Goal: Task Accomplishment & Management: Manage account settings

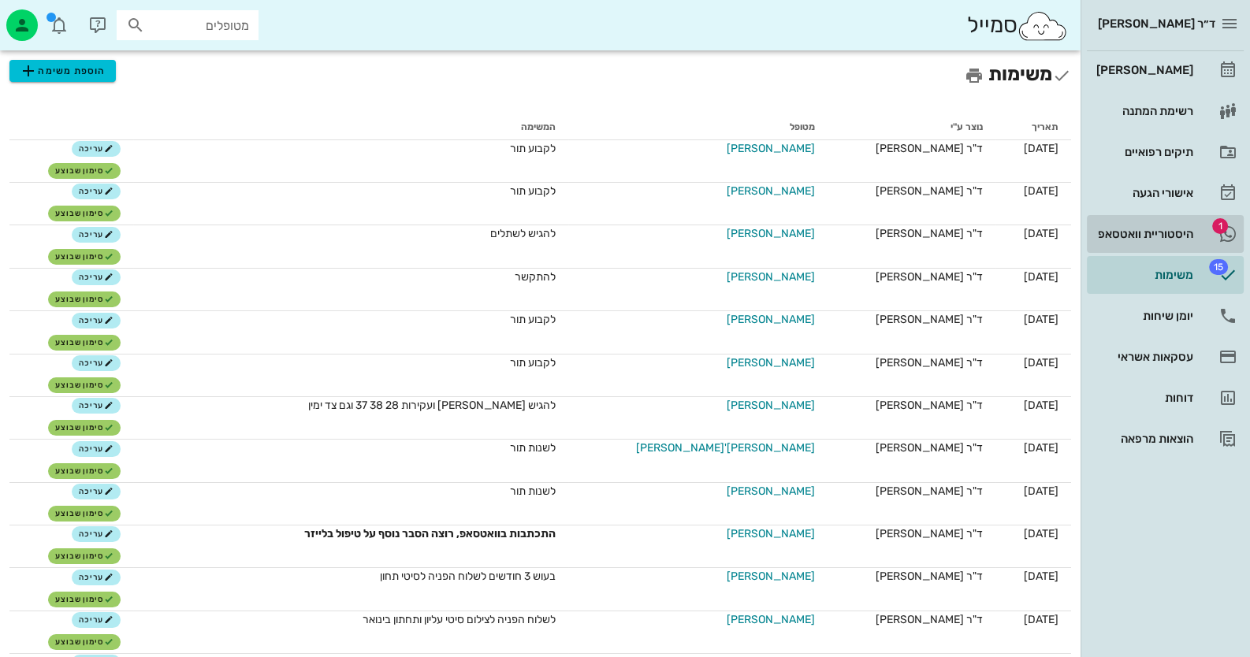
click at [1168, 228] on div "היסטוריית וואטסאפ" at bounding box center [1143, 234] width 100 height 13
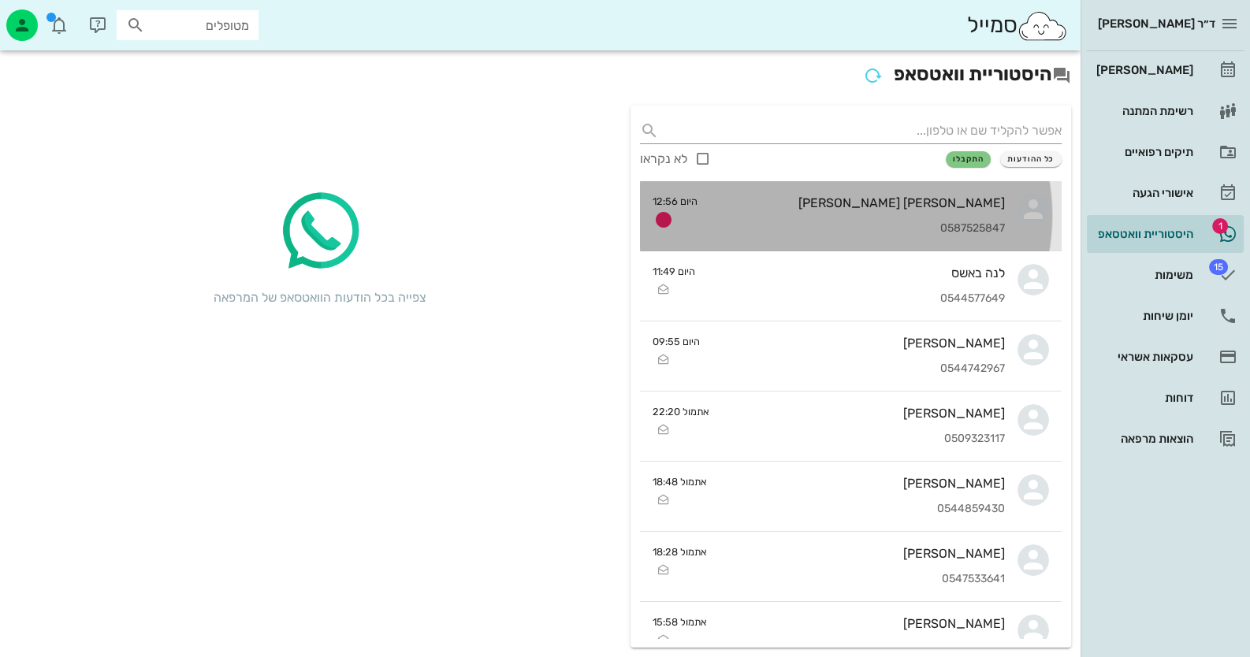
click at [983, 231] on div "0587525847" at bounding box center [857, 228] width 295 height 13
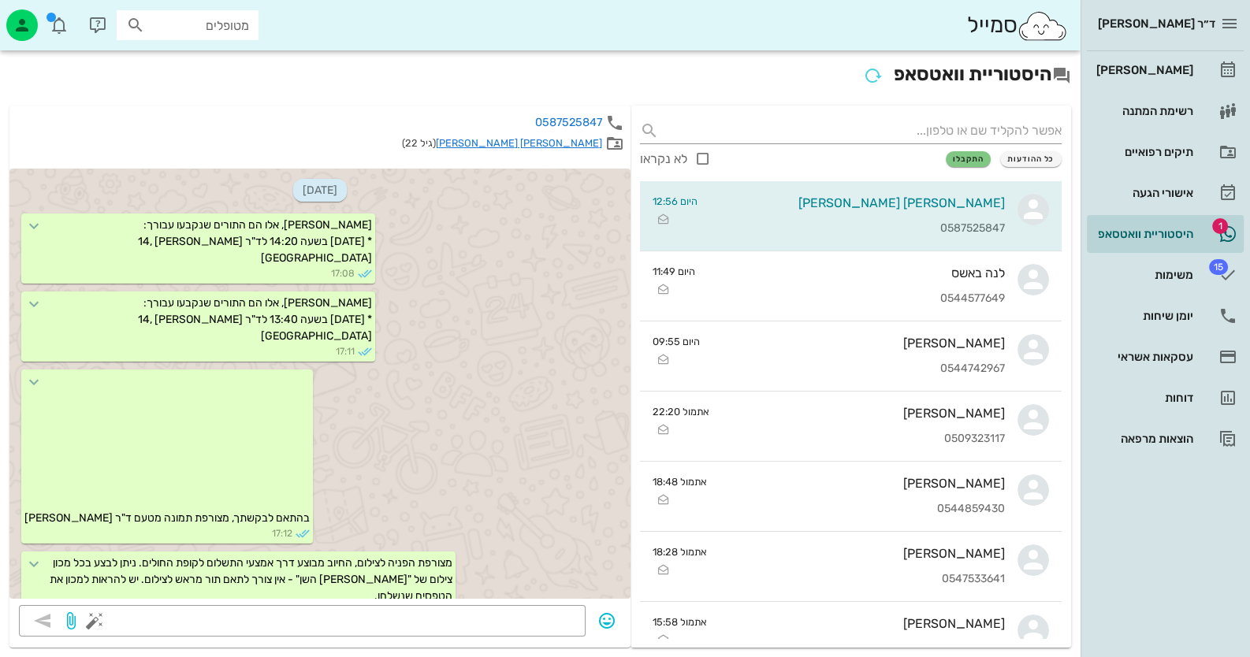
scroll to position [2017, 0]
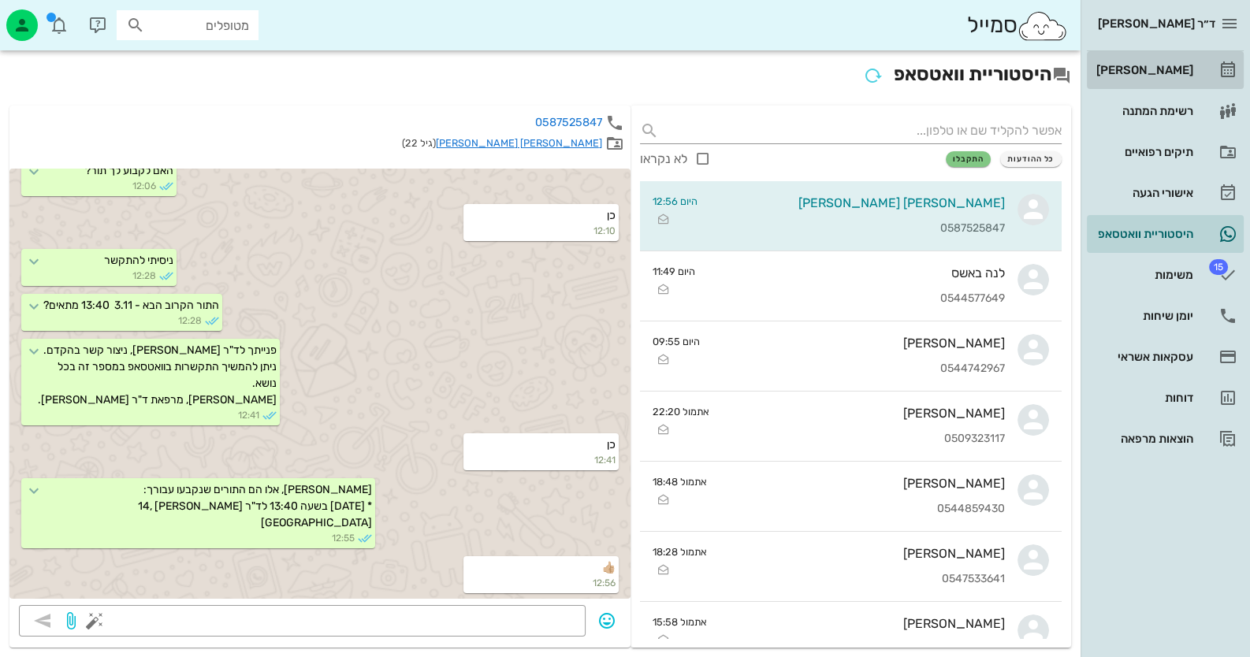
click at [1162, 72] on div "[PERSON_NAME]" at bounding box center [1143, 70] width 100 height 13
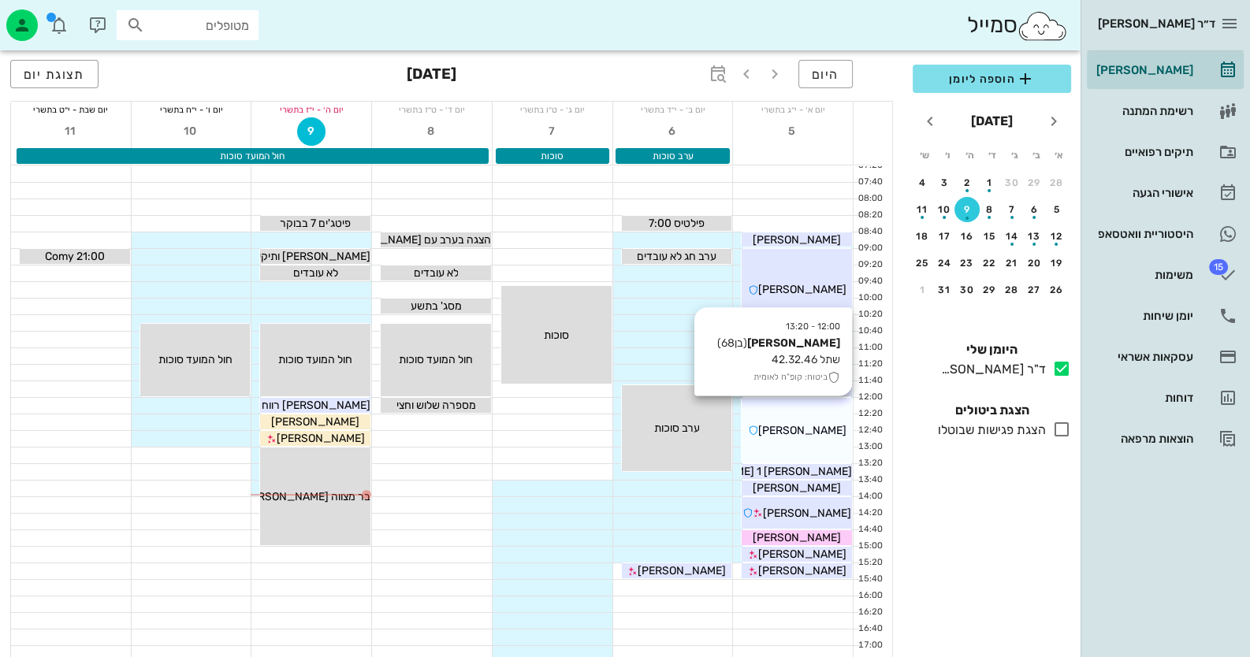
click at [835, 440] on div "12:00 - 13:20 משה אשכנזי (בן 68 ) שתל 42.32.46 ביטוח: קופ"ח לאומית משה אשכנזי" at bounding box center [797, 430] width 110 height 65
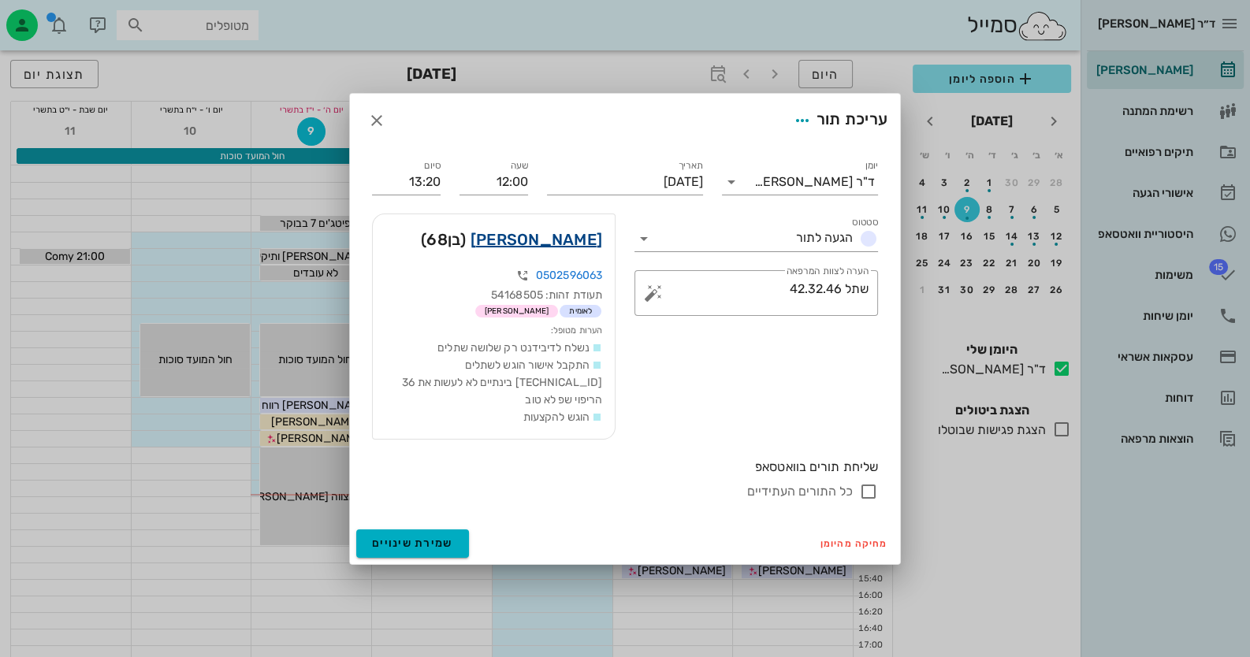
click at [554, 251] on link "משה אשכנזי" at bounding box center [536, 239] width 132 height 25
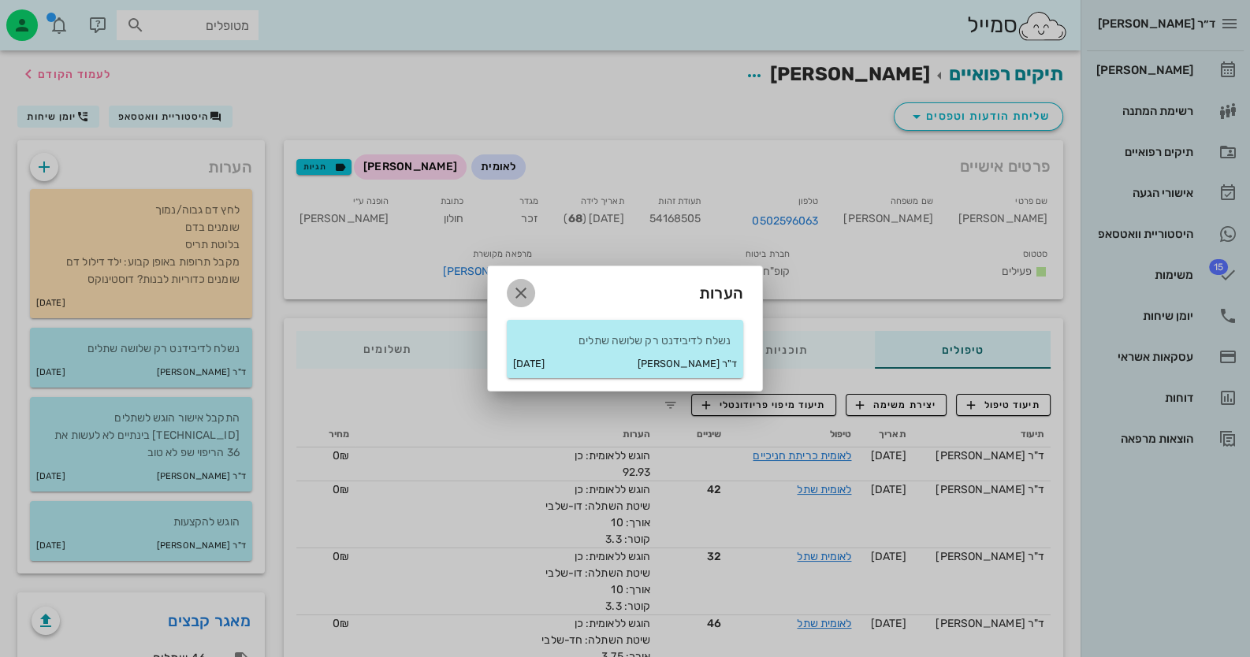
click at [516, 292] on icon "button" at bounding box center [520, 293] width 19 height 19
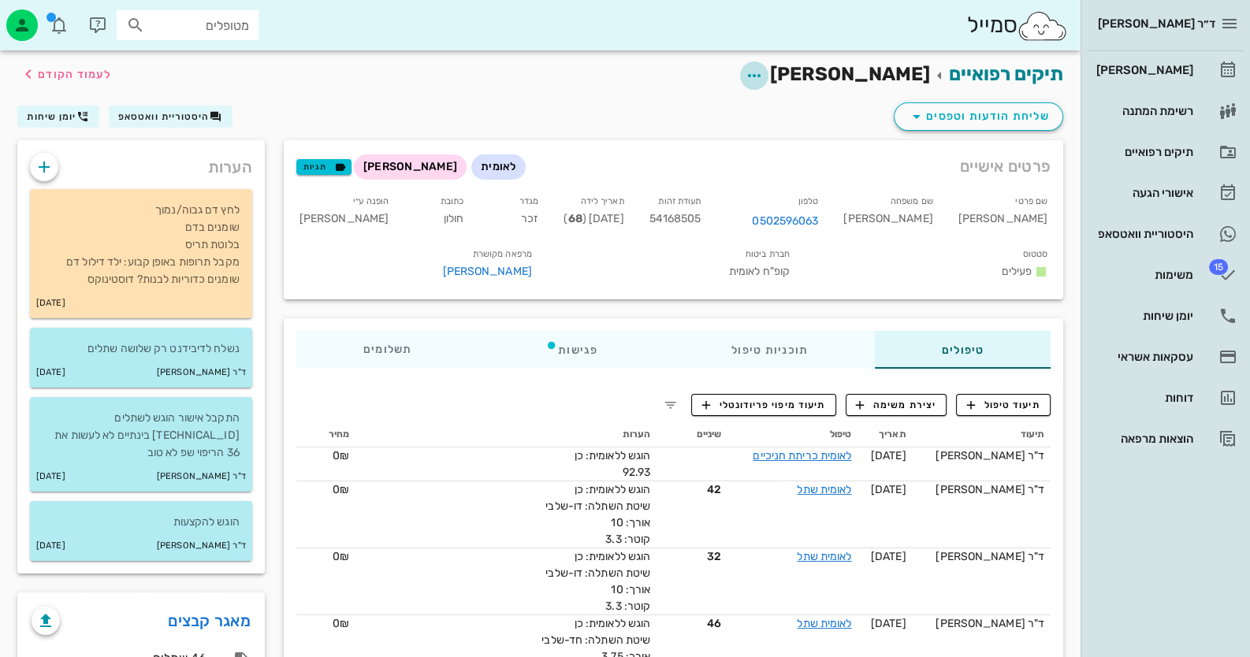
click at [764, 75] on icon "button" at bounding box center [754, 75] width 19 height 19
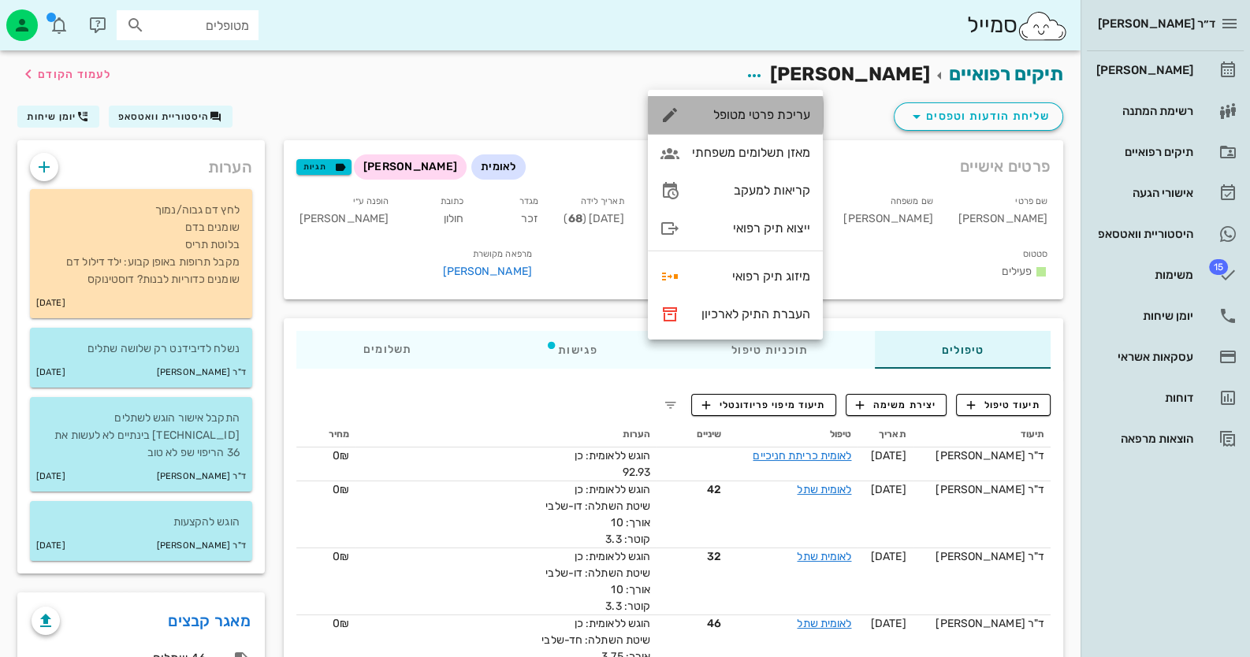
click at [788, 106] on div "עריכת פרטי מטופל" at bounding box center [735, 115] width 175 height 38
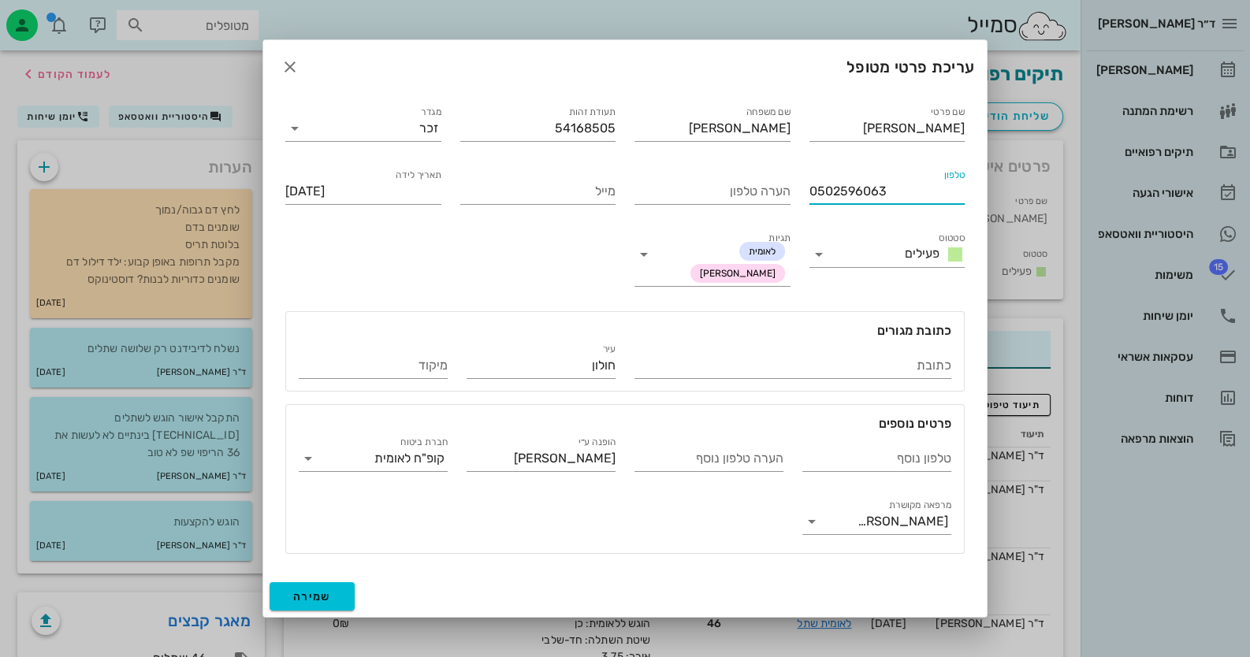
drag, startPoint x: 889, startPoint y: 188, endPoint x: 806, endPoint y: 190, distance: 82.8
click at [806, 190] on div "טלפון 0502596063" at bounding box center [887, 188] width 175 height 63
click at [288, 61] on icon "button" at bounding box center [290, 67] width 19 height 19
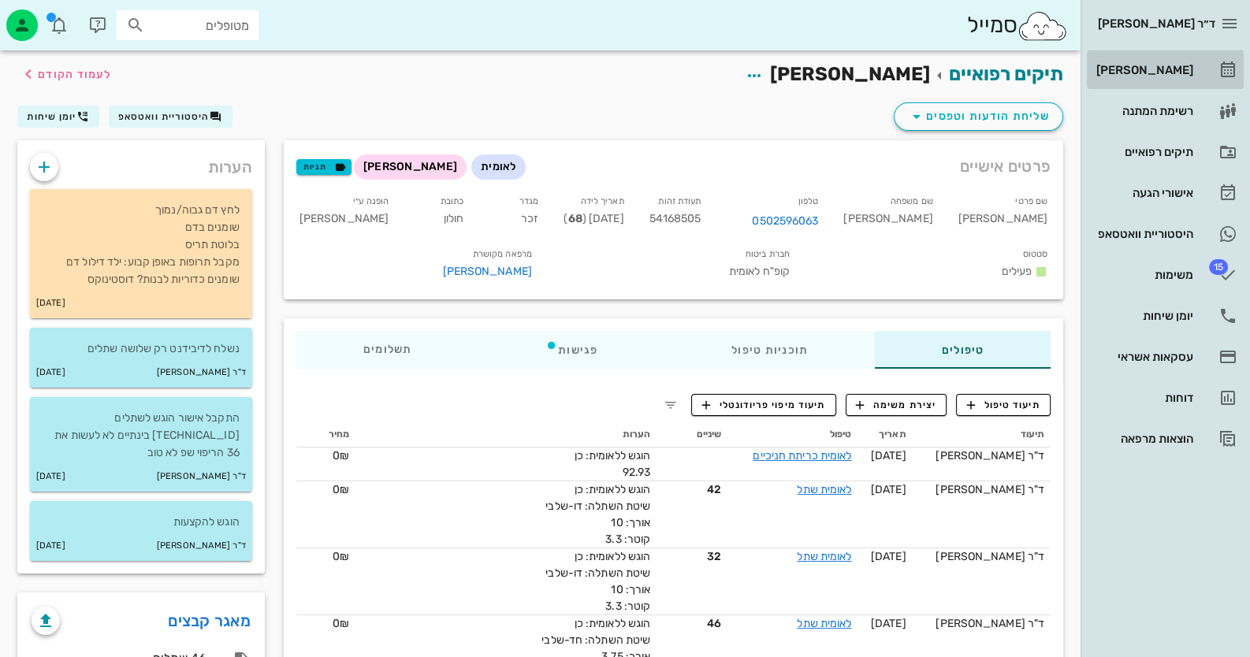
click at [1218, 56] on link "[PERSON_NAME]" at bounding box center [1165, 70] width 157 height 38
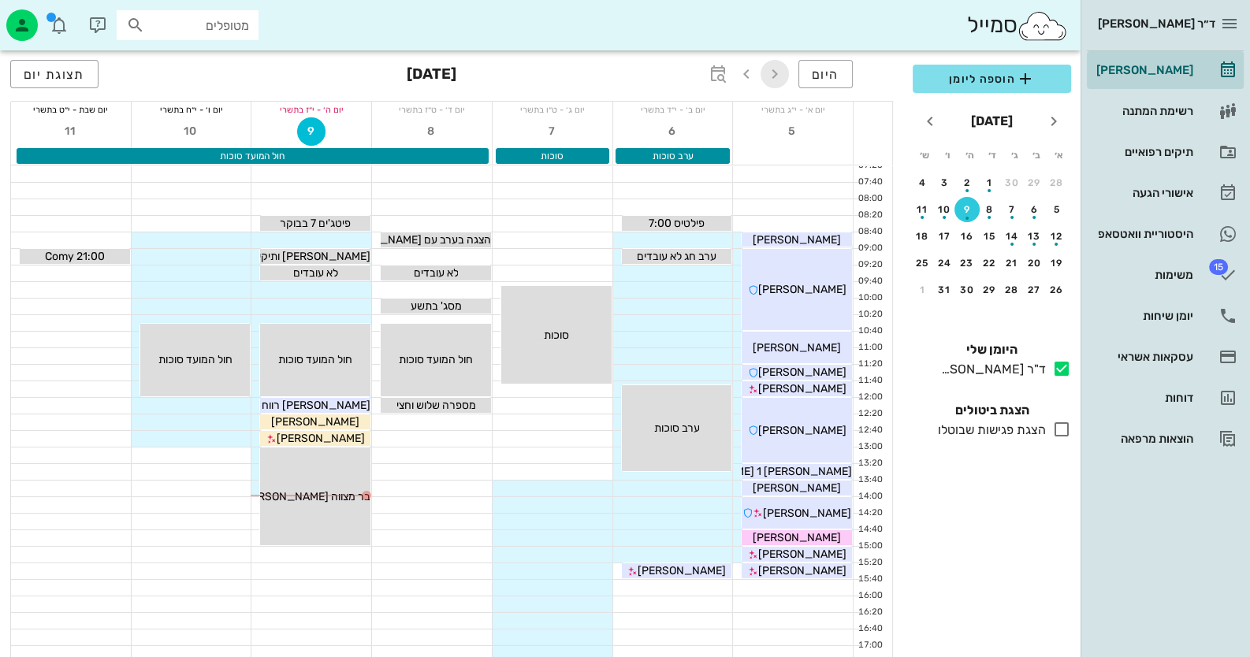
click at [775, 73] on icon "button" at bounding box center [774, 74] width 19 height 19
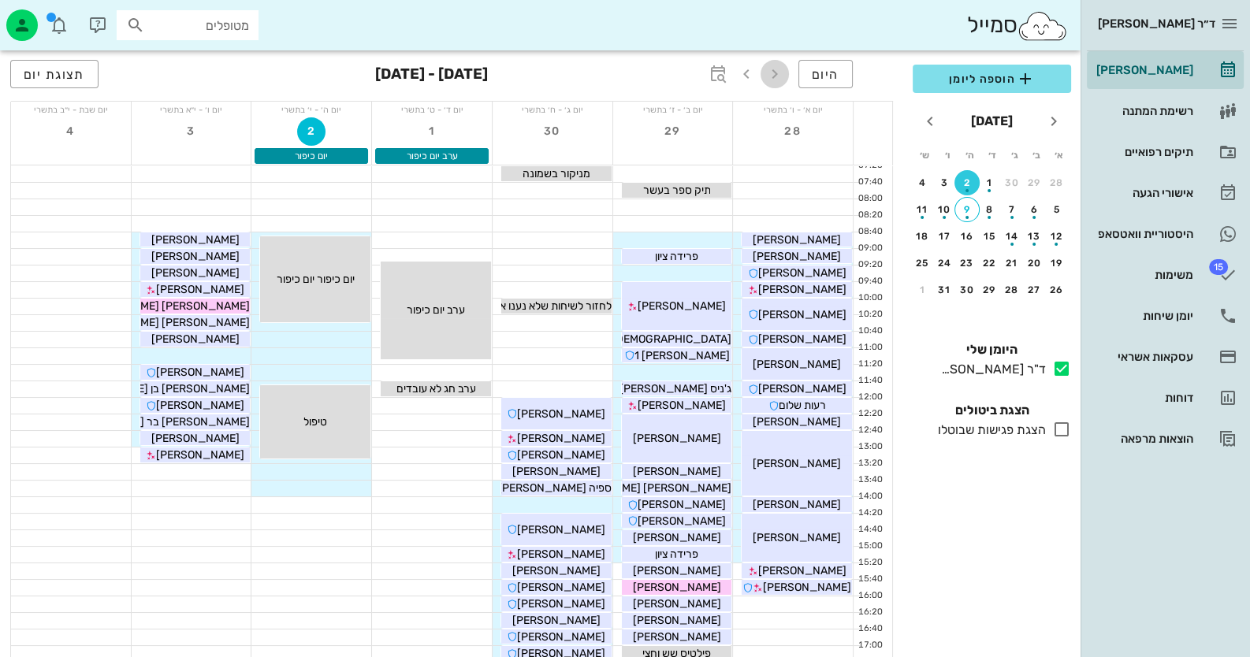
click at [774, 70] on icon "button" at bounding box center [774, 74] width 19 height 19
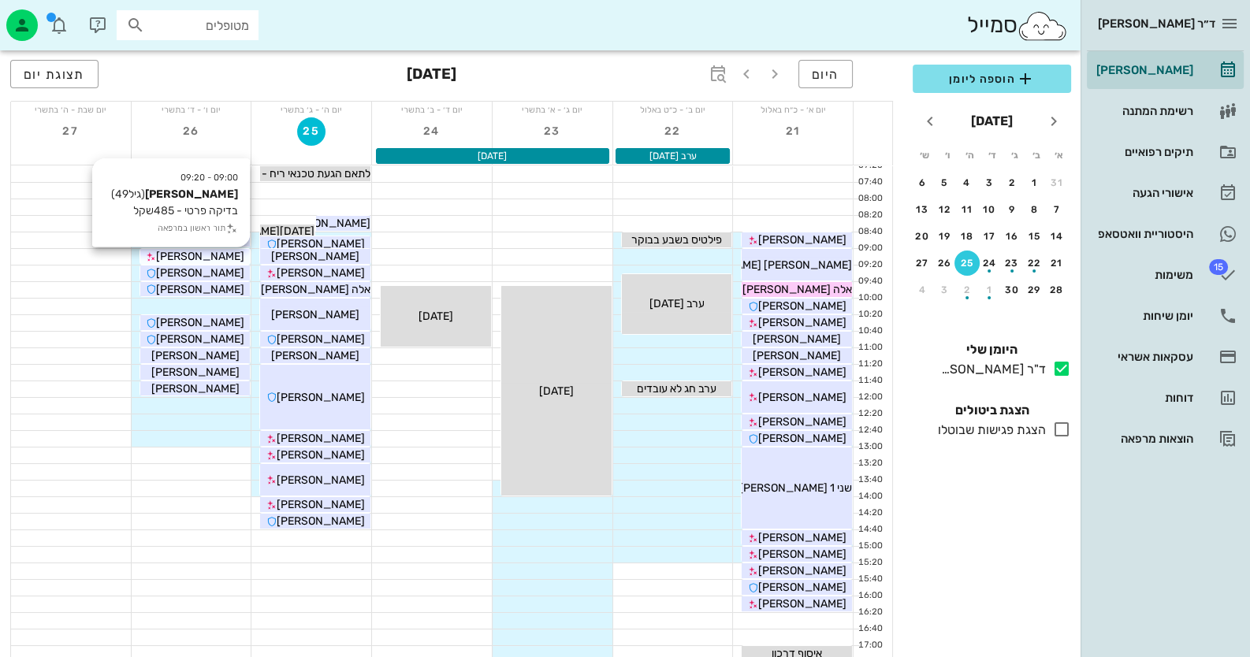
click at [209, 261] on span "[PERSON_NAME]" at bounding box center [200, 256] width 88 height 13
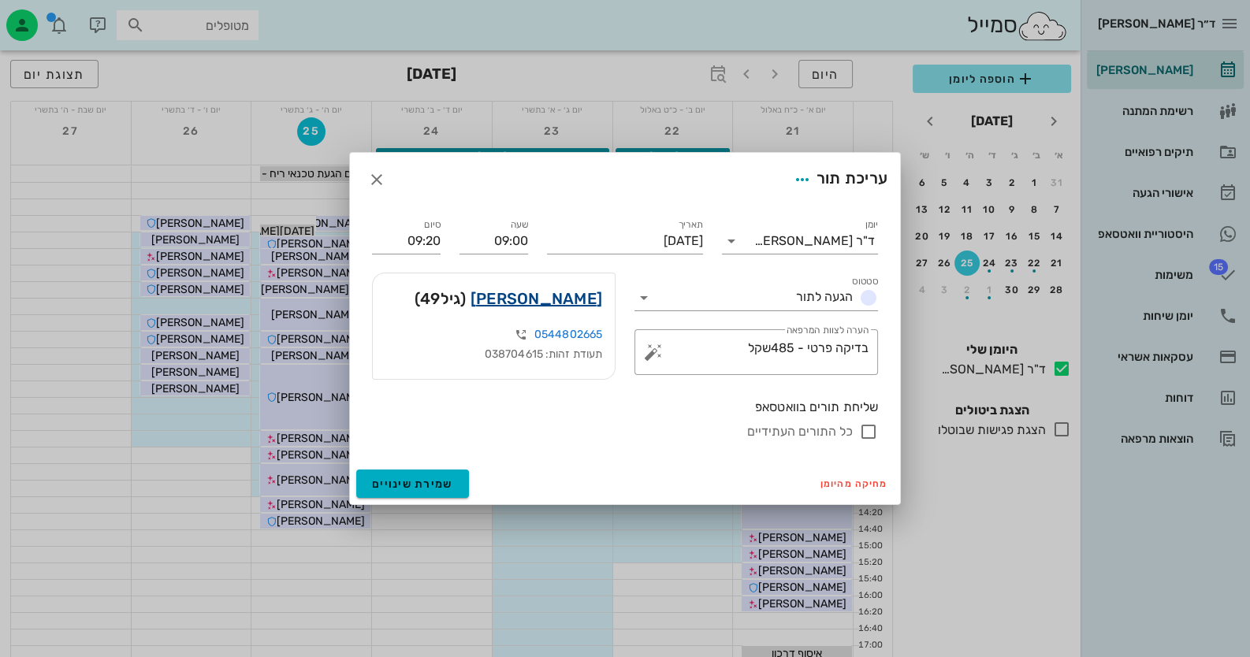
click at [544, 295] on link "דפנה גרינר" at bounding box center [536, 298] width 132 height 25
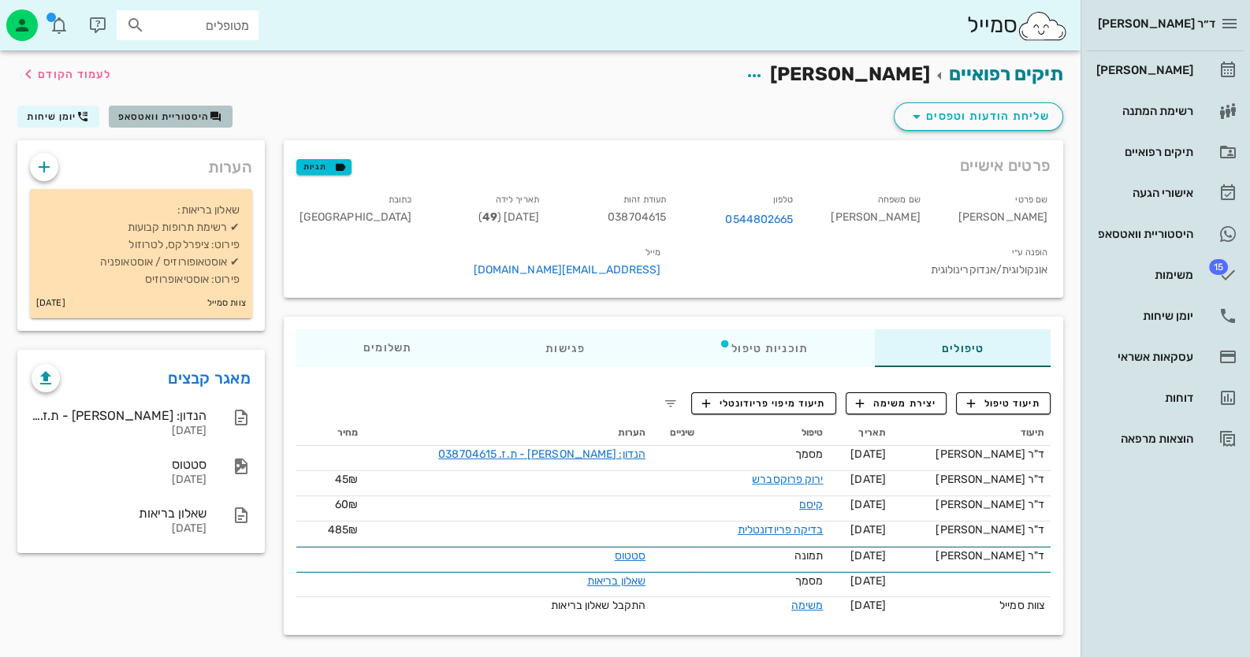
click at [157, 121] on span "היסטוריית וואטסאפ" at bounding box center [163, 116] width 91 height 11
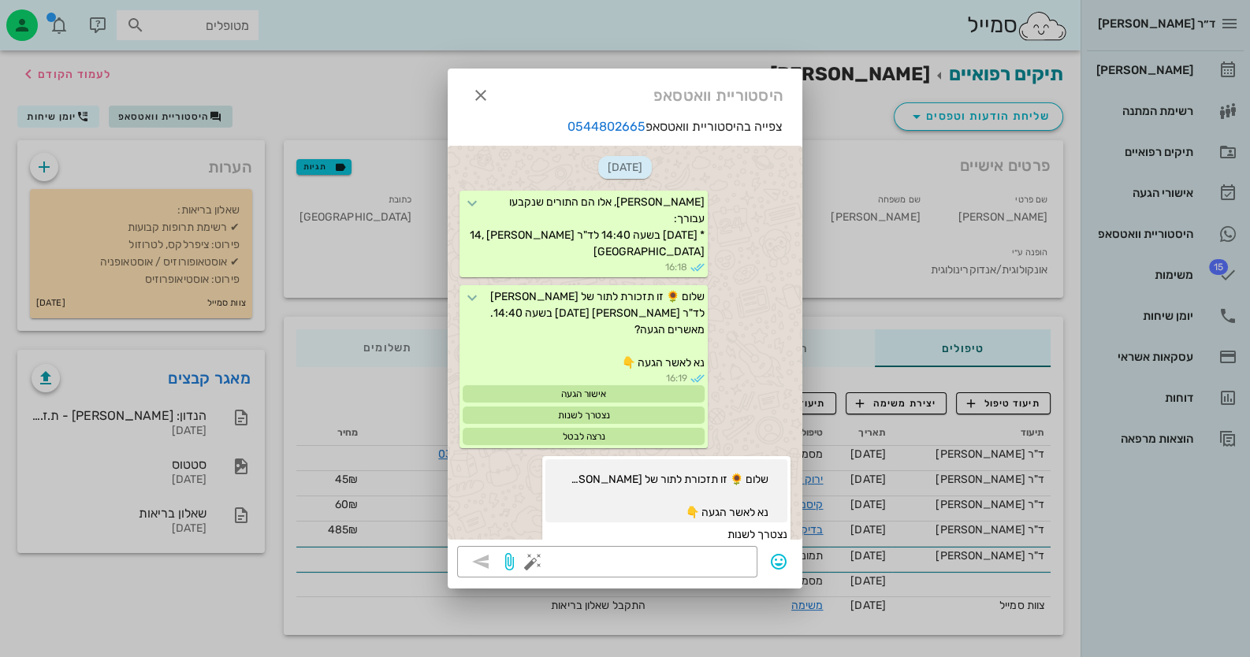
scroll to position [1024, 0]
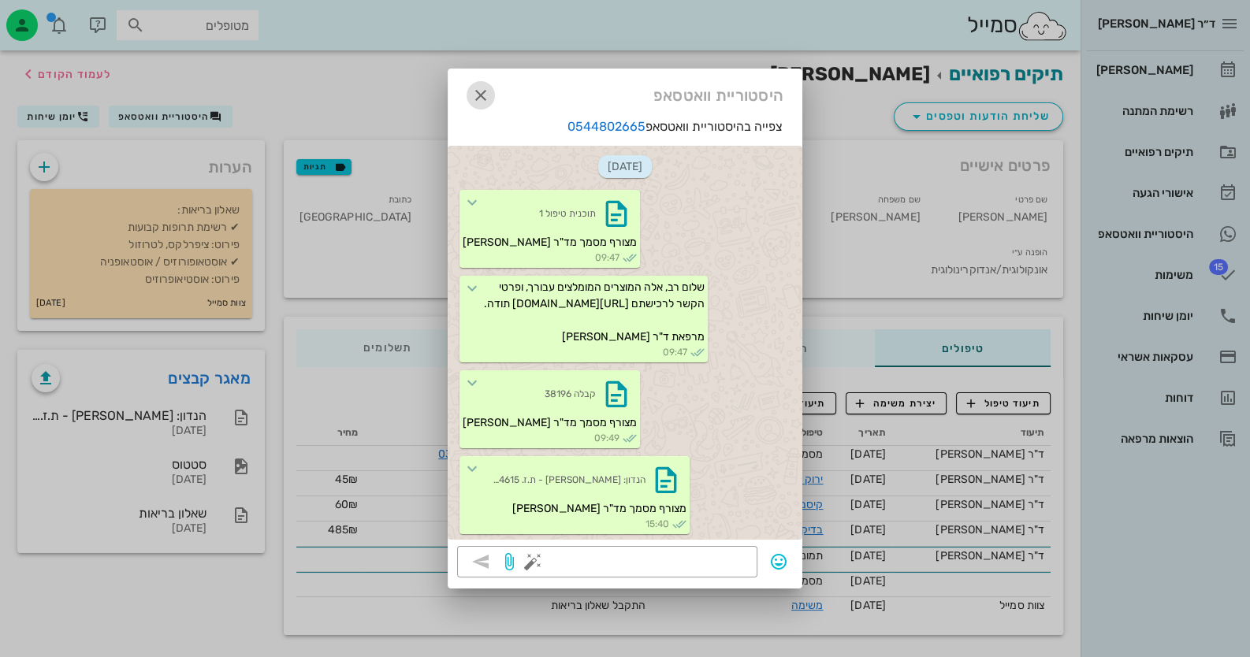
click at [474, 94] on icon "button" at bounding box center [480, 95] width 19 height 19
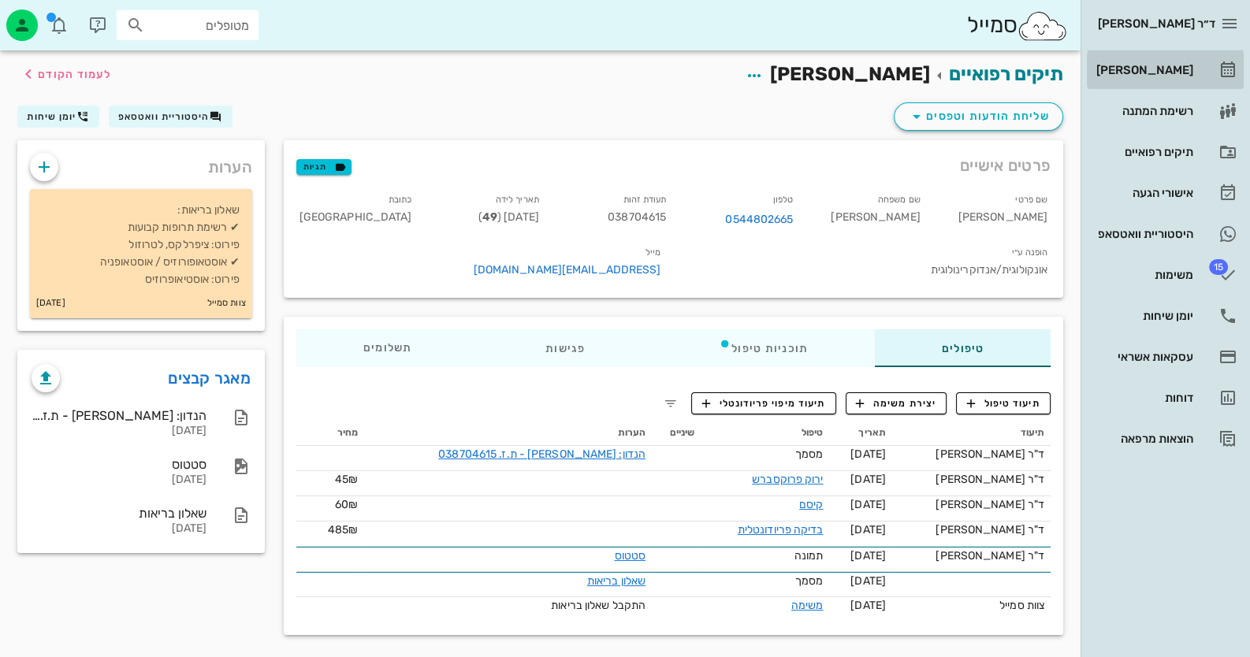
click at [1155, 71] on div "[PERSON_NAME]" at bounding box center [1143, 70] width 100 height 13
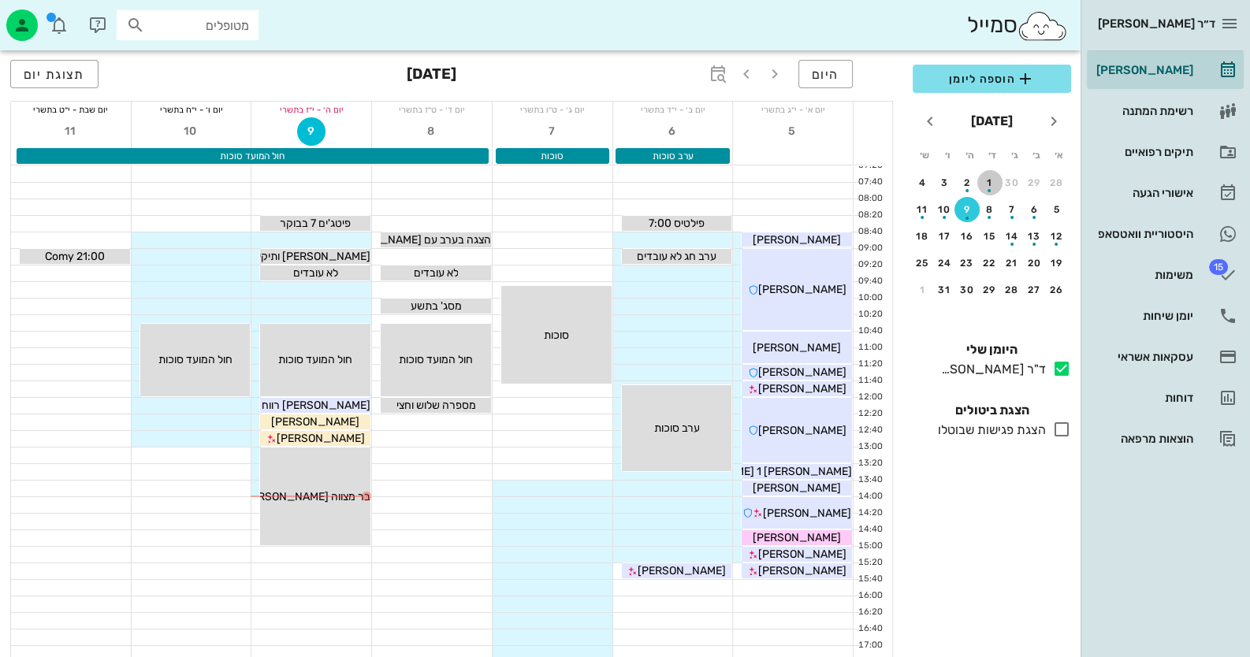
click at [991, 180] on div "1" at bounding box center [989, 182] width 25 height 11
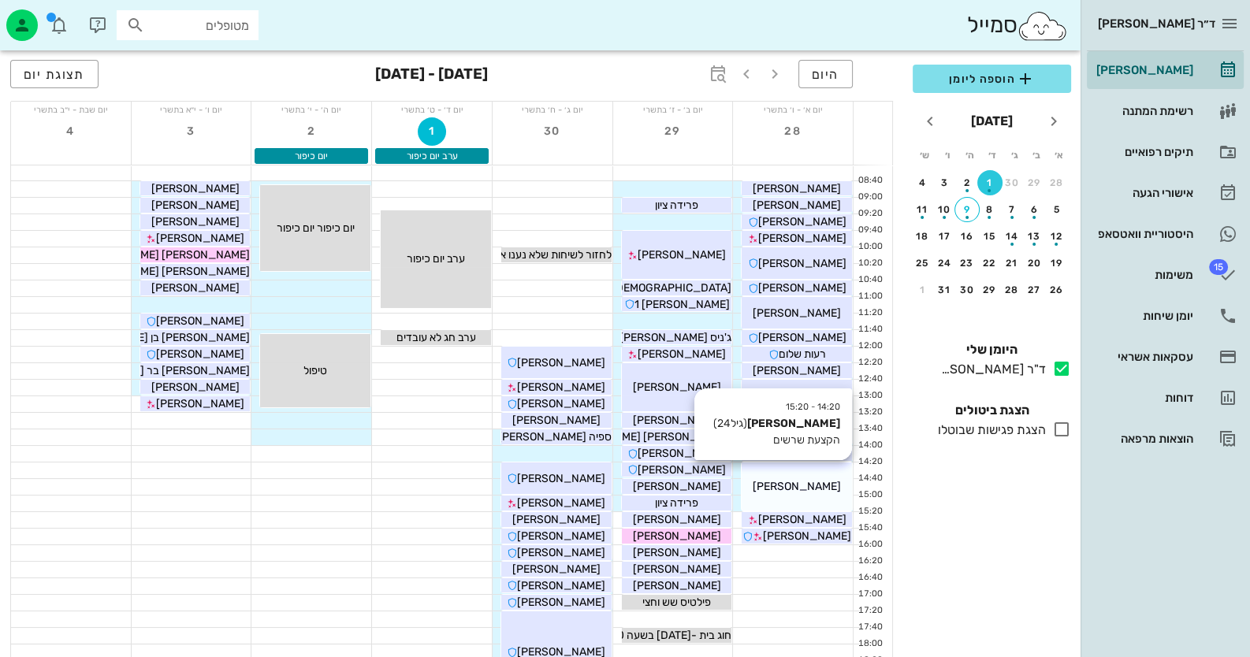
scroll to position [78, 0]
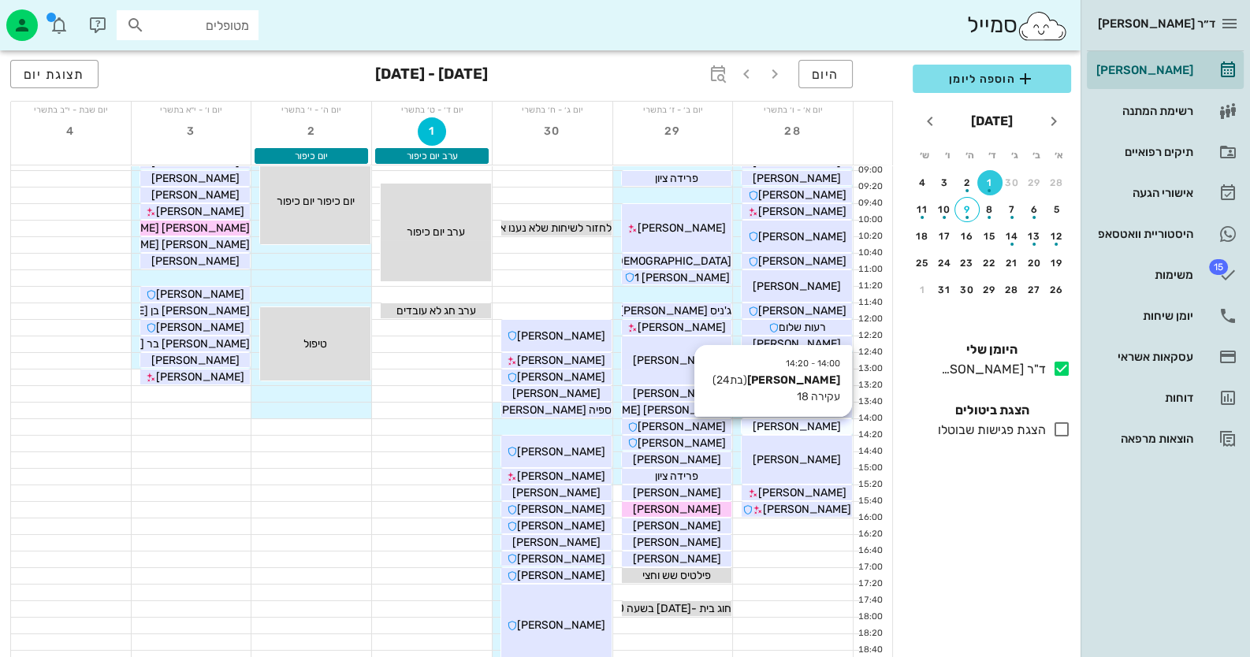
click at [822, 425] on div "[PERSON_NAME]" at bounding box center [797, 426] width 110 height 17
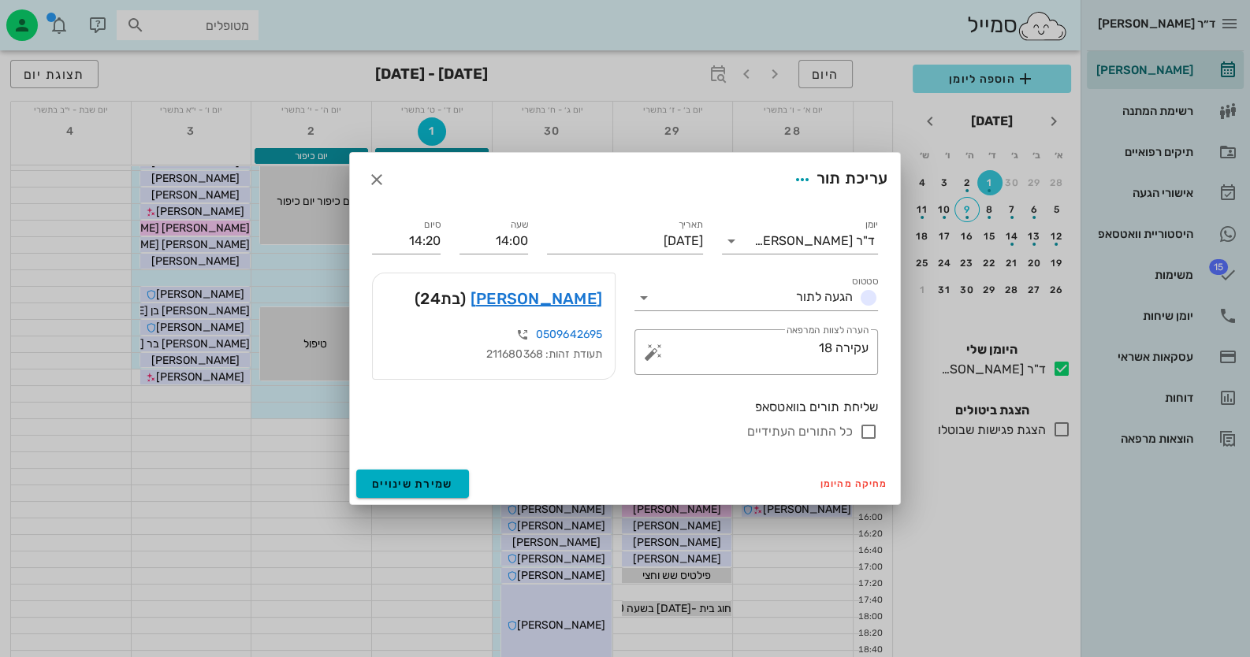
drag, startPoint x: 536, startPoint y: 334, endPoint x: 604, endPoint y: 337, distance: 67.8
click at [604, 337] on div "0509642695 תעודת זהות: 211680368" at bounding box center [494, 351] width 242 height 55
copy link "0509642695"
click at [581, 299] on link "רוני גרוסמן" at bounding box center [536, 298] width 132 height 25
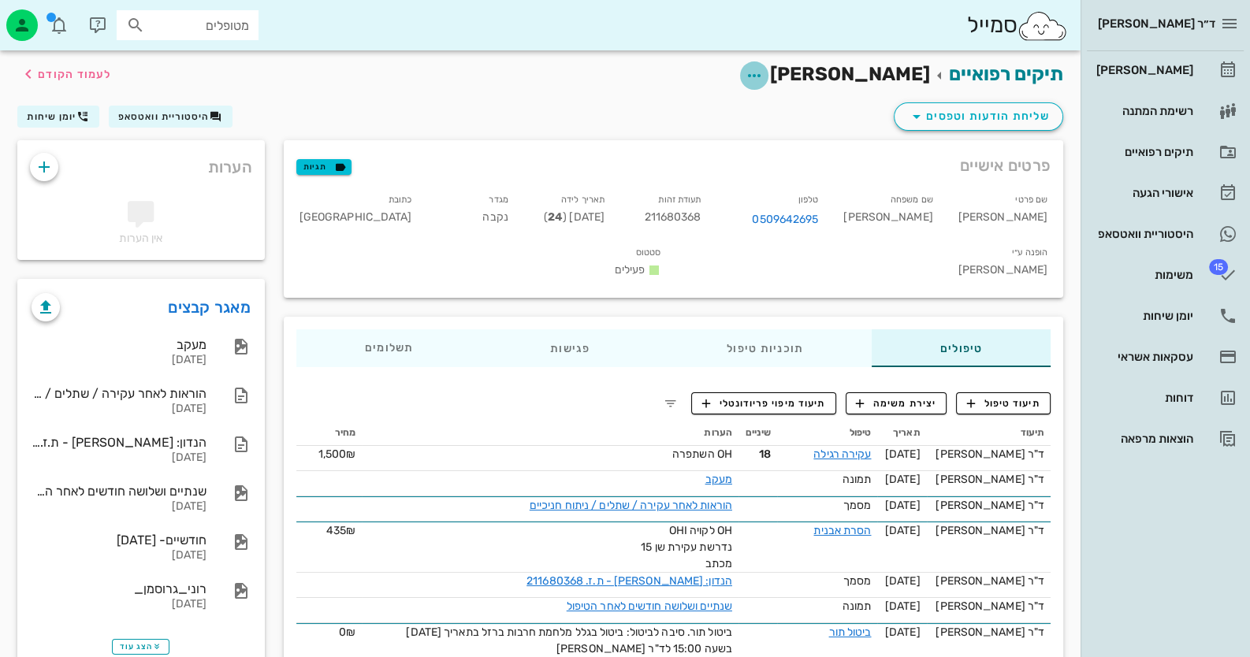
click at [764, 69] on icon "button" at bounding box center [754, 75] width 19 height 19
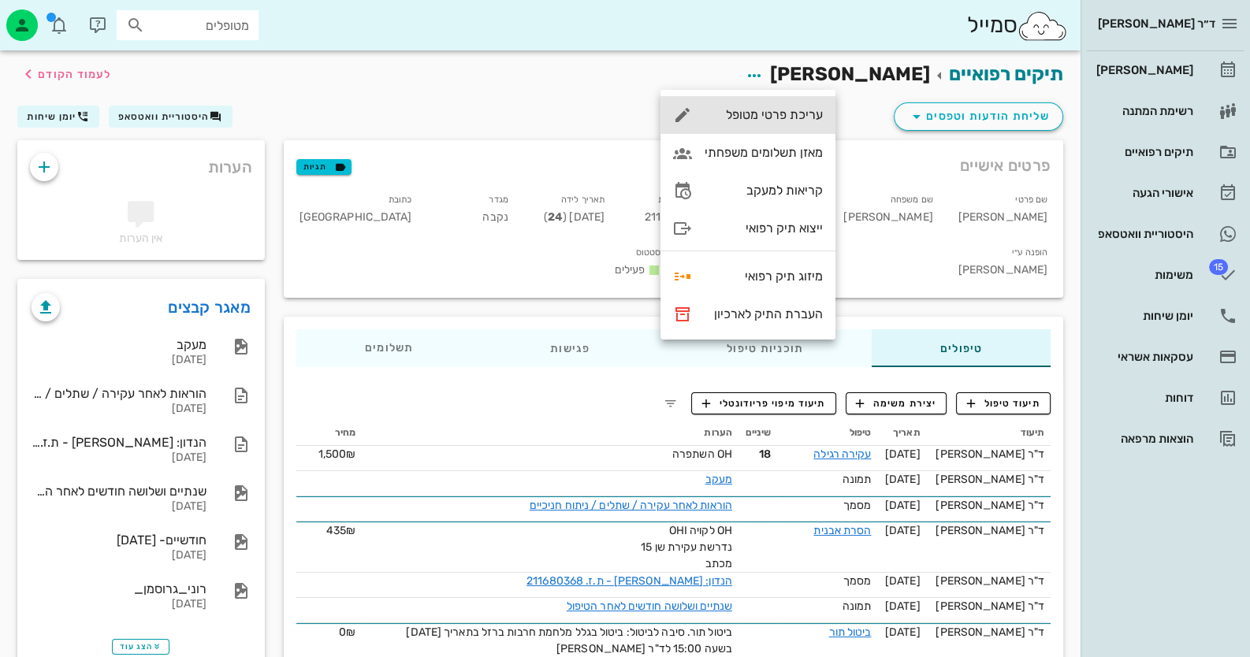
click at [807, 111] on div "עריכת פרטי מטופל" at bounding box center [764, 114] width 118 height 15
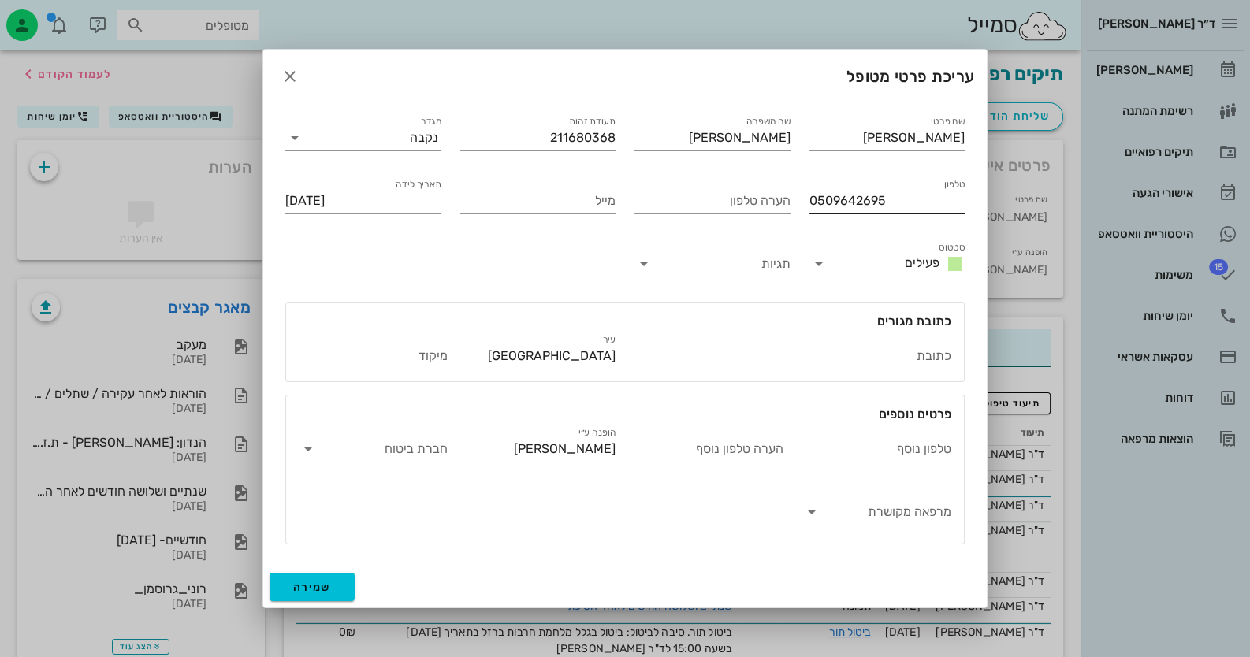
click at [857, 206] on input "0509642695" at bounding box center [887, 200] width 156 height 25
click at [293, 80] on icon "button" at bounding box center [290, 76] width 19 height 19
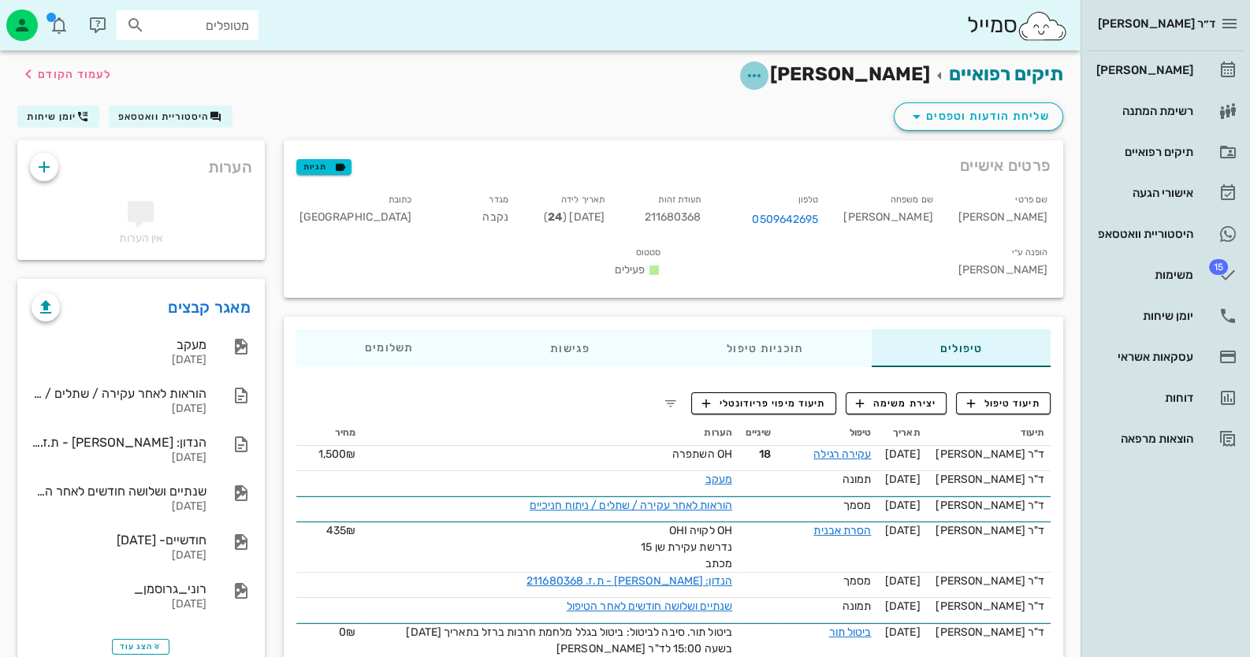
click at [764, 78] on icon "button" at bounding box center [754, 75] width 19 height 19
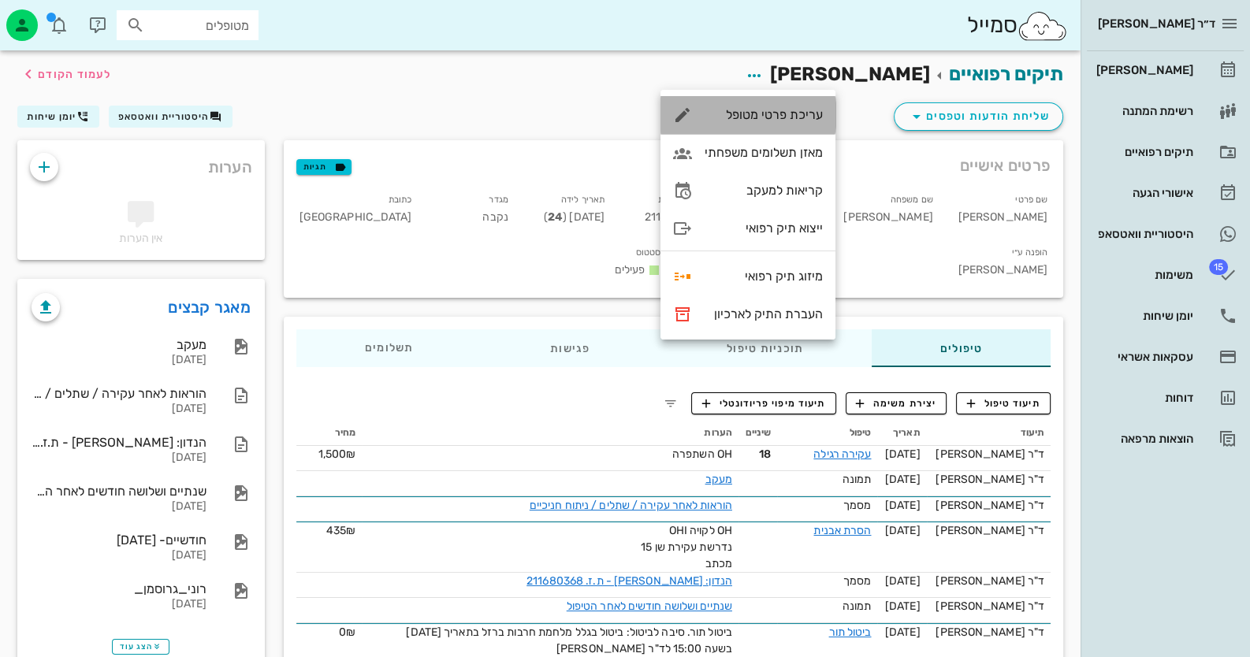
click at [812, 119] on div "עריכת פרטי מטופל" at bounding box center [764, 114] width 118 height 15
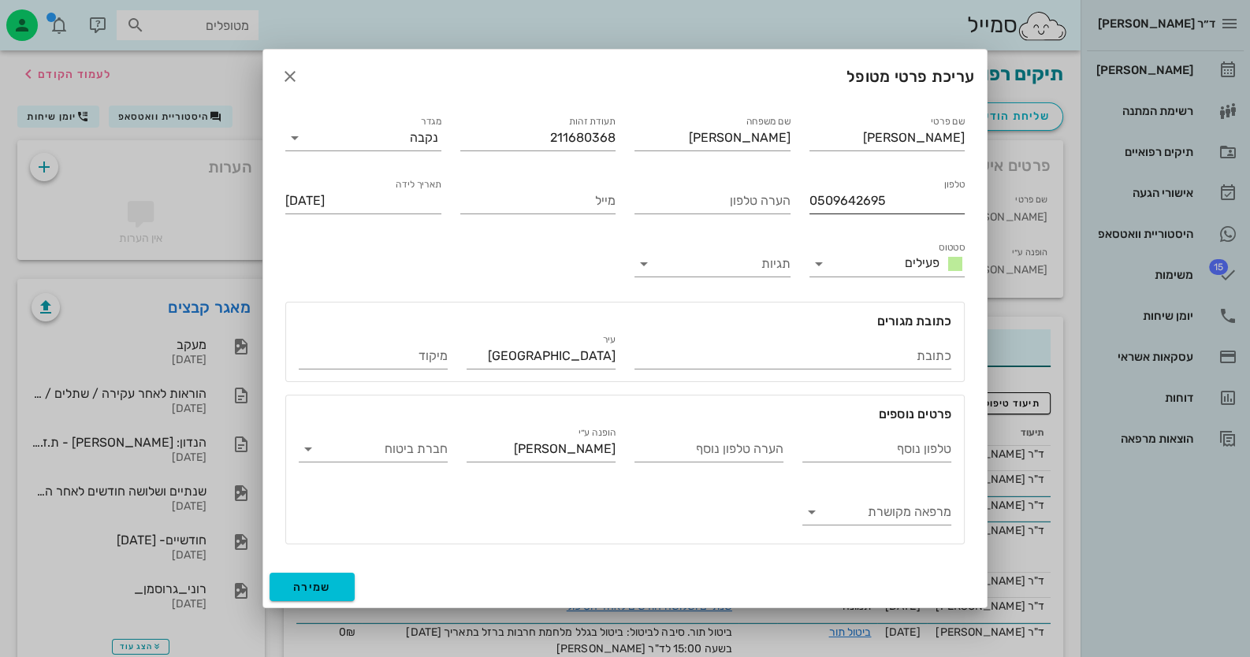
click at [848, 207] on input "0509642695" at bounding box center [887, 200] width 156 height 25
click at [289, 78] on icon "button" at bounding box center [290, 76] width 19 height 19
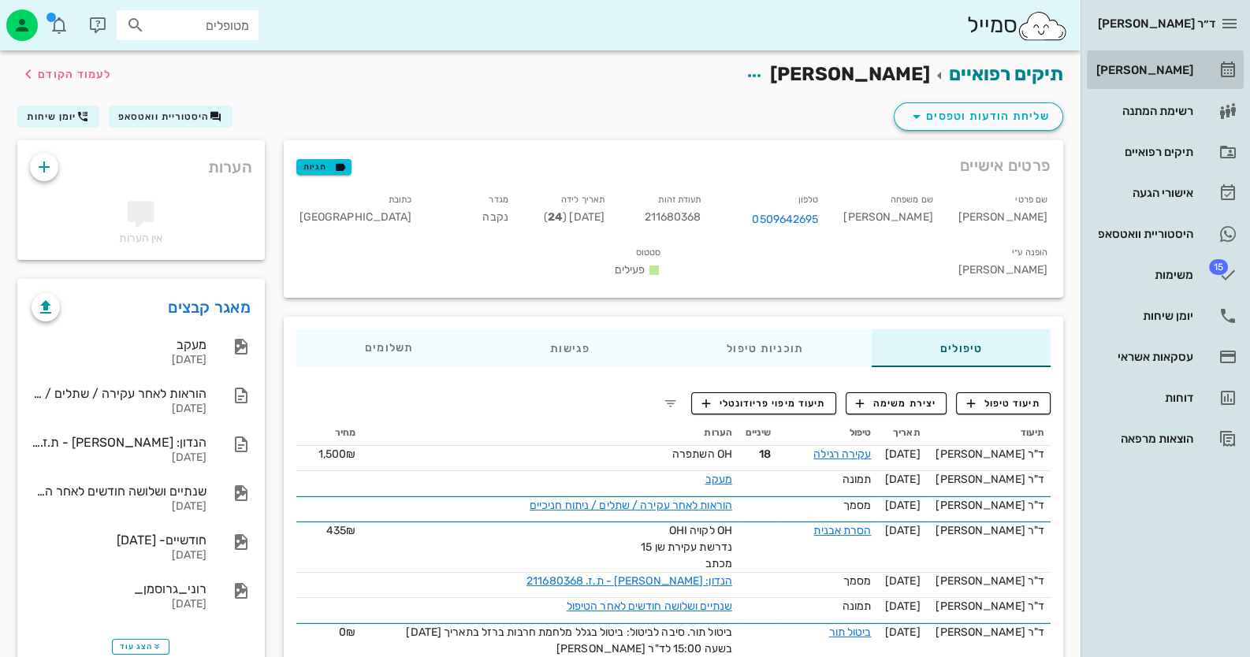
click at [1191, 83] on link "[PERSON_NAME]" at bounding box center [1165, 70] width 157 height 38
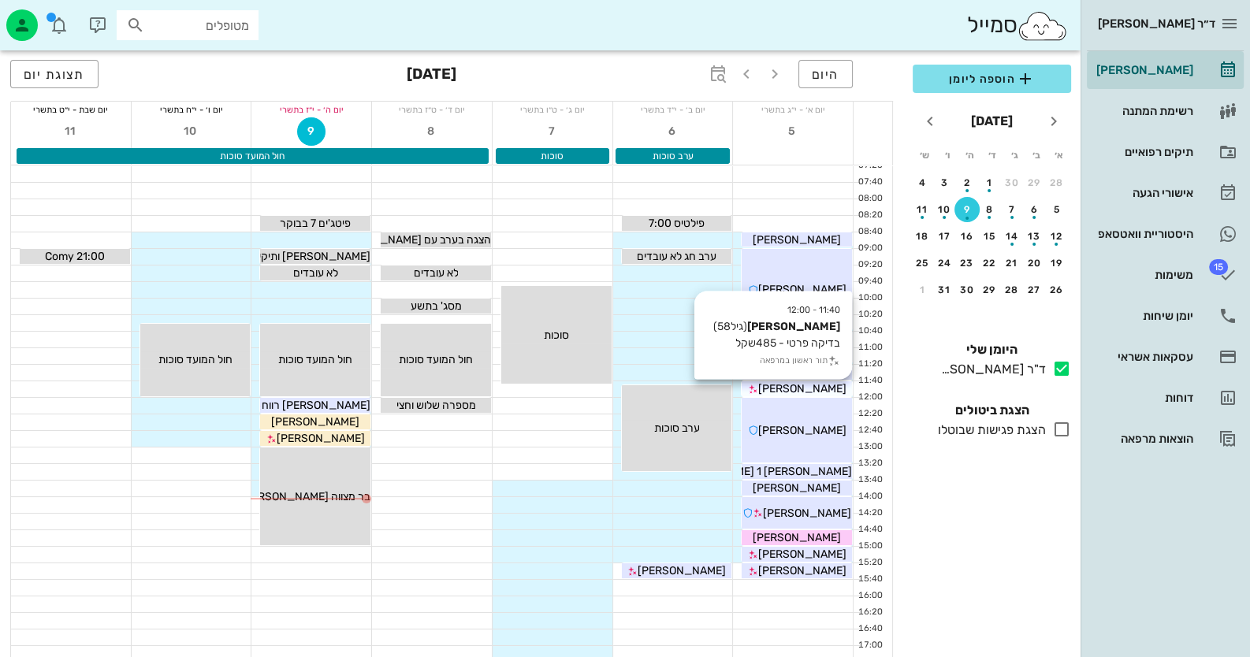
click at [847, 381] on div "[PERSON_NAME]" at bounding box center [797, 389] width 110 height 17
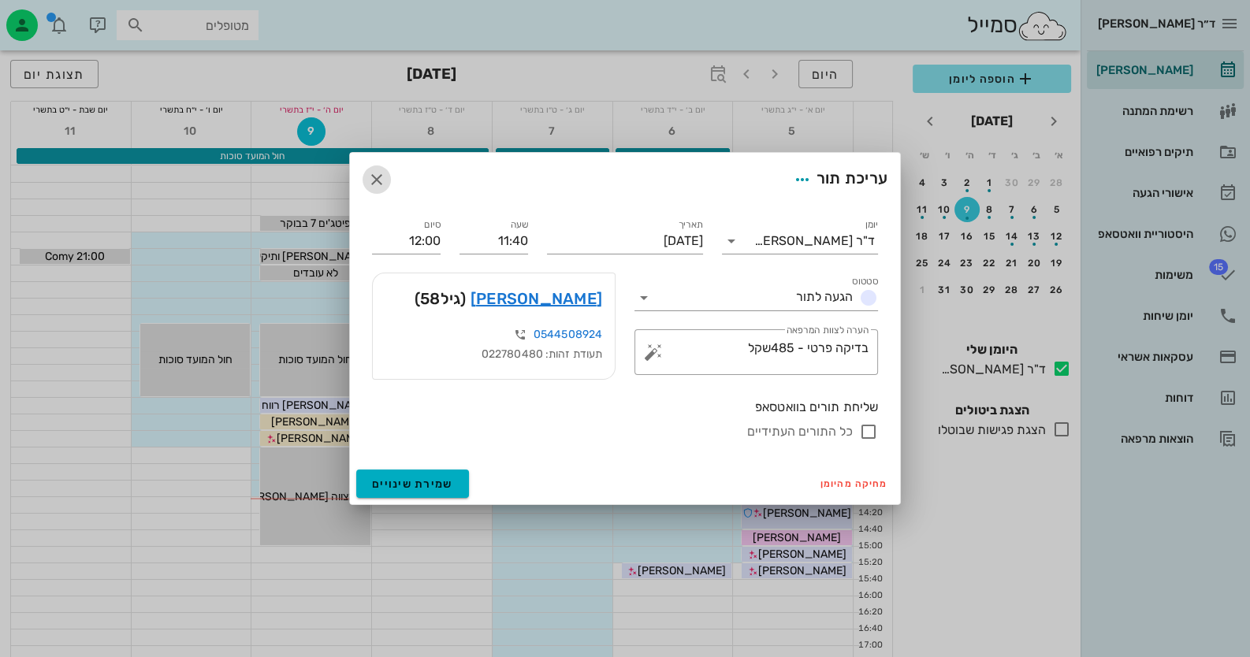
click at [374, 175] on icon "button" at bounding box center [376, 179] width 19 height 19
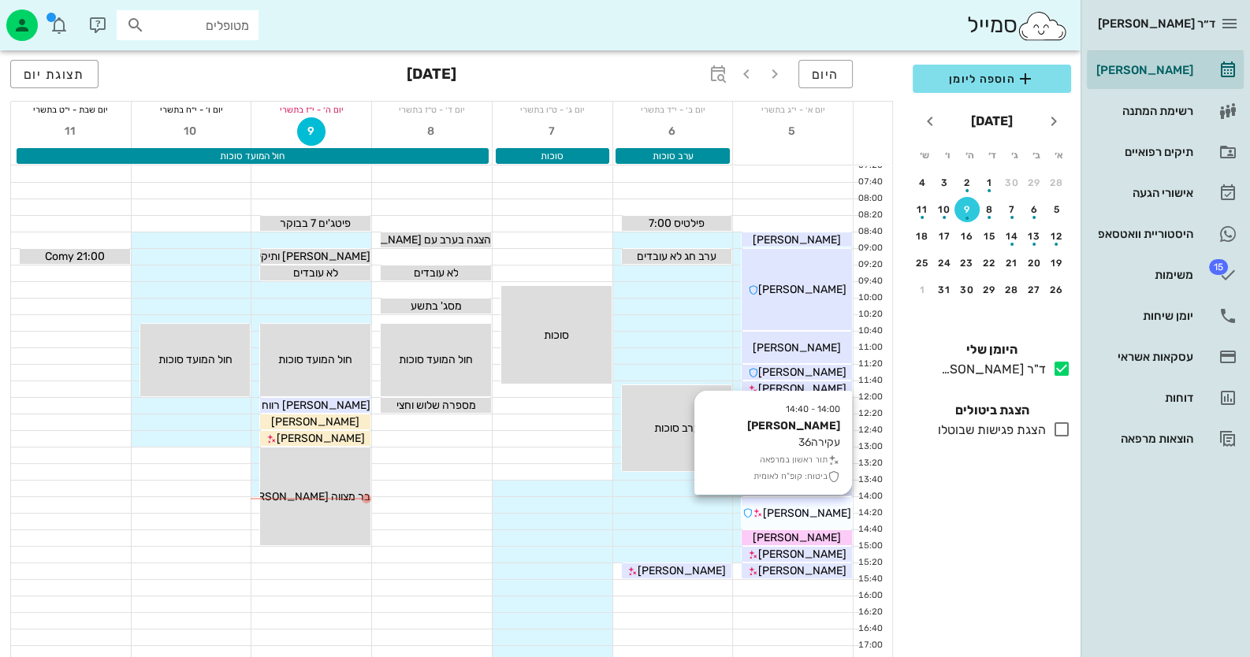
click at [816, 510] on span "[PERSON_NAME]" at bounding box center [807, 513] width 88 height 13
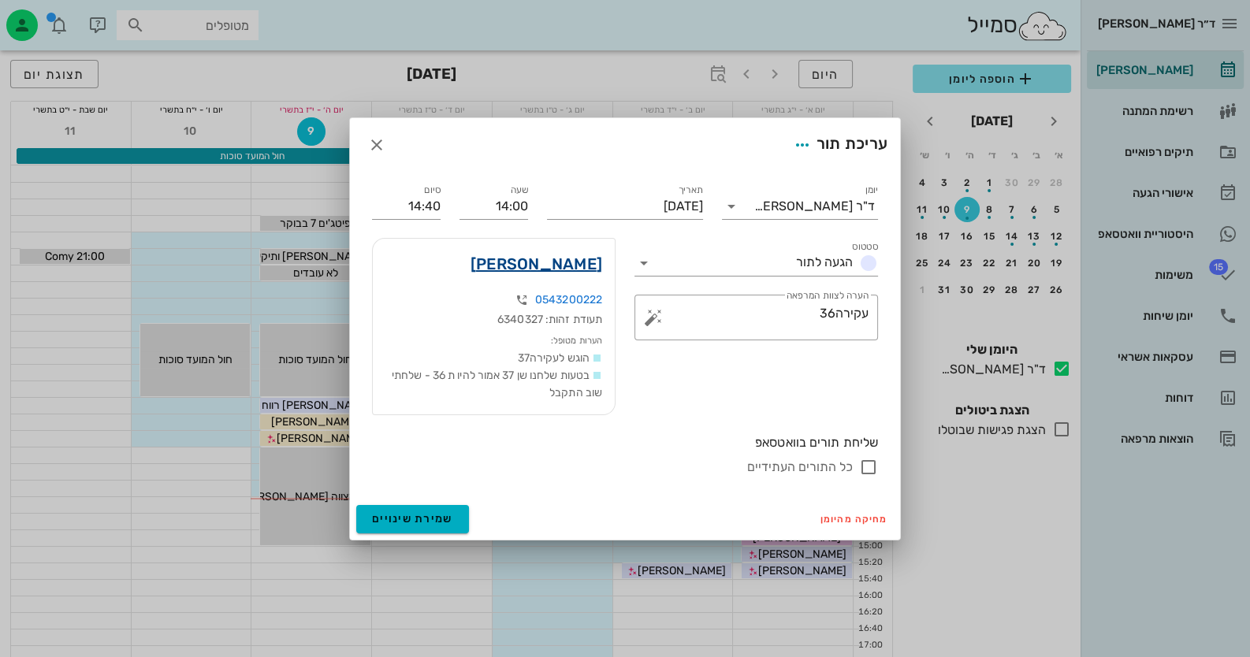
click at [582, 261] on link "בני רום" at bounding box center [536, 263] width 132 height 25
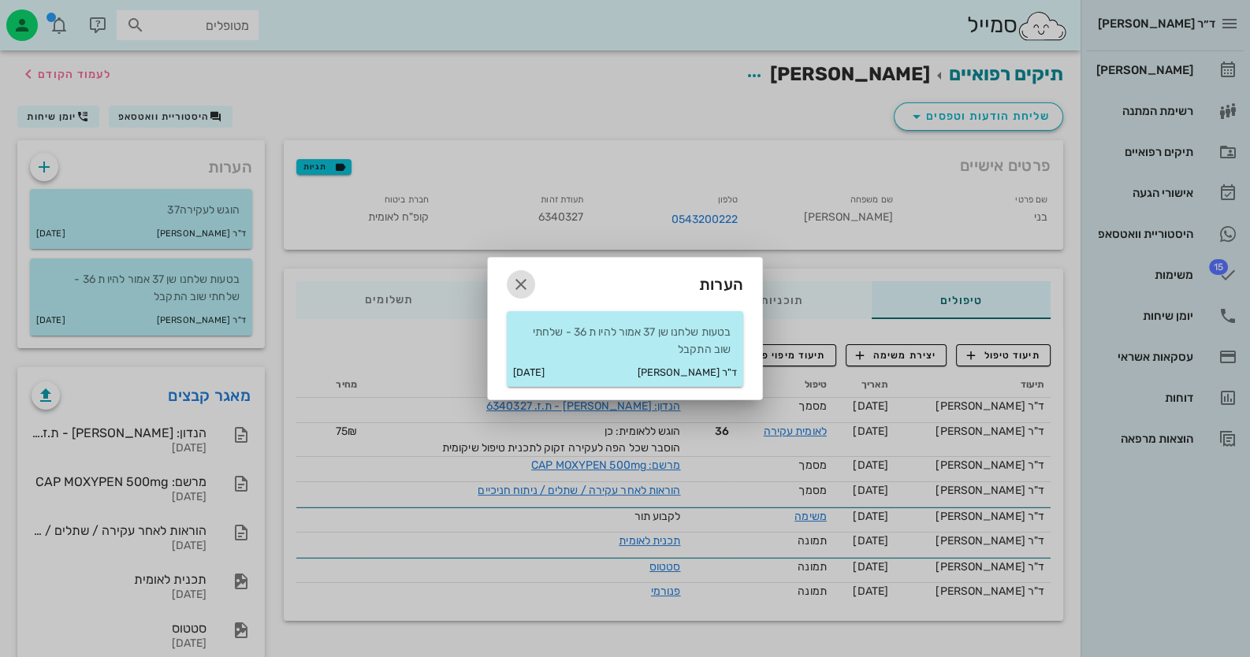
click at [523, 273] on button "button" at bounding box center [521, 284] width 28 height 28
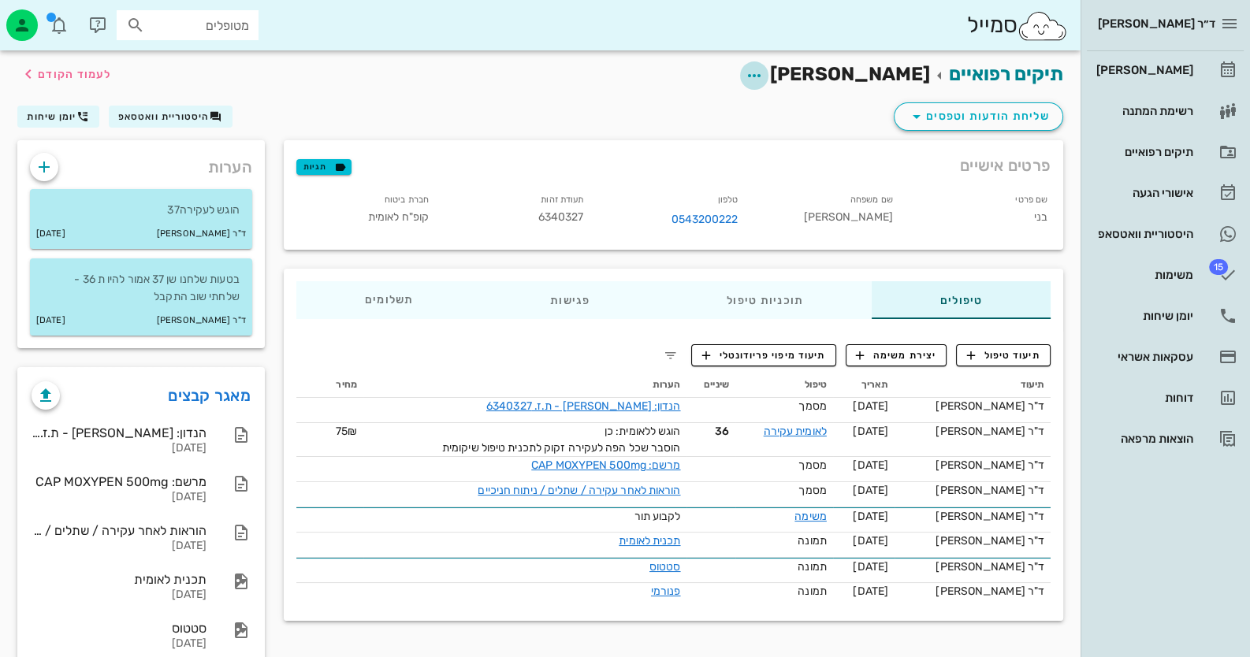
click at [764, 71] on icon "button" at bounding box center [754, 75] width 19 height 19
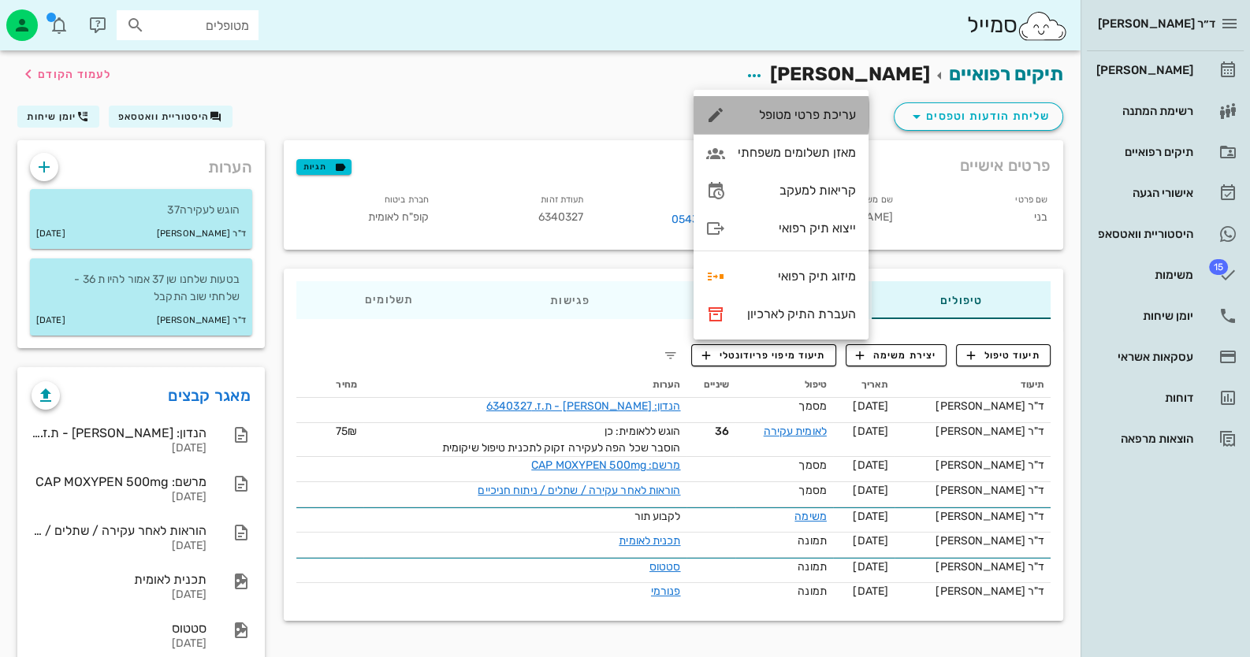
click at [857, 110] on div "עריכת פרטי מטופל" at bounding box center [781, 115] width 175 height 38
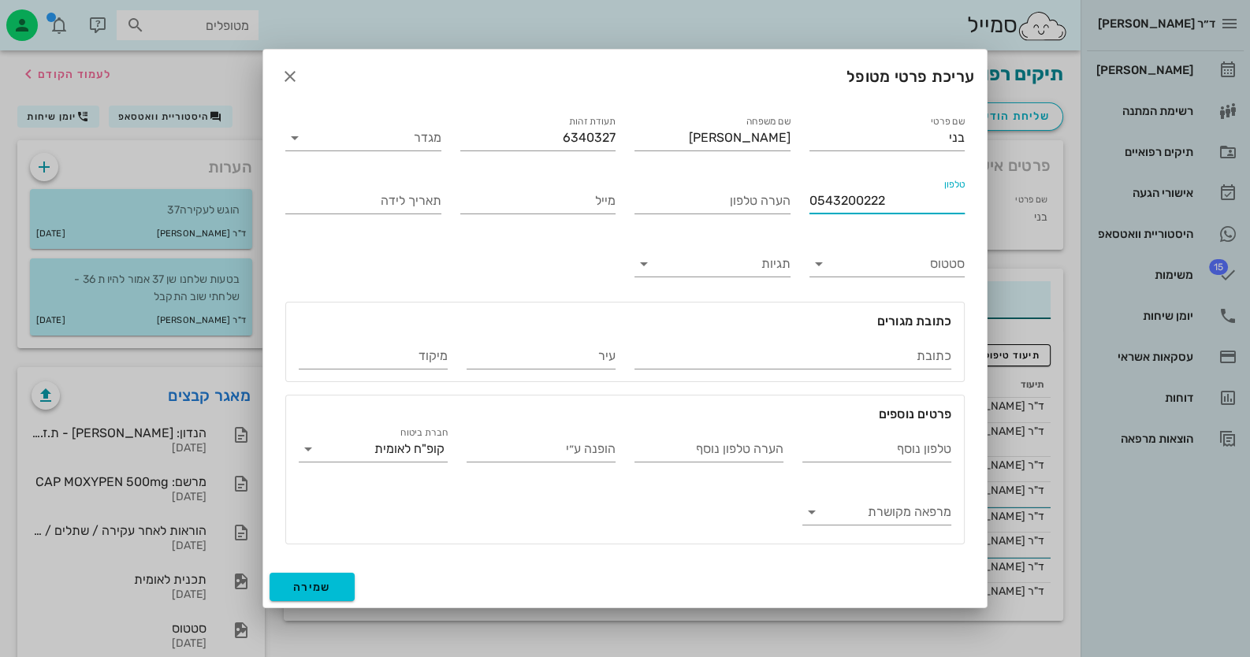
click at [851, 203] on input "0543200222" at bounding box center [887, 200] width 156 height 25
click at [298, 73] on icon "button" at bounding box center [290, 76] width 19 height 19
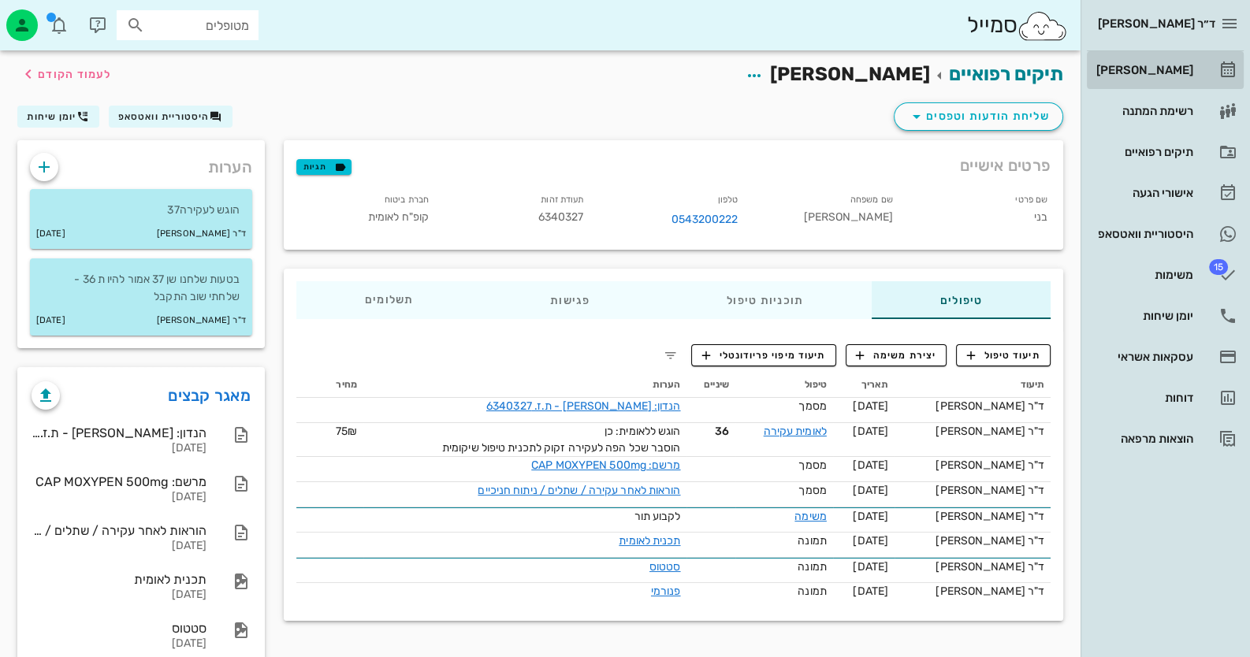
click at [1207, 58] on link "[PERSON_NAME]" at bounding box center [1165, 70] width 157 height 38
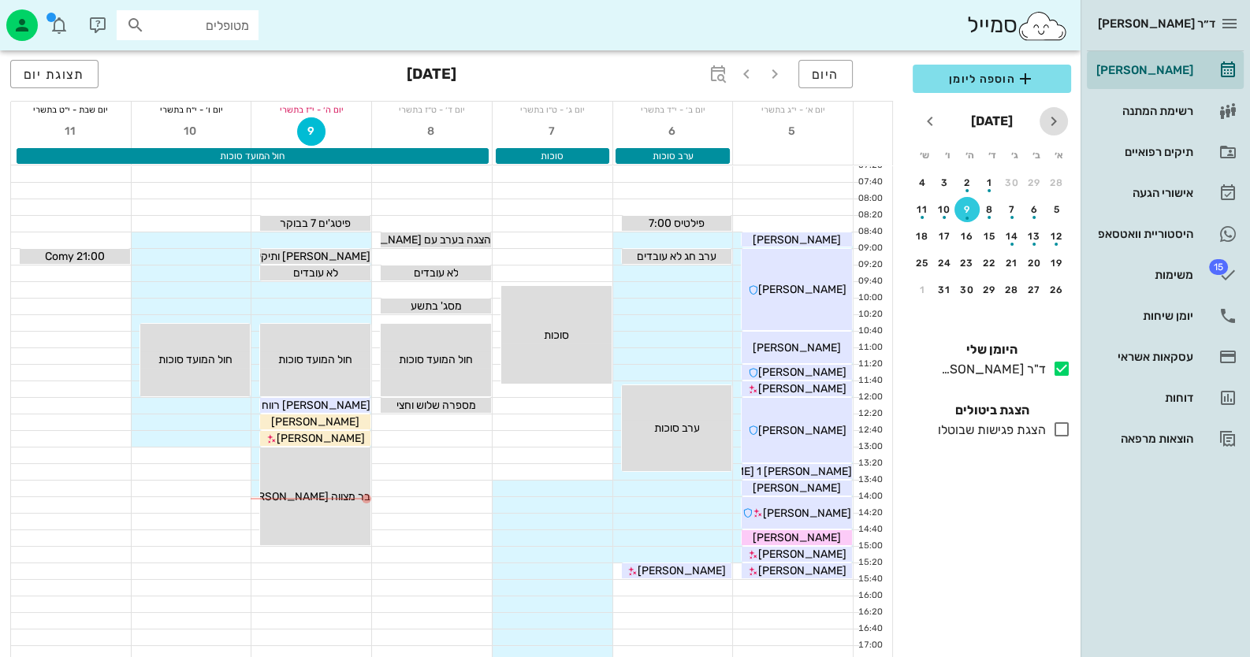
click at [1052, 118] on icon "חודש שעבר" at bounding box center [1053, 121] width 19 height 19
click at [1029, 188] on button "1" at bounding box center [1034, 182] width 25 height 25
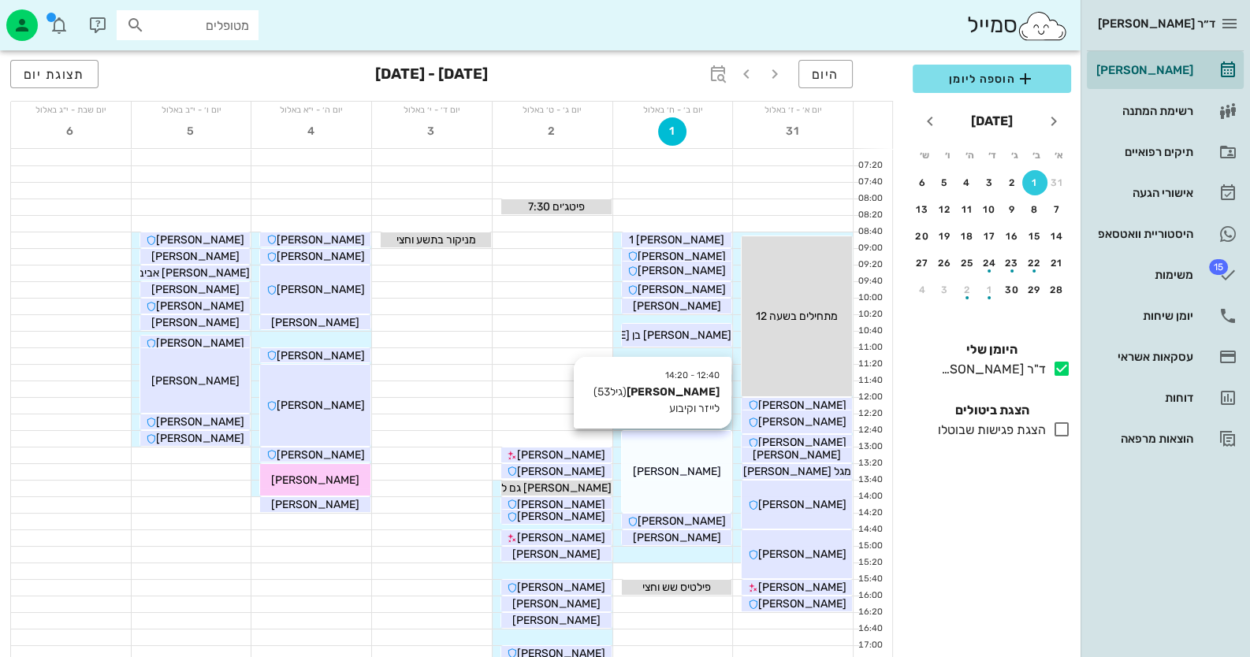
click at [670, 478] on div "[PERSON_NAME]" at bounding box center [677, 471] width 110 height 17
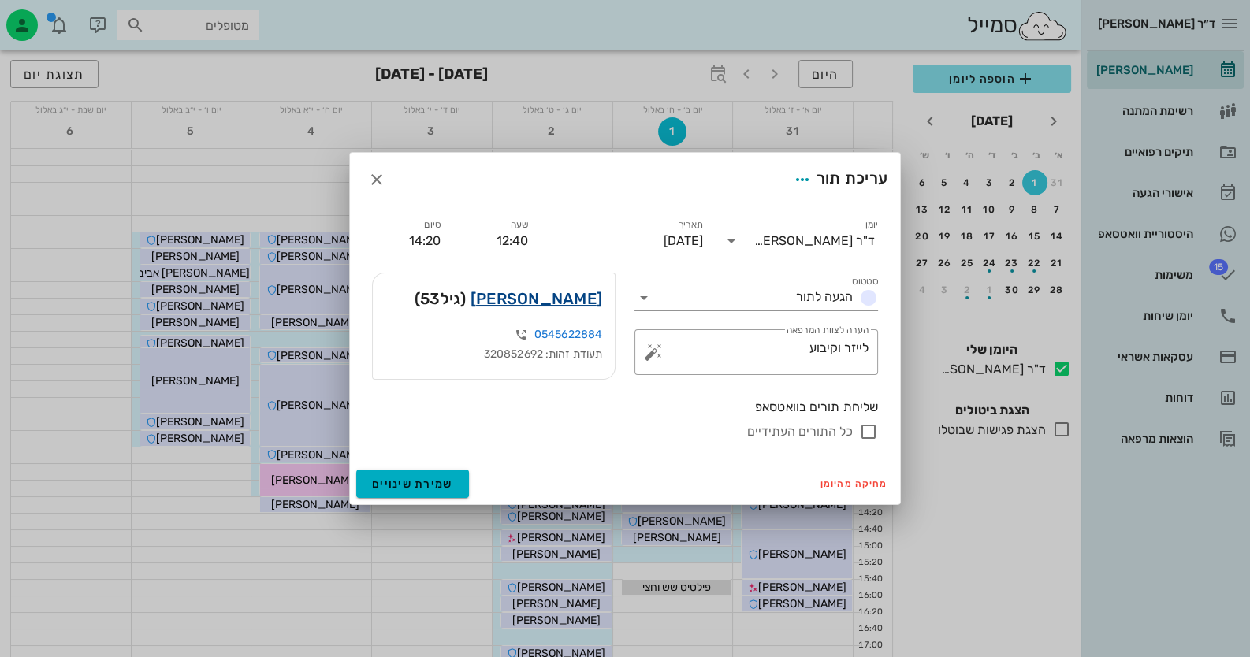
click at [541, 303] on link "ורוניקה בונקובסקי" at bounding box center [536, 298] width 132 height 25
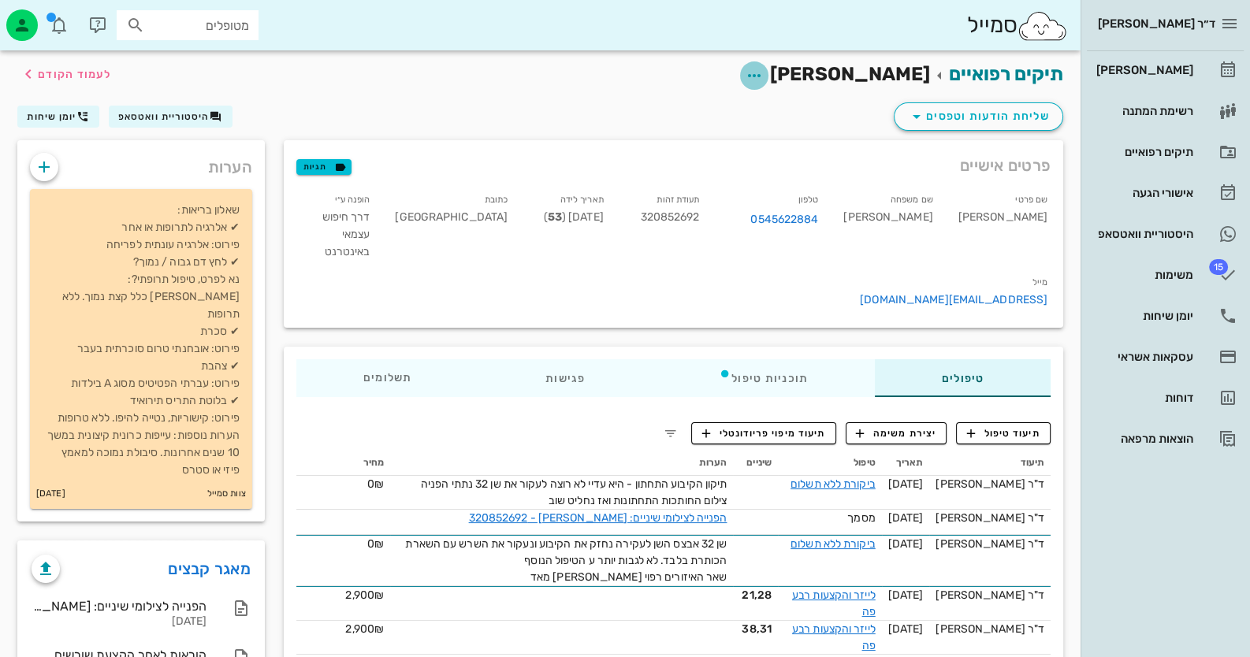
click at [759, 70] on icon "button" at bounding box center [754, 75] width 19 height 19
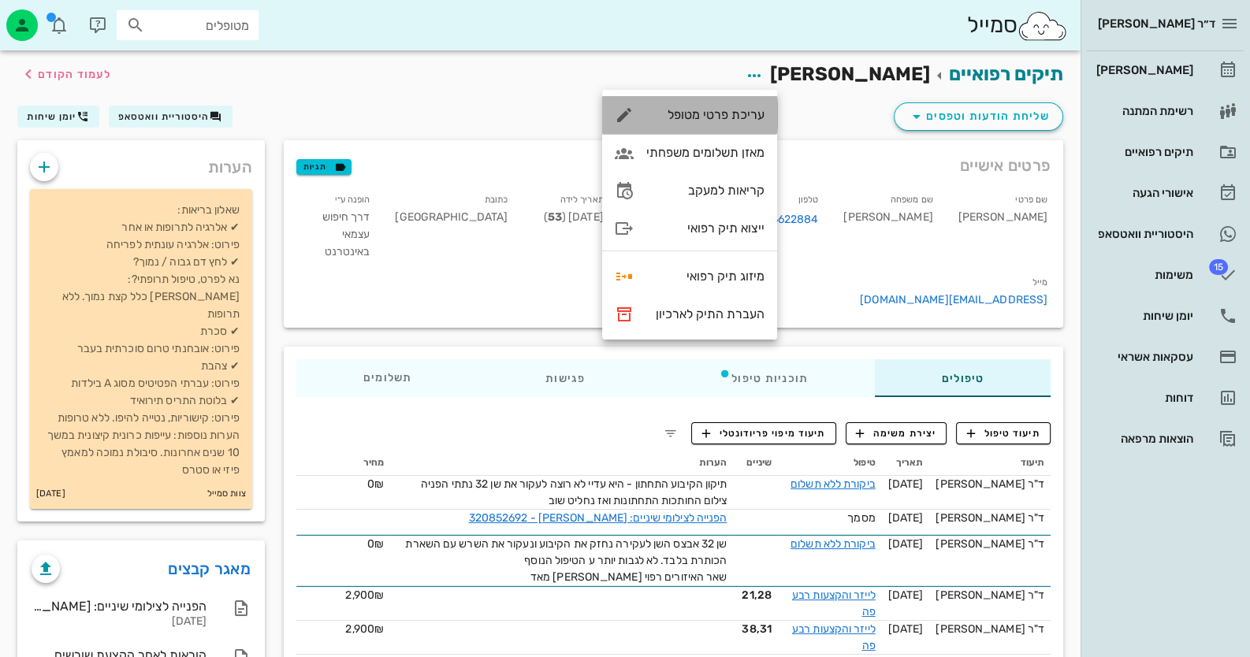
click at [761, 125] on div "עריכת פרטי מטופל" at bounding box center [689, 115] width 175 height 38
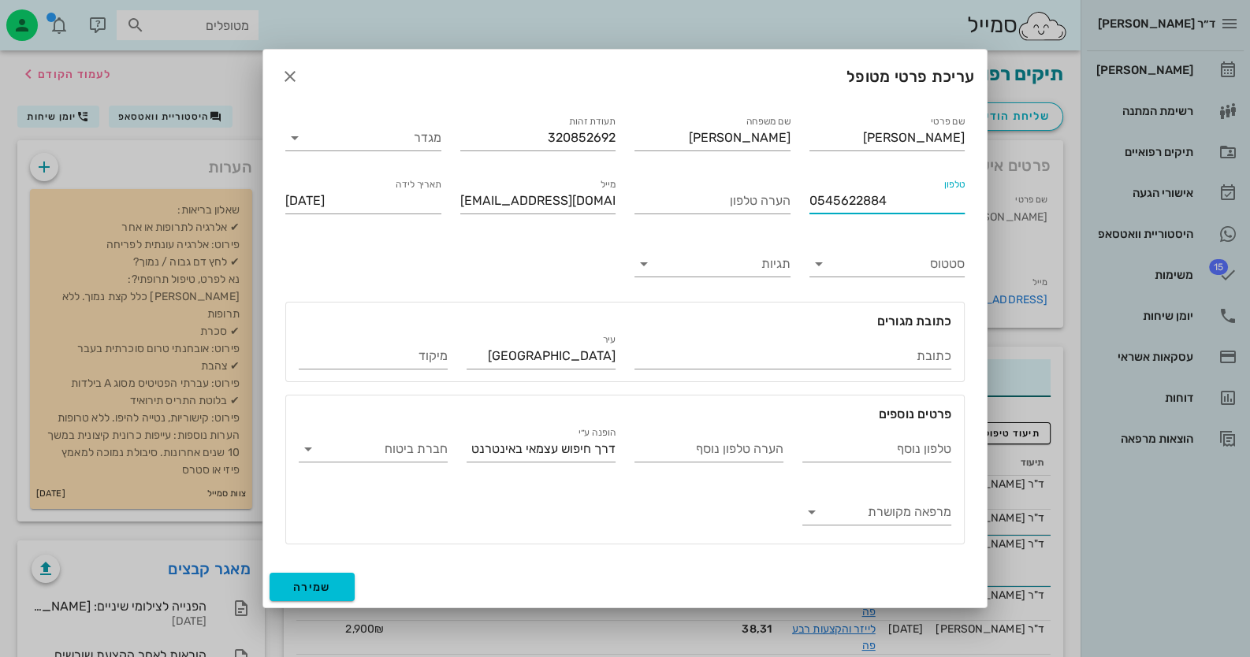
click at [837, 200] on input "0545622884" at bounding box center [887, 200] width 156 height 25
click at [288, 77] on icon "button" at bounding box center [290, 76] width 19 height 19
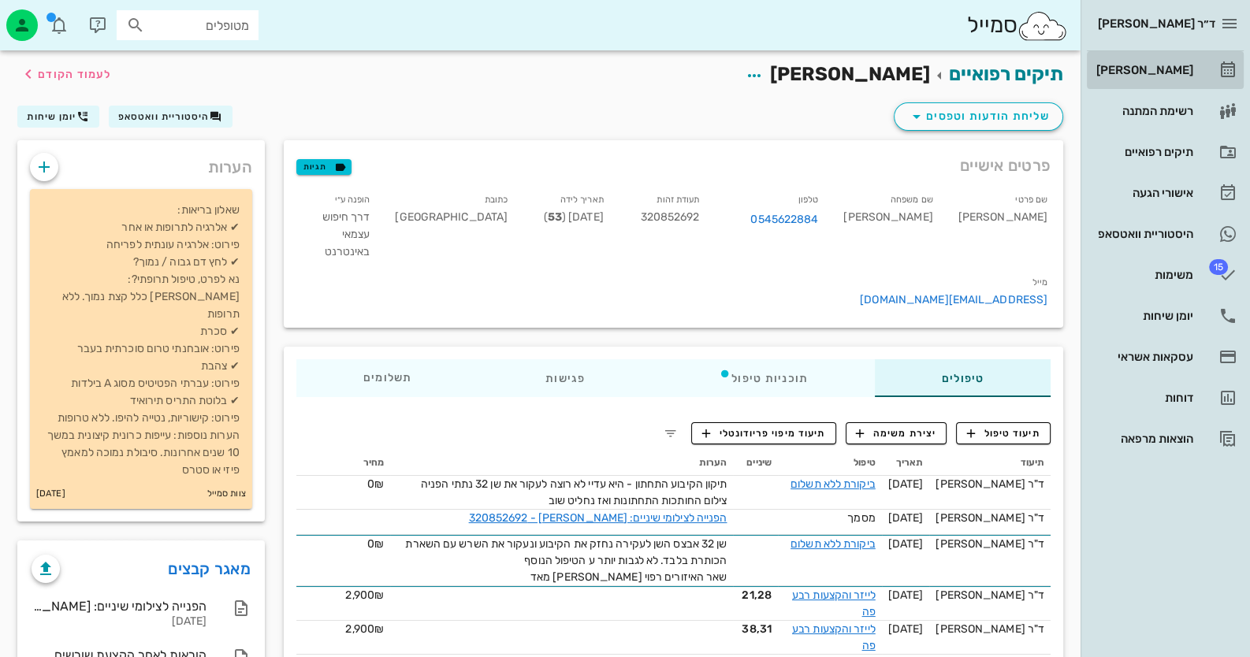
click at [1168, 78] on div "[PERSON_NAME]" at bounding box center [1143, 70] width 100 height 25
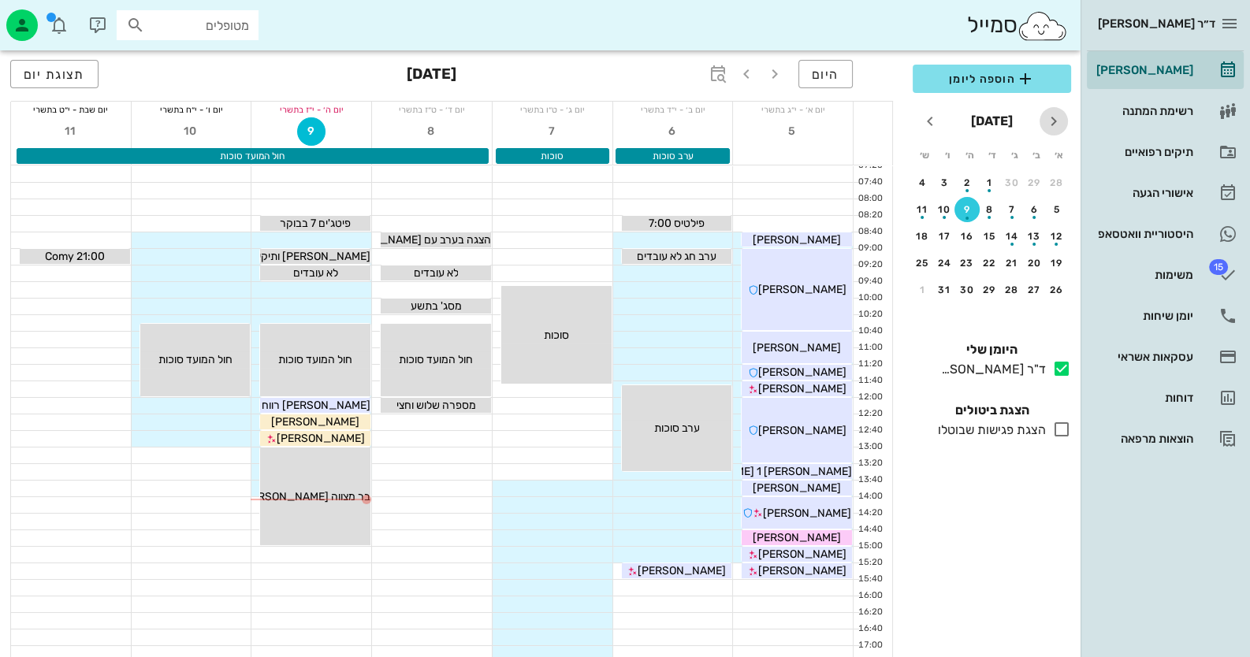
click at [1048, 121] on icon "חודש שעבר" at bounding box center [1053, 121] width 19 height 19
click at [1051, 121] on icon "חודש שעבר" at bounding box center [1053, 121] width 19 height 19
click at [954, 260] on div "22" at bounding box center [944, 263] width 25 height 11
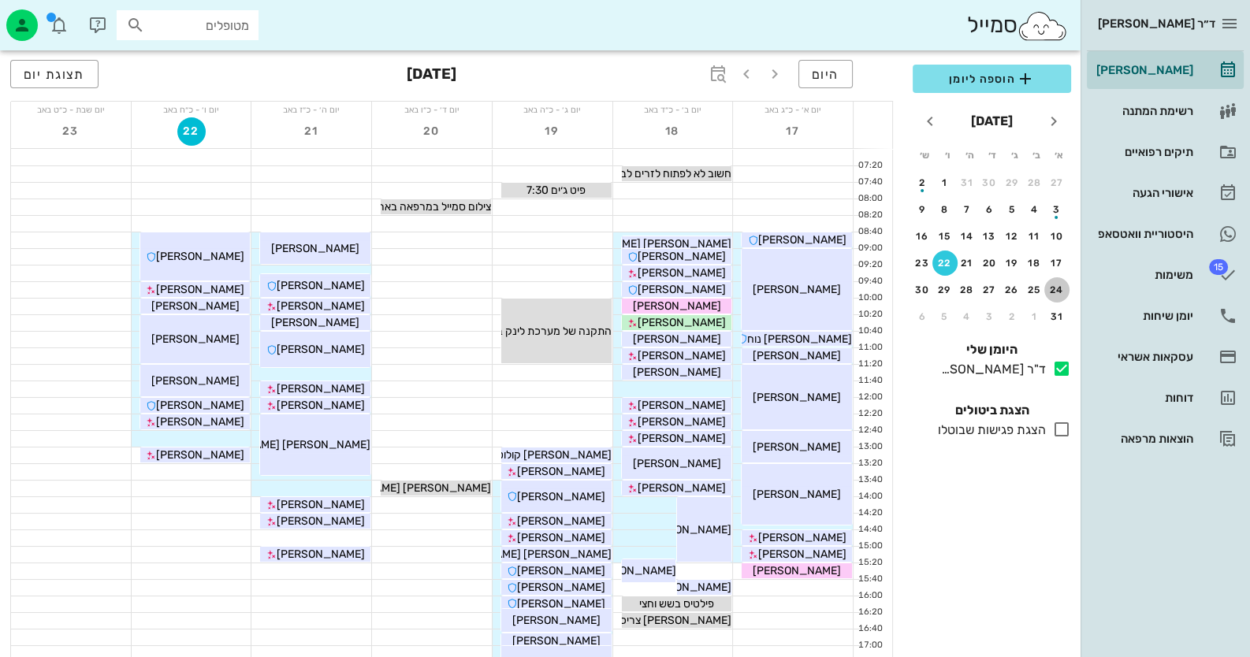
click at [1058, 287] on div "24" at bounding box center [1056, 290] width 25 height 11
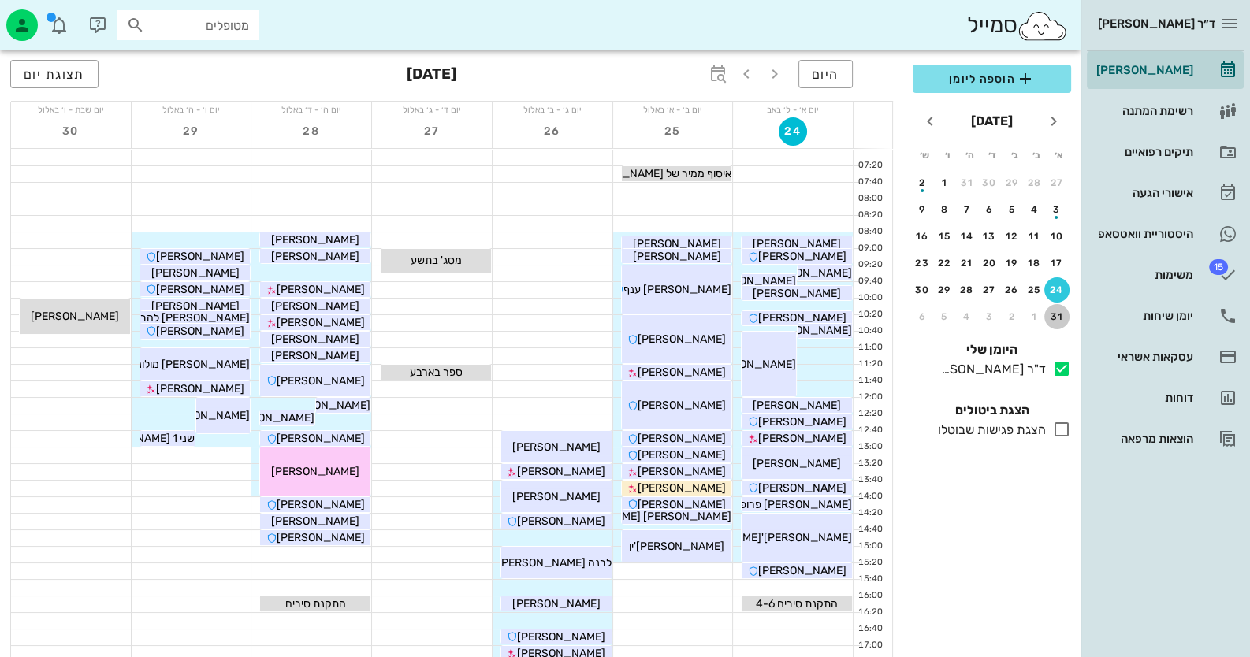
click at [1051, 314] on div "31" at bounding box center [1056, 316] width 25 height 11
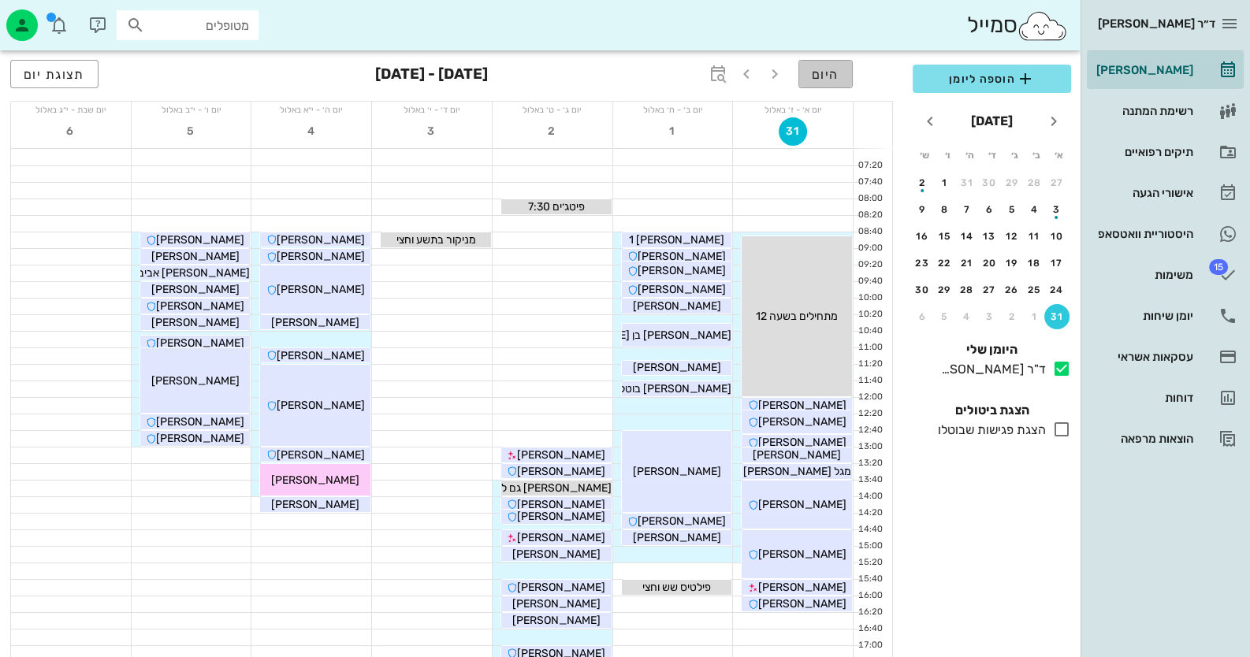
click at [825, 76] on span "היום" at bounding box center [826, 74] width 28 height 15
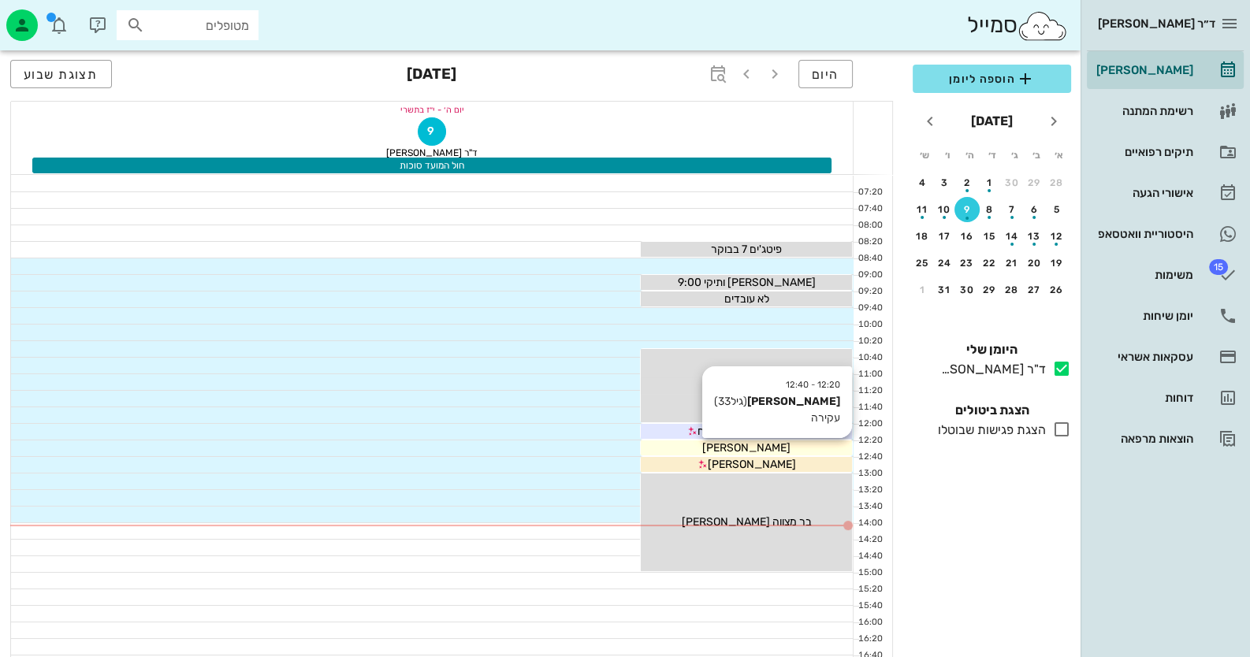
click at [787, 452] on div "[PERSON_NAME]" at bounding box center [746, 448] width 211 height 17
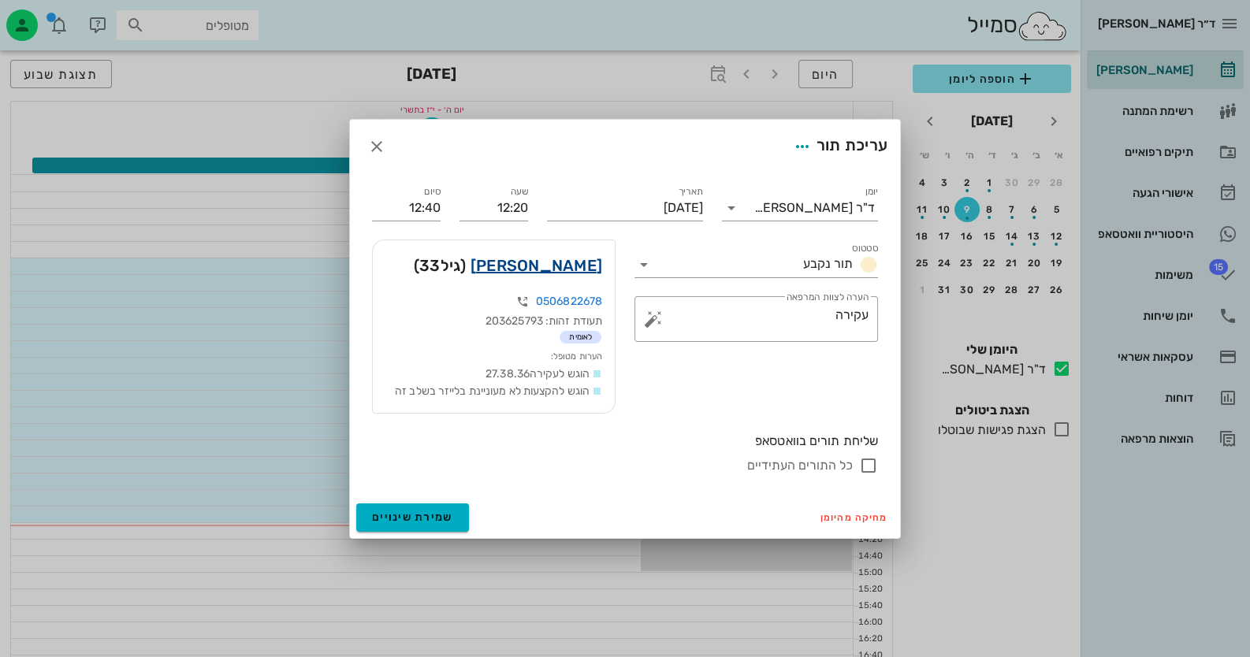
click at [574, 266] on link "ספיר קשתי" at bounding box center [536, 265] width 132 height 25
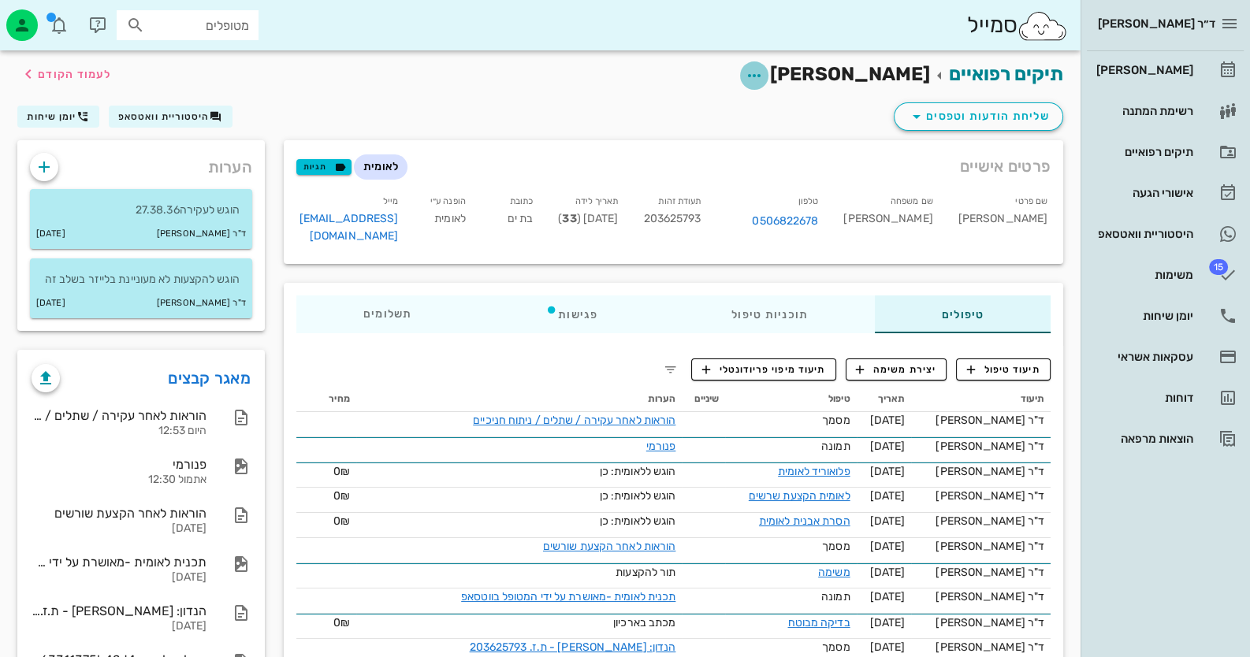
click at [764, 71] on icon "button" at bounding box center [754, 75] width 19 height 19
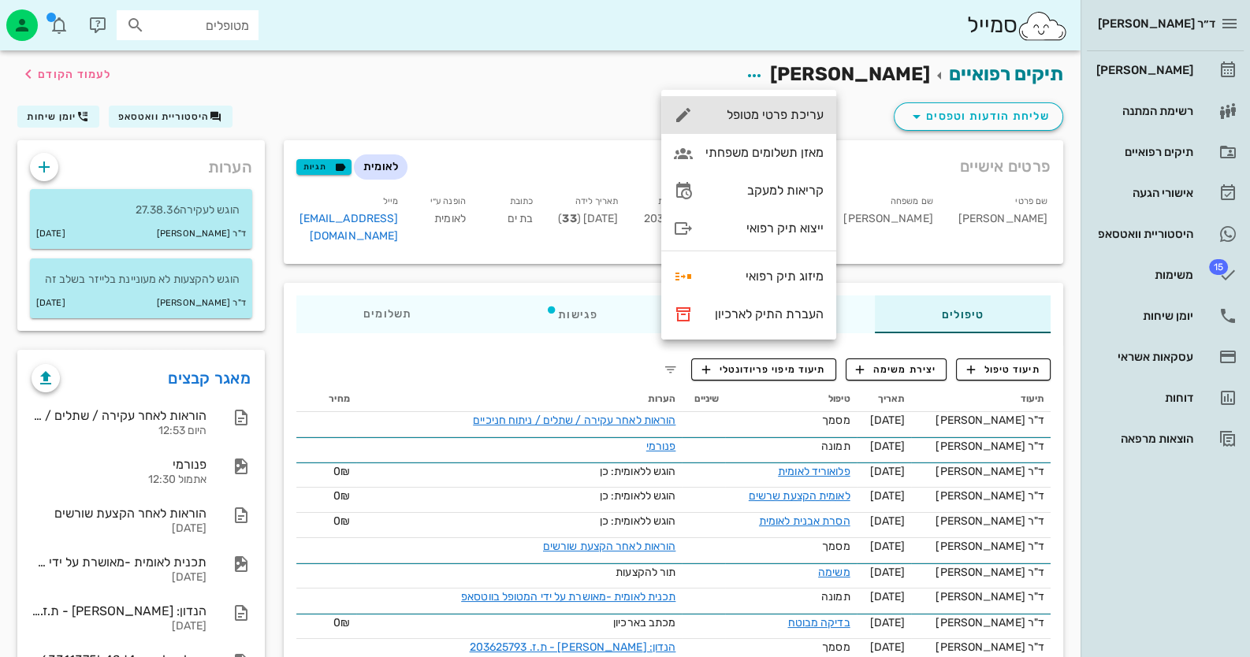
click at [819, 122] on div "עריכת פרטי מטופל" at bounding box center [764, 114] width 118 height 15
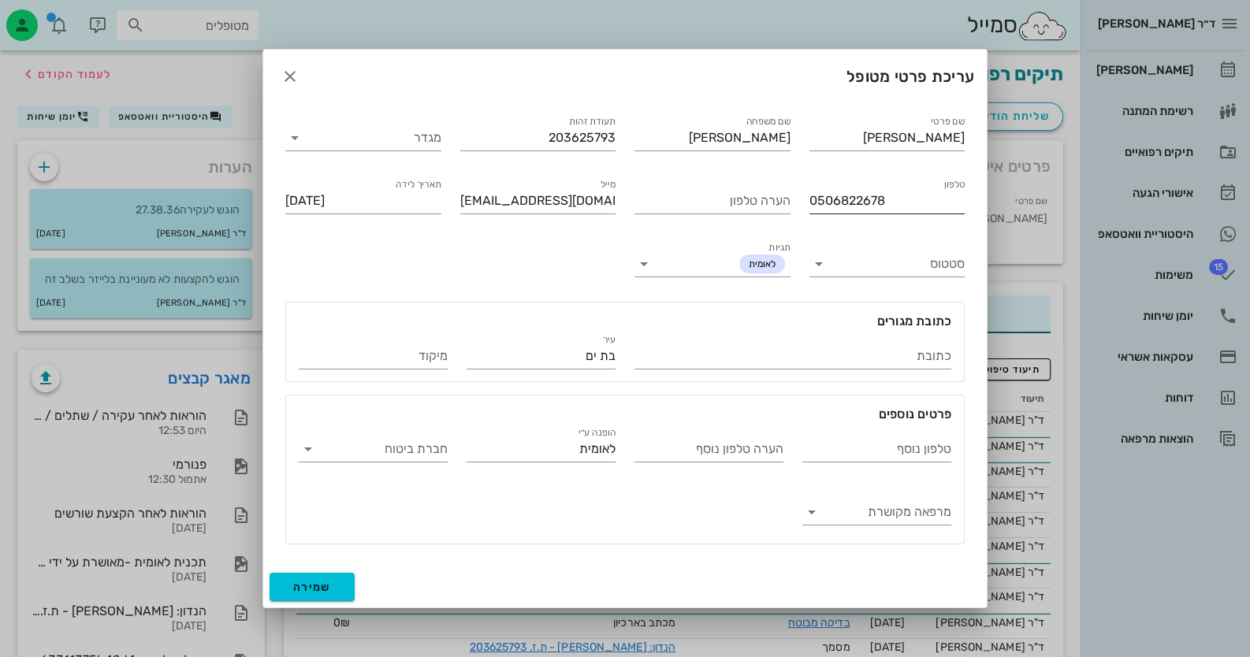
click at [857, 208] on input "0506822678" at bounding box center [887, 200] width 156 height 25
drag, startPoint x: 294, startPoint y: 78, endPoint x: 323, endPoint y: 77, distance: 29.2
click at [296, 78] on icon "button" at bounding box center [290, 76] width 19 height 19
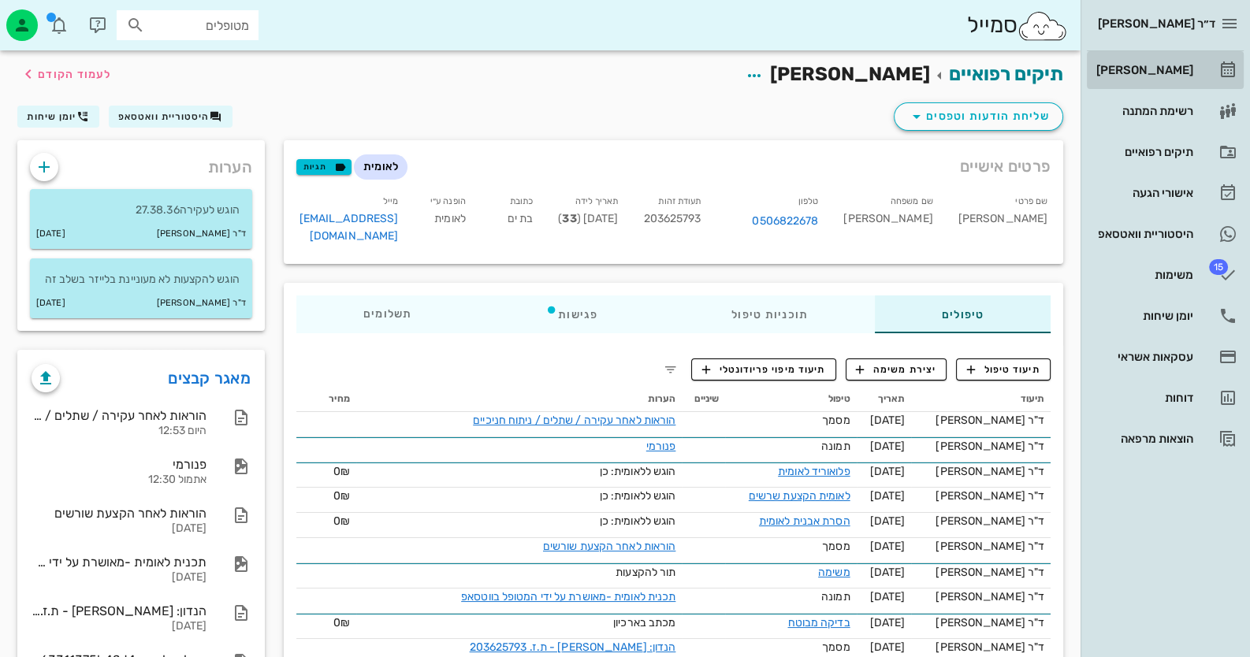
click at [1126, 79] on div "[PERSON_NAME]" at bounding box center [1143, 70] width 100 height 25
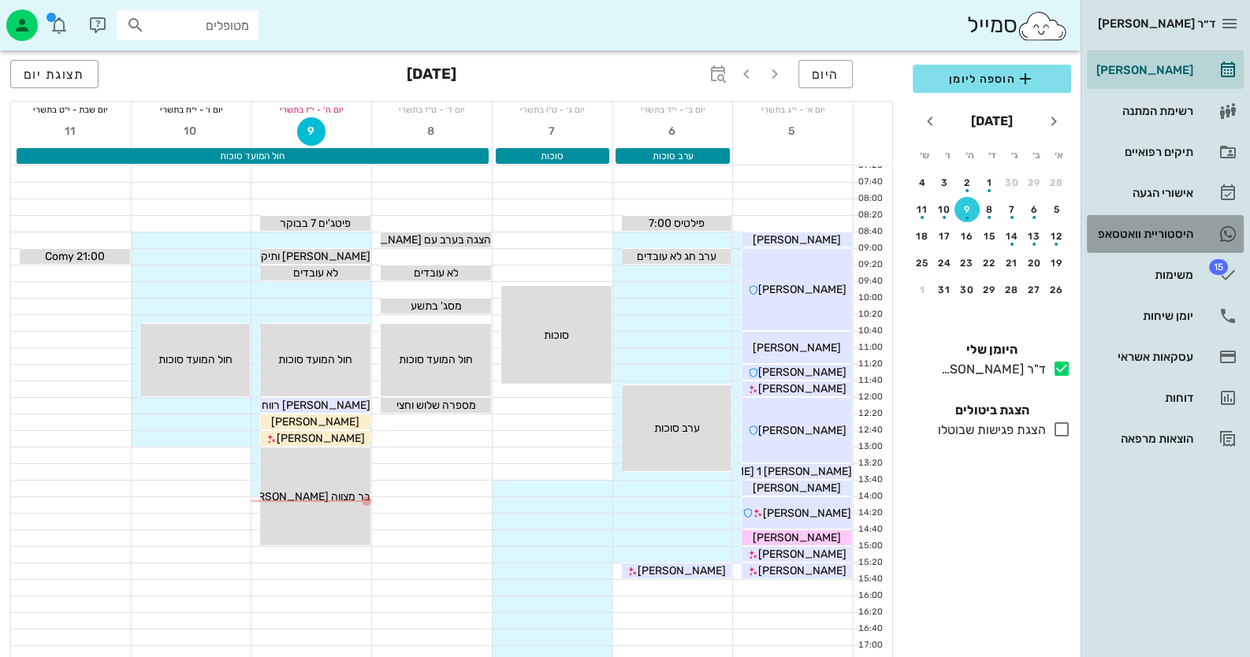
click at [1173, 240] on div "היסטוריית וואטסאפ" at bounding box center [1143, 234] width 100 height 13
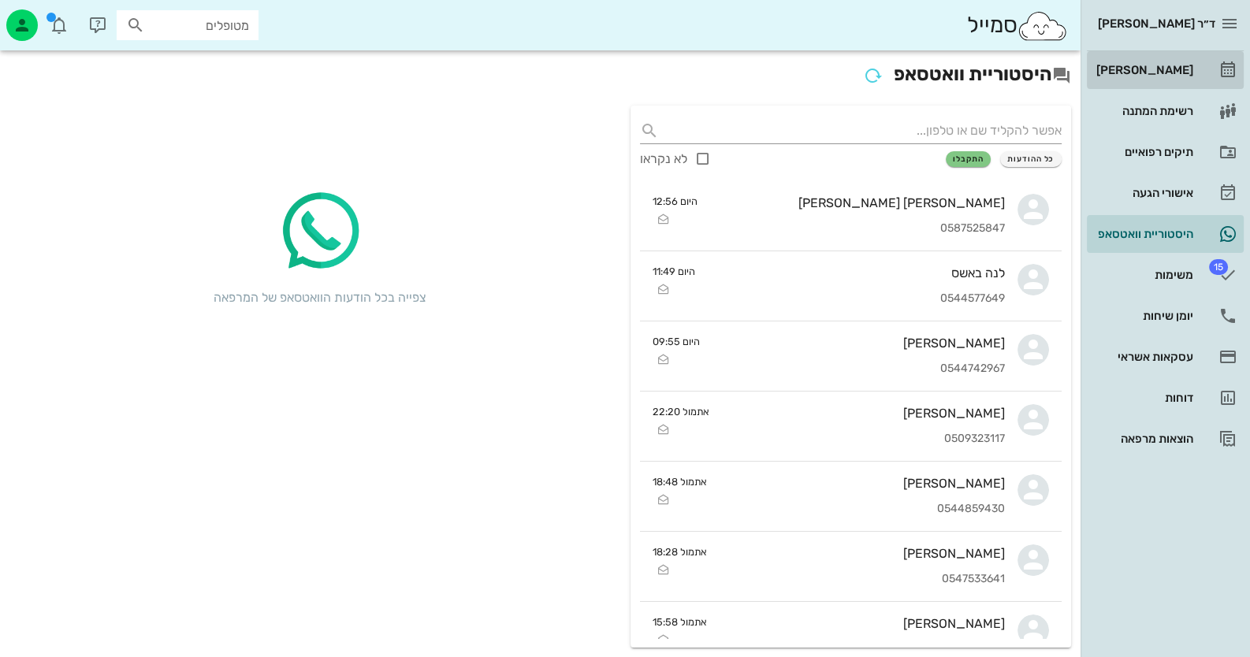
click at [1190, 76] on div "[PERSON_NAME]" at bounding box center [1143, 70] width 100 height 13
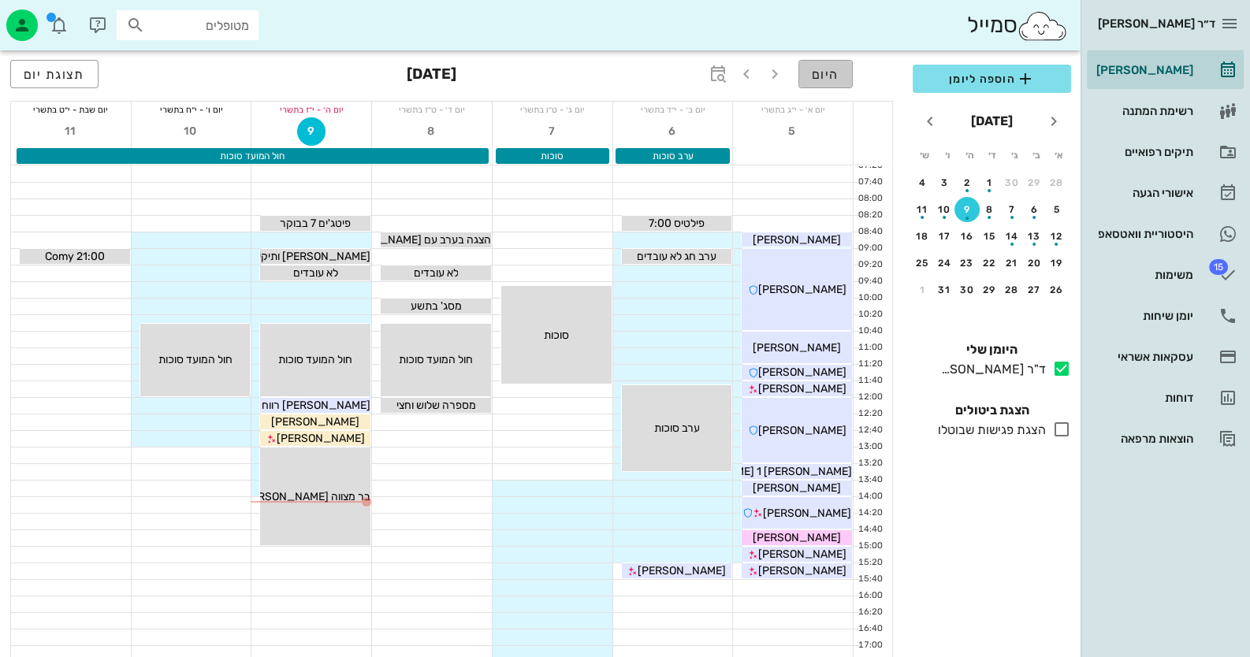
click at [816, 64] on button "היום" at bounding box center [825, 74] width 54 height 28
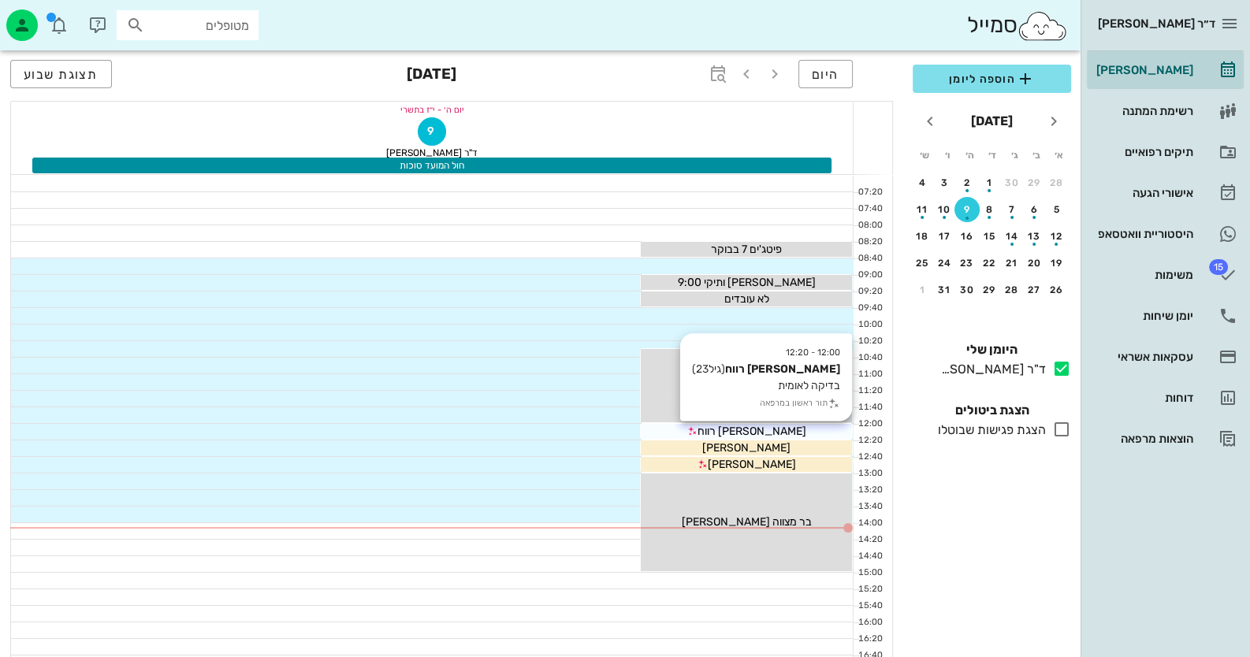
click at [779, 433] on div "[PERSON_NAME] רווח" at bounding box center [746, 431] width 211 height 17
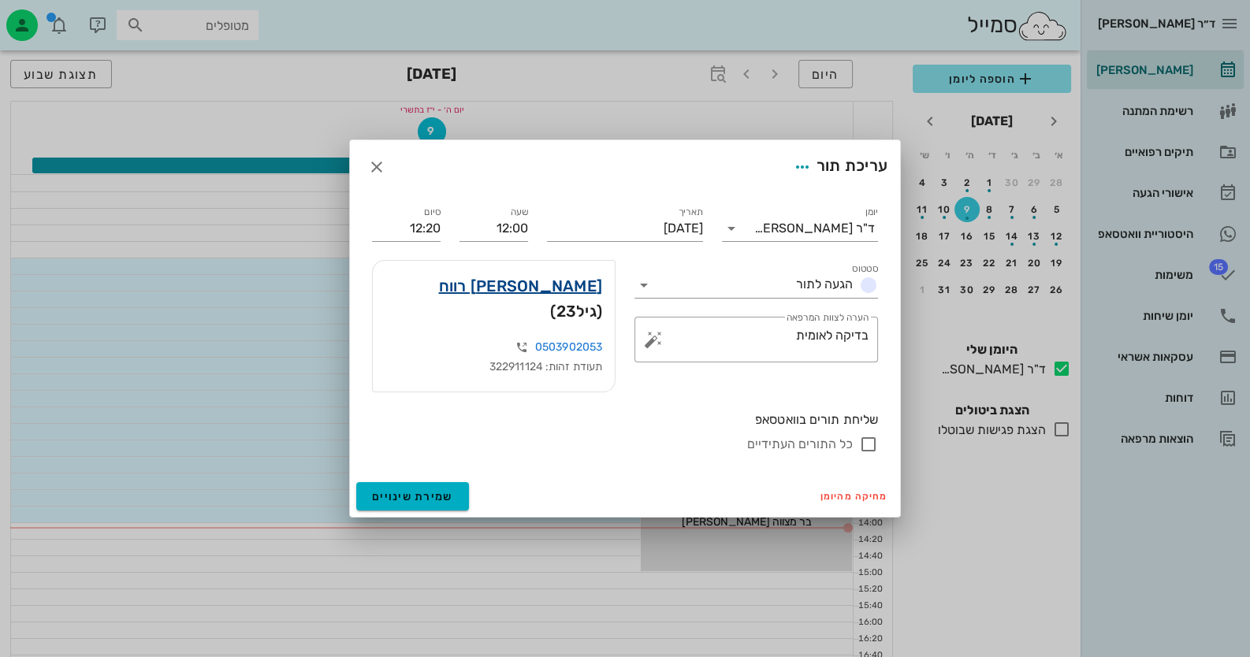
click at [586, 299] on link "תומר רווח" at bounding box center [521, 285] width 164 height 25
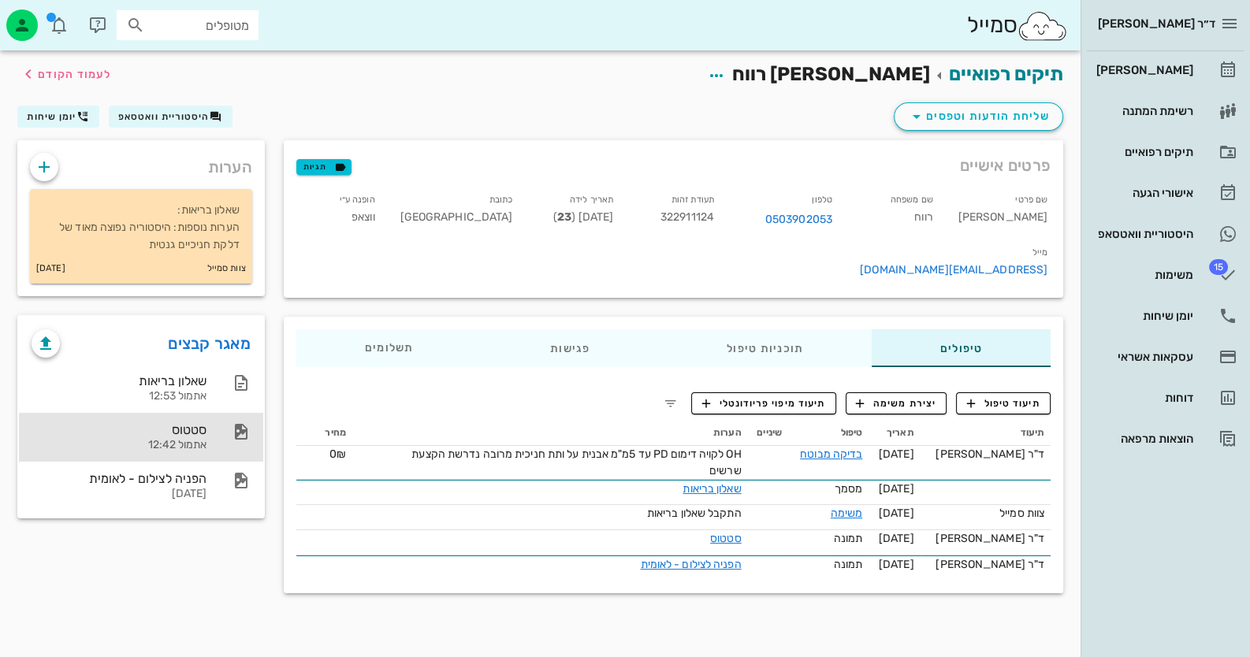
click at [177, 437] on div "סטטוס אתמול 12:42" at bounding box center [119, 437] width 175 height 49
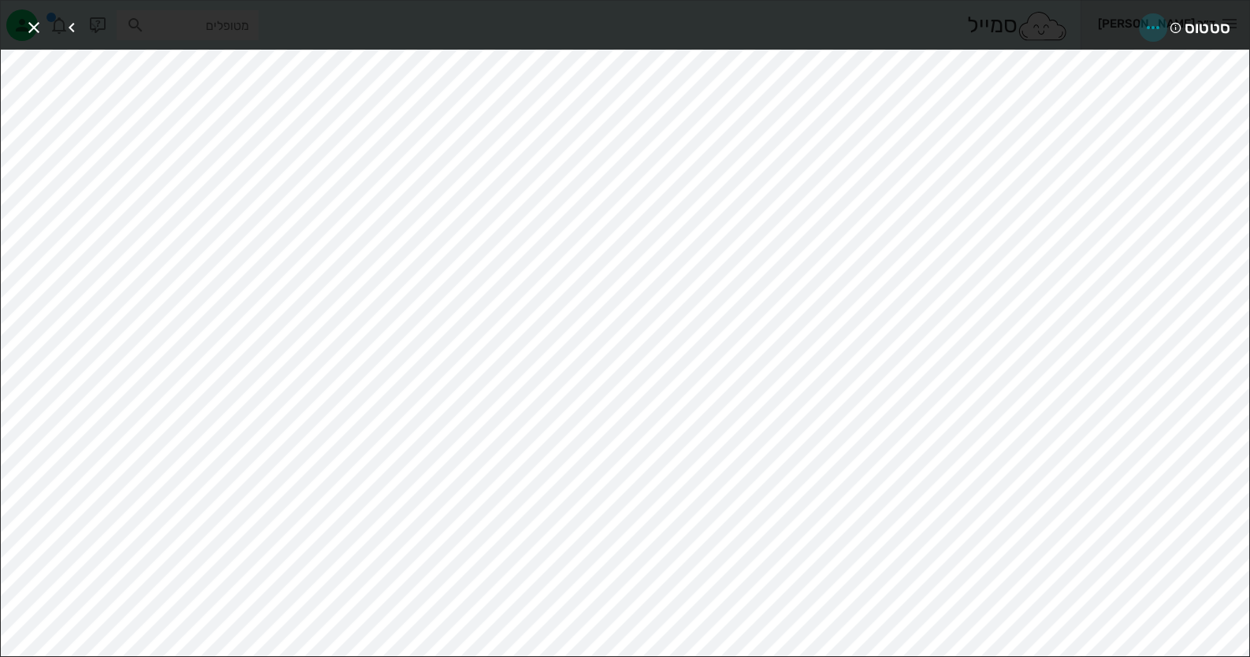
click at [1158, 20] on icon "button" at bounding box center [1153, 27] width 19 height 19
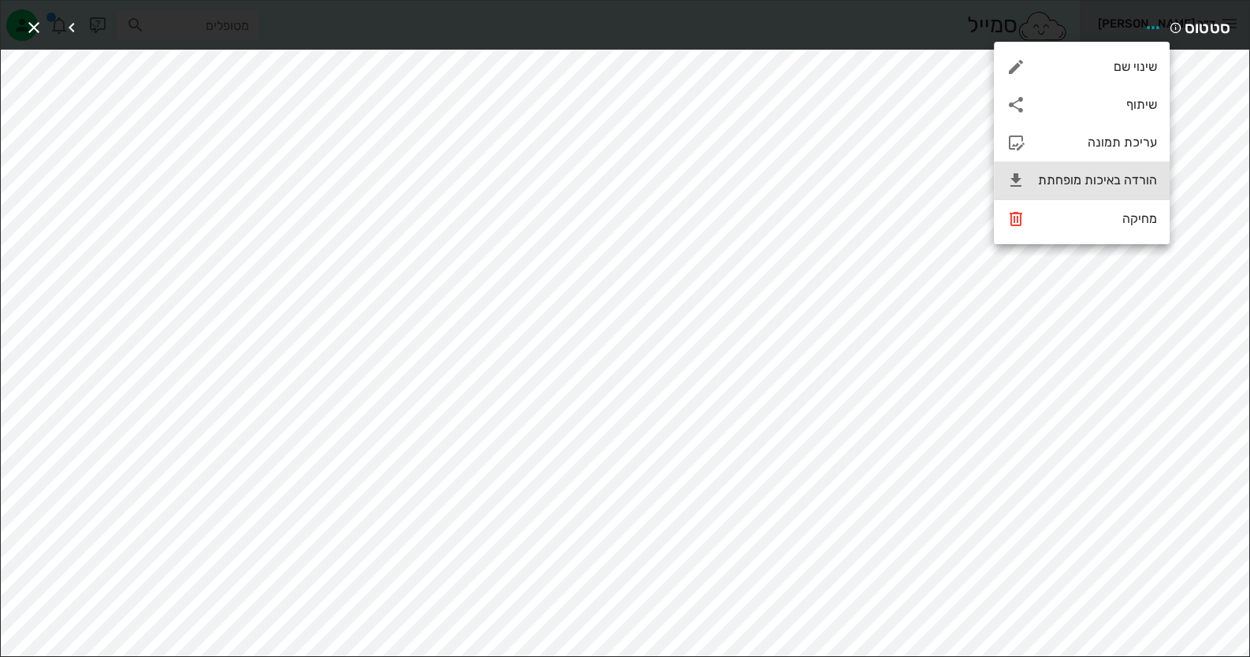
click at [1140, 173] on div "הורדה באיכות מופחתת" at bounding box center [1097, 180] width 119 height 15
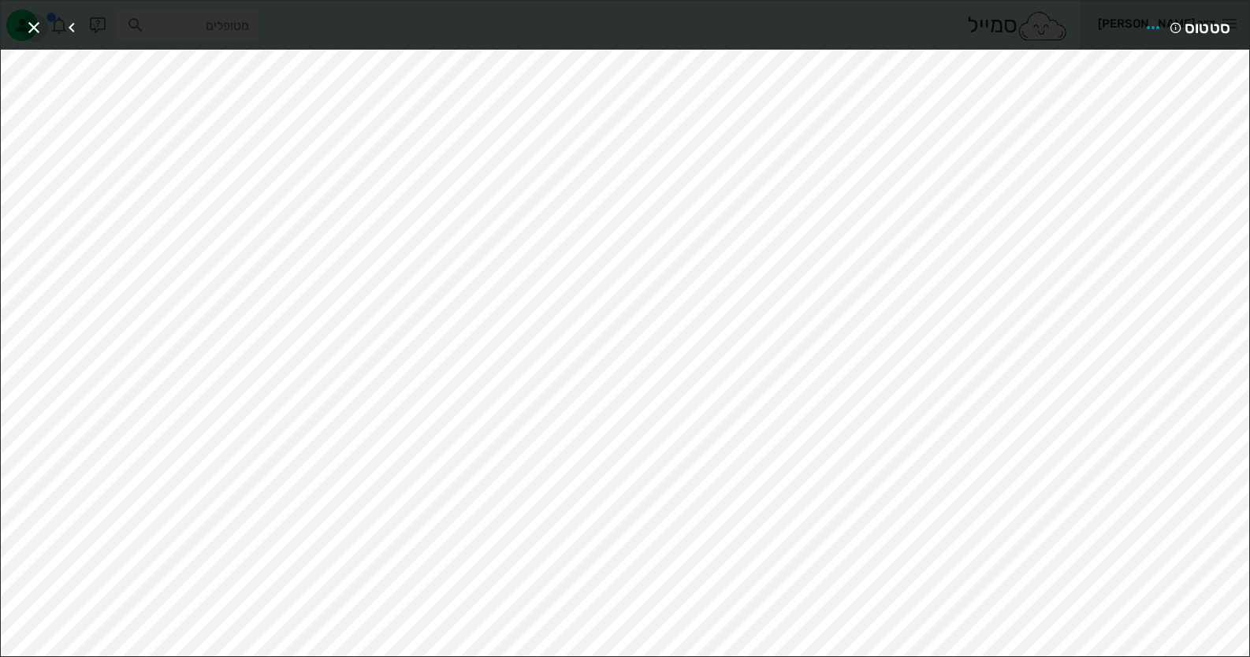
click at [39, 32] on icon "button" at bounding box center [33, 27] width 19 height 19
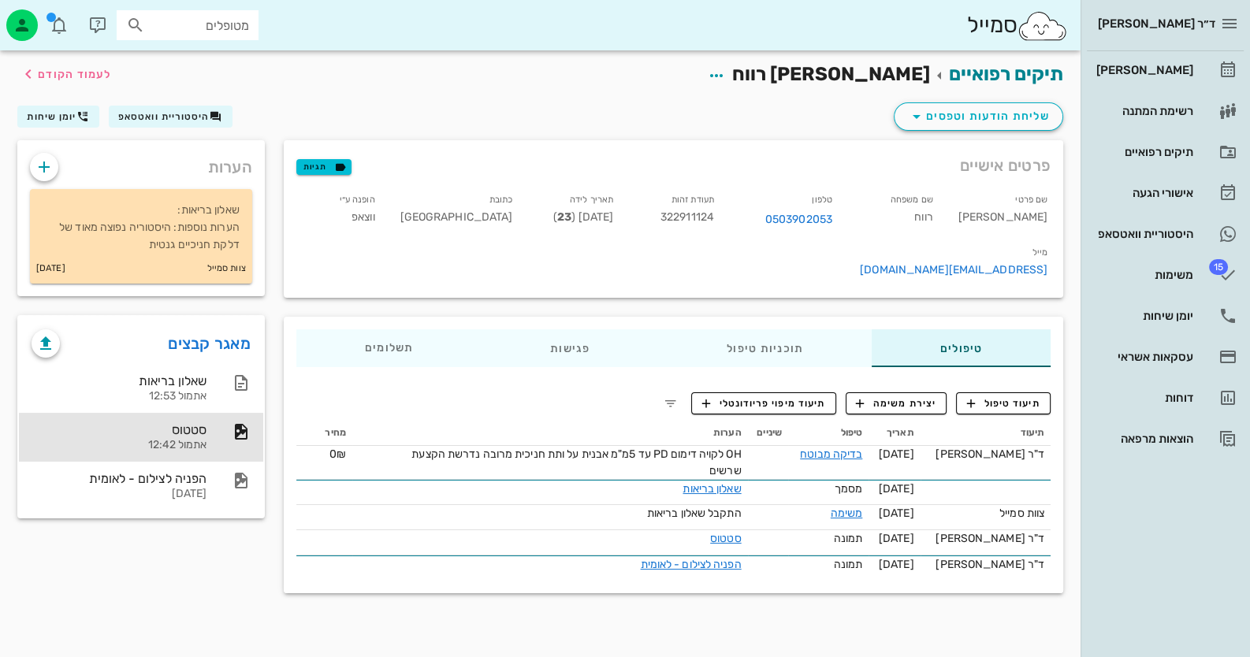
click at [714, 218] on span "322911124" at bounding box center [687, 216] width 54 height 13
copy span "322911124"
click at [1146, 70] on div "[PERSON_NAME]" at bounding box center [1143, 70] width 100 height 13
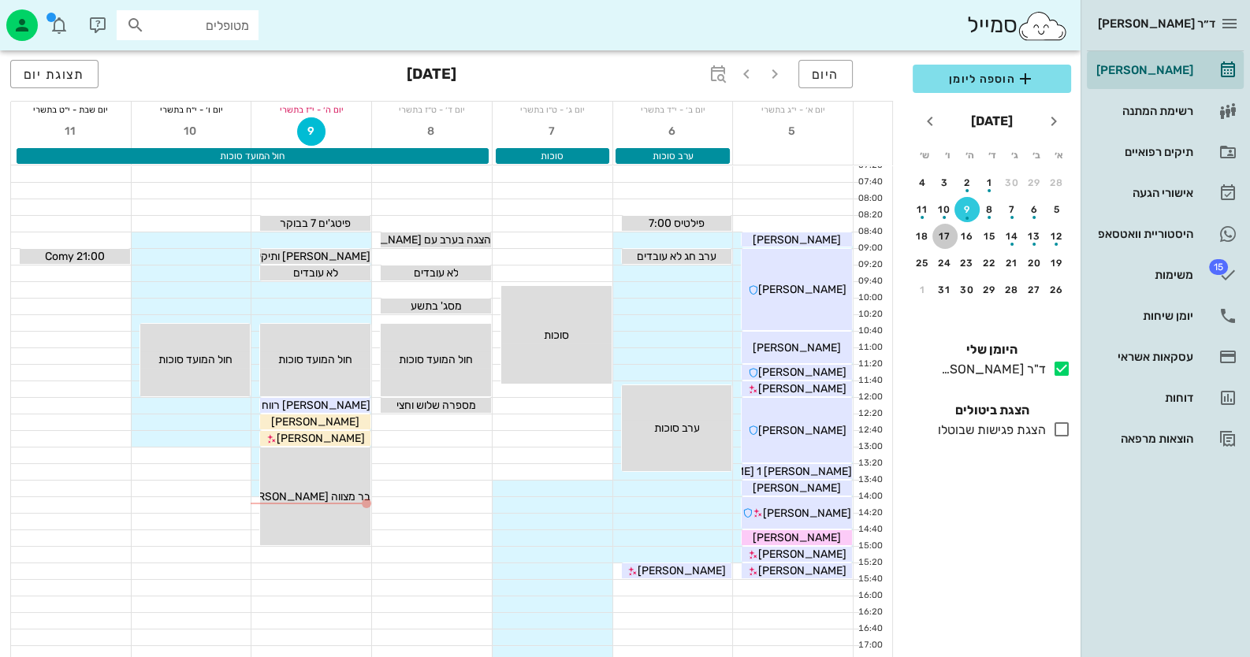
click at [937, 232] on div "17" at bounding box center [944, 236] width 25 height 11
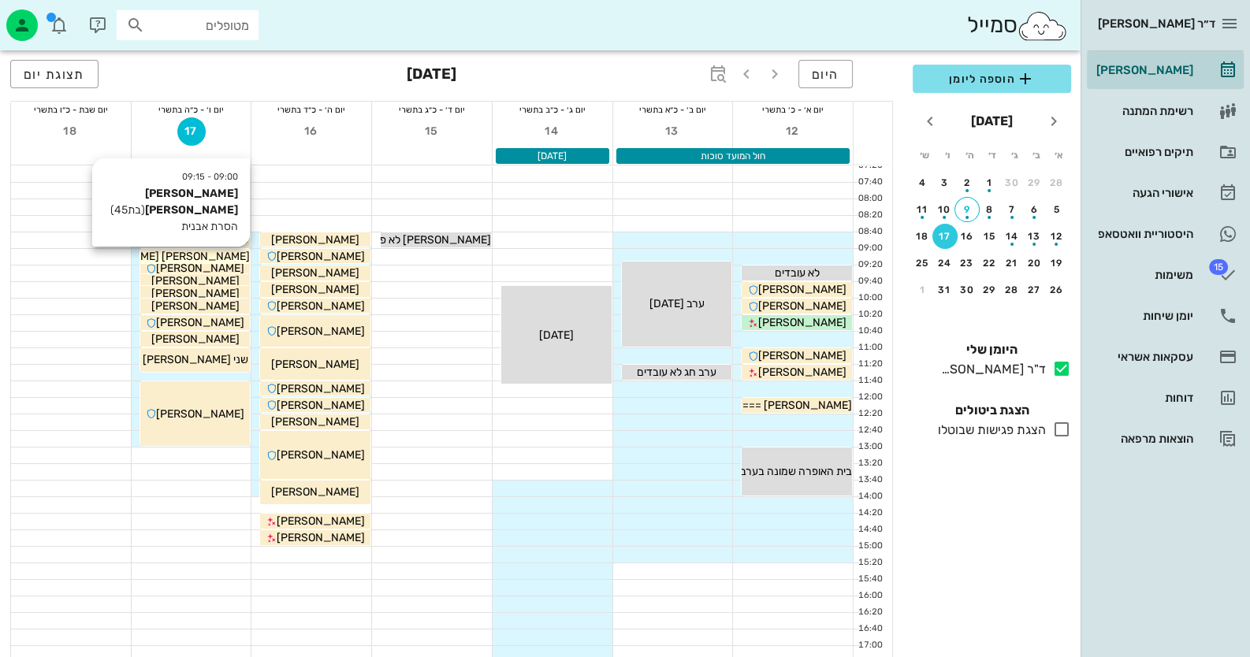
click at [222, 253] on span "[PERSON_NAME] [PERSON_NAME]" at bounding box center [160, 256] width 179 height 13
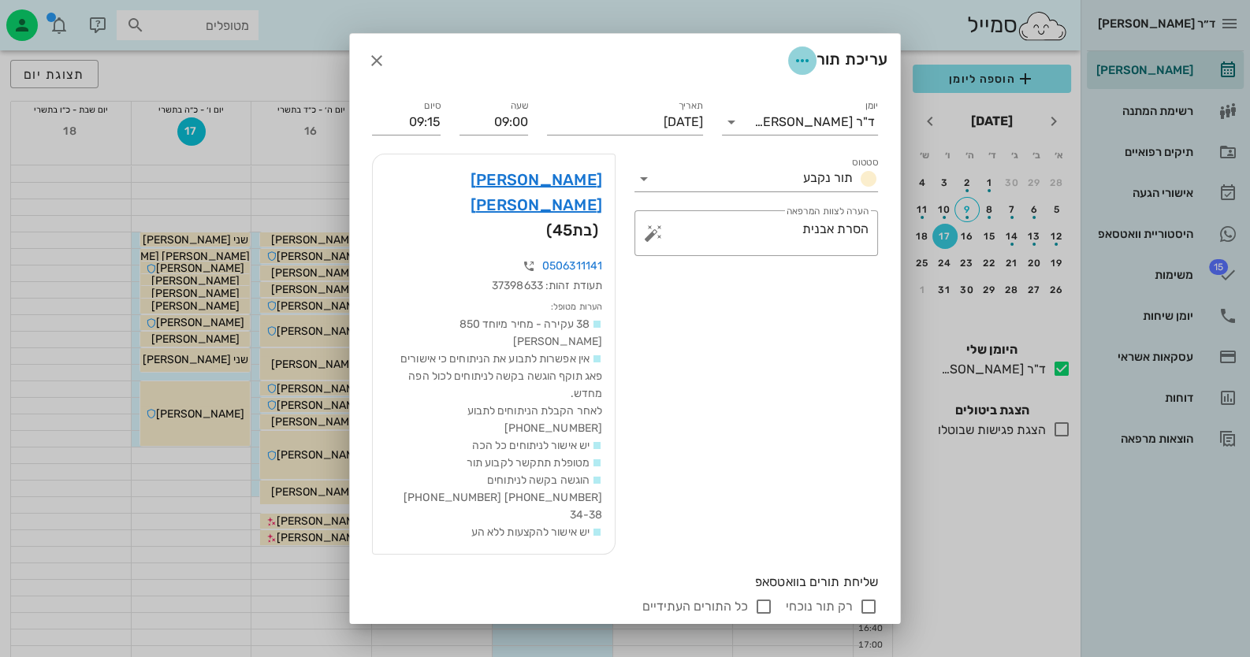
click at [793, 70] on icon "button" at bounding box center [802, 60] width 19 height 19
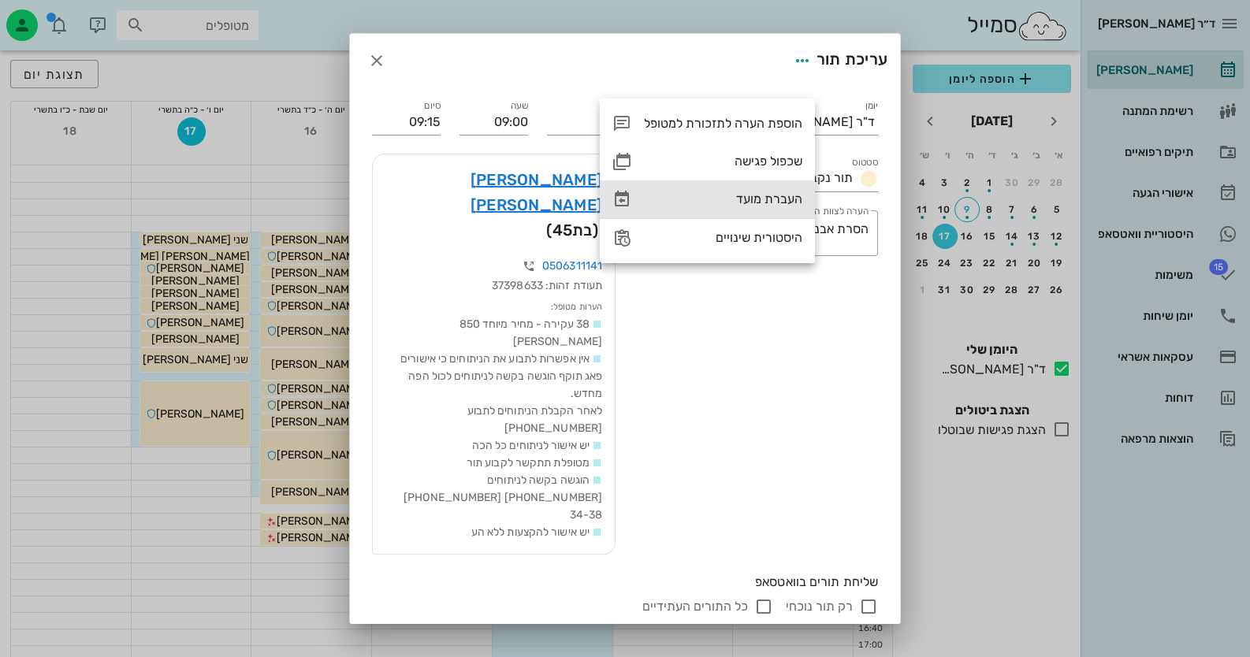
click at [759, 196] on div "העברת מועד" at bounding box center [723, 199] width 158 height 15
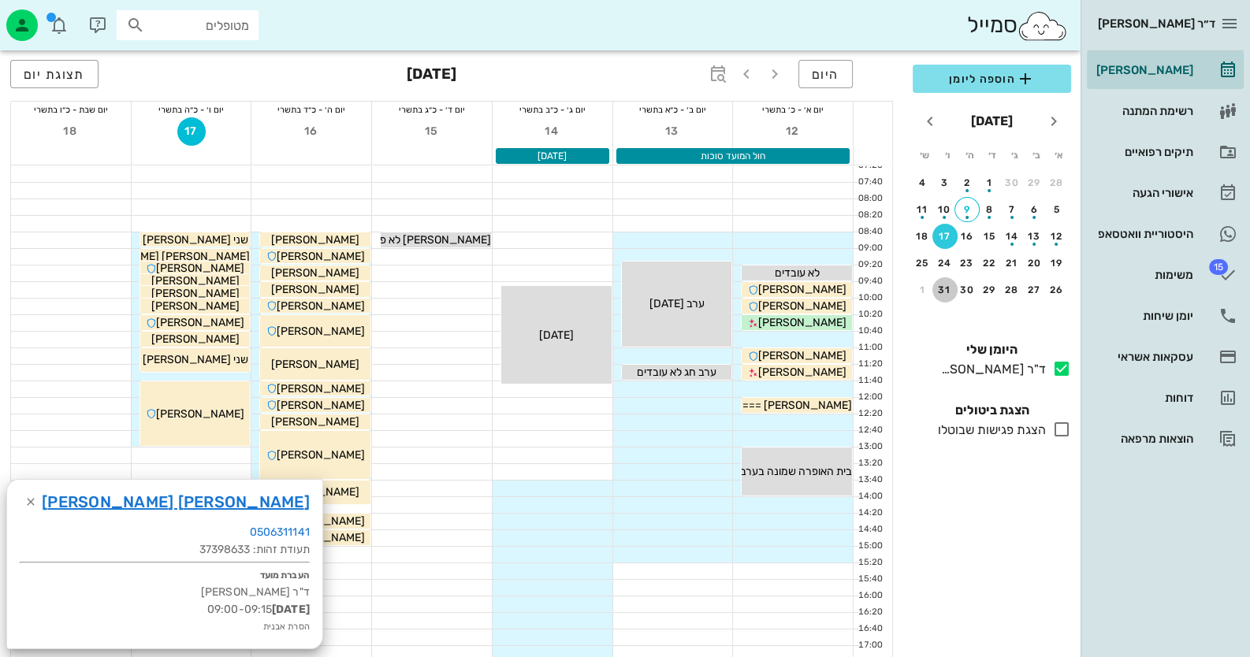
click at [946, 295] on button "31" at bounding box center [944, 289] width 25 height 25
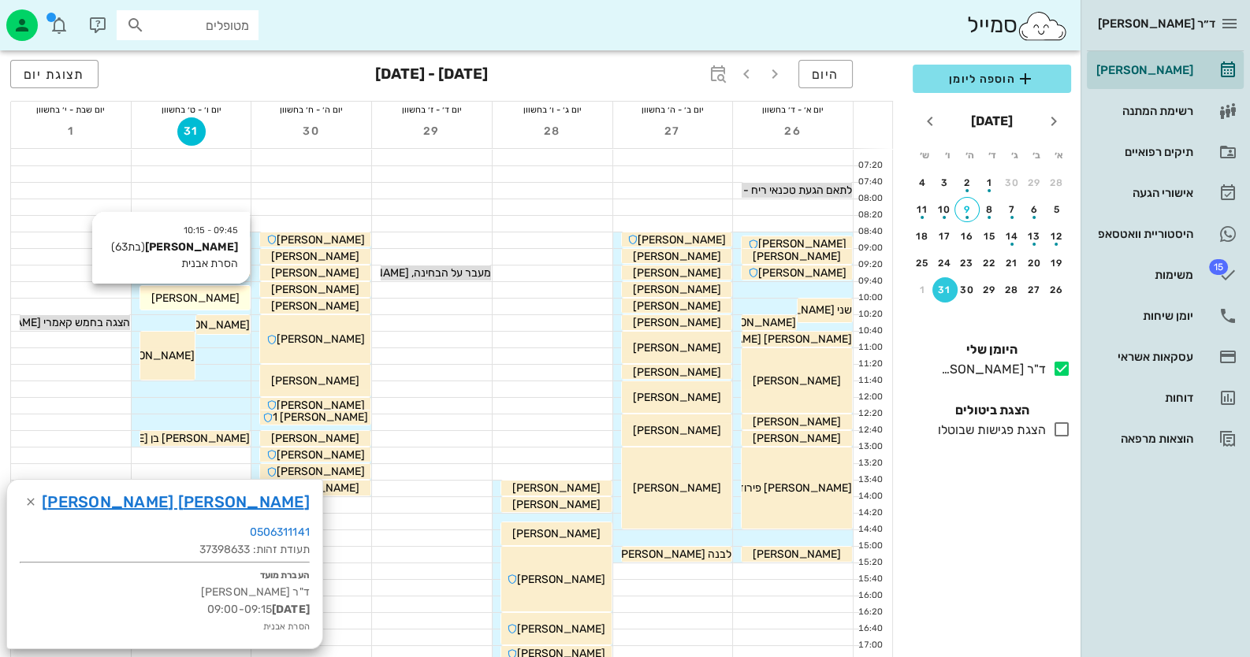
click at [155, 294] on div "[PERSON_NAME]" at bounding box center [195, 298] width 110 height 17
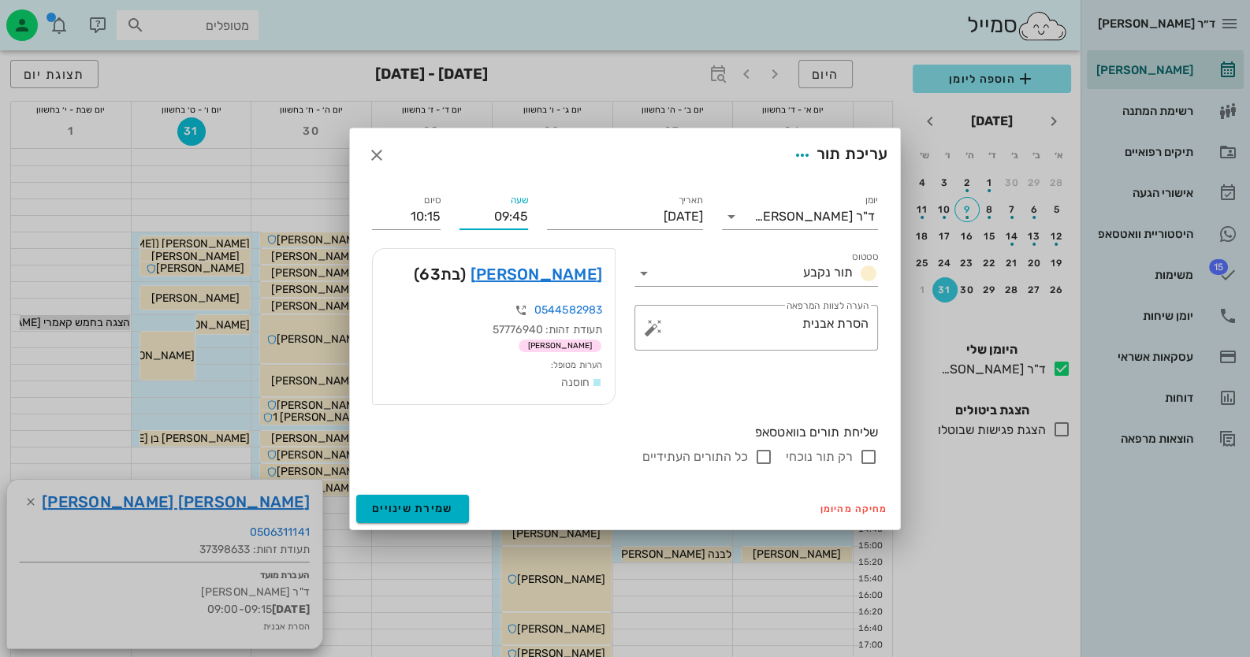
click at [529, 217] on div "שעה 09:45" at bounding box center [493, 210] width 87 height 57
type input "09:40"
click at [438, 222] on input "10:10" at bounding box center [406, 216] width 69 height 25
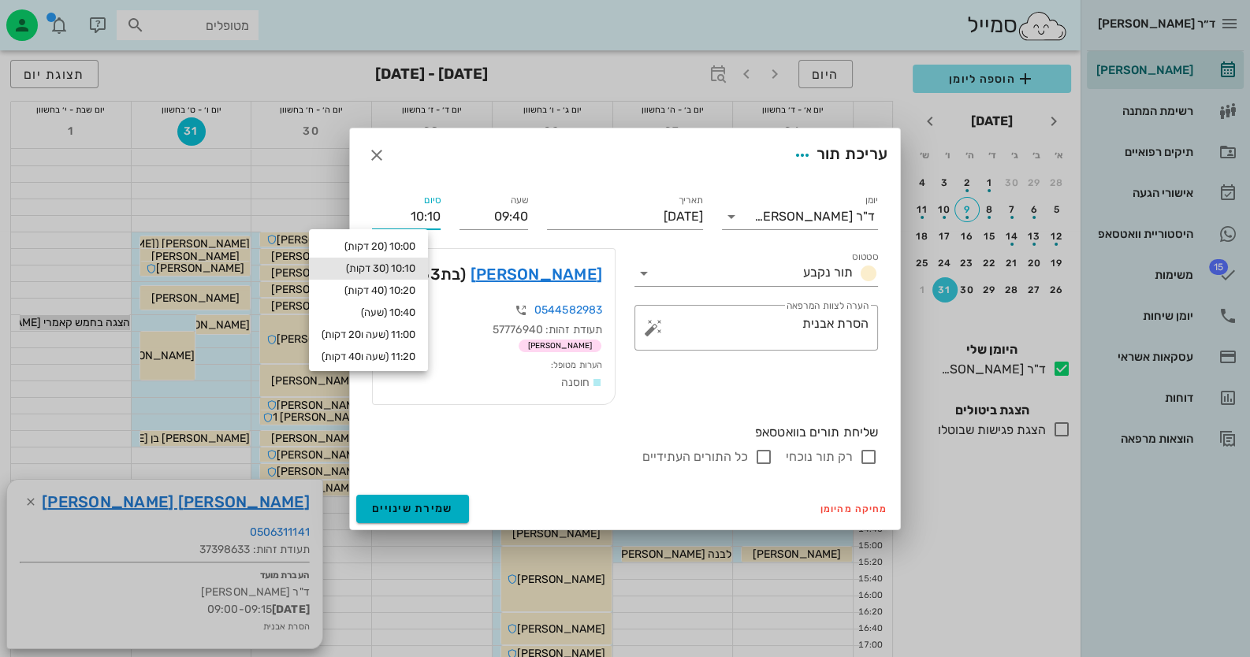
drag, startPoint x: 430, startPoint y: 228, endPoint x: 452, endPoint y: 271, distance: 49.0
click at [431, 234] on div "ד״ר חיה מאיר יומן מרפאה רשימת המתנה תיקים רפואיים אישורי הגעה היסטוריית וואטסאפ…" at bounding box center [625, 528] width 1250 height 1057
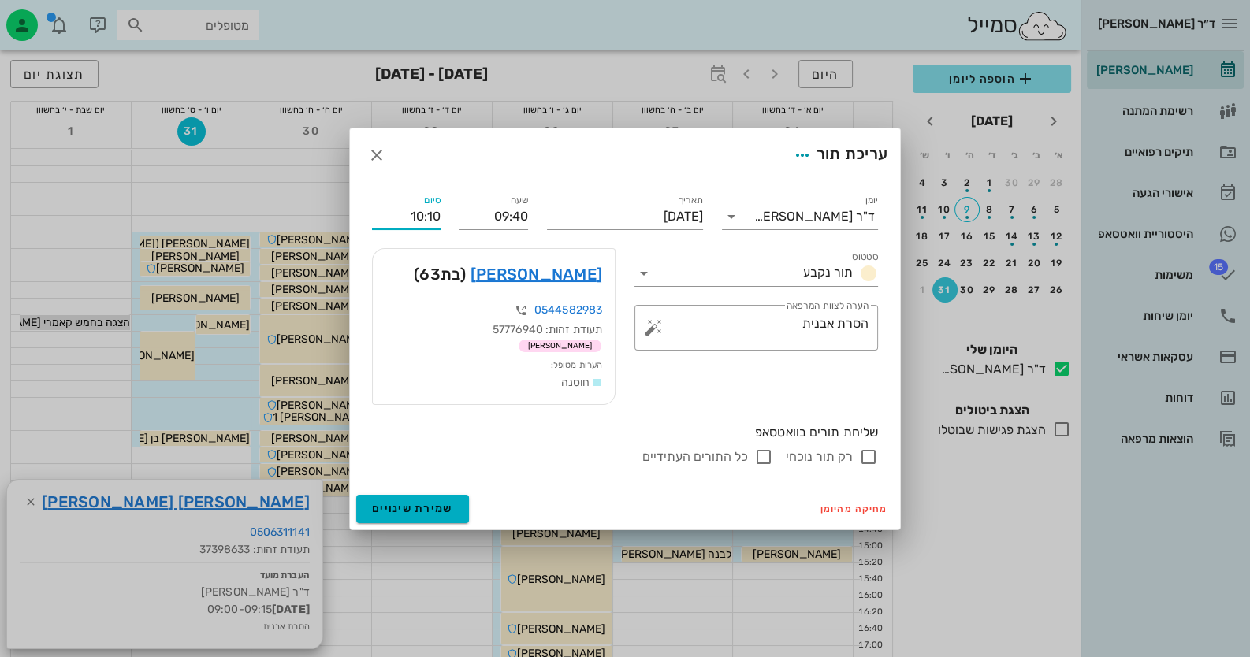
click at [429, 218] on input "10:10" at bounding box center [406, 216] width 69 height 25
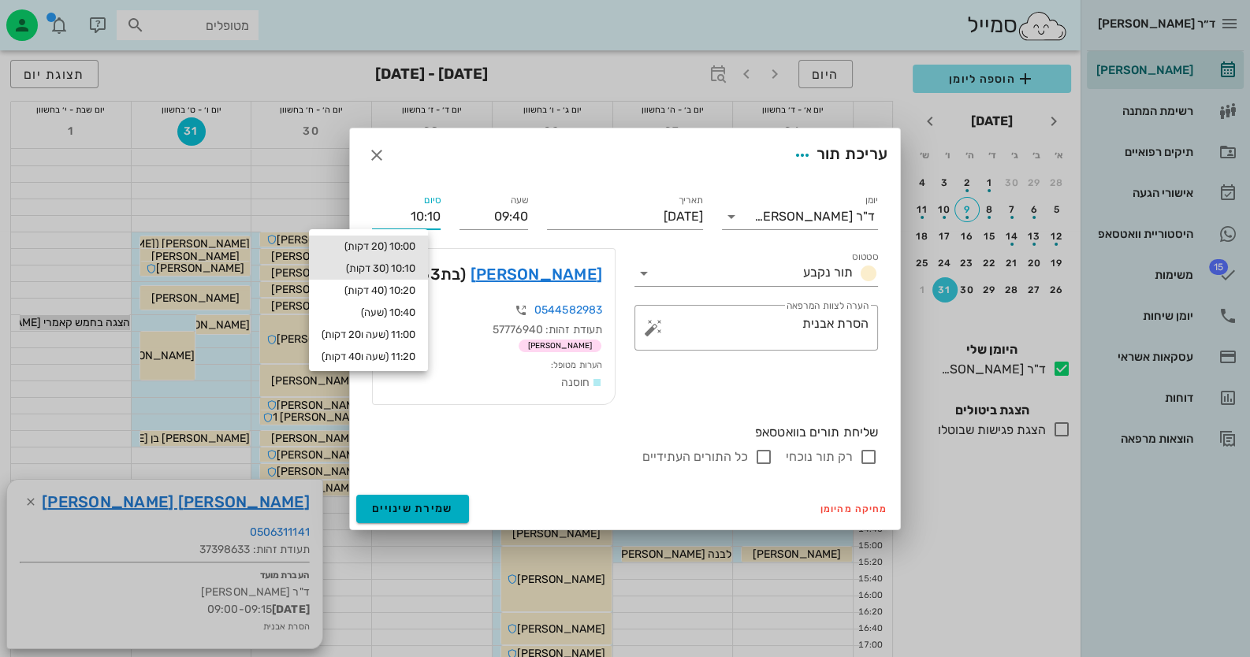
click at [400, 247] on div "10:00 (20 דקות)" at bounding box center [369, 246] width 94 height 13
type input "10:00"
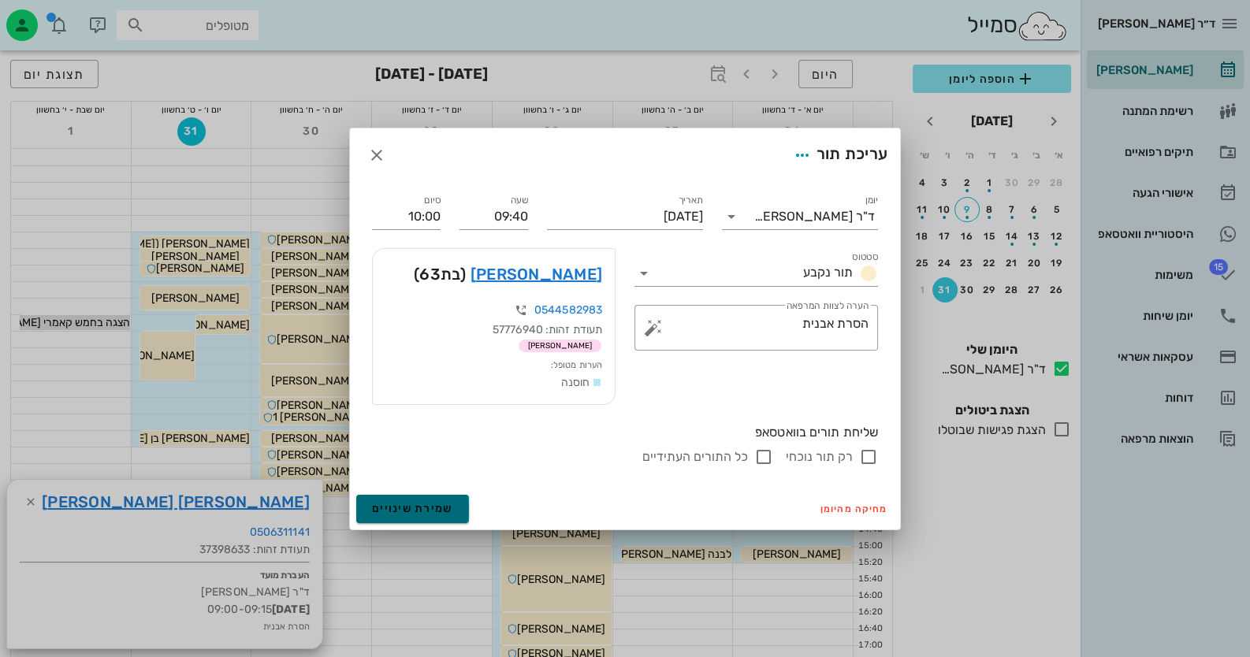
click at [422, 518] on button "שמירת שינויים" at bounding box center [412, 509] width 113 height 28
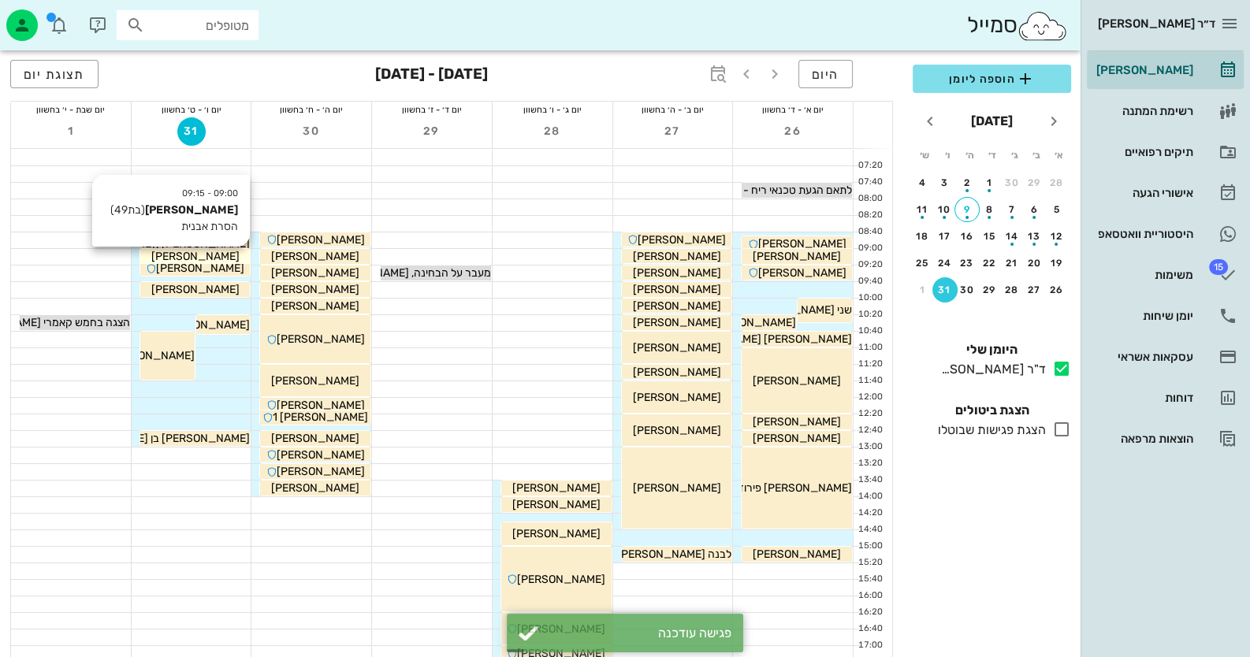
click at [238, 247] on span "[PERSON_NAME] ([PERSON_NAME])" at bounding box center [156, 243] width 187 height 13
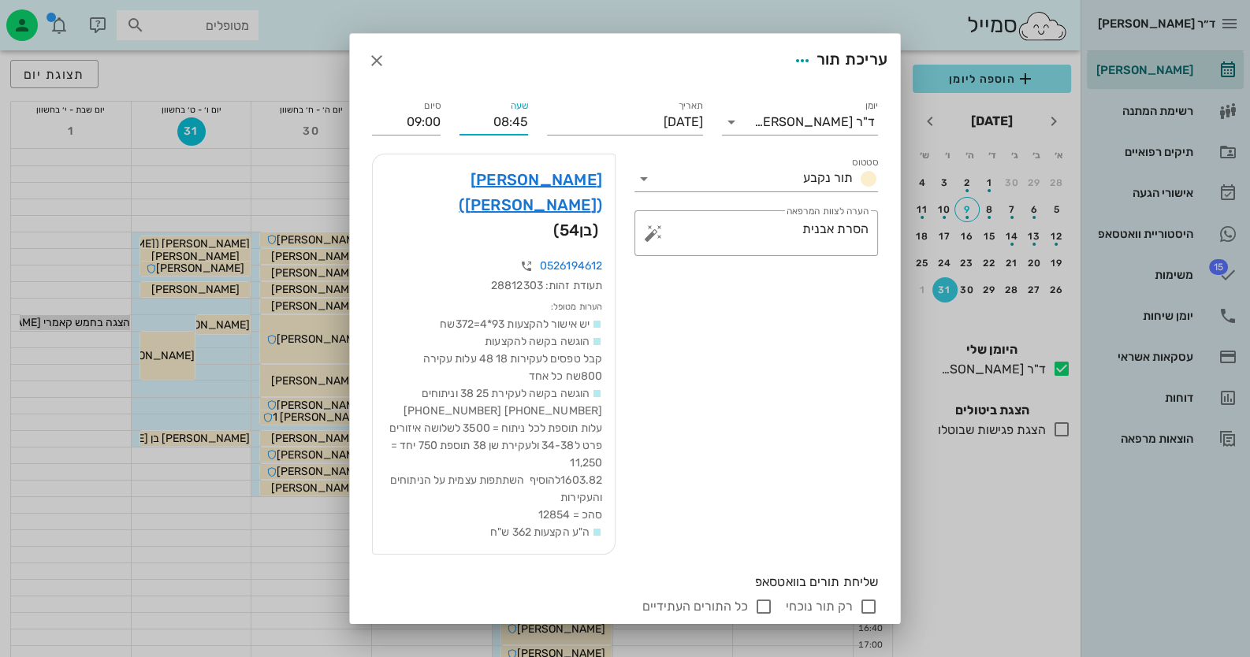
click at [528, 120] on input "08:45" at bounding box center [493, 122] width 69 height 25
click at [528, 120] on input "08:40" at bounding box center [493, 122] width 69 height 25
type input "08:40"
type input "08:55"
click at [422, 645] on button "שמירת שינויים" at bounding box center [412, 659] width 113 height 28
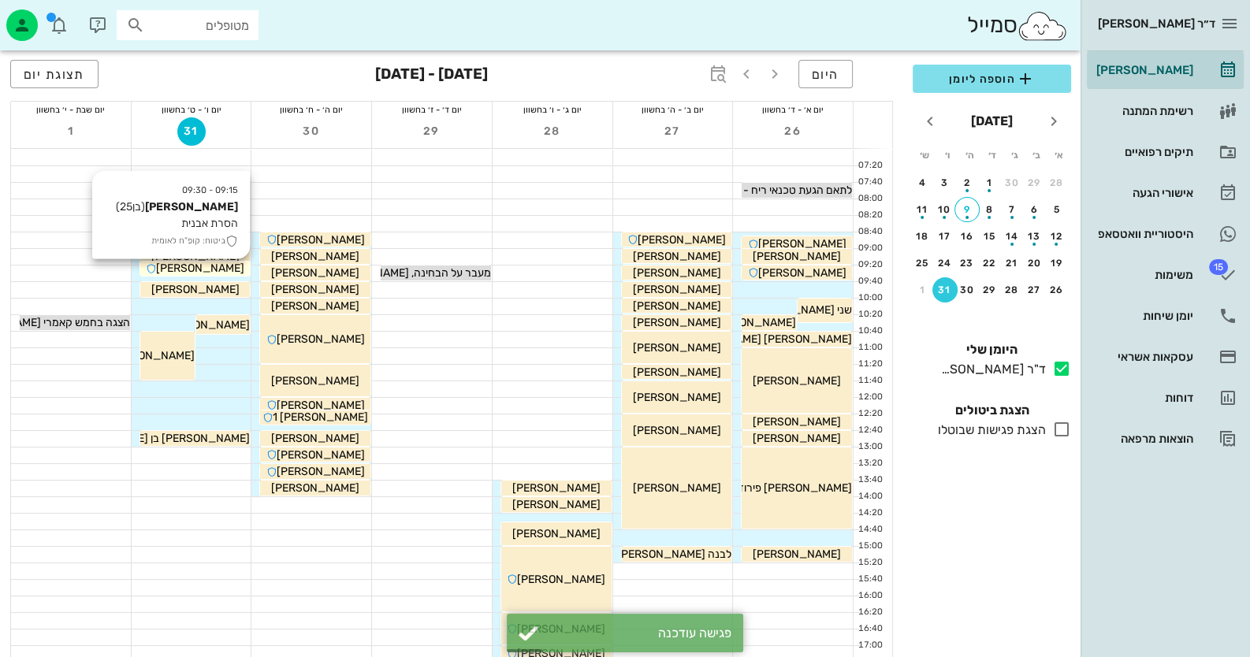
click at [213, 269] on span "[PERSON_NAME]" at bounding box center [200, 268] width 88 height 13
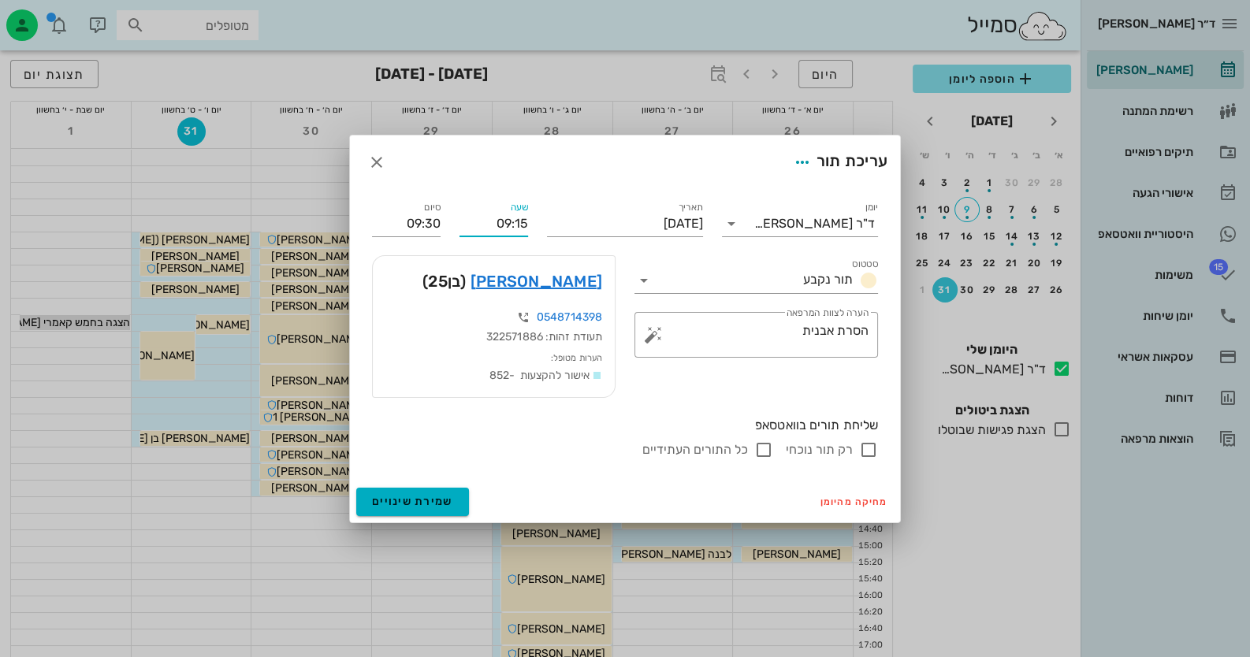
drag, startPoint x: 520, startPoint y: 219, endPoint x: 532, endPoint y: 219, distance: 11.8
click at [532, 219] on div "שעה 09:15" at bounding box center [493, 217] width 87 height 57
click at [514, 220] on input "09:15" at bounding box center [493, 223] width 69 height 25
click at [492, 226] on input "09:15" at bounding box center [493, 223] width 69 height 25
drag, startPoint x: 517, startPoint y: 218, endPoint x: 541, endPoint y: 221, distance: 24.6
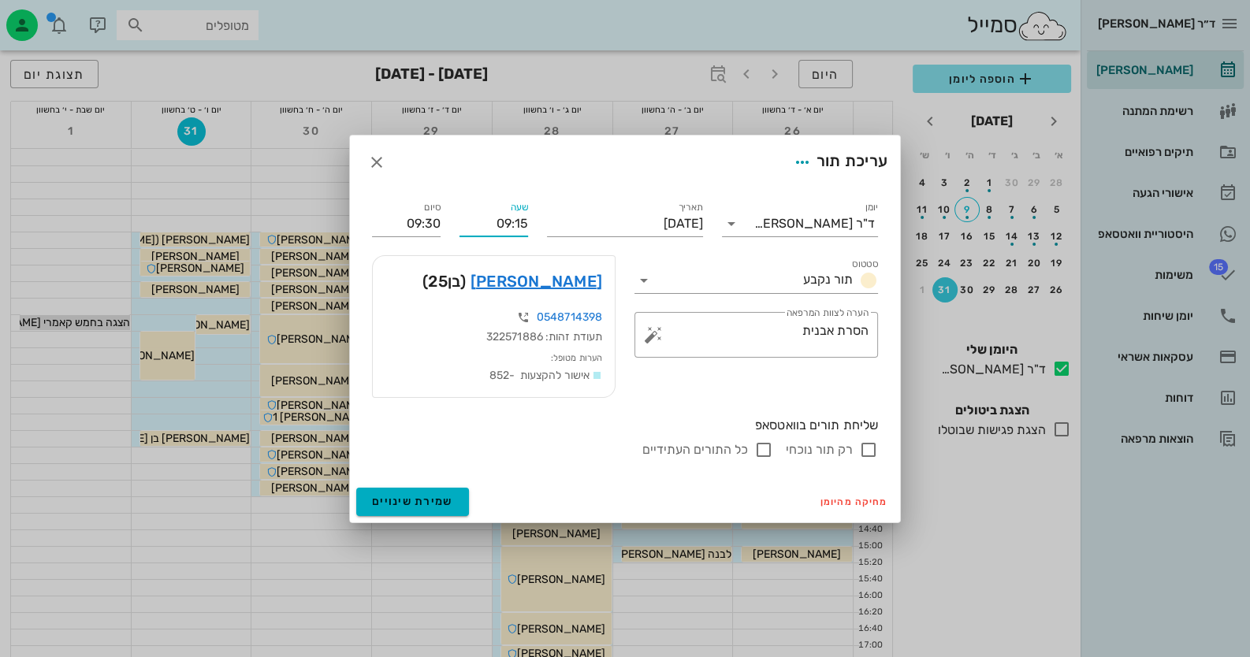
click at [541, 221] on div "יומן ד"ר חיה מאיר סטטוס תור נקבע תאריך יום שישי, 31 באוקטובר 2025 שעה 09:15 סיו…" at bounding box center [625, 329] width 525 height 280
click at [463, 229] on input "09:20" at bounding box center [493, 223] width 69 height 25
type input "09:20"
click at [426, 225] on input "09:35" at bounding box center [406, 223] width 69 height 25
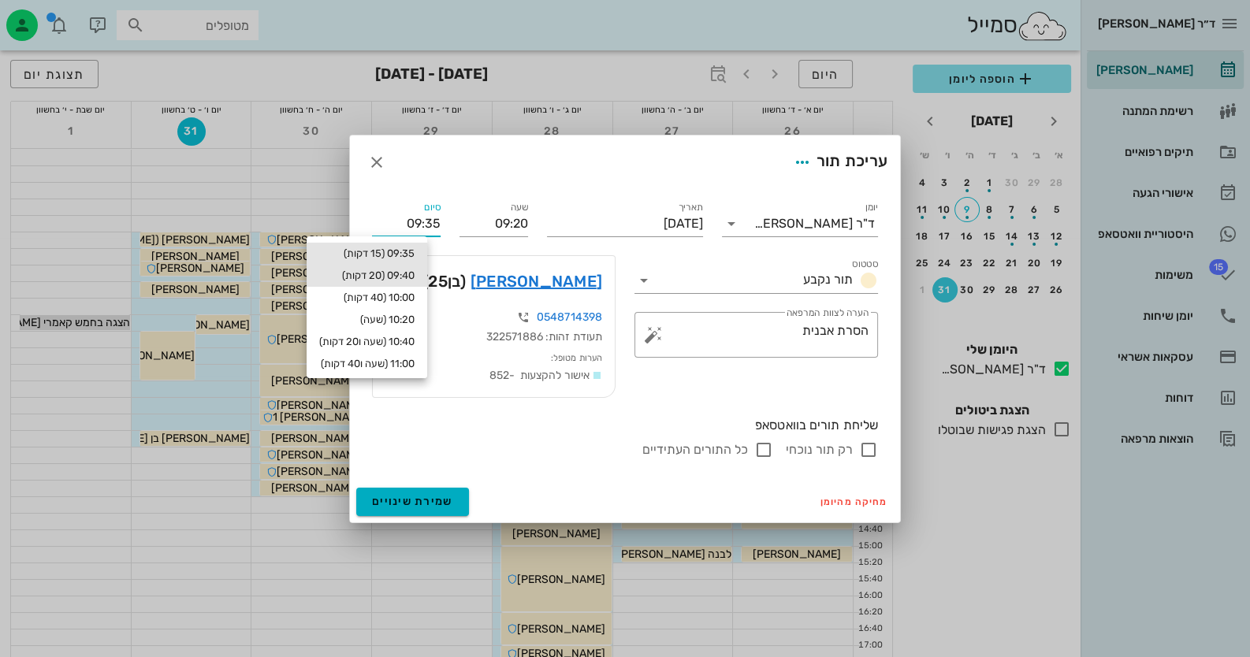
click at [411, 273] on div "09:40 (20 דקות)" at bounding box center [366, 276] width 95 height 13
type input "09:40"
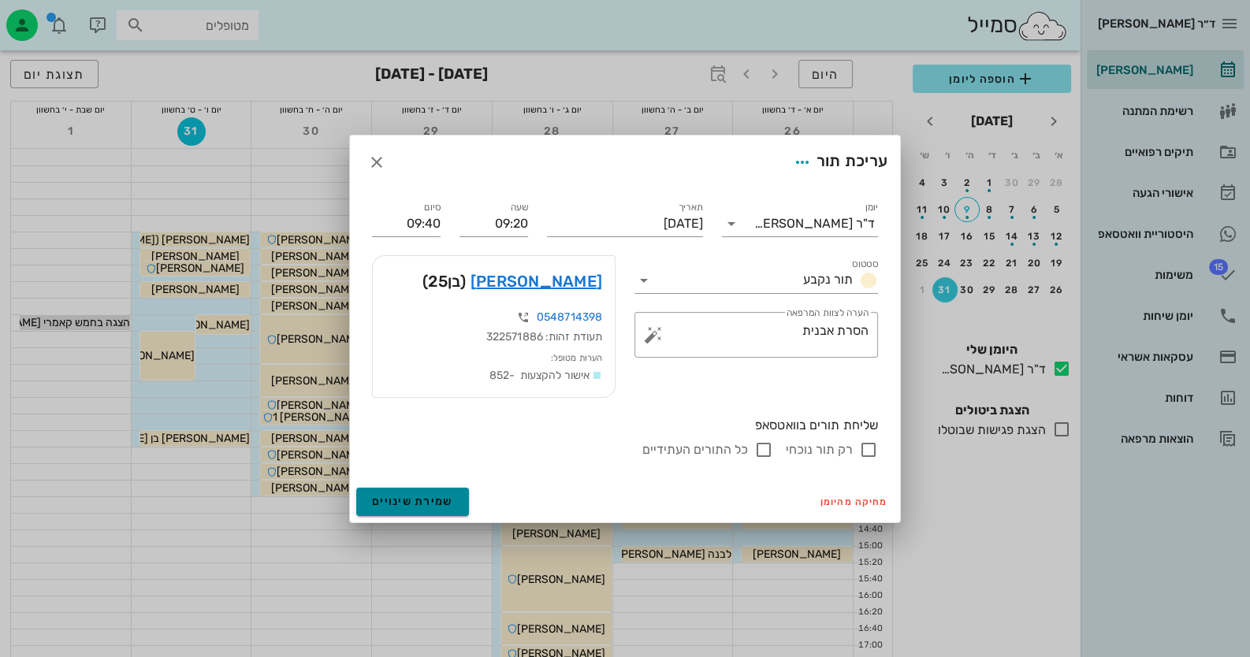
click at [439, 507] on span "שמירת שינויים" at bounding box center [412, 501] width 81 height 13
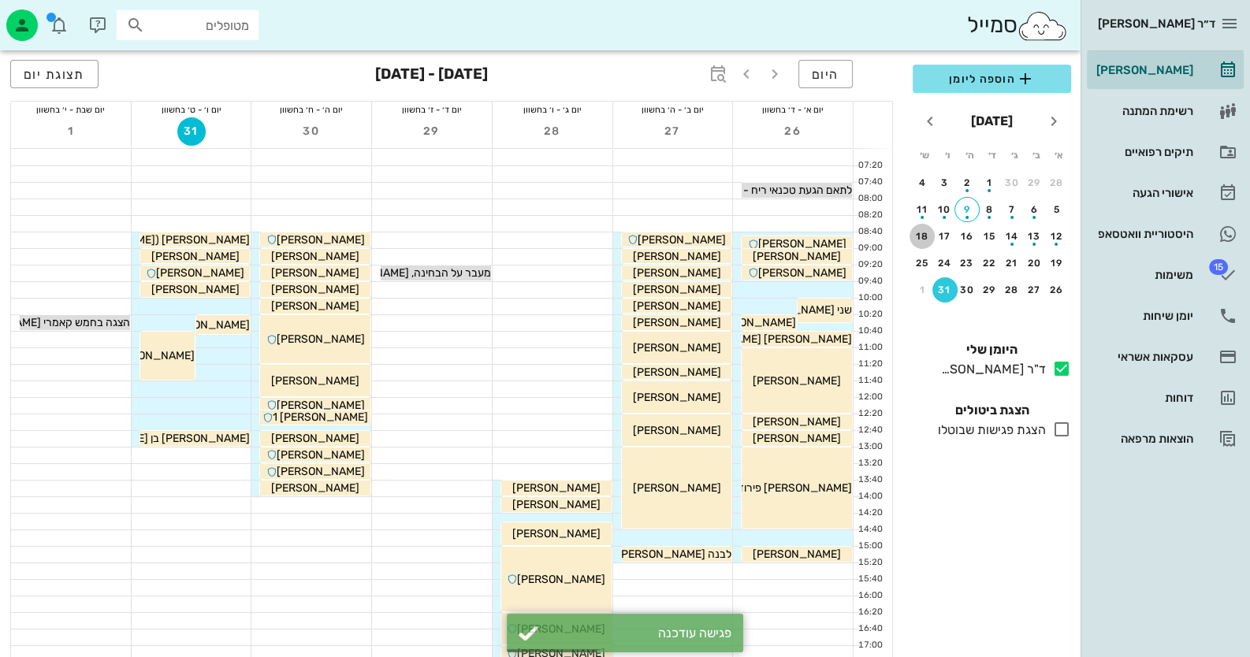
click at [934, 232] on div "18" at bounding box center [921, 236] width 25 height 11
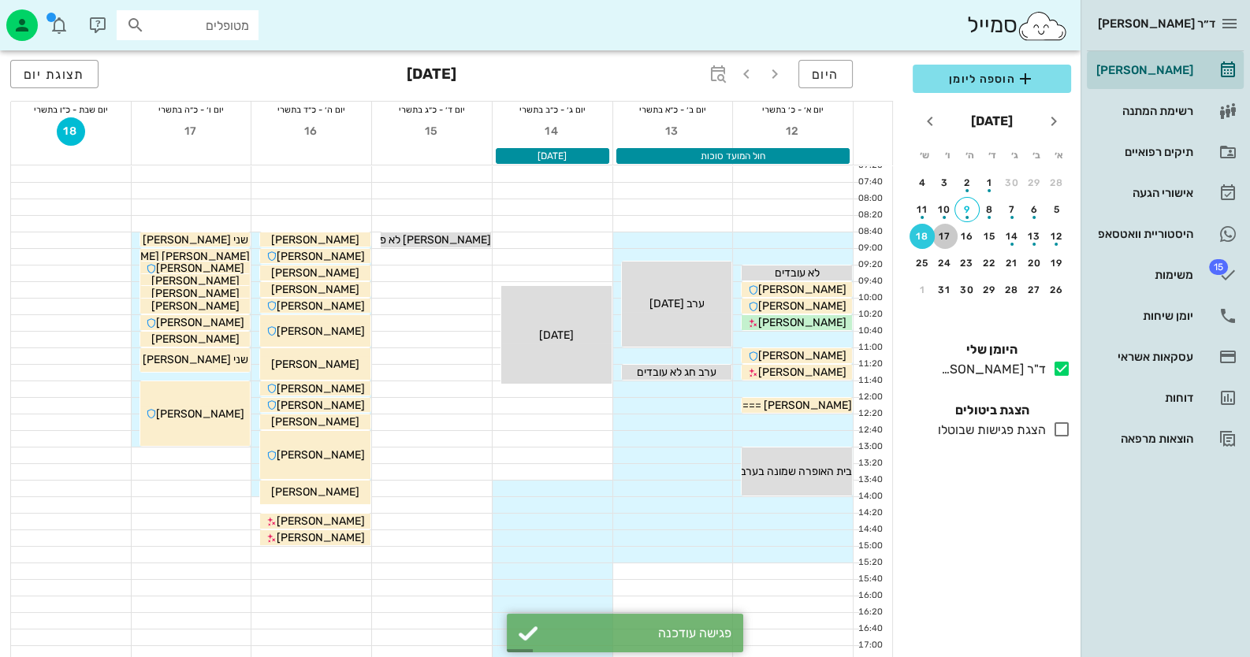
click at [947, 232] on div "17" at bounding box center [944, 236] width 25 height 11
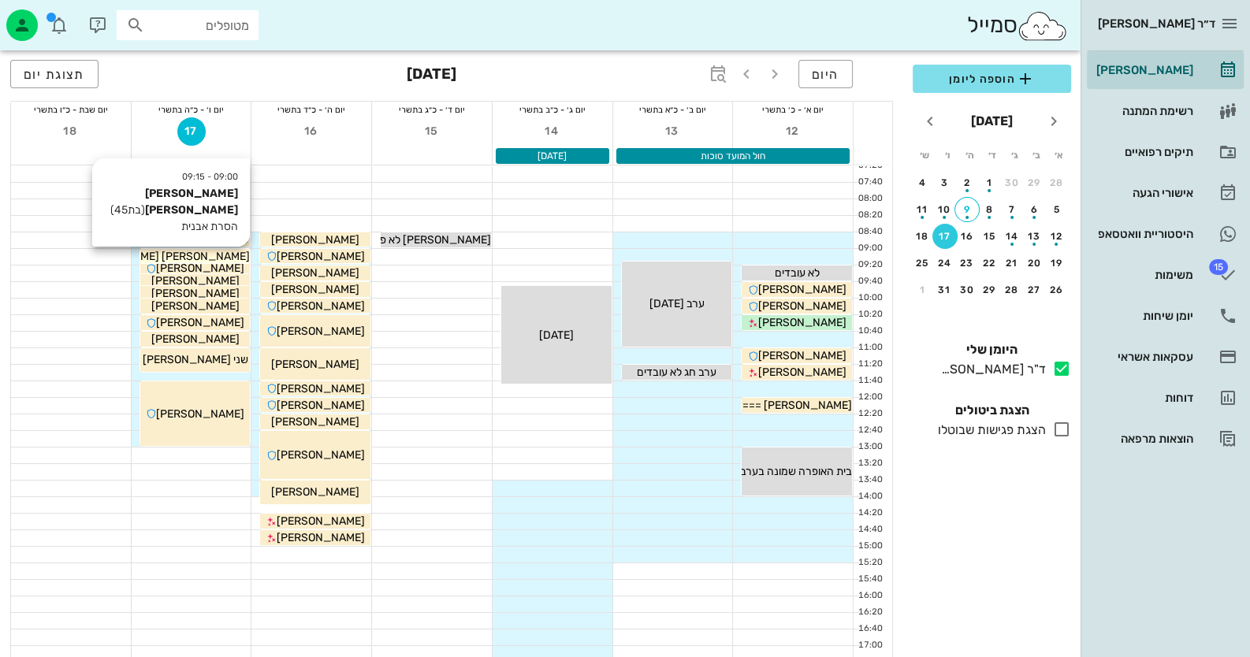
click at [197, 256] on span "[PERSON_NAME] [PERSON_NAME]" at bounding box center [160, 256] width 179 height 13
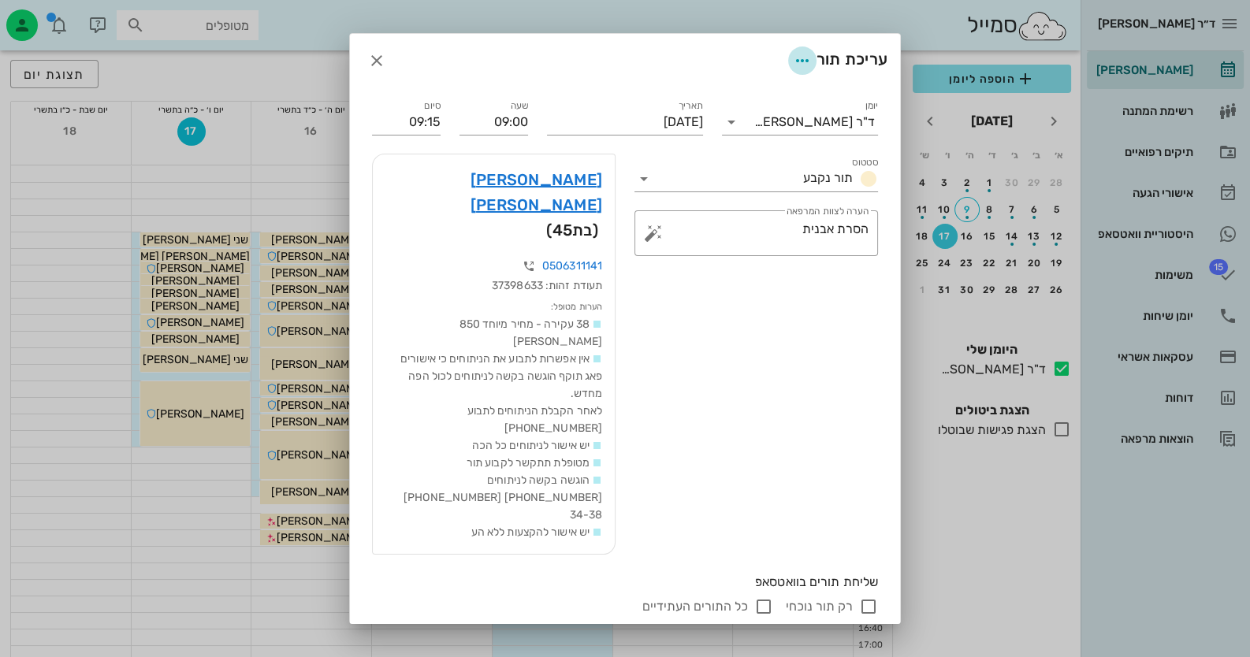
click at [793, 70] on icon "button" at bounding box center [802, 60] width 19 height 19
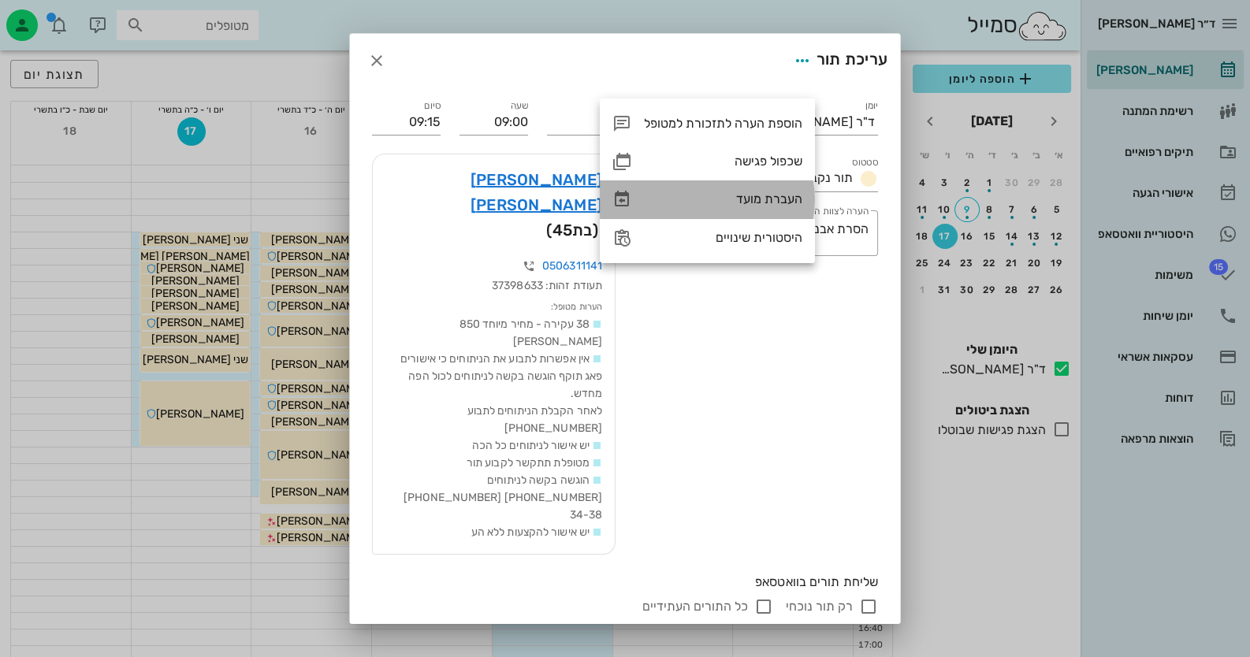
click at [761, 200] on div "העברת מועד" at bounding box center [723, 199] width 158 height 15
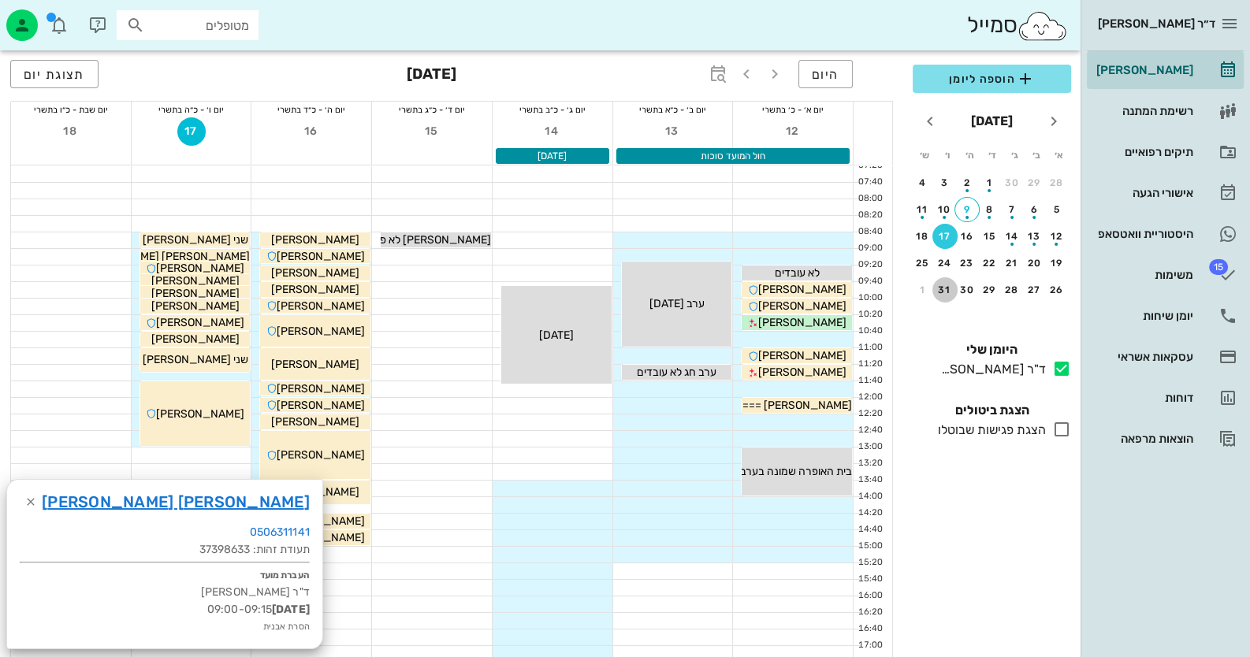
click at [946, 285] on div "31" at bounding box center [944, 290] width 25 height 11
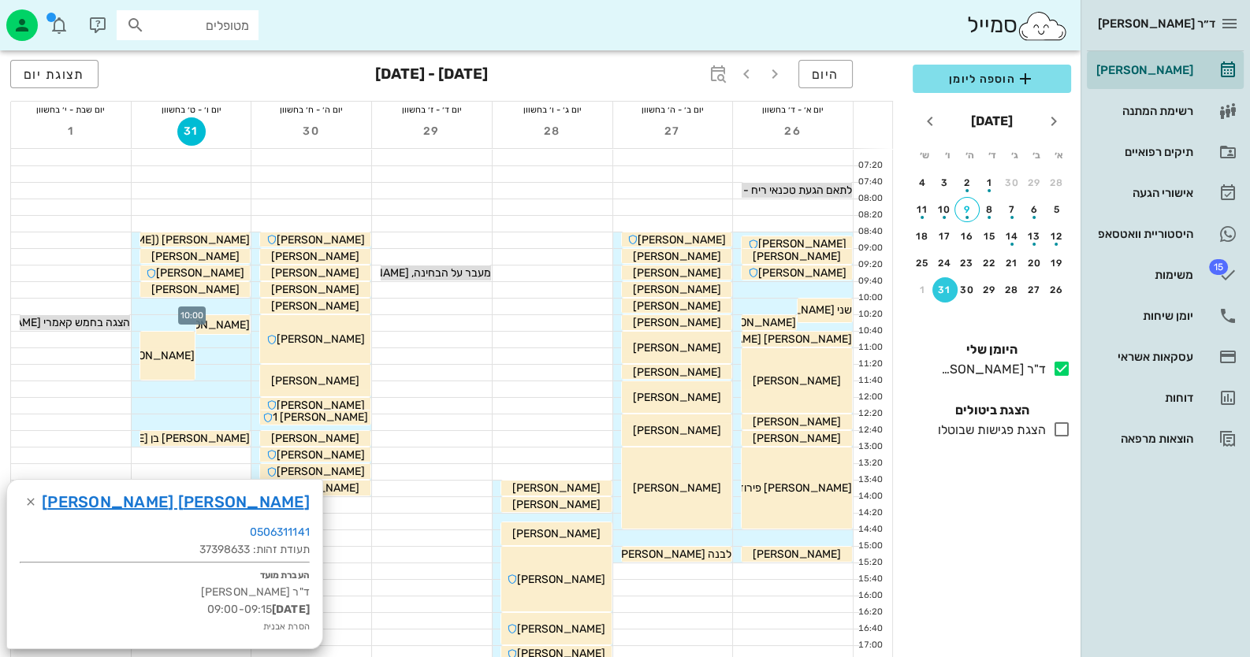
click at [240, 307] on div at bounding box center [192, 307] width 120 height 16
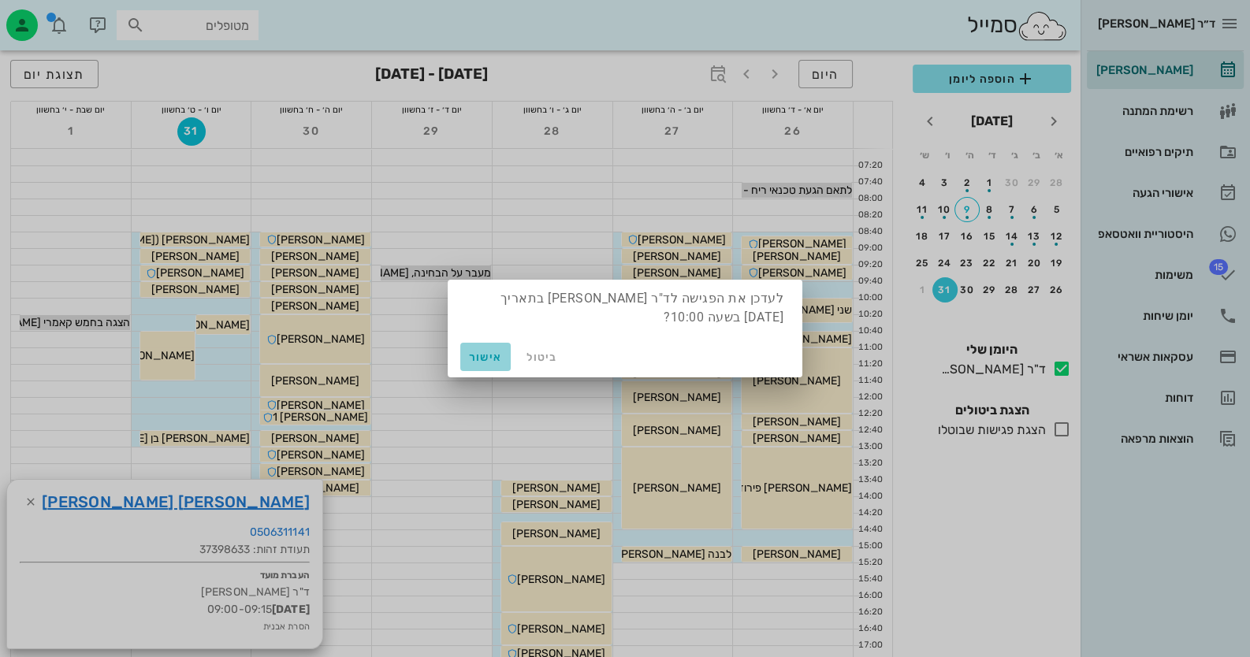
click at [500, 363] on span "אישור" at bounding box center [486, 357] width 38 height 13
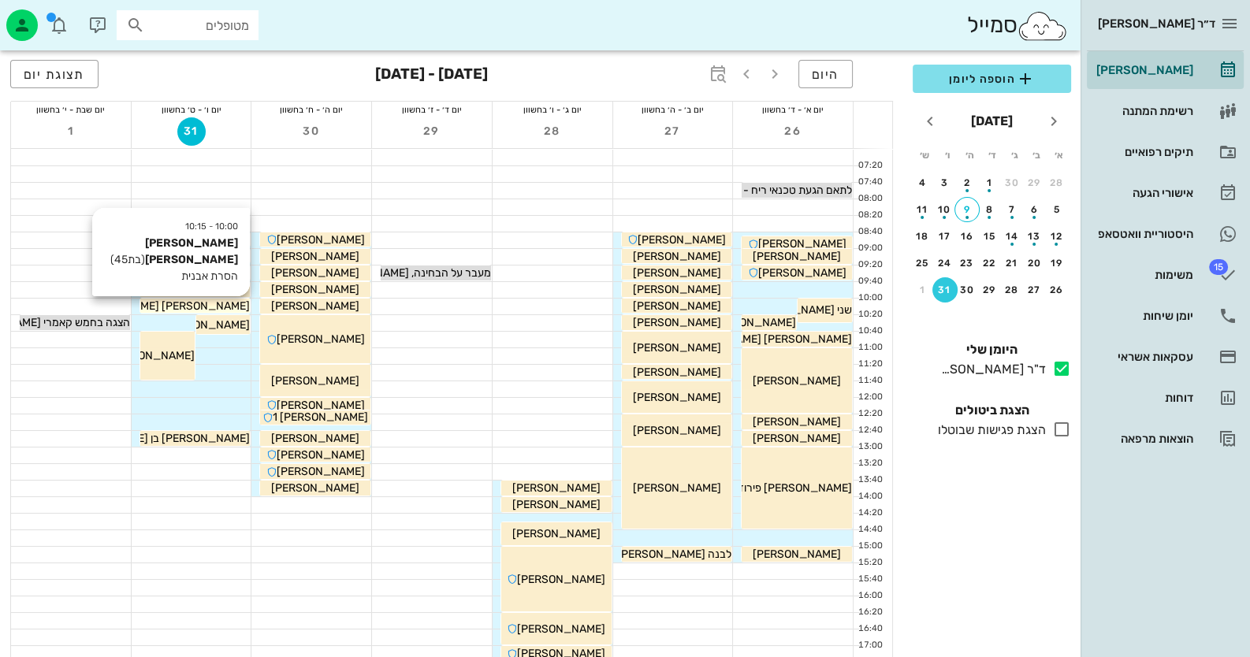
click at [236, 303] on div "[PERSON_NAME] [PERSON_NAME]" at bounding box center [195, 306] width 110 height 17
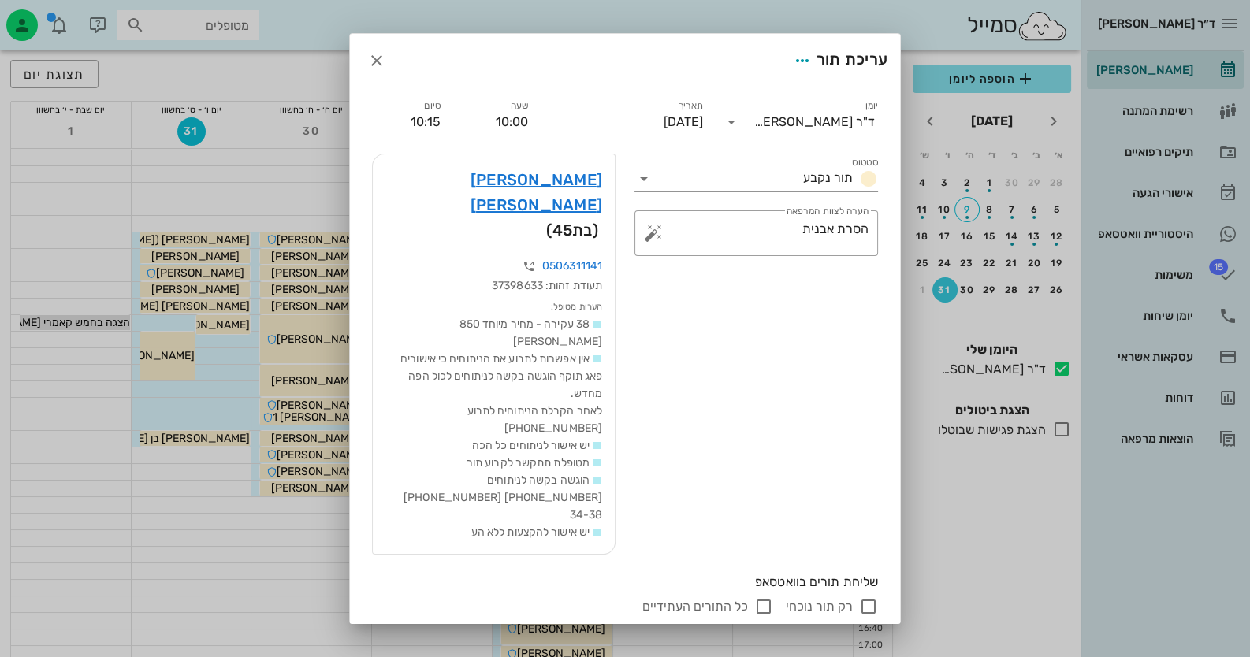
click at [219, 305] on div at bounding box center [625, 328] width 1250 height 657
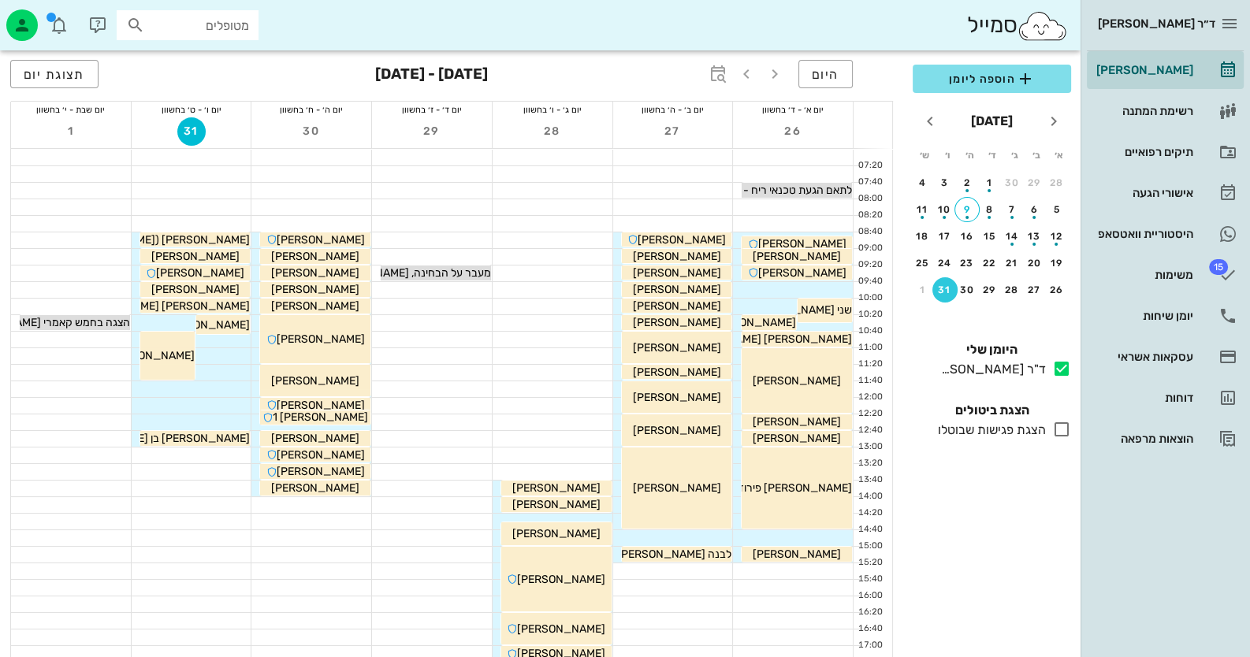
click at [219, 305] on span "[PERSON_NAME] [PERSON_NAME]" at bounding box center [160, 305] width 179 height 13
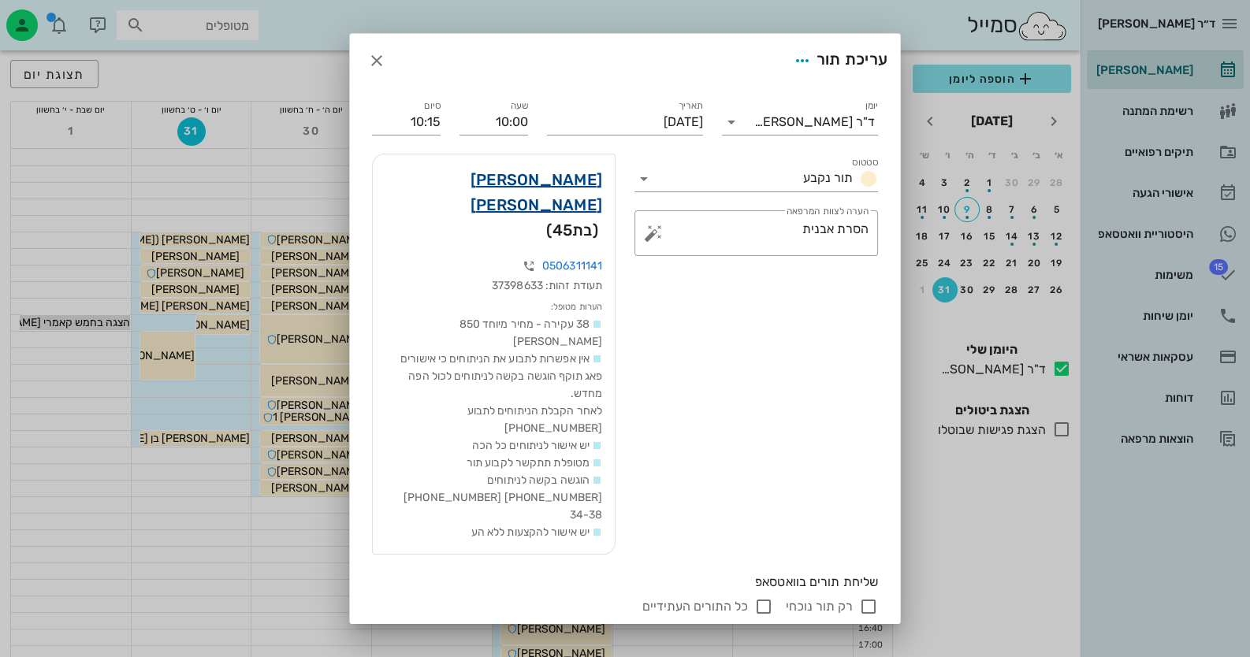
click at [583, 197] on link "מאיה כהן שמעון" at bounding box center [493, 192] width 217 height 50
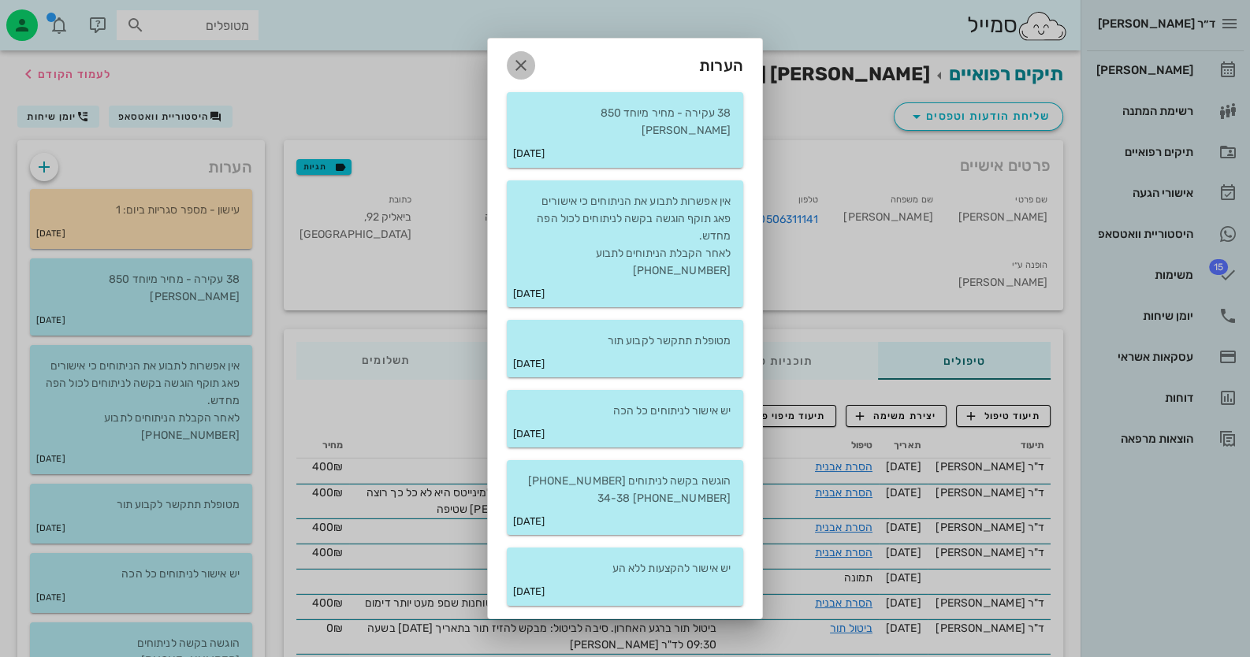
click at [526, 72] on button "button" at bounding box center [521, 65] width 28 height 28
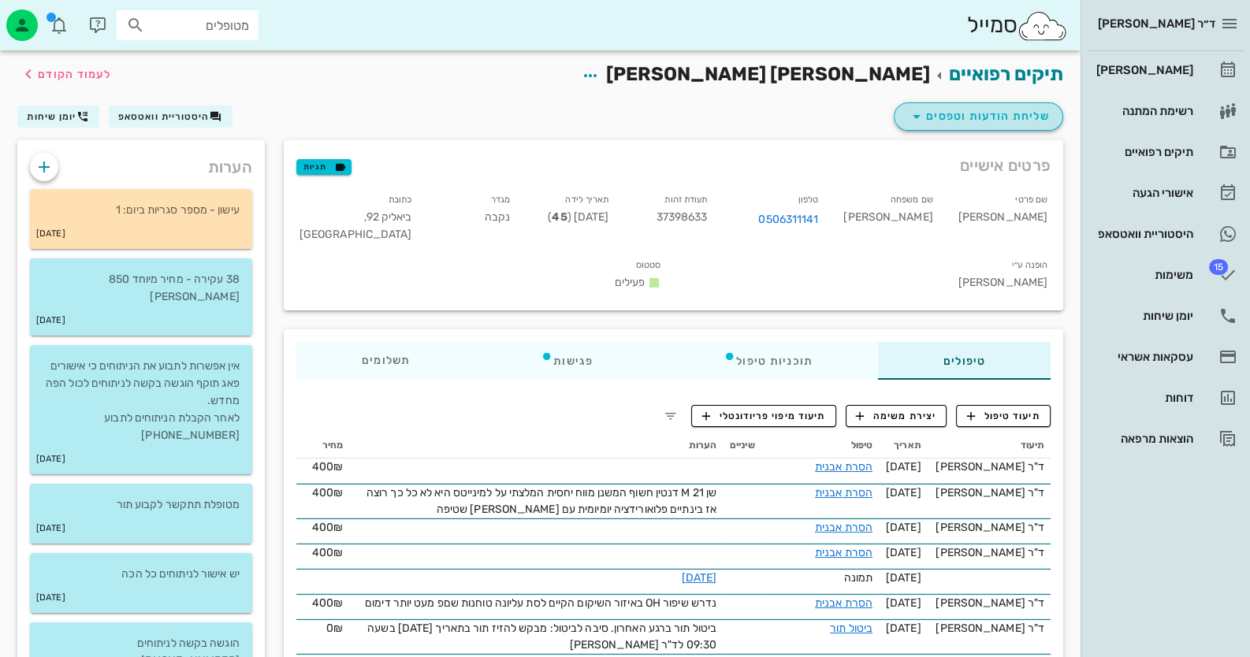
click at [978, 121] on span "שליחת הודעות וטפסים" at bounding box center [978, 116] width 143 height 19
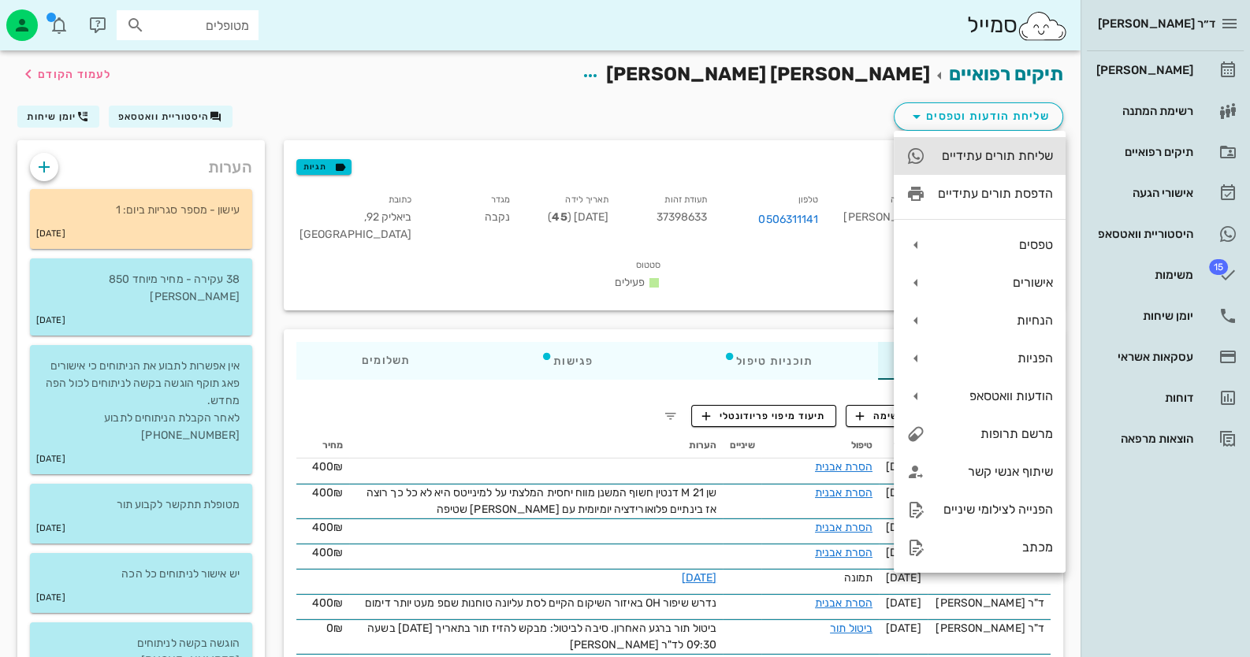
click at [1013, 162] on div "שליחת תורים עתידיים" at bounding box center [995, 155] width 115 height 15
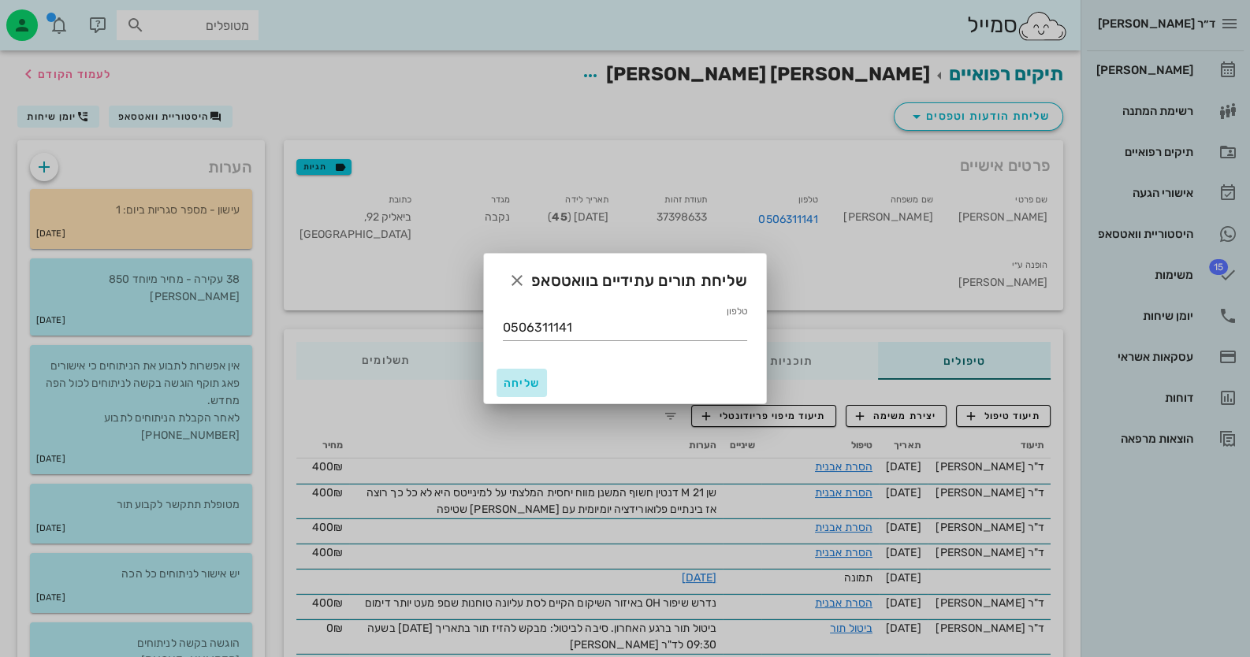
click at [545, 383] on button "שליחה" at bounding box center [521, 383] width 50 height 28
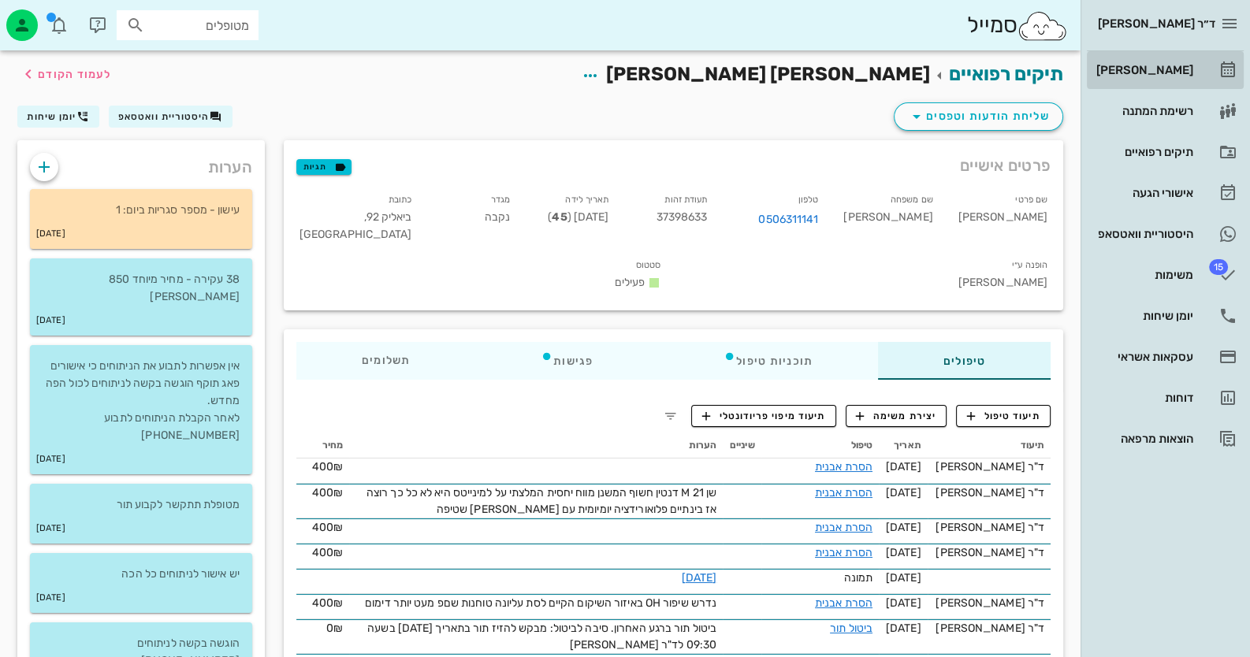
click at [1131, 64] on div "[PERSON_NAME]" at bounding box center [1143, 70] width 100 height 13
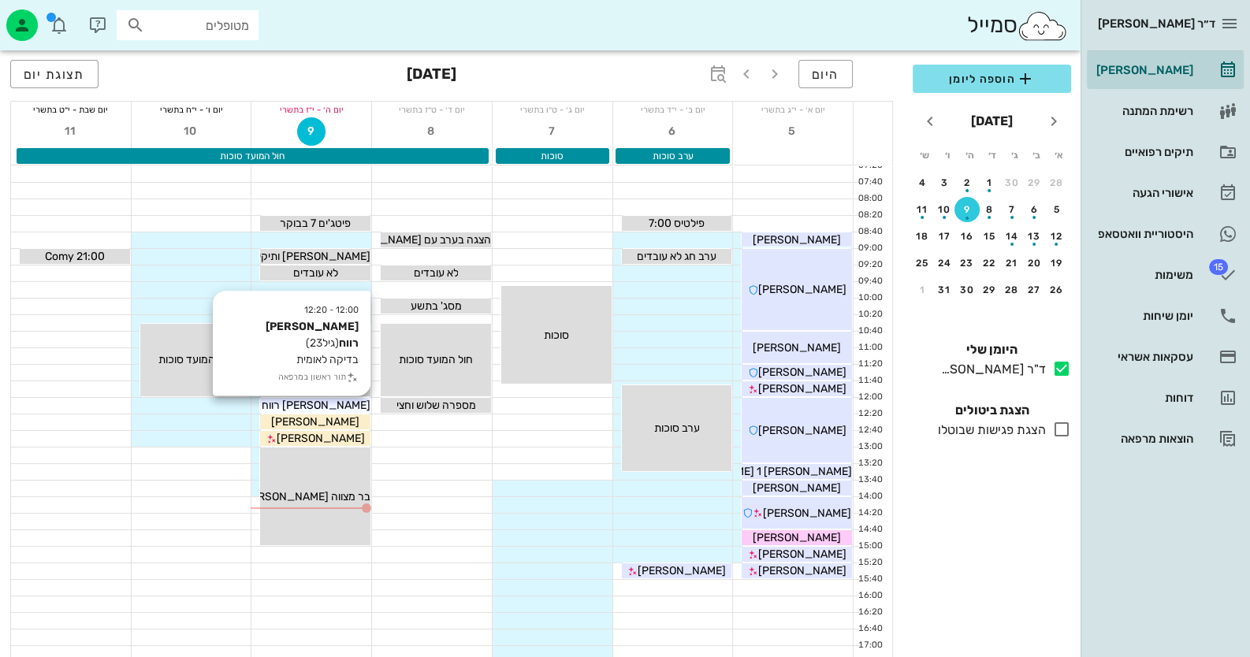
click at [351, 409] on div "[PERSON_NAME] רווח" at bounding box center [315, 405] width 110 height 17
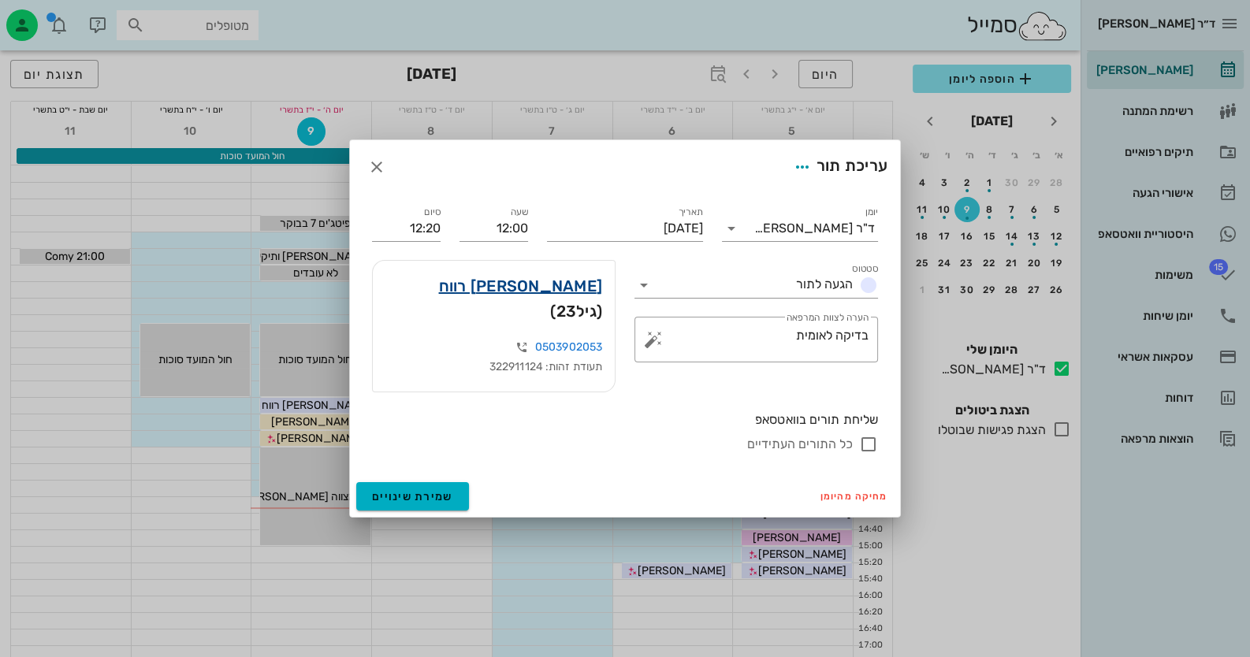
click at [589, 299] on link "תומר רווח" at bounding box center [521, 285] width 164 height 25
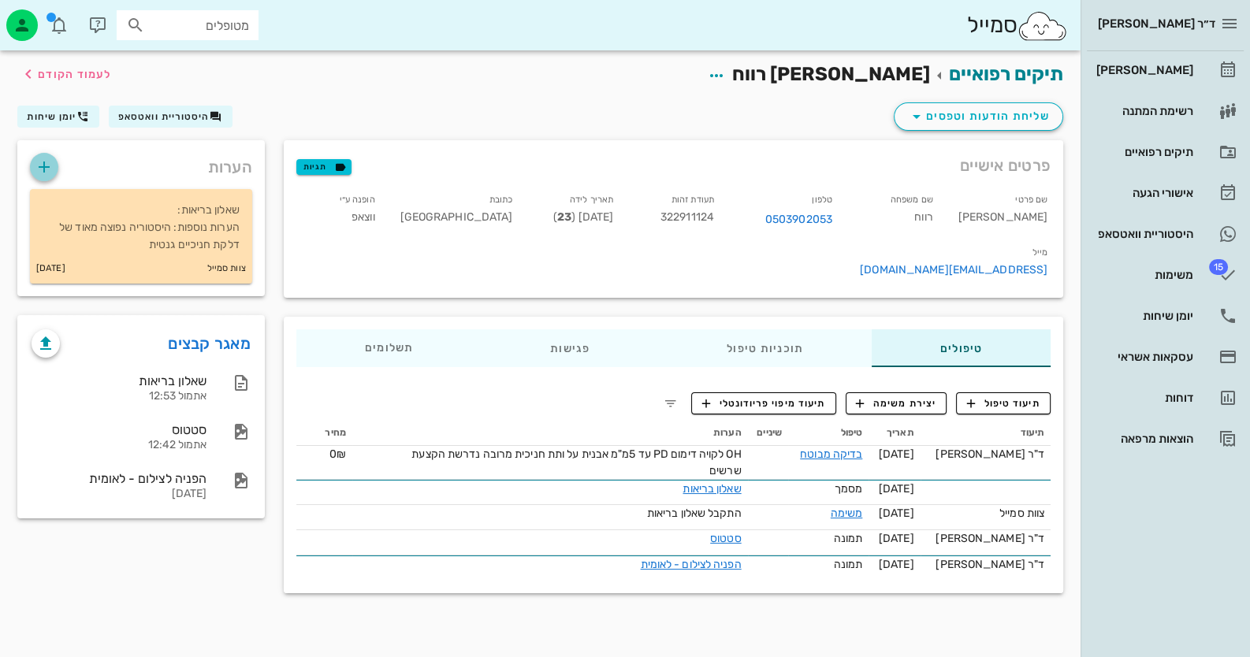
click at [46, 164] on icon "button" at bounding box center [44, 167] width 19 height 19
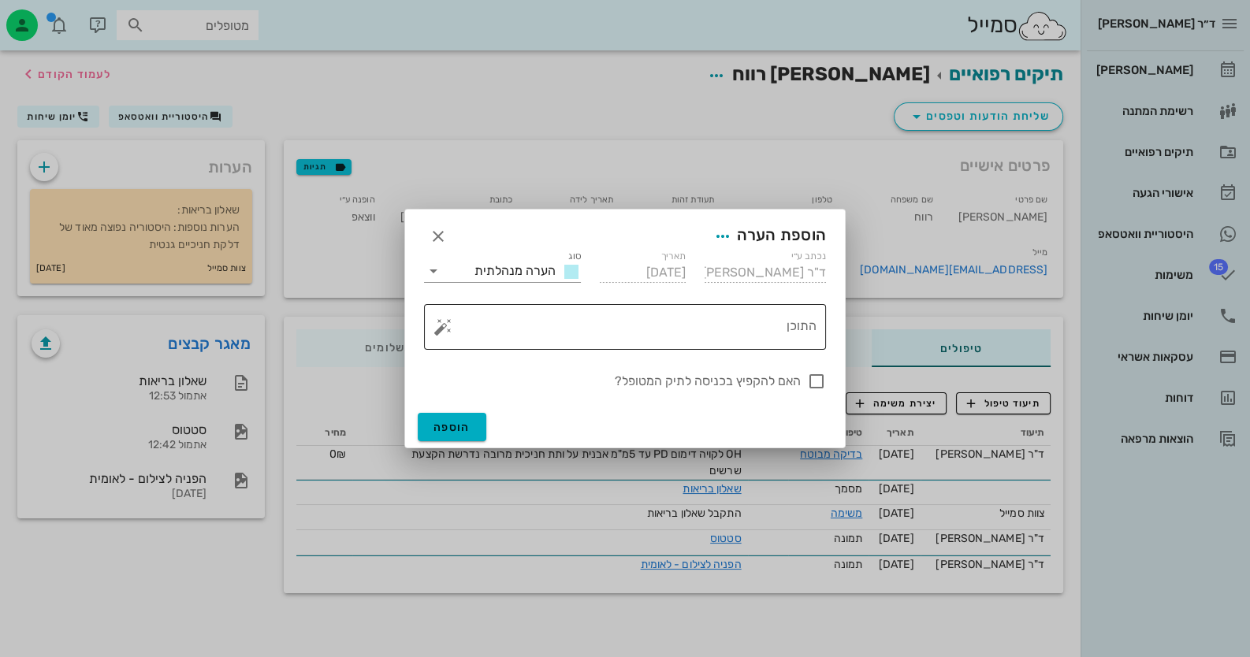
click at [445, 328] on button "button" at bounding box center [442, 327] width 19 height 19
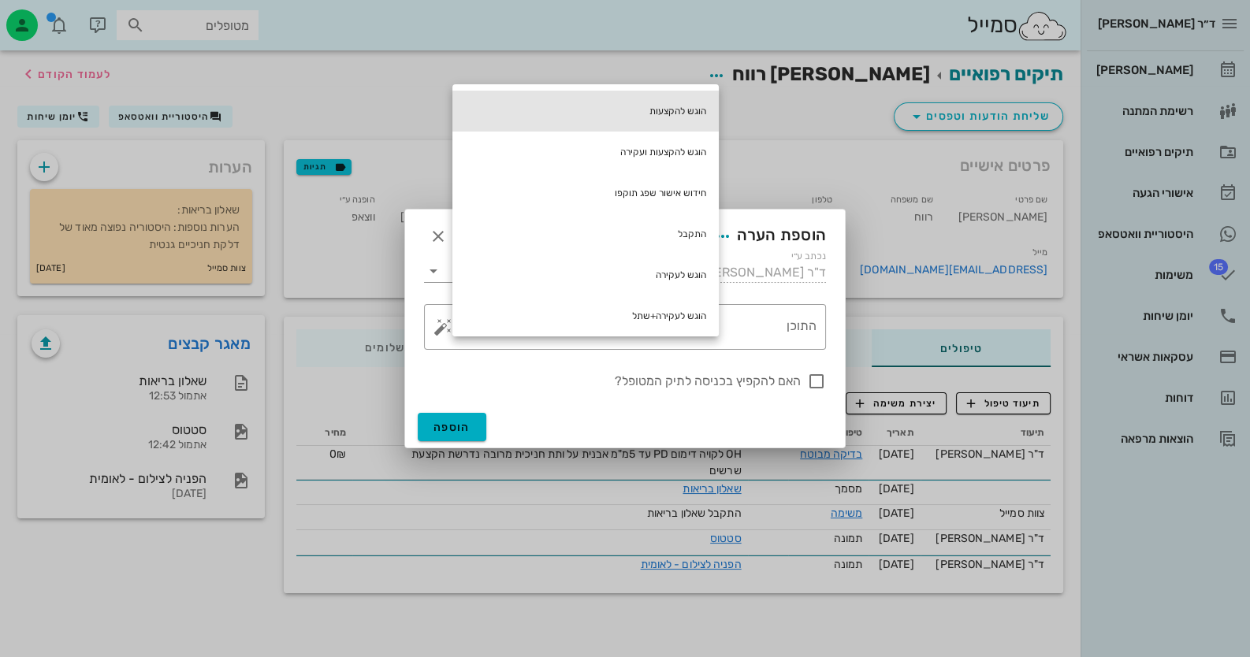
click at [684, 117] on div "הוגש להקצעות" at bounding box center [585, 111] width 266 height 41
type textarea "הוגש להקצעות"
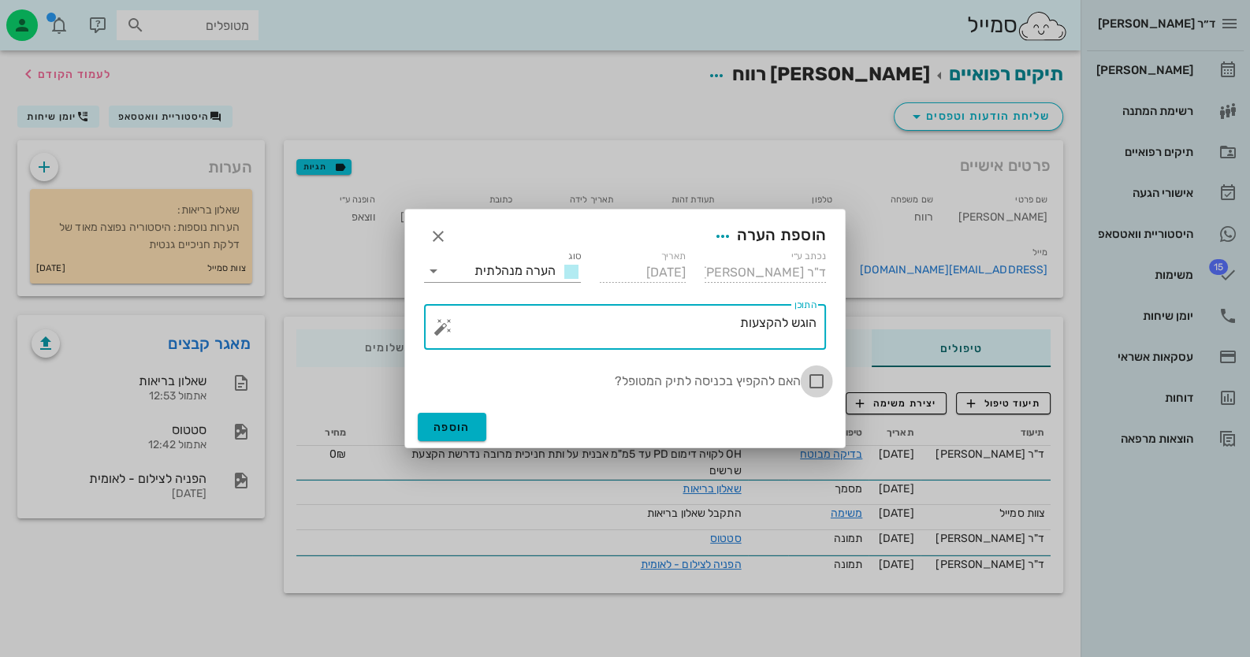
click at [816, 388] on div at bounding box center [816, 381] width 27 height 27
checkbox input "true"
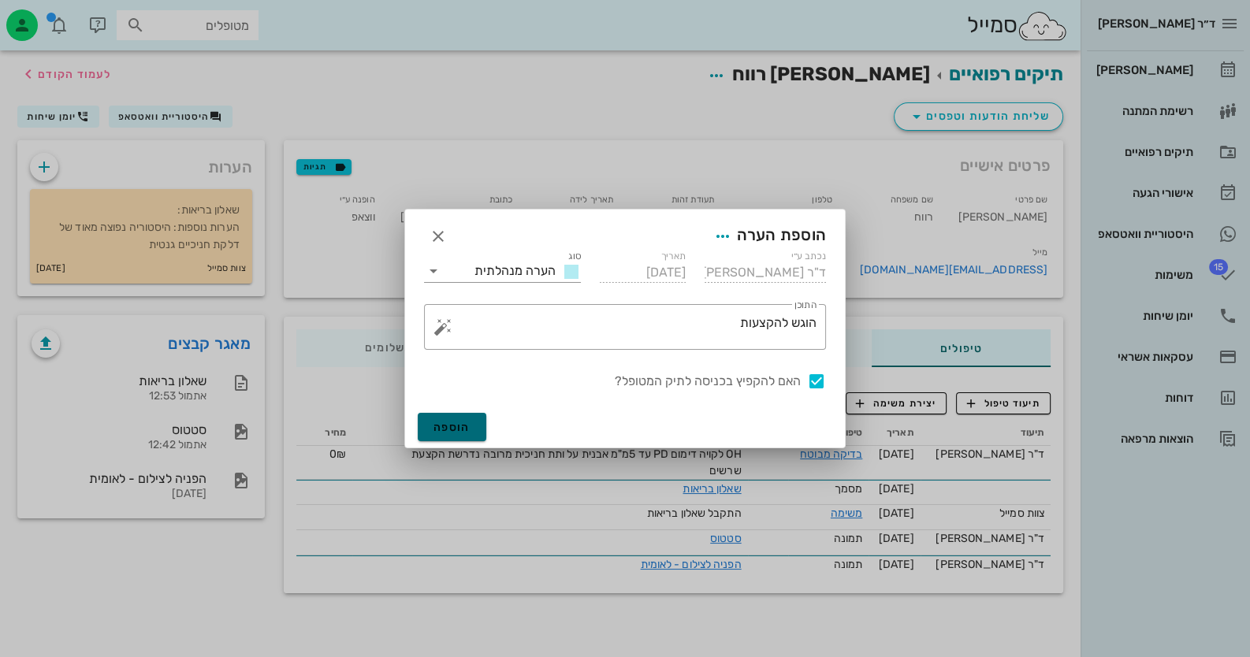
click at [452, 429] on span "הוספה" at bounding box center [451, 427] width 37 height 13
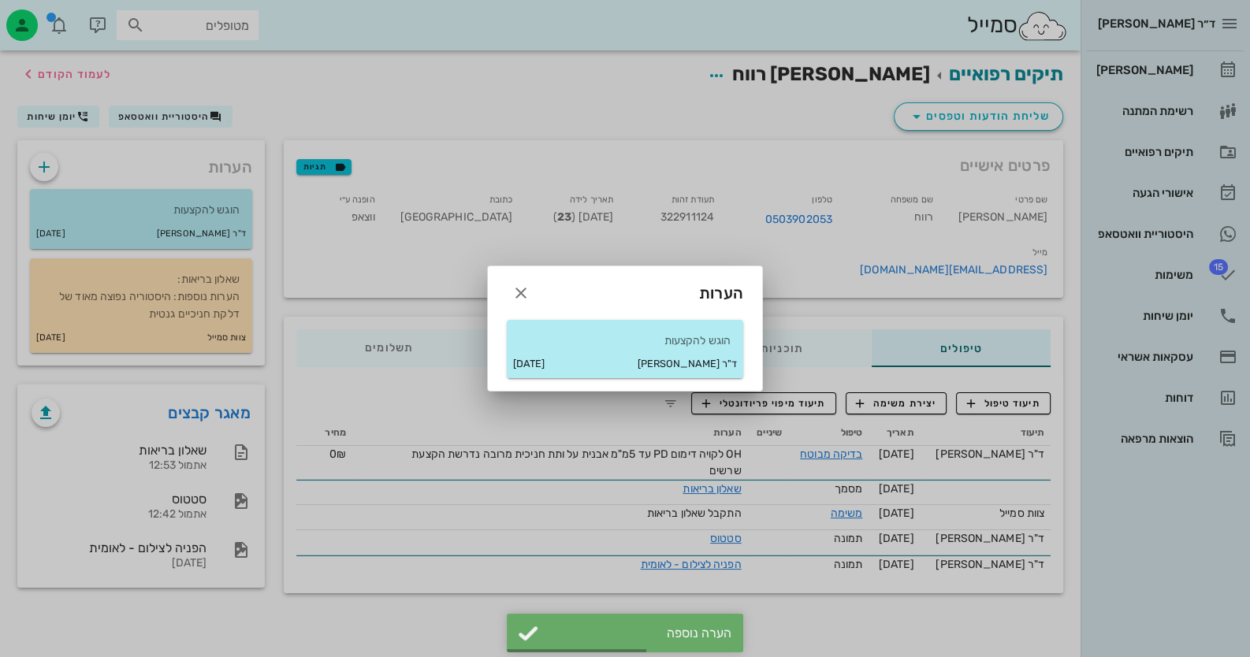
click at [1162, 90] on div at bounding box center [625, 328] width 1250 height 657
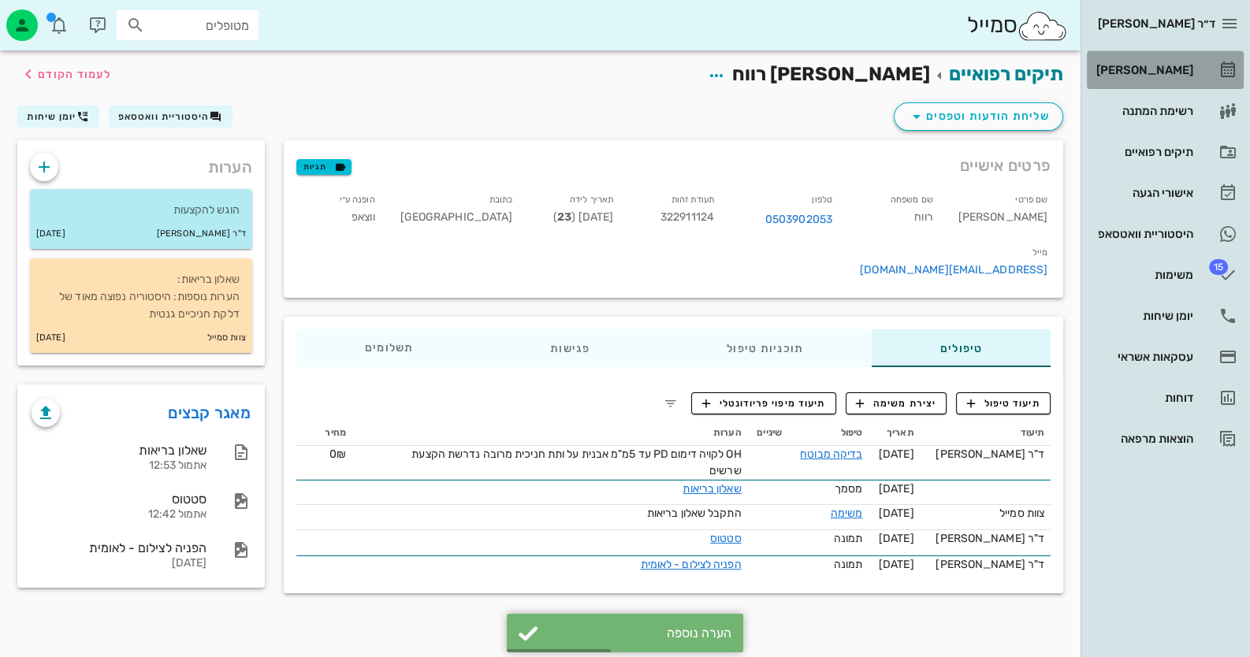
click at [1164, 77] on div "[PERSON_NAME]" at bounding box center [1143, 70] width 100 height 25
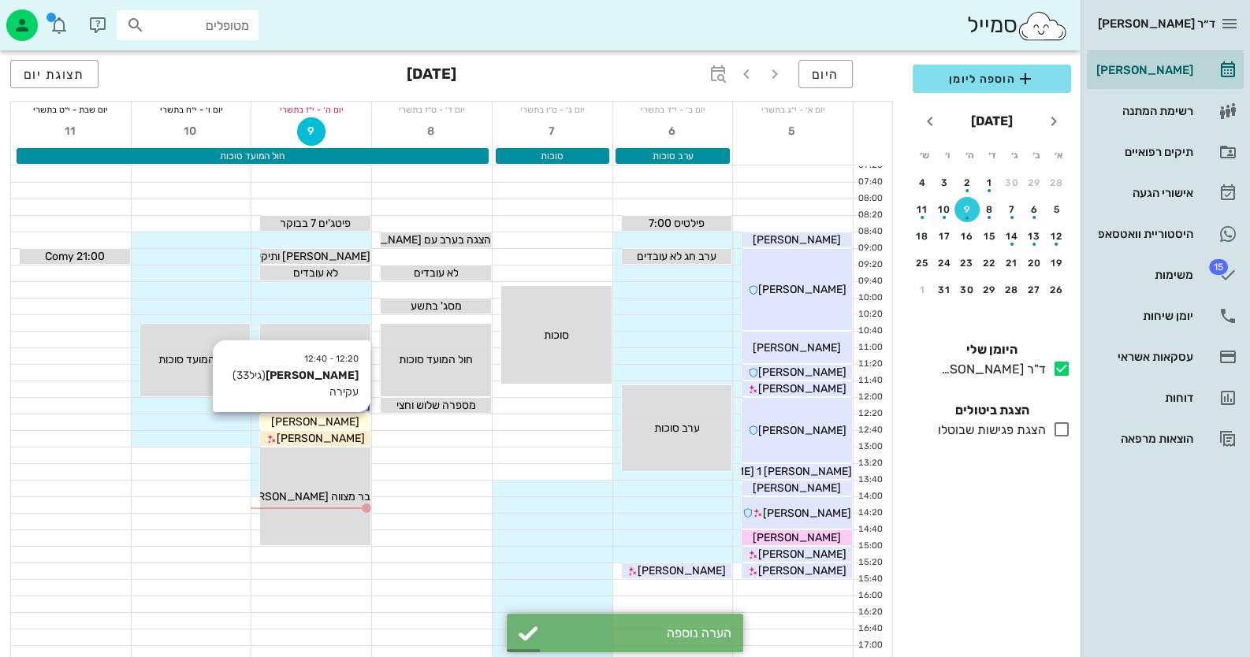
click at [337, 425] on span "[PERSON_NAME]" at bounding box center [315, 421] width 88 height 13
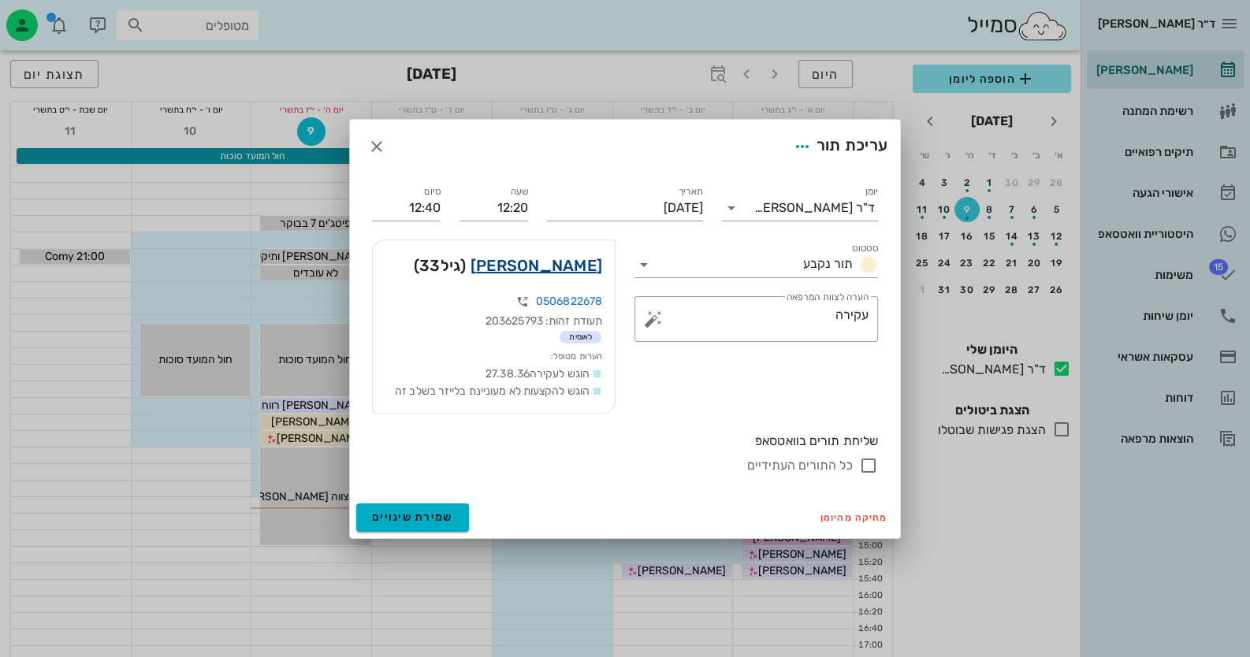
click at [586, 262] on link "ספיר קשתי" at bounding box center [536, 265] width 132 height 25
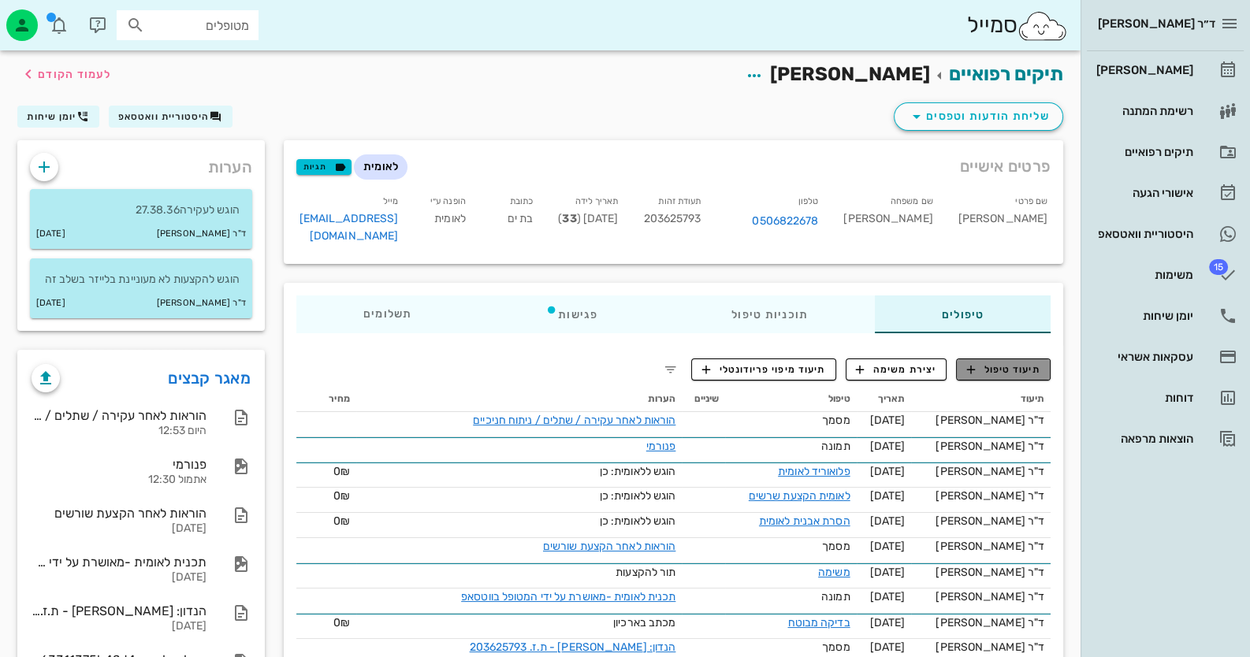
click at [1037, 363] on span "תיעוד טיפול" at bounding box center [1003, 370] width 73 height 14
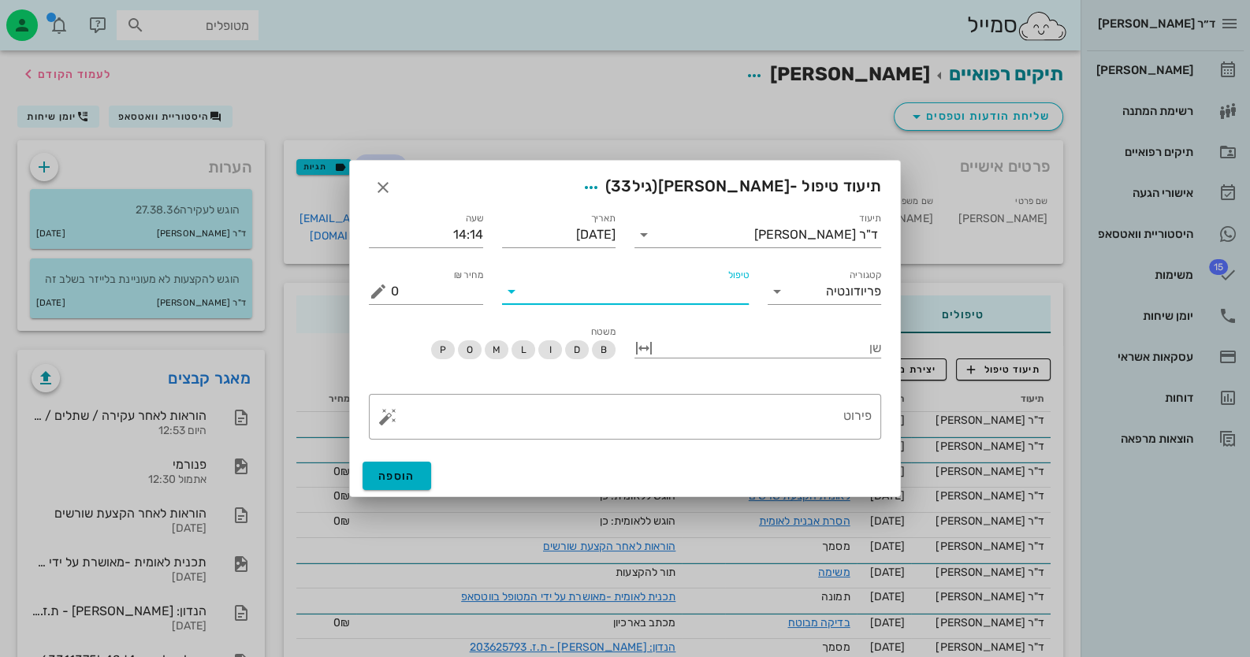
click at [592, 292] on input "טיפול" at bounding box center [636, 291] width 225 height 25
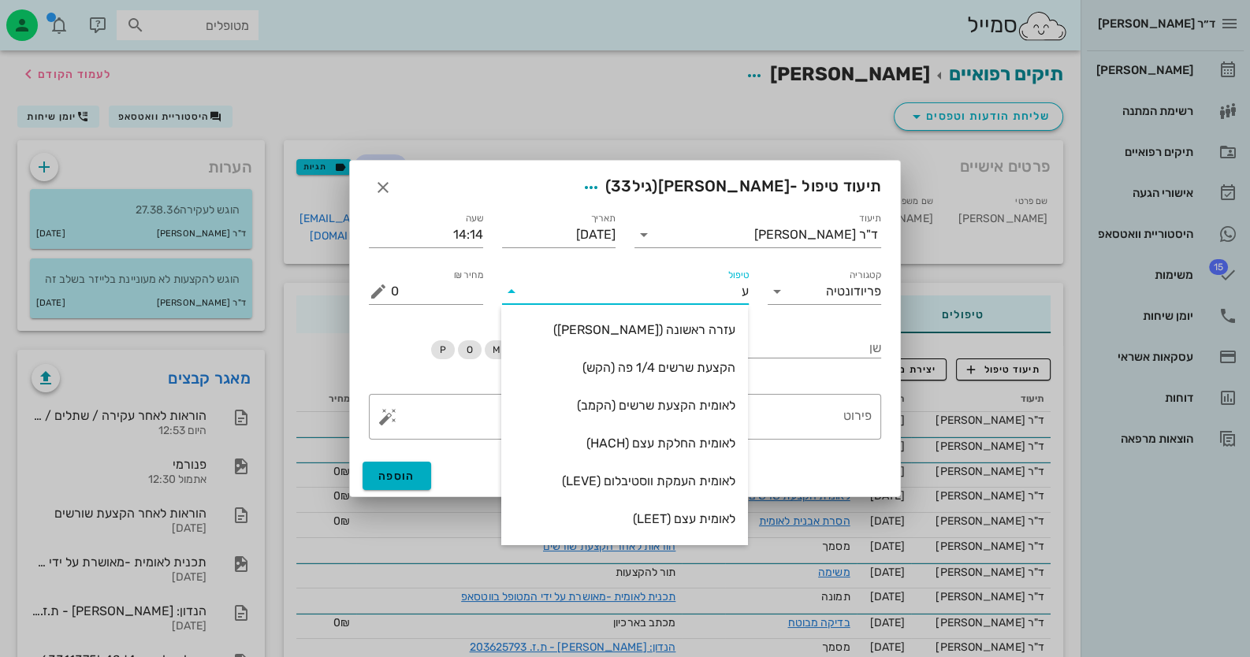
type input "עק"
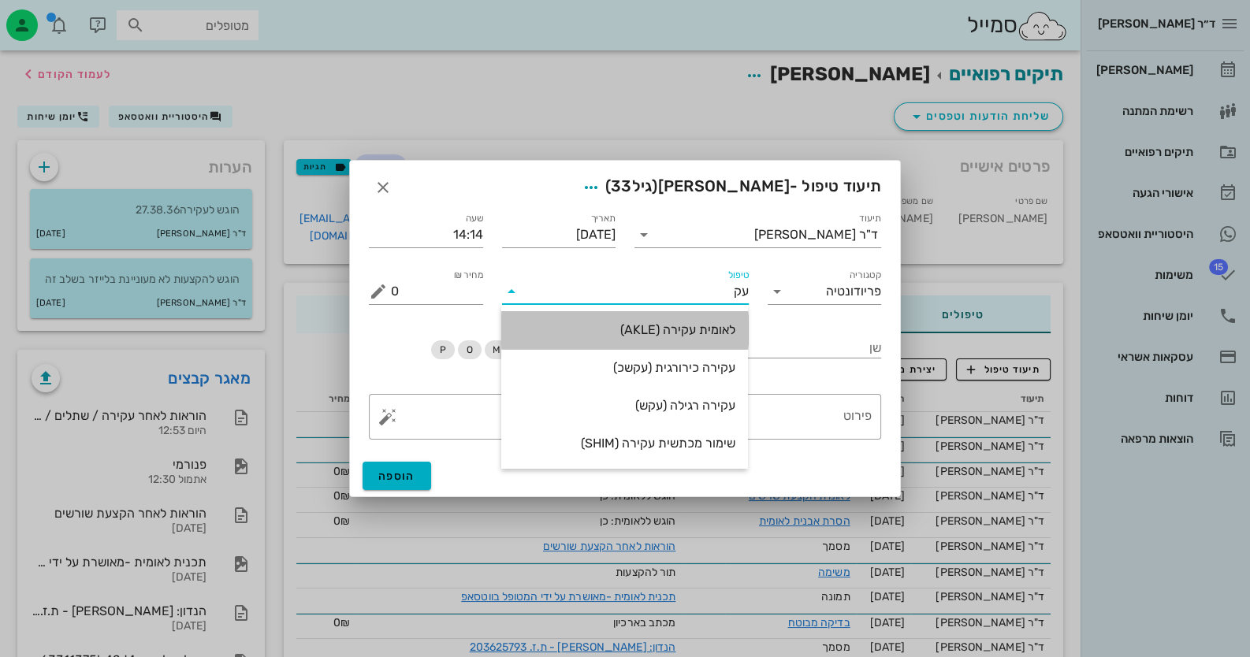
click at [637, 341] on div "לאומית עקירה (AKLE)" at bounding box center [624, 330] width 221 height 34
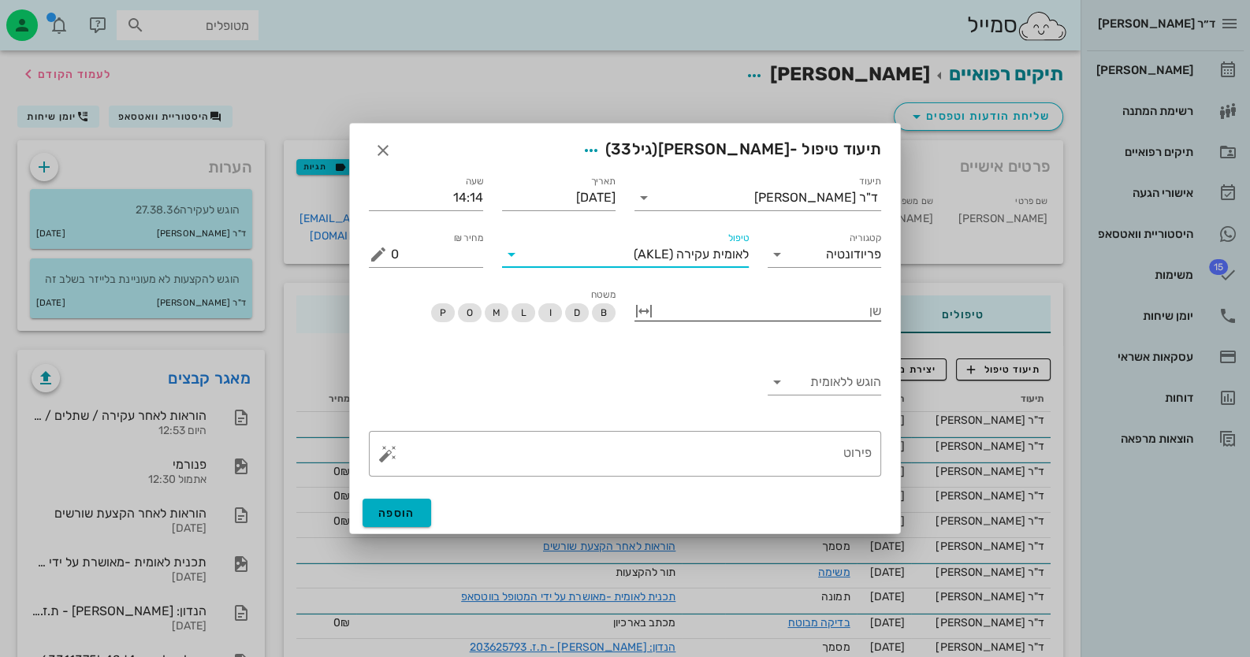
click at [772, 314] on div at bounding box center [768, 309] width 225 height 20
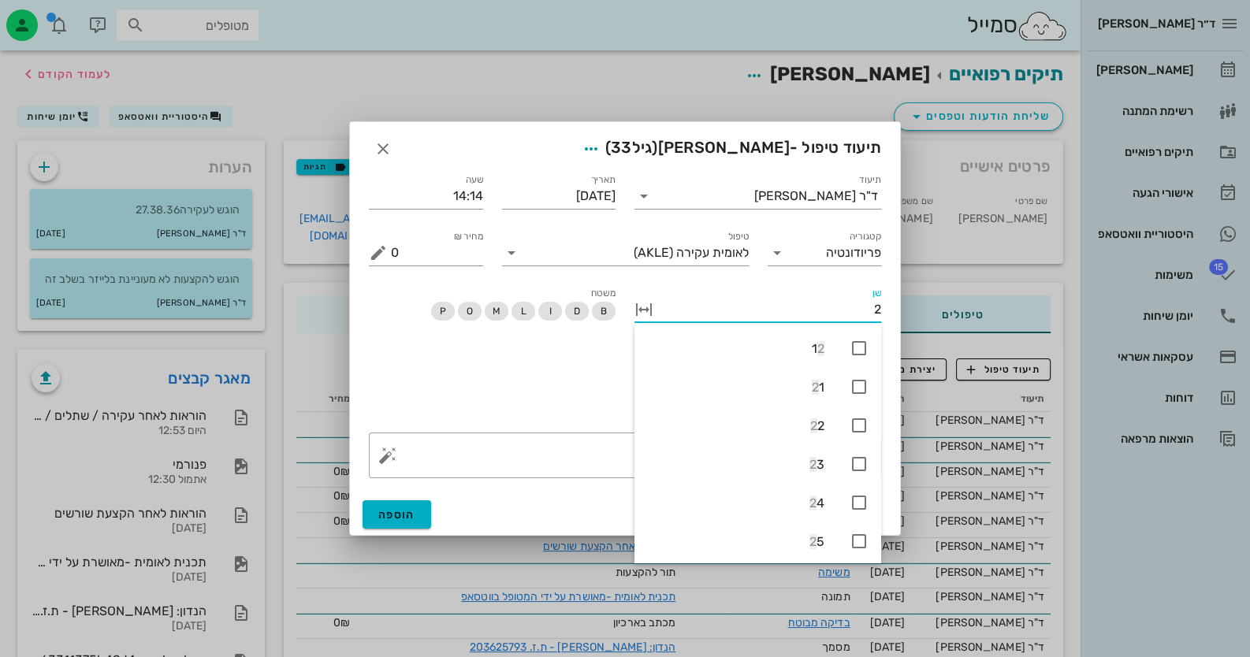
type input "27"
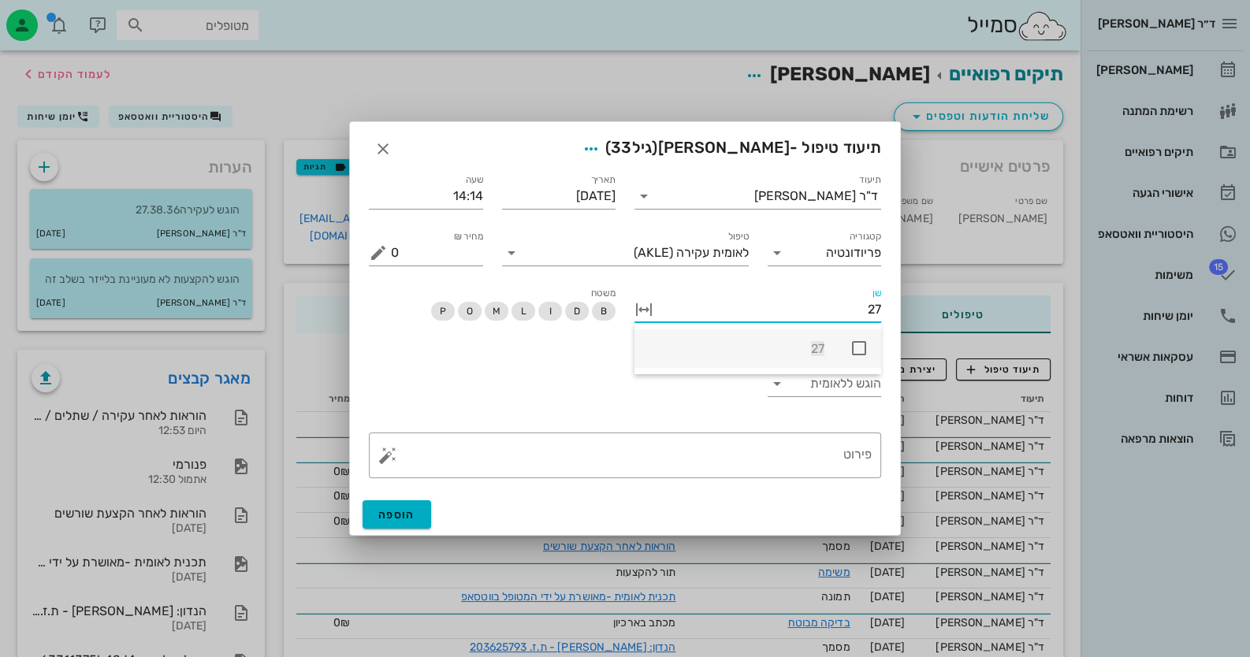
click at [851, 346] on icon at bounding box center [859, 348] width 19 height 19
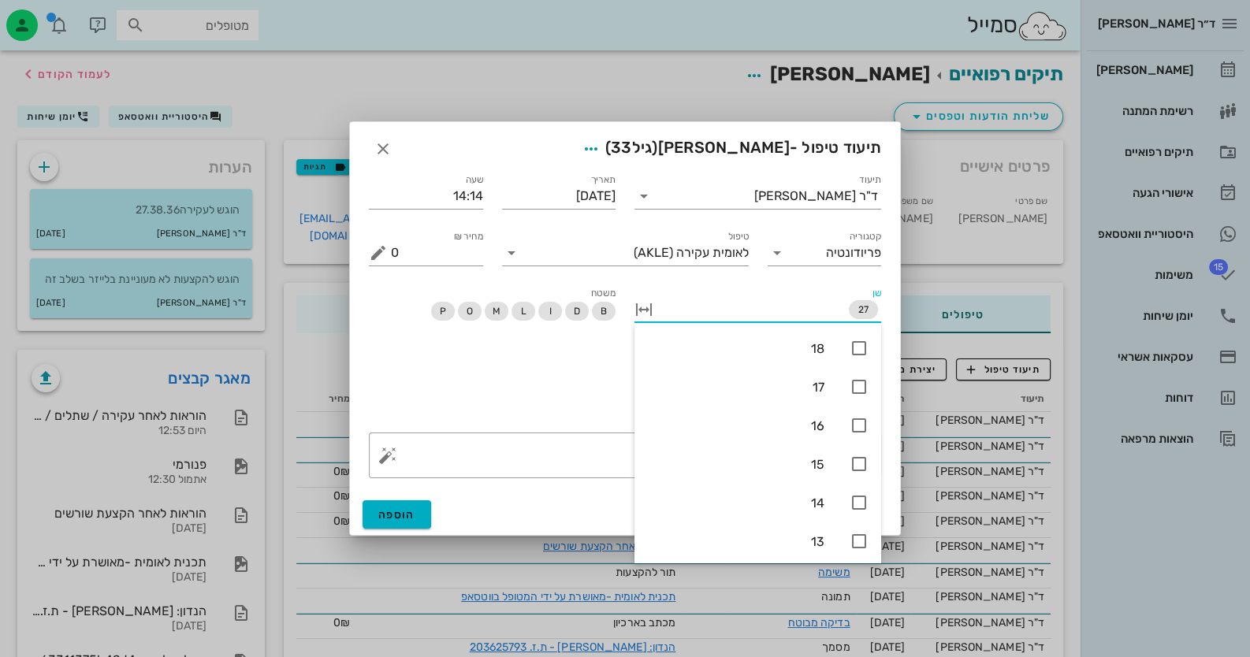
click at [457, 380] on div "הוגש ללאומית" at bounding box center [624, 386] width 531 height 74
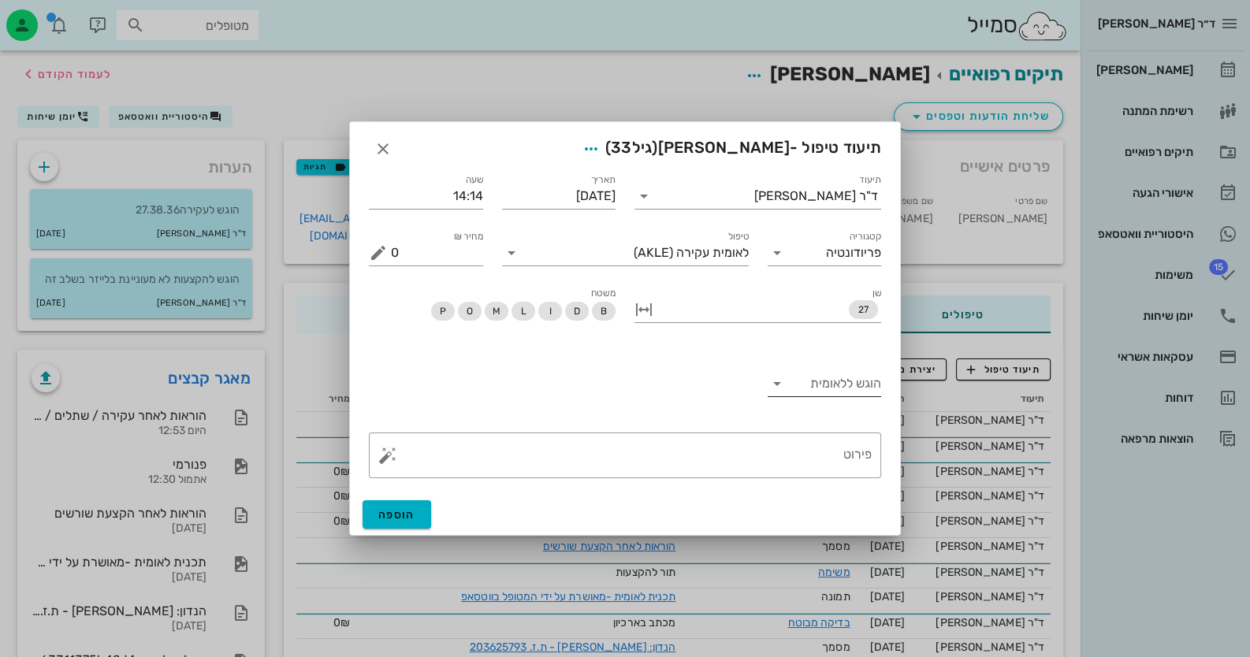
click at [876, 395] on input "הוגש ללאומית" at bounding box center [837, 383] width 89 height 25
click at [861, 432] on div "לא" at bounding box center [823, 433] width 89 height 15
click at [384, 451] on button "button" at bounding box center [387, 455] width 19 height 19
click at [423, 426] on div "טיפול שבוצע" at bounding box center [429, 424] width 102 height 32
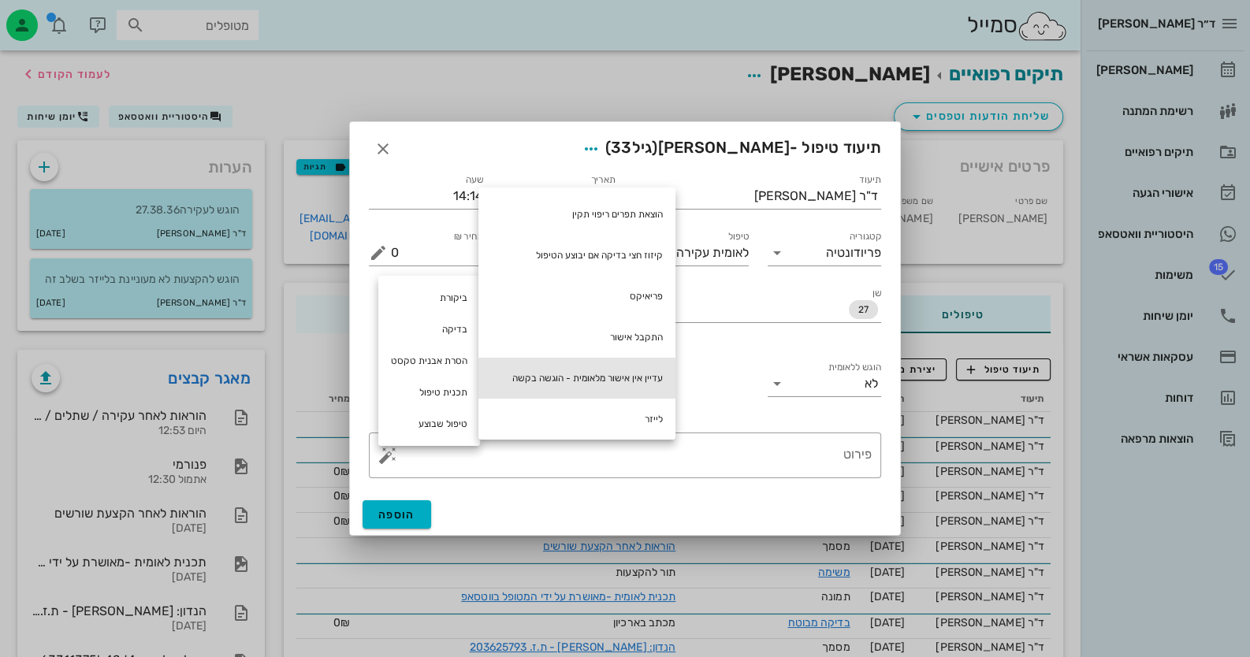
click at [563, 370] on div "עדיין אין אישור מלאומית - הוגשה בקשה" at bounding box center [576, 378] width 197 height 41
type textarea "עדיין אין אישור מלאומית - הוגשה בקשה"
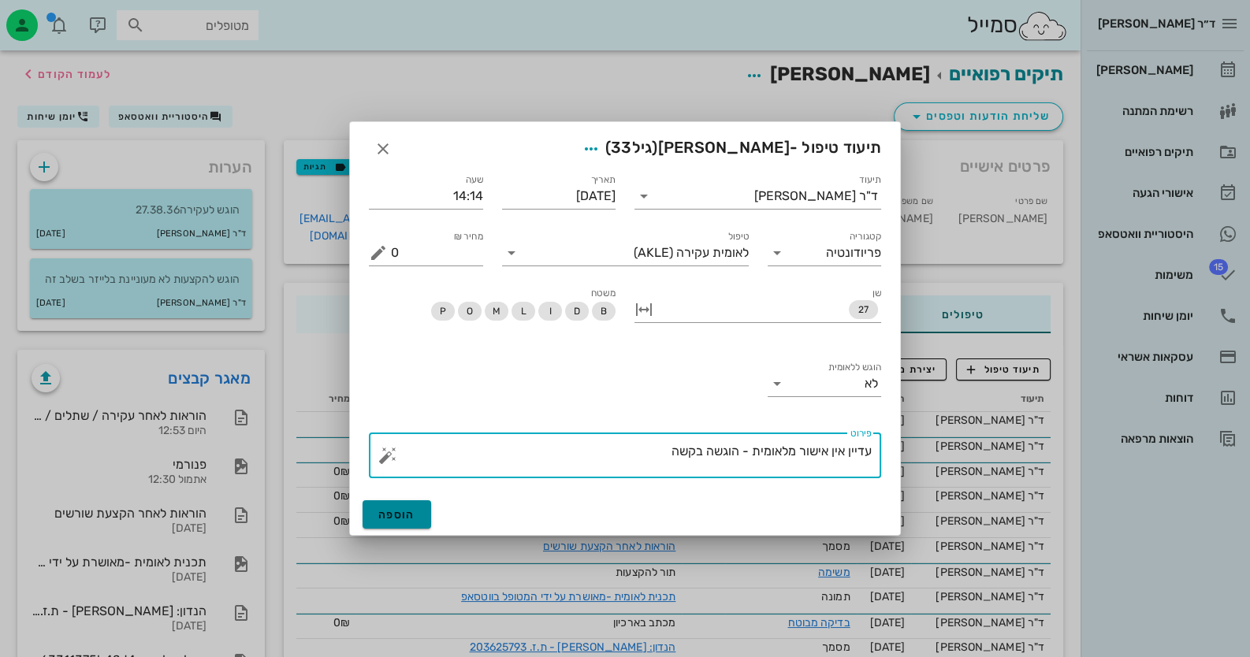
click at [374, 511] on button "הוספה" at bounding box center [397, 514] width 69 height 28
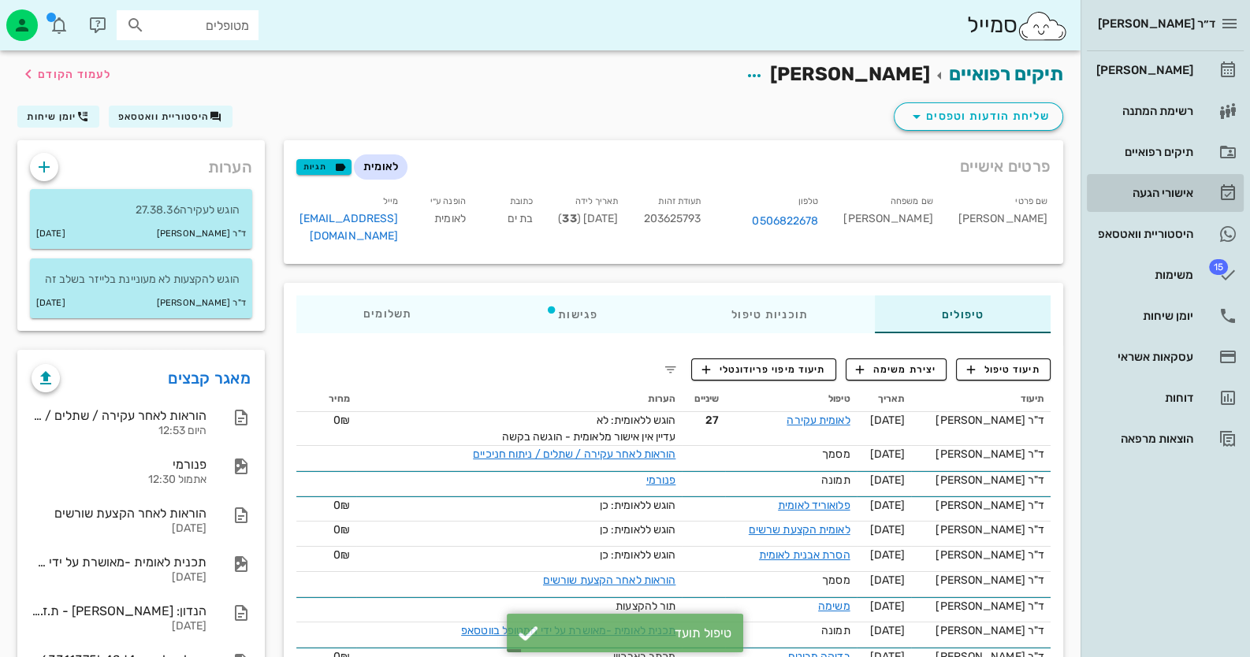
click at [1176, 196] on div "אישורי הגעה" at bounding box center [1143, 193] width 100 height 13
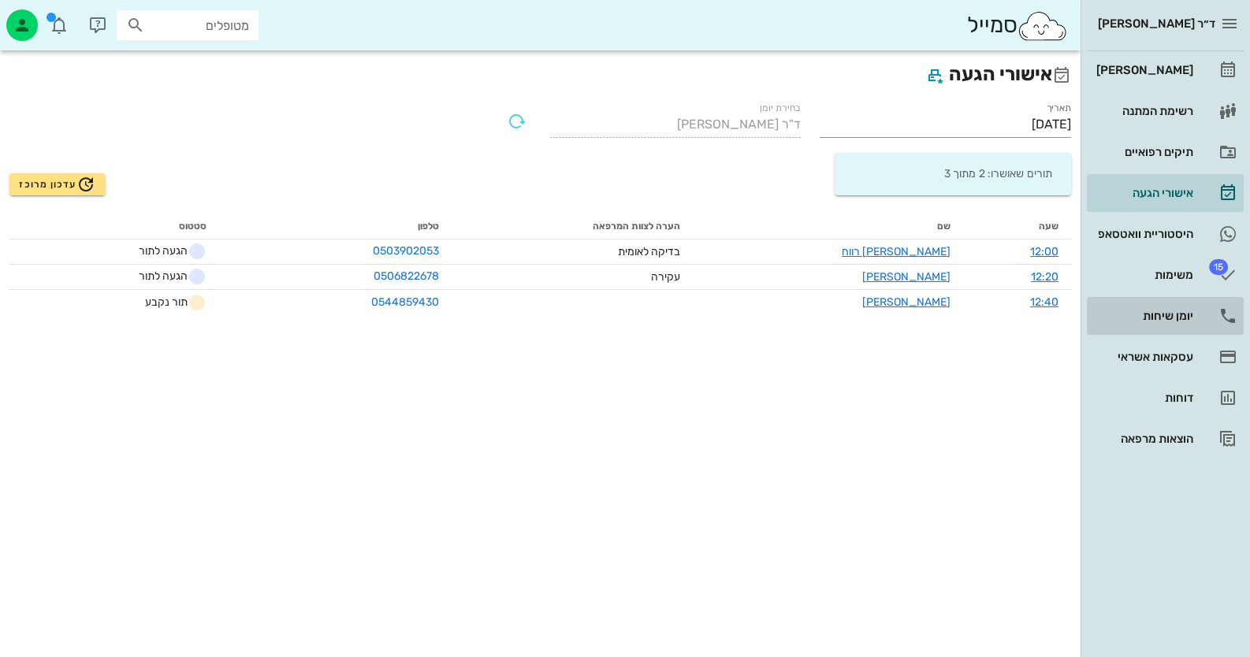
click at [1198, 330] on link "יומן שיחות" at bounding box center [1165, 316] width 157 height 38
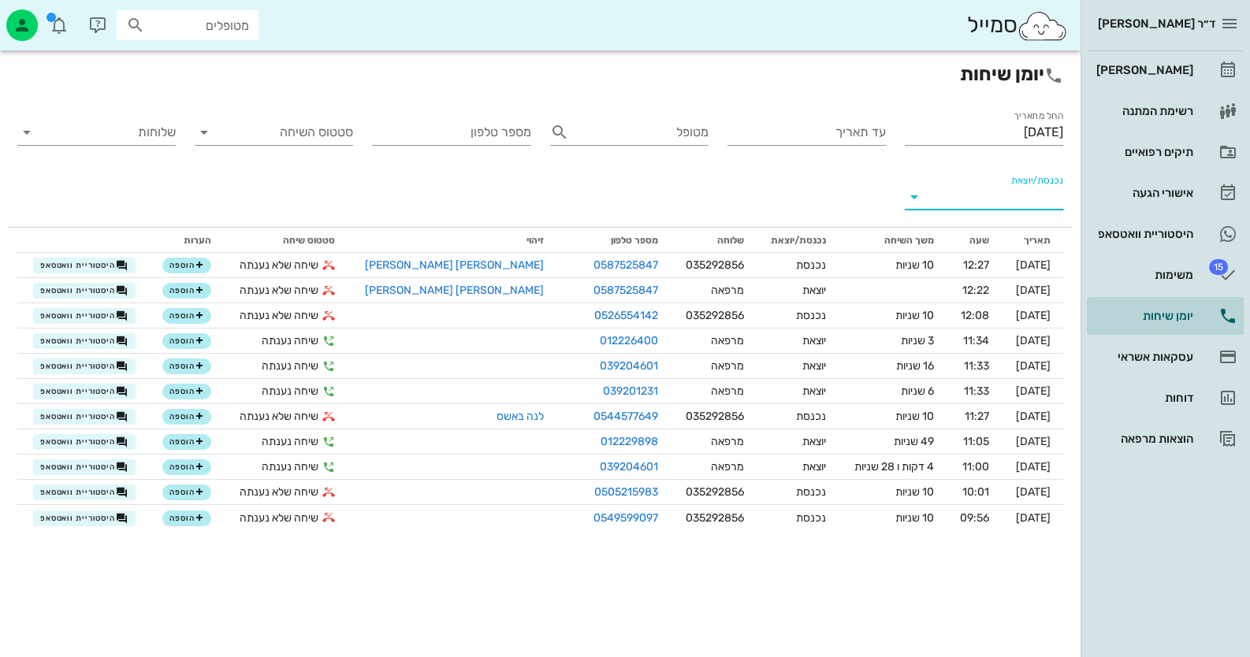
click at [1040, 204] on input "נכנסת/יוצאת" at bounding box center [996, 196] width 133 height 25
click at [1041, 204] on icon at bounding box center [1044, 209] width 13 height 13
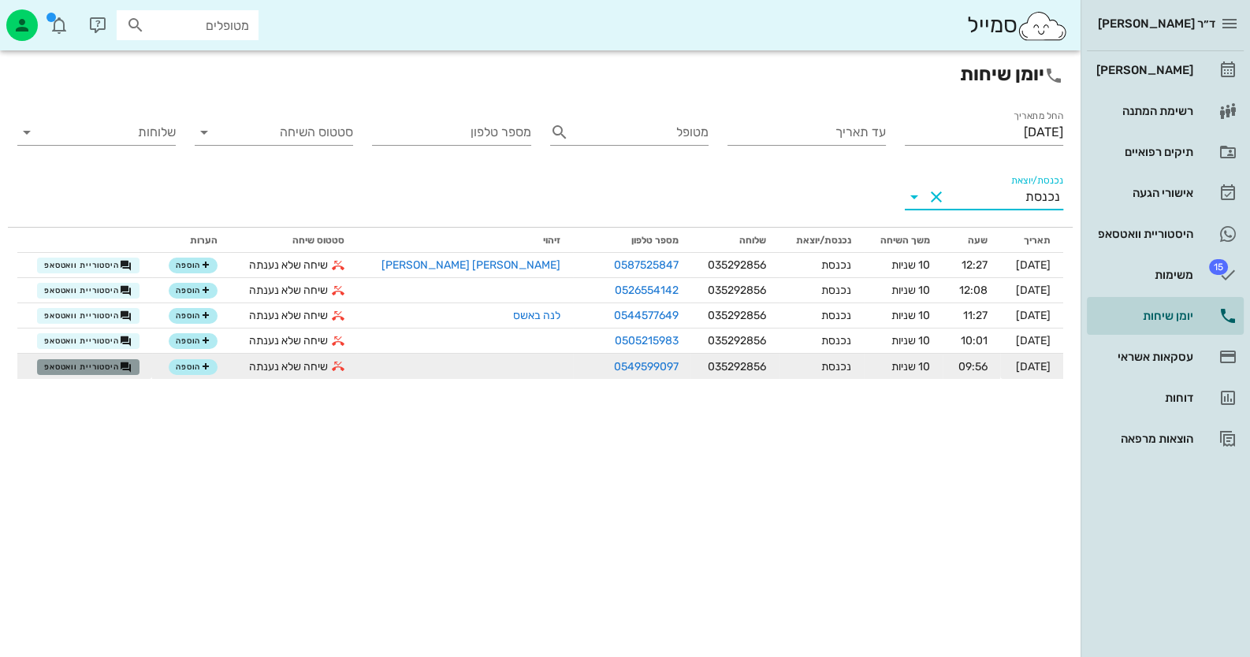
click at [79, 366] on span "היסטוריית וואטסאפ" at bounding box center [88, 367] width 88 height 13
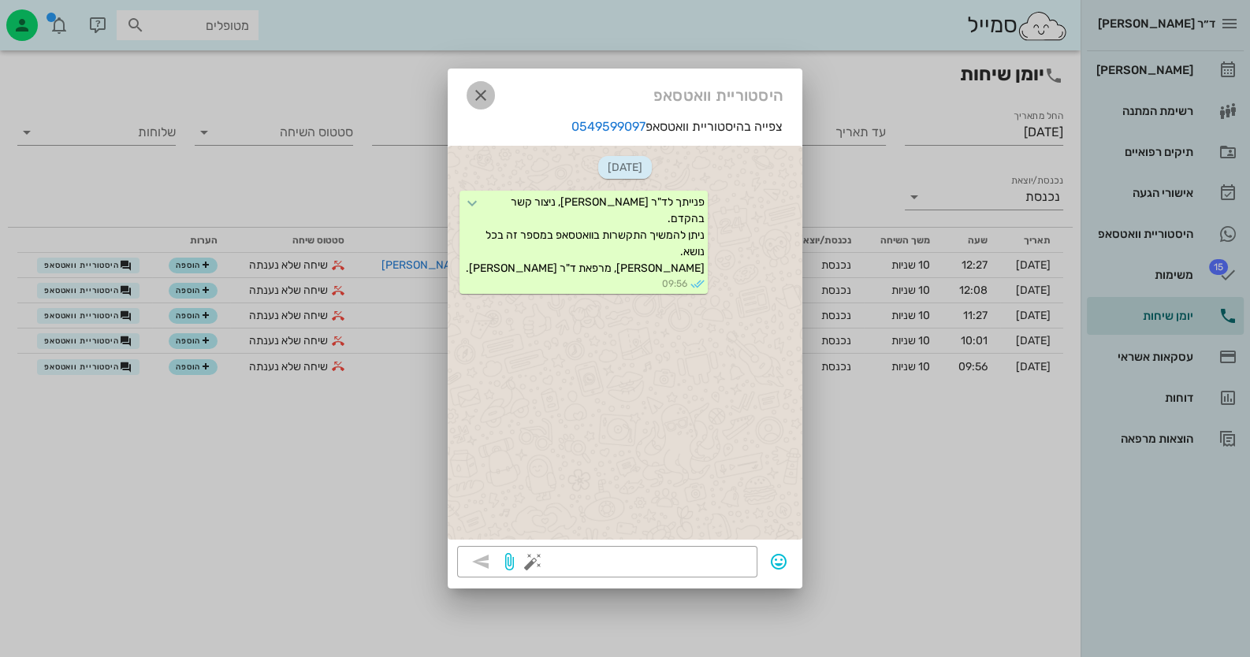
click at [481, 101] on icon "button" at bounding box center [480, 95] width 19 height 19
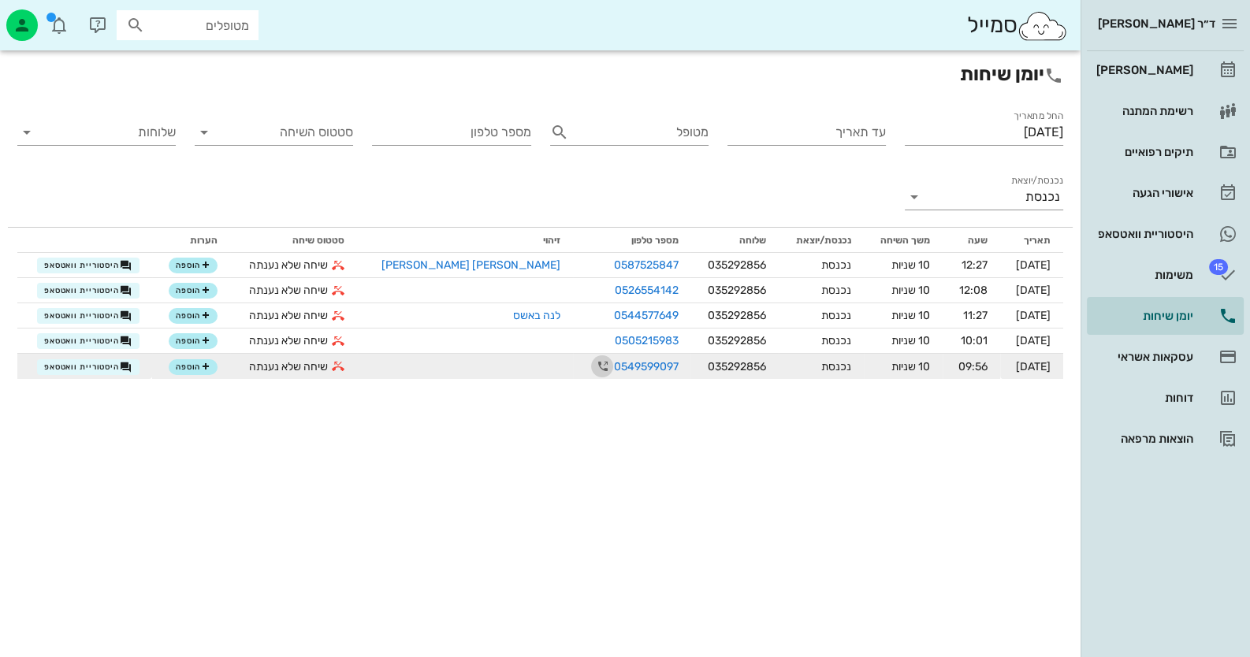
click at [593, 366] on icon "button" at bounding box center [602, 366] width 19 height 19
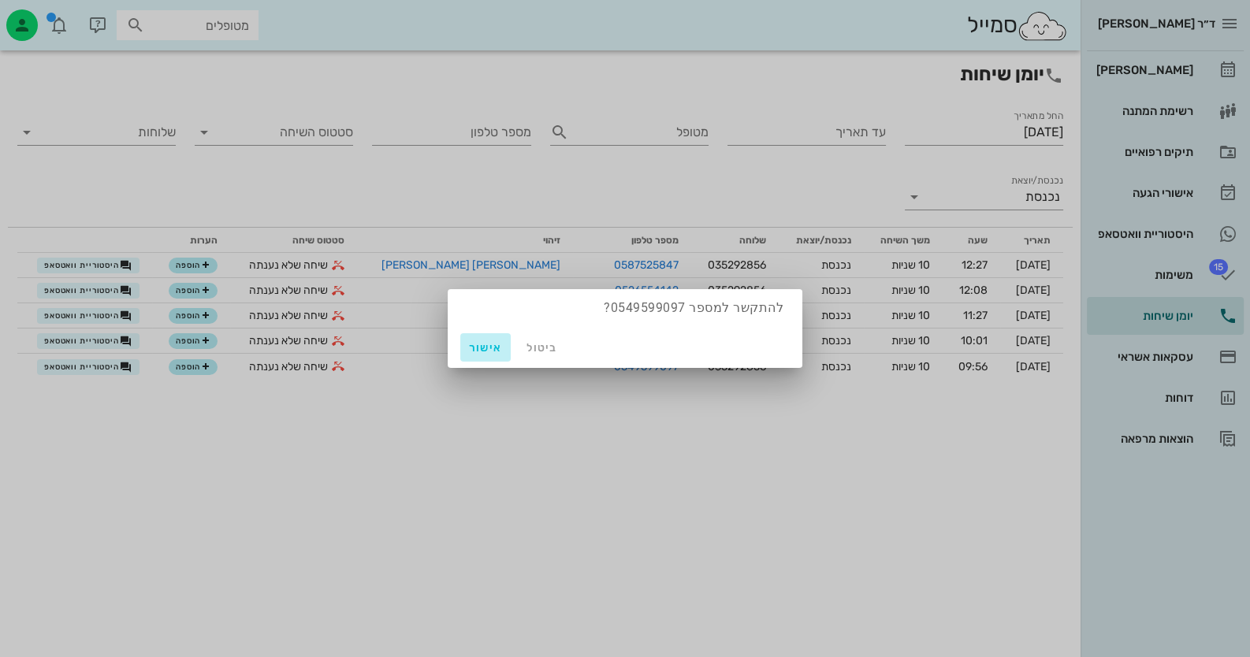
click at [483, 354] on span "אישור" at bounding box center [486, 347] width 38 height 13
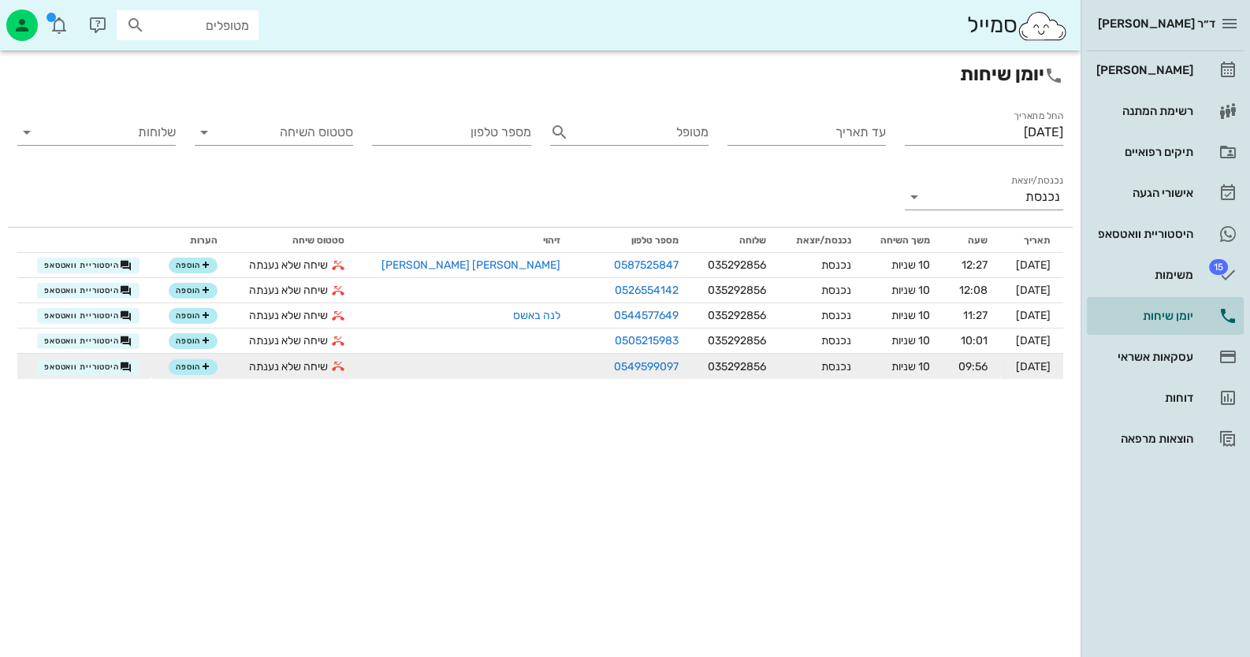
click at [91, 374] on td "היסטוריית וואטסאפ" at bounding box center [84, 366] width 135 height 25
click at [102, 366] on span "היסטוריית וואטסאפ" at bounding box center [88, 367] width 88 height 13
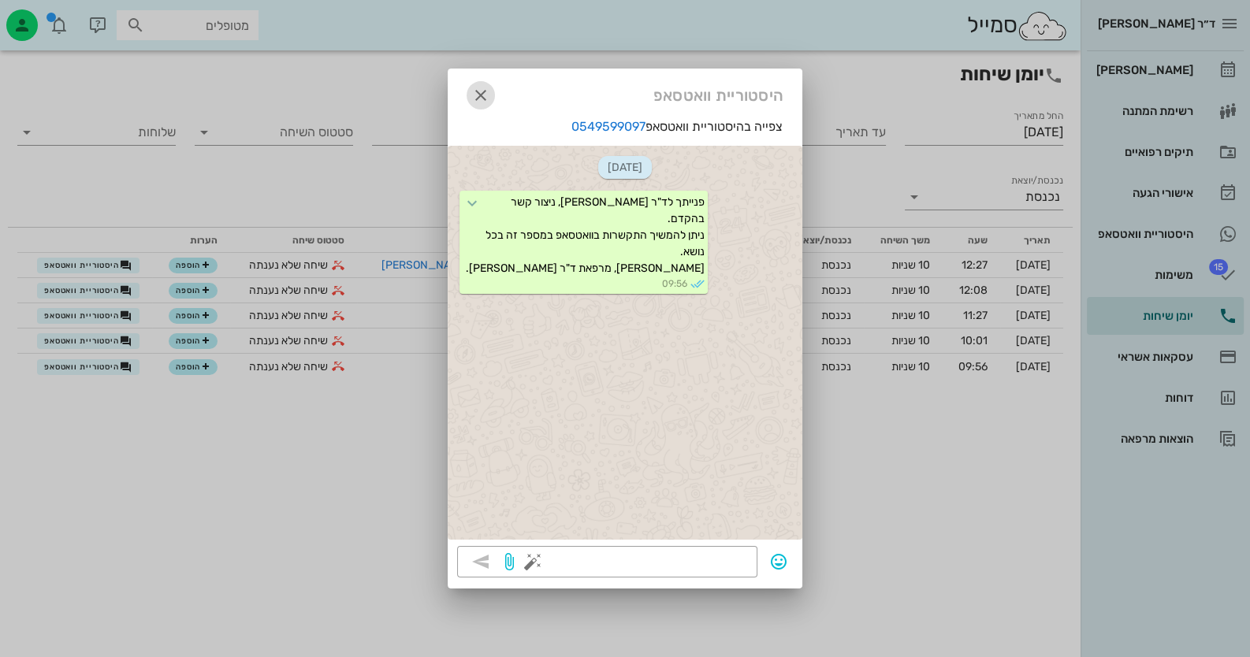
click at [492, 99] on span "button" at bounding box center [481, 95] width 28 height 19
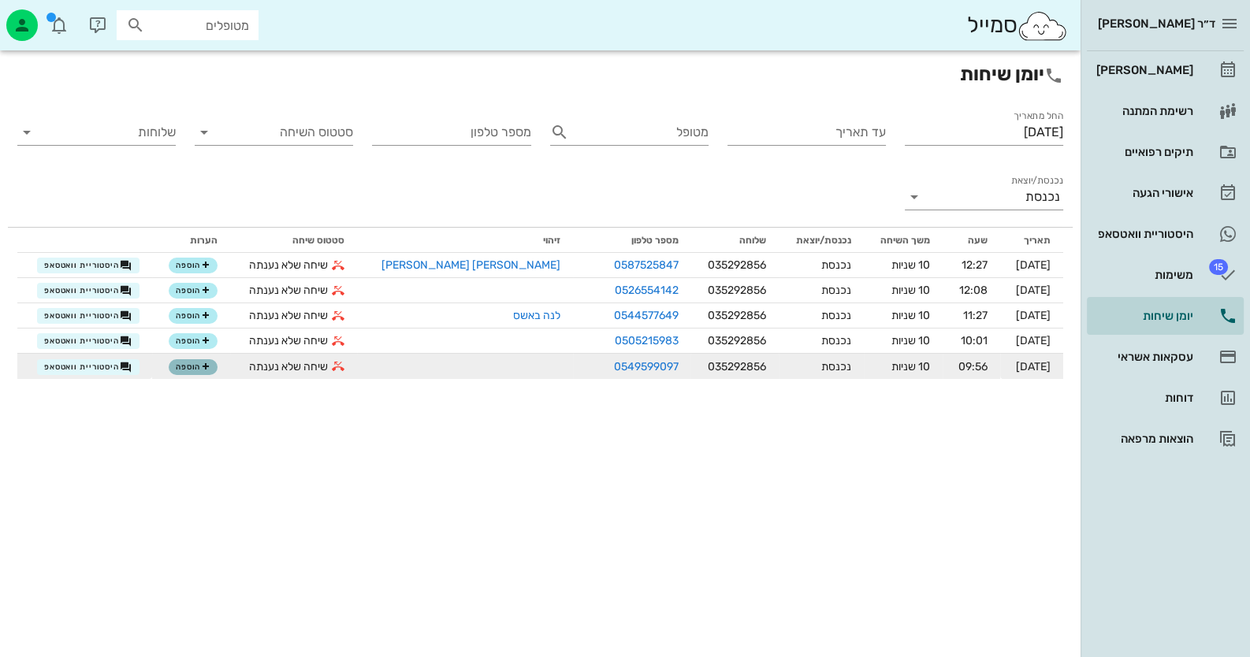
click at [208, 370] on span "הוספה" at bounding box center [193, 367] width 35 height 9
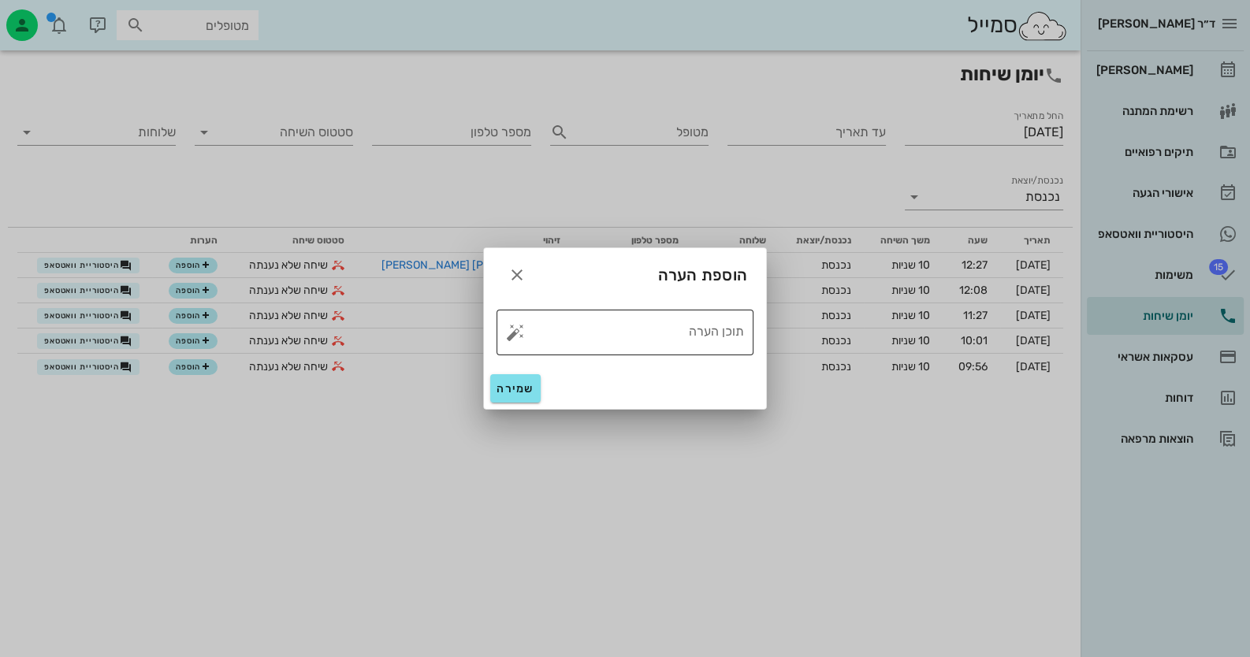
click at [512, 333] on button "button" at bounding box center [515, 332] width 19 height 19
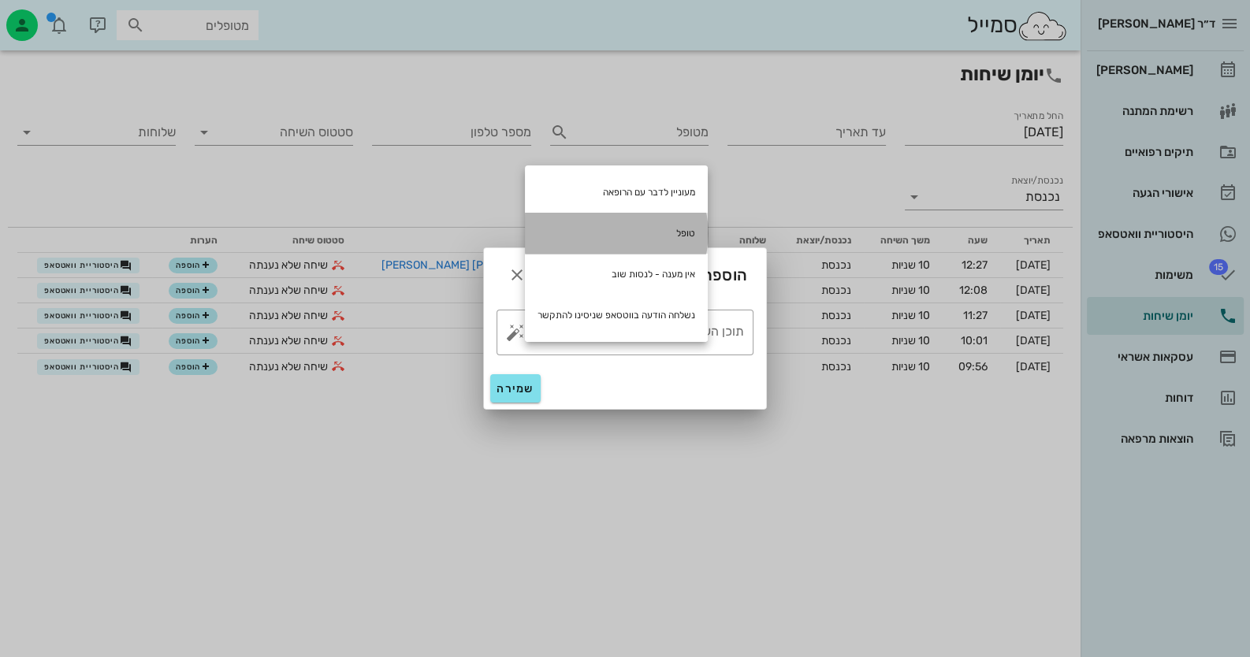
click at [631, 226] on div "טופל" at bounding box center [616, 233] width 183 height 41
type textarea "טופל"
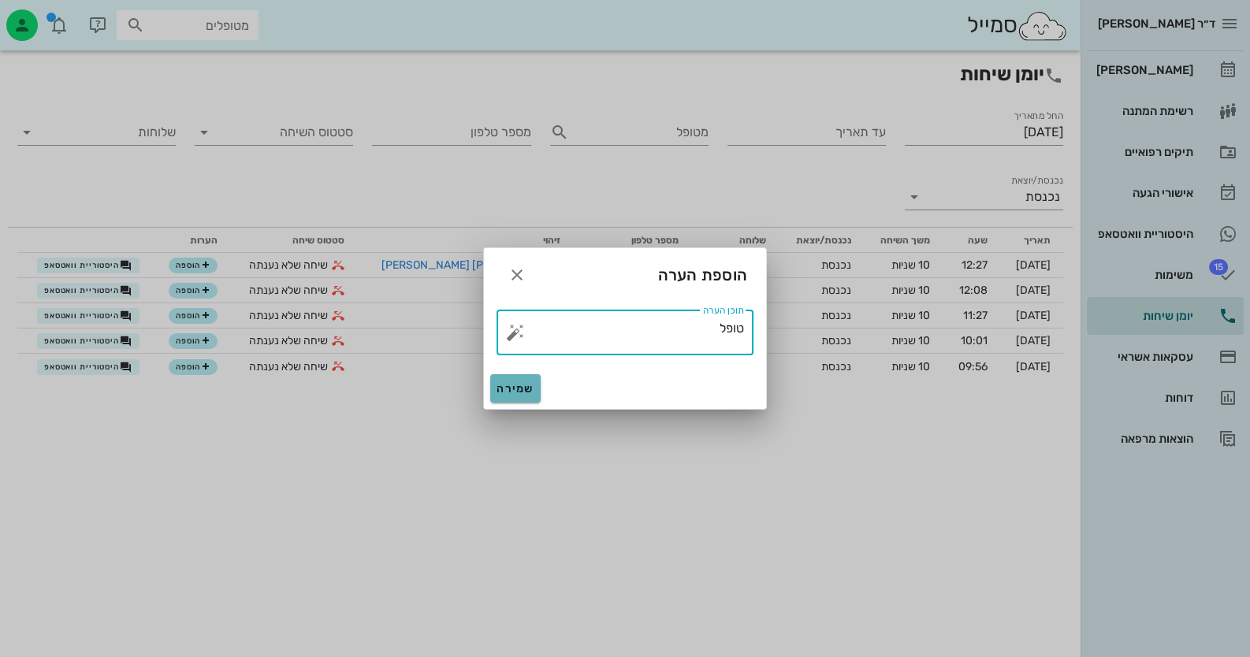
click at [511, 397] on button "שמירה" at bounding box center [515, 388] width 50 height 28
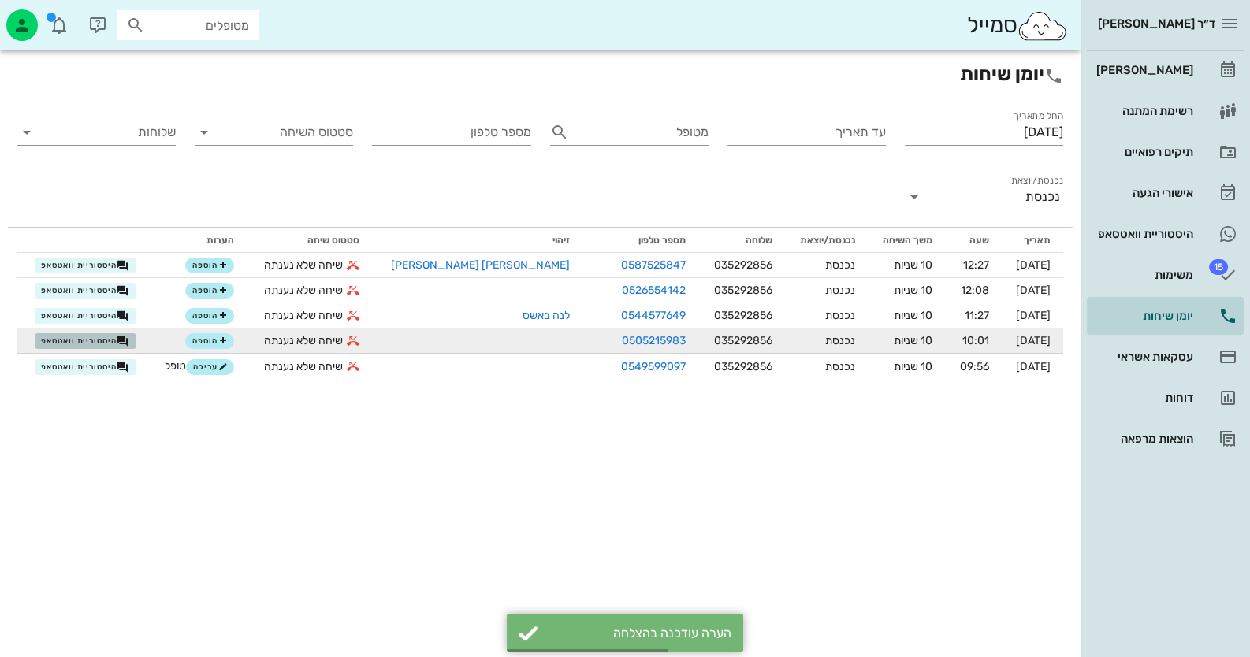
click at [67, 346] on span "היסטוריית וואטסאפ" at bounding box center [85, 341] width 88 height 13
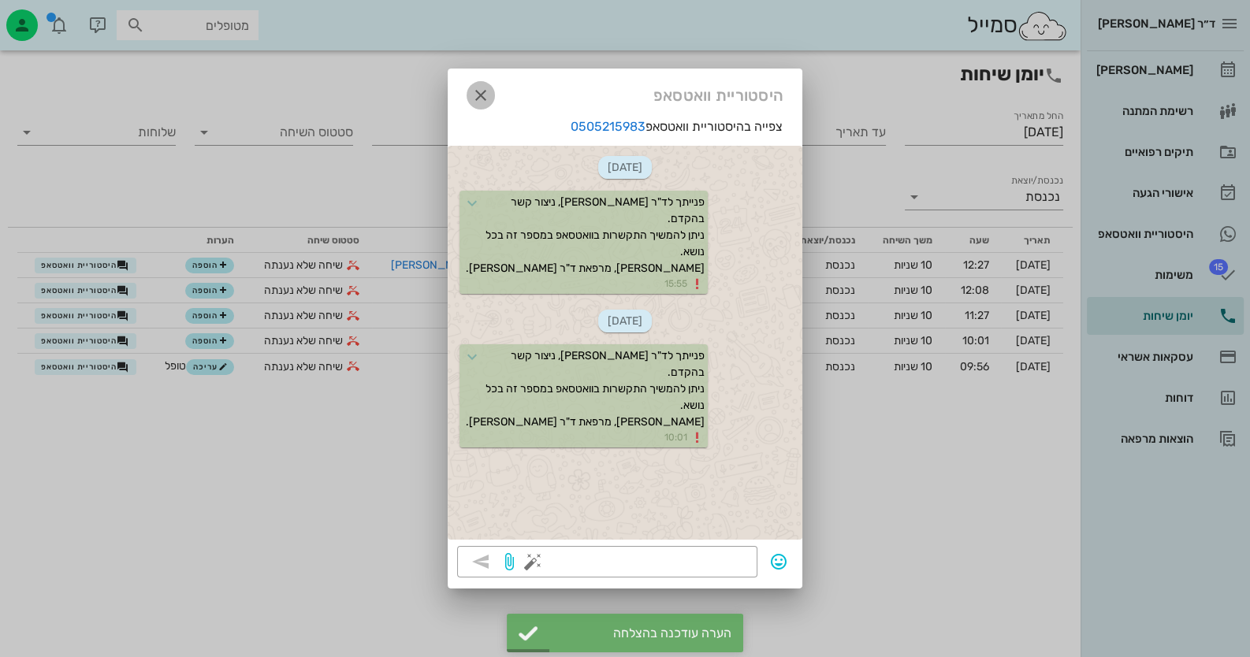
click at [482, 100] on icon "button" at bounding box center [480, 95] width 19 height 19
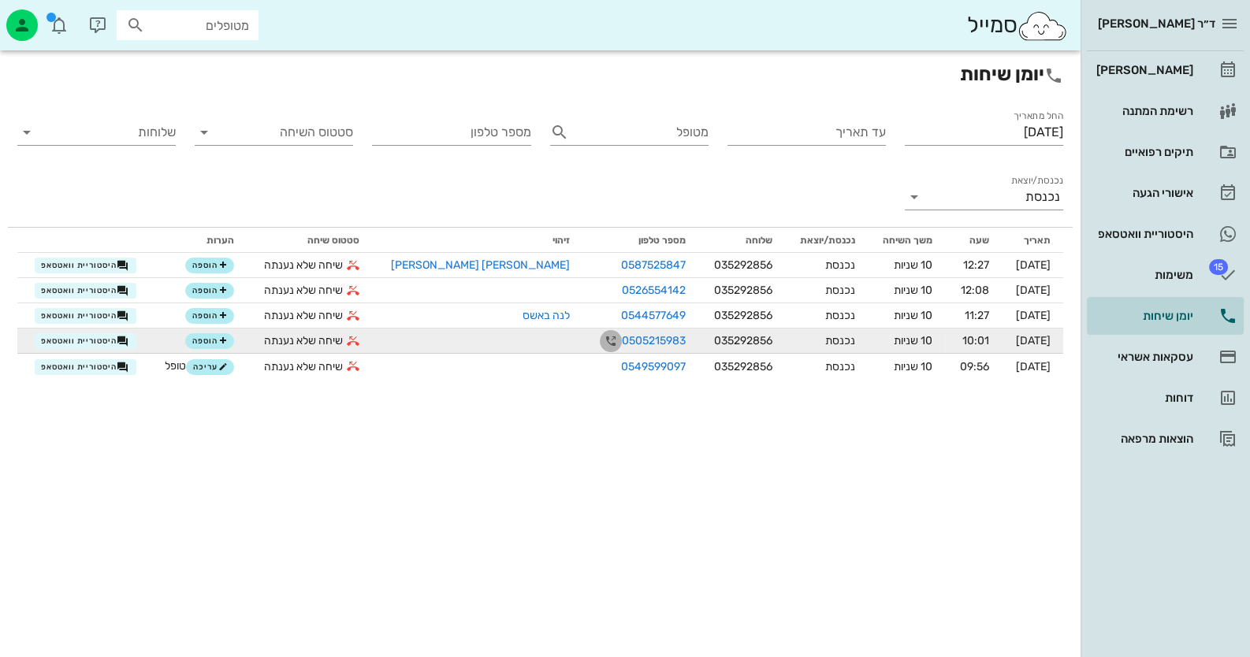
click at [601, 344] on icon "button" at bounding box center [610, 341] width 19 height 19
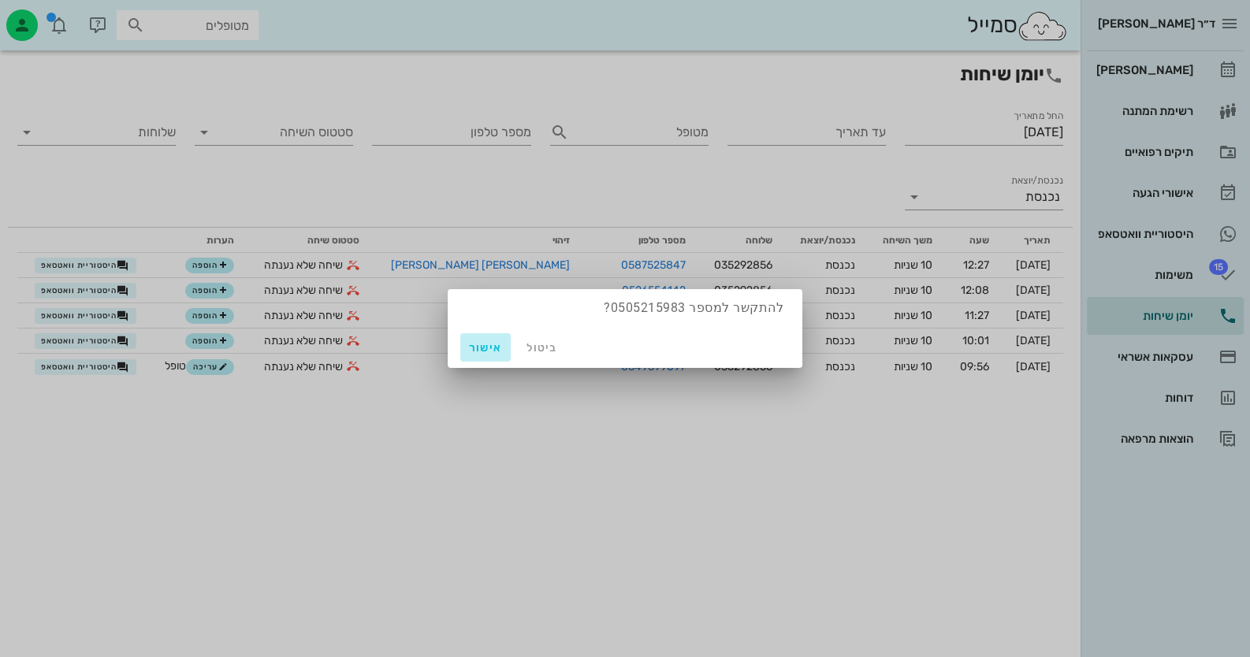
click at [485, 347] on span "אישור" at bounding box center [486, 347] width 38 height 13
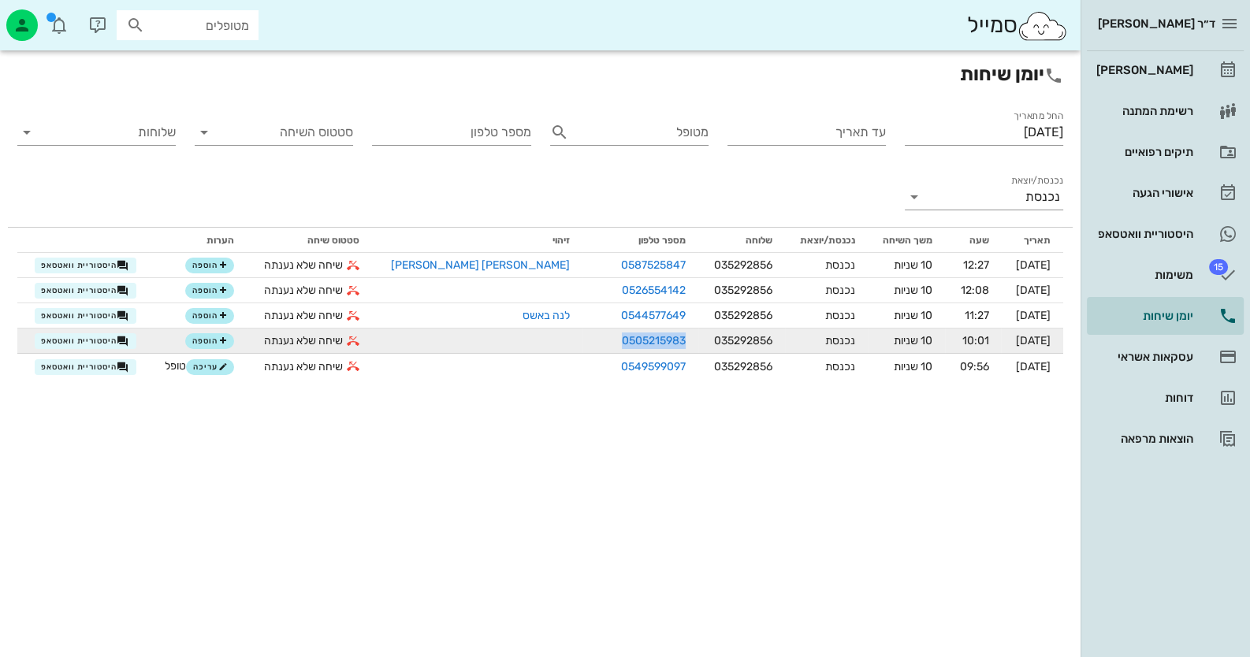
drag, startPoint x: 548, startPoint y: 340, endPoint x: 612, endPoint y: 340, distance: 64.6
click at [612, 340] on td "0505215983" at bounding box center [640, 341] width 116 height 25
copy link "0505215983"
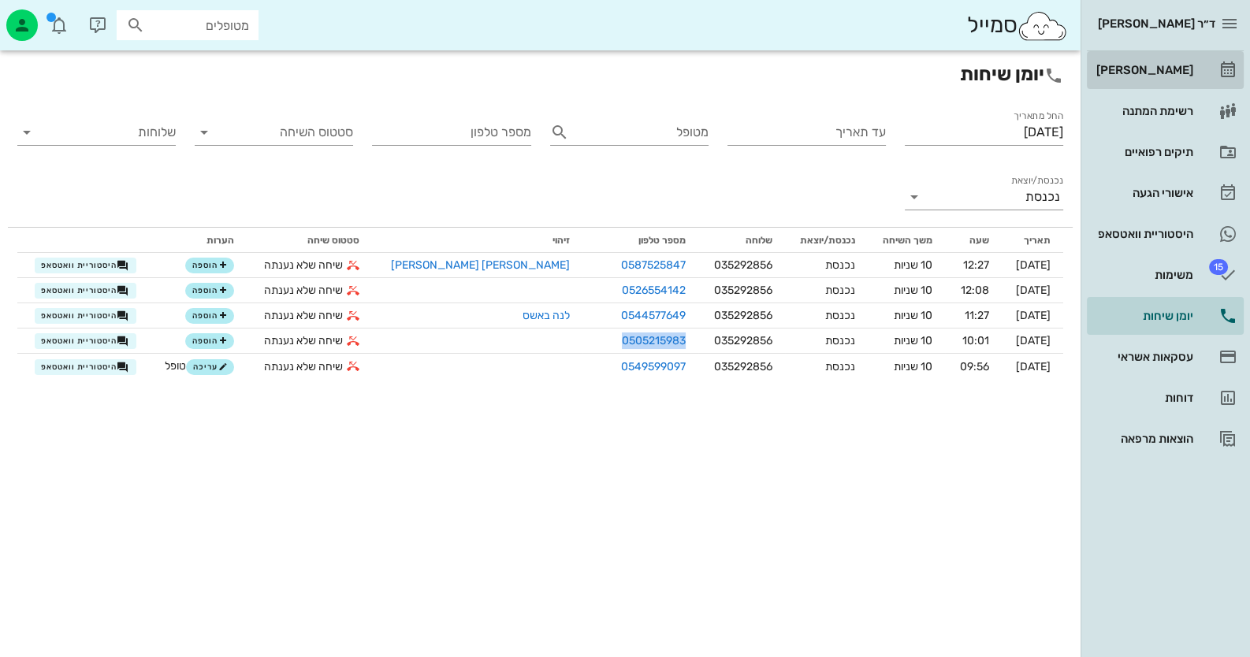
click at [1158, 73] on div "[PERSON_NAME]" at bounding box center [1143, 70] width 100 height 13
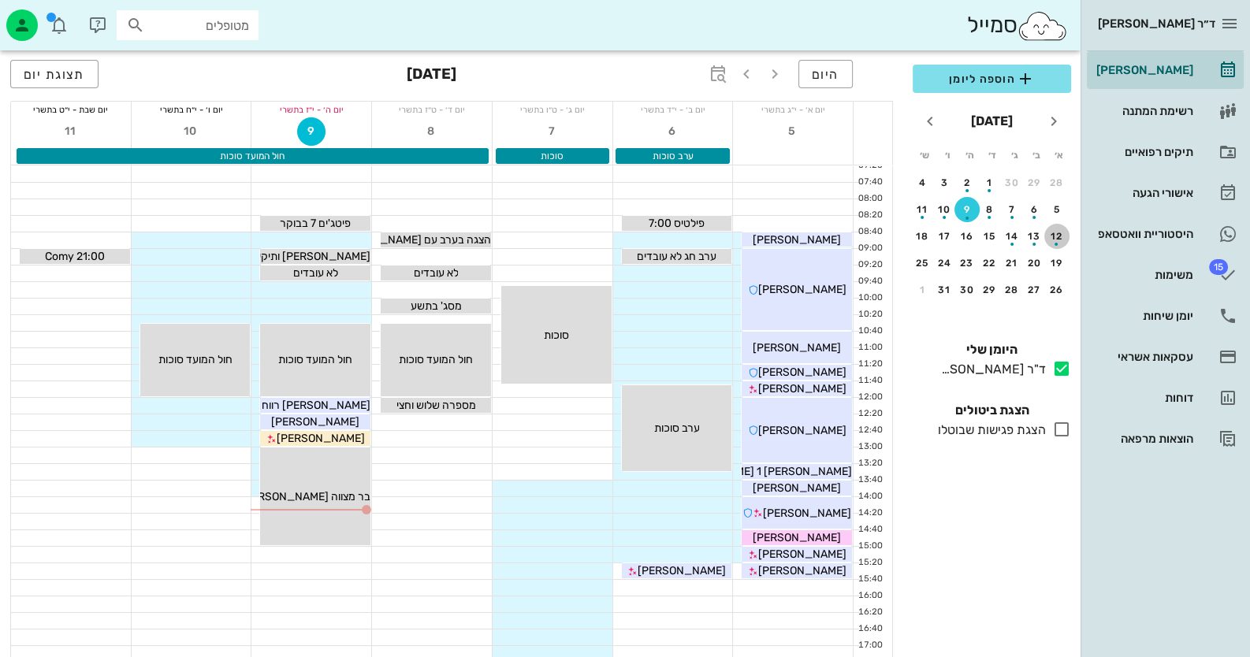
click at [1066, 232] on div "12" at bounding box center [1056, 236] width 25 height 11
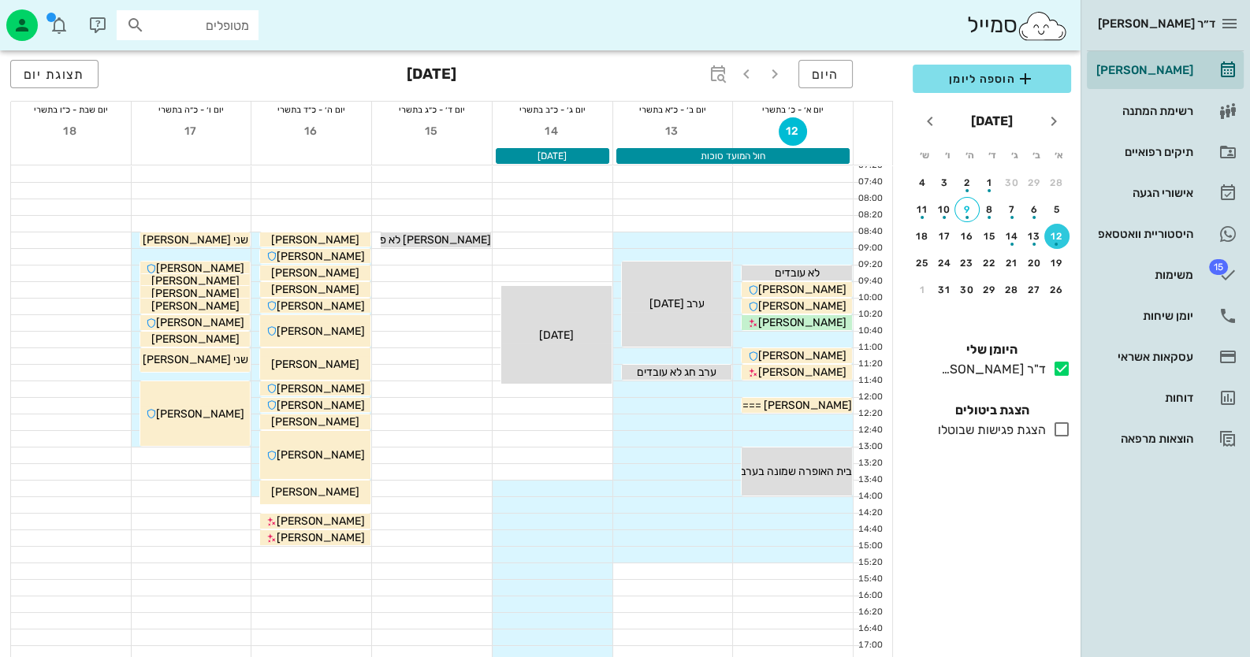
click at [833, 91] on div "היום אוקטובר 2025 תצוגת יום" at bounding box center [451, 75] width 883 height 50
click at [834, 78] on span "היום" at bounding box center [826, 74] width 28 height 15
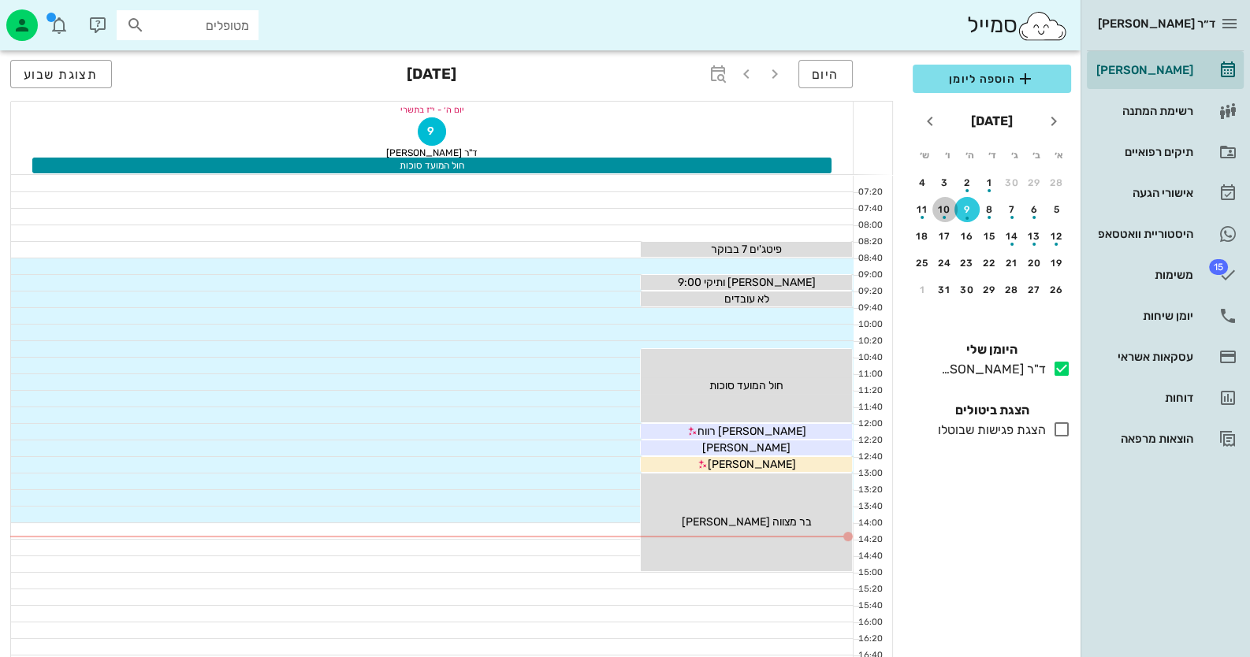
click at [935, 204] on div "10" at bounding box center [944, 209] width 25 height 11
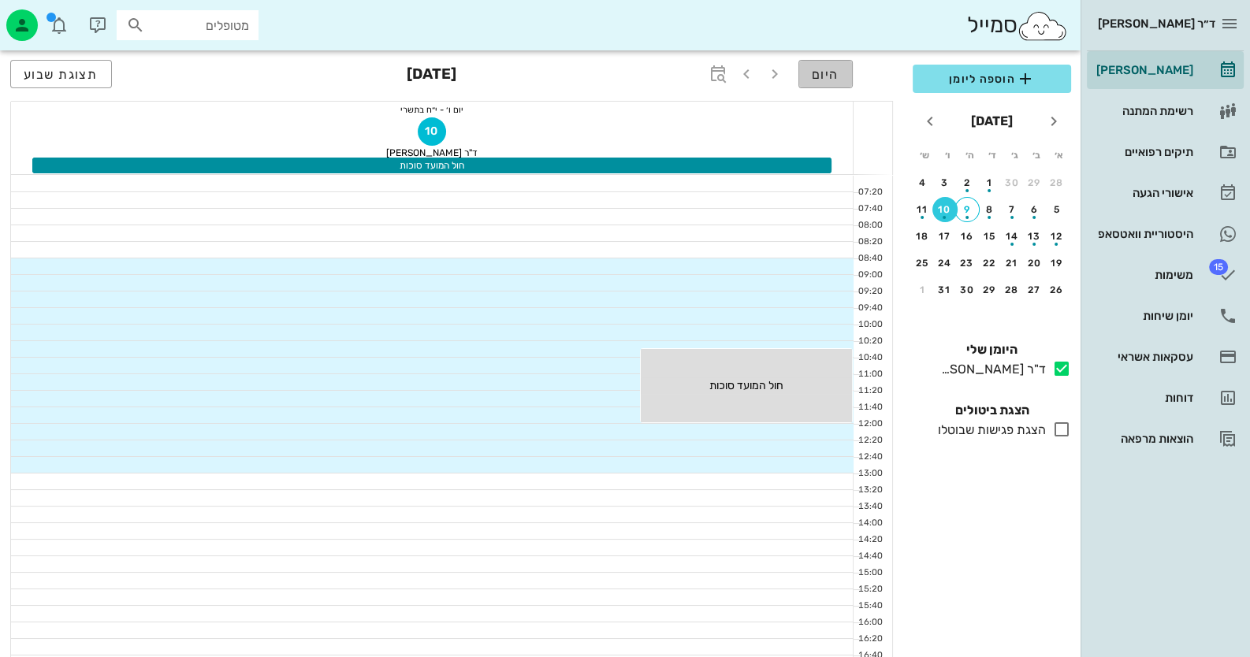
click at [829, 69] on span "היום" at bounding box center [826, 74] width 28 height 15
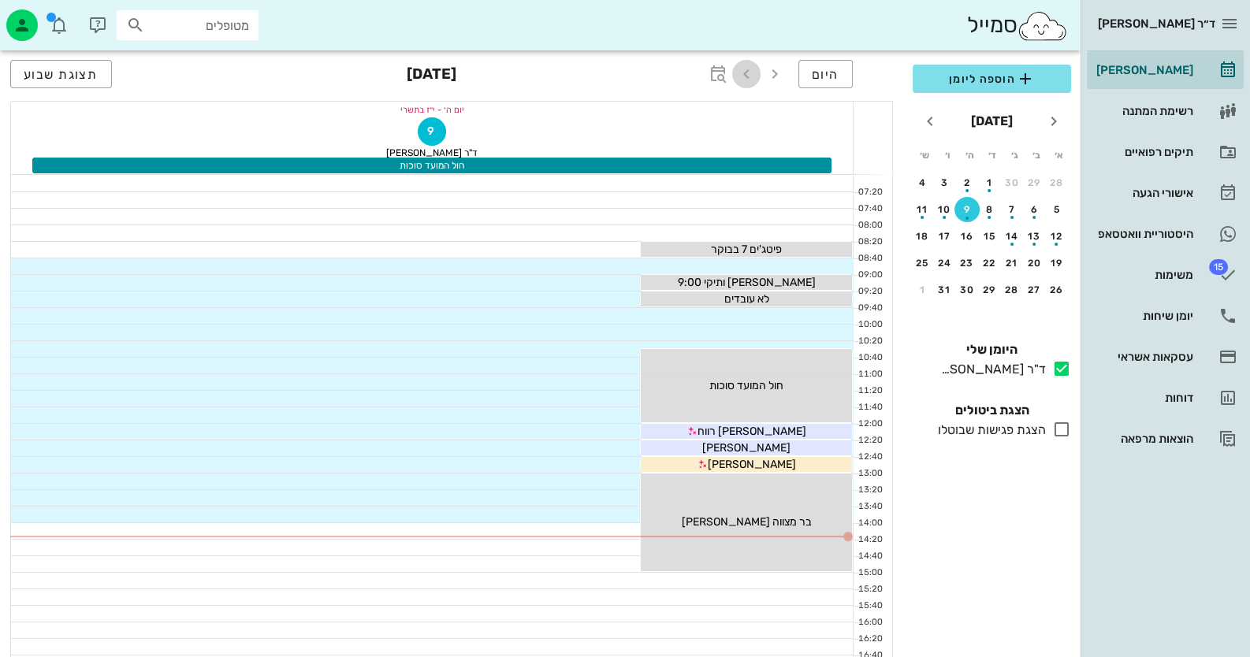
click at [753, 82] on icon "button" at bounding box center [746, 74] width 19 height 19
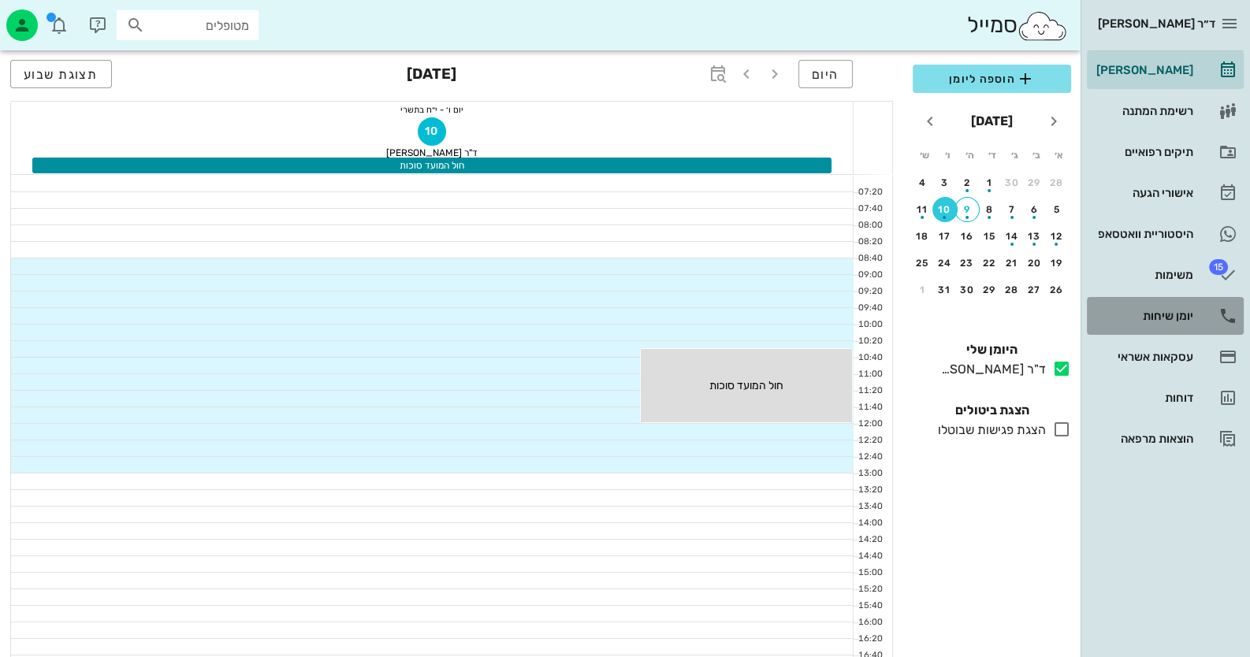
click at [1194, 318] on link "יומן שיחות" at bounding box center [1165, 316] width 157 height 38
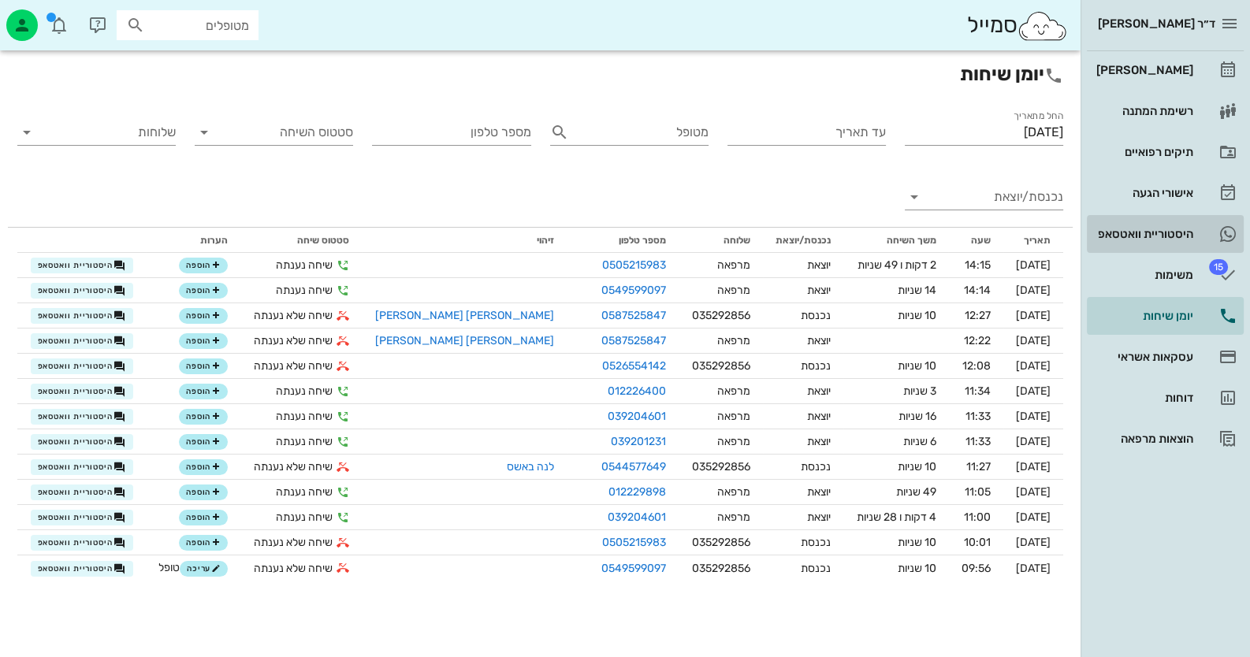
click at [1153, 242] on div "היסטוריית וואטסאפ" at bounding box center [1143, 233] width 100 height 25
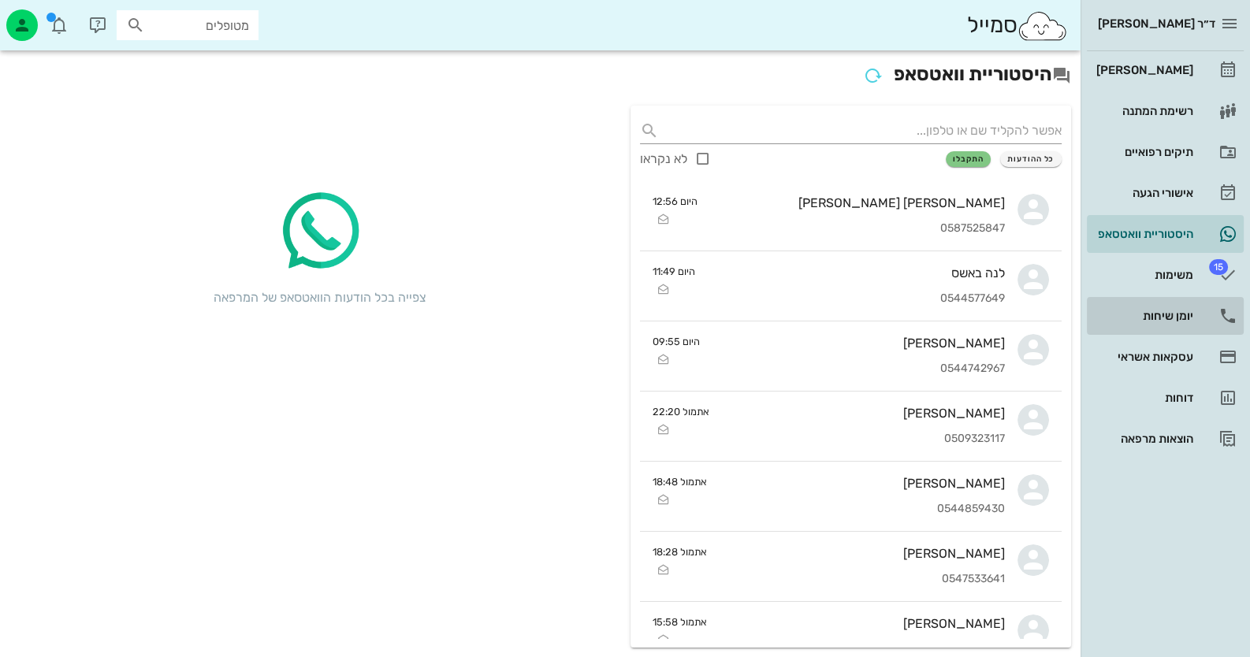
click at [1182, 325] on div "יומן שיחות" at bounding box center [1143, 315] width 100 height 25
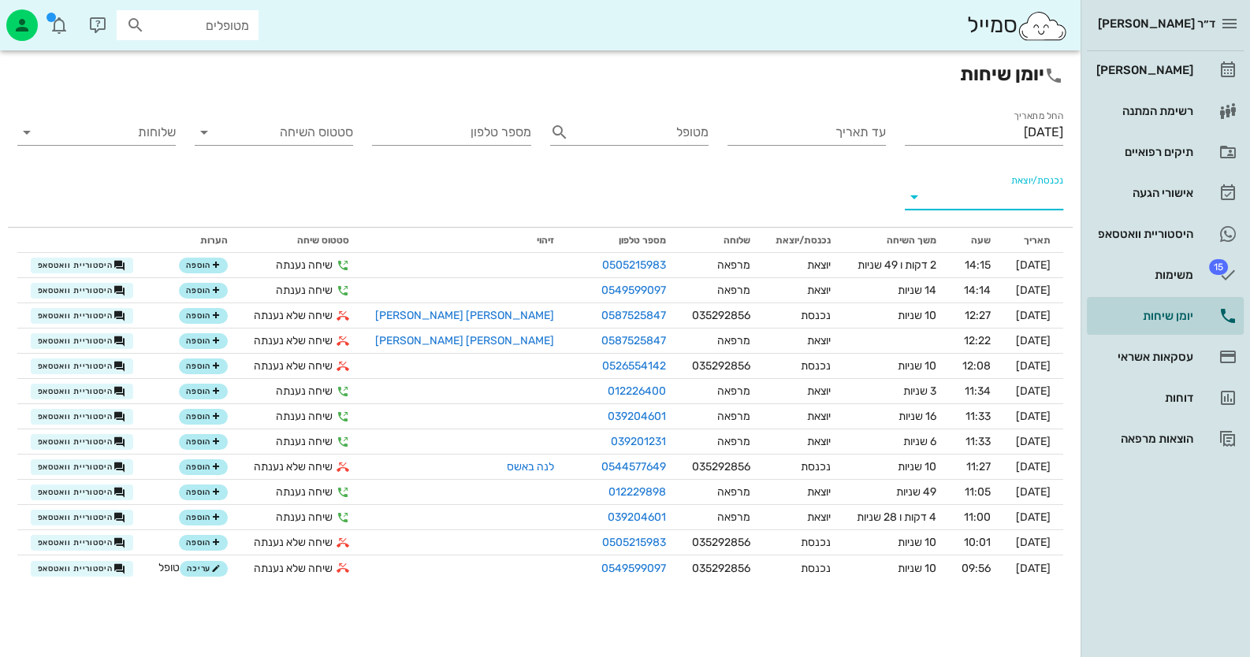
click at [1017, 198] on input "נכנסת/יוצאת" at bounding box center [996, 196] width 133 height 25
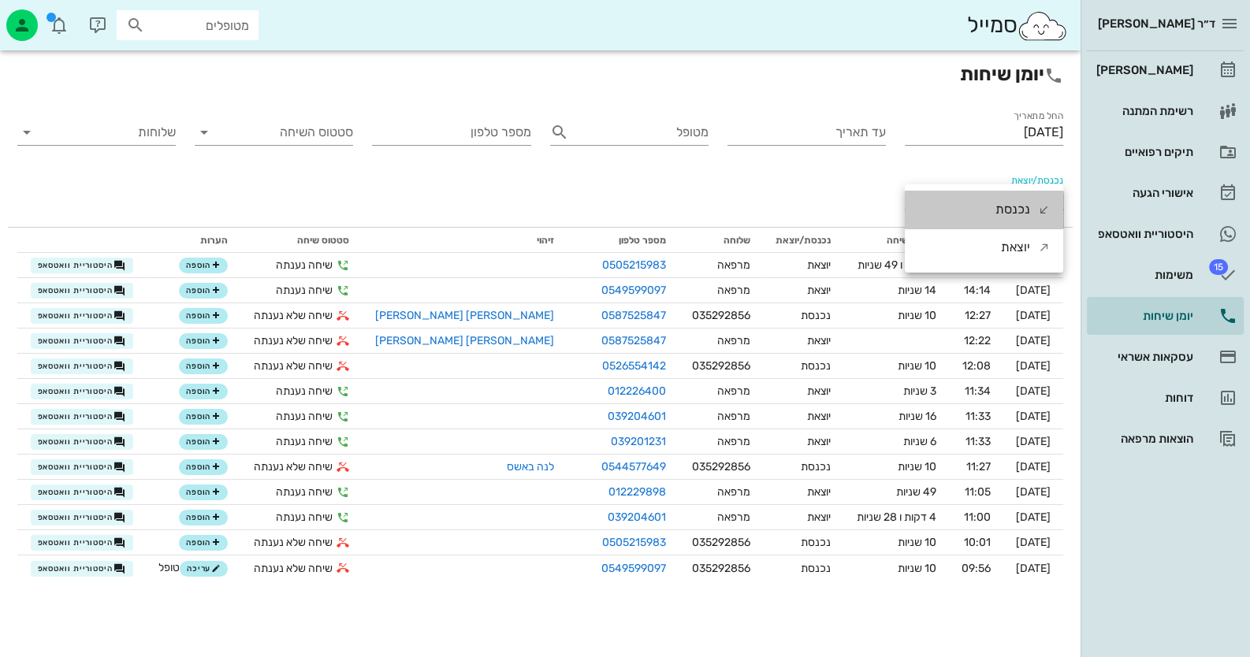
click at [1017, 198] on div "נכנסת" at bounding box center [1012, 210] width 35 height 38
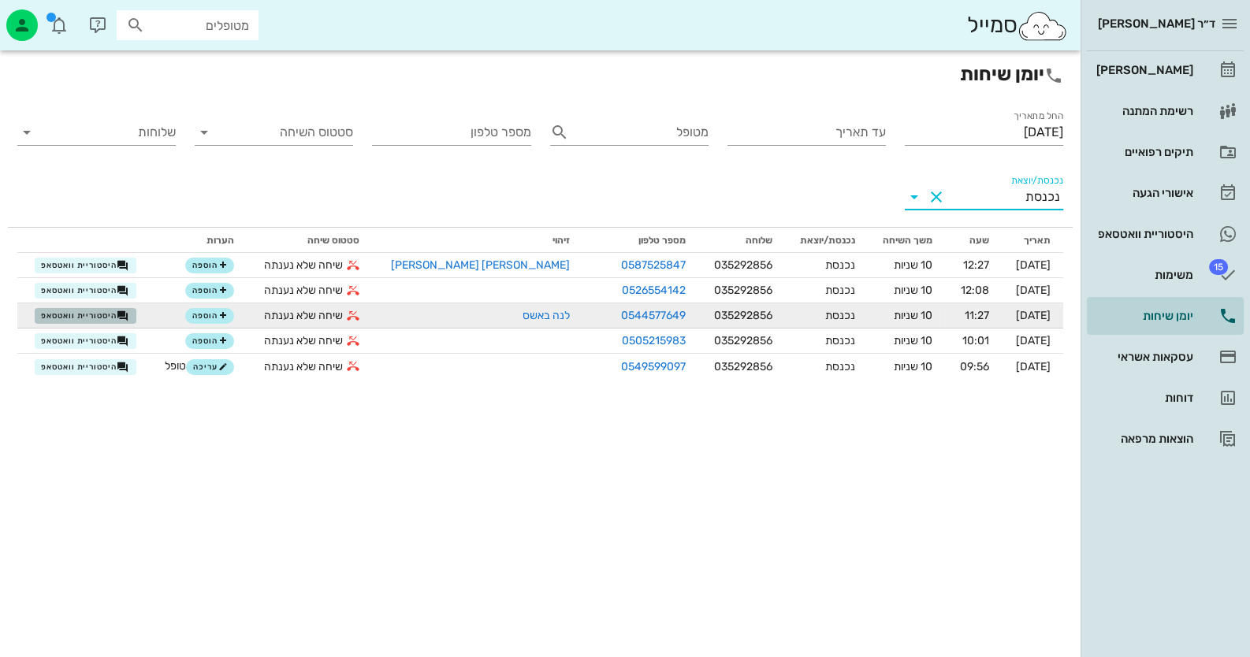
click at [106, 311] on span "היסטוריית וואטסאפ" at bounding box center [85, 316] width 88 height 13
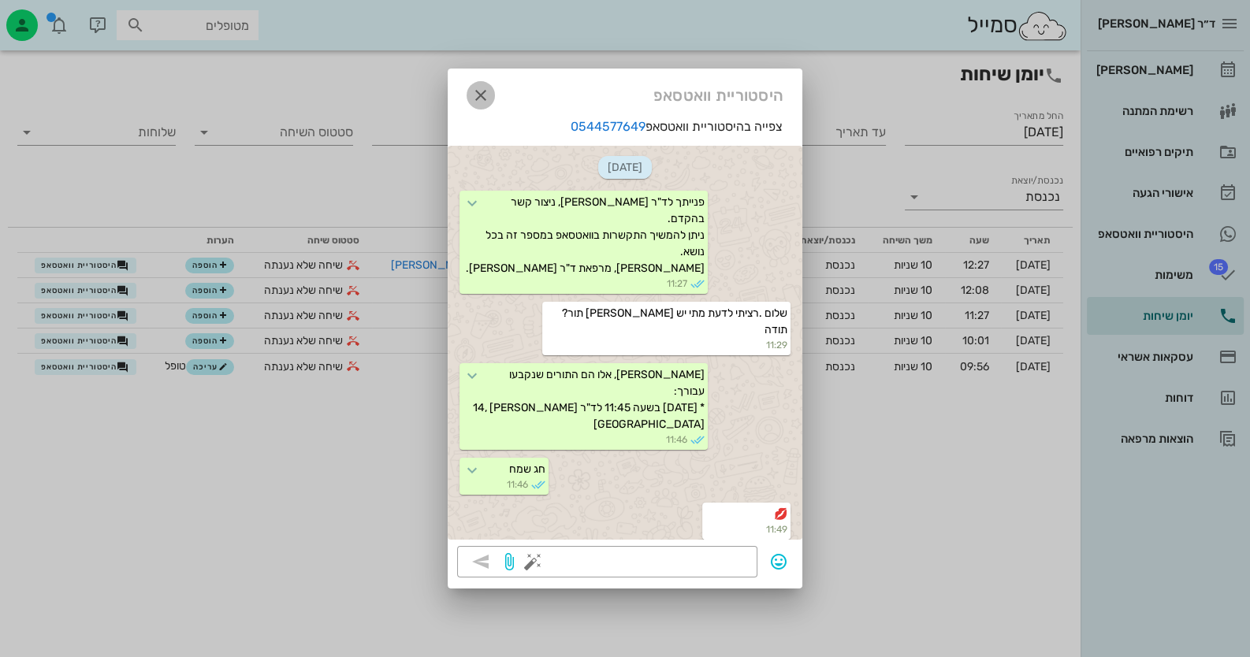
click at [480, 91] on icon "button" at bounding box center [480, 95] width 19 height 19
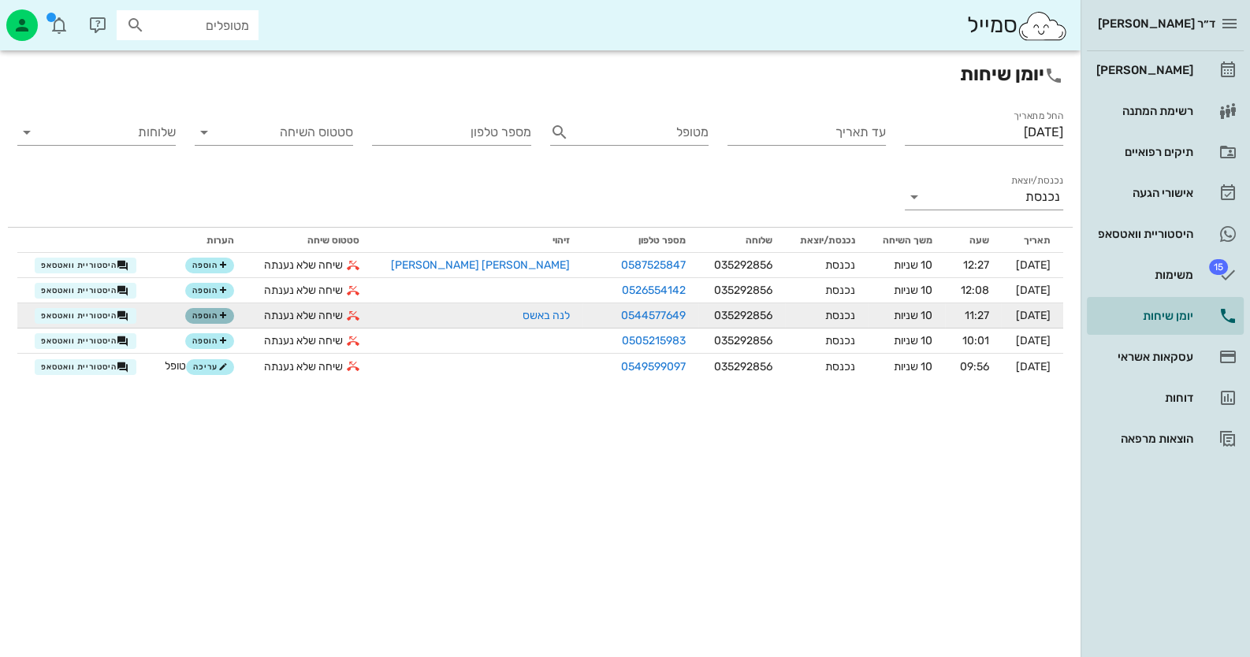
click at [217, 310] on button "הוספה" at bounding box center [209, 316] width 49 height 16
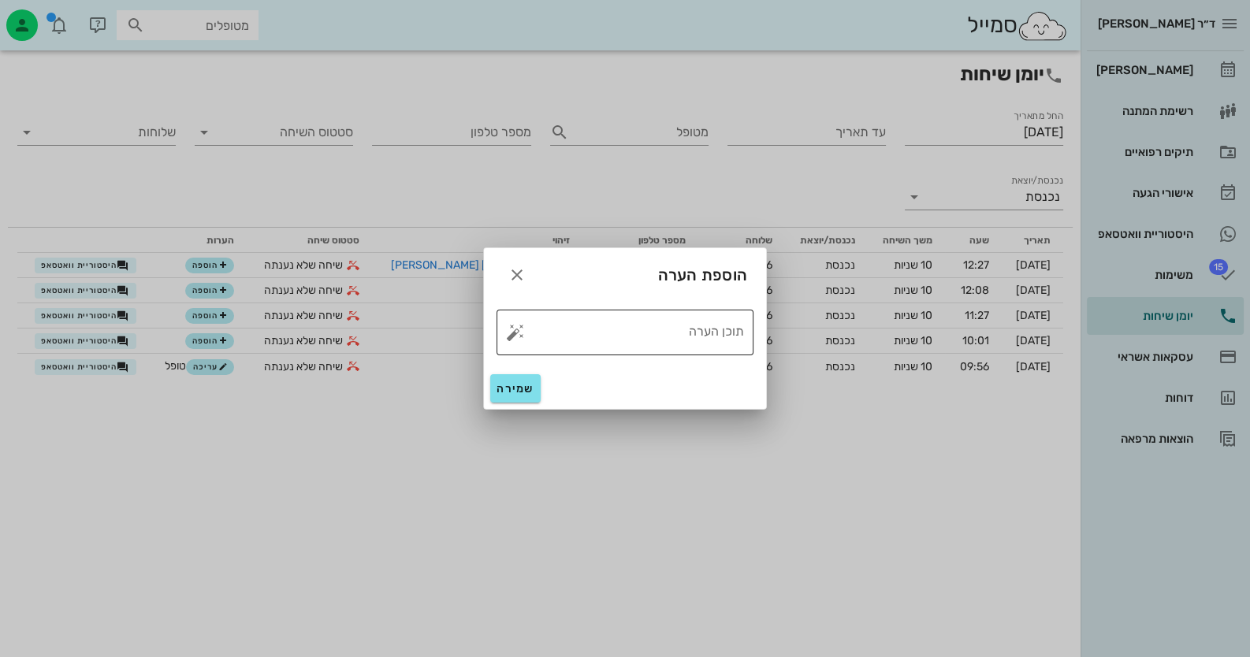
click at [515, 333] on button "button" at bounding box center [515, 332] width 19 height 19
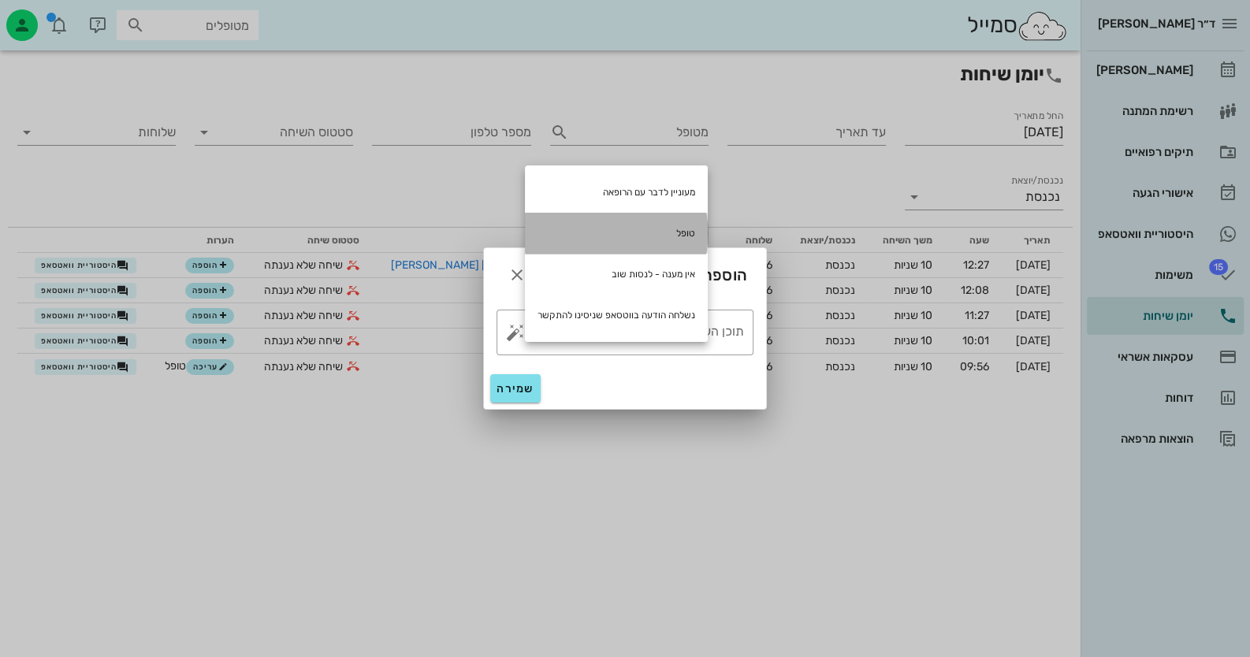
click at [651, 230] on div "טופל" at bounding box center [616, 233] width 183 height 41
type textarea "טופל"
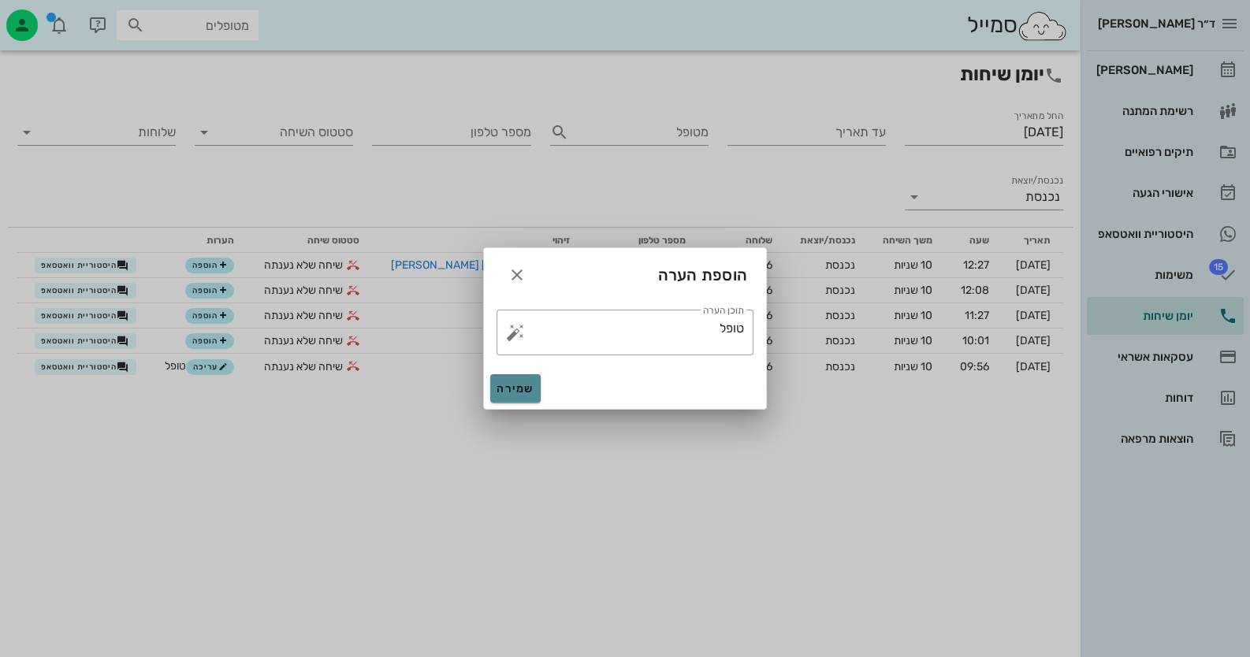
click at [519, 383] on span "שמירה" at bounding box center [515, 388] width 38 height 13
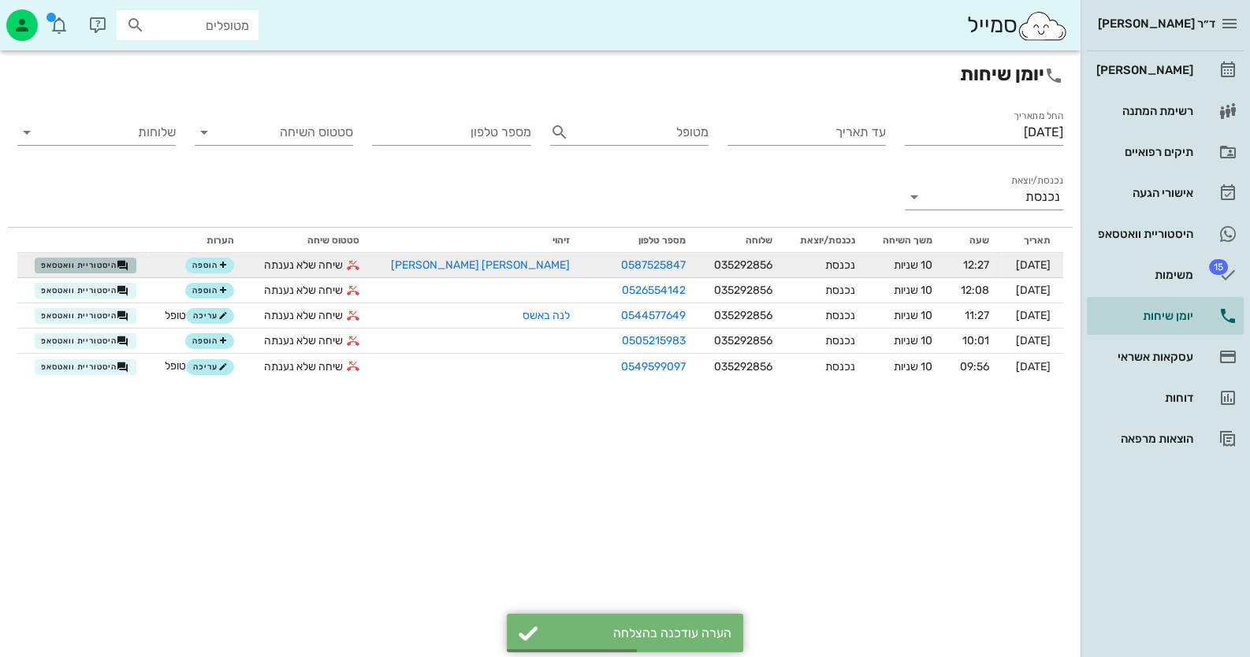
click at [120, 259] on span "היסטוריית וואטסאפ" at bounding box center [85, 265] width 88 height 13
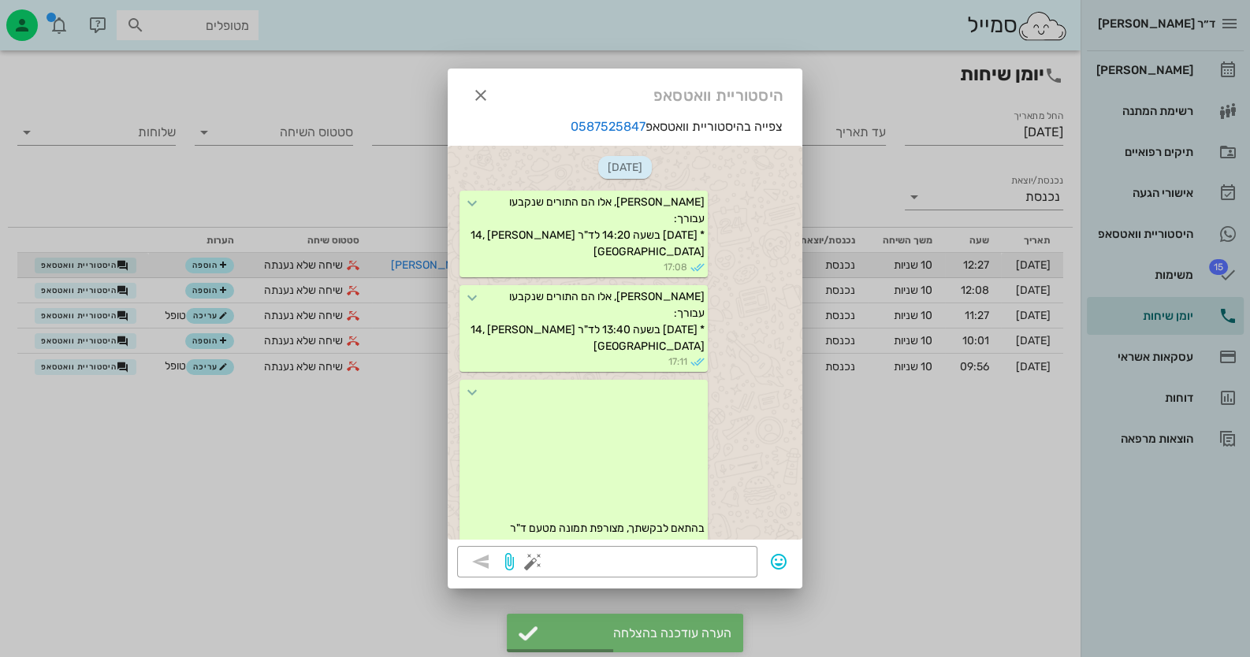
scroll to position [2218, 0]
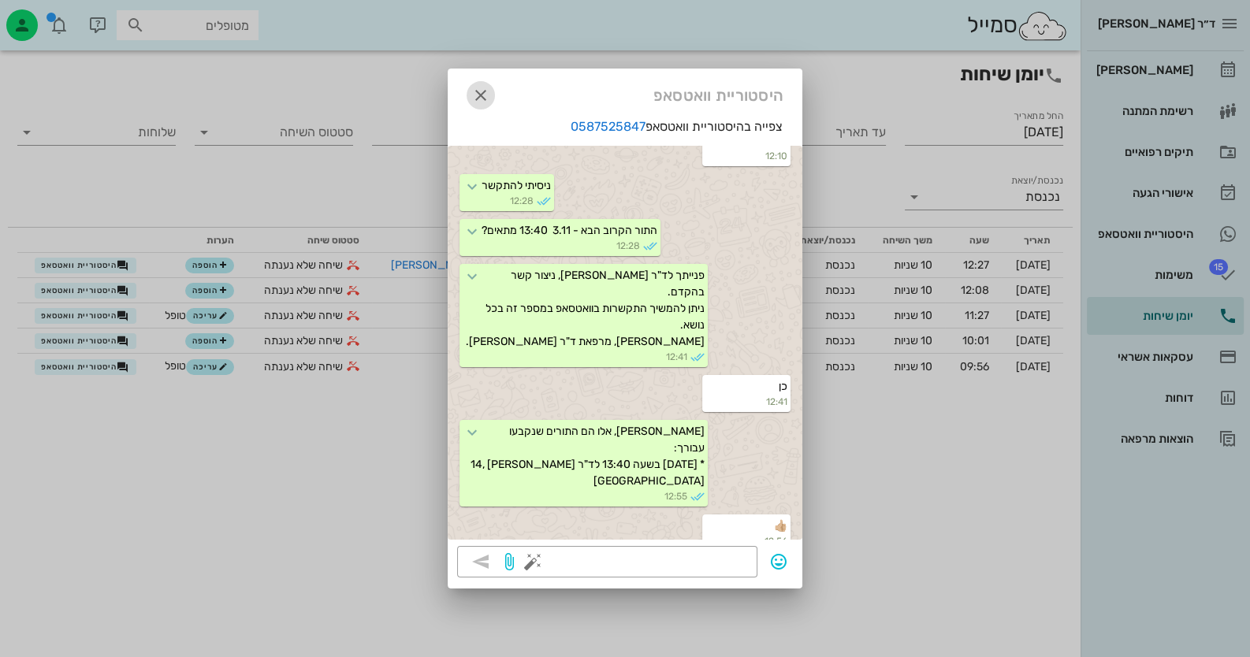
click at [489, 100] on icon "button" at bounding box center [480, 95] width 19 height 19
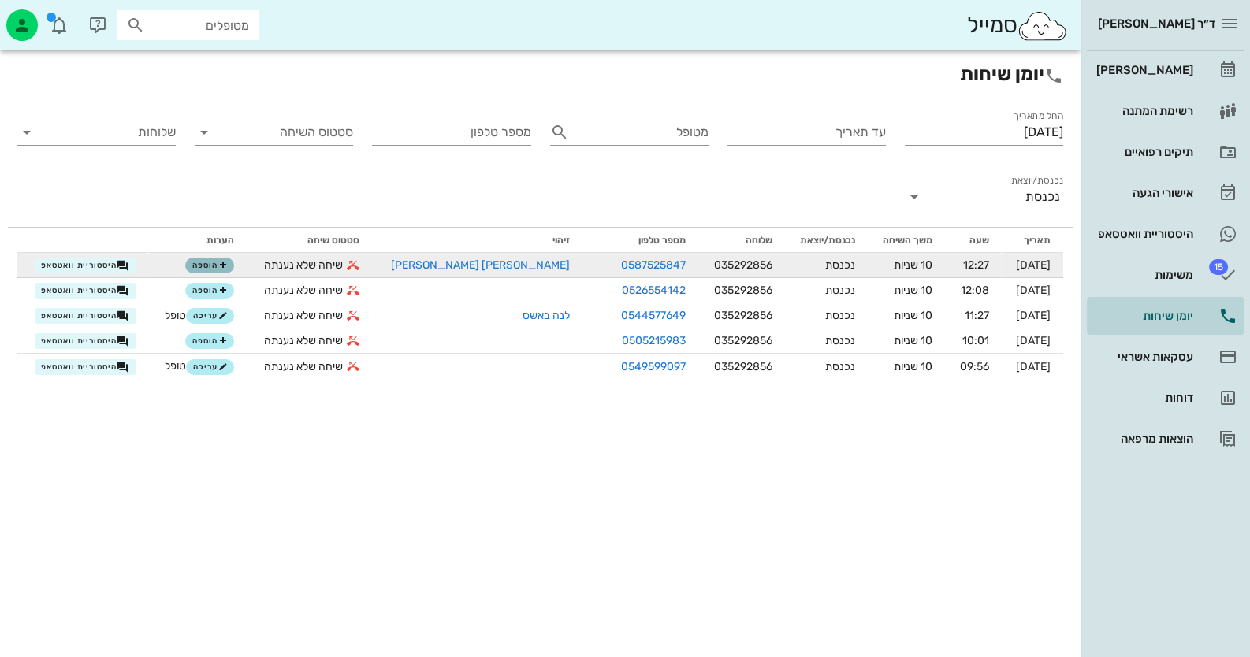
click at [228, 269] on icon "button" at bounding box center [222, 265] width 9 height 9
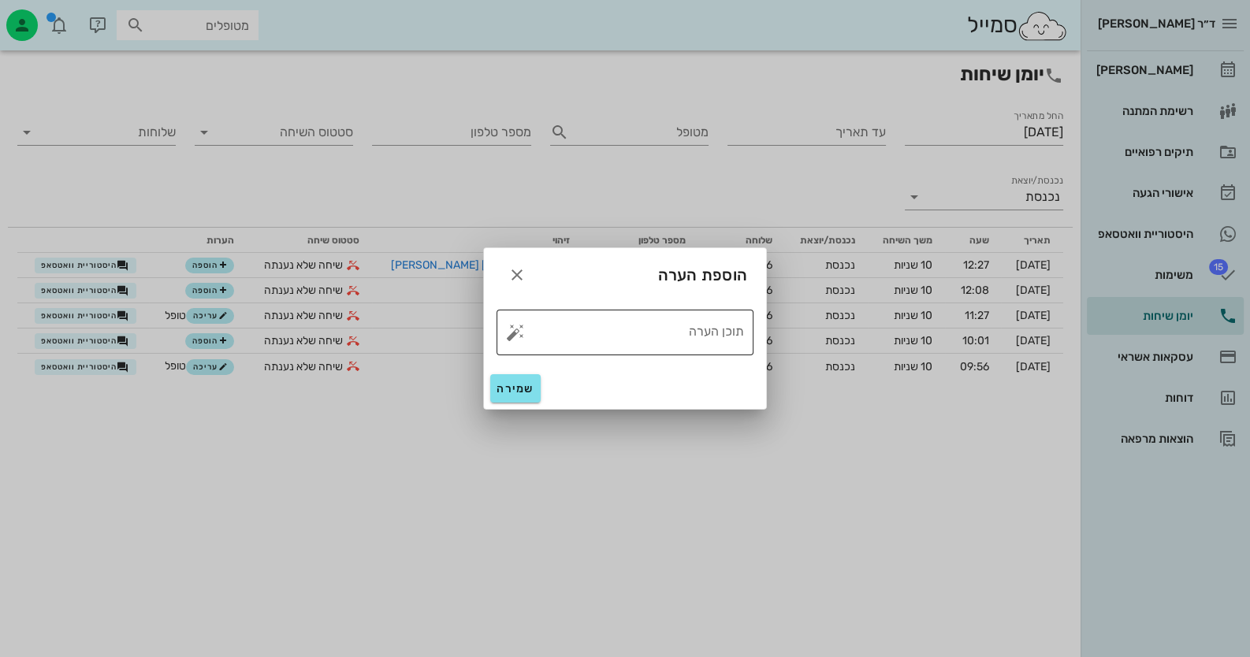
click at [506, 334] on button "button" at bounding box center [515, 332] width 19 height 19
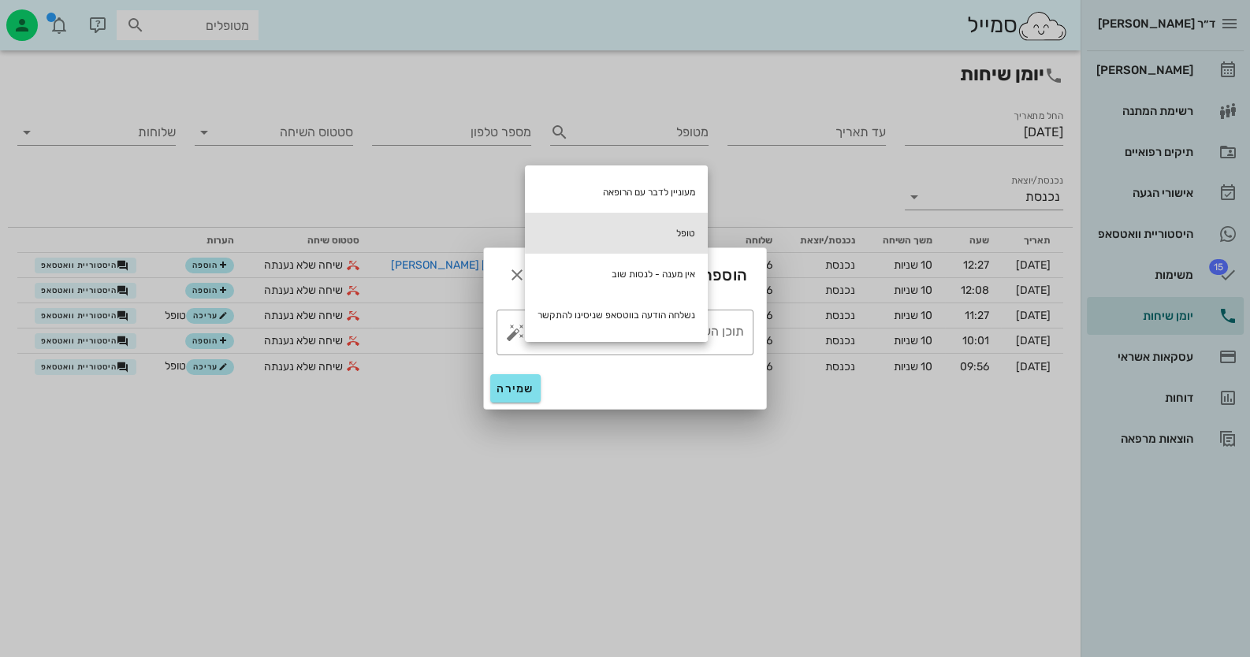
click at [613, 227] on div "טופל" at bounding box center [616, 233] width 183 height 41
type textarea "טופל"
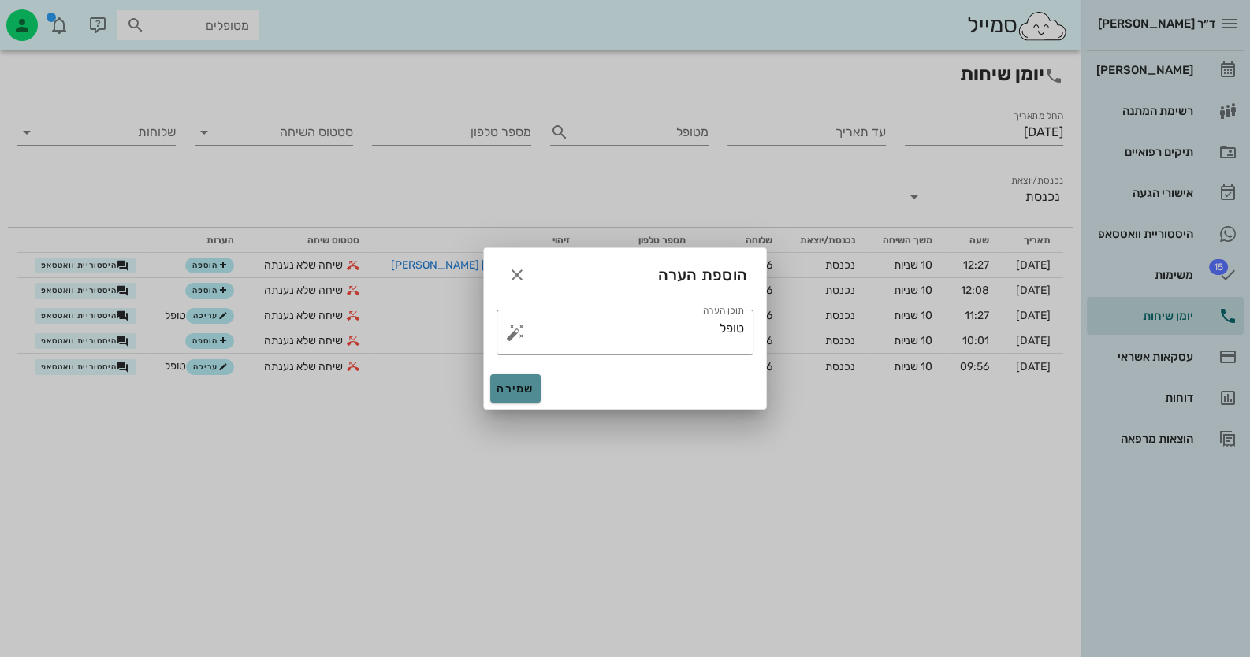
click at [521, 394] on span "שמירה" at bounding box center [515, 388] width 38 height 13
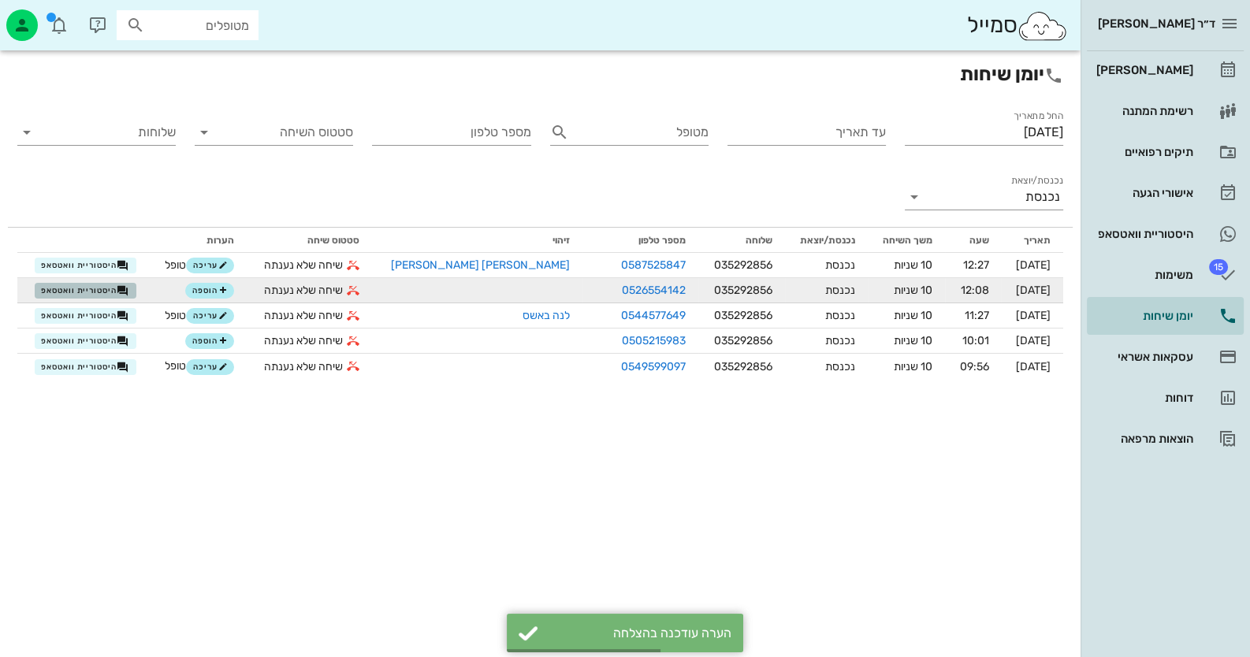
click at [129, 288] on icon "button" at bounding box center [123, 291] width 13 height 13
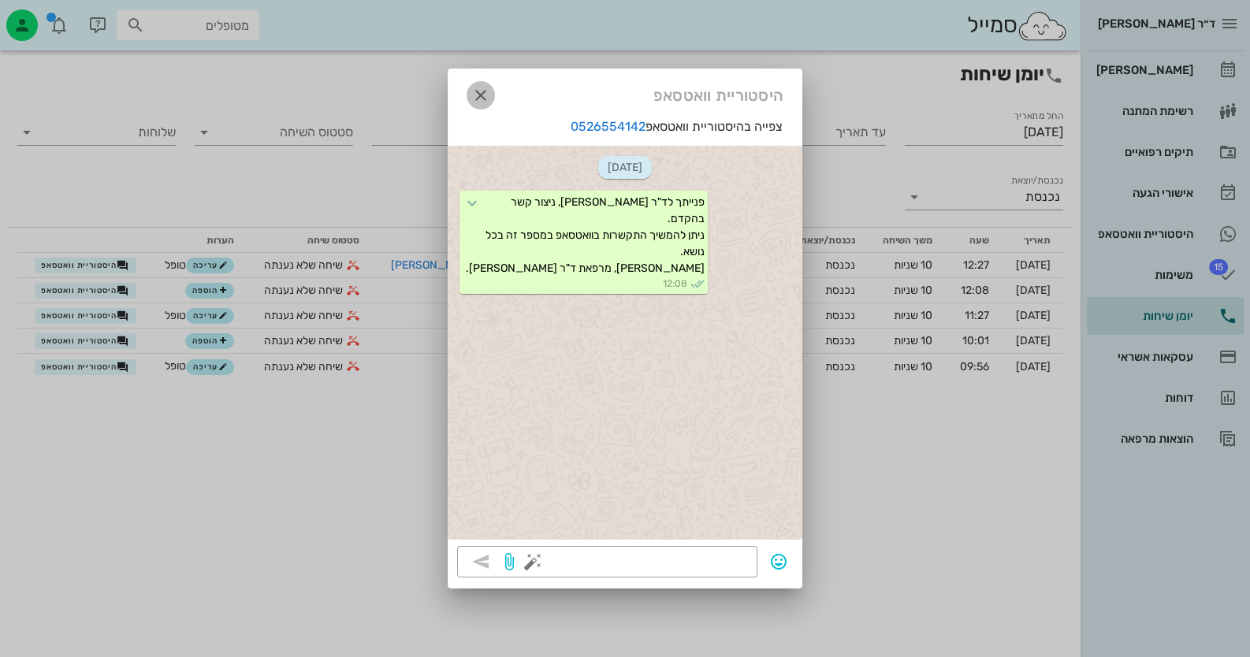
click at [477, 97] on icon "button" at bounding box center [480, 95] width 19 height 19
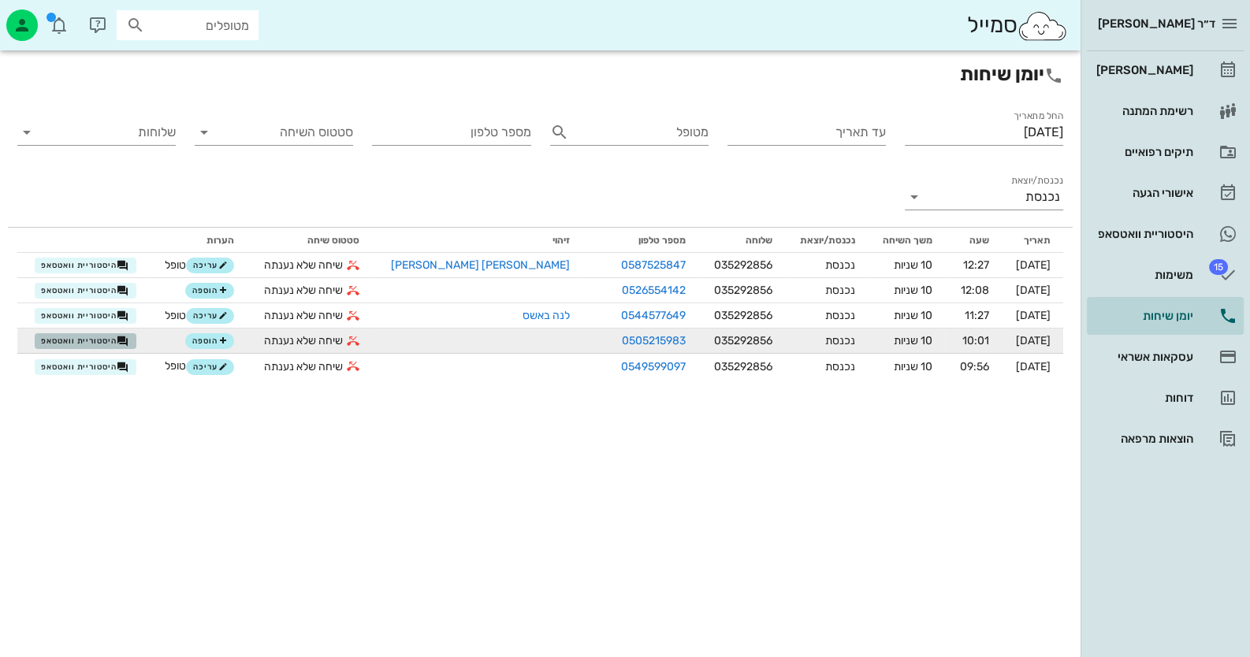
click at [129, 343] on icon "button" at bounding box center [123, 341] width 13 height 13
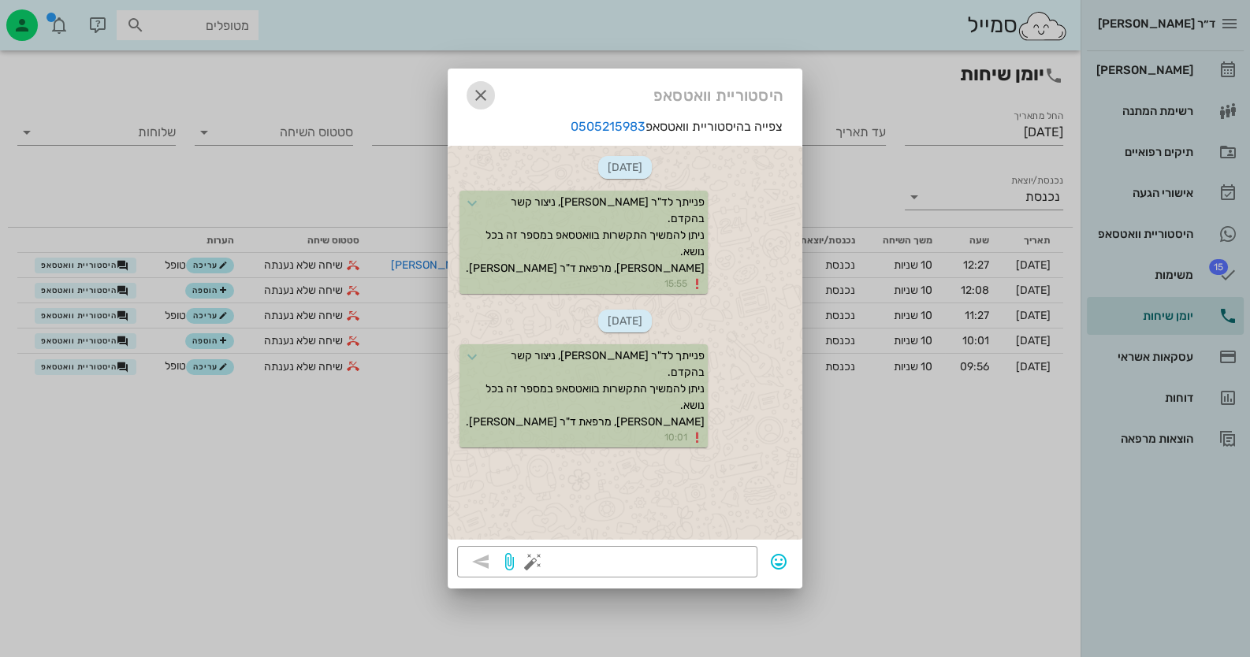
click at [481, 95] on icon "button" at bounding box center [480, 95] width 19 height 19
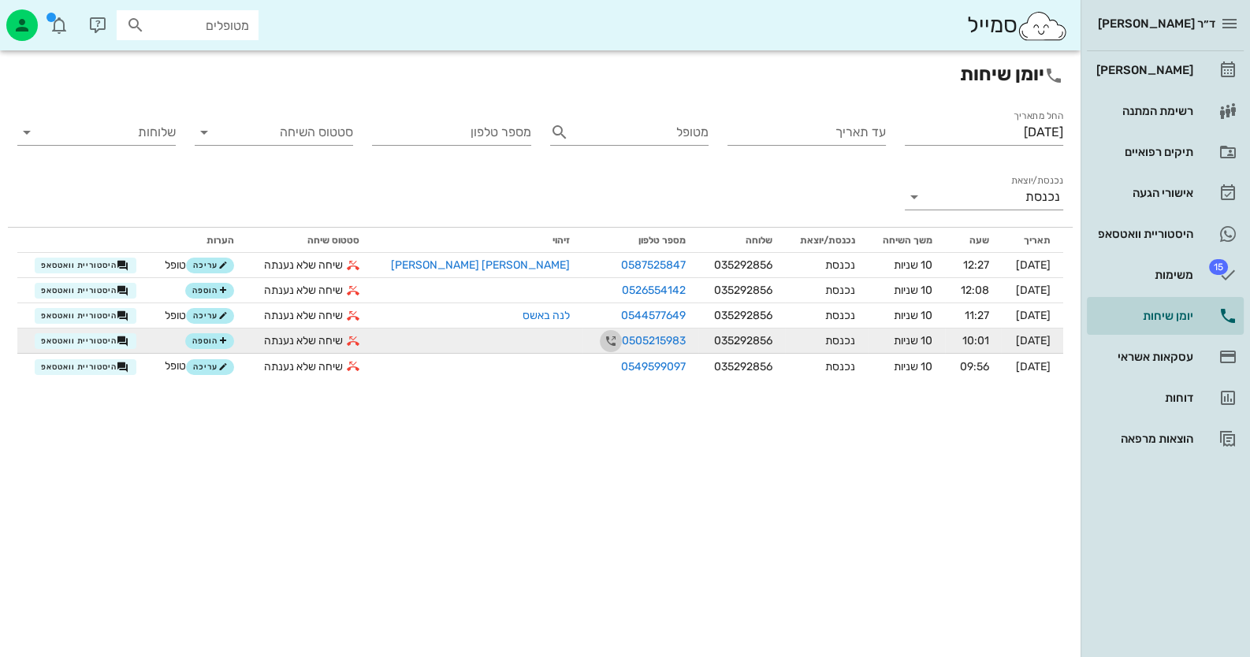
click at [601, 341] on icon "button" at bounding box center [610, 341] width 19 height 19
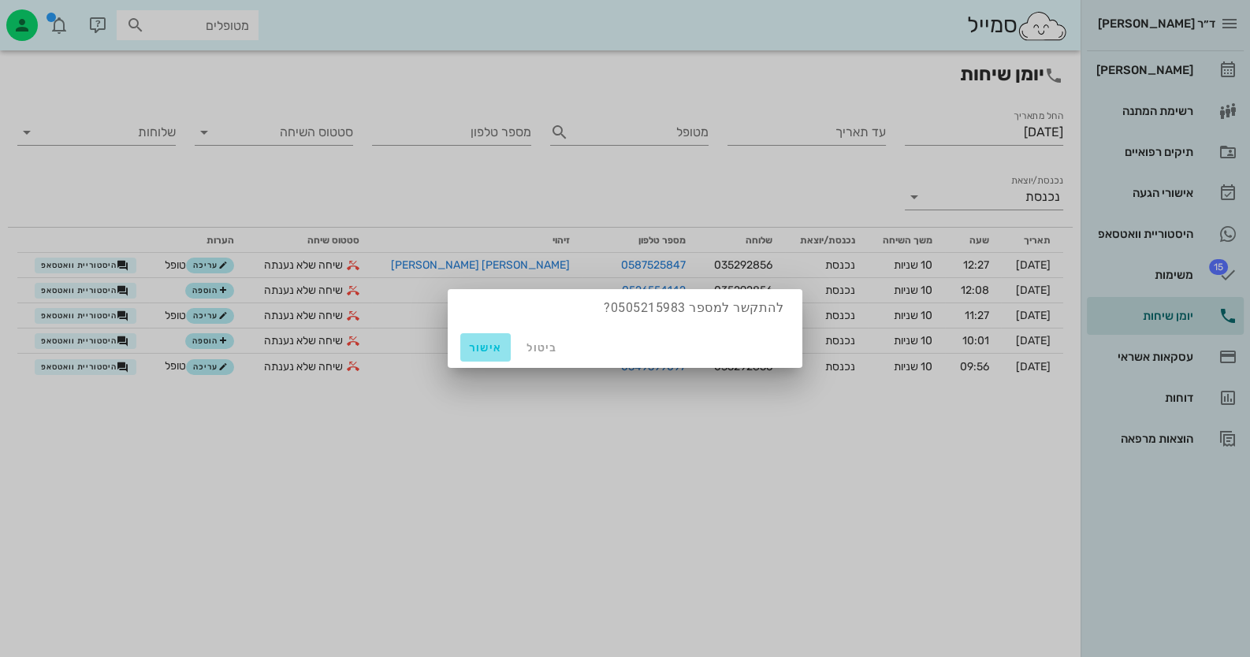
click at [496, 348] on span "אישור" at bounding box center [486, 347] width 38 height 13
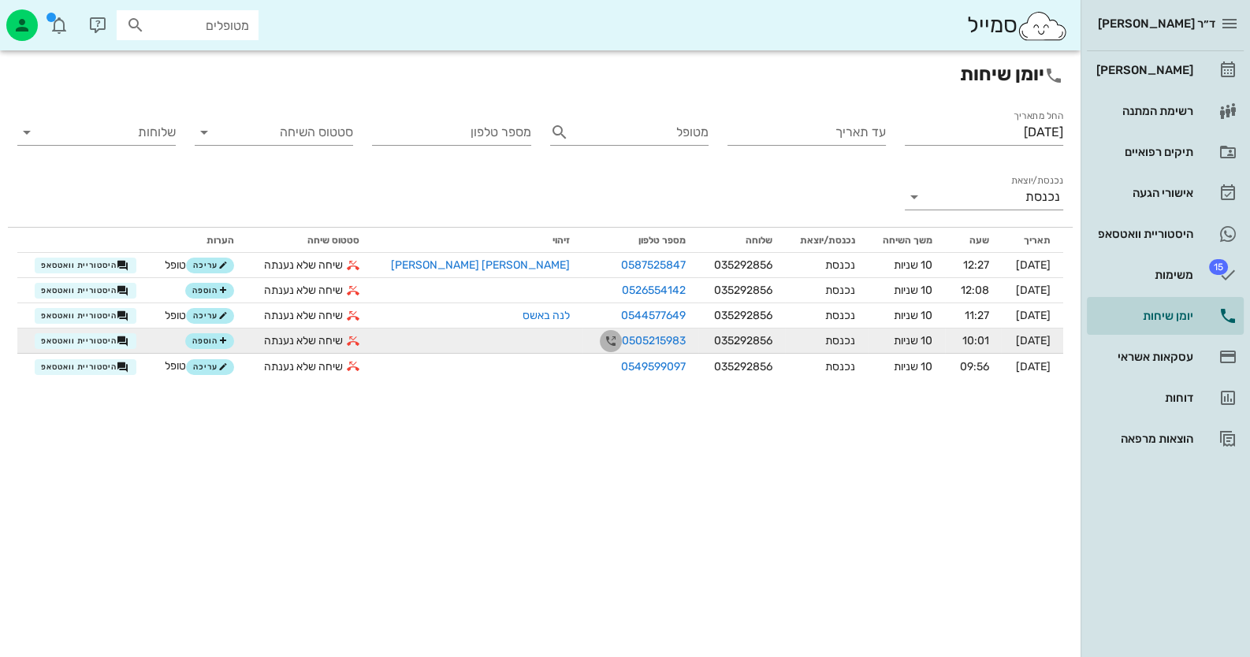
click at [601, 344] on icon "button" at bounding box center [610, 341] width 19 height 19
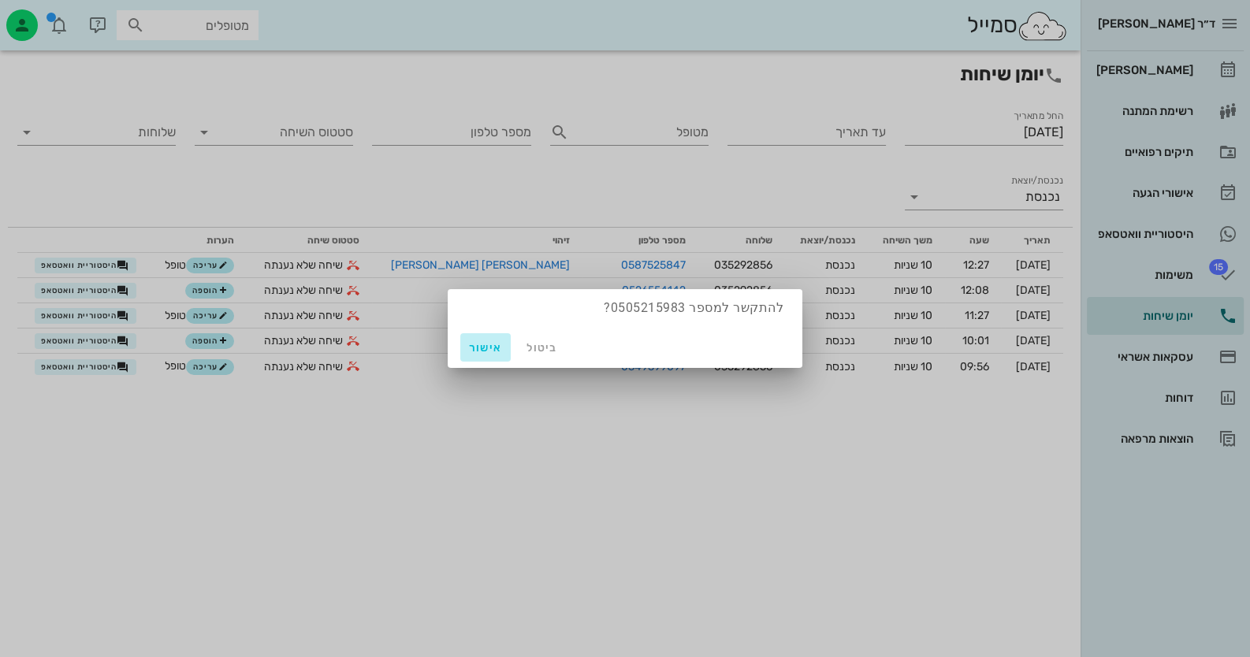
click at [484, 346] on span "אישור" at bounding box center [486, 347] width 38 height 13
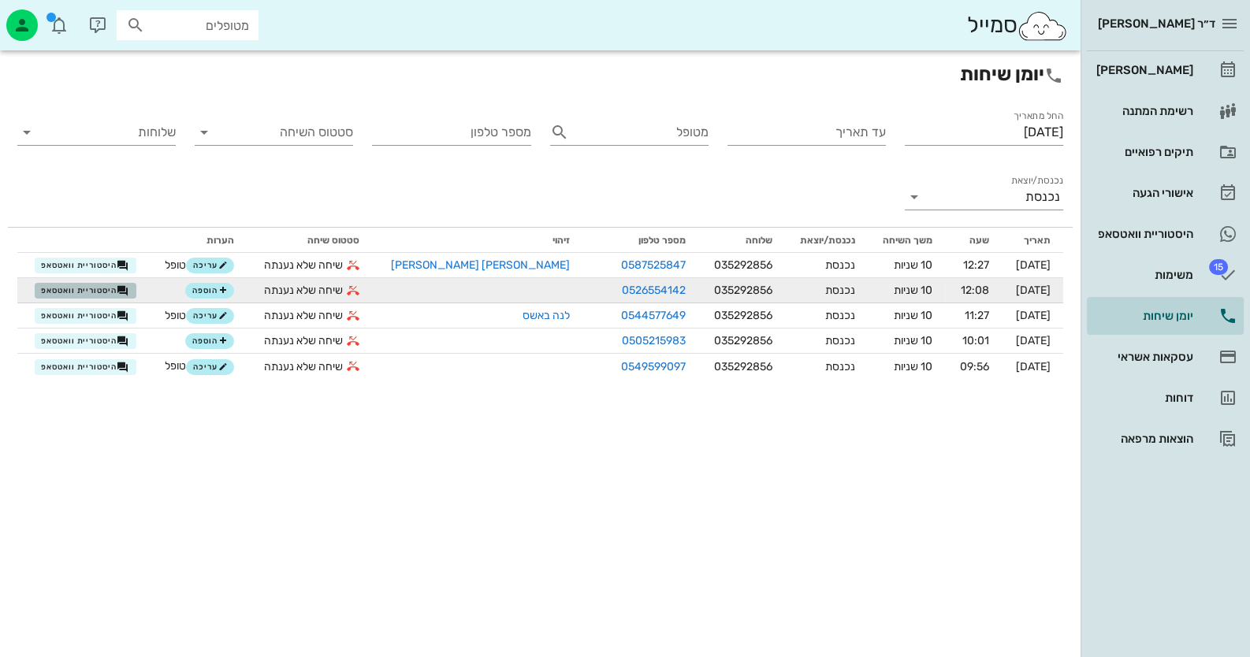
click at [61, 289] on span "היסטוריית וואטסאפ" at bounding box center [85, 291] width 88 height 13
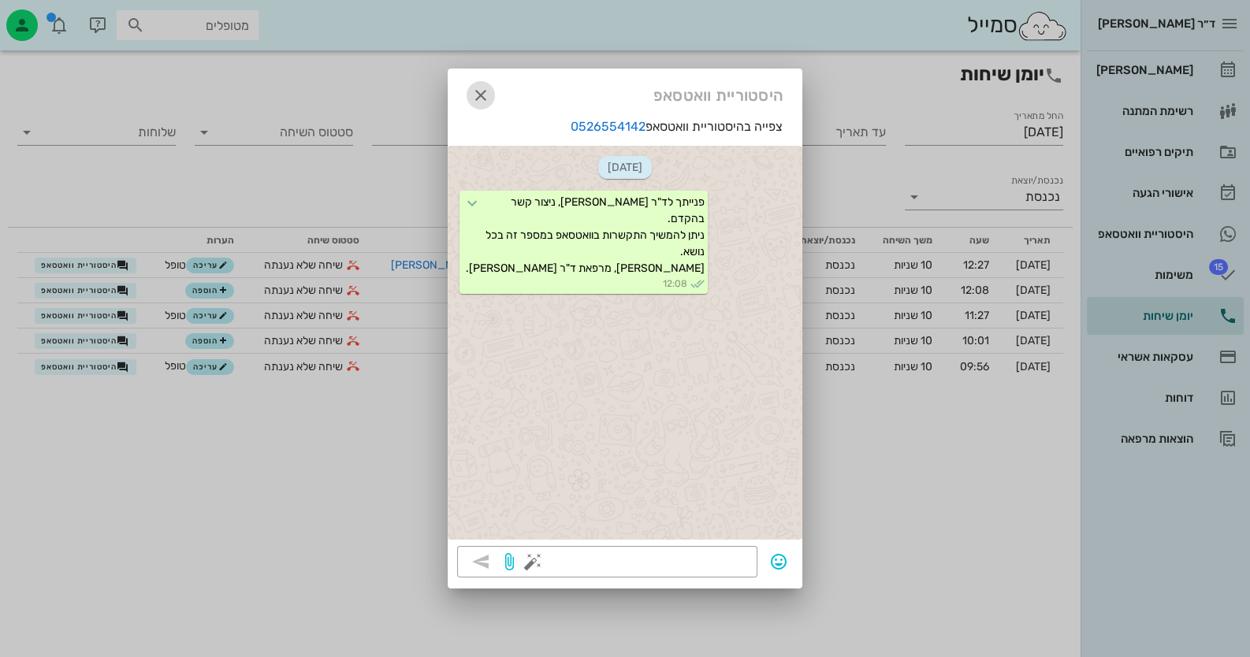
click at [475, 87] on icon "button" at bounding box center [480, 95] width 19 height 19
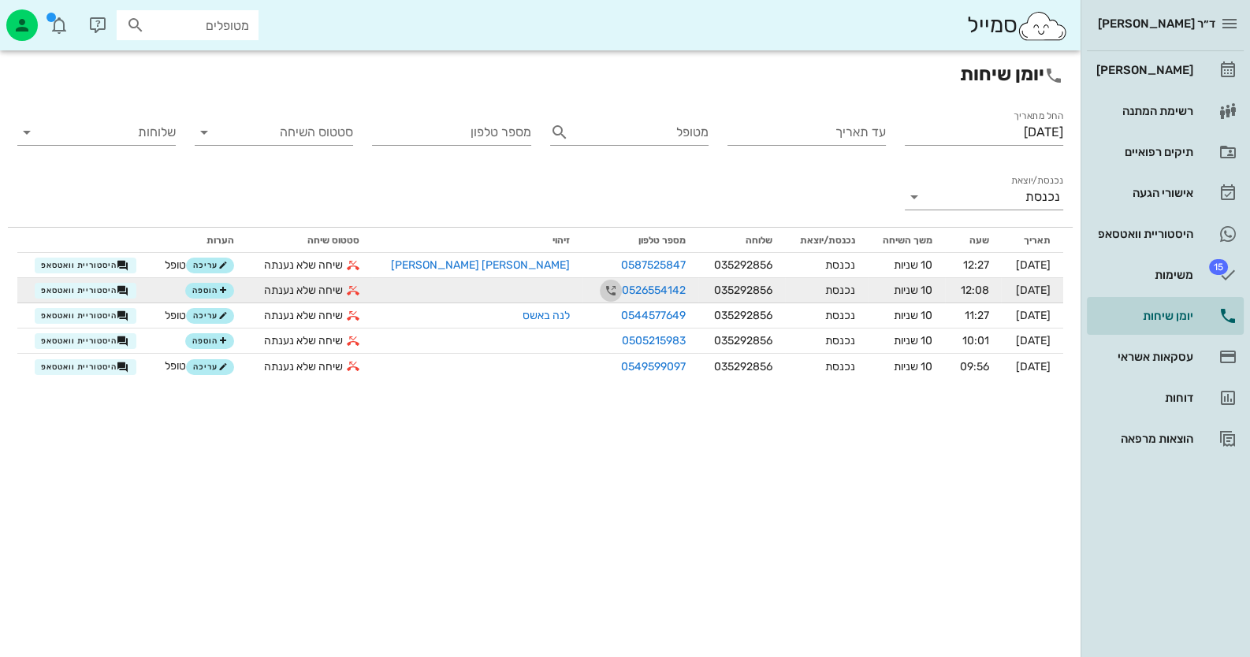
click at [600, 292] on span "button" at bounding box center [611, 290] width 22 height 19
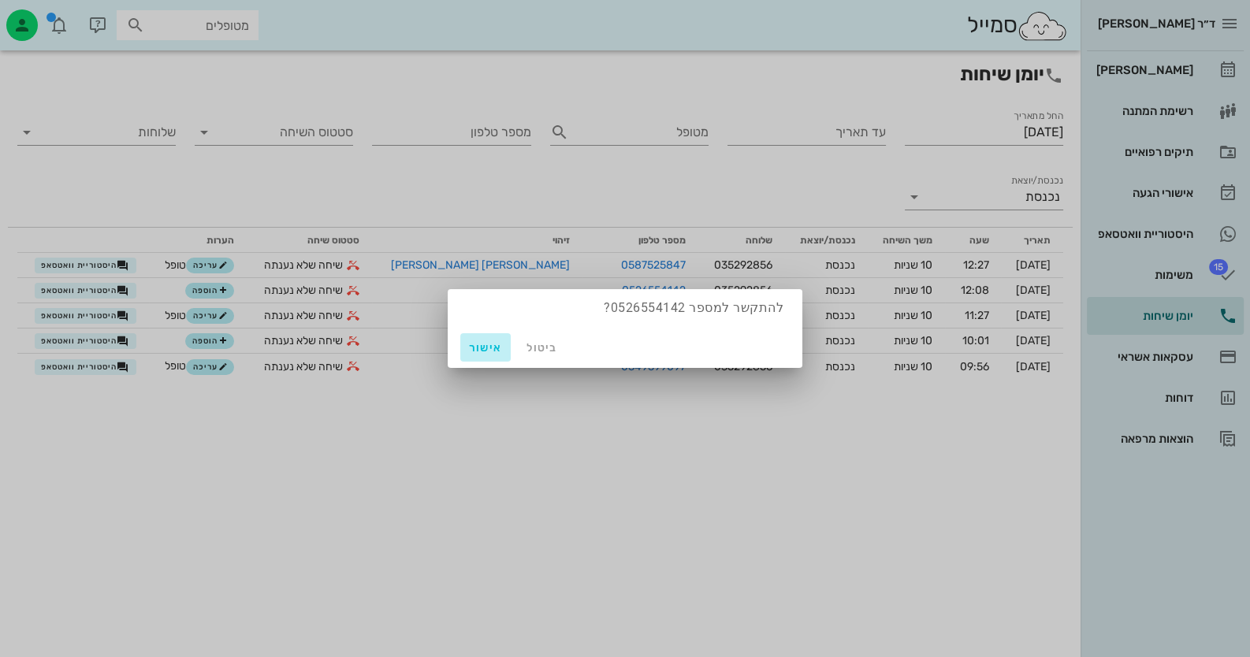
click at [485, 342] on span "אישור" at bounding box center [486, 347] width 38 height 13
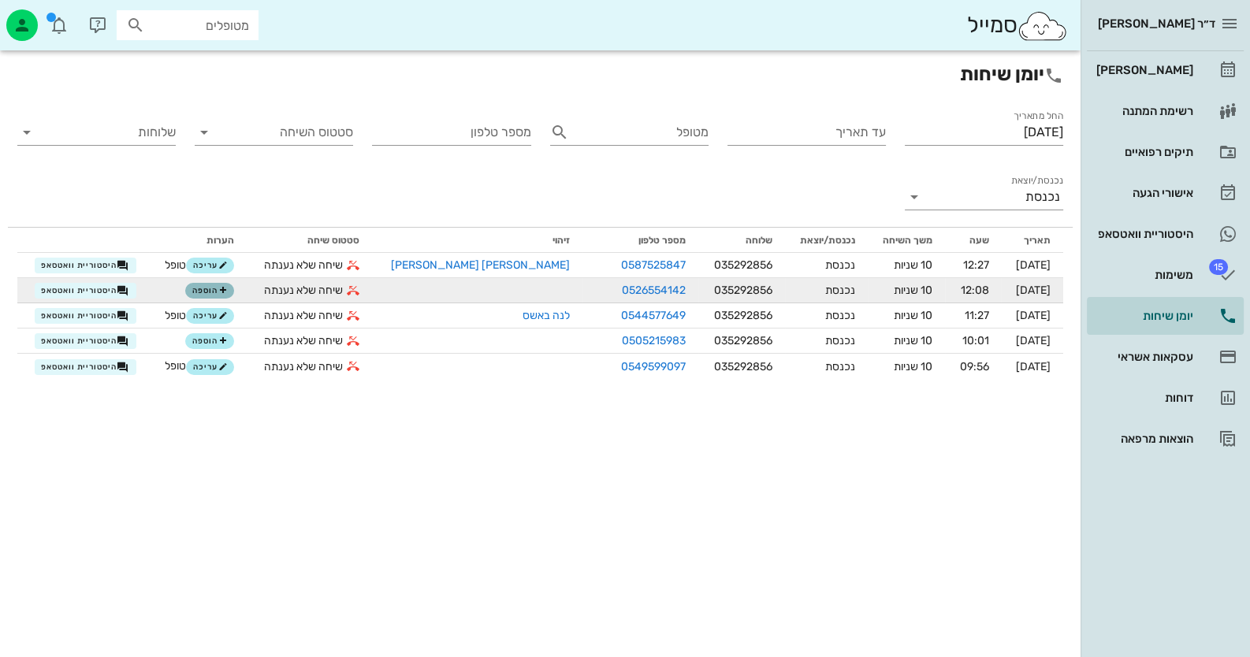
click at [219, 296] on button "הוספה" at bounding box center [209, 291] width 49 height 16
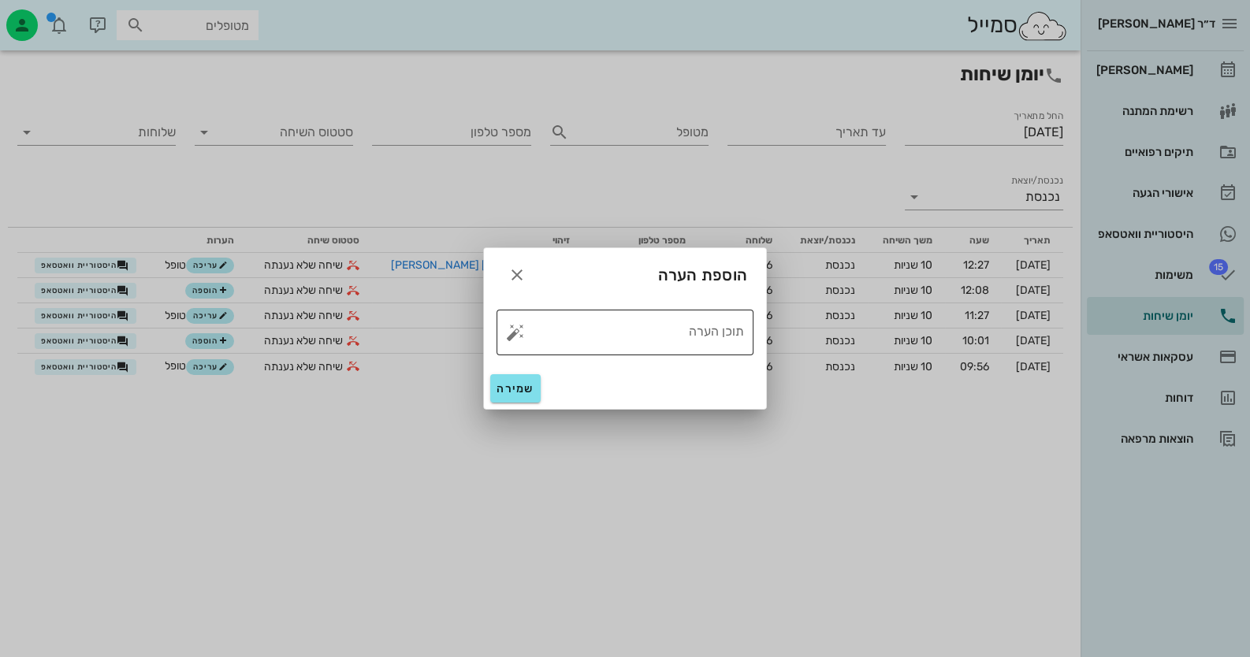
click at [517, 334] on button "button" at bounding box center [515, 332] width 19 height 19
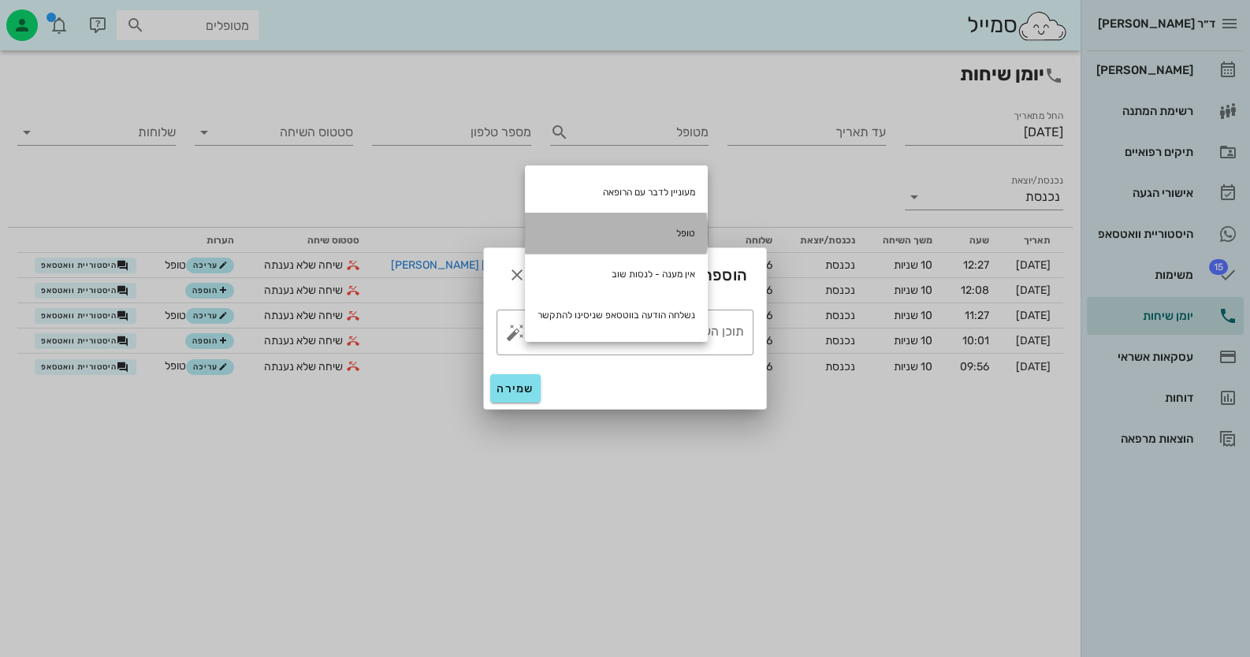
click at [627, 230] on div "טופל" at bounding box center [616, 233] width 183 height 41
type textarea "טופל"
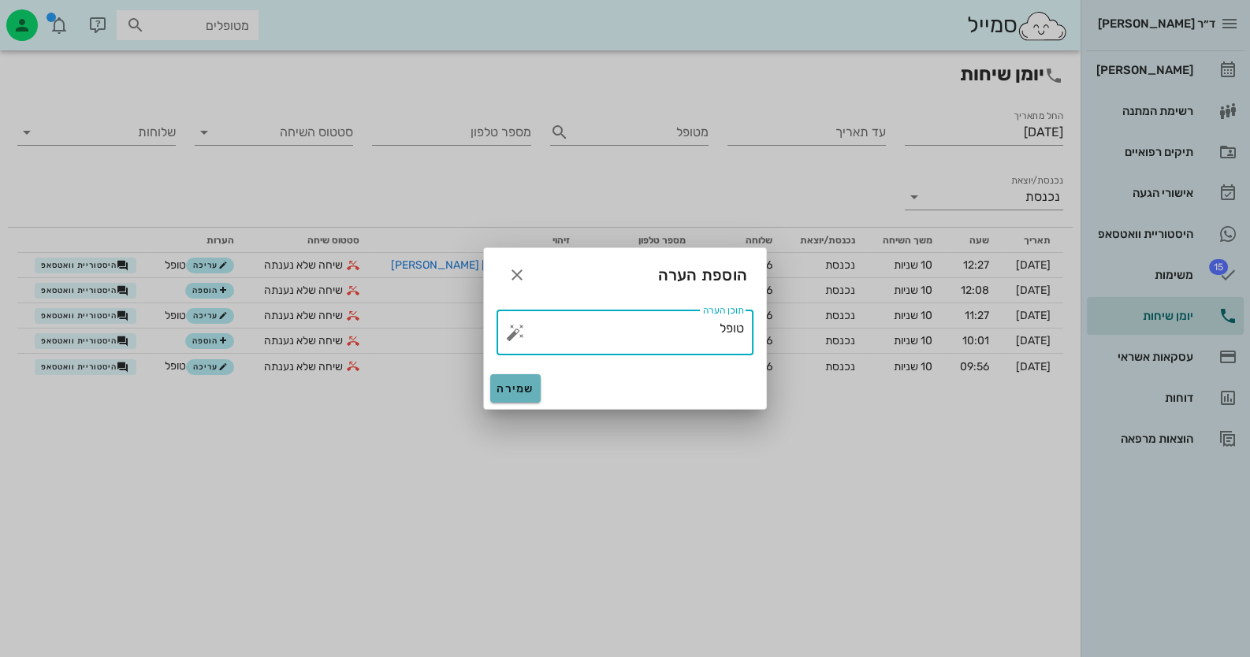
click at [521, 385] on span "שמירה" at bounding box center [515, 388] width 38 height 13
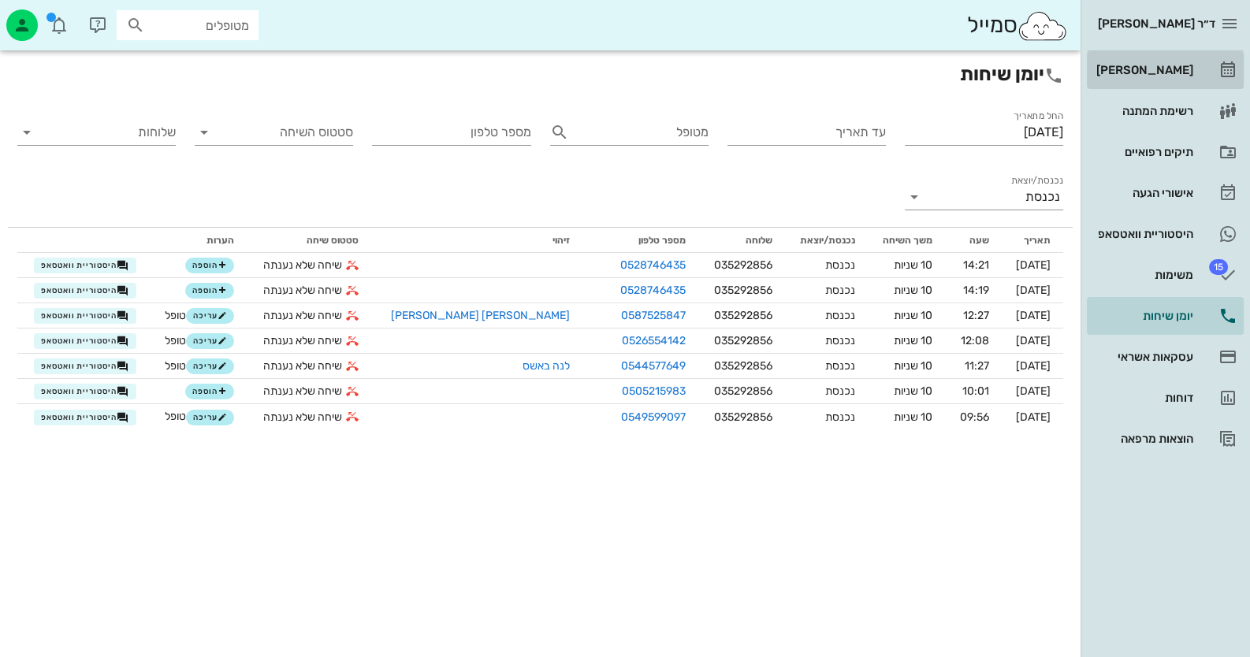
click at [1190, 70] on div "[PERSON_NAME]" at bounding box center [1143, 70] width 100 height 13
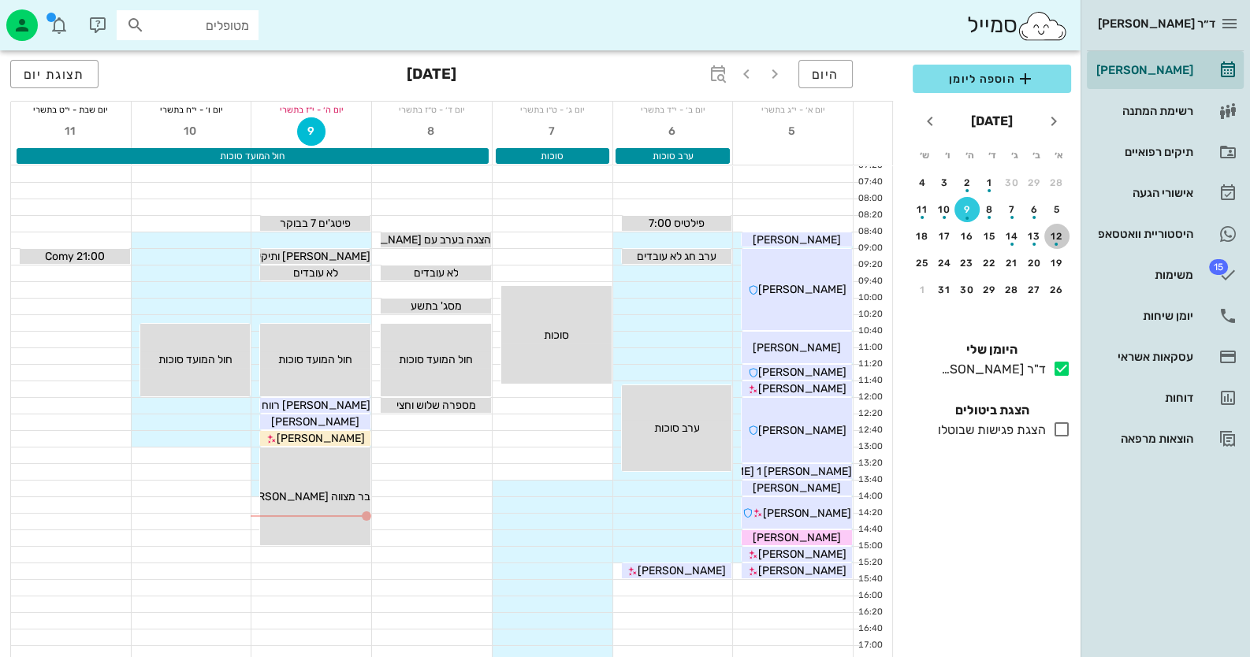
click at [1051, 237] on div "button" at bounding box center [1056, 240] width 25 height 9
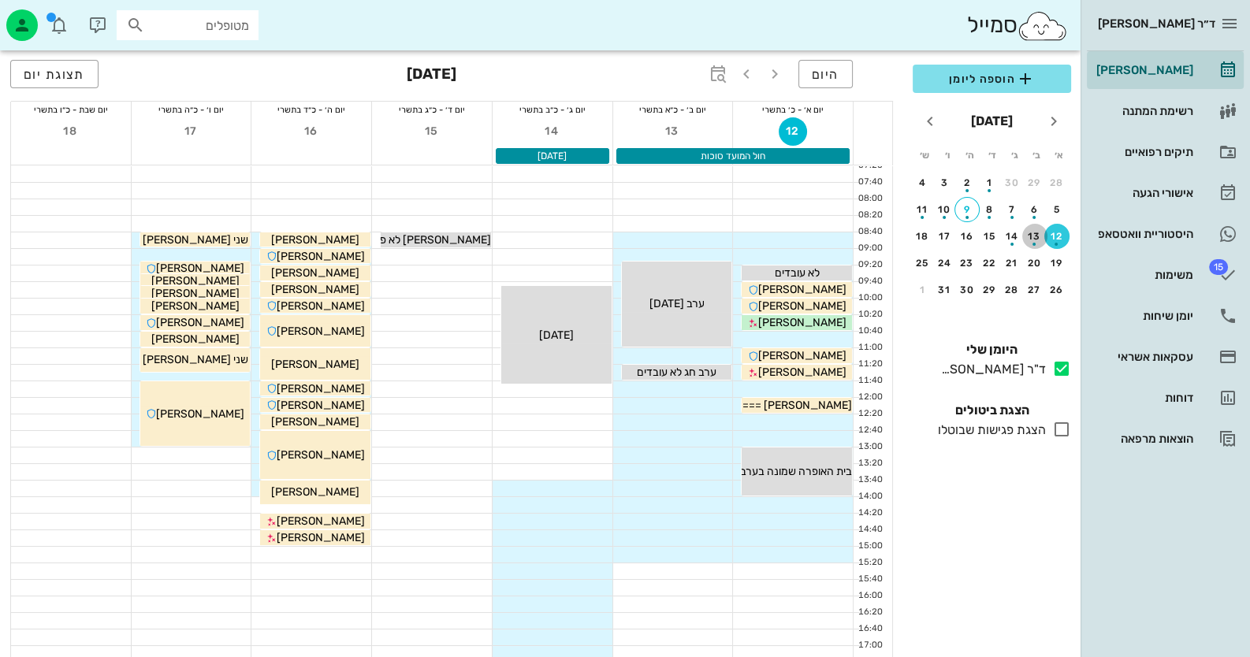
click at [1036, 240] on div "button" at bounding box center [1034, 240] width 25 height 9
click at [1032, 263] on div "20" at bounding box center [1034, 263] width 25 height 11
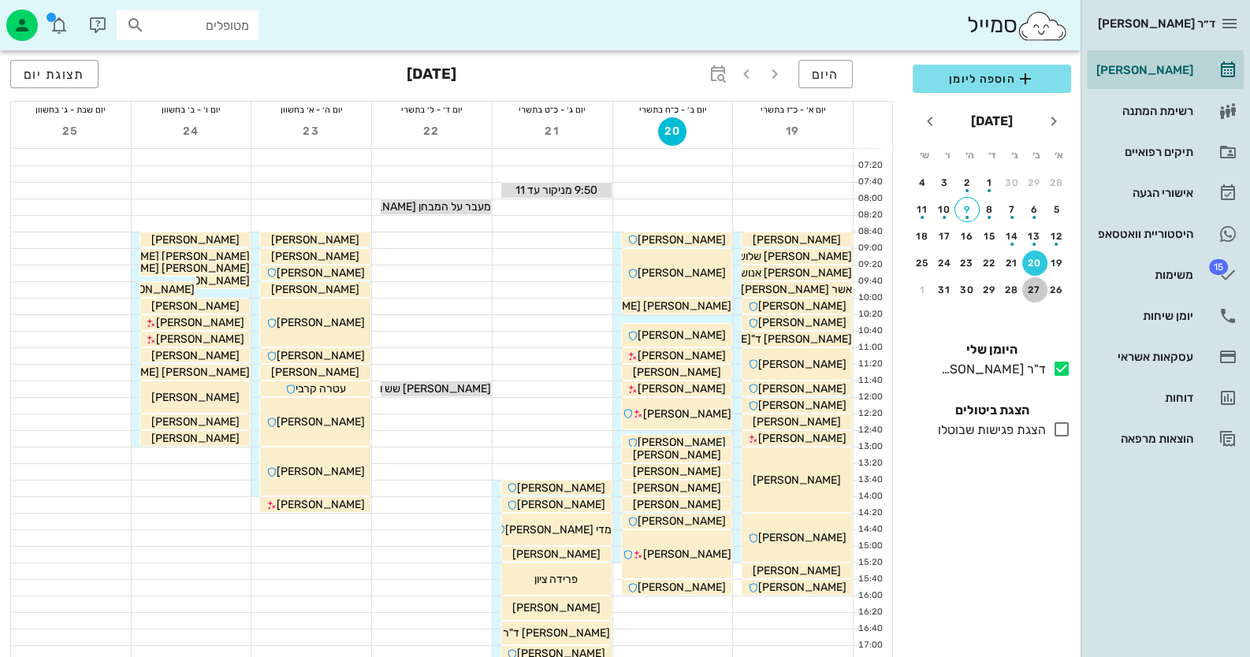
click at [1032, 292] on div "27" at bounding box center [1034, 290] width 25 height 11
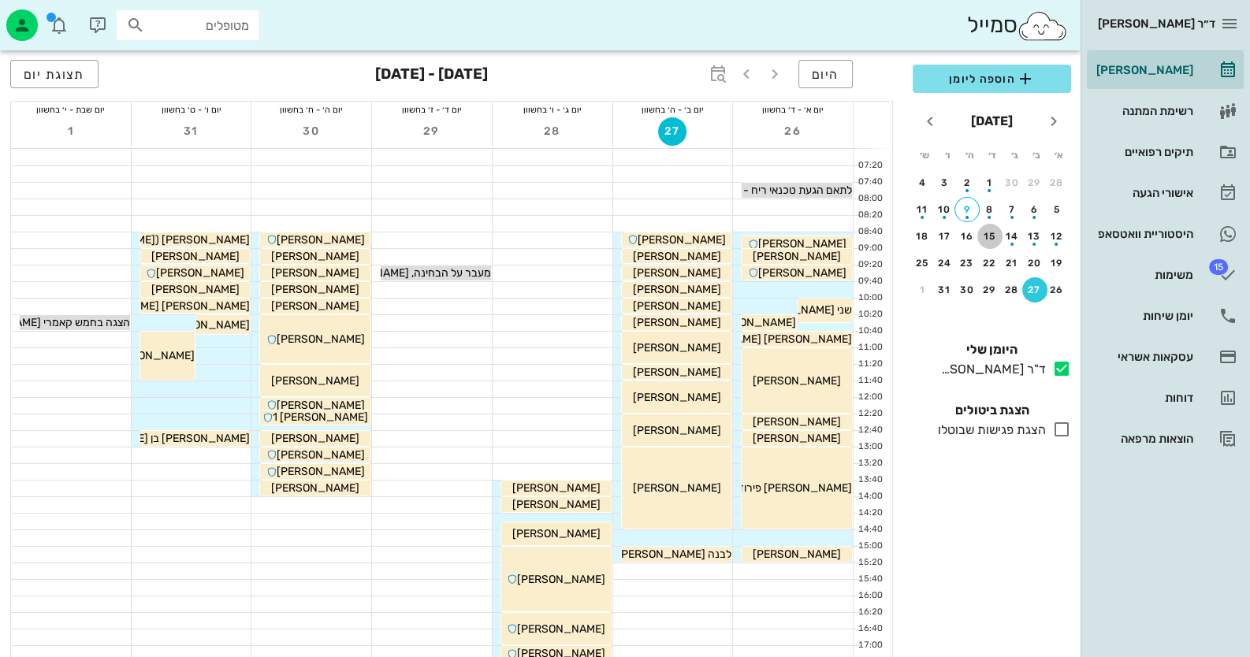
click at [991, 237] on div "15" at bounding box center [989, 236] width 25 height 11
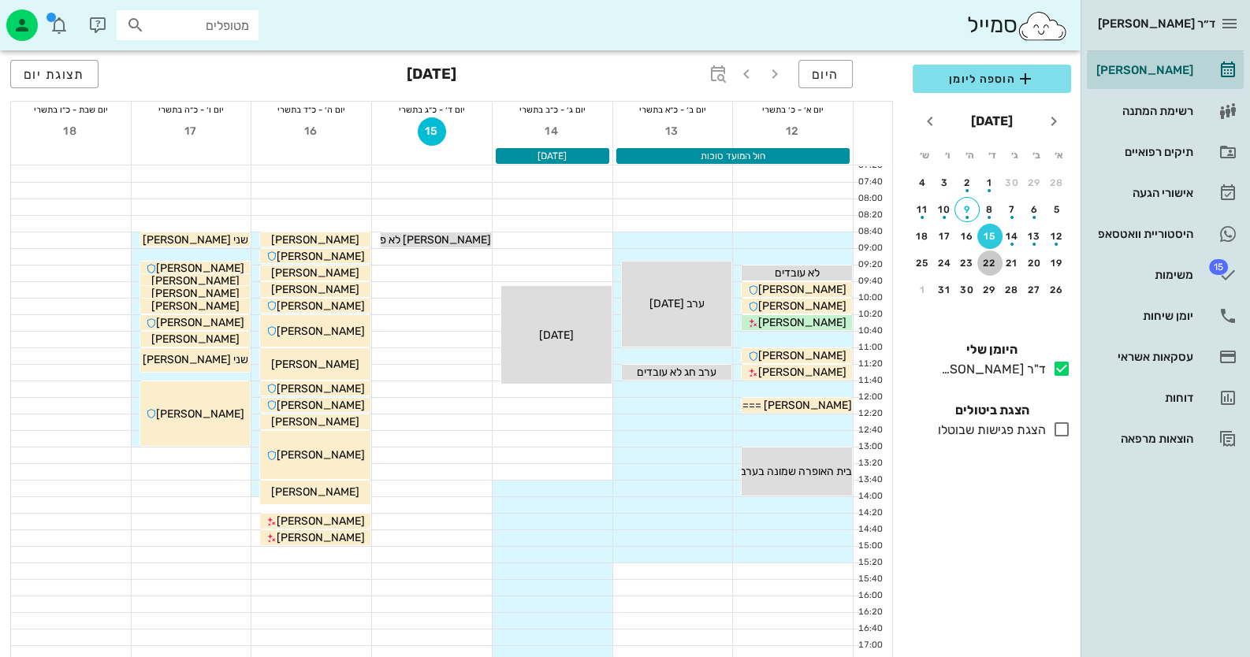
click at [991, 258] on div "22" at bounding box center [989, 263] width 25 height 11
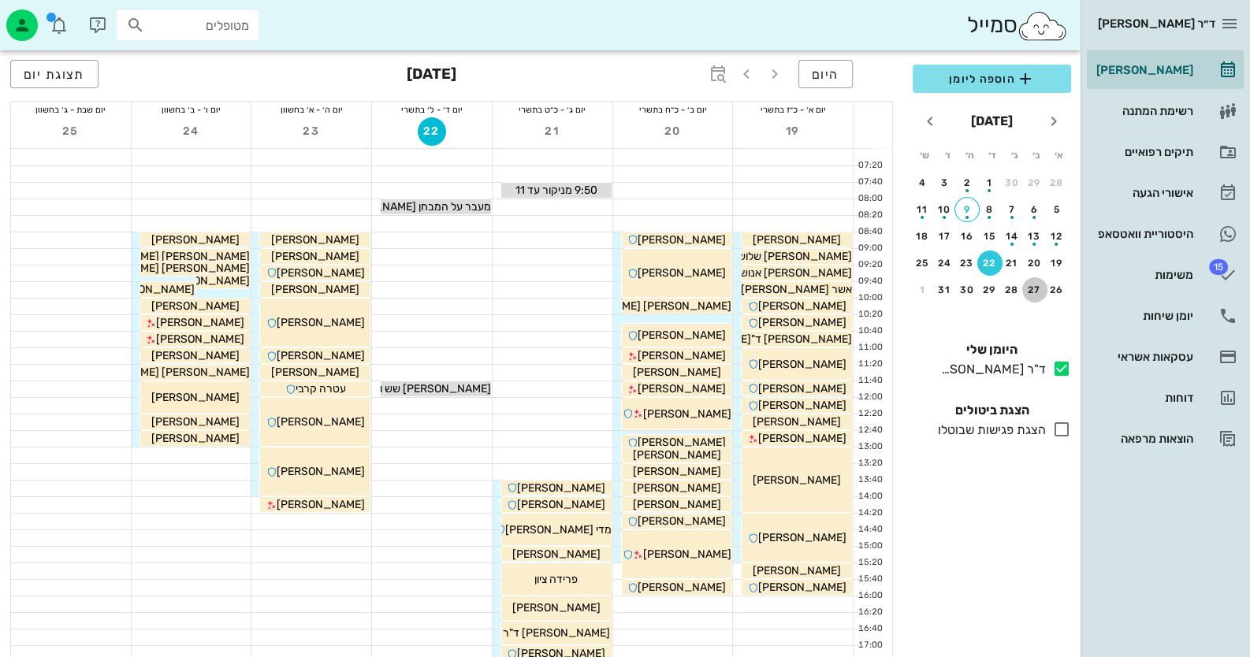
click at [1039, 285] on div "27" at bounding box center [1034, 290] width 25 height 11
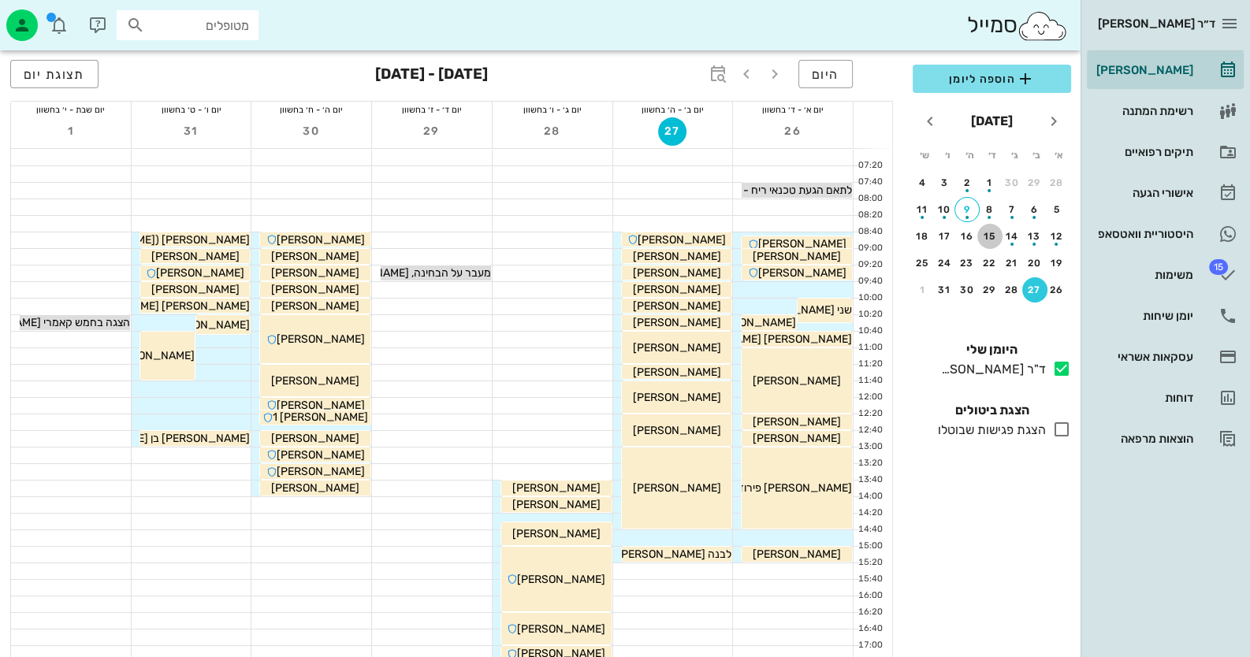
click at [984, 236] on div "15" at bounding box center [989, 236] width 25 height 11
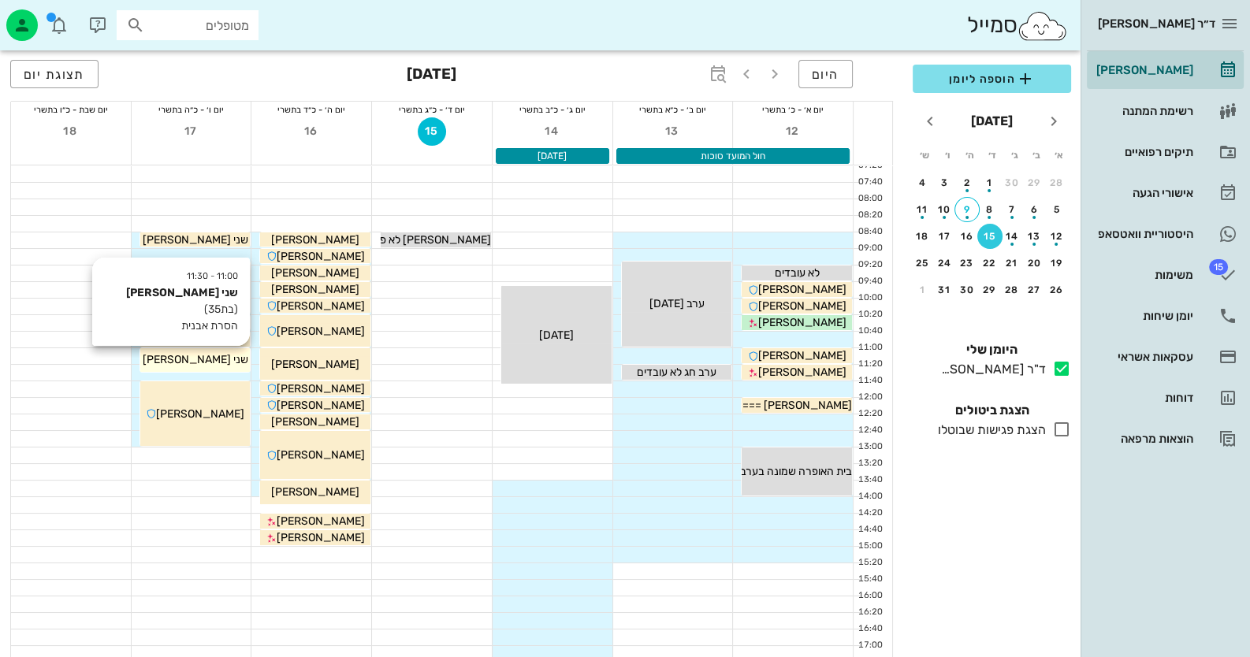
click at [184, 363] on span "שני יוסף" at bounding box center [196, 359] width 106 height 13
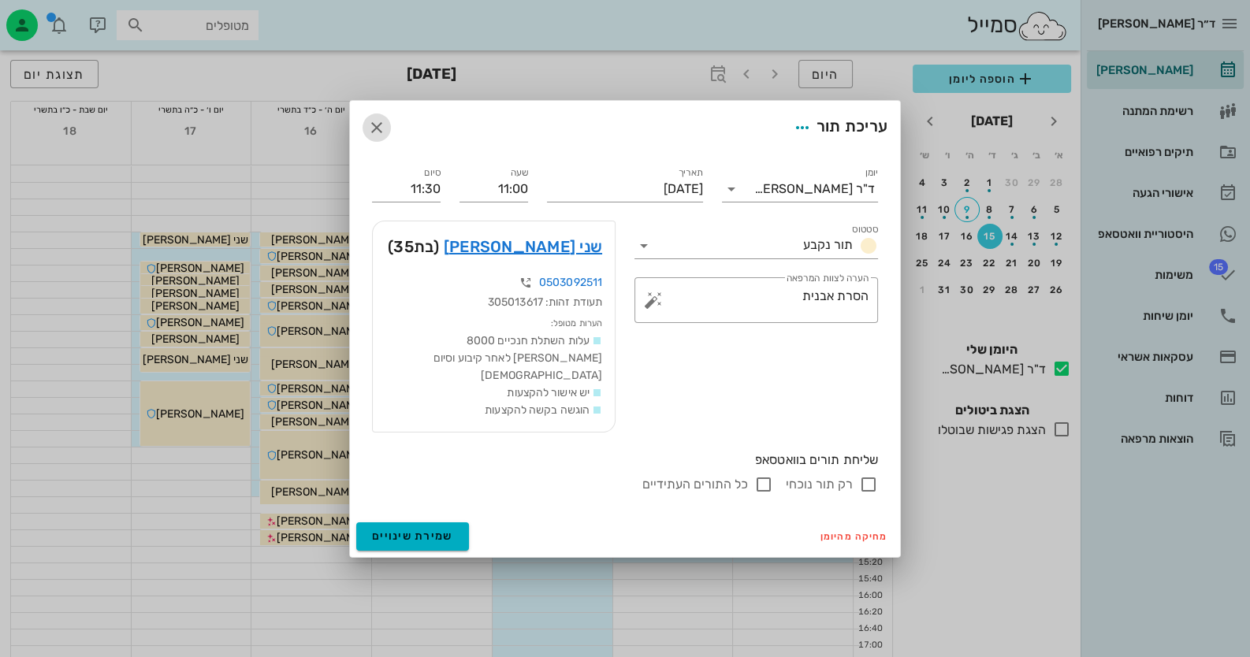
click at [367, 132] on icon "button" at bounding box center [376, 127] width 19 height 19
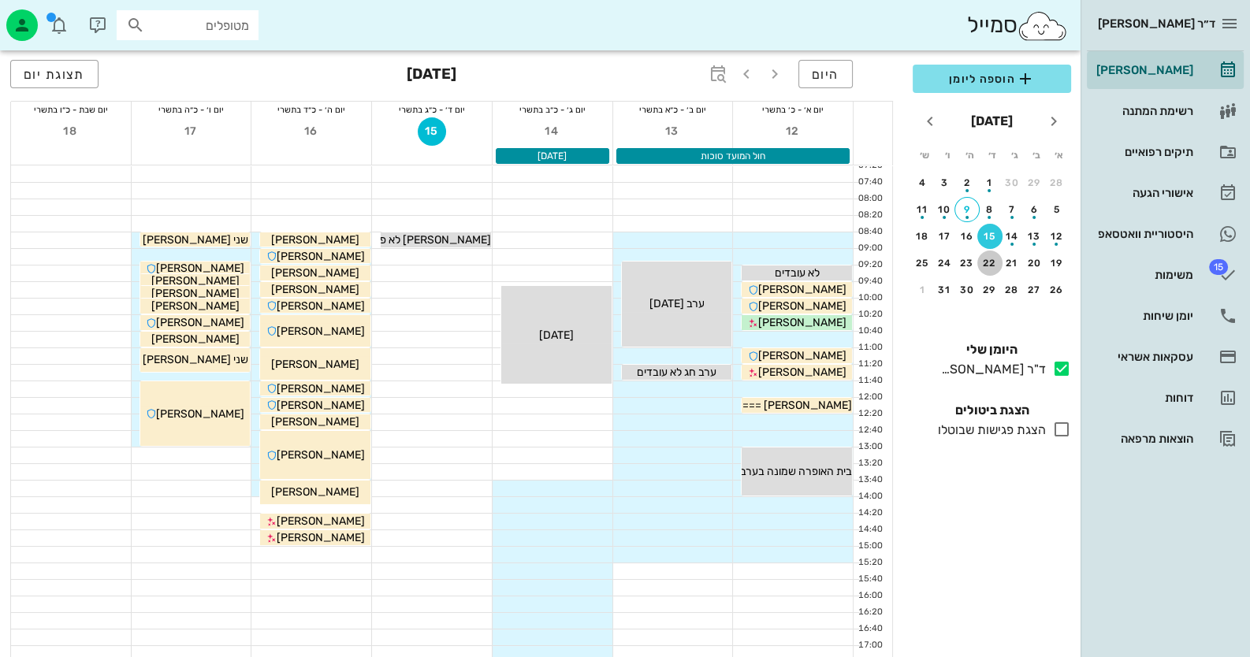
click at [988, 255] on button "22" at bounding box center [989, 263] width 25 height 25
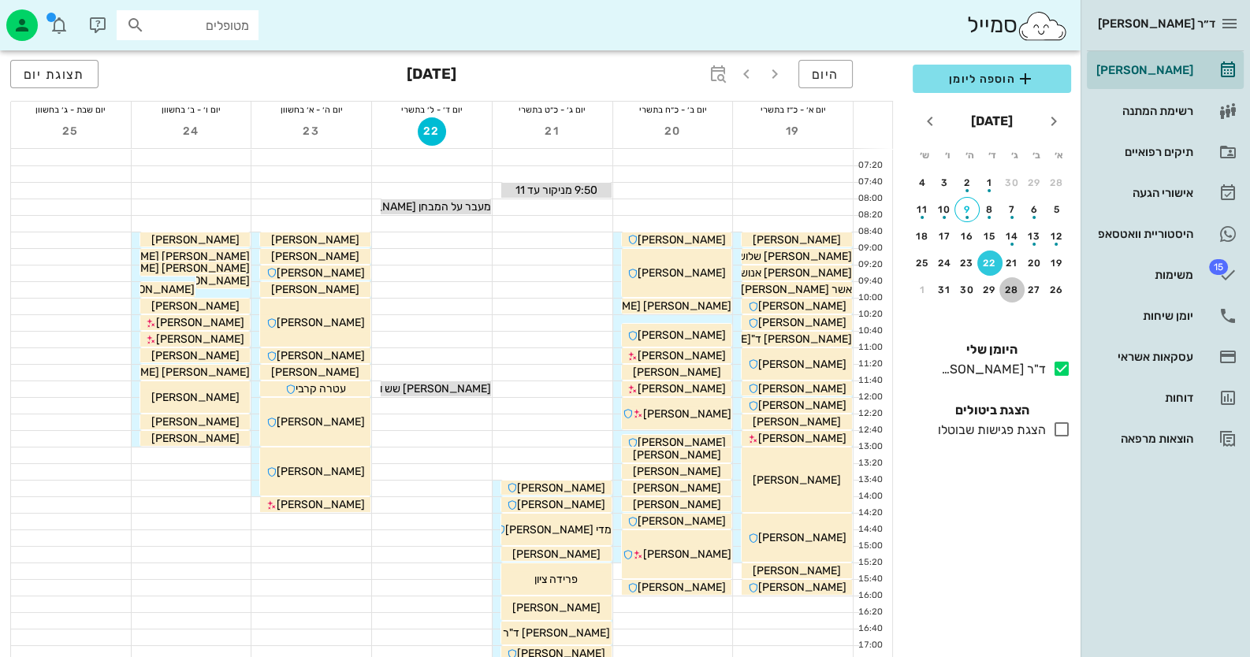
click at [1023, 285] on div "28" at bounding box center [1011, 290] width 25 height 11
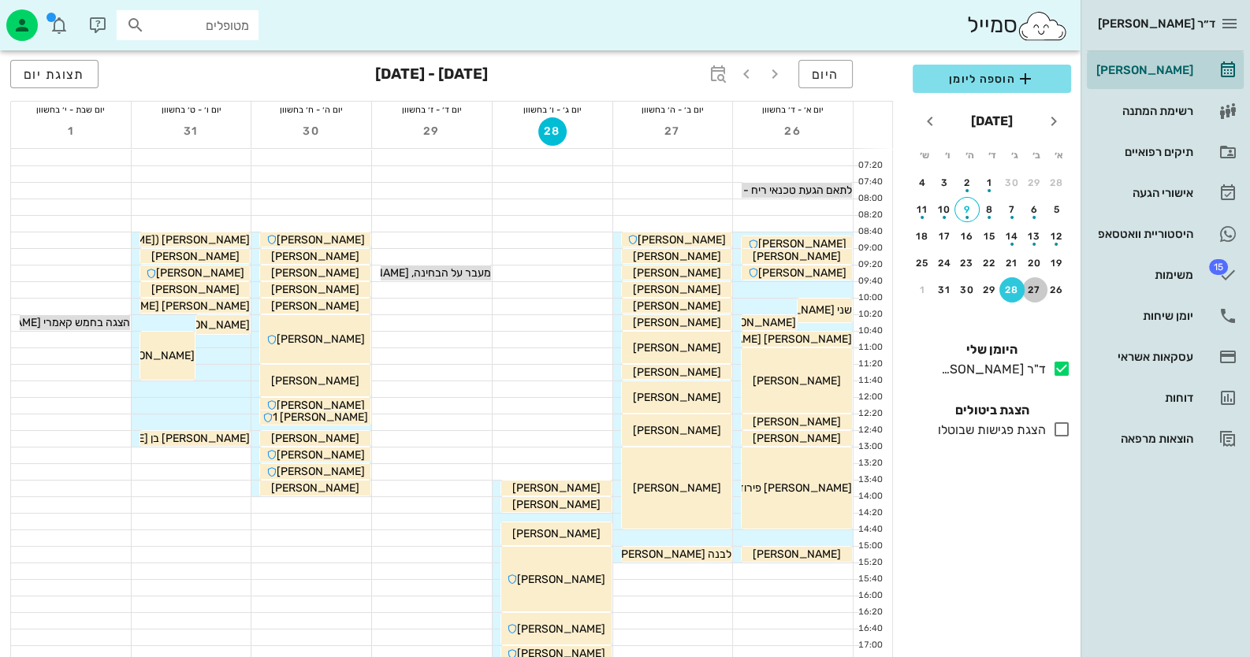
click at [1026, 285] on div "27" at bounding box center [1034, 290] width 25 height 11
click at [723, 537] on div at bounding box center [673, 538] width 120 height 16
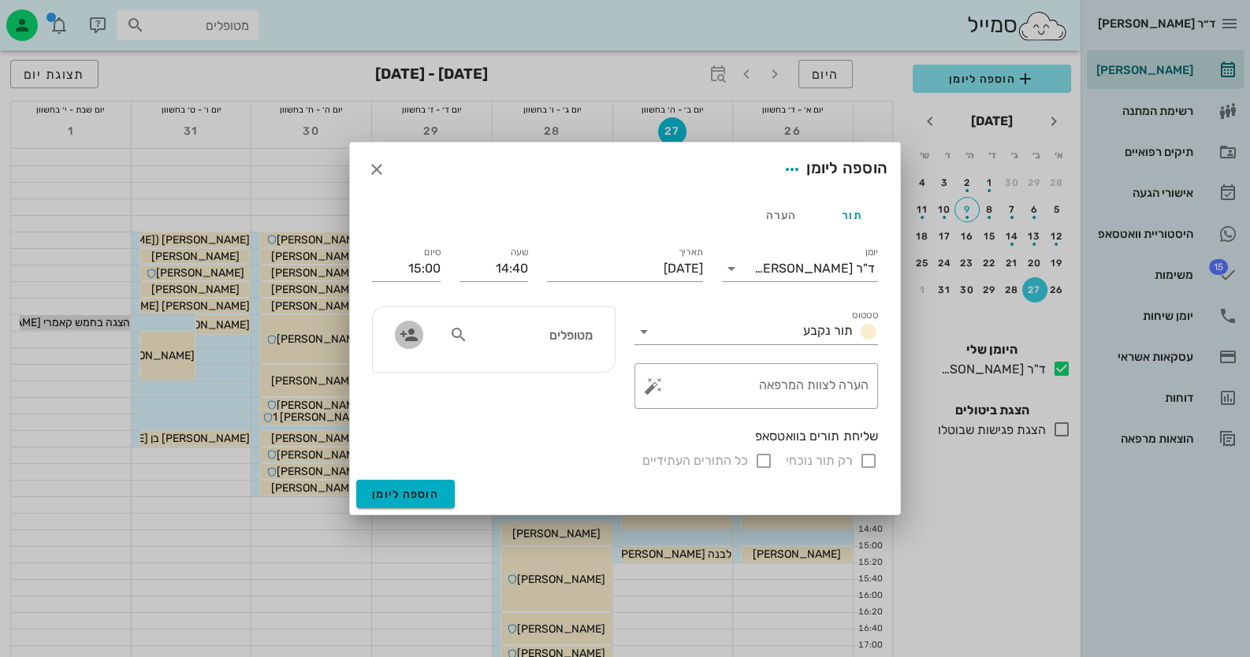
click at [414, 340] on icon "button" at bounding box center [409, 334] width 19 height 19
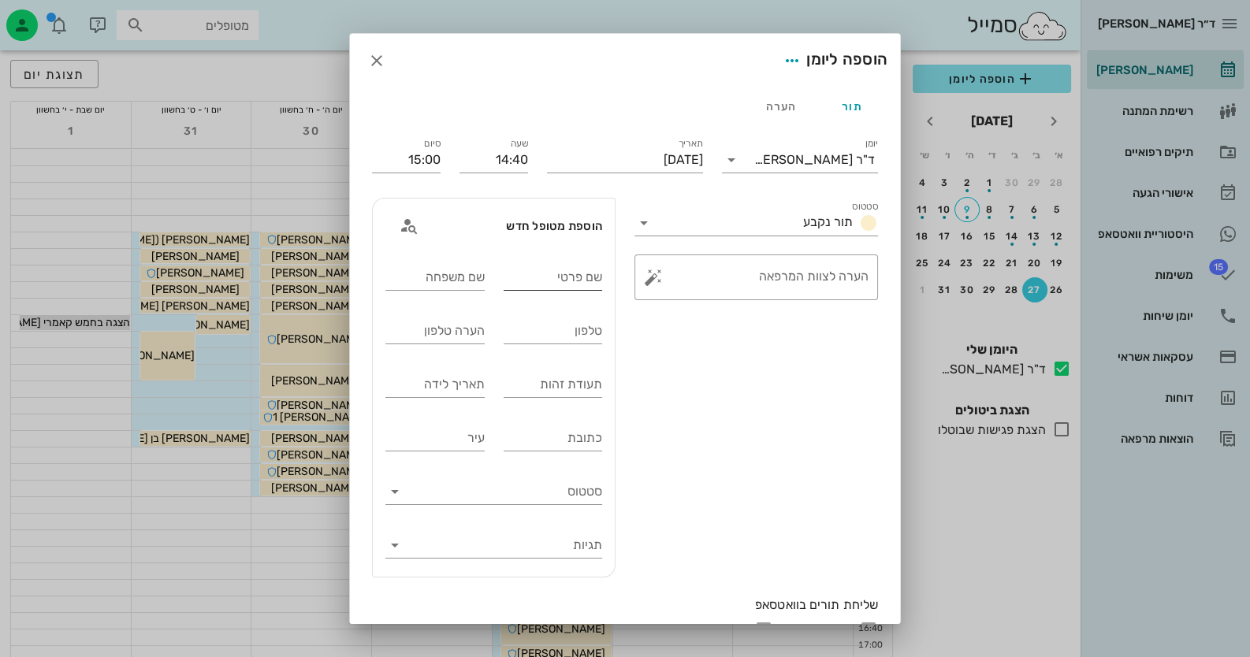
click at [591, 285] on input "שם פרטי" at bounding box center [553, 277] width 99 height 25
type input "נטע"
type input "מסורי"
click at [584, 381] on input "תעודת זהות" at bounding box center [553, 384] width 99 height 25
type input "322355173"
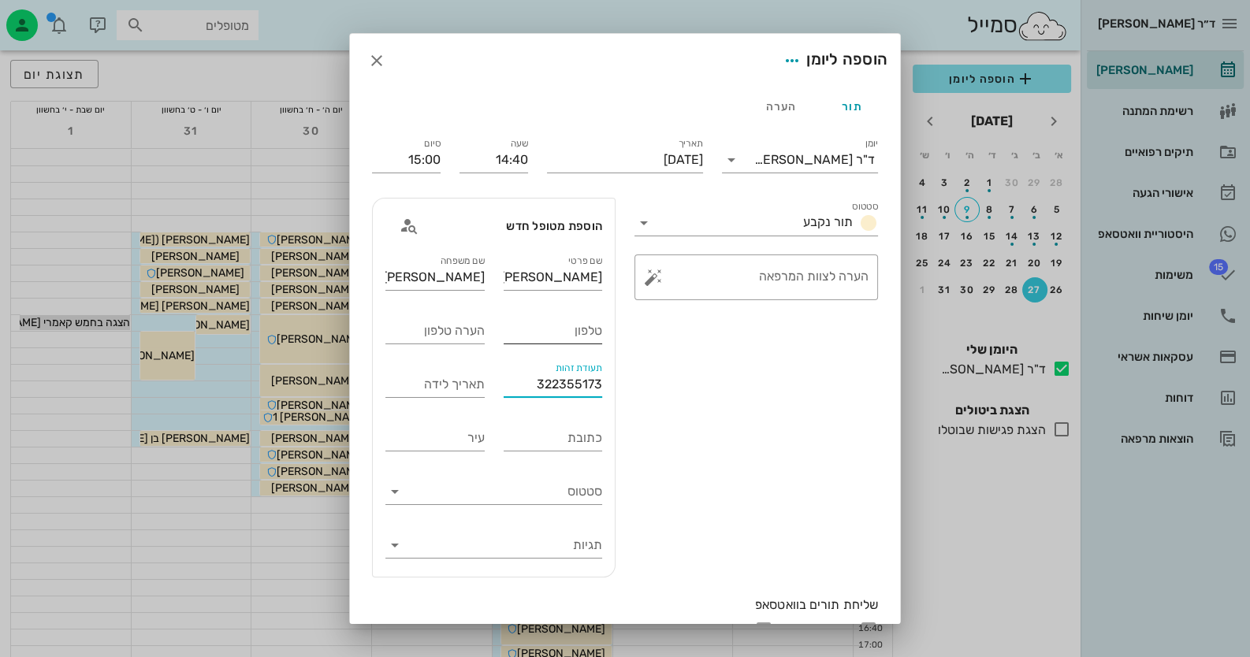
click at [583, 334] on input "טלפון" at bounding box center [553, 330] width 99 height 25
type input "0526554142"
click at [660, 271] on button "button" at bounding box center [653, 277] width 19 height 19
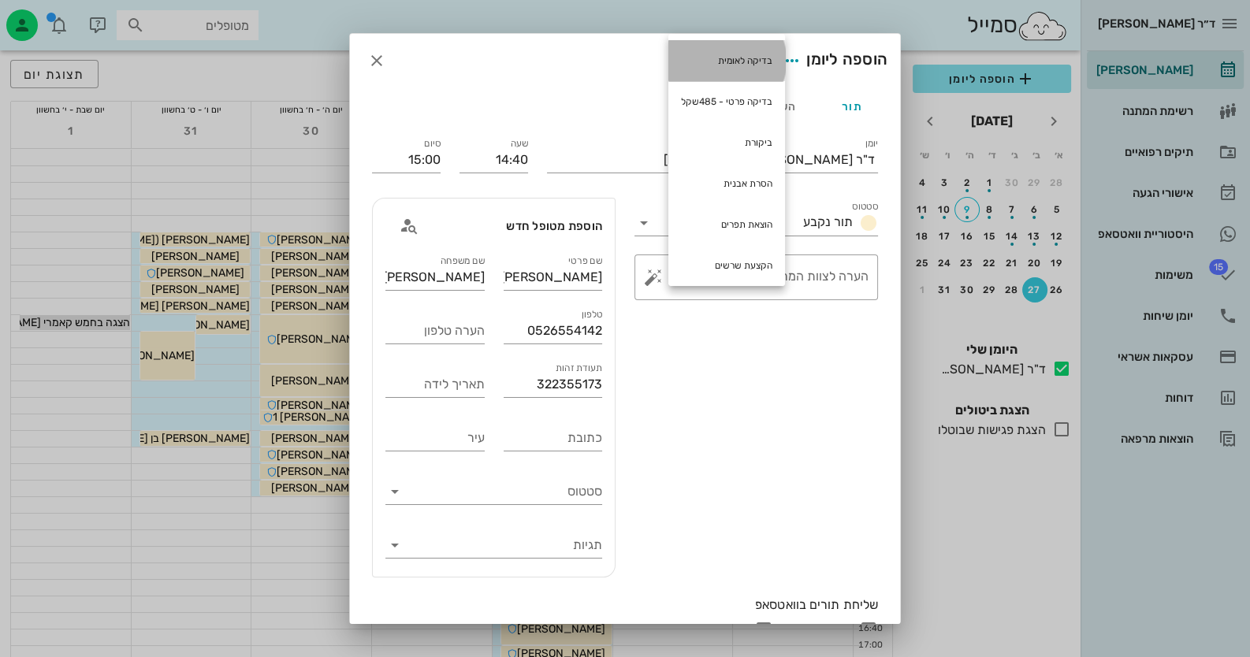
click at [757, 63] on div "בדיקה לאומית" at bounding box center [726, 60] width 117 height 41
type textarea "בדיקה לאומית"
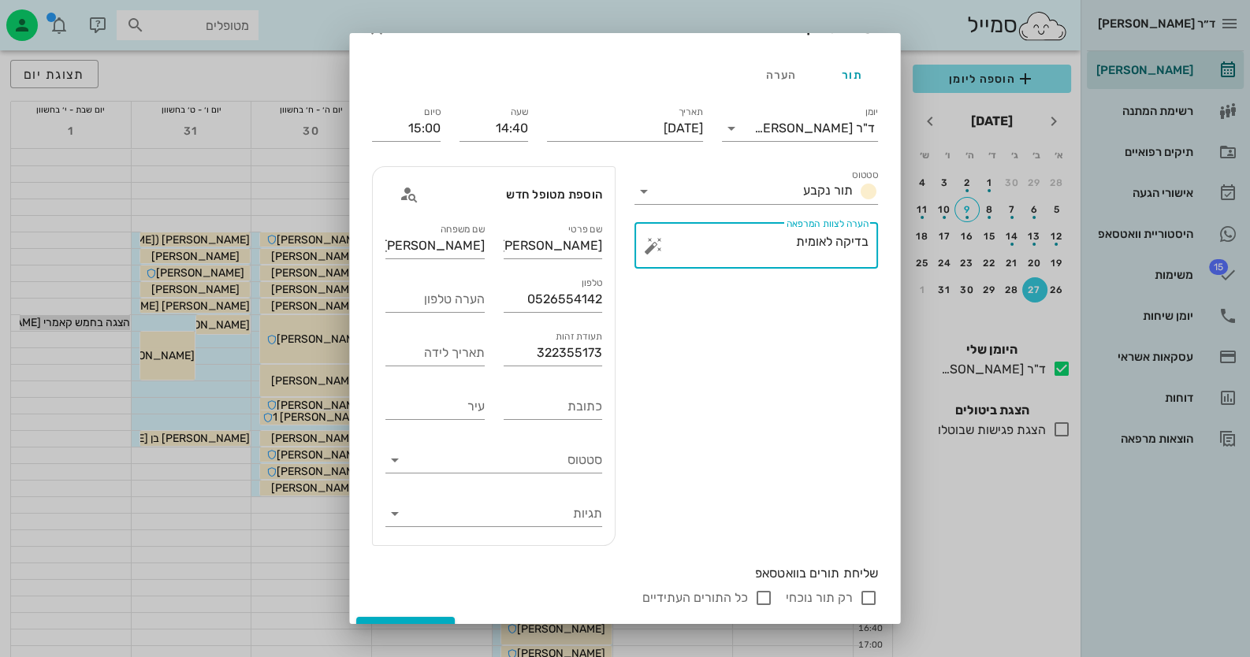
scroll to position [58, 0]
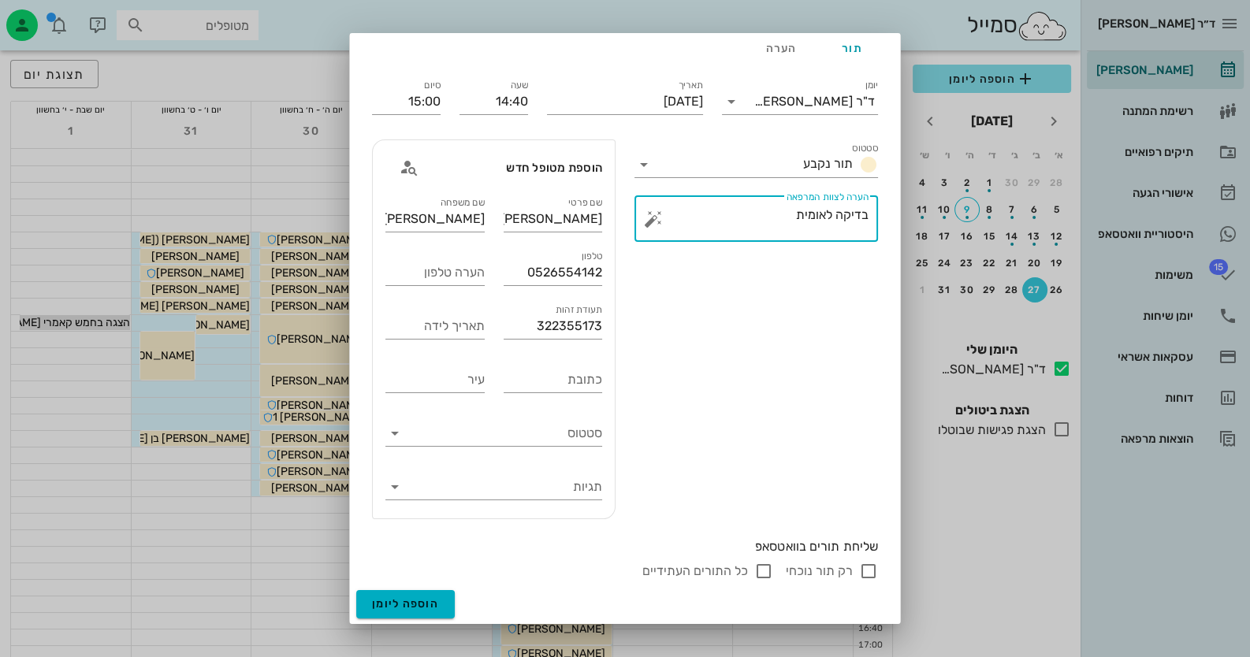
click at [869, 573] on input "רק תור נוכחי" at bounding box center [868, 571] width 19 height 19
checkbox input "false"
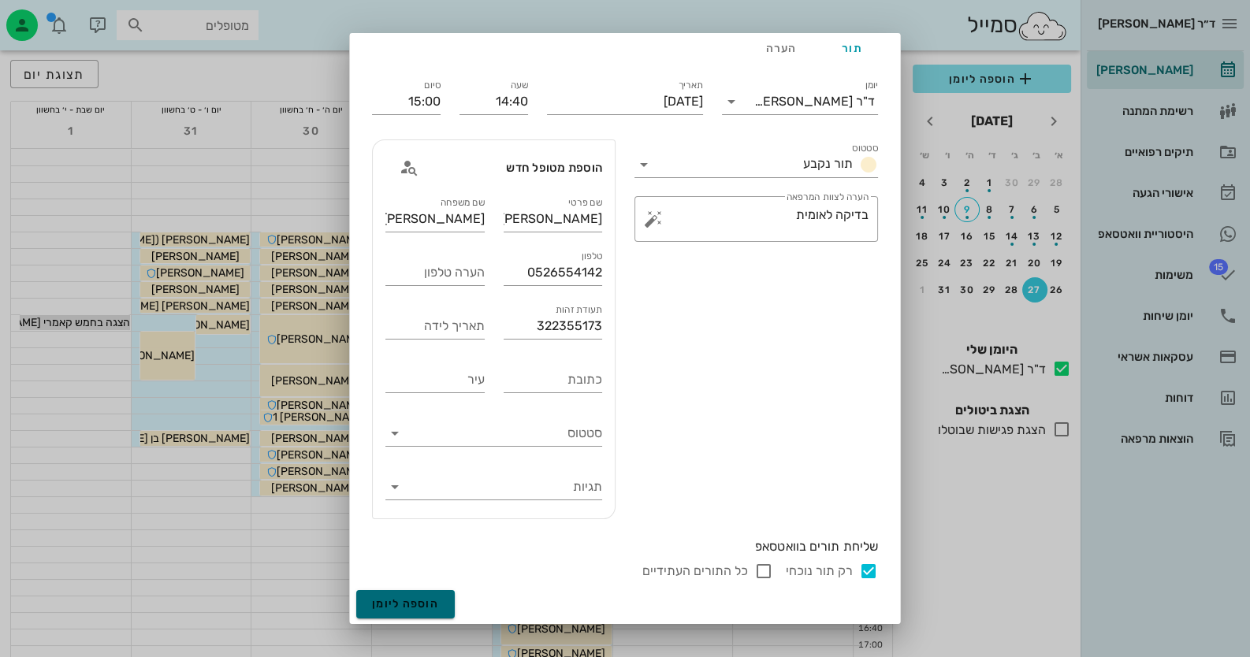
click at [433, 607] on span "הוספה ליומן" at bounding box center [405, 603] width 67 height 13
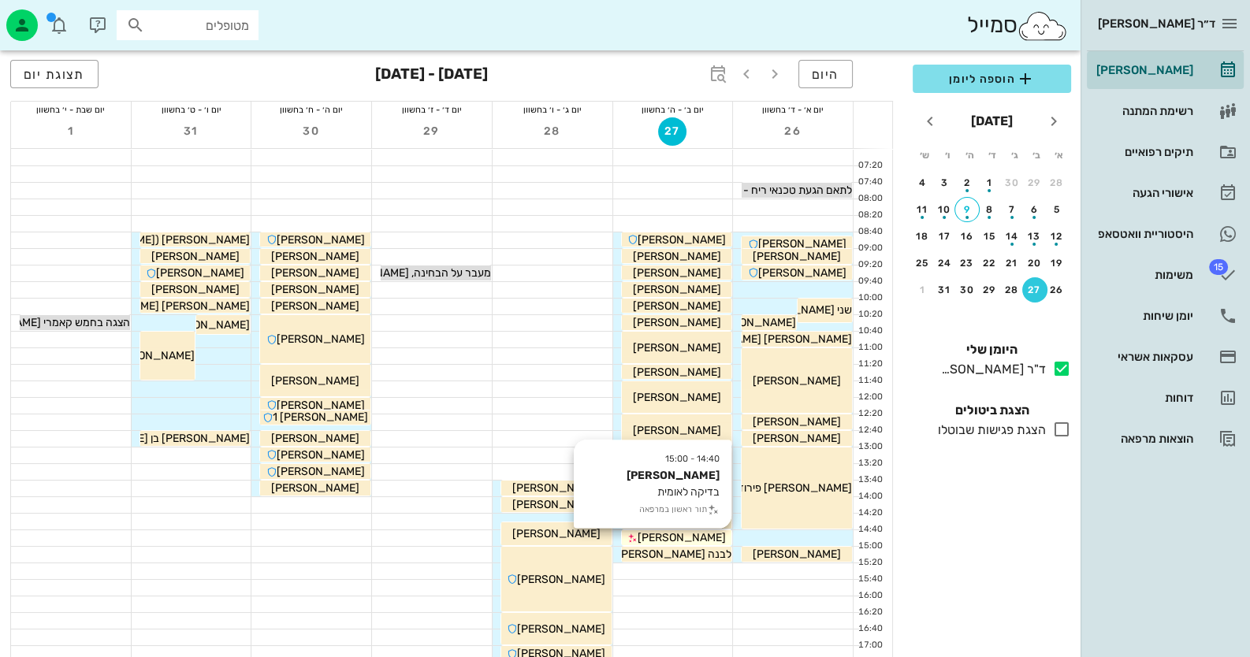
click at [713, 535] on div "[PERSON_NAME]" at bounding box center [677, 538] width 110 height 17
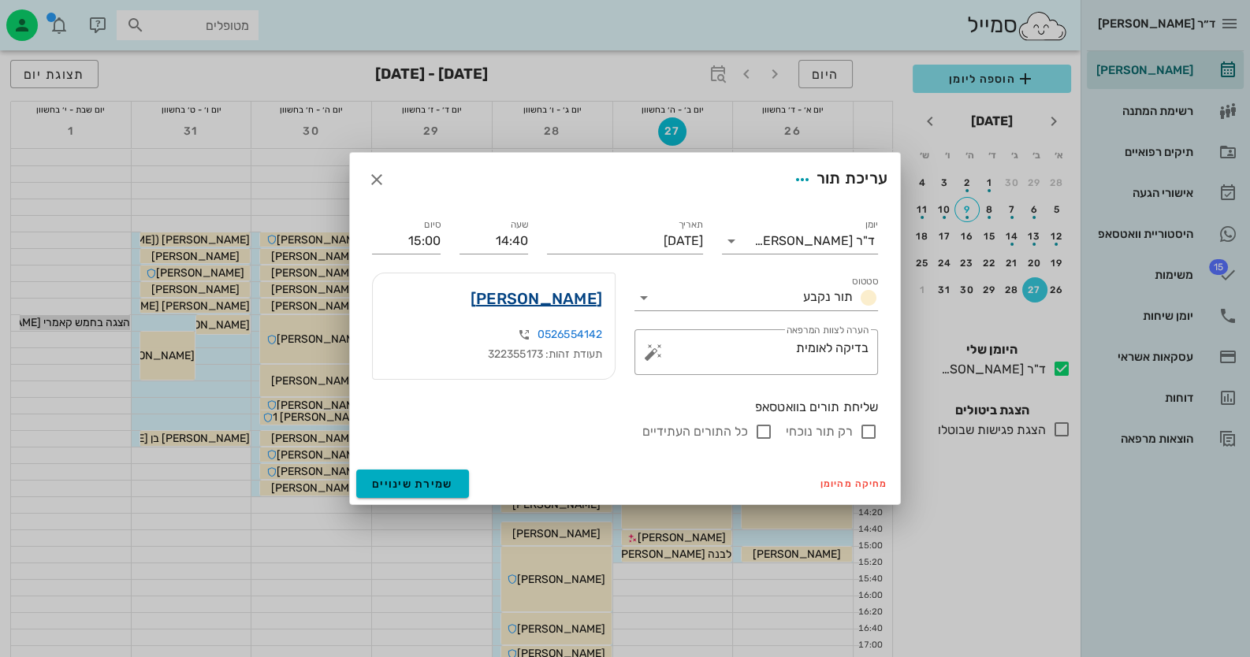
click at [571, 298] on link "נטע מסורי" at bounding box center [536, 298] width 132 height 25
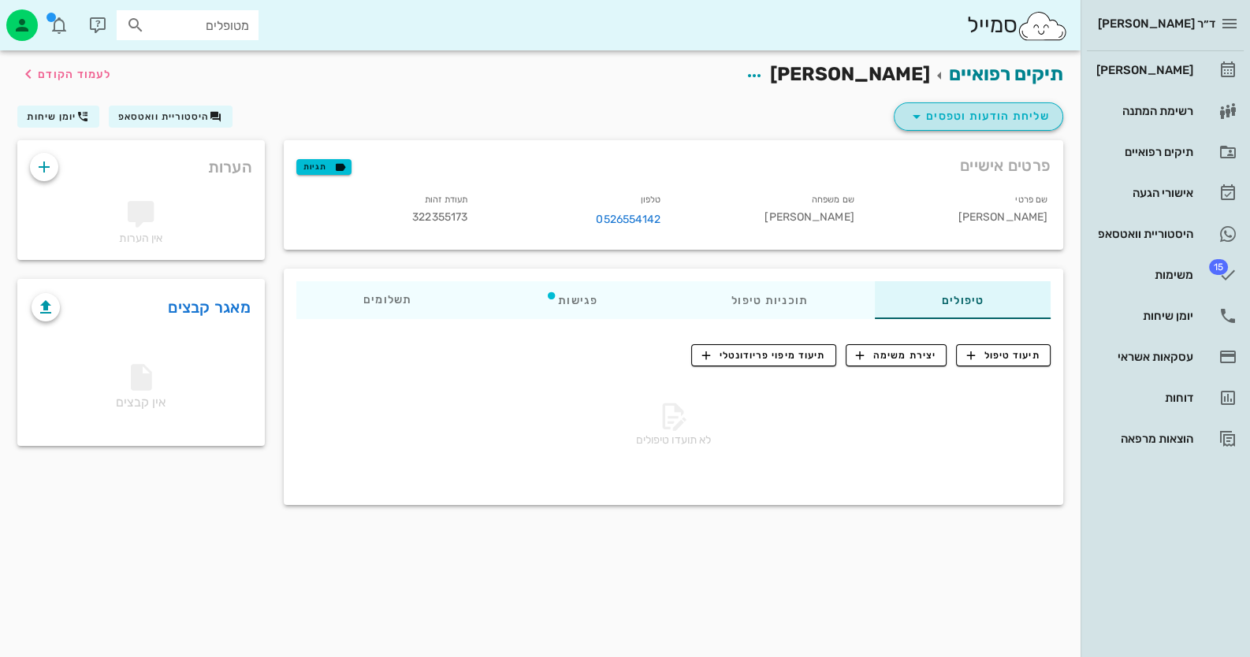
click at [977, 110] on span "שליחת הודעות וטפסים" at bounding box center [978, 116] width 143 height 19
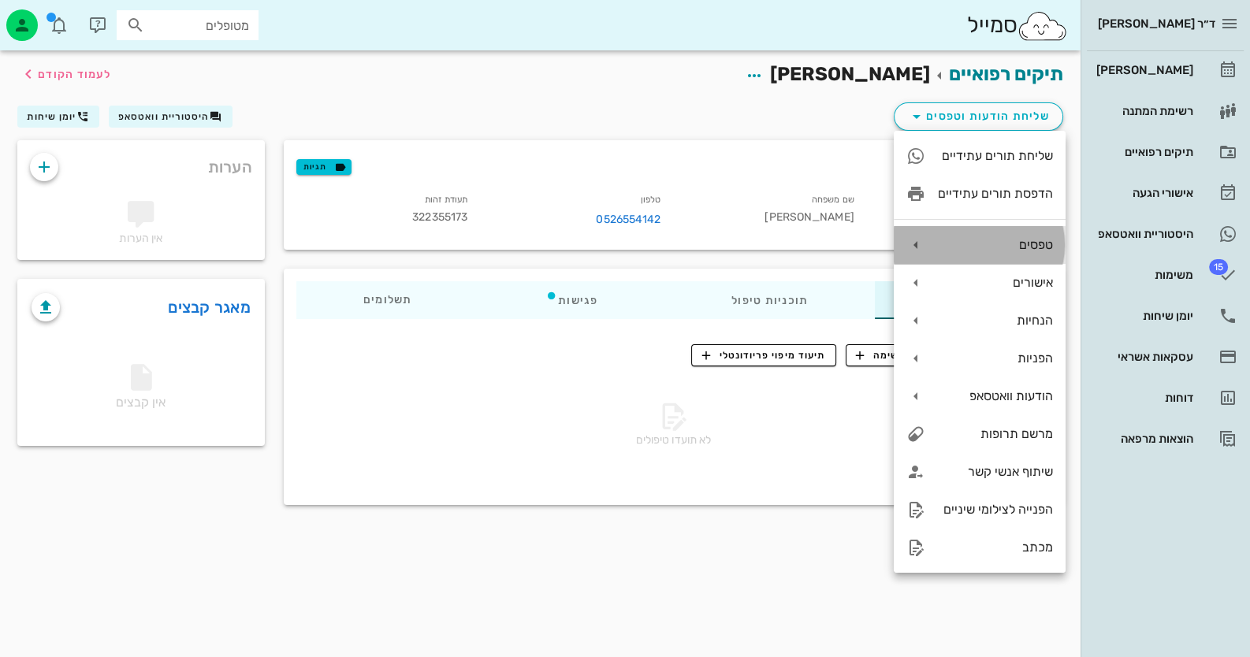
click at [989, 243] on div "טפסים" at bounding box center [995, 244] width 115 height 15
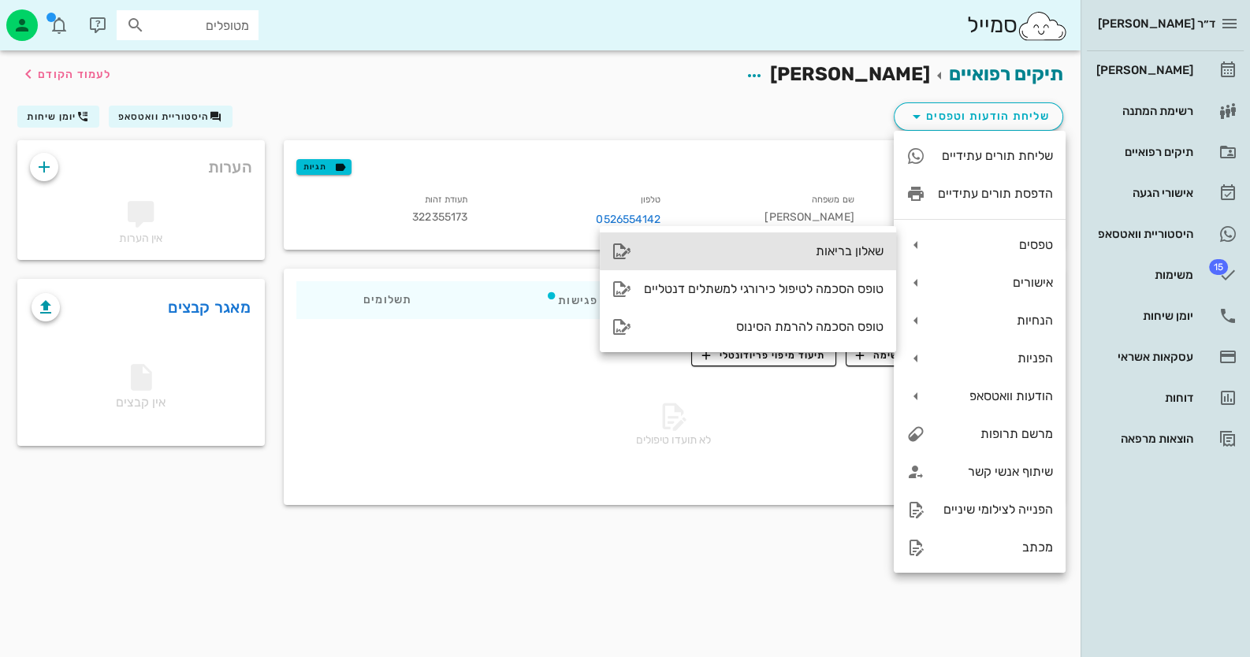
click at [871, 252] on div "שאלון בריאות" at bounding box center [764, 251] width 240 height 15
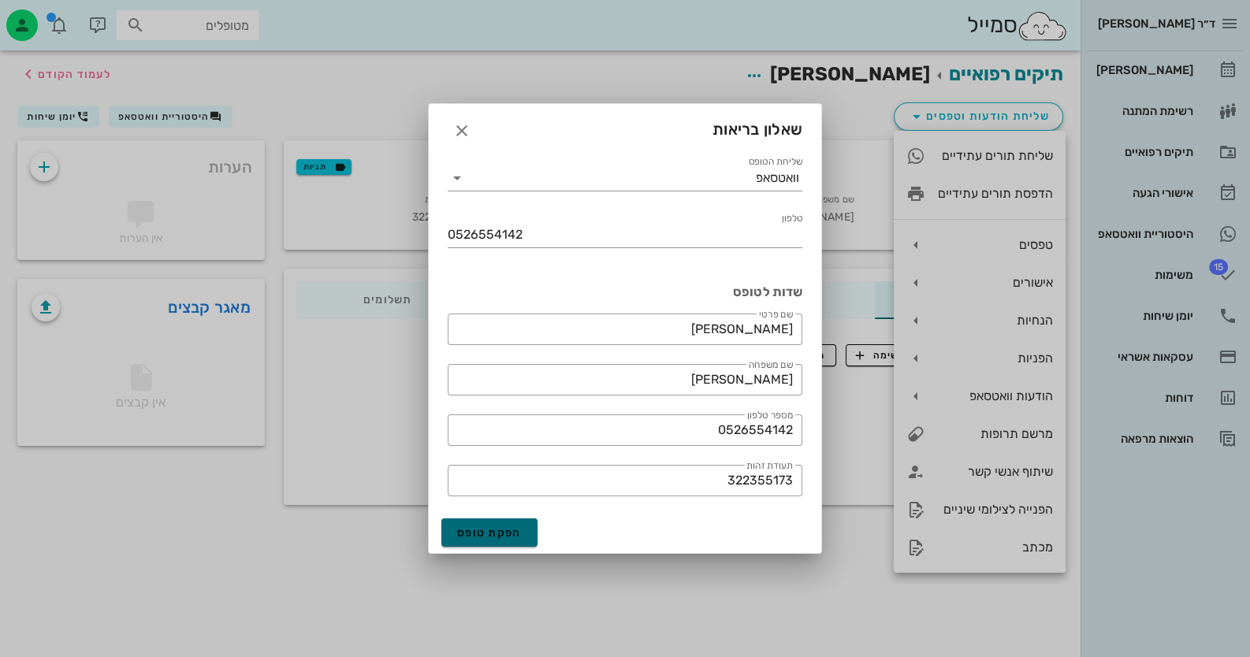
click at [494, 537] on span "הפקת טופס" at bounding box center [489, 532] width 65 height 13
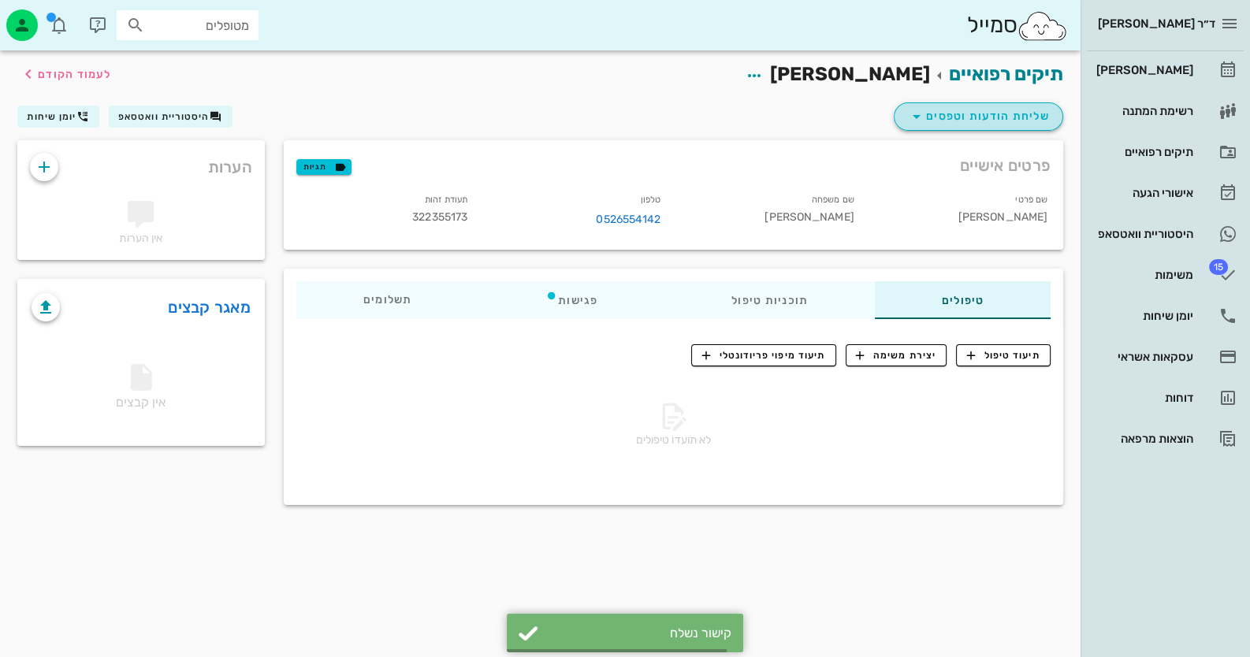
click at [1012, 113] on span "שליחת הודעות וטפסים" at bounding box center [978, 116] width 143 height 19
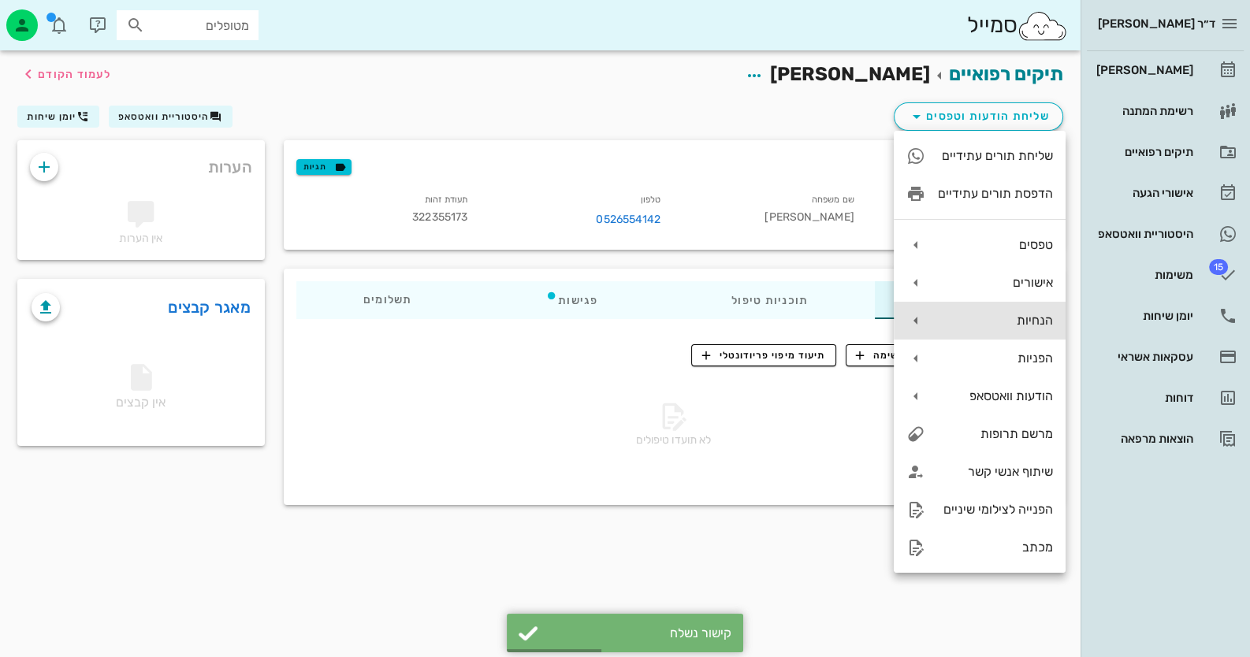
click at [1020, 307] on div "הנחיות" at bounding box center [980, 321] width 172 height 38
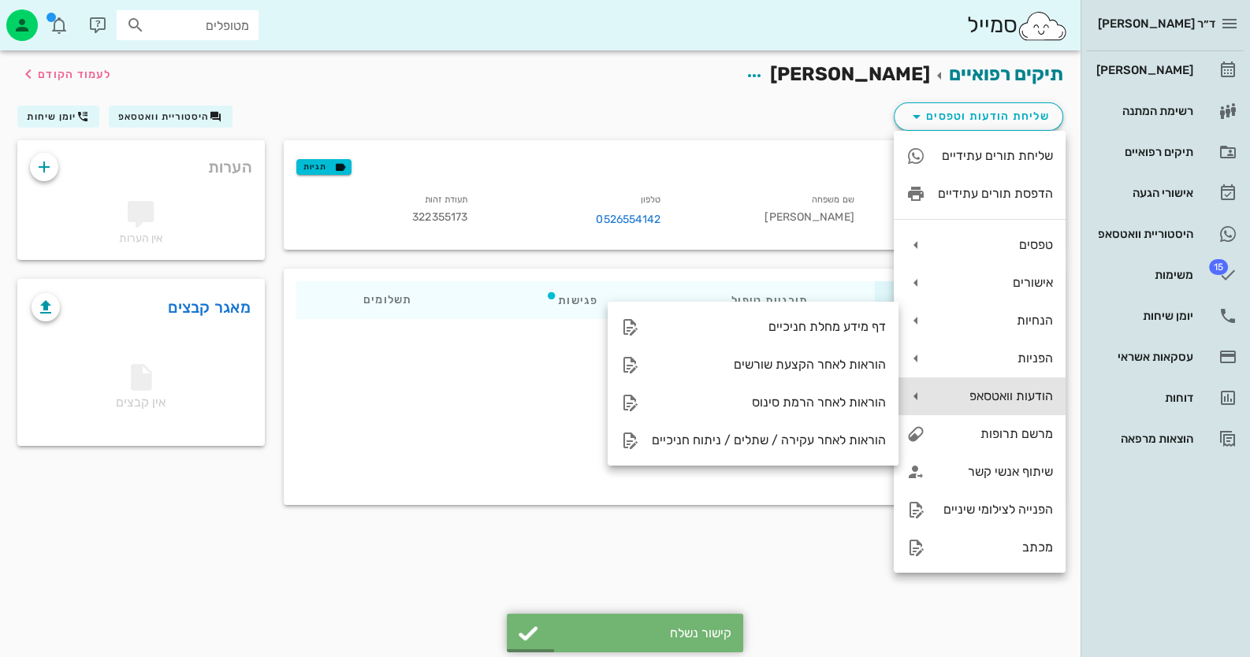
click at [1020, 390] on div "הודעות וואטסאפ" at bounding box center [995, 396] width 115 height 15
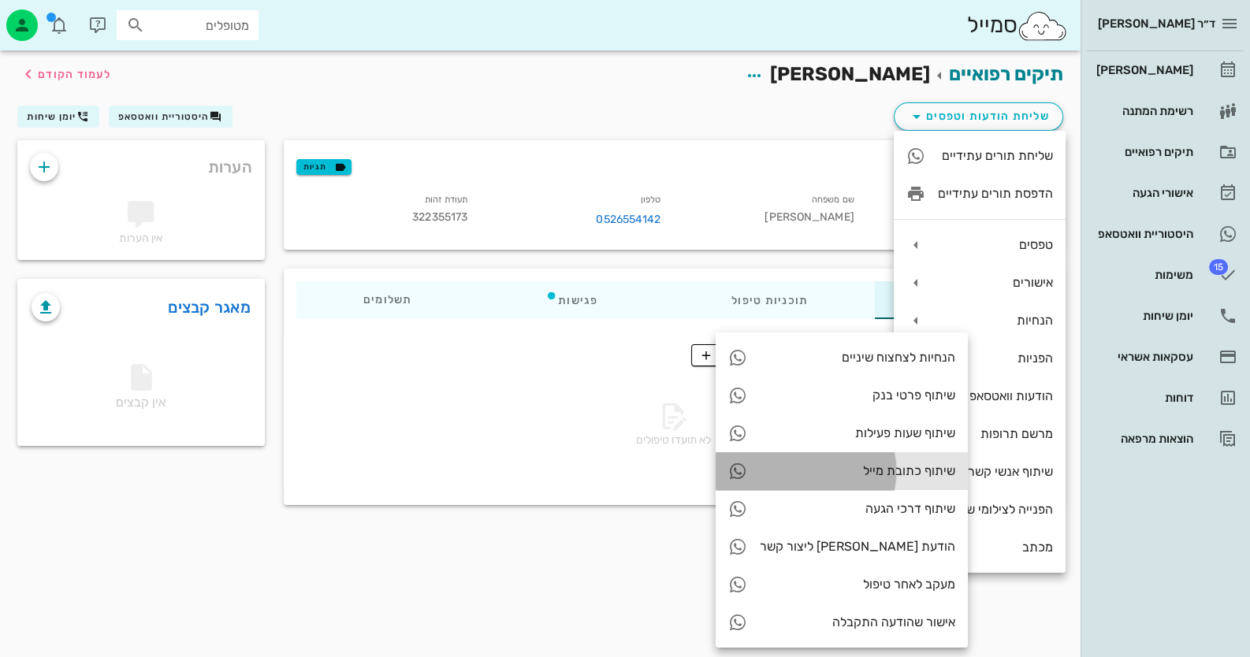
click at [845, 461] on div "שיתוף כתובת מייל" at bounding box center [842, 471] width 252 height 38
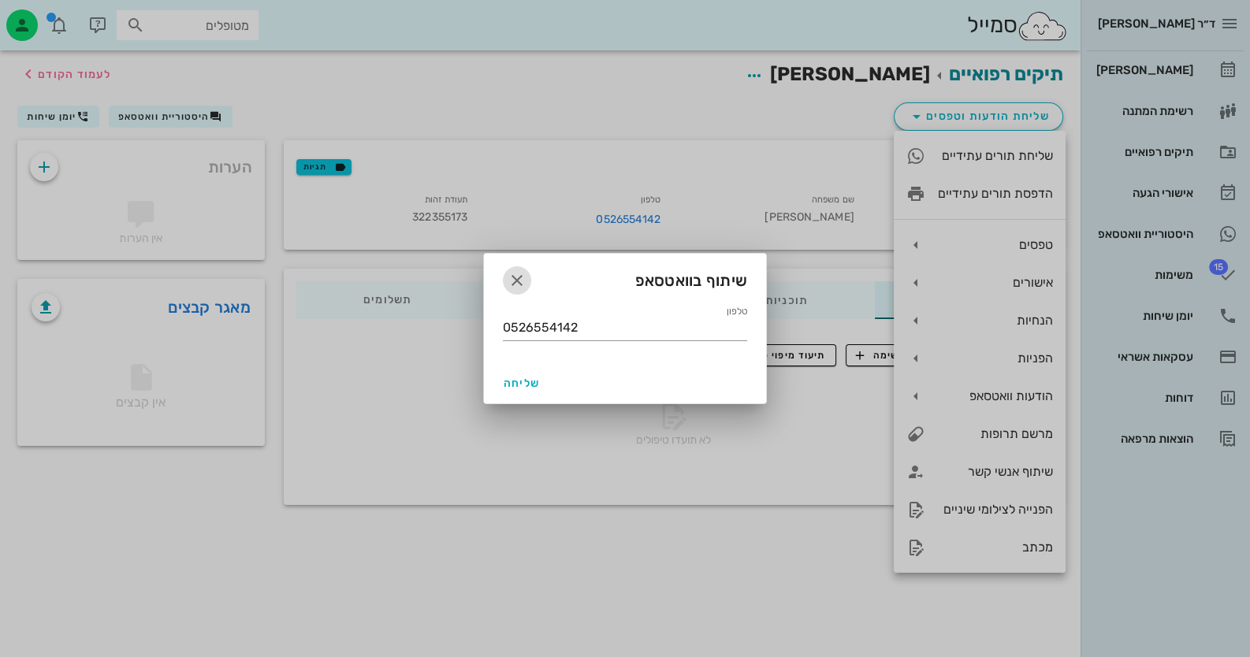
click at [518, 279] on icon "button" at bounding box center [517, 280] width 19 height 19
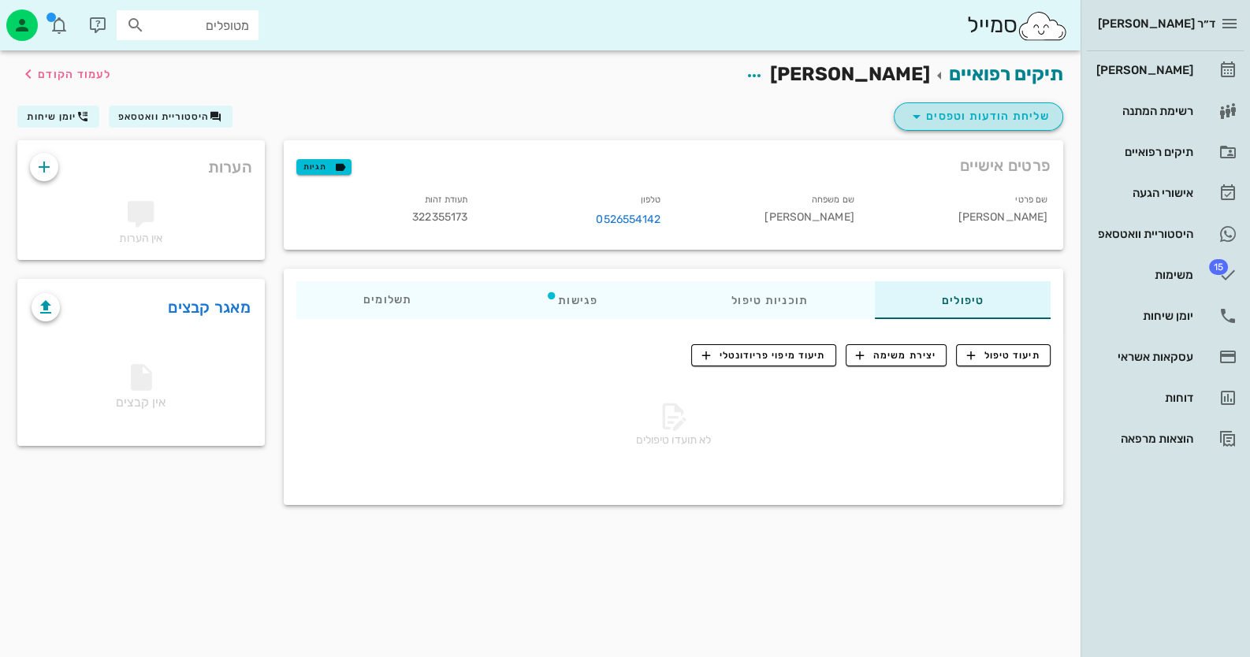
click at [1030, 110] on span "שליחת הודעות וטפסים" at bounding box center [978, 116] width 143 height 19
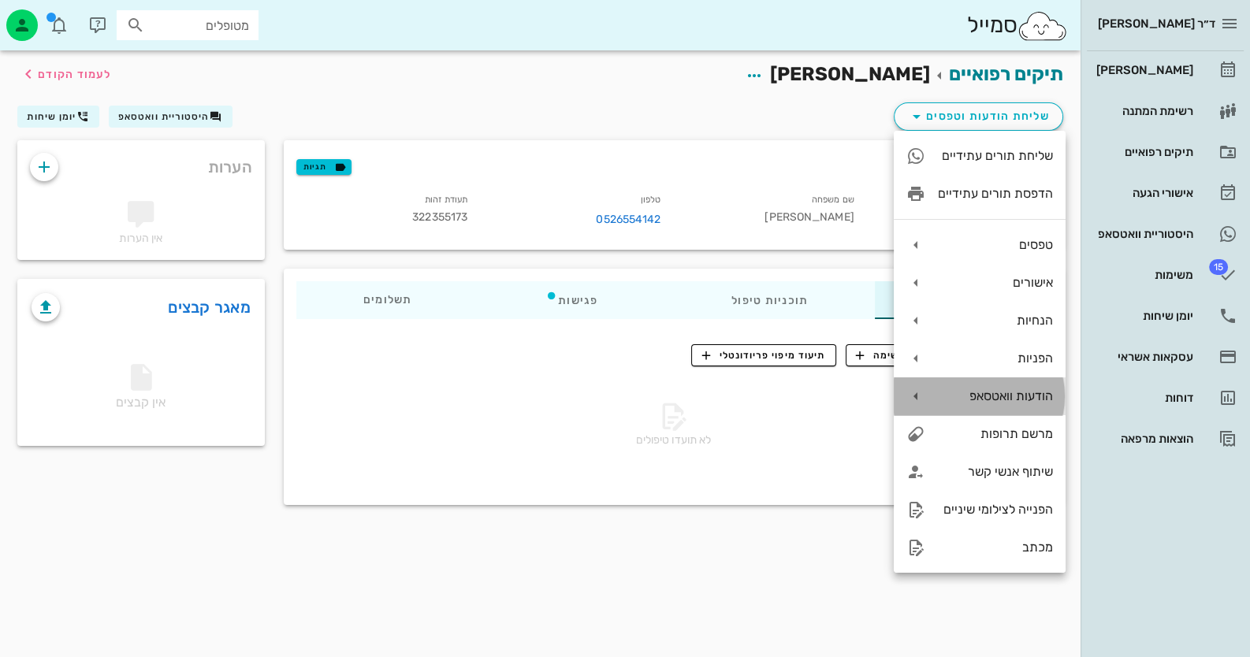
click at [1018, 386] on div "הודעות וואטסאפ" at bounding box center [980, 396] width 172 height 38
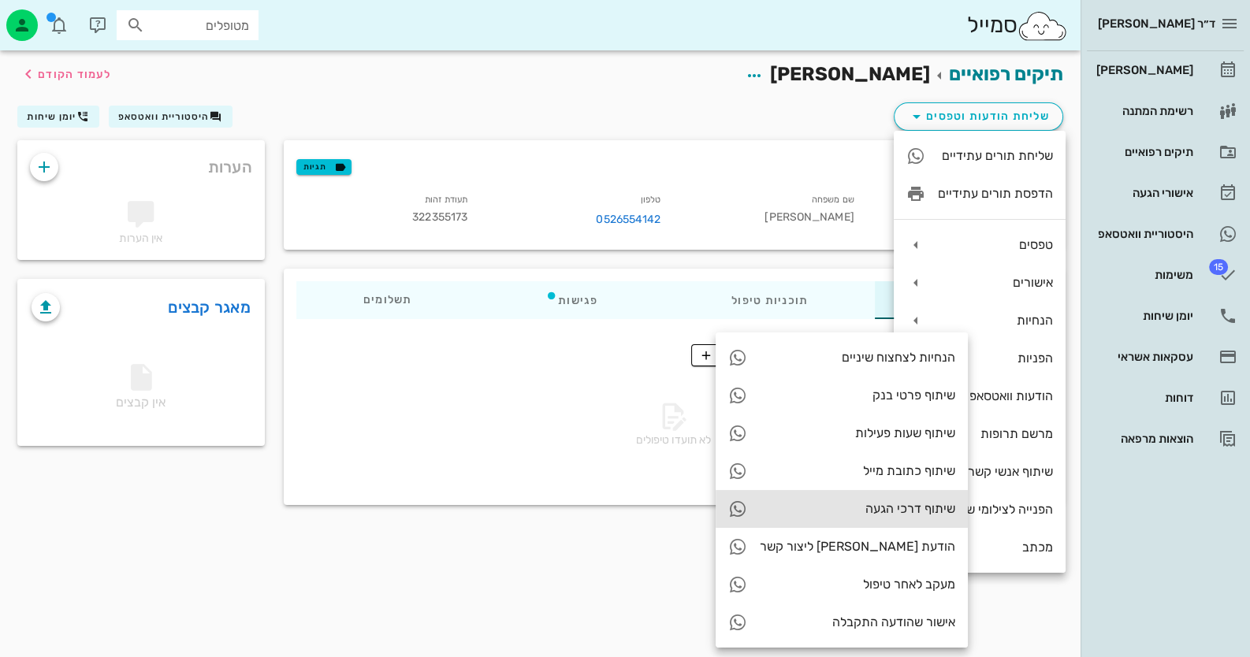
click at [871, 513] on div "שיתוף דרכי הגעה" at bounding box center [857, 508] width 195 height 15
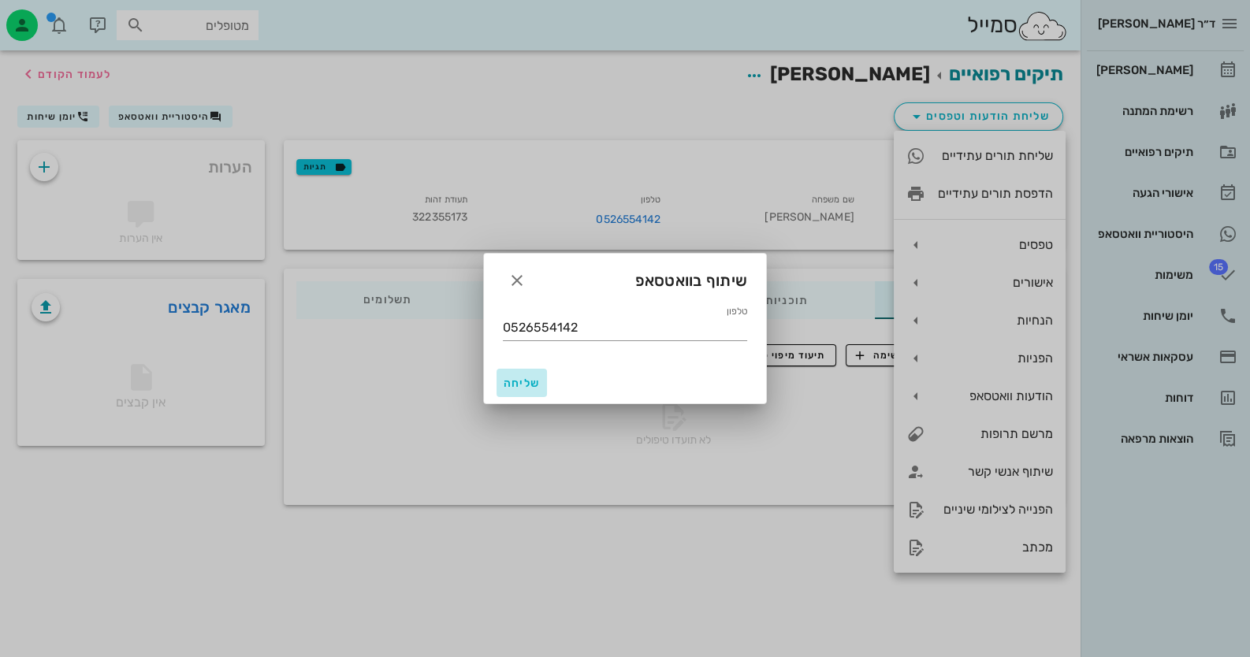
click at [535, 389] on span "שליחה" at bounding box center [522, 383] width 38 height 13
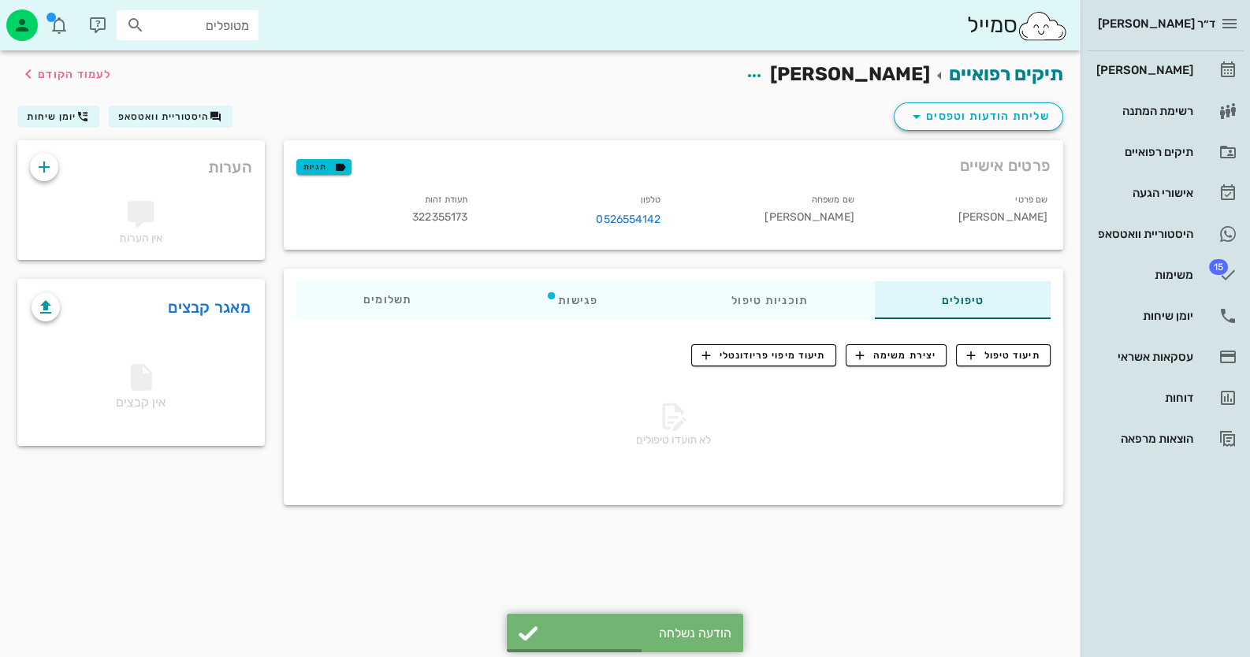
click at [441, 219] on span "322355173" at bounding box center [439, 216] width 55 height 13
copy span "322355173"
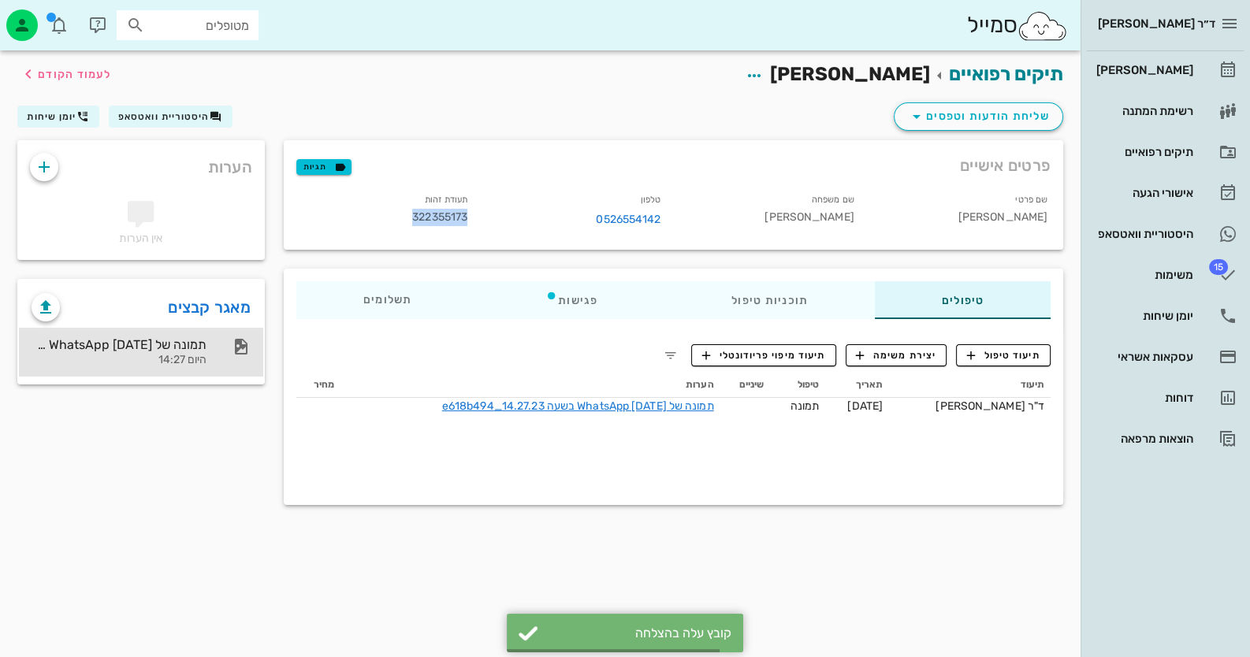
click at [145, 334] on div "תמונה של WhatsApp 2025-10-09 בשעה 14.27.23_e618b494 היום 14:27" at bounding box center [119, 352] width 175 height 49
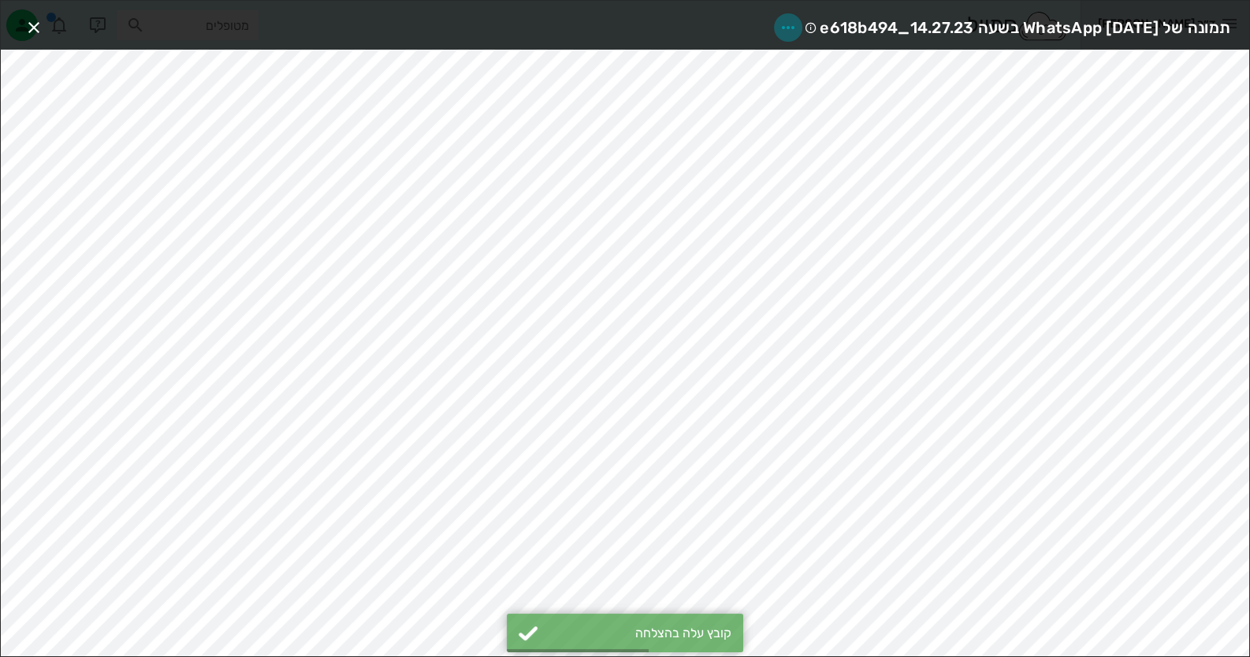
click at [779, 22] on icon "button" at bounding box center [788, 27] width 19 height 19
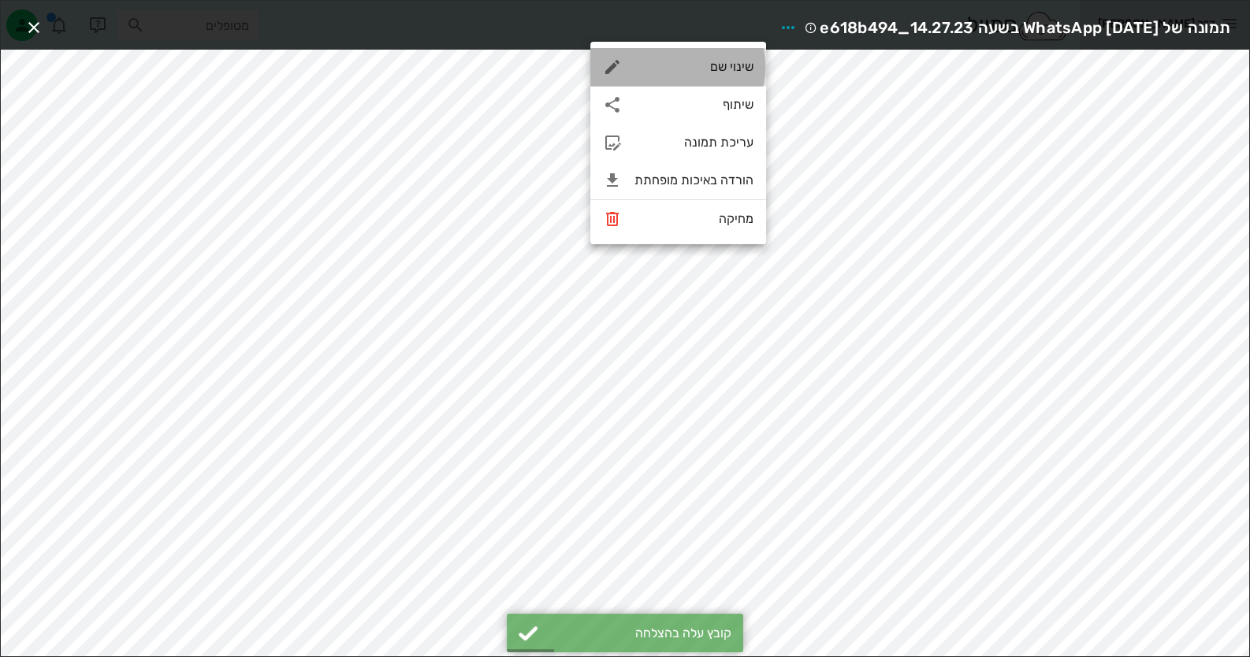
click at [725, 50] on div "שינוי שם" at bounding box center [678, 67] width 176 height 38
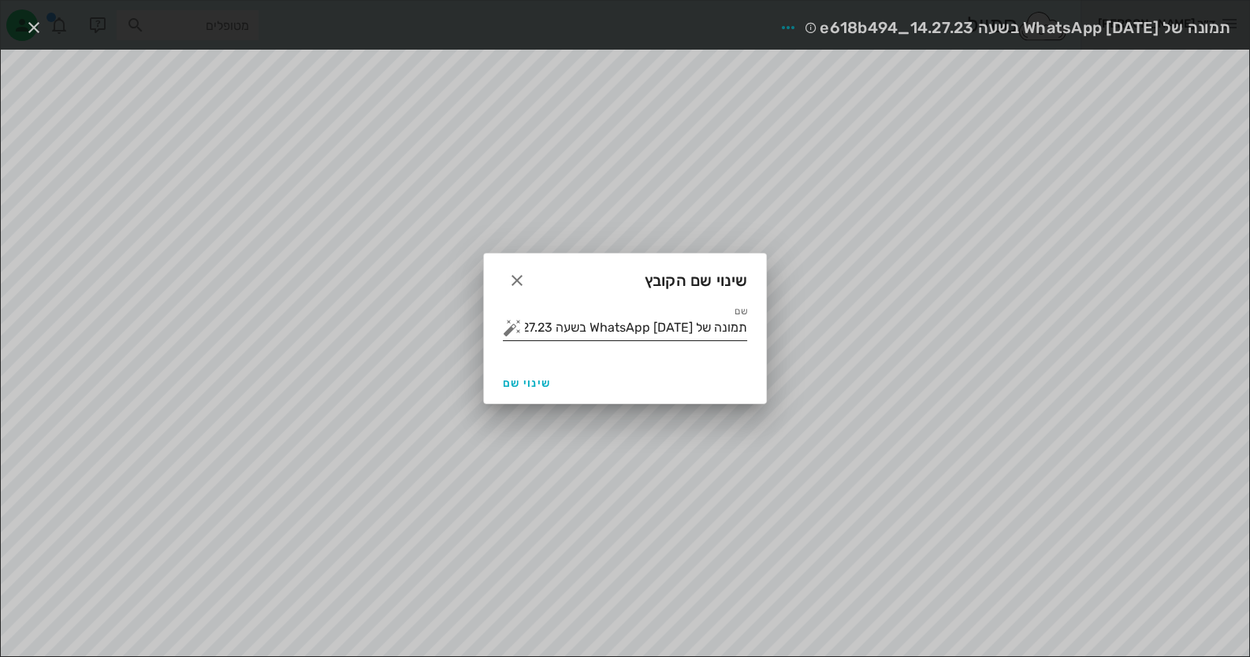
click at [504, 329] on button "button" at bounding box center [512, 327] width 19 height 19
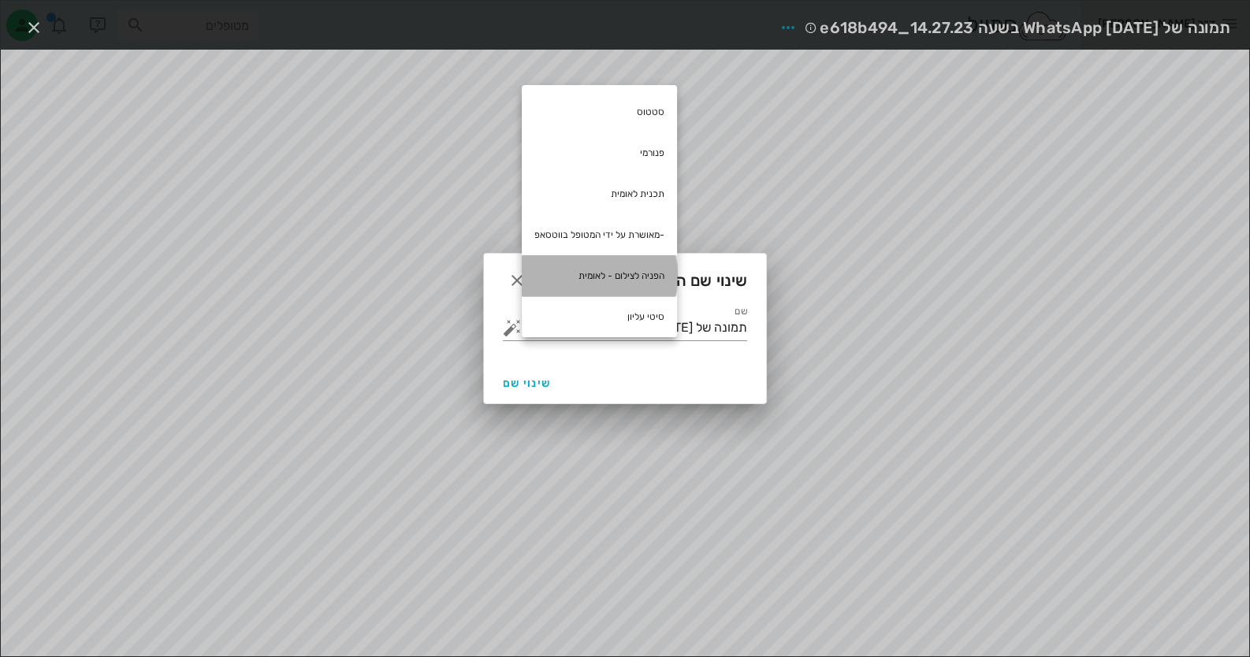
click at [627, 284] on div "הפניה לצילום - לאומית" at bounding box center [599, 275] width 155 height 41
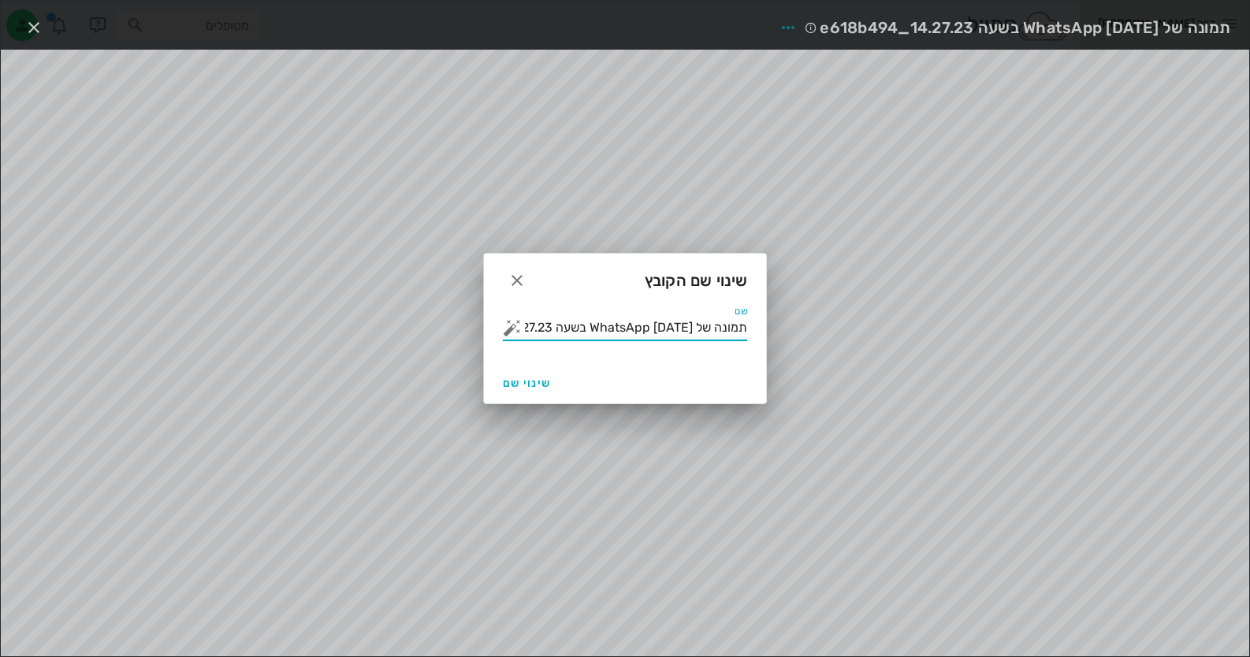
drag, startPoint x: 642, startPoint y: 331, endPoint x: 1182, endPoint y: 328, distance: 539.9
click at [1182, 328] on div "ד״ר חיה מאיר יומן מרפאה רשימת המתנה תיקים רפואיים אישורי הגעה היסטוריית וואטסאפ…" at bounding box center [625, 328] width 1250 height 657
type input "הפניה לצילום - לאומית"
click at [497, 383] on button "שינוי שם" at bounding box center [526, 383] width 61 height 28
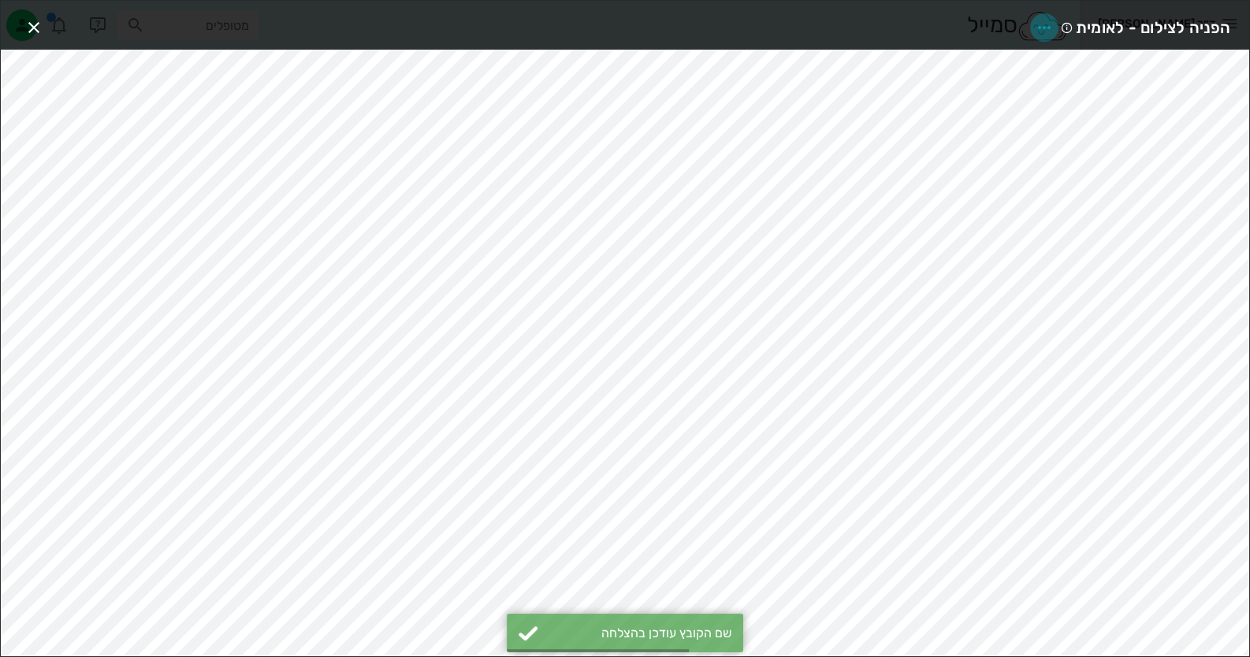
click at [1039, 24] on icon "button" at bounding box center [1044, 27] width 19 height 19
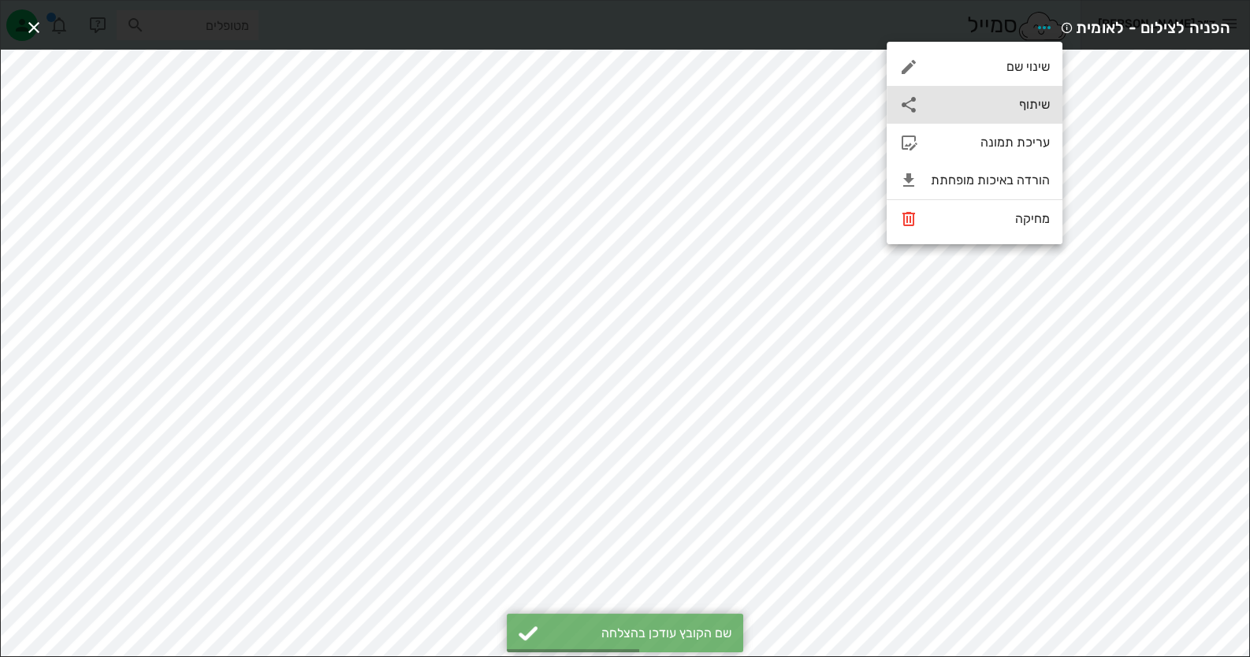
click at [1024, 106] on div "שיתוף" at bounding box center [990, 104] width 119 height 15
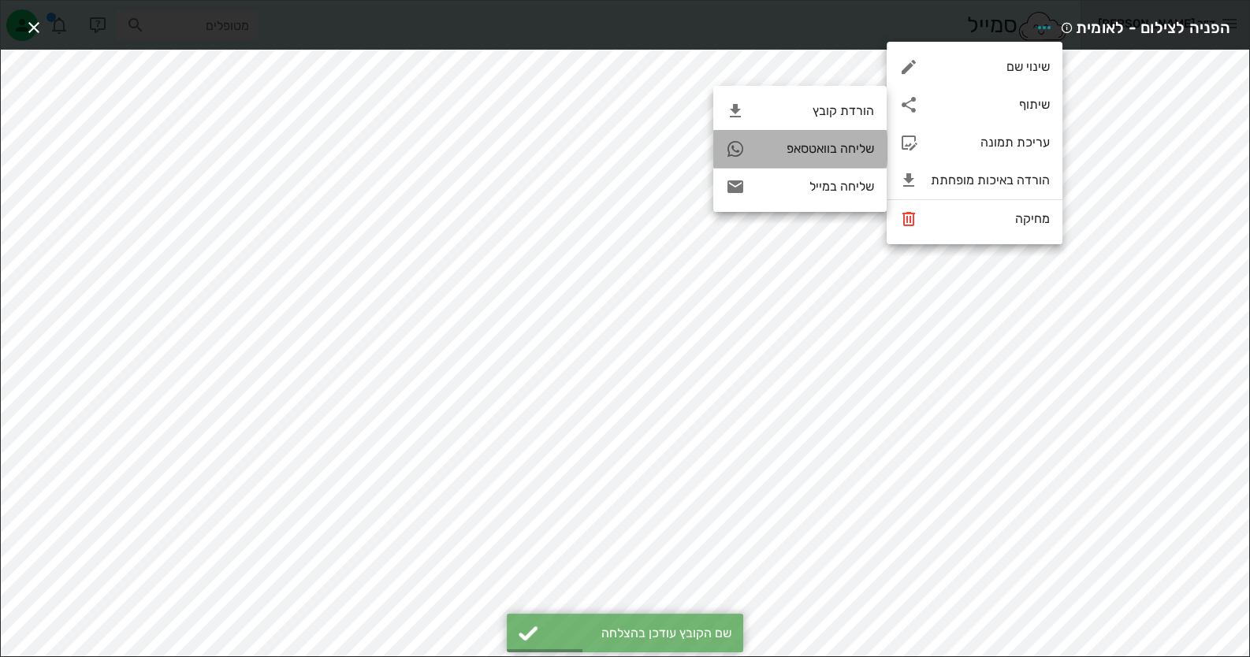
click at [846, 145] on div "שליחה בוואטסאפ" at bounding box center [815, 148] width 117 height 15
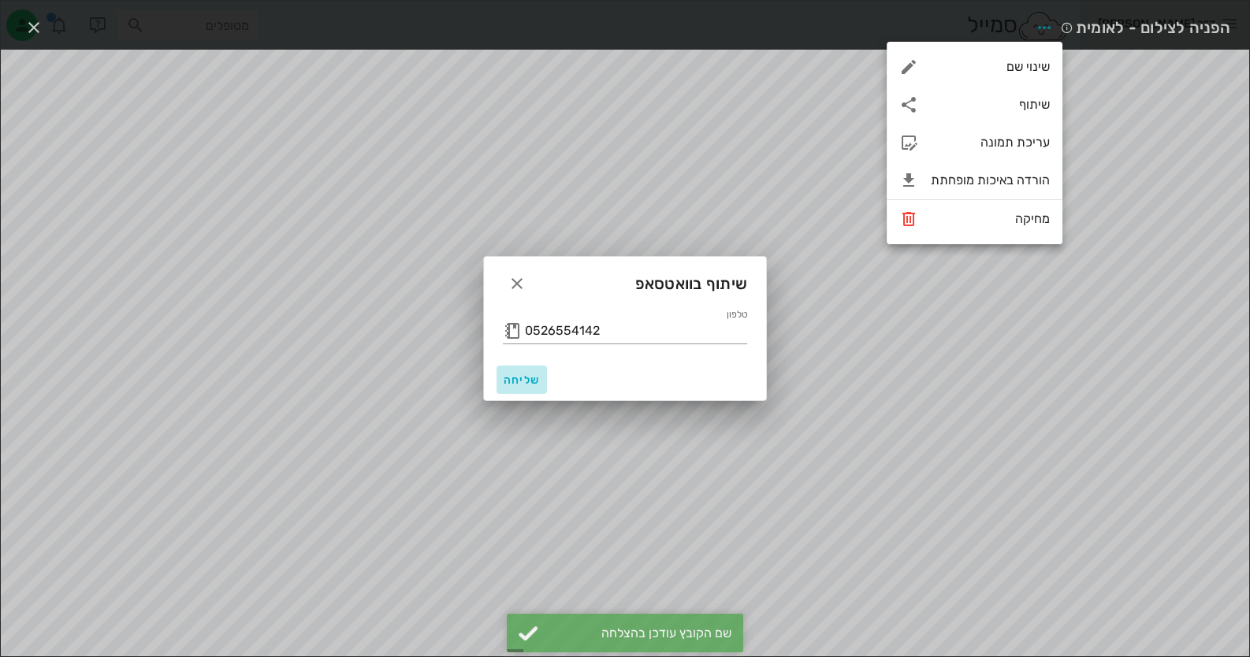
click at [511, 381] on span "שליחה" at bounding box center [522, 380] width 38 height 13
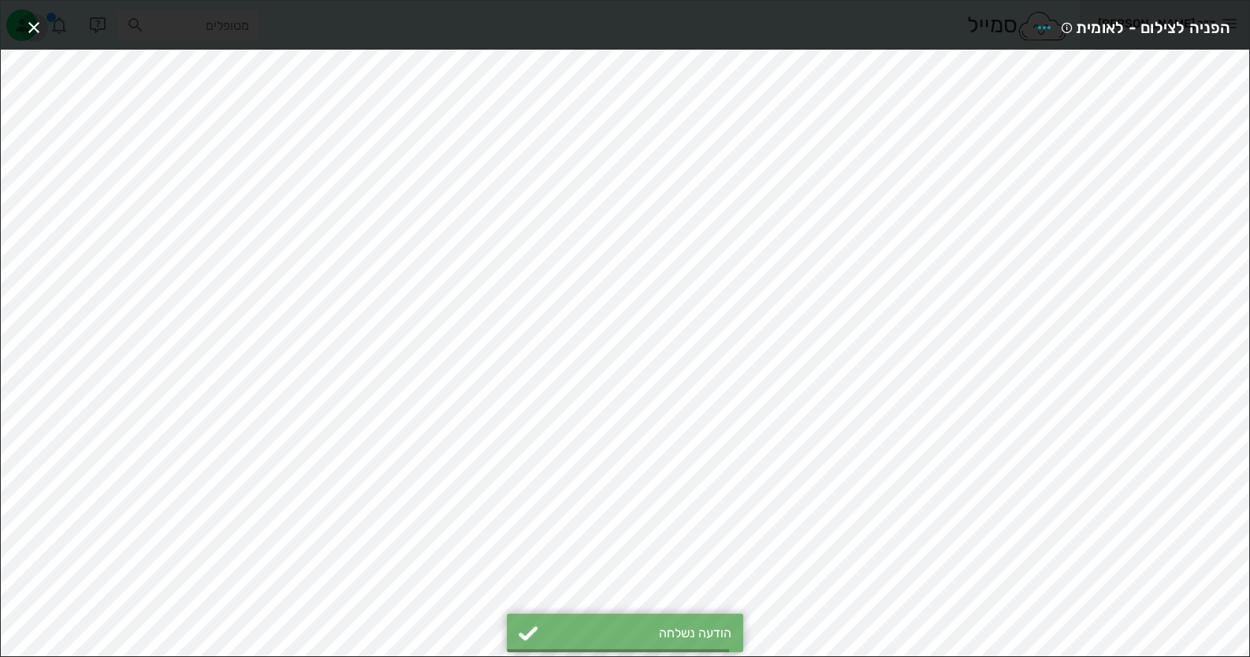
click at [26, 28] on icon "button" at bounding box center [33, 27] width 19 height 19
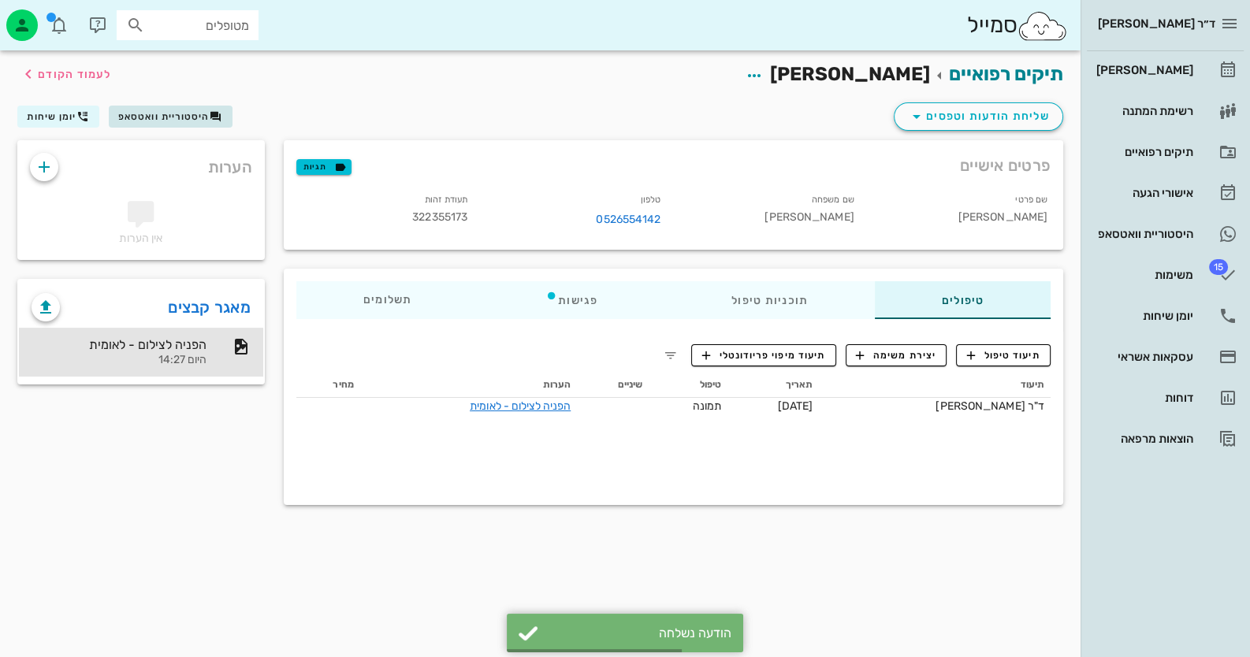
drag, startPoint x: 139, startPoint y: 104, endPoint x: 154, endPoint y: 106, distance: 15.8
click at [139, 104] on div "שליחת הודעות וטפסים היסטוריית וואטסאפ יומן שיחות" at bounding box center [540, 119] width 1065 height 41
click at [206, 121] on span "היסטוריית וואטסאפ" at bounding box center [163, 116] width 91 height 11
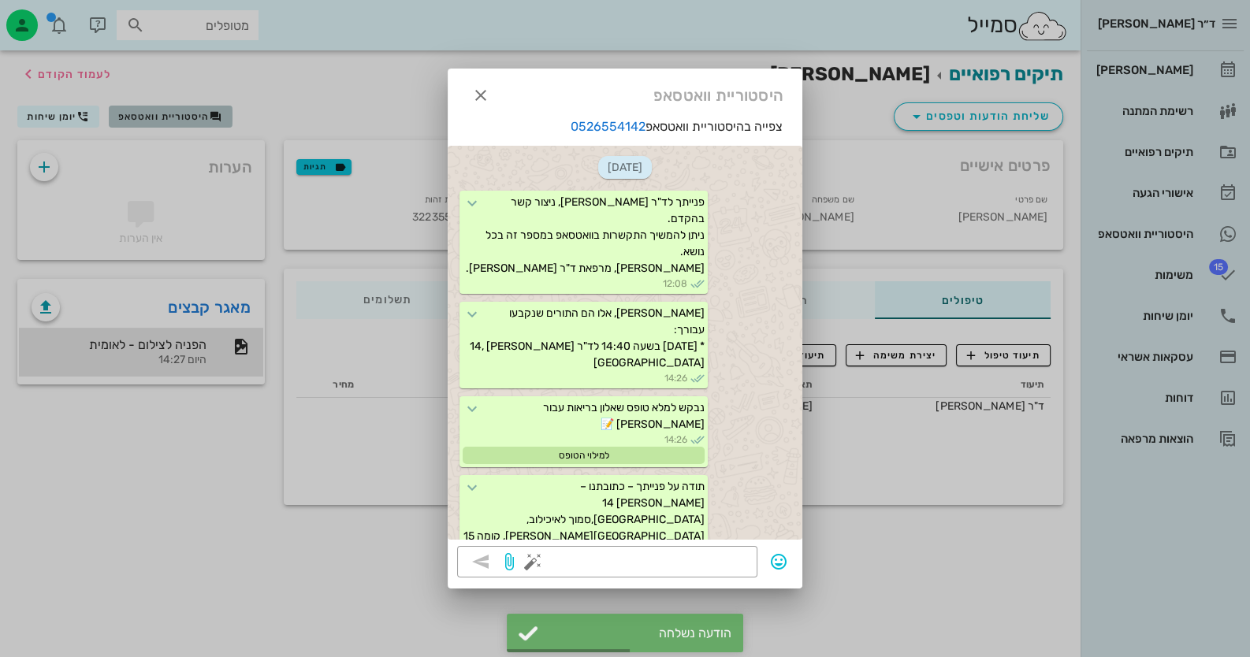
scroll to position [341, 0]
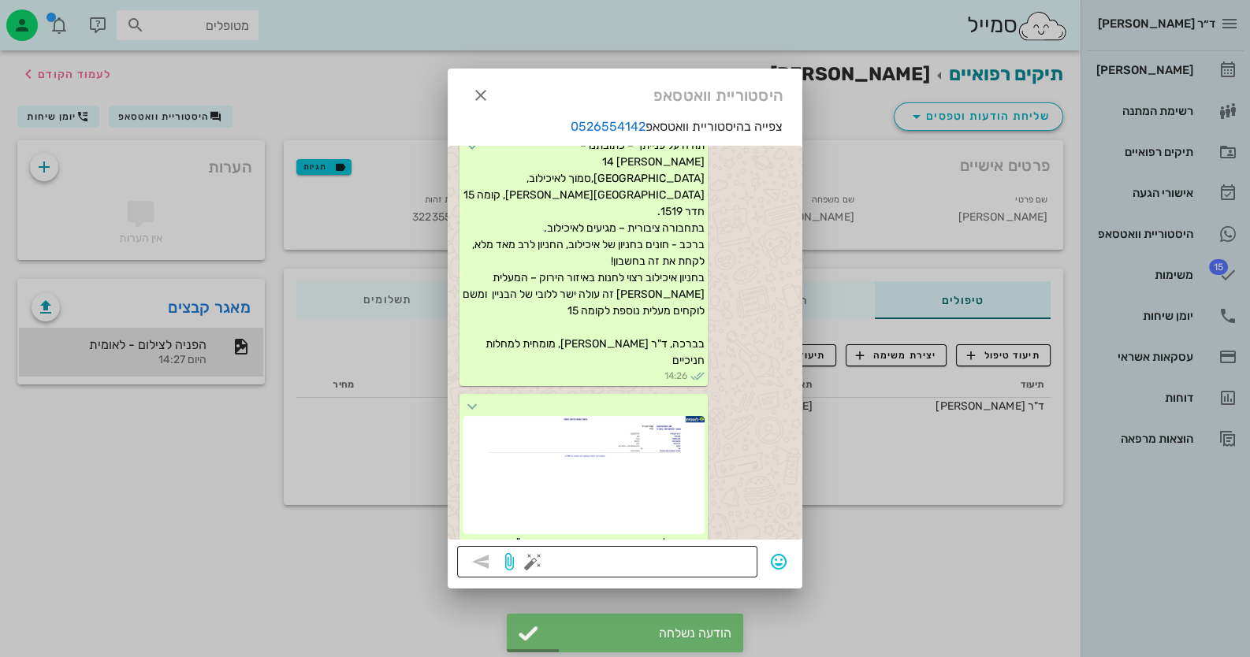
click at [527, 567] on button "button" at bounding box center [532, 561] width 19 height 19
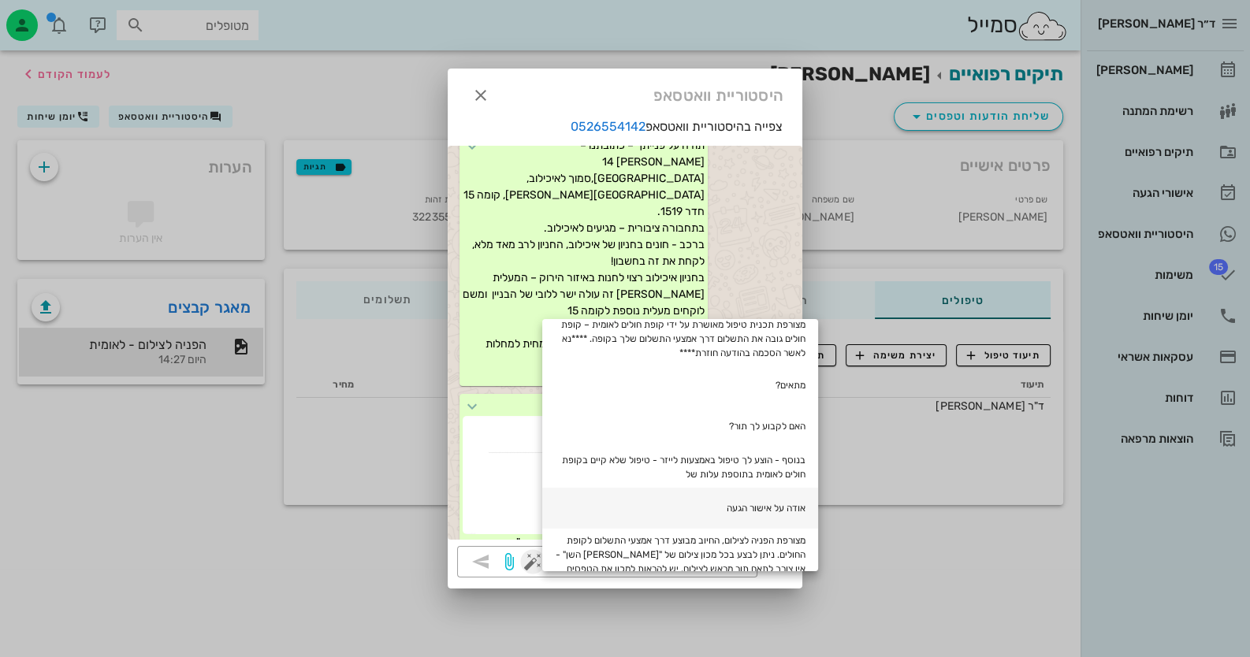
scroll to position [78, 0]
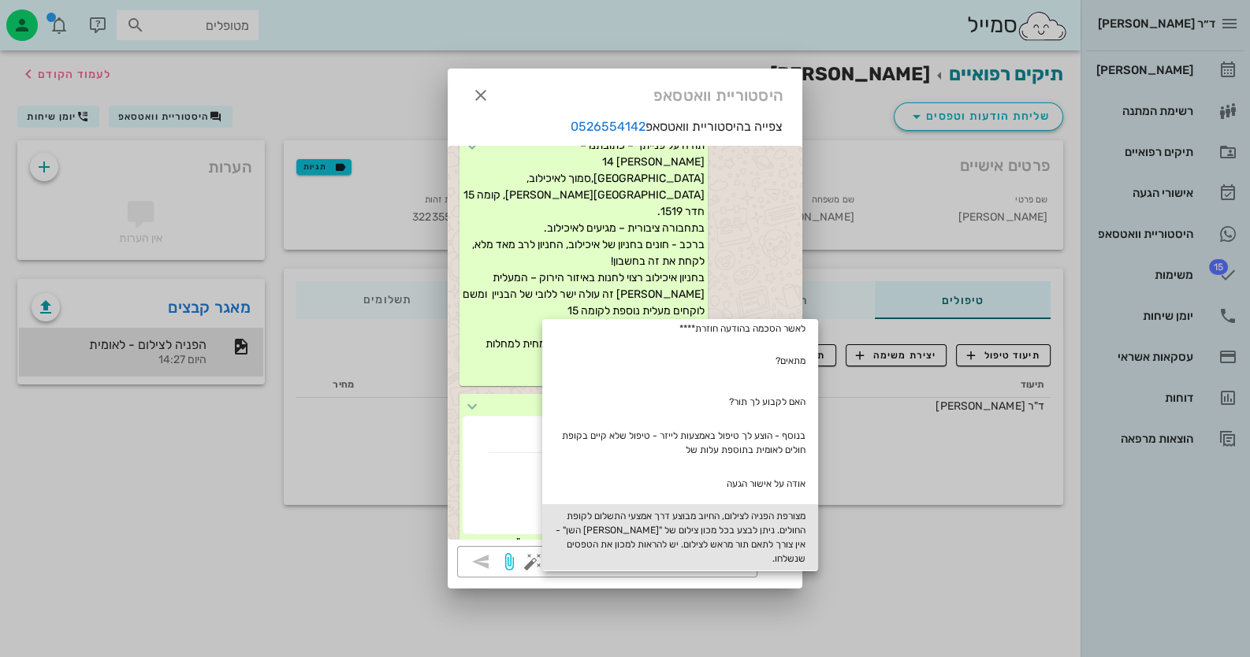
click at [760, 523] on div "מצורפת הפניה לצילום, החיוב מבוצע דרך אמצעי התשלום לקופת החולים. ניתן לבצע בכל מ…" at bounding box center [680, 537] width 276 height 66
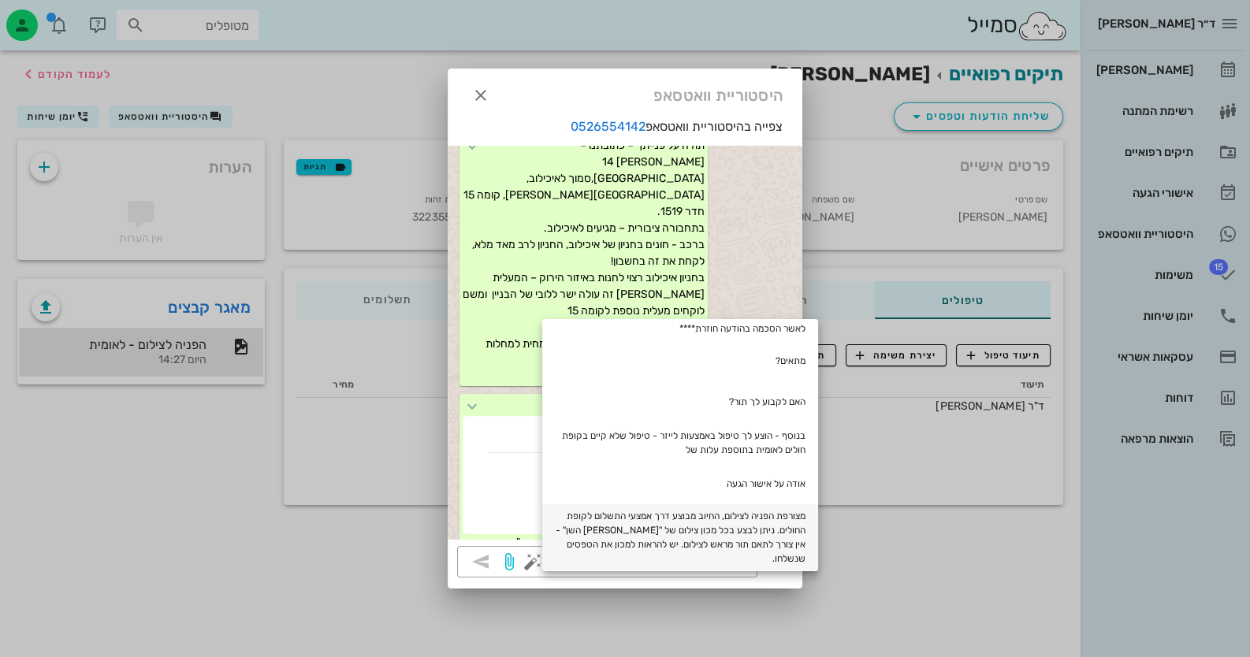
type textarea "מצורפת הפניה לצילום, החיוב מבוצע דרך אמצעי התשלום לקופת החולים. ניתן לבצע בכל מ…"
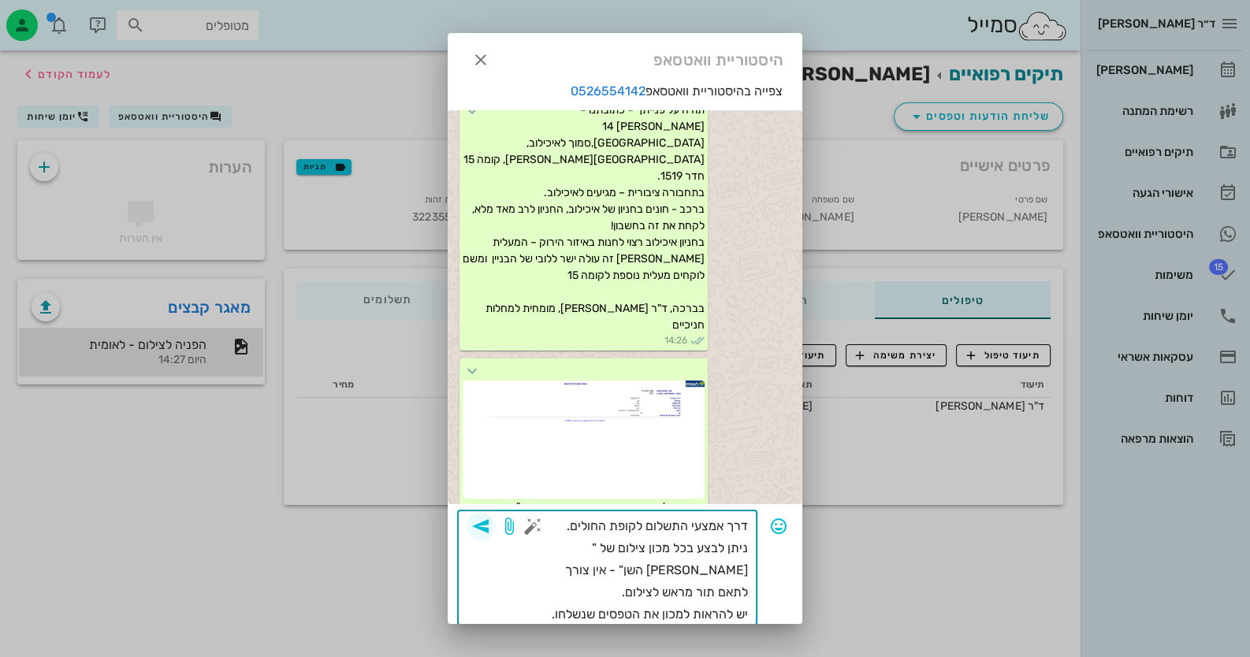
click at [490, 523] on icon "button" at bounding box center [480, 526] width 19 height 19
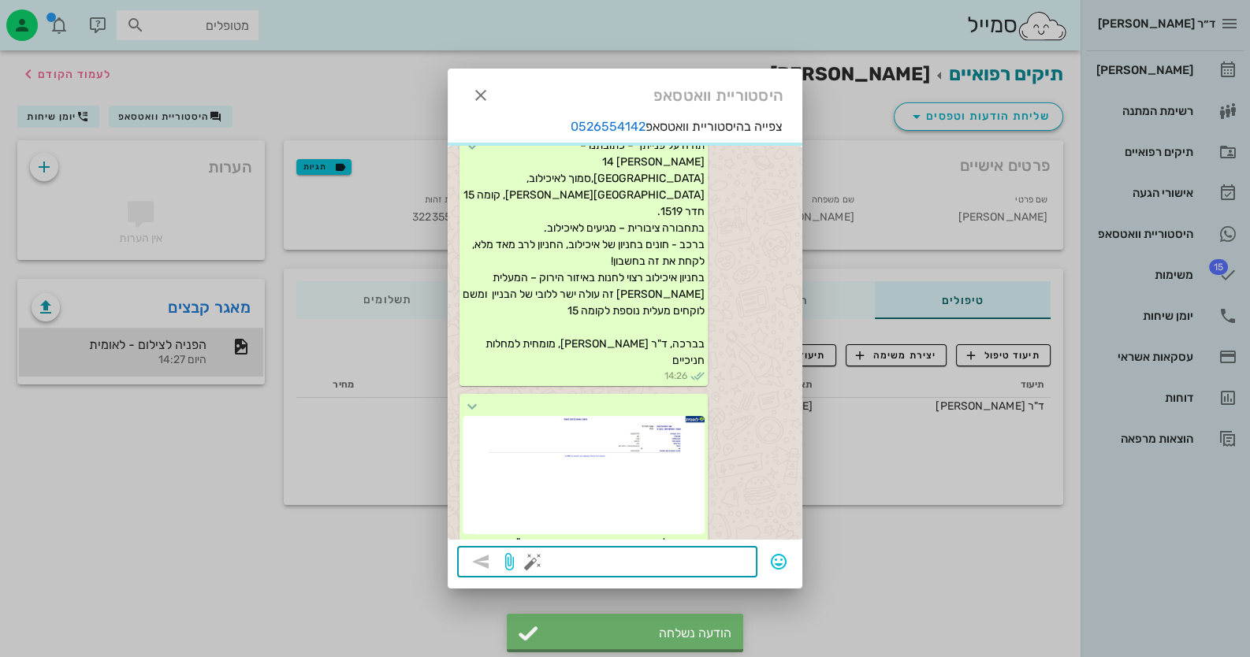
scroll to position [469, 0]
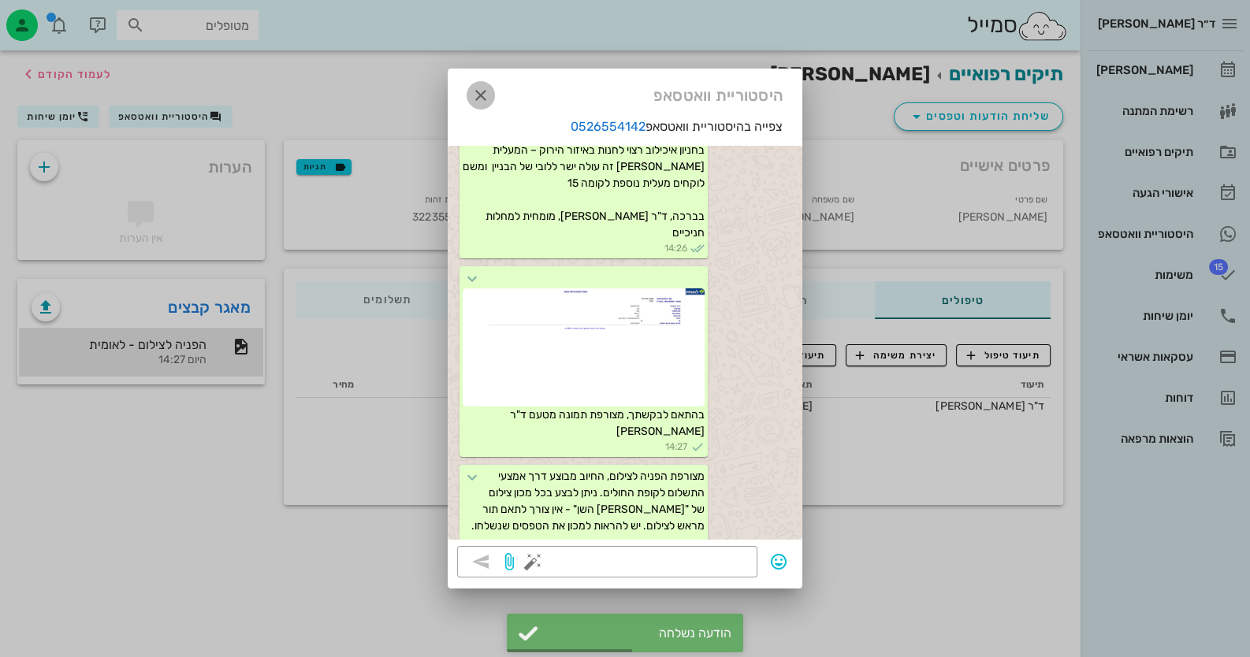
click at [476, 93] on icon "button" at bounding box center [480, 95] width 19 height 19
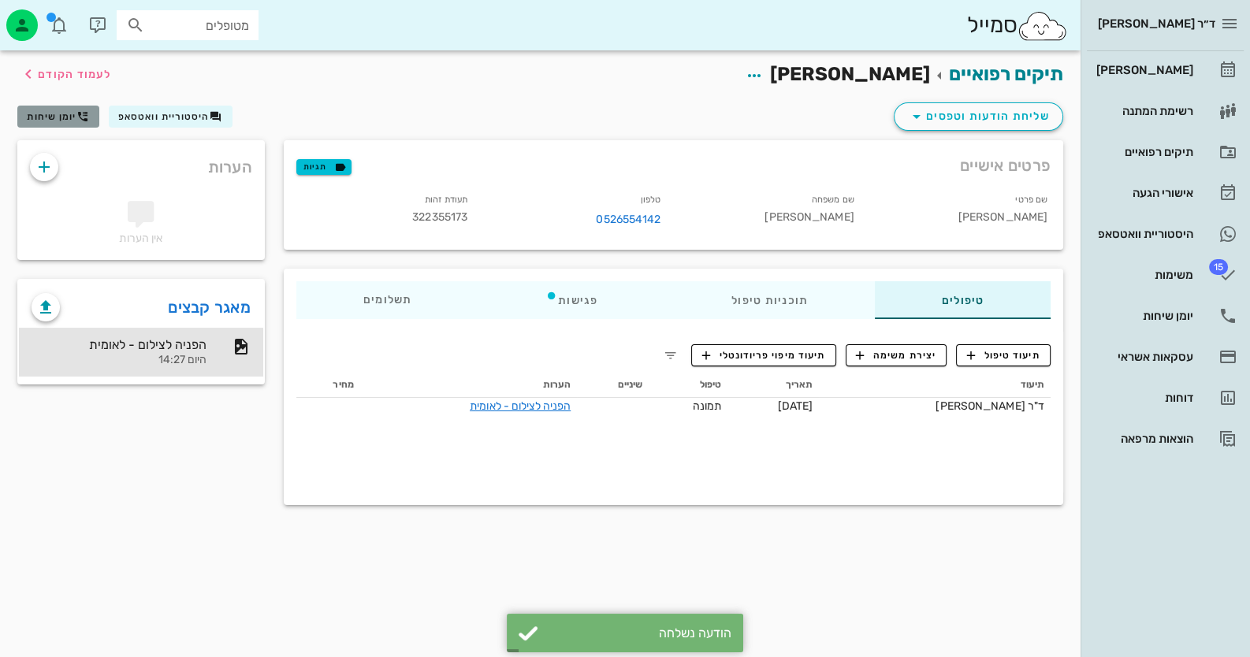
click at [47, 112] on span "יומן שיחות" at bounding box center [52, 116] width 50 height 11
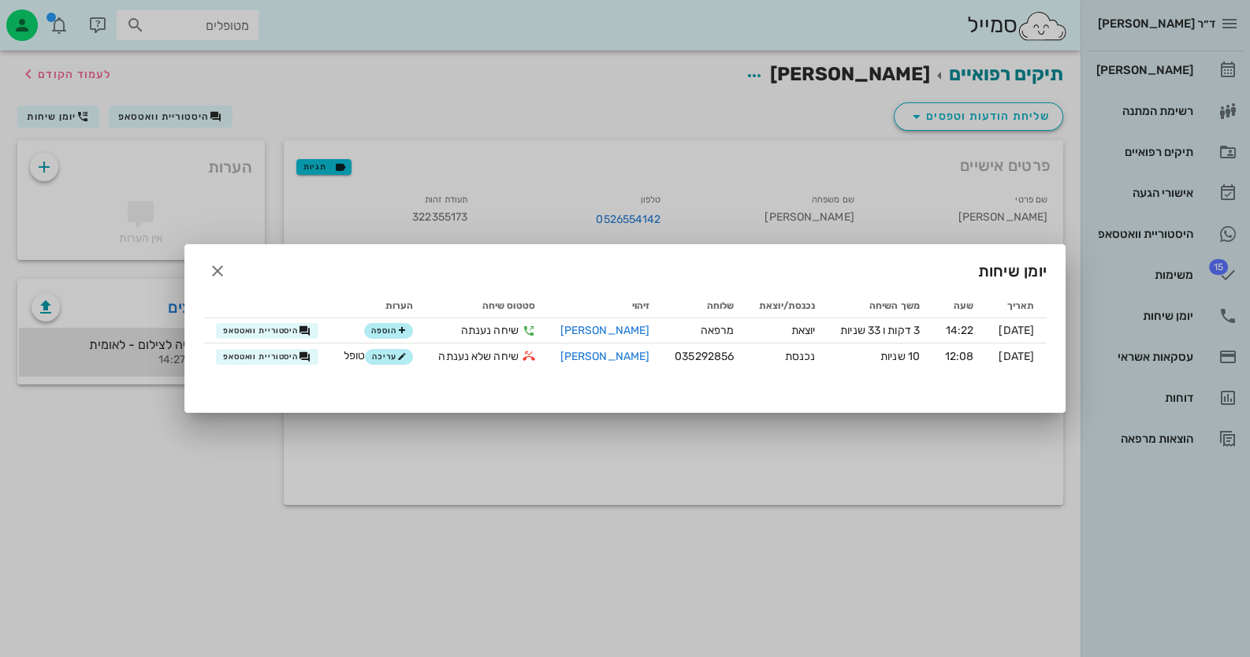
click at [523, 90] on div at bounding box center [625, 328] width 1250 height 657
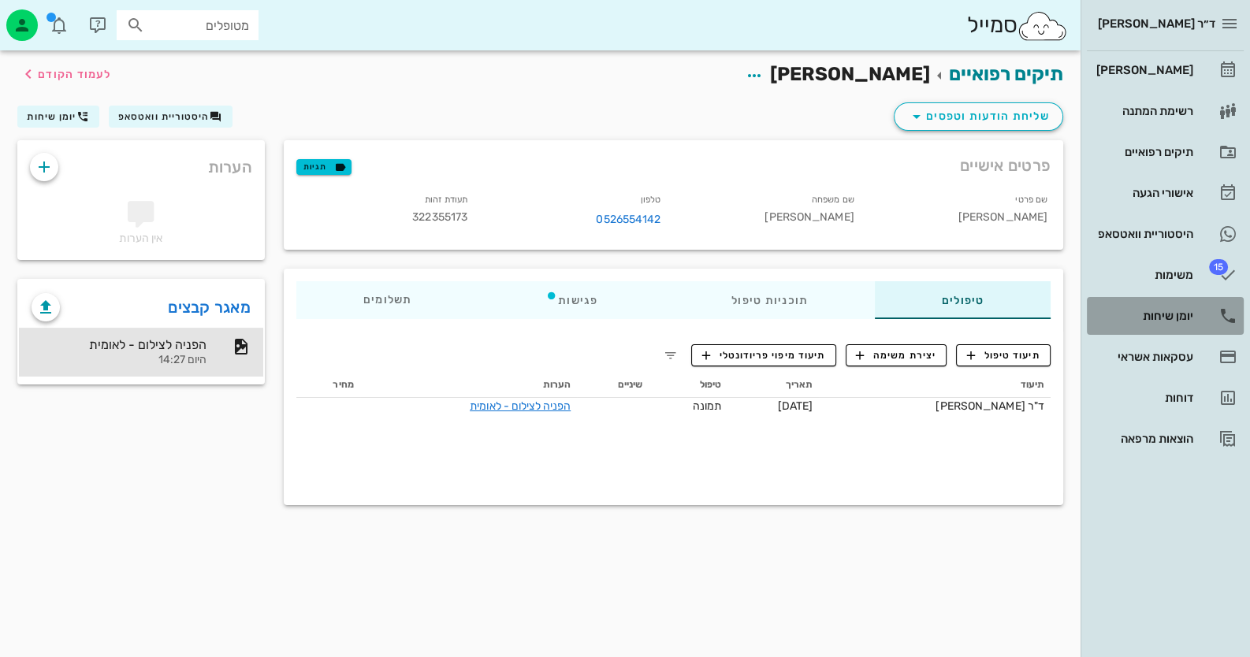
click at [1230, 323] on icon at bounding box center [1227, 316] width 19 height 19
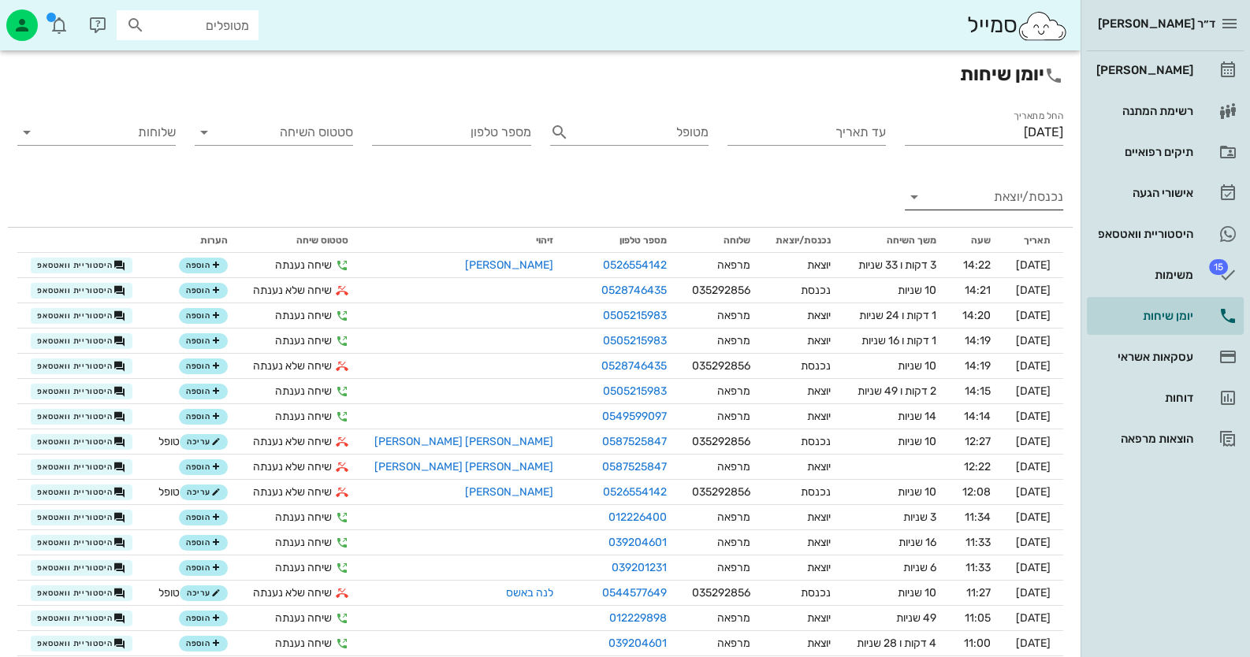
click at [1009, 200] on input "נכנסת/יוצאת" at bounding box center [996, 196] width 133 height 25
click at [0, 0] on div "נכנסת" at bounding box center [0, 0] width 0 height 0
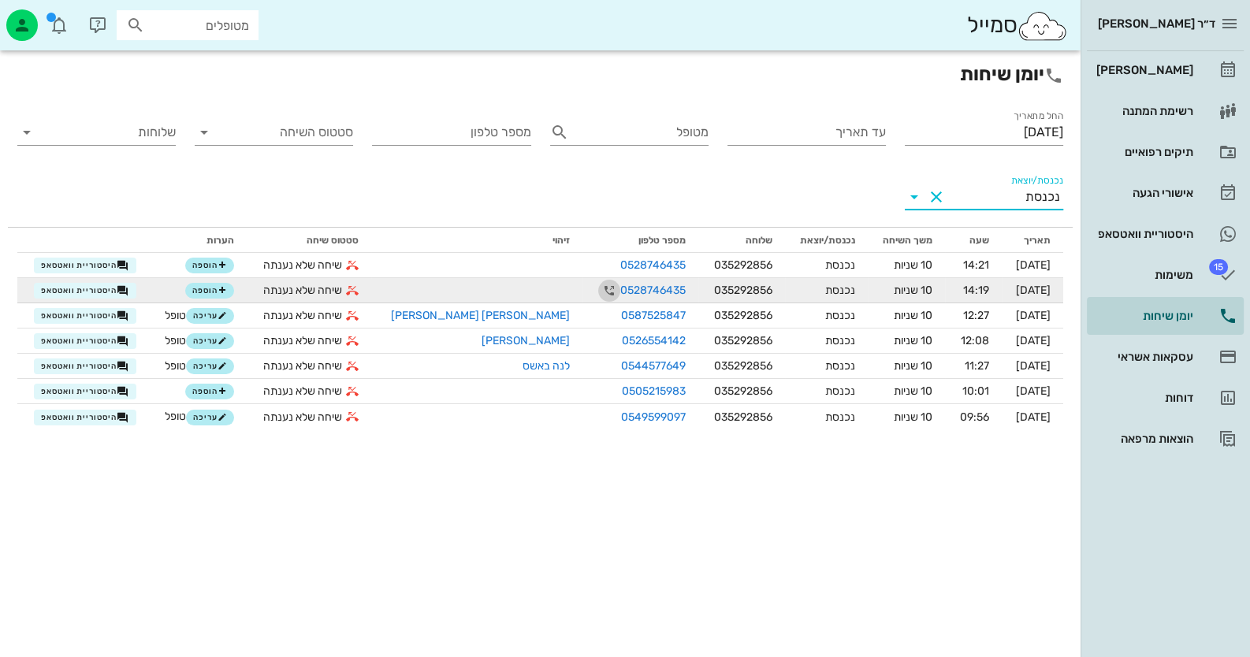
click at [600, 285] on icon "button" at bounding box center [609, 290] width 19 height 19
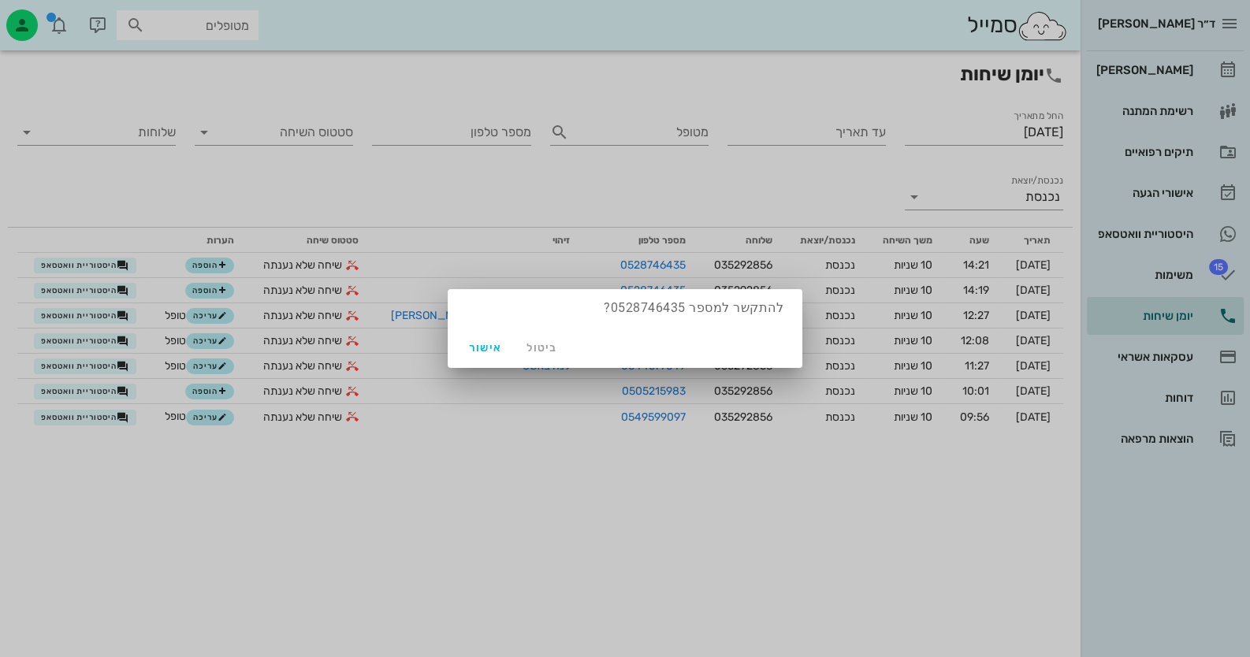
click at [32, 285] on div at bounding box center [625, 328] width 1250 height 657
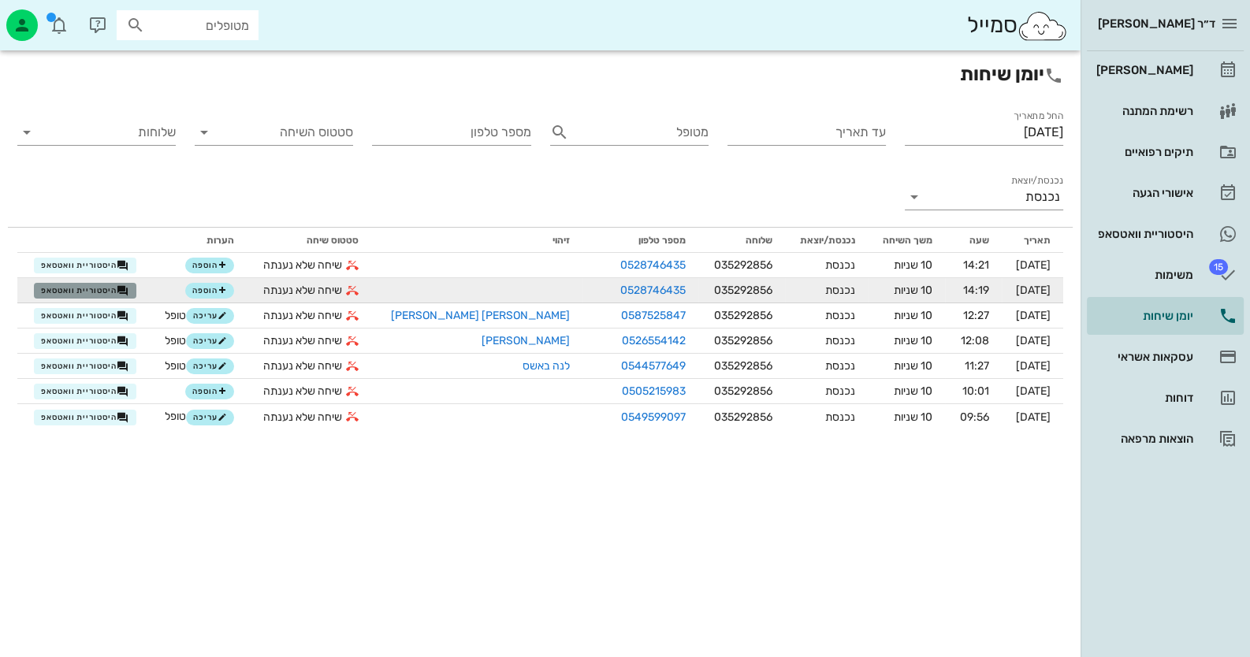
click at [107, 290] on span "היסטוריית וואטסאפ" at bounding box center [85, 291] width 88 height 13
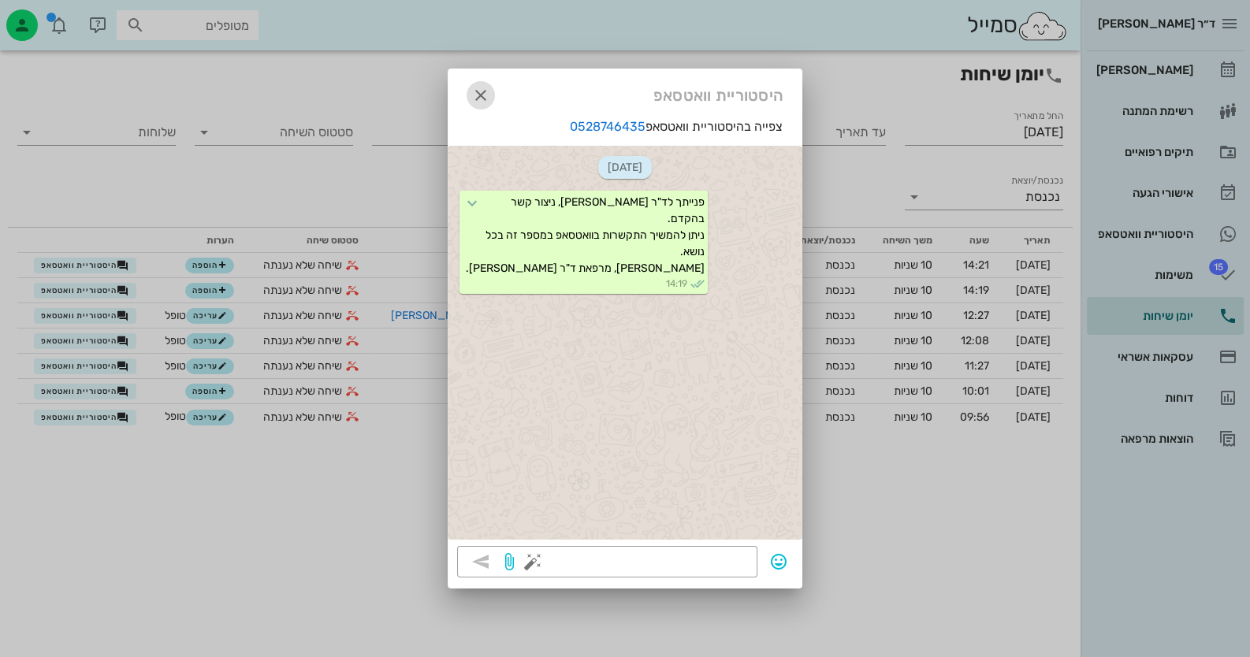
drag, startPoint x: 483, startPoint y: 92, endPoint x: 498, endPoint y: 102, distance: 17.7
click at [485, 93] on icon "button" at bounding box center [480, 95] width 19 height 19
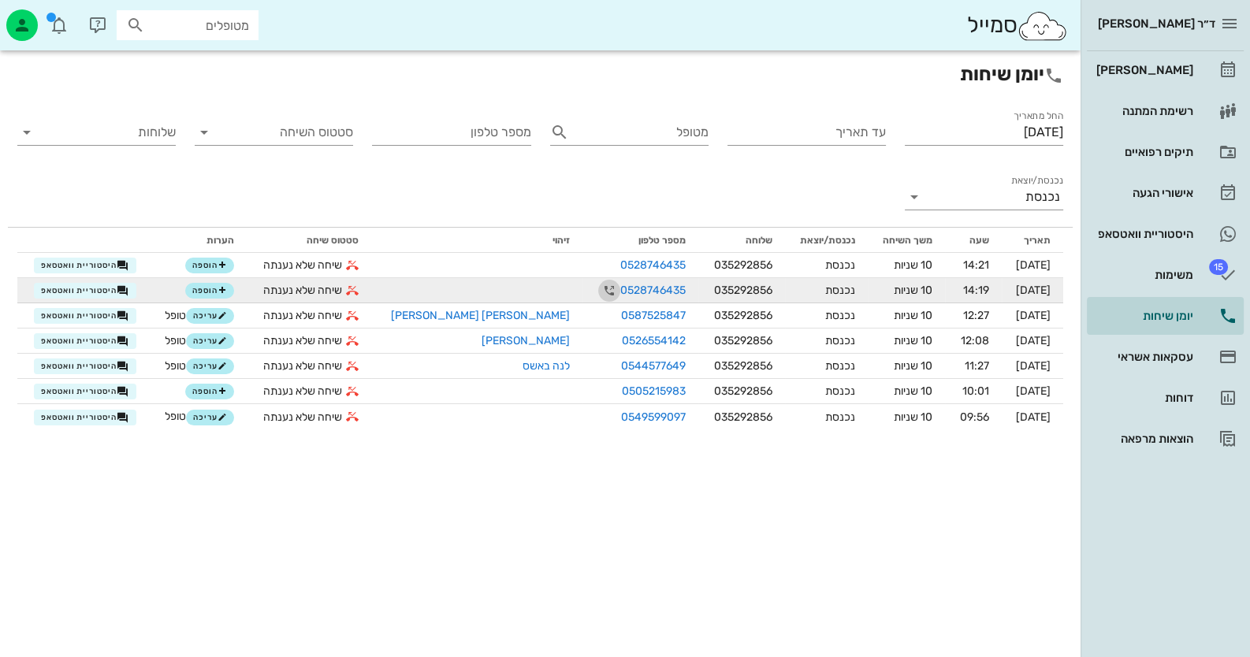
click at [600, 290] on icon "button" at bounding box center [609, 290] width 19 height 19
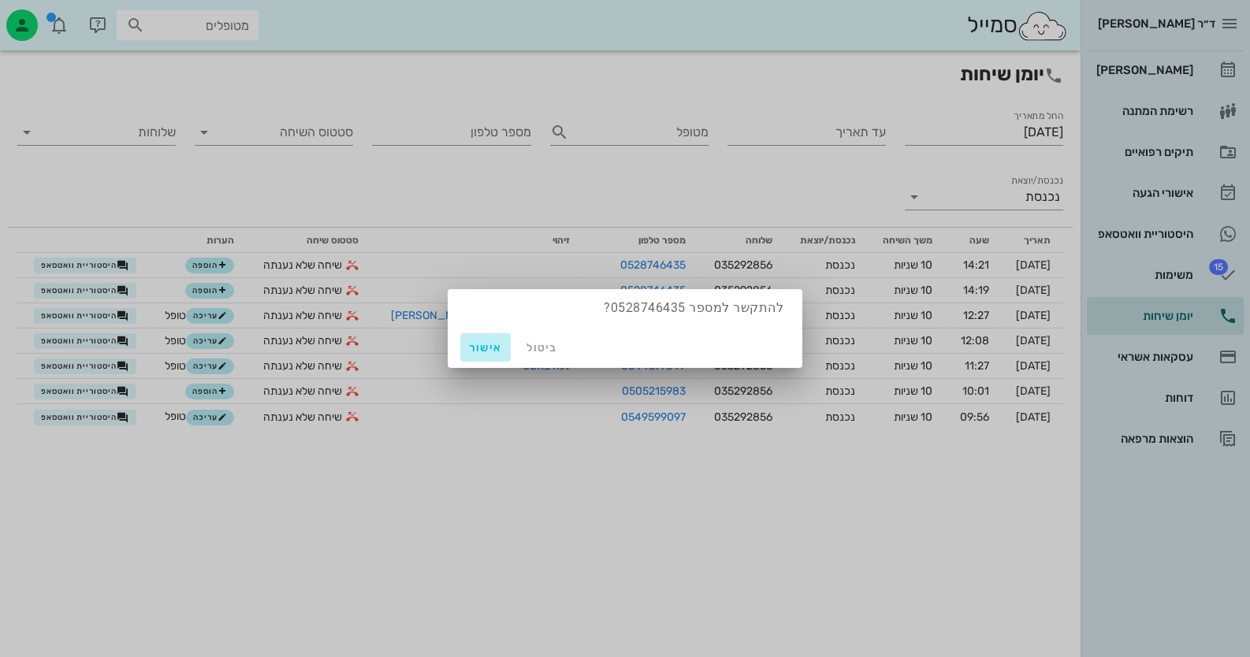
click at [475, 342] on span "אישור" at bounding box center [486, 347] width 38 height 13
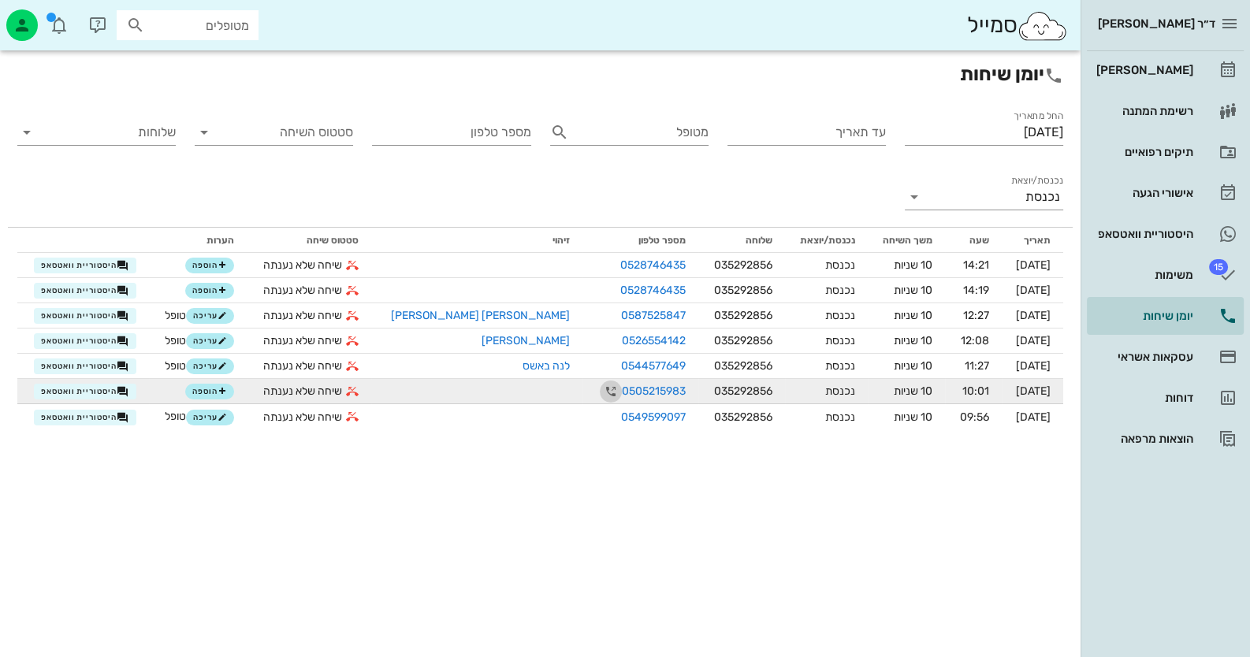
click at [601, 392] on icon "button" at bounding box center [610, 391] width 19 height 19
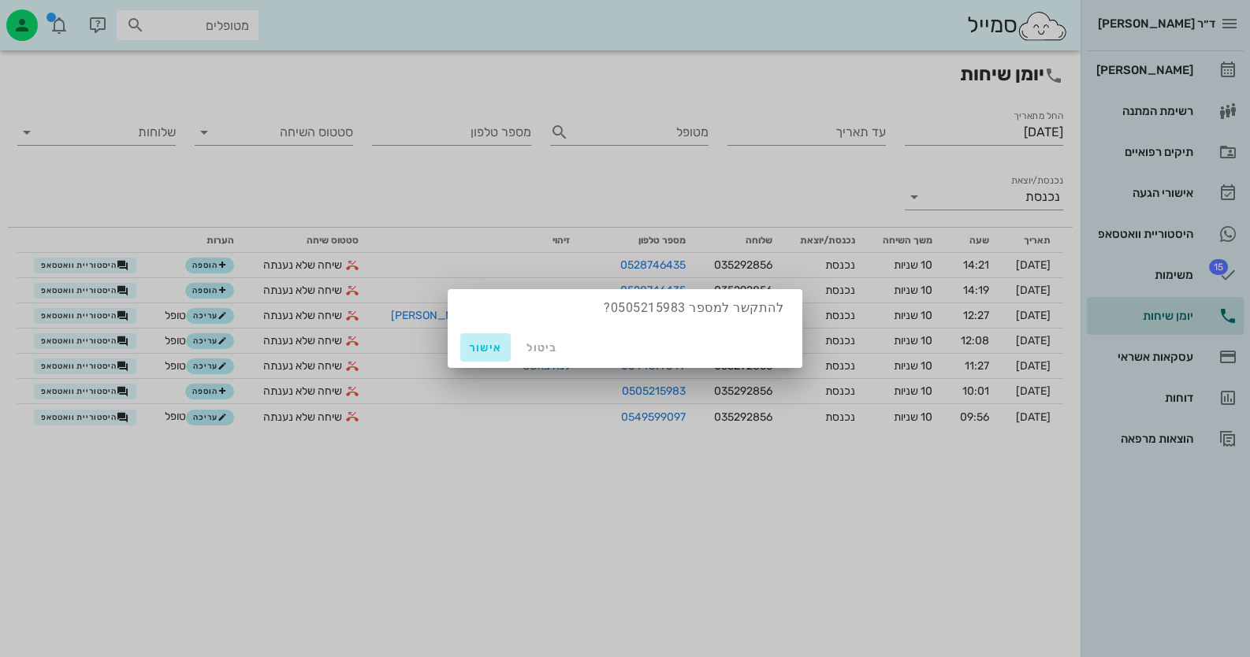
click at [485, 357] on button "אישור" at bounding box center [485, 347] width 50 height 28
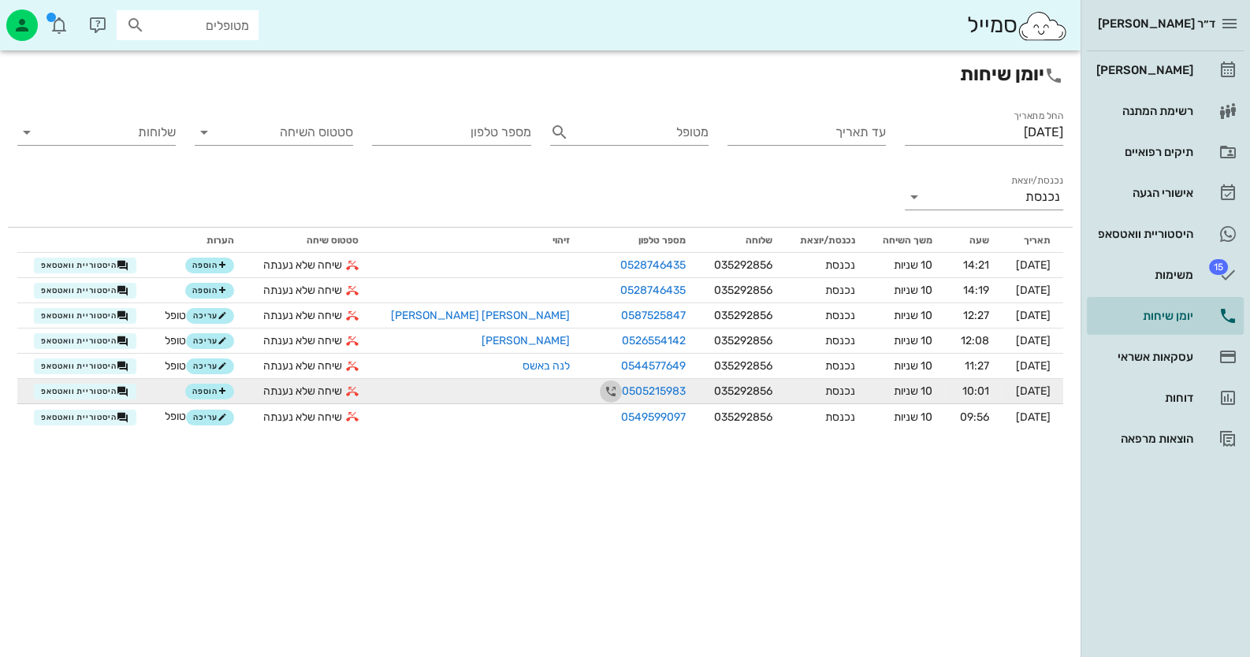
click at [601, 393] on icon "button" at bounding box center [610, 391] width 19 height 19
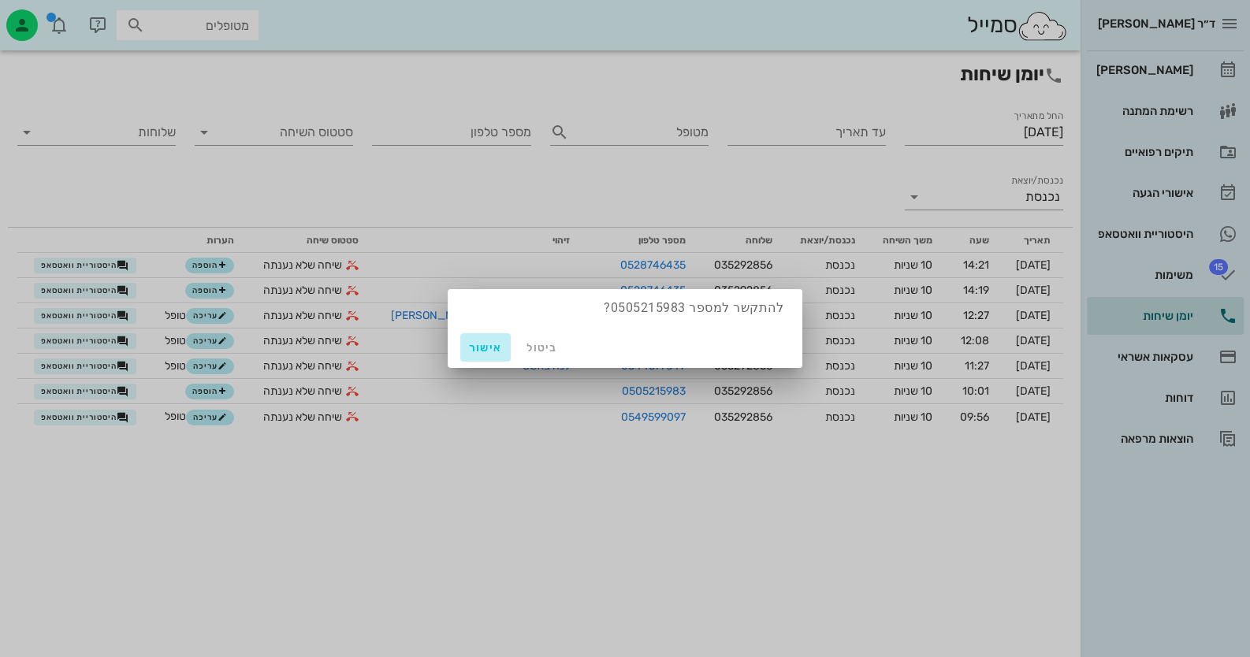
click at [484, 348] on span "אישור" at bounding box center [486, 347] width 38 height 13
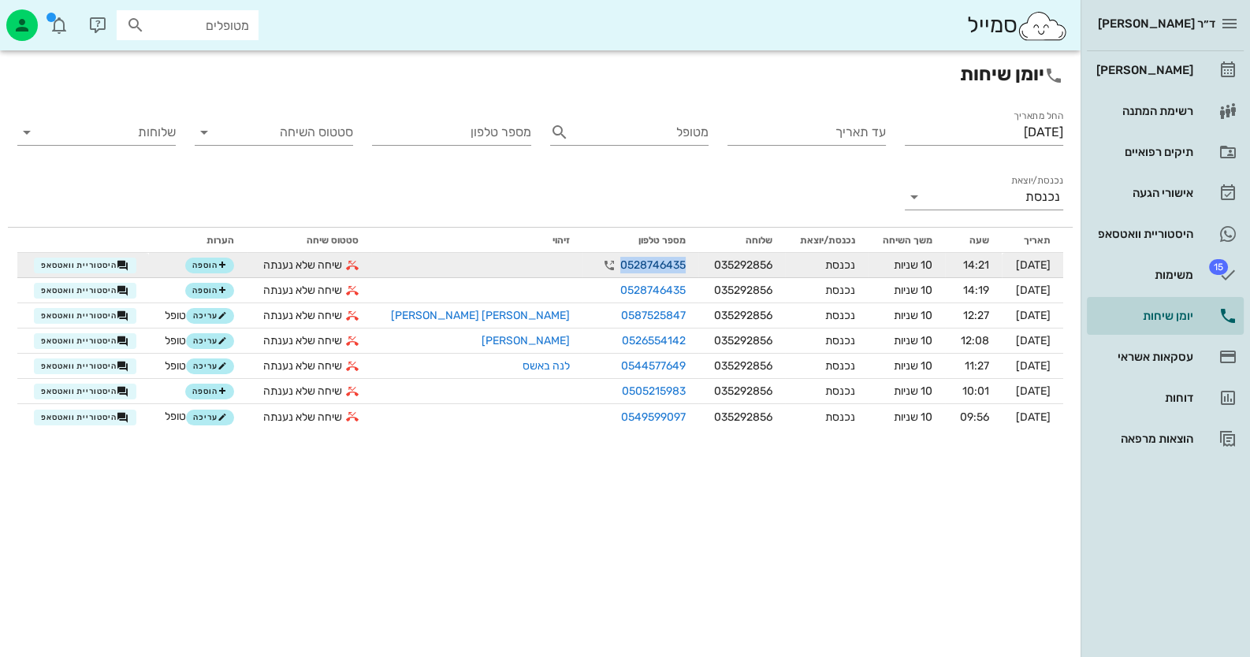
drag, startPoint x: 549, startPoint y: 265, endPoint x: 612, endPoint y: 265, distance: 62.3
click at [620, 265] on link "0528746435" at bounding box center [652, 265] width 65 height 17
copy link "0528746435"
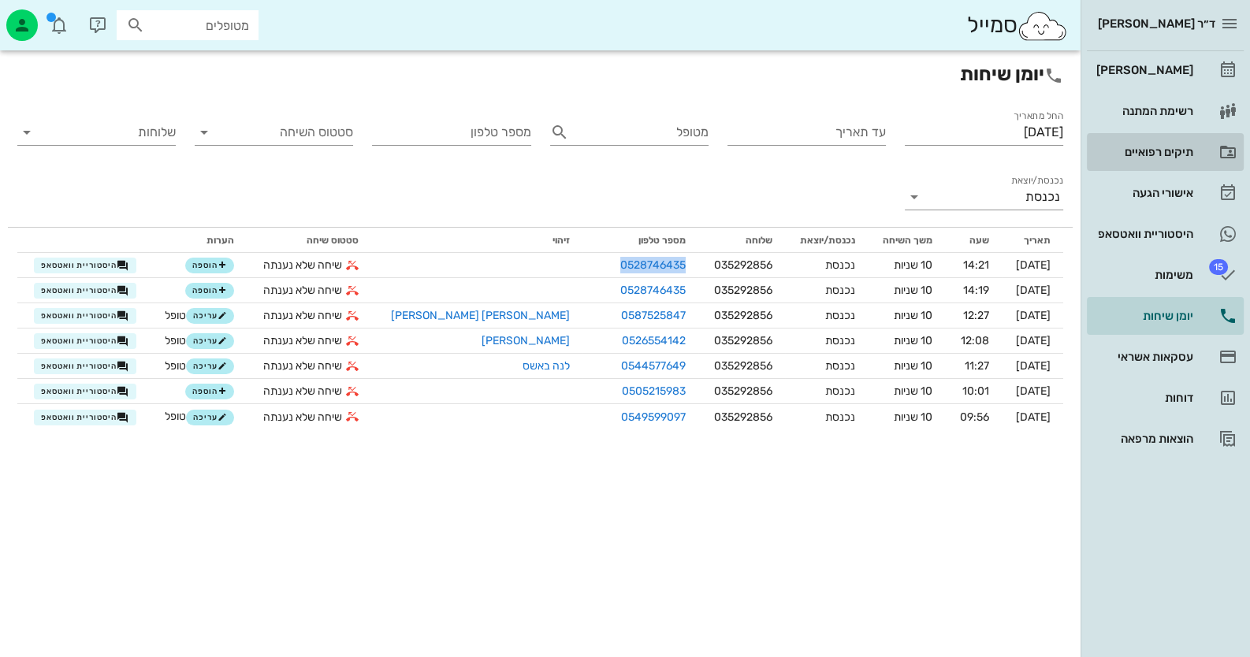
click at [1167, 142] on div "תיקים רפואיים" at bounding box center [1143, 151] width 100 height 25
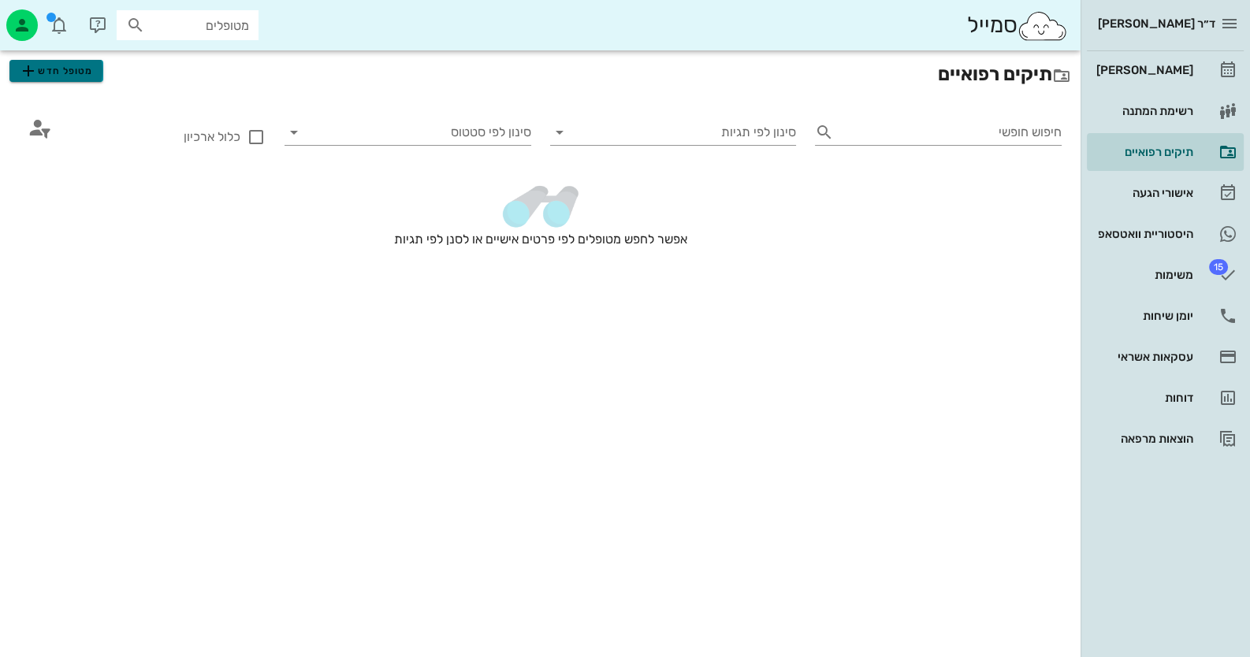
click at [61, 78] on span "מטופל חדש" at bounding box center [56, 70] width 74 height 19
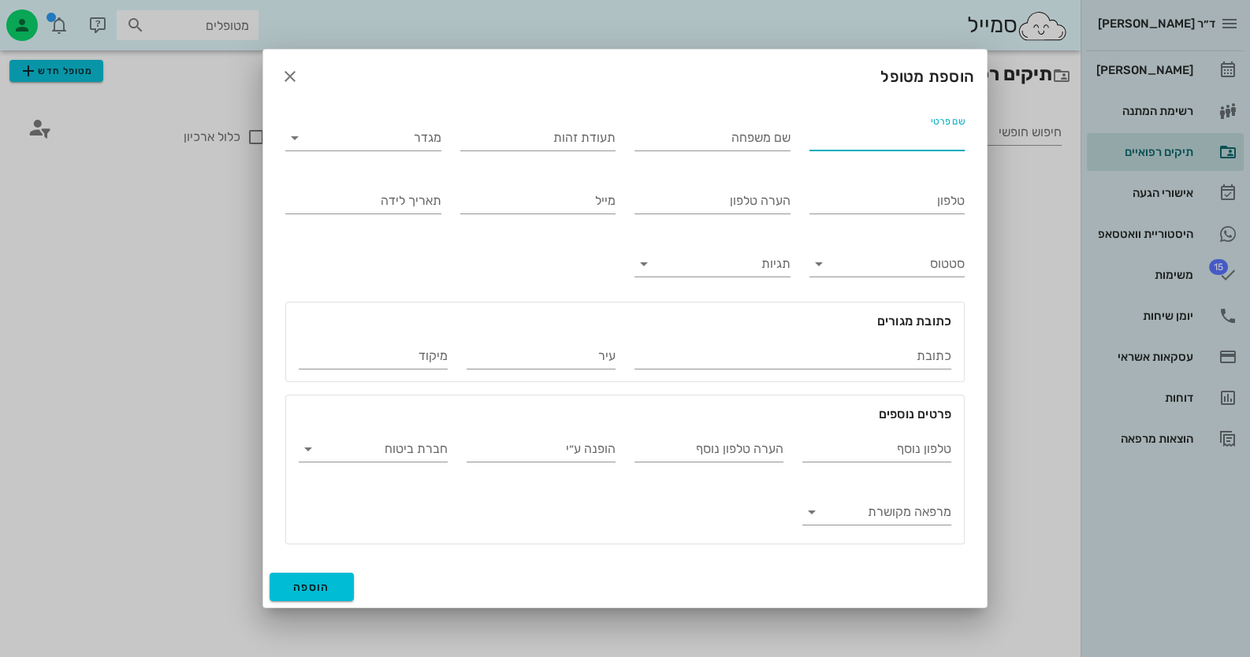
click at [946, 143] on input "שם פרטי" at bounding box center [887, 137] width 156 height 25
type input "ראובן"
type input "קרויזר"
click at [540, 136] on input "תעודת זהות" at bounding box center [538, 137] width 156 height 25
type input "53622460"
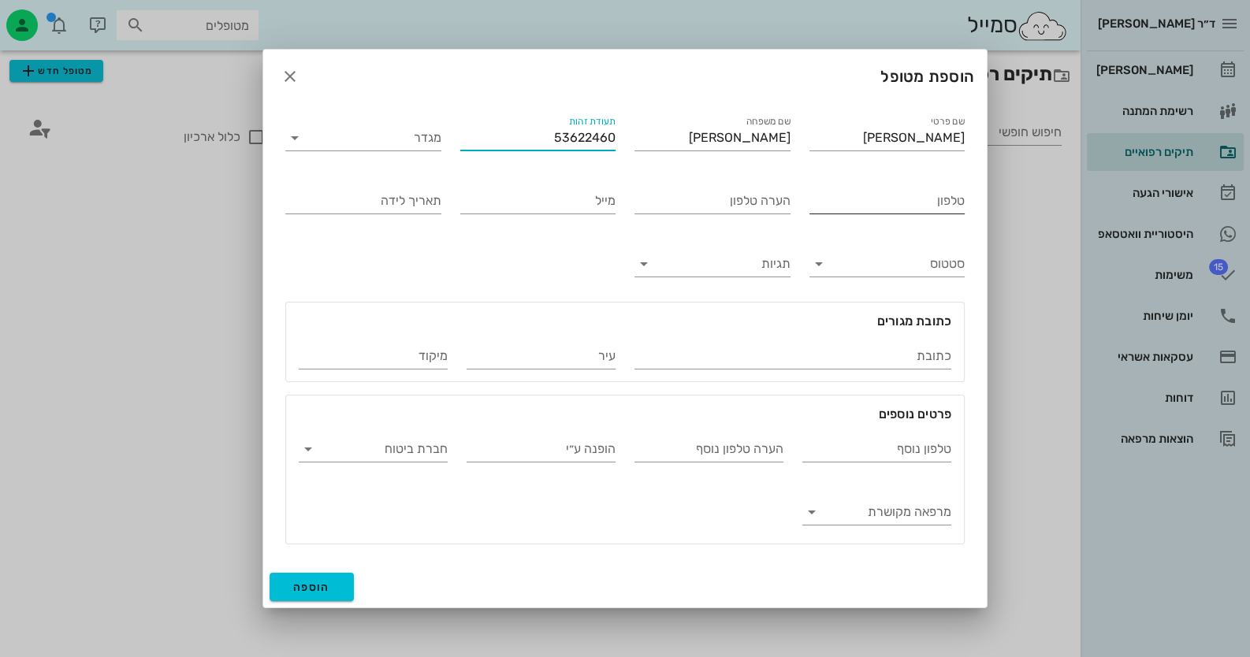
click at [924, 200] on input "טלפון" at bounding box center [887, 200] width 156 height 25
paste input "0528746435"
type input "0528746435"
click at [327, 597] on button "הוספה" at bounding box center [312, 587] width 84 height 28
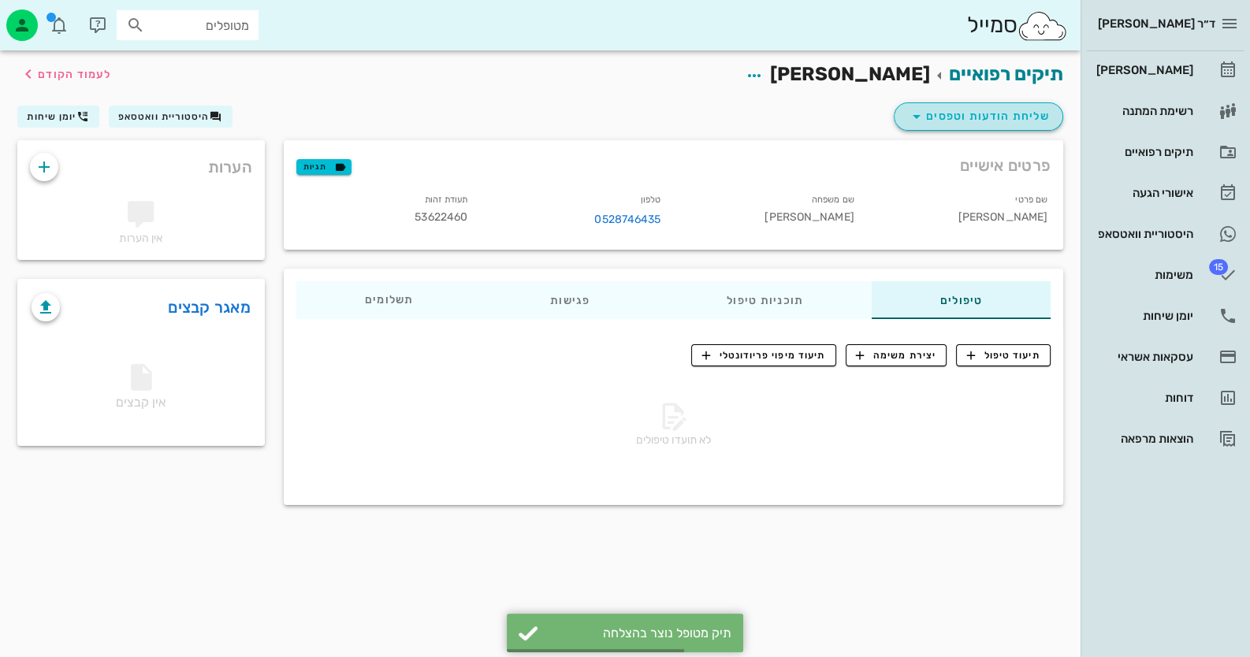
click at [1036, 110] on span "שליחת הודעות וטפסים" at bounding box center [978, 116] width 143 height 19
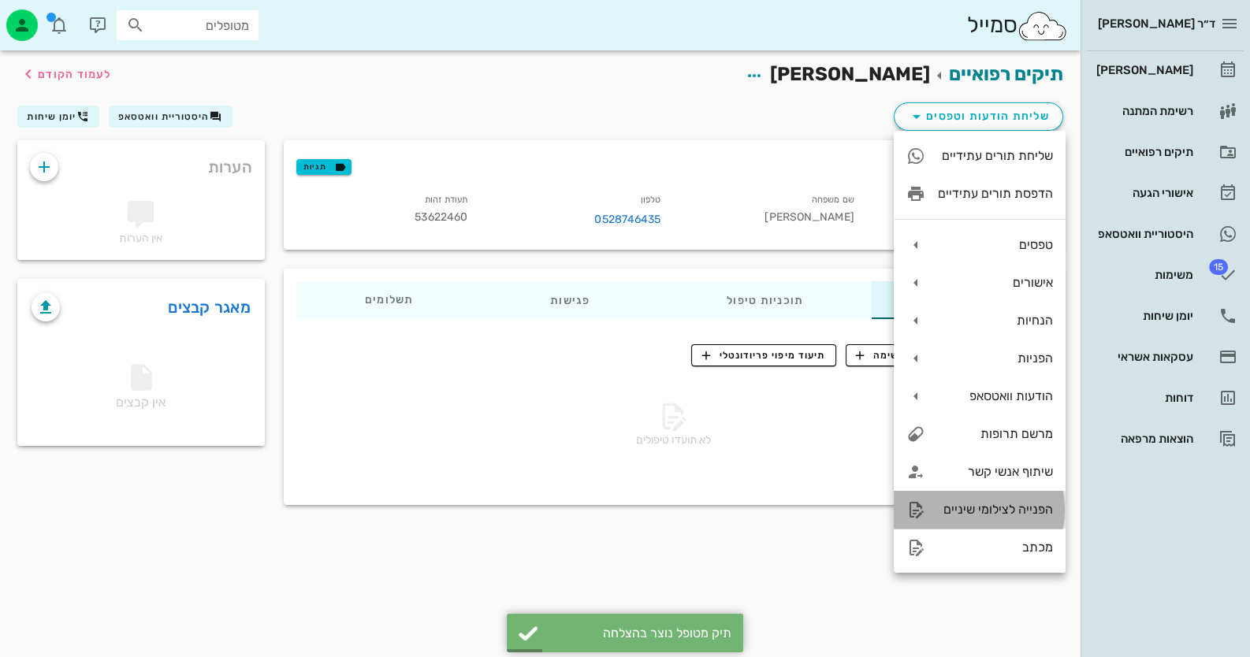
click at [1031, 509] on div "הפנייה לצילומי שיניים" at bounding box center [995, 509] width 115 height 15
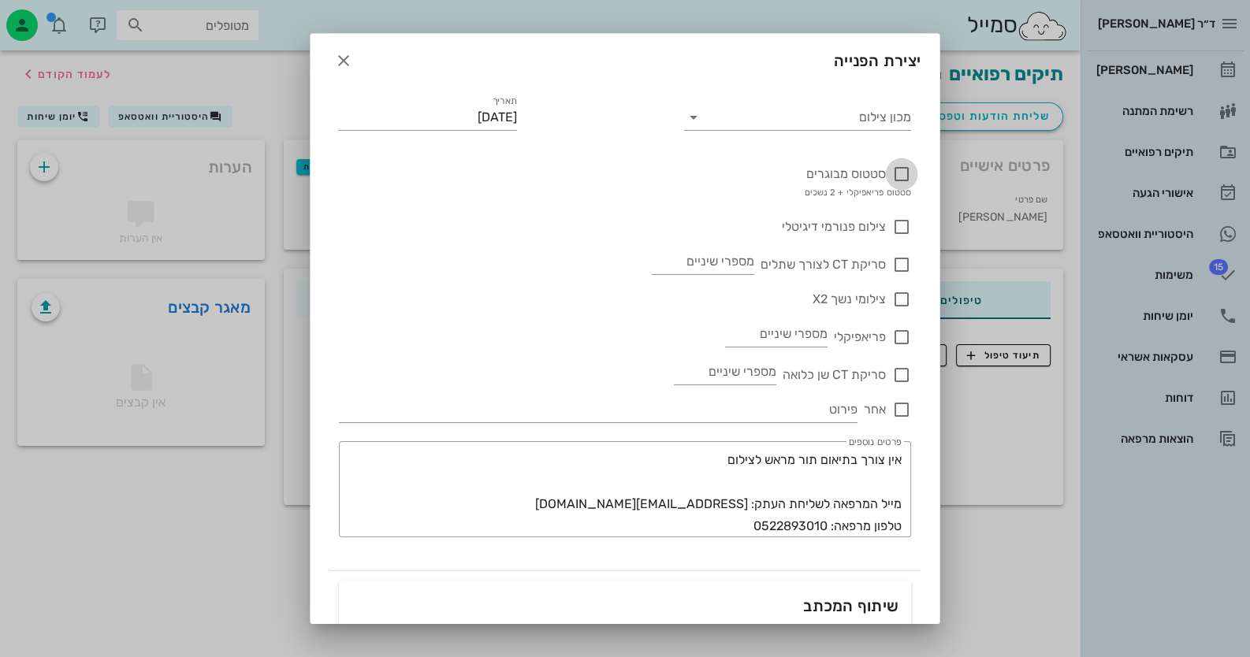
click at [900, 173] on div at bounding box center [901, 174] width 27 height 27
checkbox input "true"
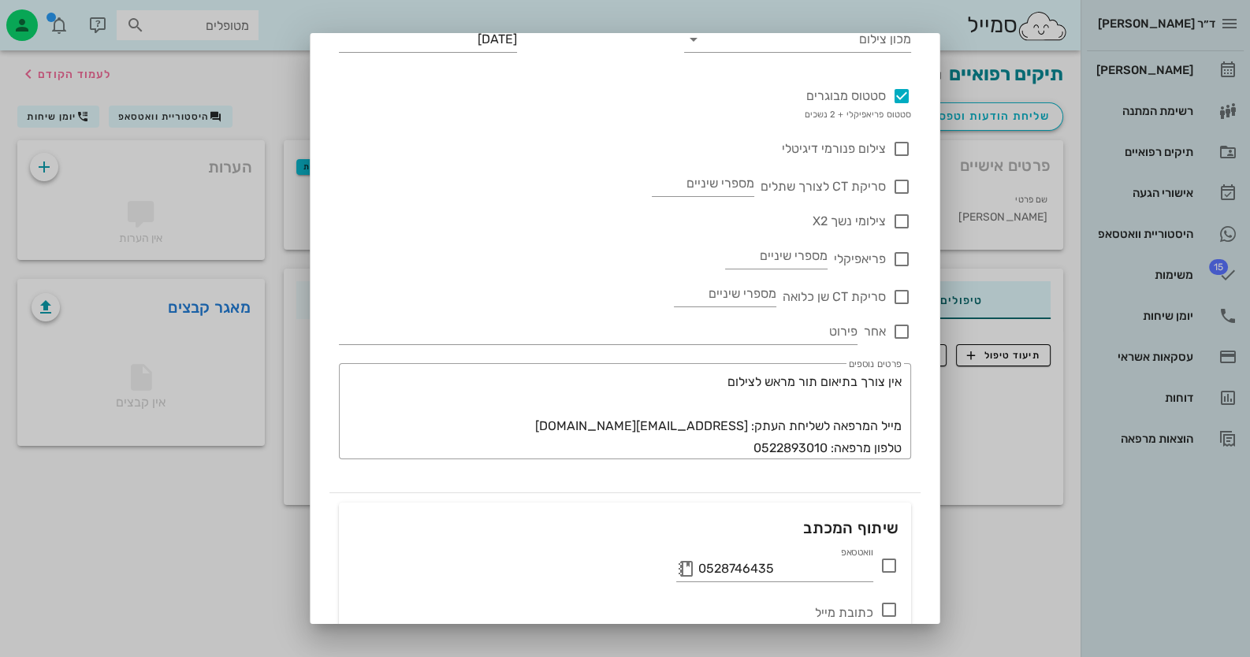
scroll to position [209, 0]
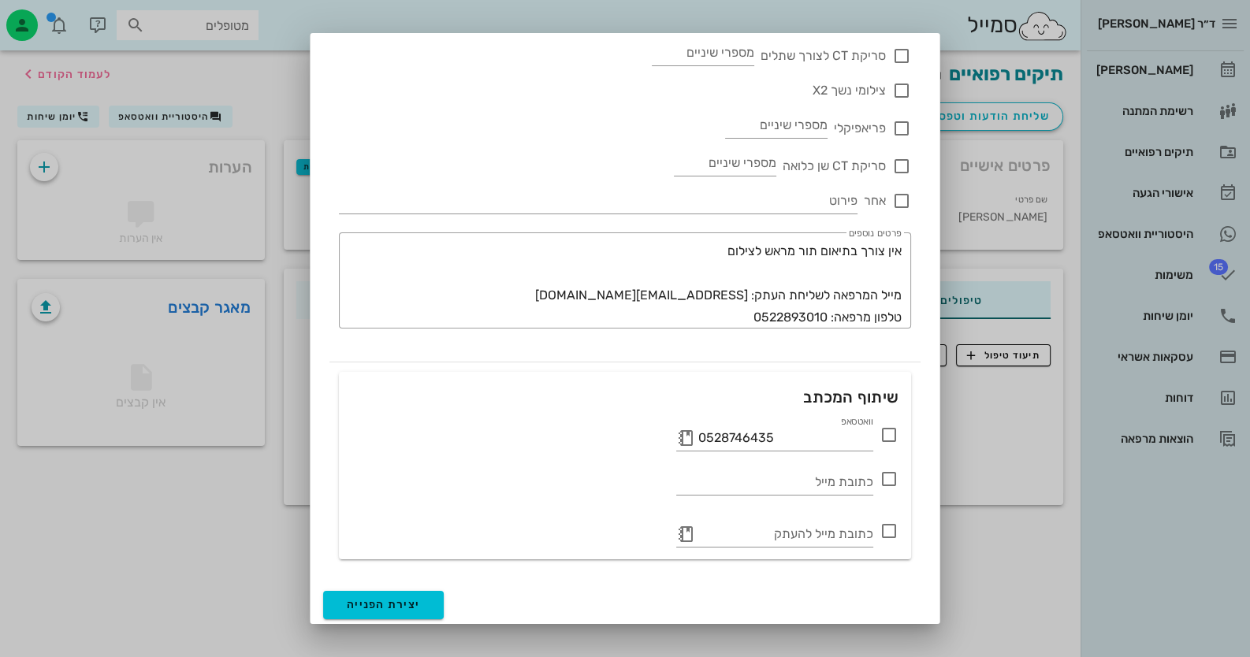
click at [894, 427] on icon at bounding box center [889, 435] width 19 height 19
click at [420, 604] on span "יצירת הפנייה" at bounding box center [383, 604] width 73 height 13
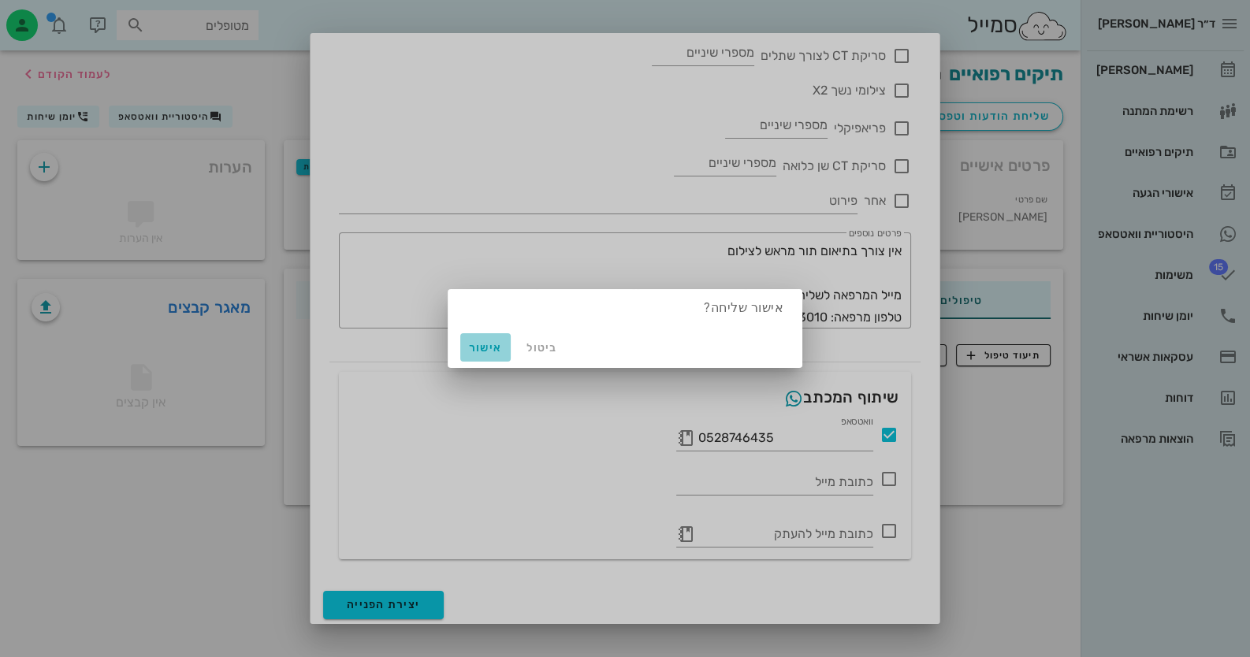
click at [473, 350] on span "אישור" at bounding box center [486, 347] width 38 height 13
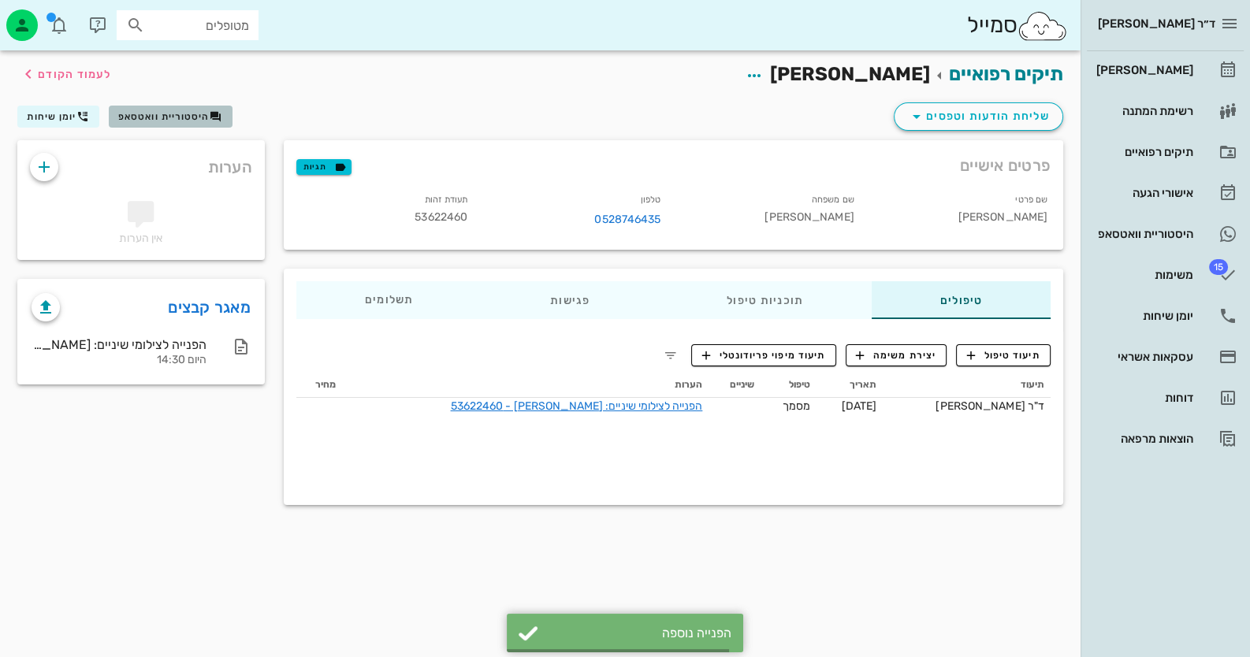
click at [189, 113] on span "היסטוריית וואטסאפ" at bounding box center [163, 116] width 91 height 11
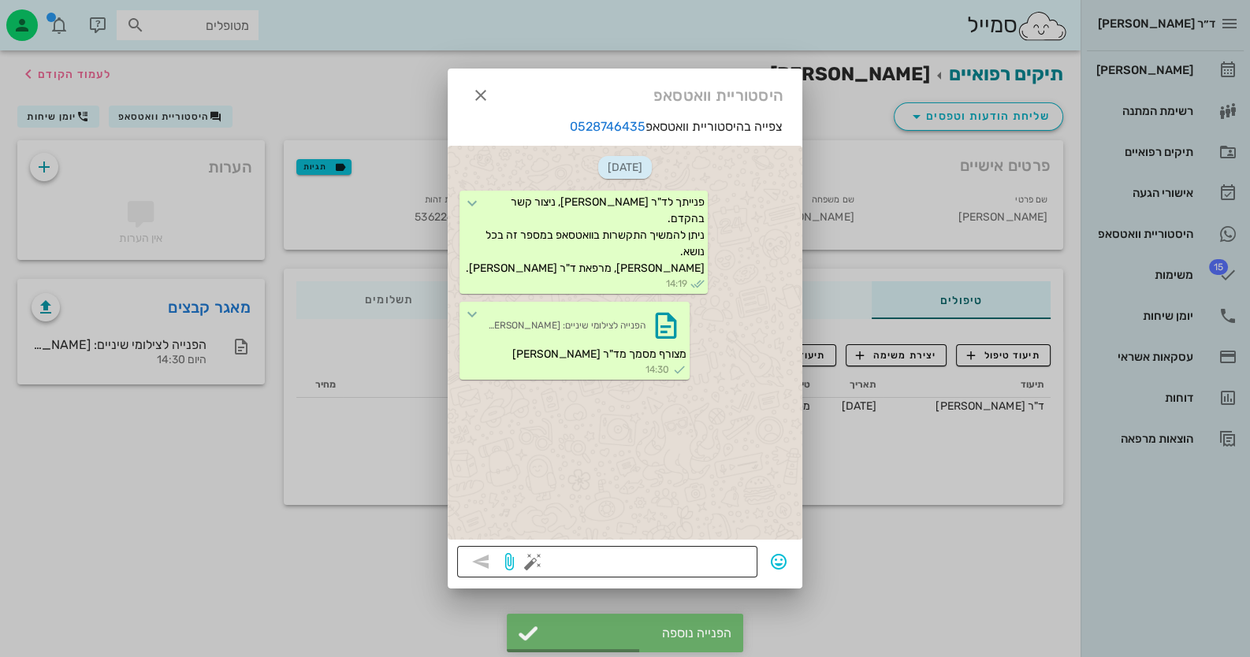
click at [532, 564] on button "button" at bounding box center [532, 561] width 19 height 19
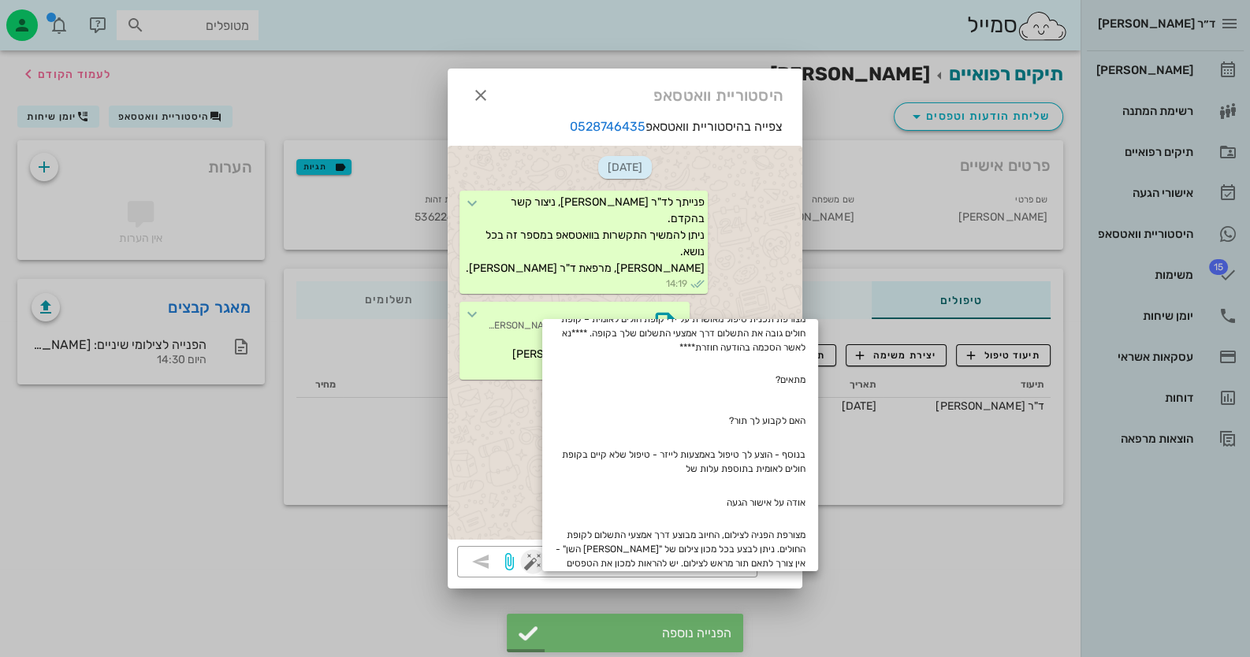
scroll to position [157, 0]
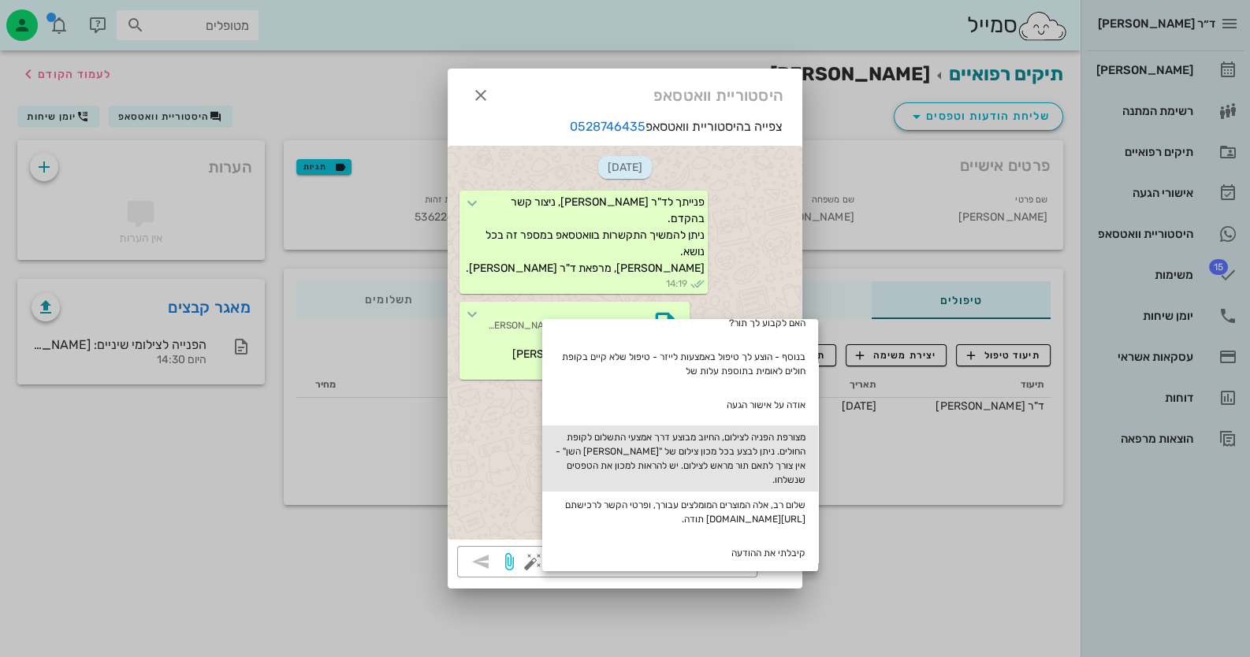
click at [768, 431] on div "מצורפת הפניה לצילום, החיוב מבוצע דרך אמצעי התשלום לקופת החולים. ניתן לבצע בכל מ…" at bounding box center [680, 459] width 276 height 66
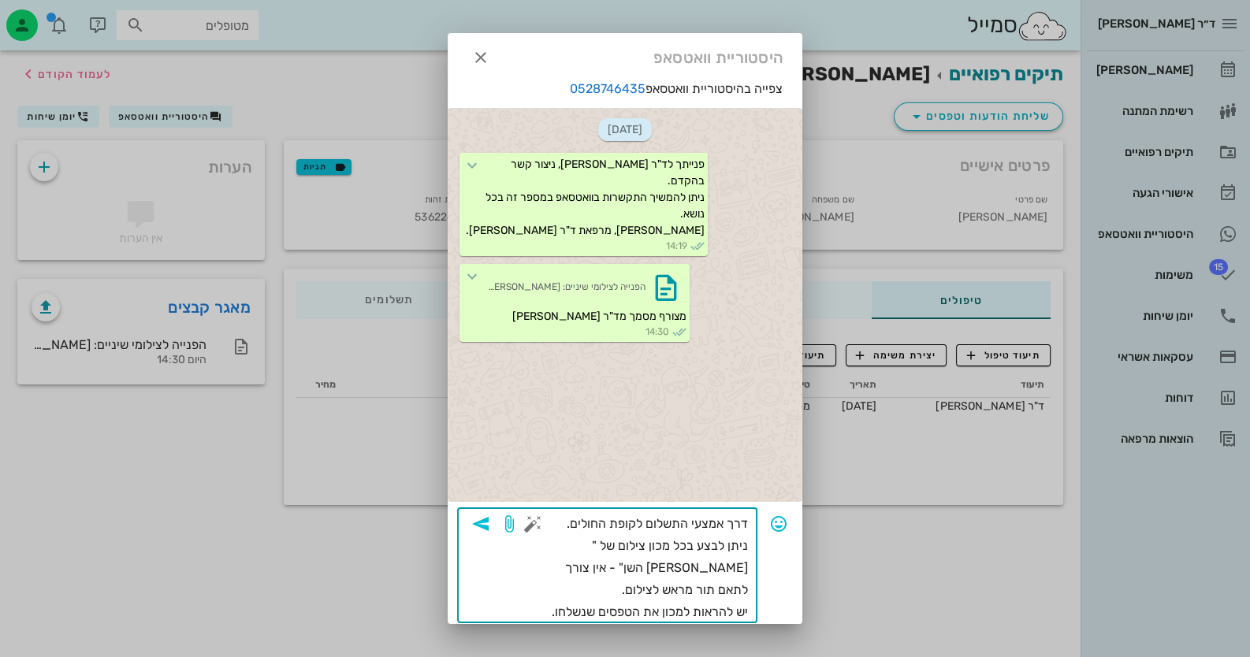
scroll to position [0, 0]
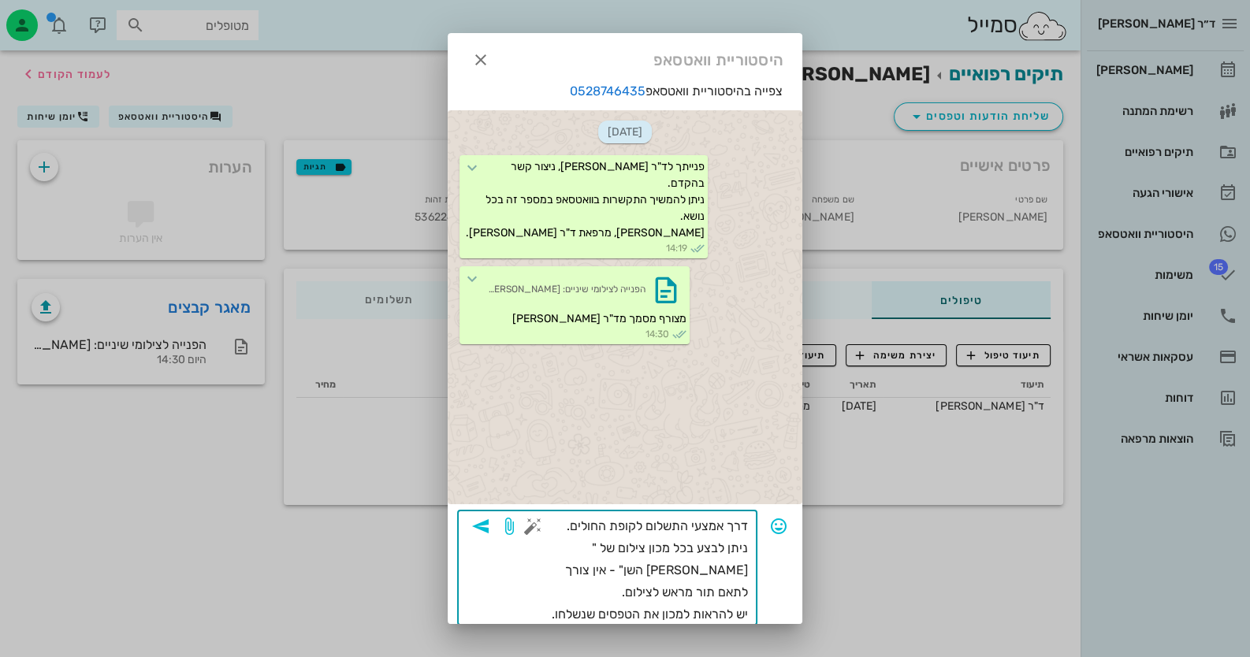
drag, startPoint x: 690, startPoint y: 615, endPoint x: 761, endPoint y: 517, distance: 121.2
click at [761, 517] on div "​ מצורפת הפניה לצילום, החיוב מבוצע דרך אמצעי התשלום לקופת החולים. ניתן לבצע בכל…" at bounding box center [625, 568] width 336 height 115
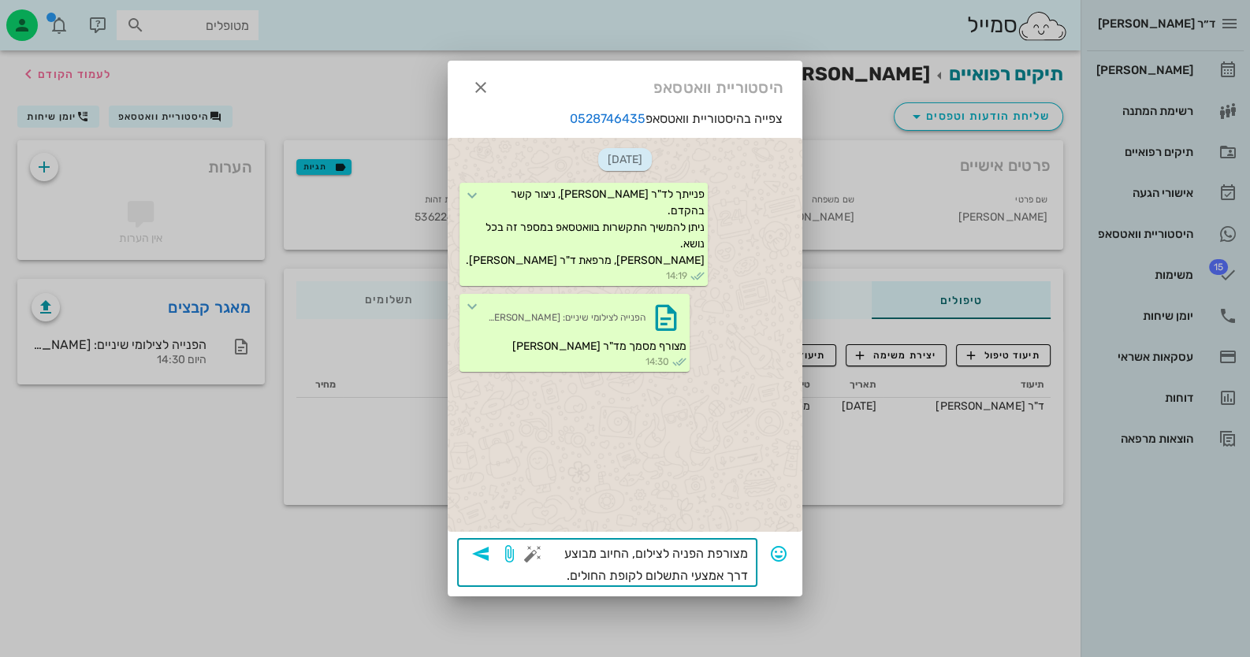
drag, startPoint x: 630, startPoint y: 553, endPoint x: 537, endPoint y: 597, distance: 102.2
click at [537, 597] on div "ד״ר חיה מאיר יומן מרפאה רשימת המתנה תיקים רפואיים אישורי הגעה היסטוריית וואטסאפ…" at bounding box center [625, 328] width 1250 height 657
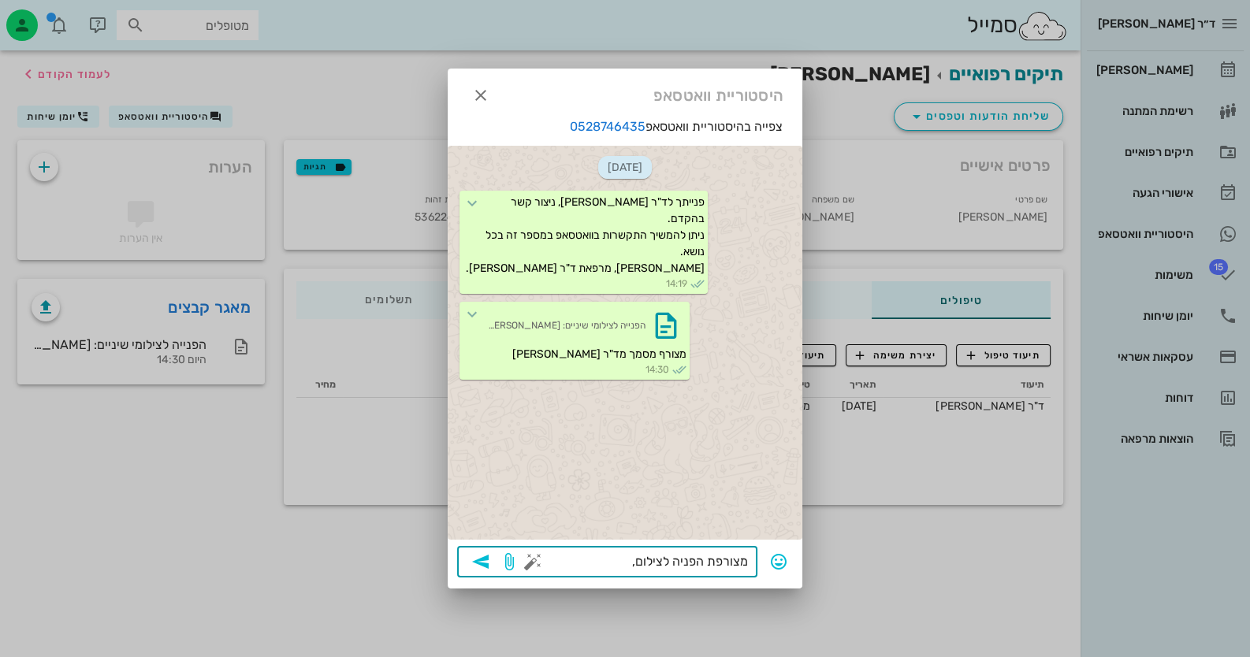
click at [635, 560] on textarea "מצורפת הפניה לצילום," at bounding box center [642, 563] width 212 height 25
click at [630, 560] on textarea "מצורפת הפניה לצילום," at bounding box center [642, 563] width 212 height 25
type textarea "מצורפת הפניה לצילום"
click at [485, 563] on icon "button" at bounding box center [480, 561] width 19 height 19
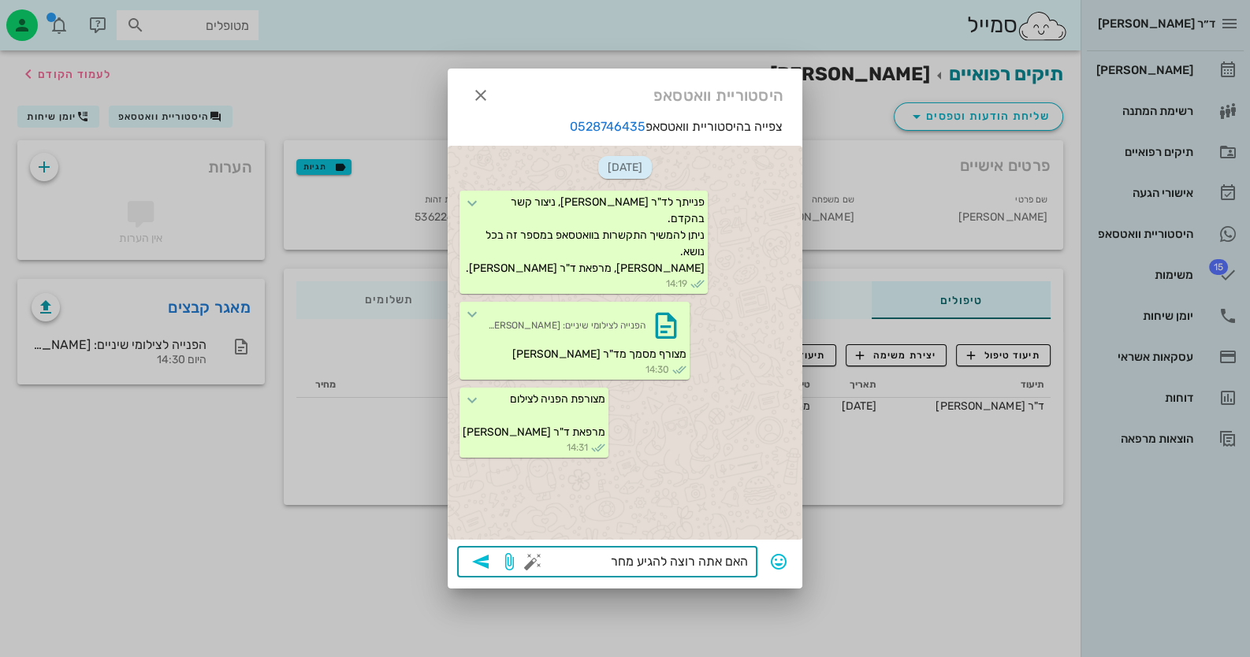
type textarea "האם אתה רוצה להגיע מחר?"
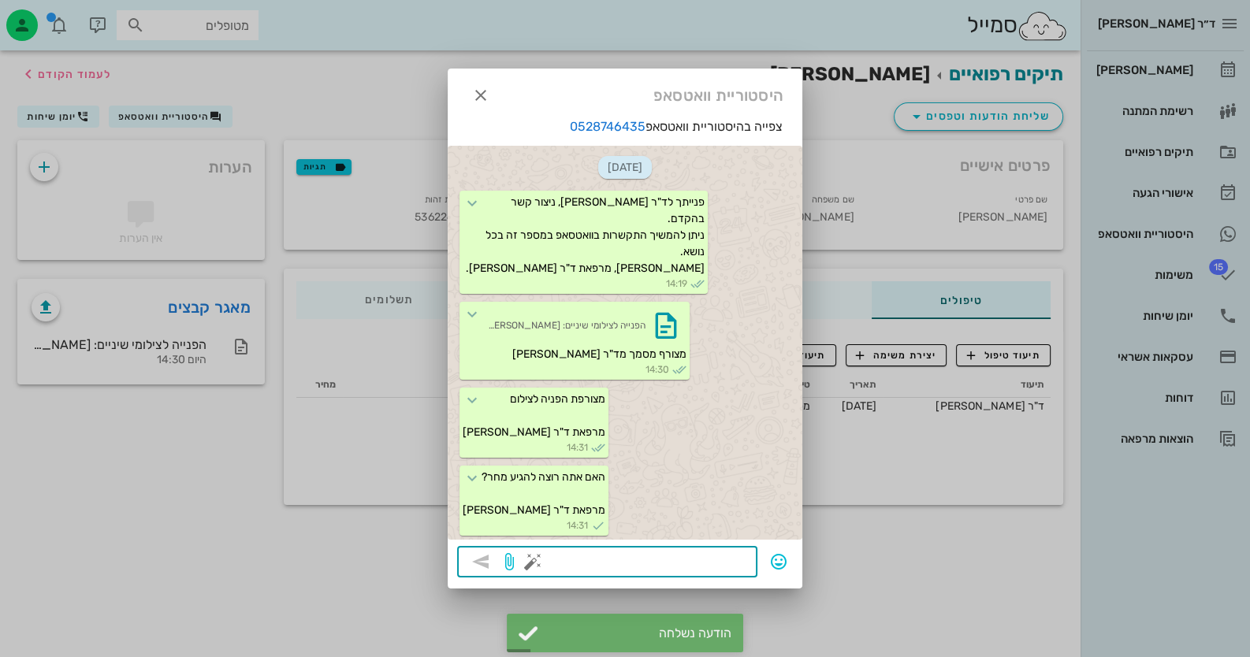
click at [195, 115] on div at bounding box center [625, 328] width 1250 height 657
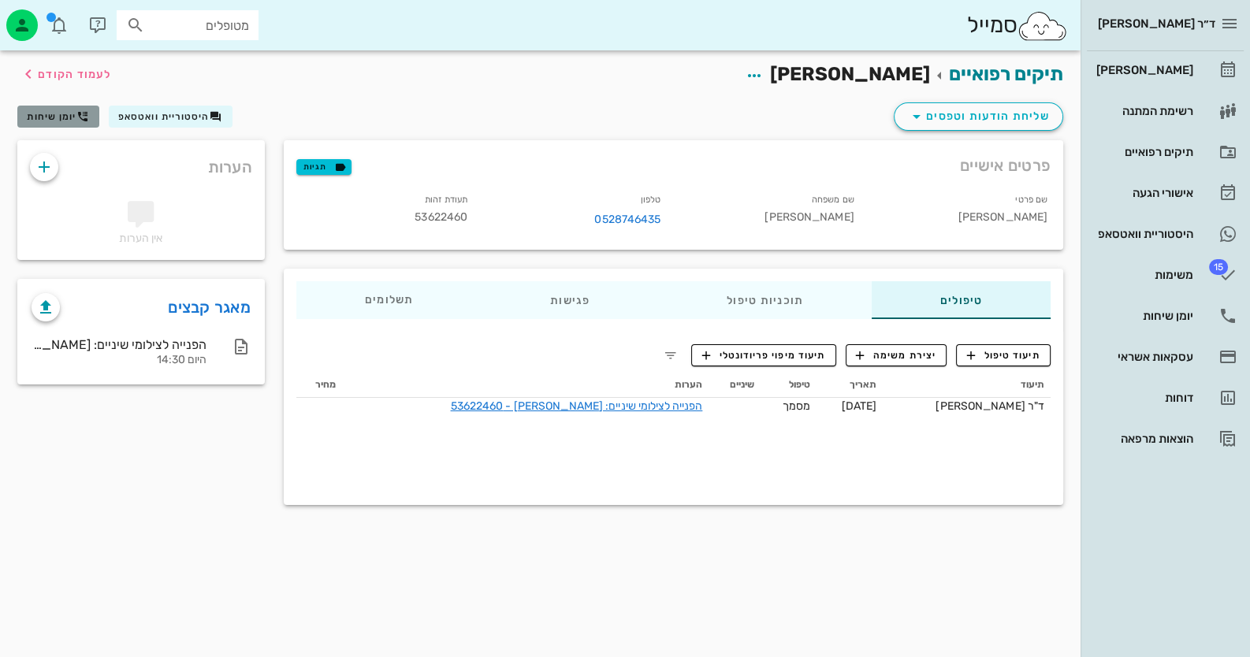
click at [80, 118] on icon "button" at bounding box center [82, 116] width 13 height 13
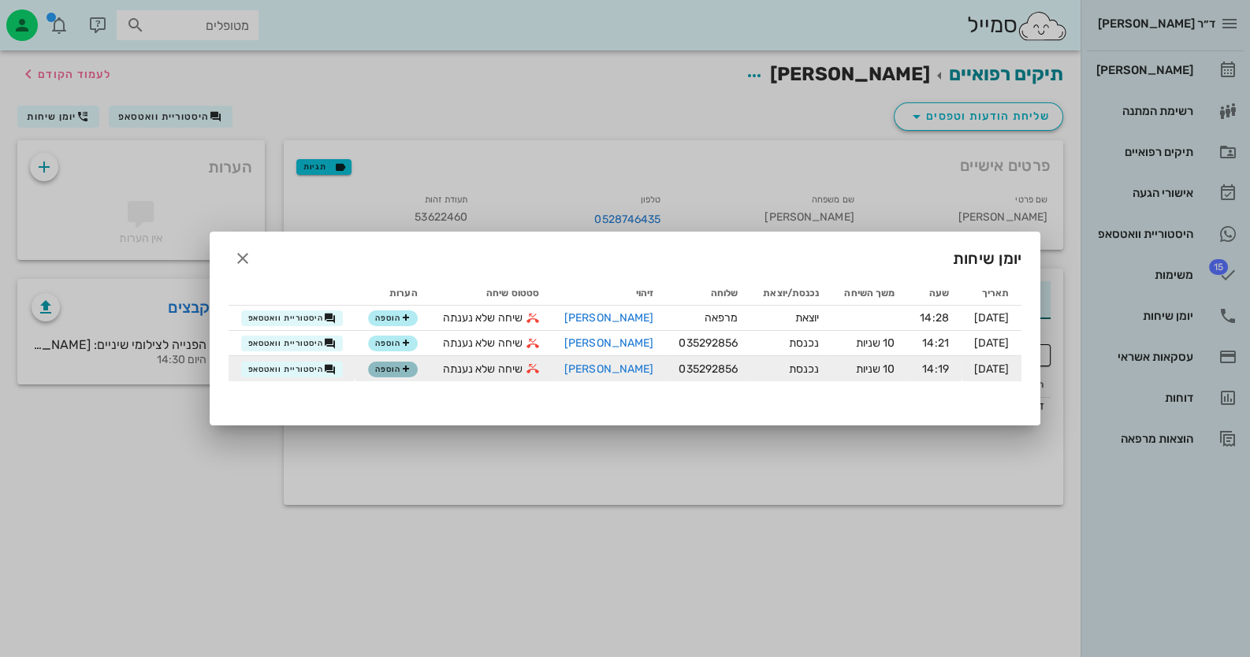
click at [391, 368] on span "הוספה" at bounding box center [392, 369] width 35 height 9
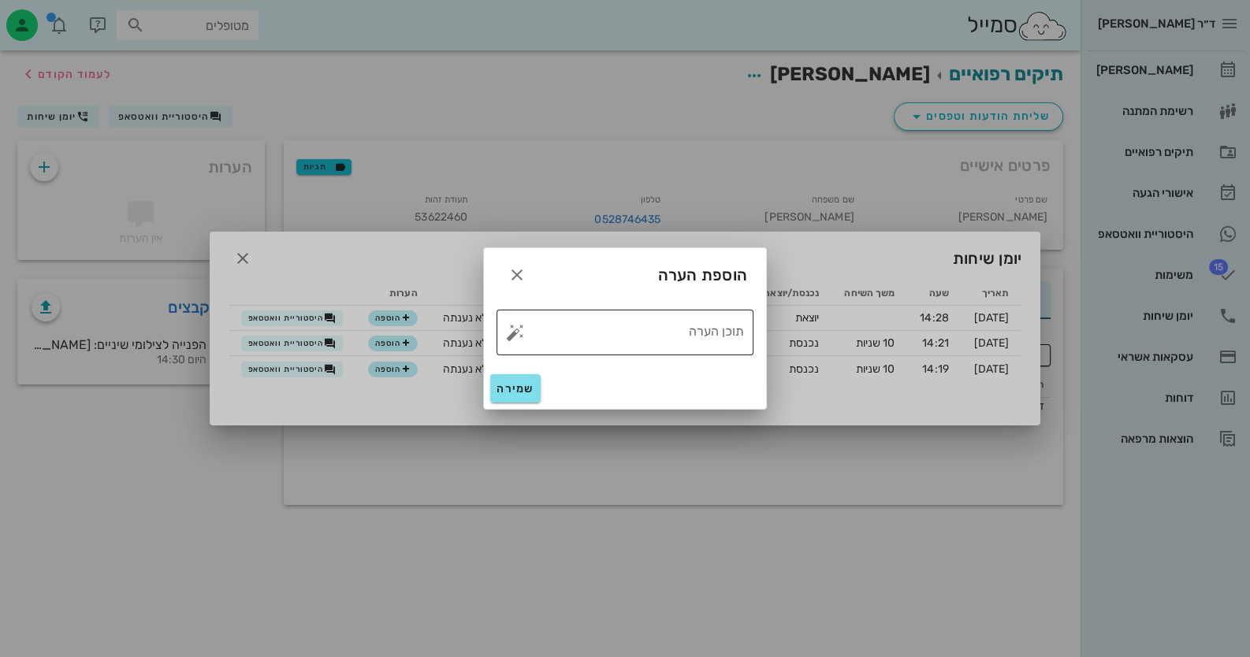
click at [522, 327] on button "button" at bounding box center [515, 332] width 19 height 19
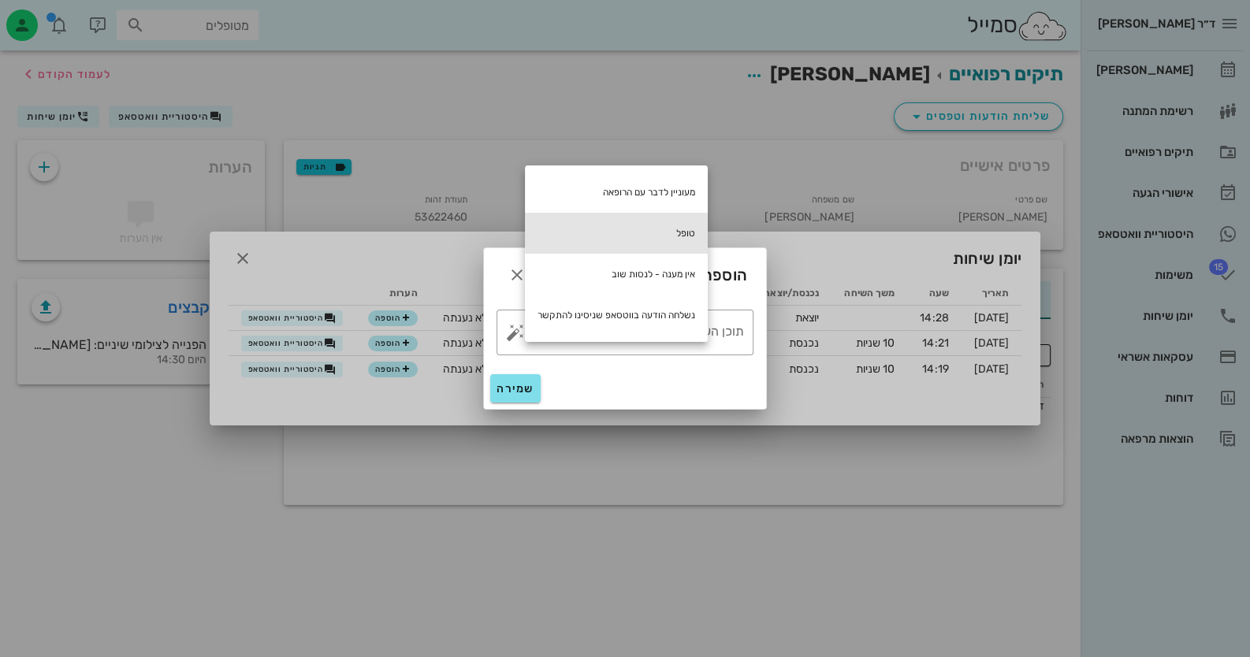
click at [659, 232] on div "טופל" at bounding box center [616, 233] width 183 height 41
type textarea "טופל"
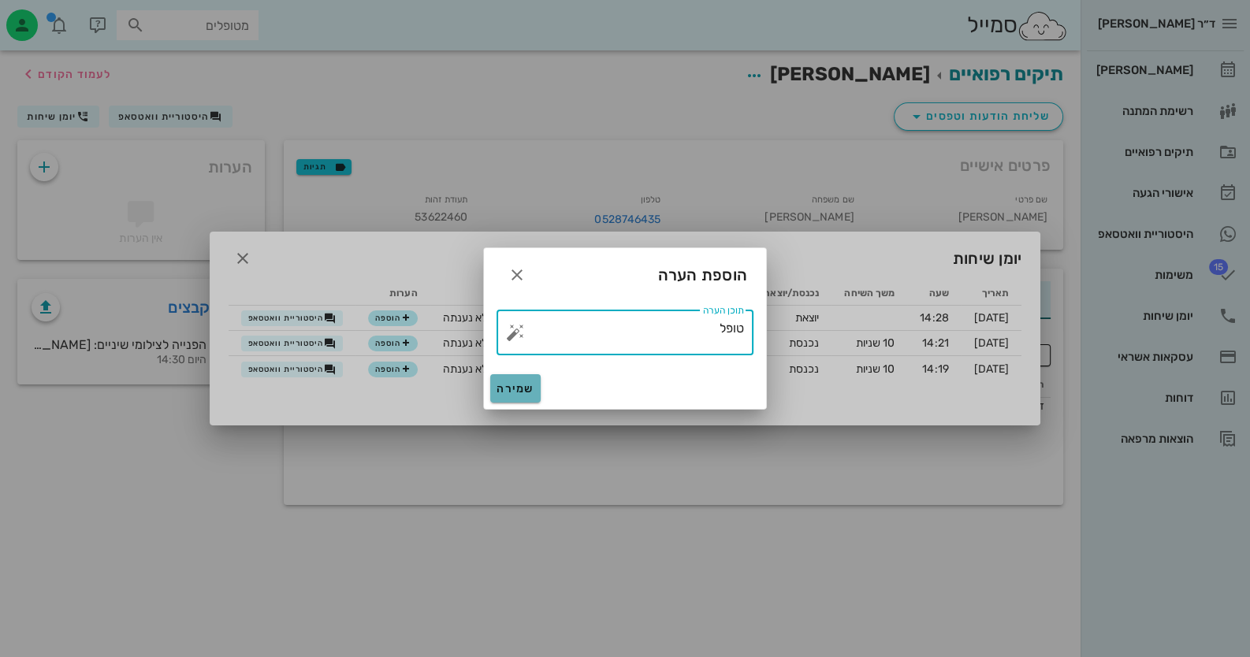
click at [498, 387] on span "שמירה" at bounding box center [515, 388] width 38 height 13
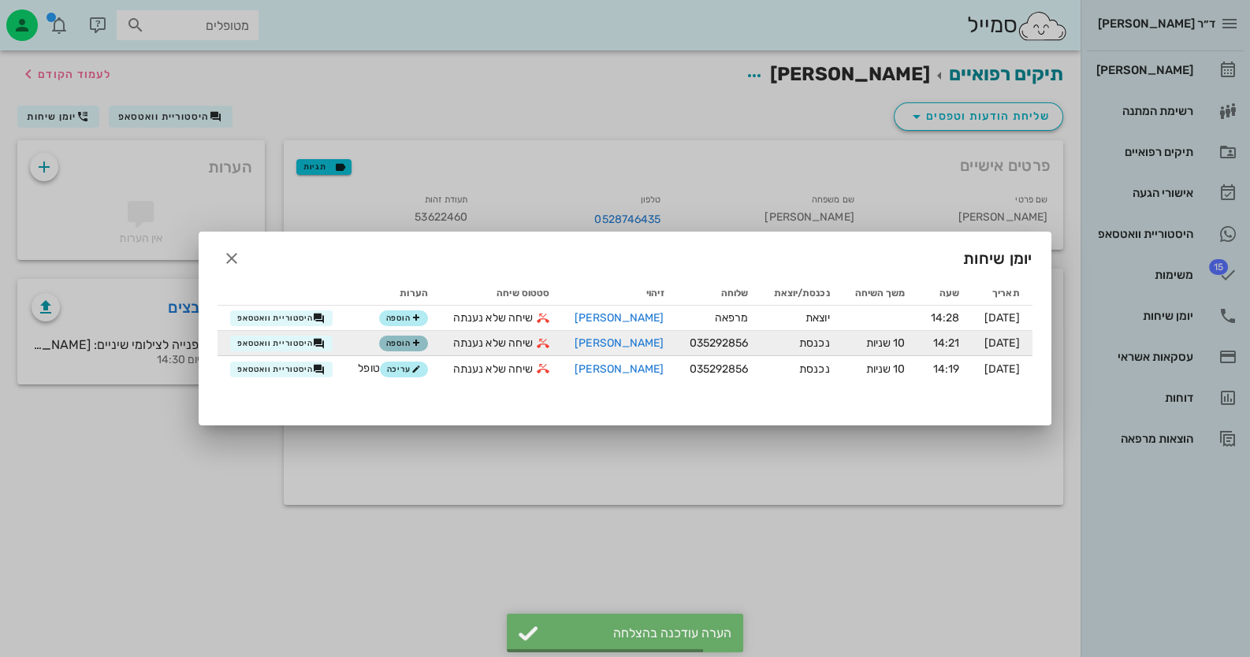
click at [400, 340] on span "הוספה" at bounding box center [403, 343] width 35 height 9
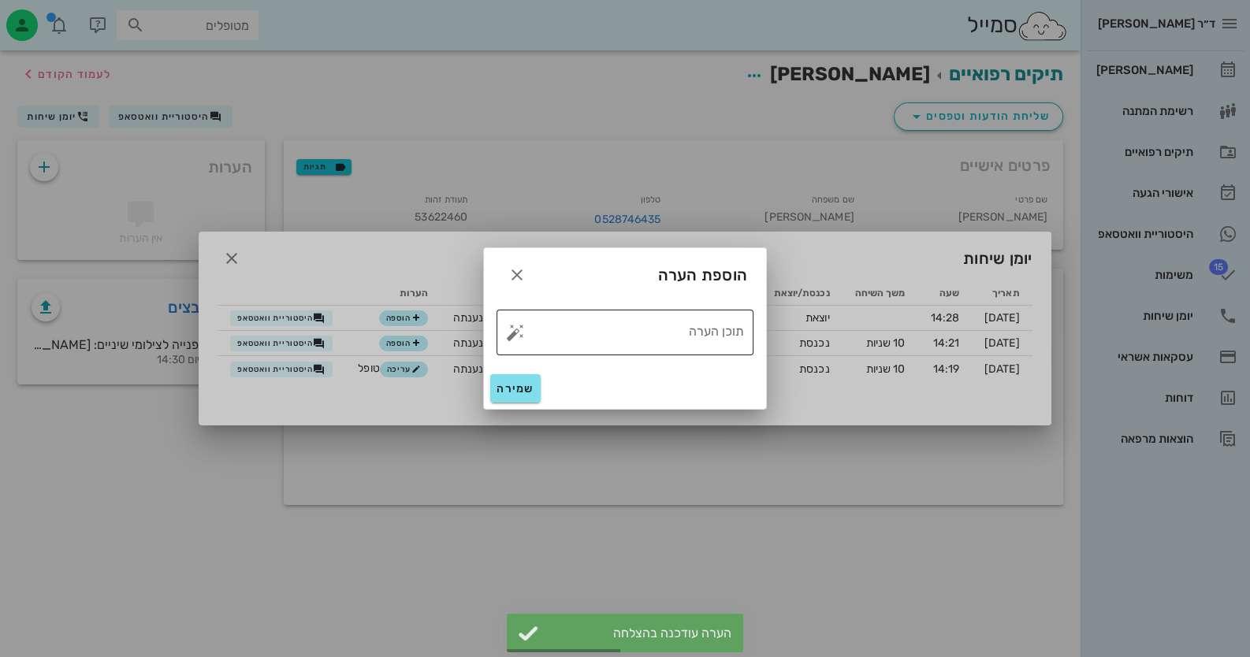
click at [513, 331] on button "button" at bounding box center [515, 332] width 19 height 19
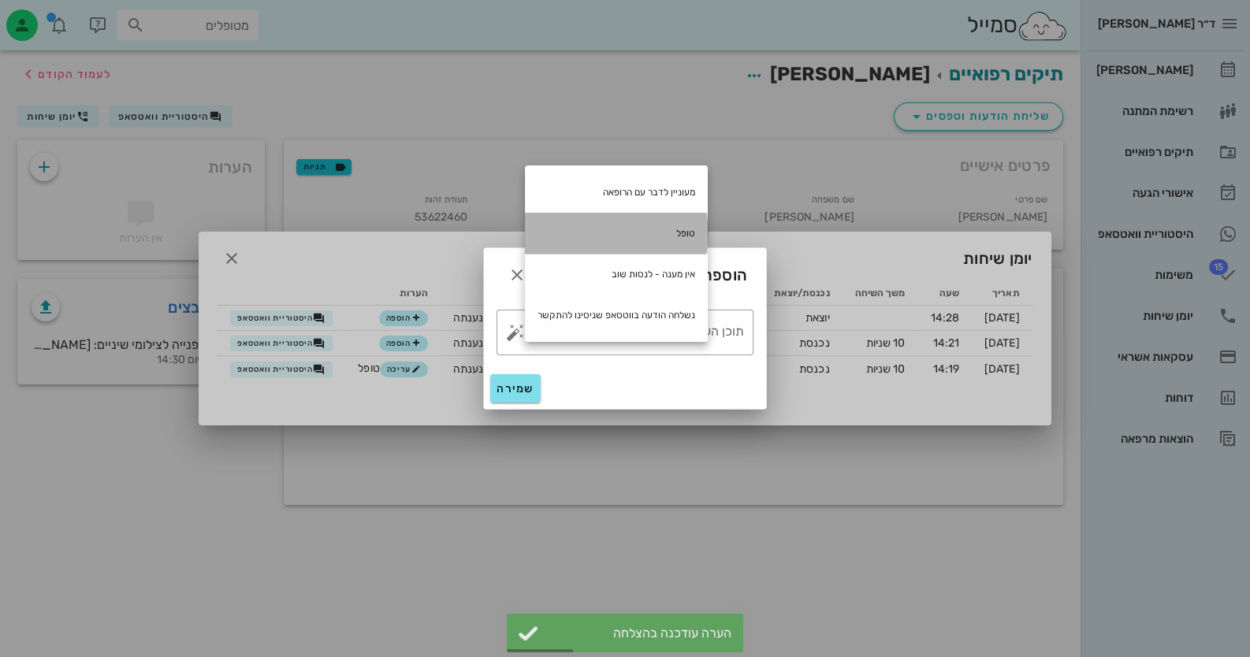
click at [676, 233] on div "טופל" at bounding box center [616, 233] width 183 height 41
type textarea "טופל"
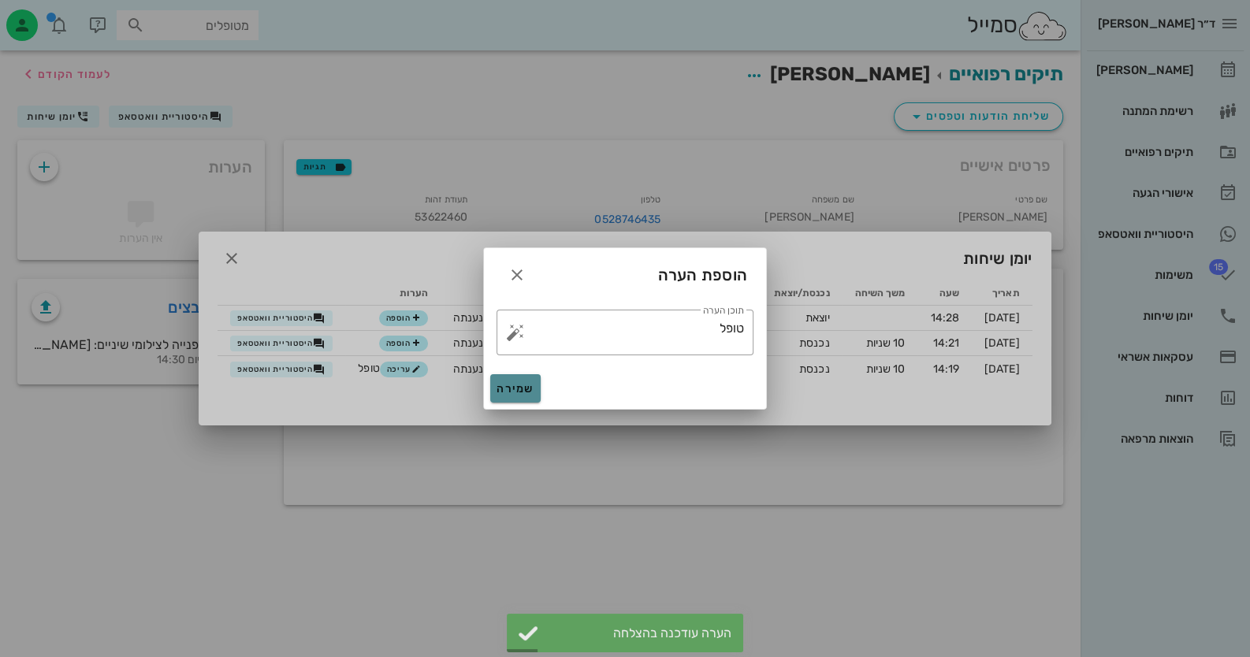
click at [516, 396] on button "שמירה" at bounding box center [515, 388] width 50 height 28
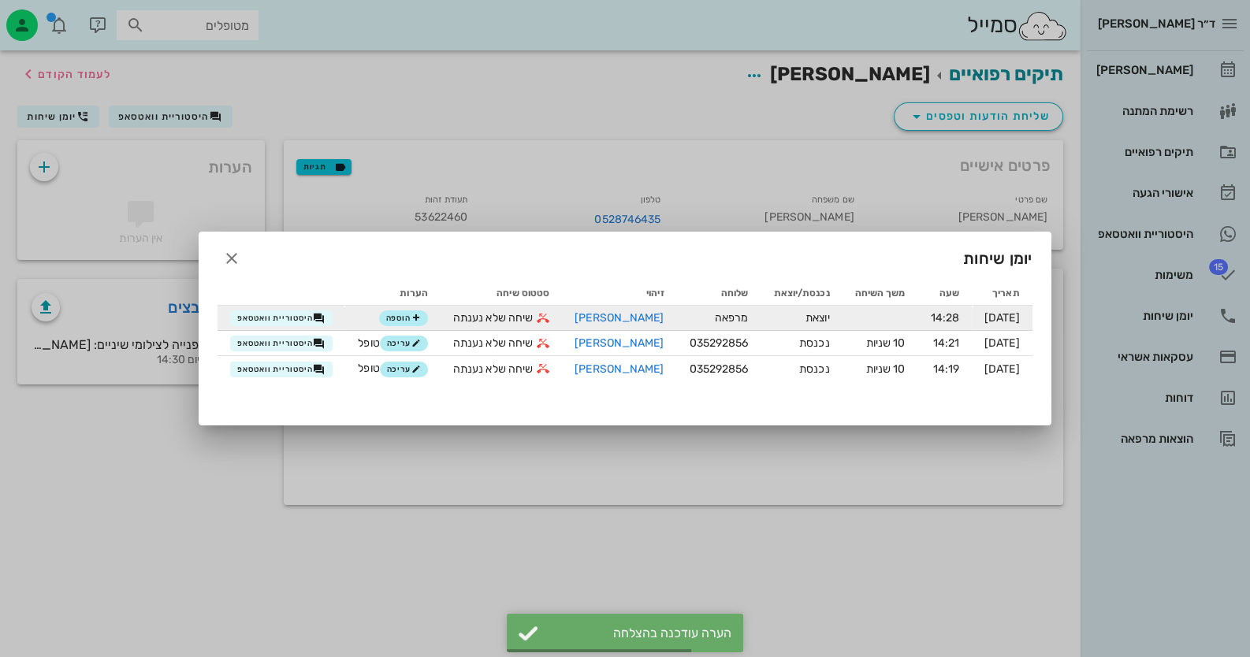
click at [373, 322] on div "הוספה" at bounding box center [393, 318] width 70 height 17
click at [406, 322] on span "הוספה" at bounding box center [403, 318] width 35 height 9
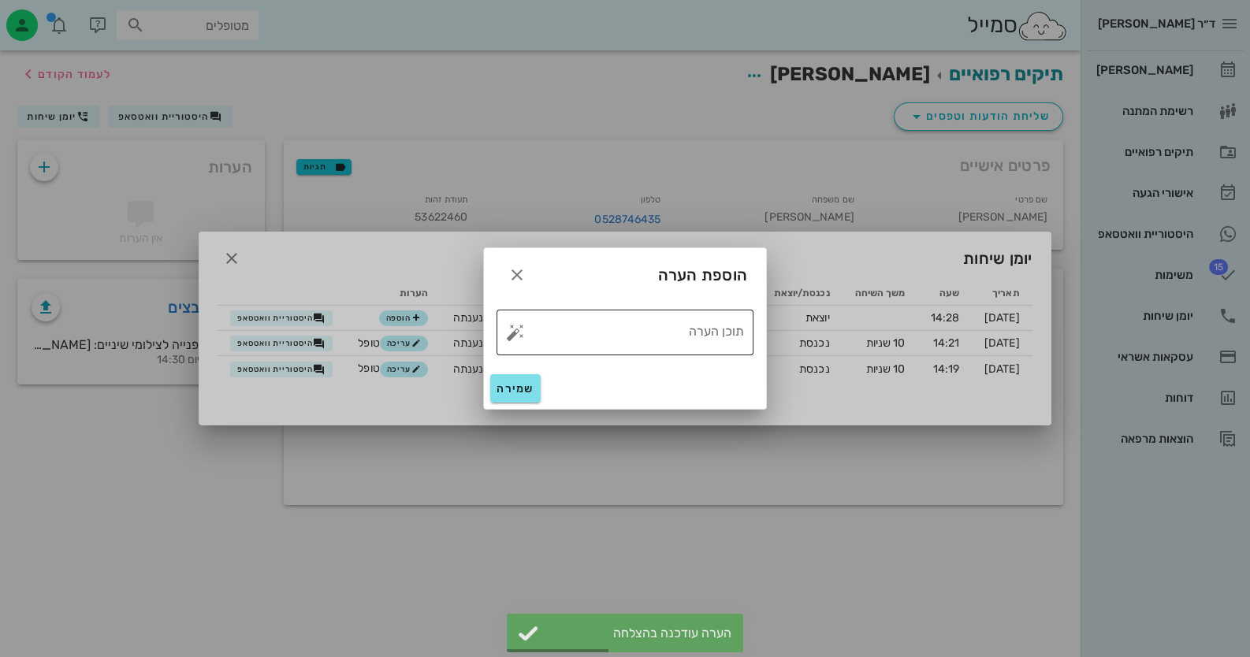
click at [521, 334] on button "button" at bounding box center [515, 332] width 19 height 19
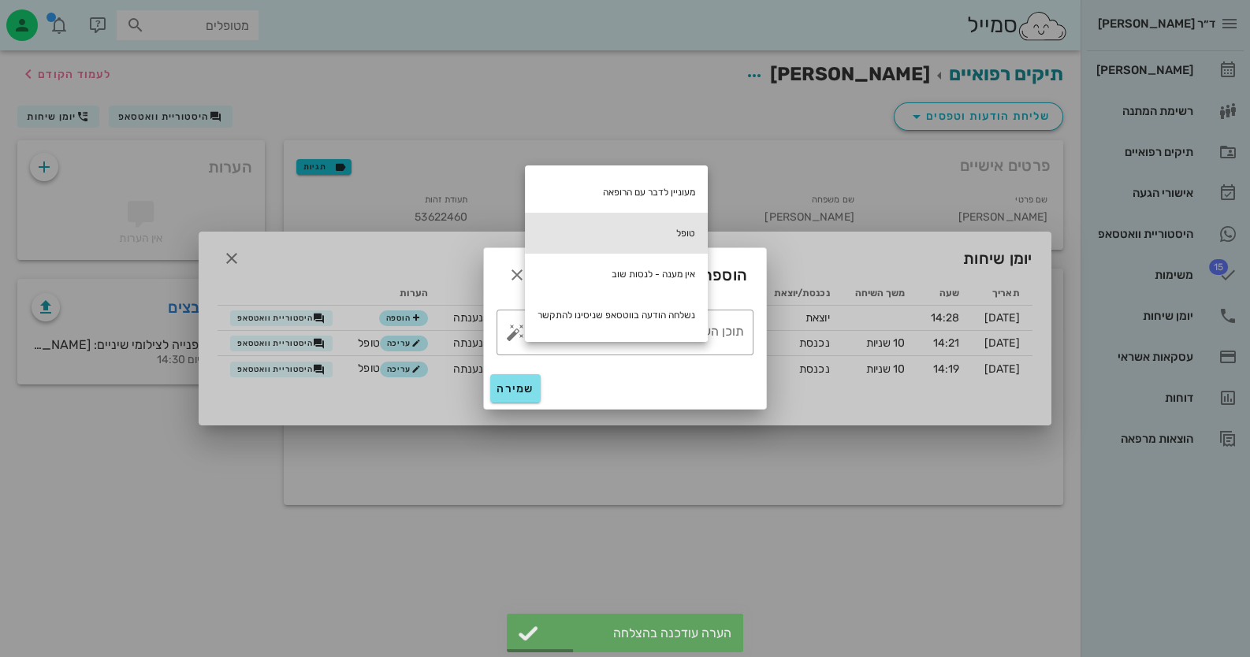
click at [656, 236] on div "טופל" at bounding box center [616, 233] width 183 height 41
type textarea "טופל"
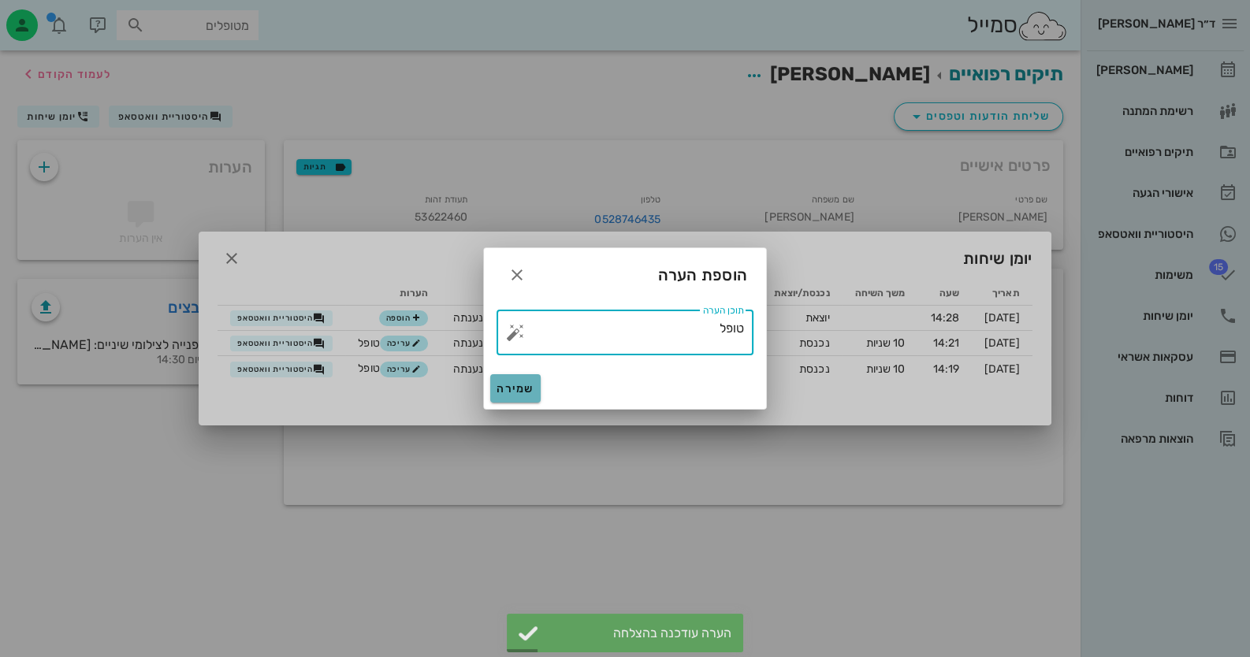
click at [526, 389] on span "שמירה" at bounding box center [515, 388] width 38 height 13
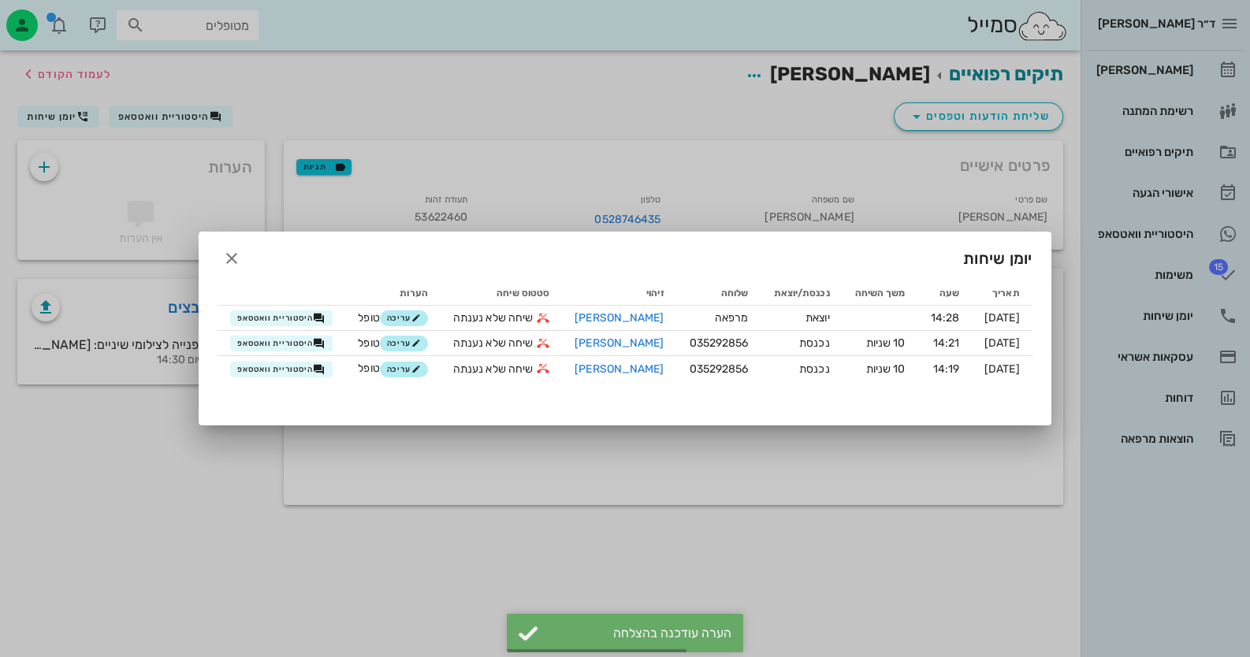
click at [1202, 69] on div at bounding box center [625, 328] width 1250 height 657
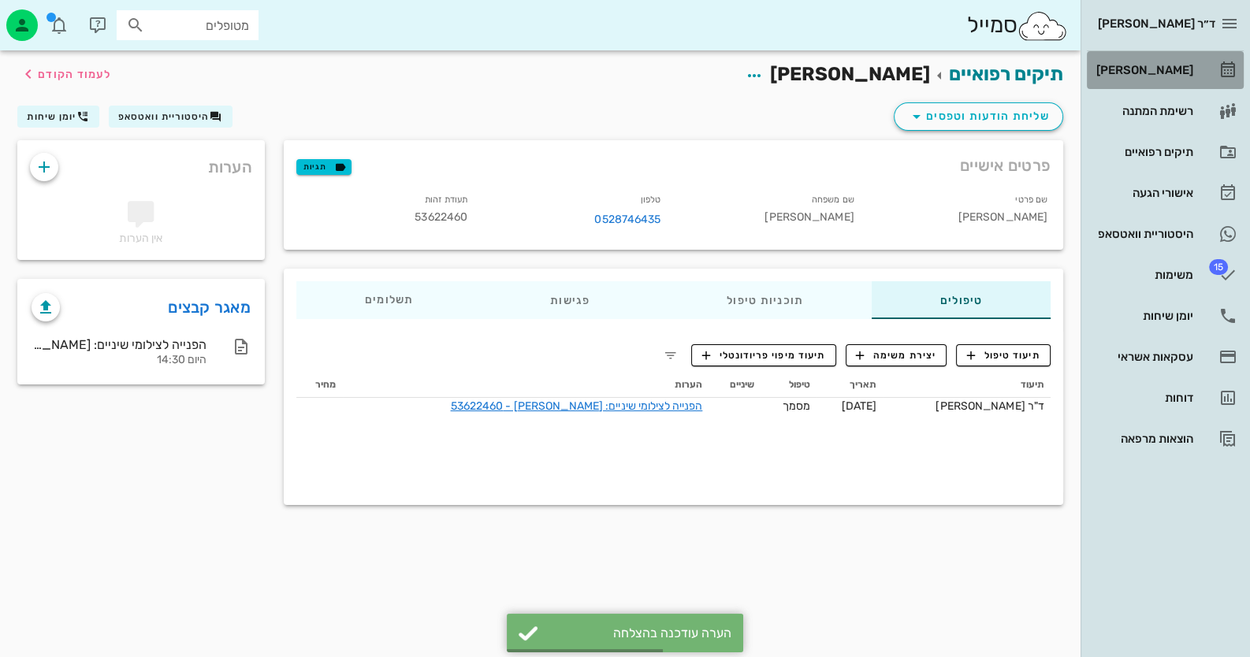
click at [1202, 69] on link "[PERSON_NAME]" at bounding box center [1165, 70] width 157 height 38
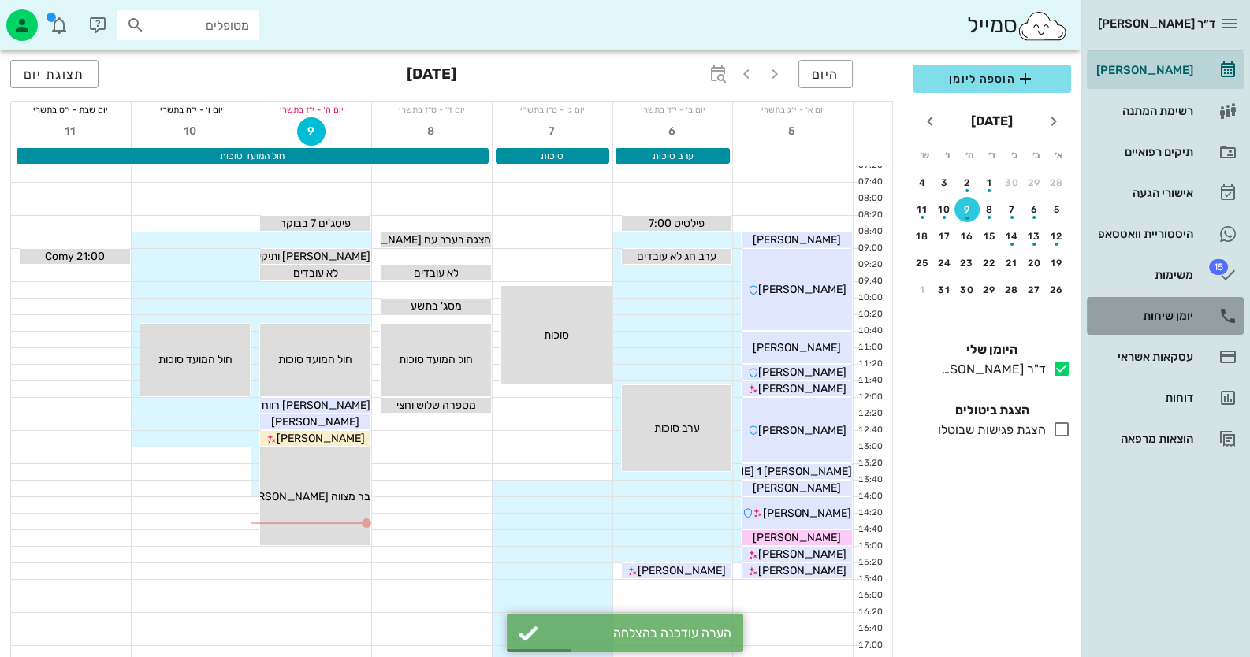
click at [1170, 310] on div "יומן שיחות" at bounding box center [1143, 316] width 100 height 13
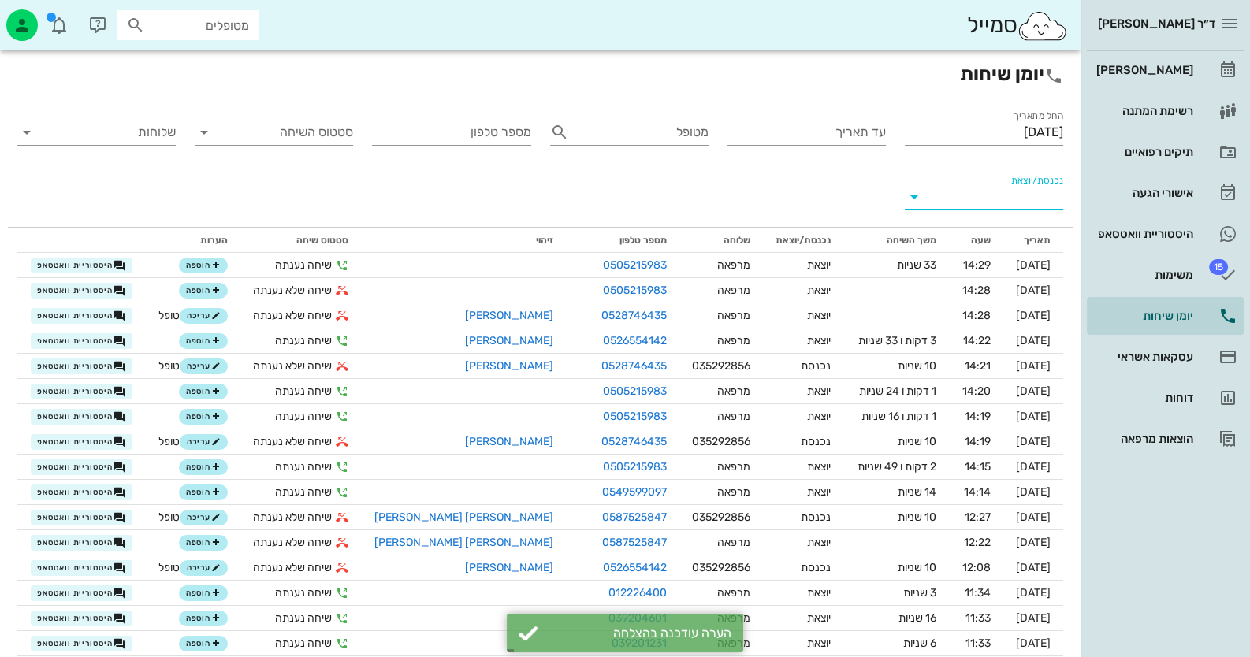
click at [1028, 200] on input "נכנסת/יוצאת" at bounding box center [996, 196] width 133 height 25
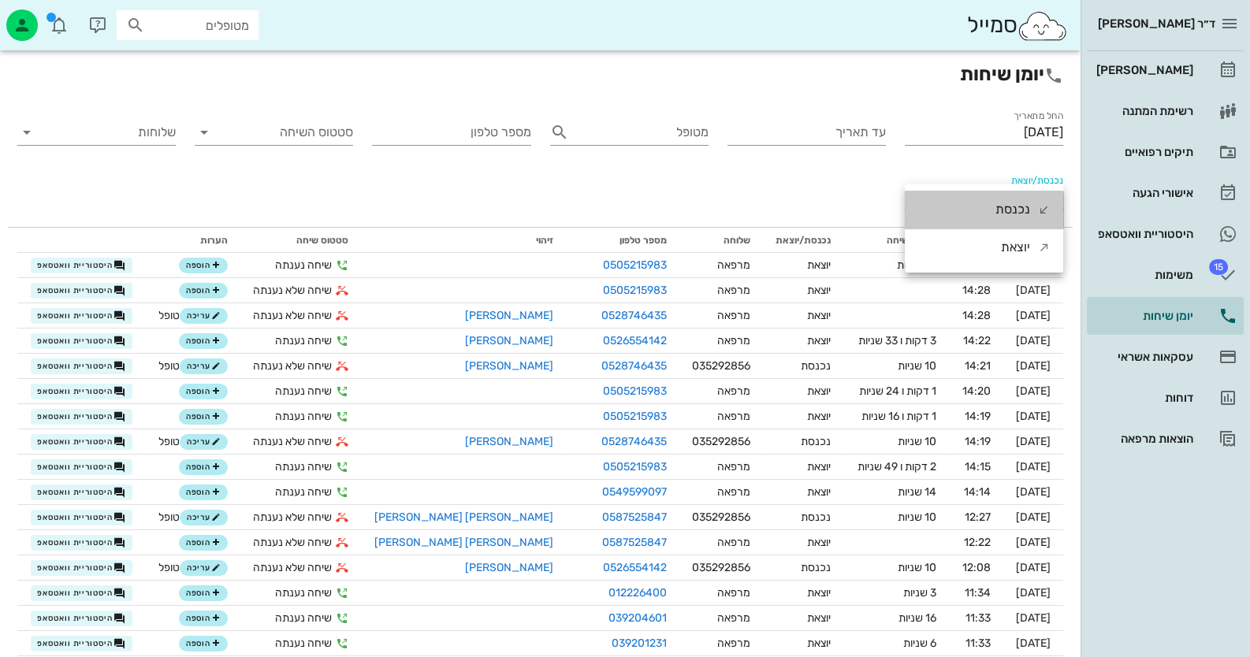
click at [1028, 200] on div "נכנסת" at bounding box center [1012, 210] width 35 height 38
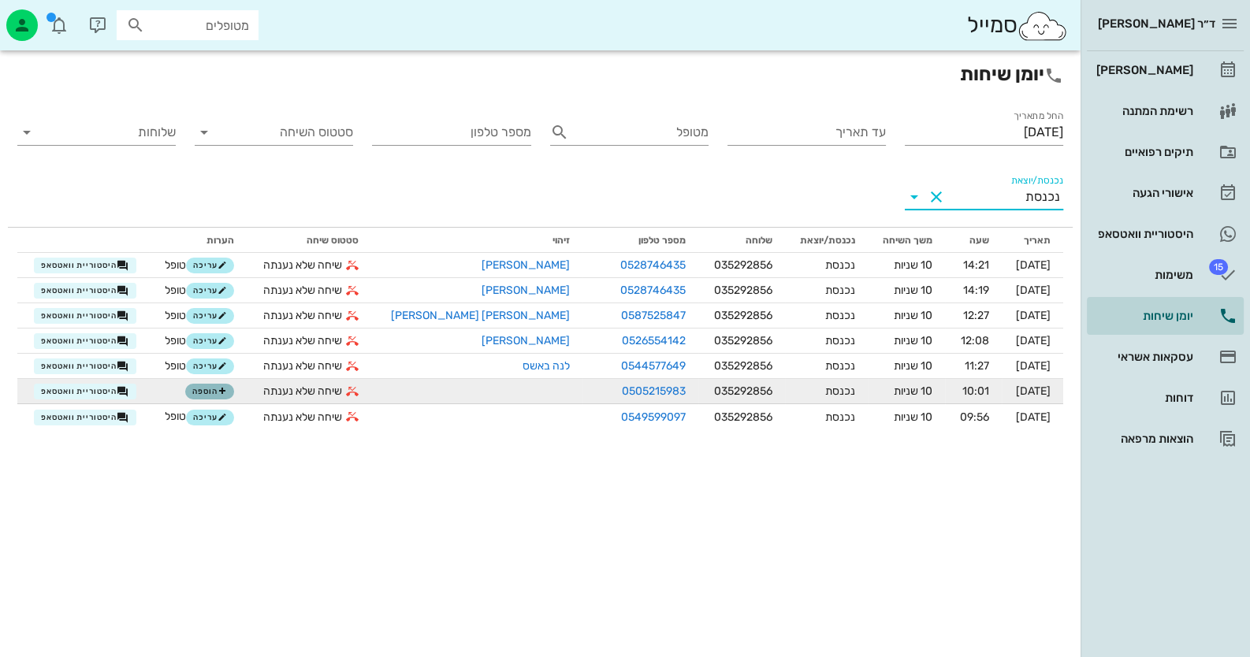
click at [234, 396] on button "הוספה" at bounding box center [209, 392] width 49 height 16
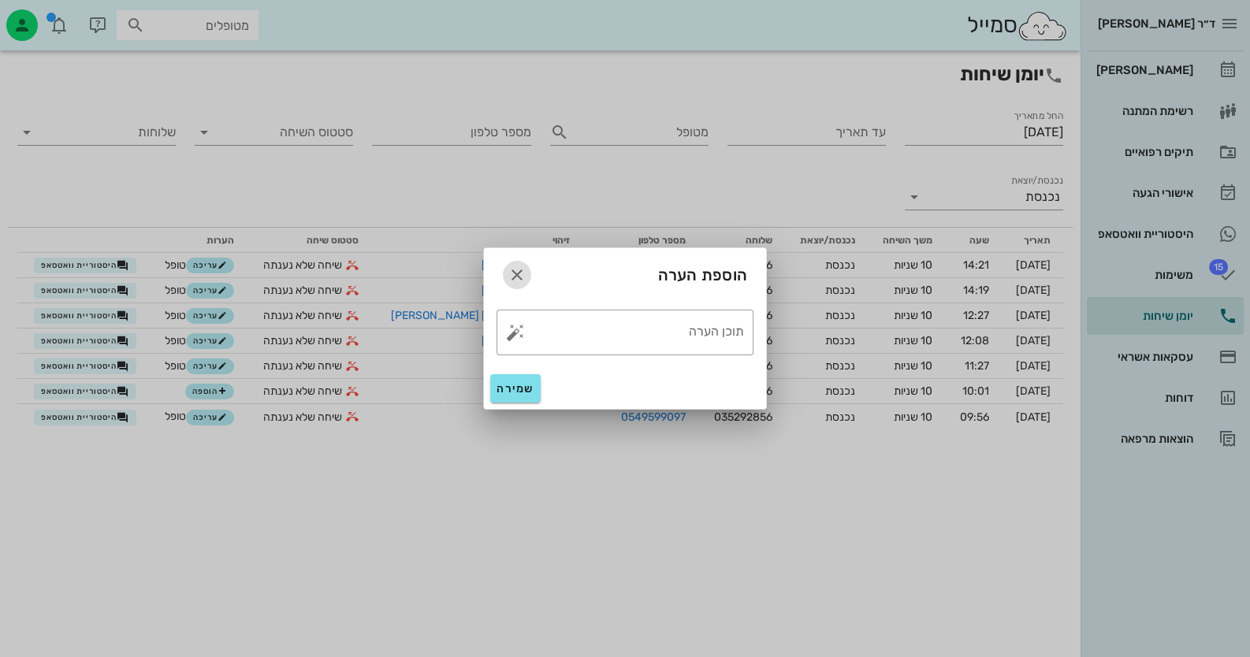
click at [512, 274] on icon "button" at bounding box center [517, 275] width 19 height 19
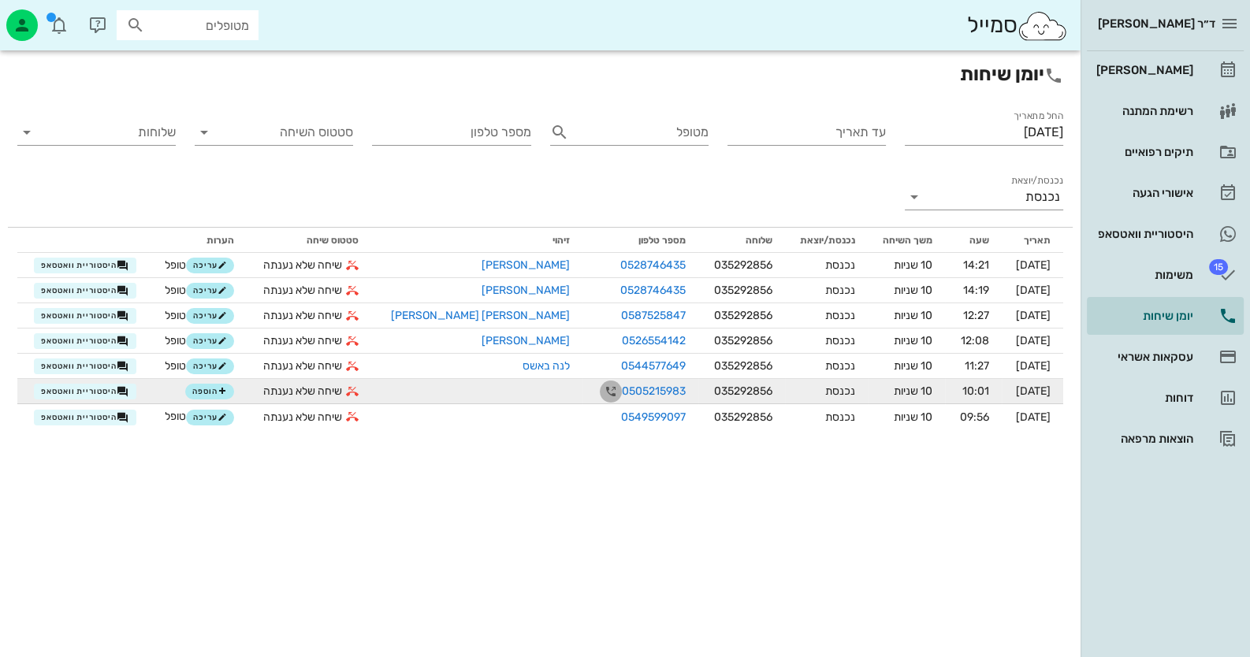
click at [601, 393] on icon "button" at bounding box center [610, 391] width 19 height 19
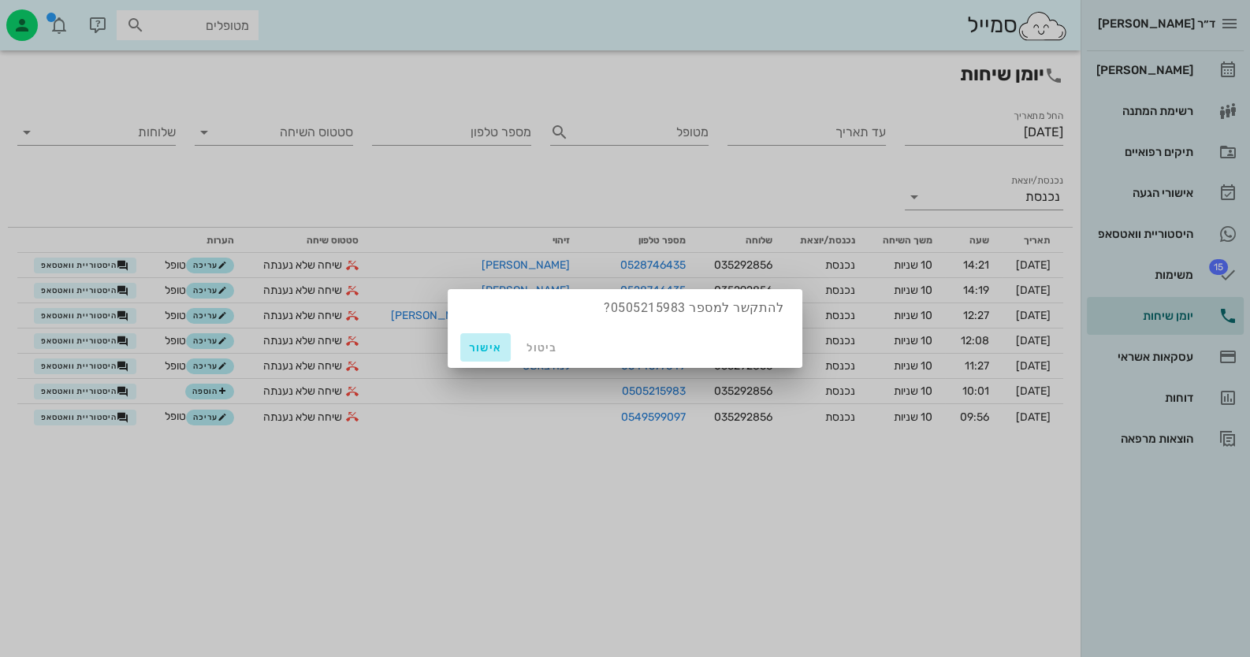
click at [483, 343] on span "אישור" at bounding box center [486, 347] width 38 height 13
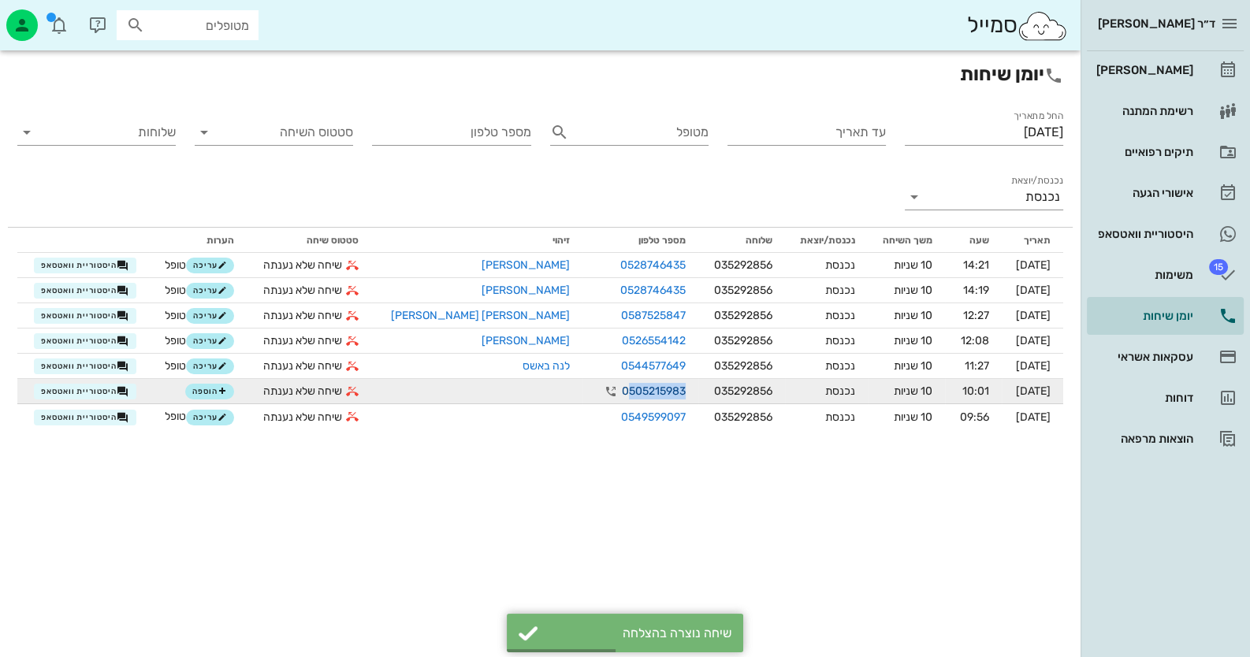
drag, startPoint x: 555, startPoint y: 391, endPoint x: 615, endPoint y: 390, distance: 59.9
click at [622, 390] on link "0505215983" at bounding box center [654, 391] width 64 height 17
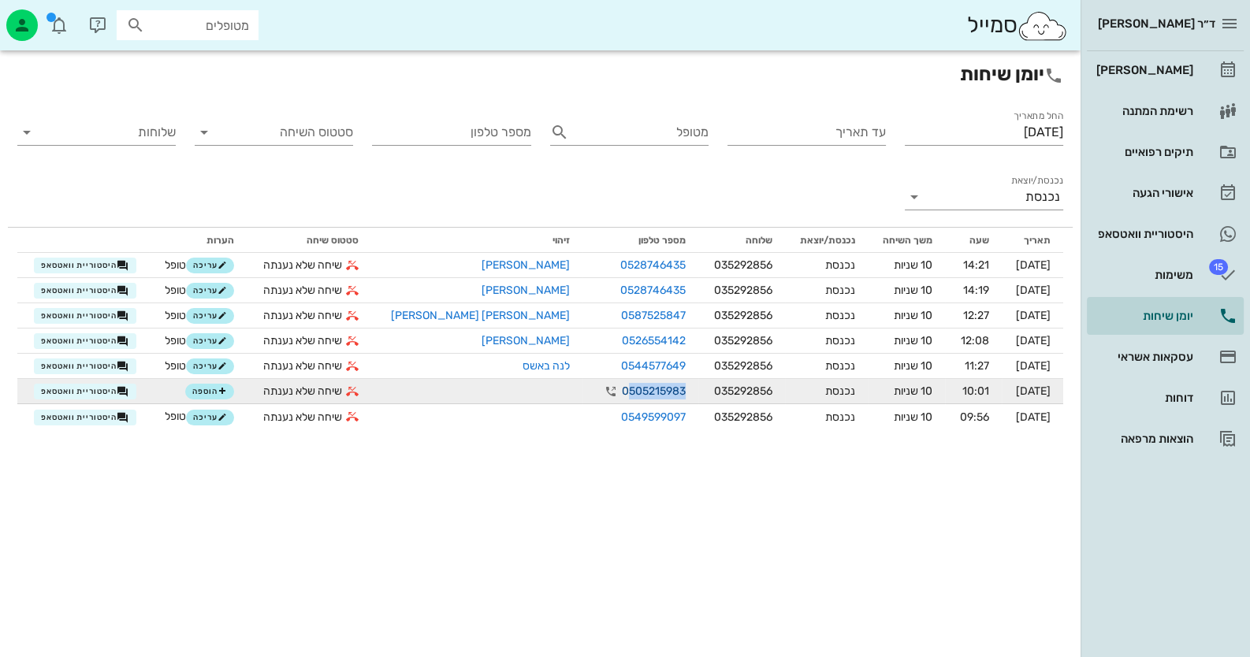
click at [622, 385] on link "0505215983" at bounding box center [654, 391] width 64 height 17
drag, startPoint x: 554, startPoint y: 392, endPoint x: 621, endPoint y: 393, distance: 67.0
click at [621, 393] on td "0505215983" at bounding box center [640, 391] width 117 height 25
copy link "0505215983"
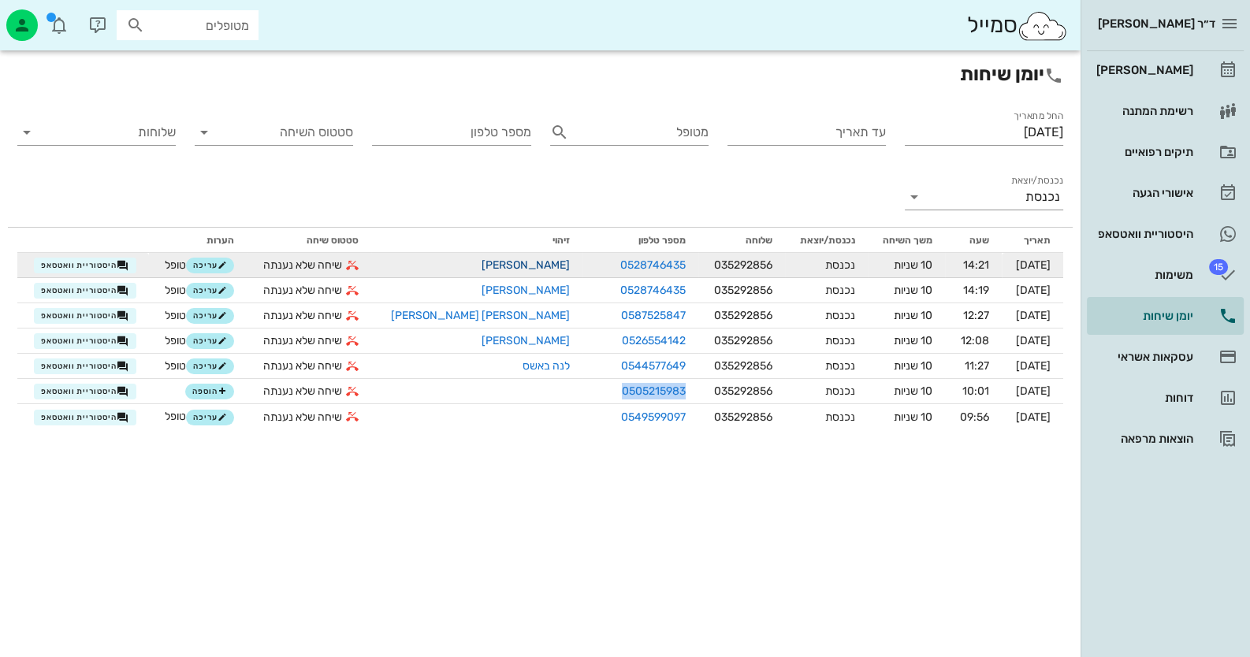
click at [482, 268] on link "[PERSON_NAME]" at bounding box center [526, 264] width 88 height 13
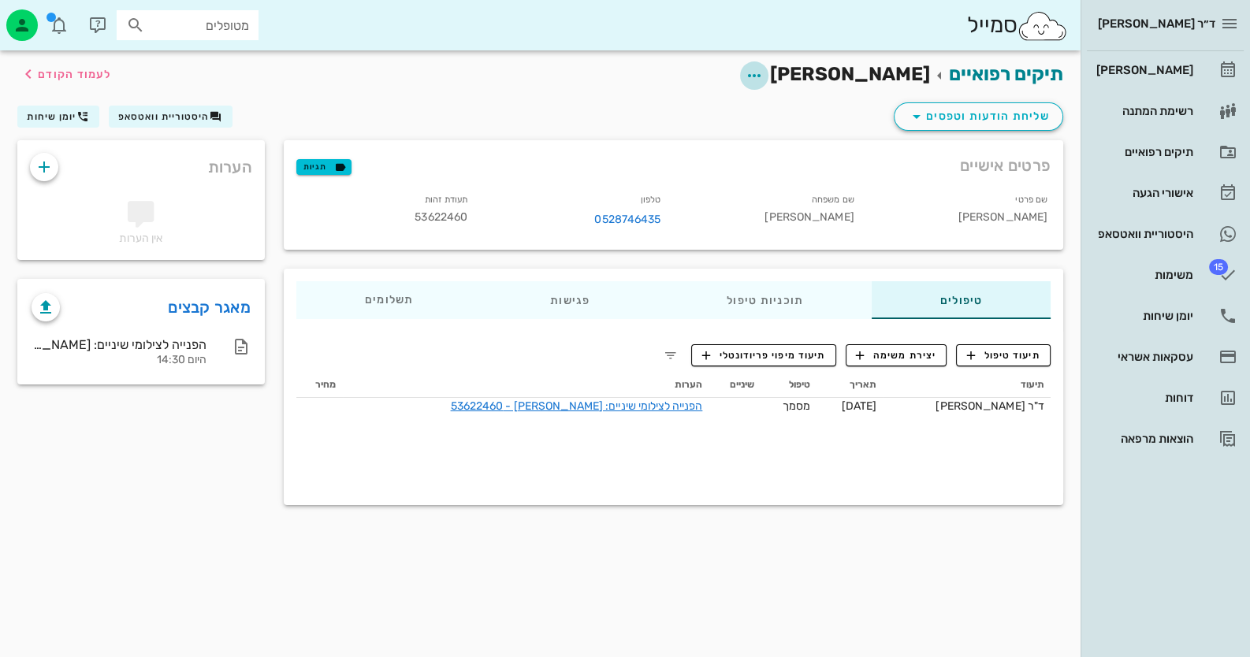
click at [764, 66] on icon "button" at bounding box center [754, 75] width 19 height 19
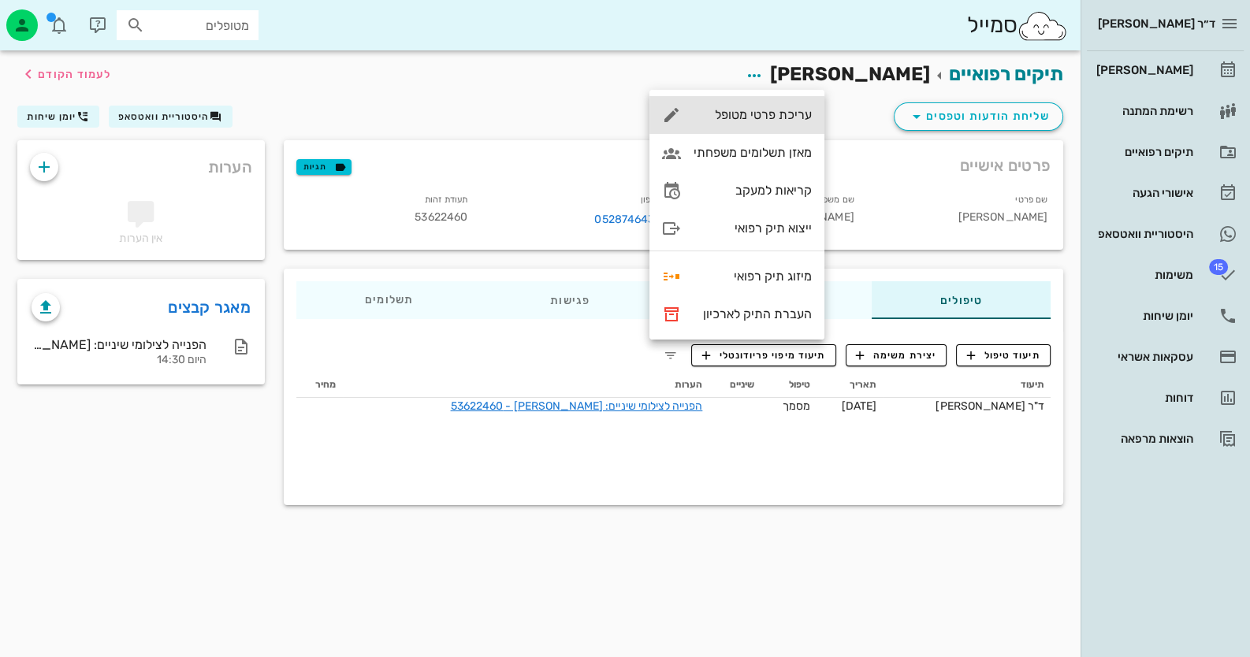
click at [800, 104] on div "עריכת פרטי מטופל" at bounding box center [736, 115] width 175 height 38
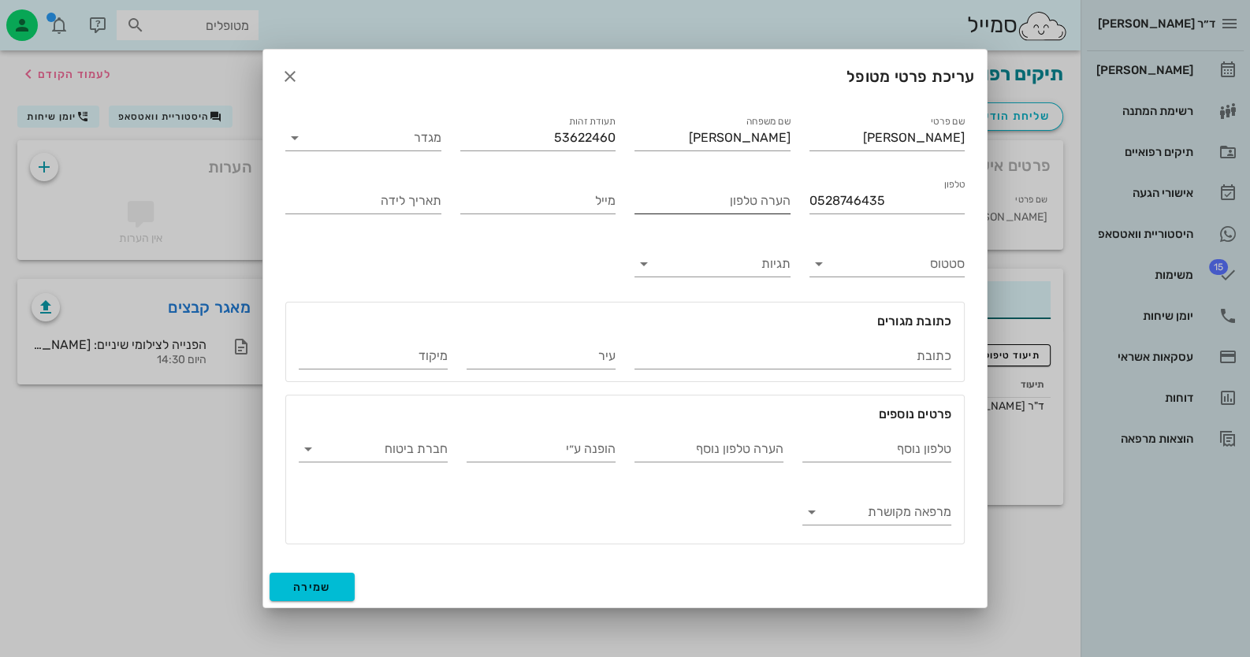
click at [719, 196] on input "הערה טלפון" at bounding box center [712, 200] width 156 height 25
paste input "0505215983"
type input "0505215983"
click at [314, 586] on span "שמירה" at bounding box center [312, 587] width 38 height 13
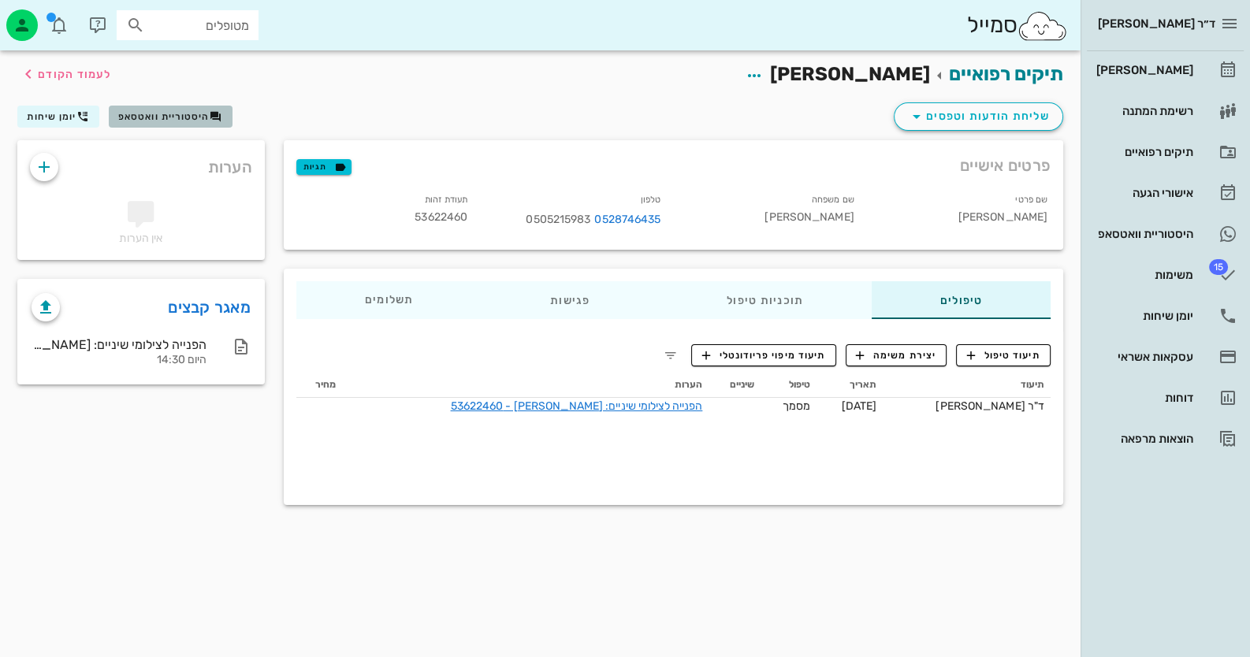
click at [138, 110] on span "היסטוריית וואטסאפ" at bounding box center [170, 116] width 104 height 13
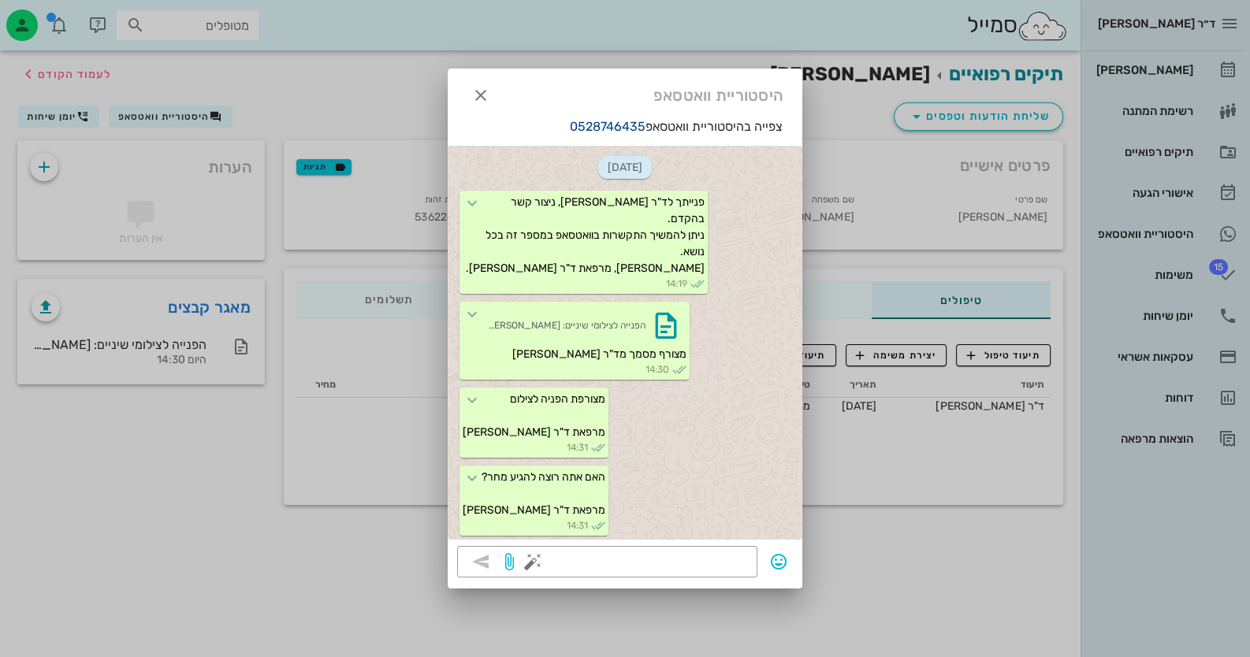
click at [620, 125] on link "0528746435" at bounding box center [608, 126] width 76 height 15
click at [1193, 322] on div at bounding box center [625, 328] width 1250 height 657
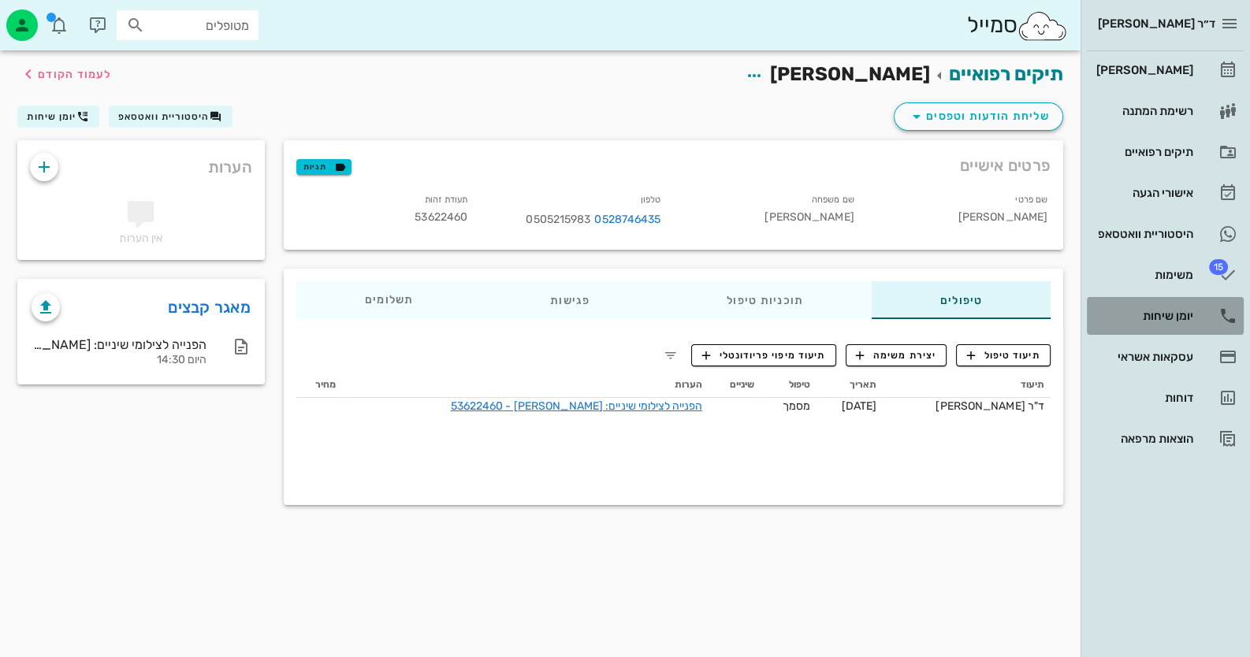
click at [1195, 321] on link "יומן שיחות" at bounding box center [1165, 316] width 157 height 38
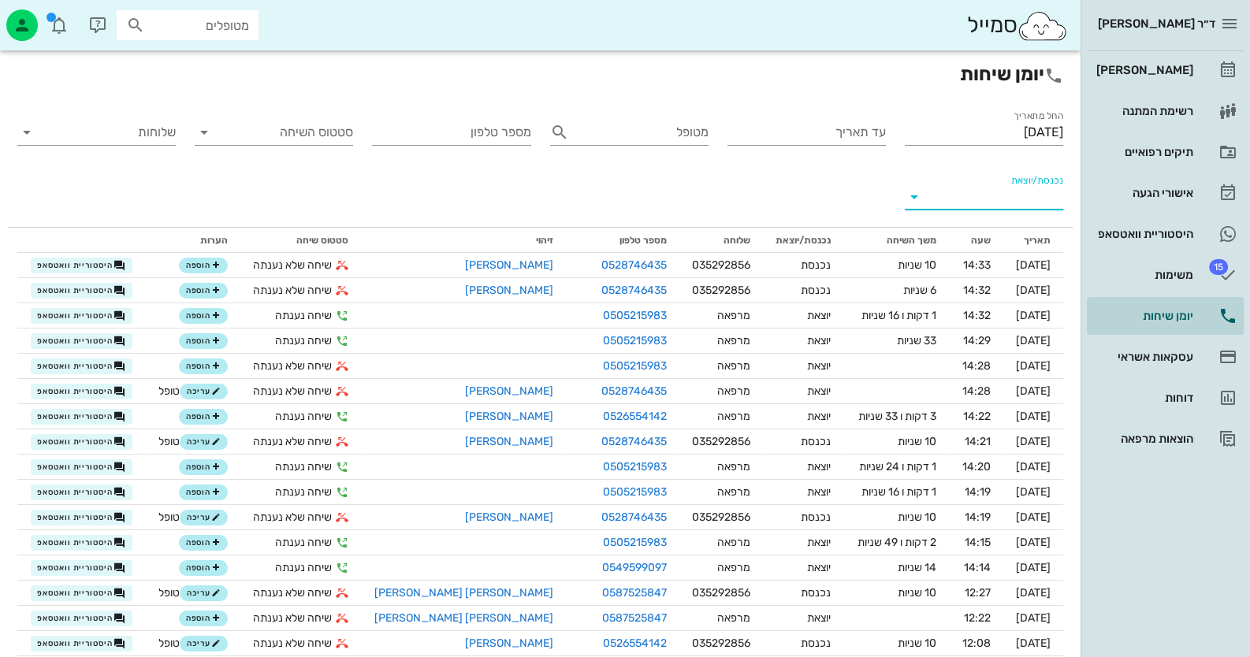
click at [1043, 196] on input "נכנסת/יוצאת" at bounding box center [996, 196] width 133 height 25
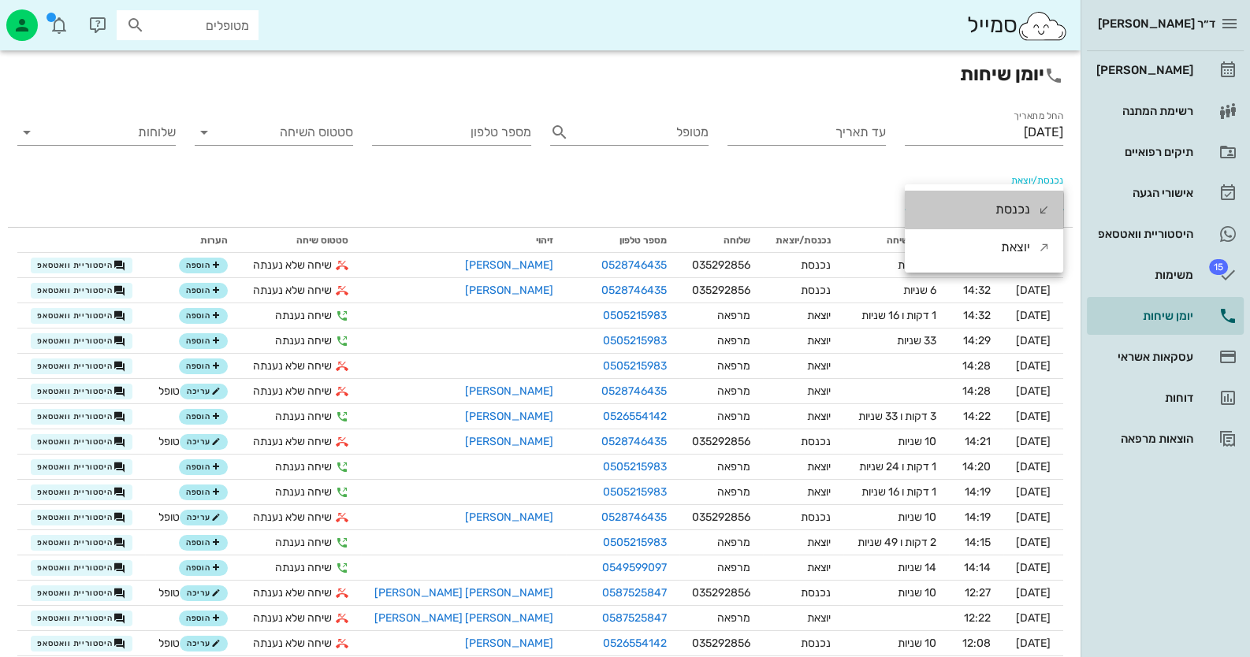
click at [1043, 196] on div "נכנסת" at bounding box center [1022, 210] width 55 height 38
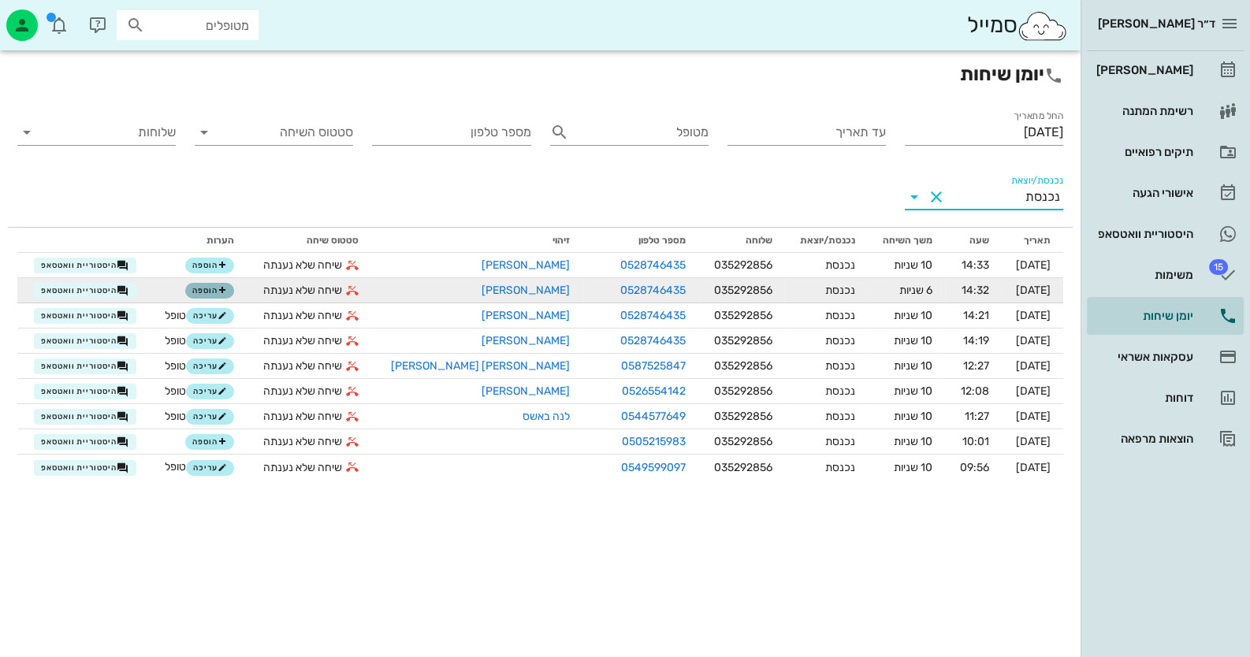
click at [214, 288] on button "הוספה" at bounding box center [209, 291] width 49 height 16
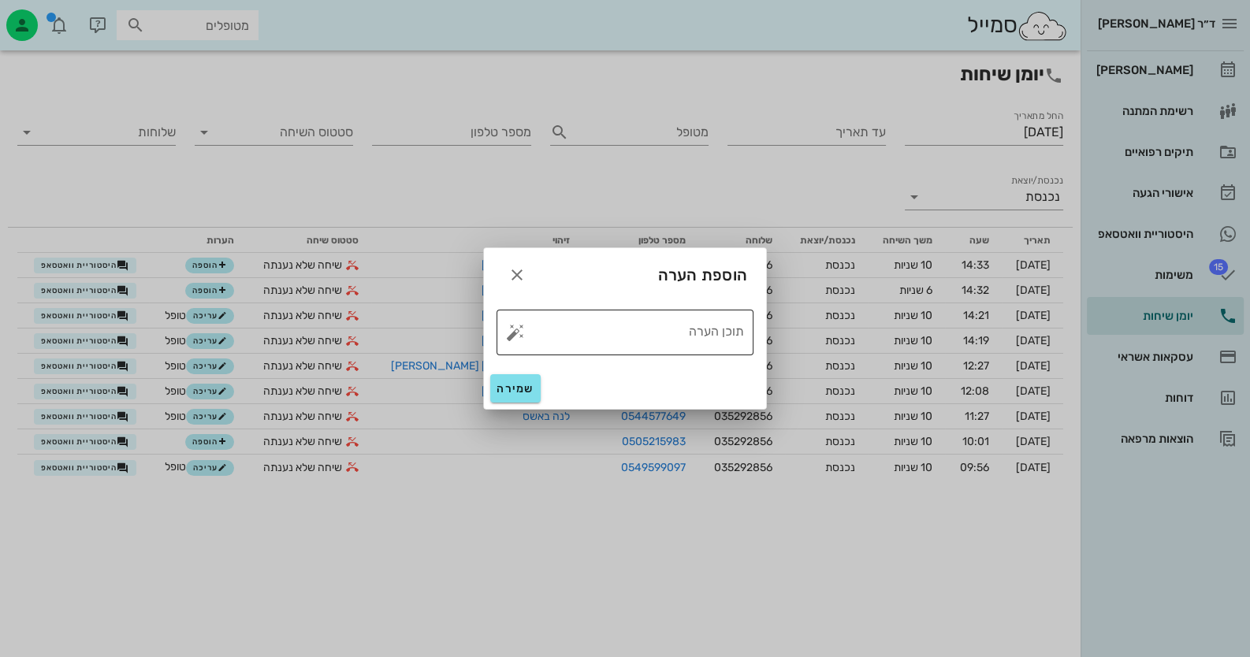
click at [512, 335] on button "button" at bounding box center [515, 332] width 19 height 19
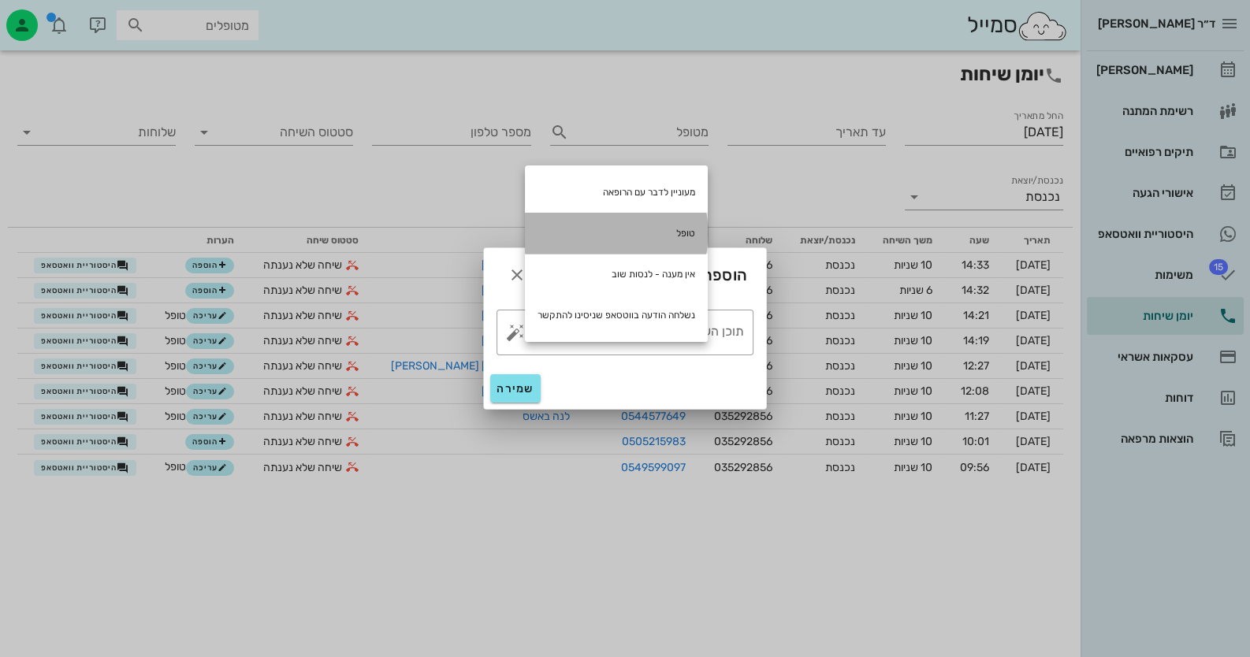
click at [620, 235] on div "טופל" at bounding box center [616, 233] width 183 height 41
type textarea "טופל"
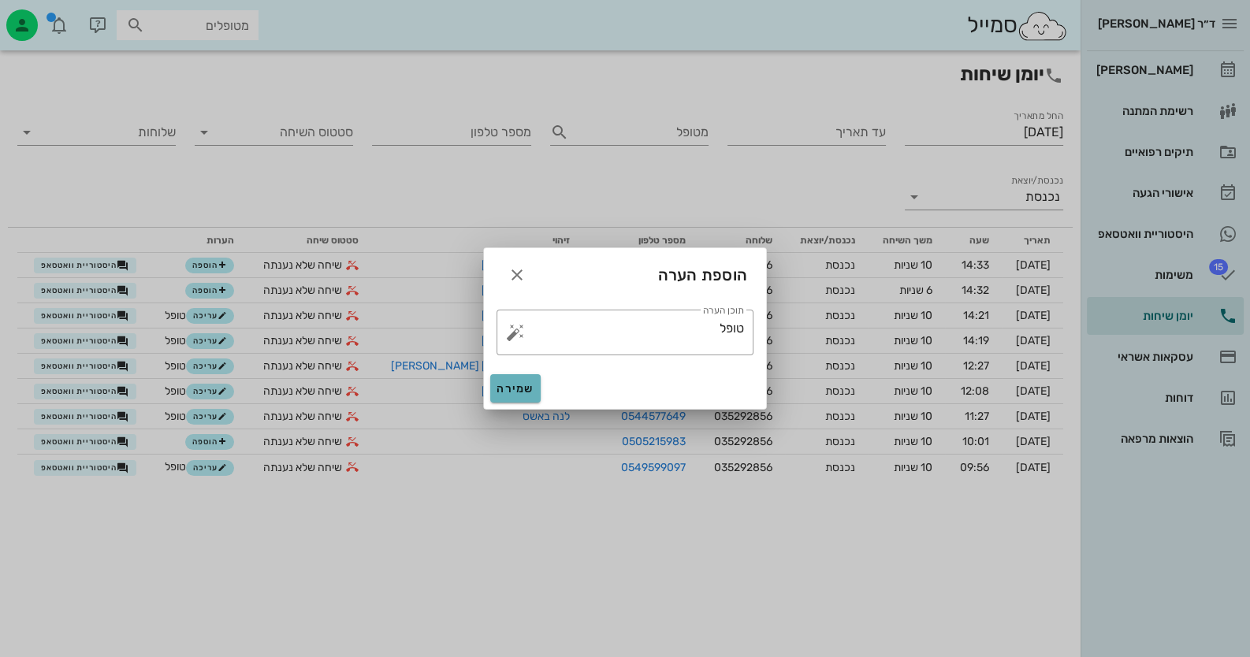
click at [525, 380] on button "שמירה" at bounding box center [515, 388] width 50 height 28
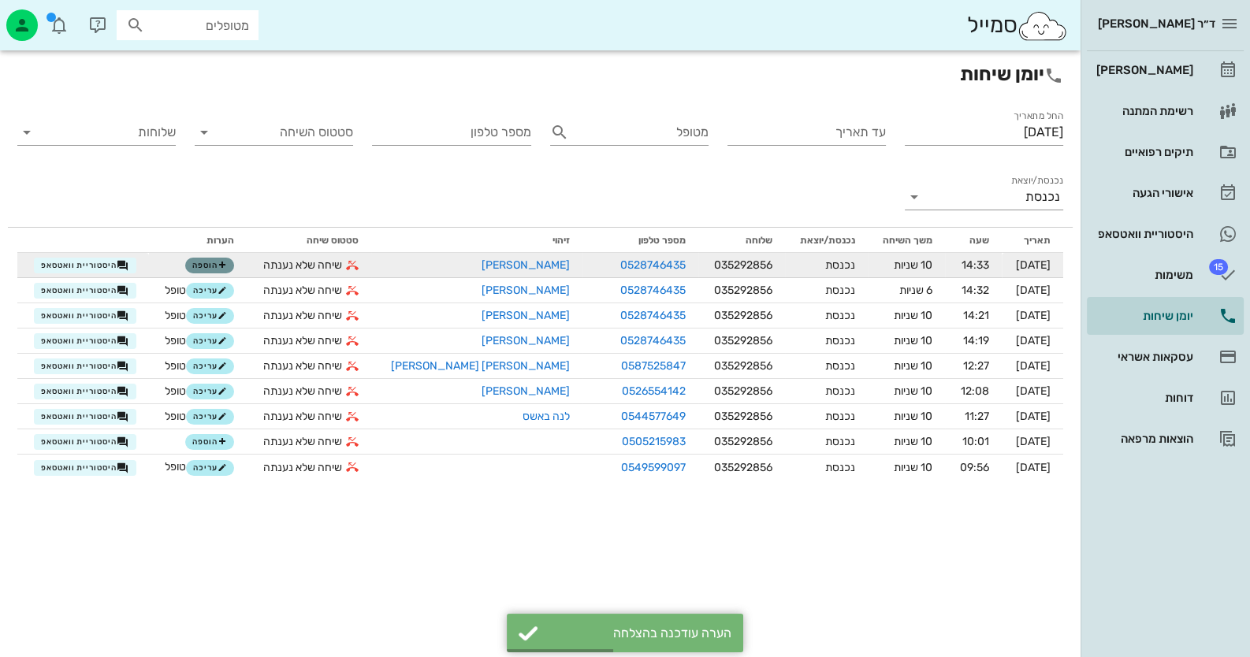
click at [227, 265] on icon "button" at bounding box center [222, 265] width 9 height 9
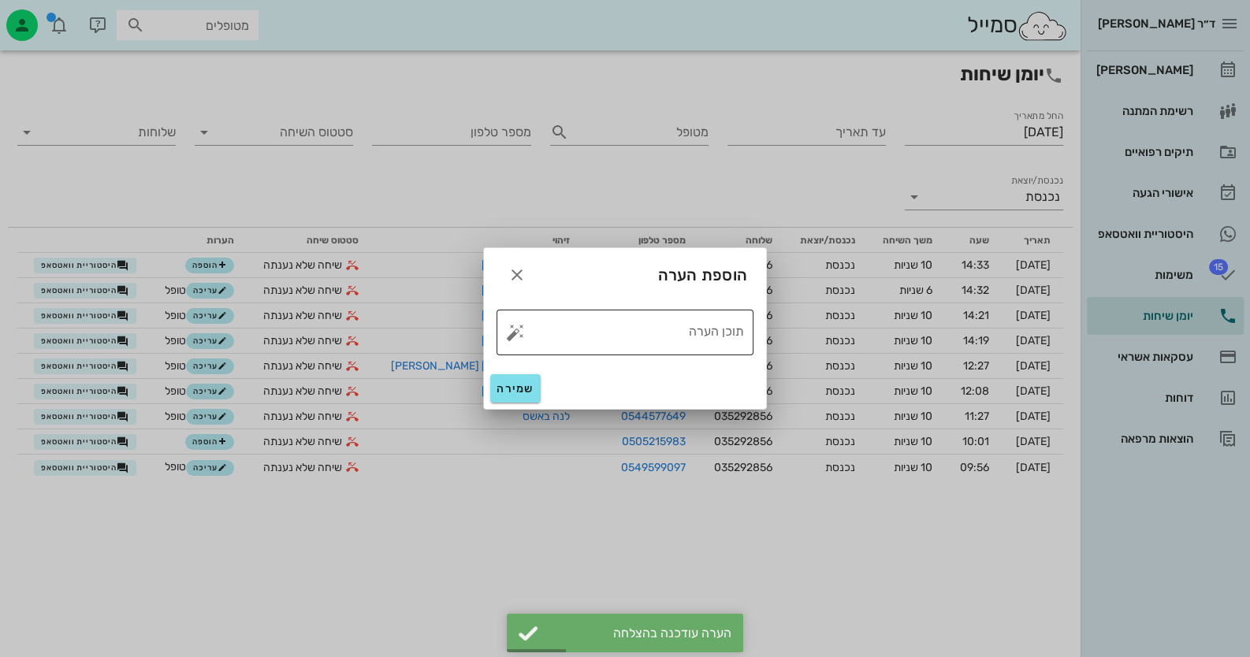
click at [510, 334] on button "button" at bounding box center [515, 332] width 19 height 19
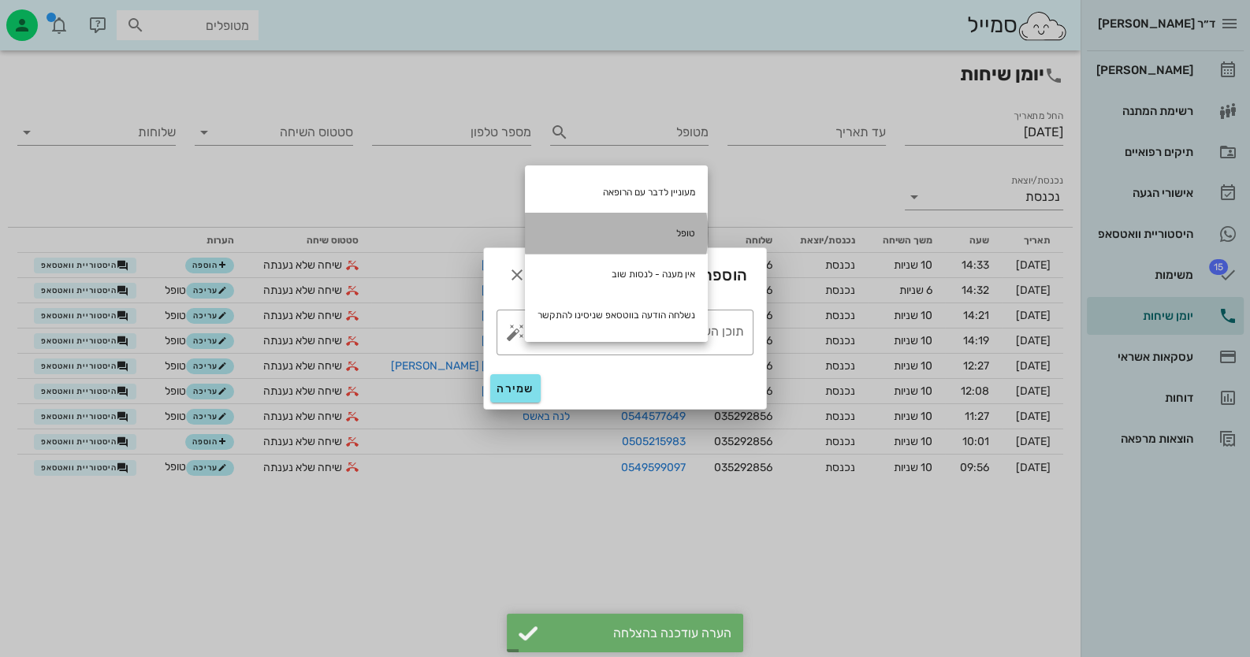
click at [679, 226] on div "טופל" at bounding box center [616, 233] width 183 height 41
type textarea "טופל"
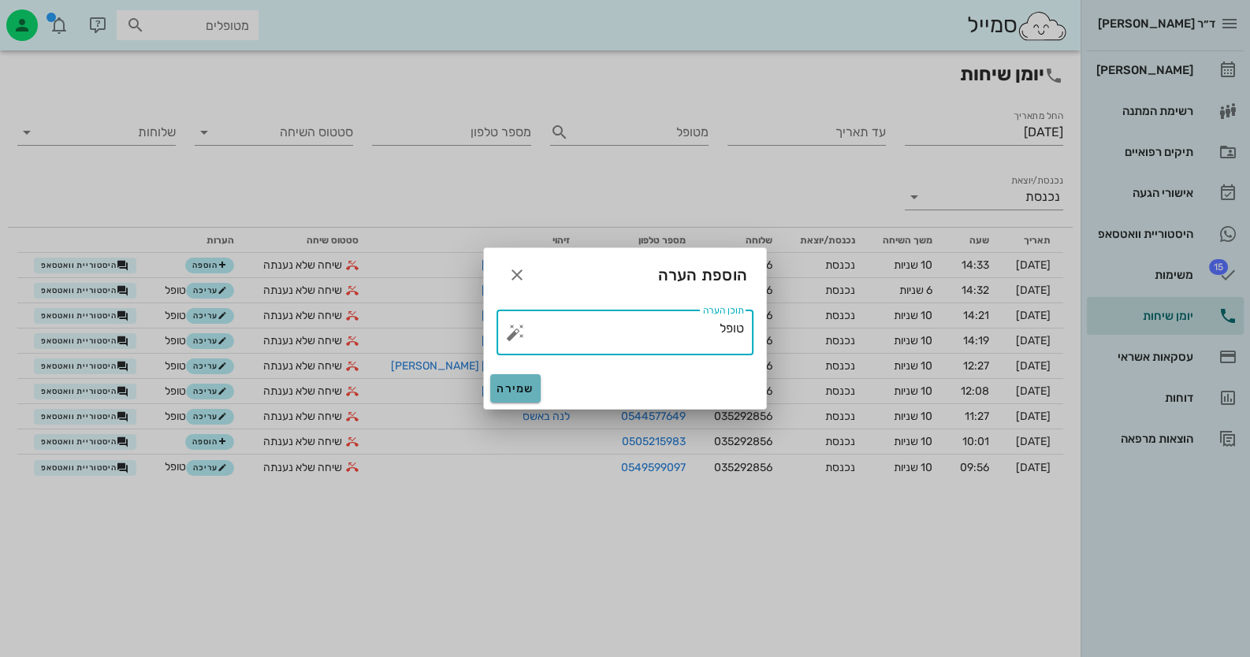
click at [531, 382] on span "שמירה" at bounding box center [515, 388] width 38 height 13
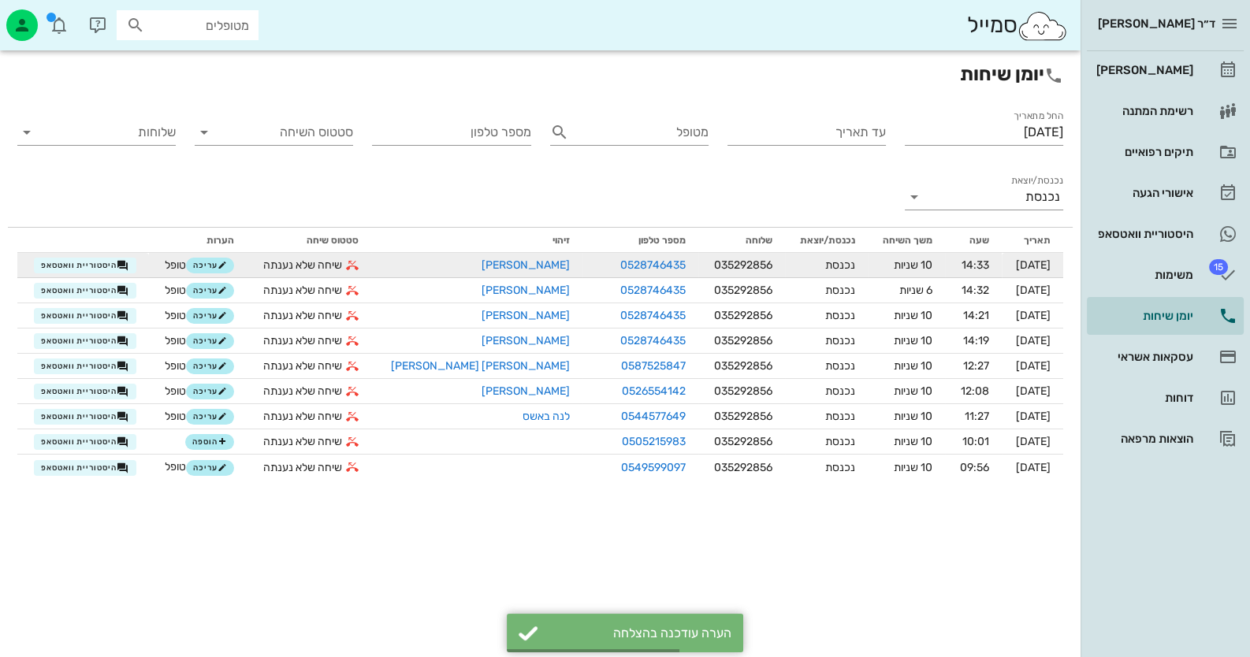
click at [114, 255] on td "היסטוריית וואטסאפ" at bounding box center [83, 265] width 132 height 25
click at [117, 260] on span "היסטוריית וואטסאפ" at bounding box center [85, 265] width 88 height 13
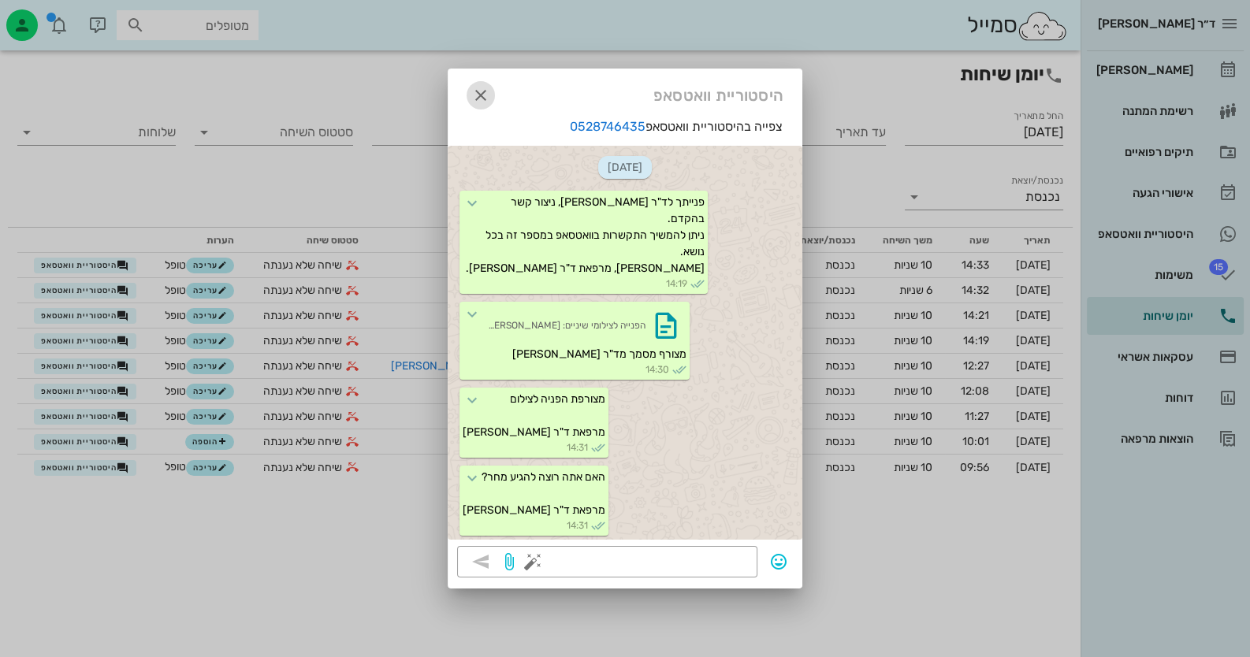
click at [471, 91] on icon "button" at bounding box center [480, 95] width 19 height 19
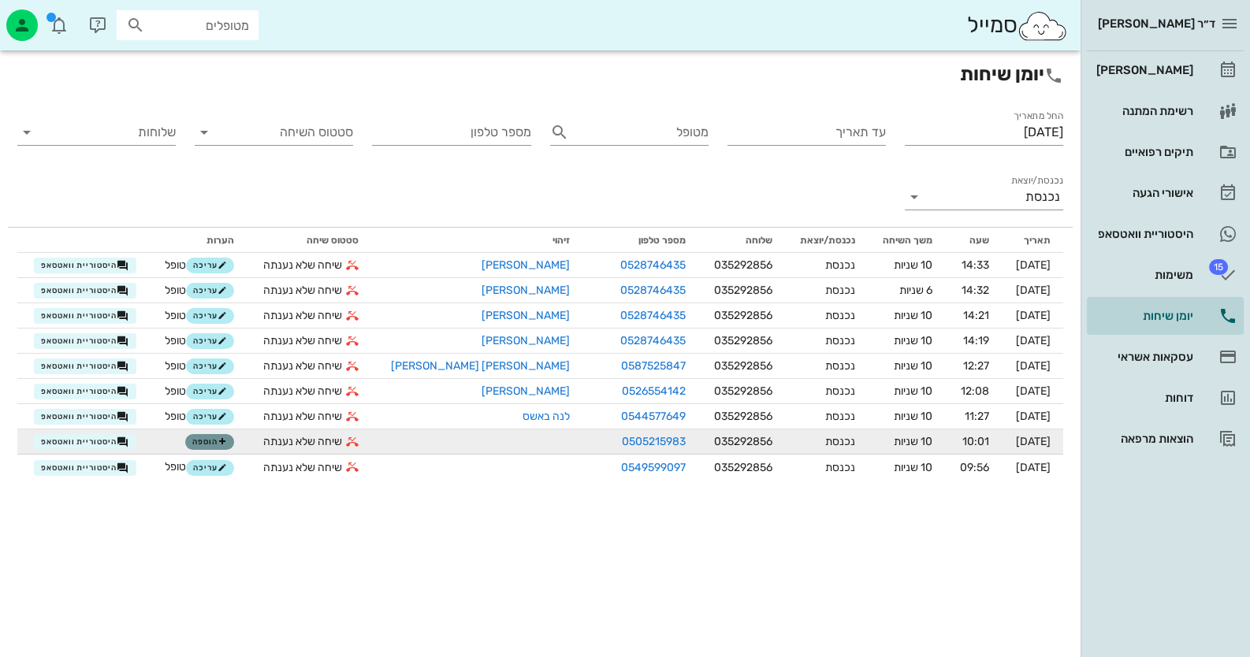
click at [211, 444] on button "הוספה" at bounding box center [209, 442] width 49 height 16
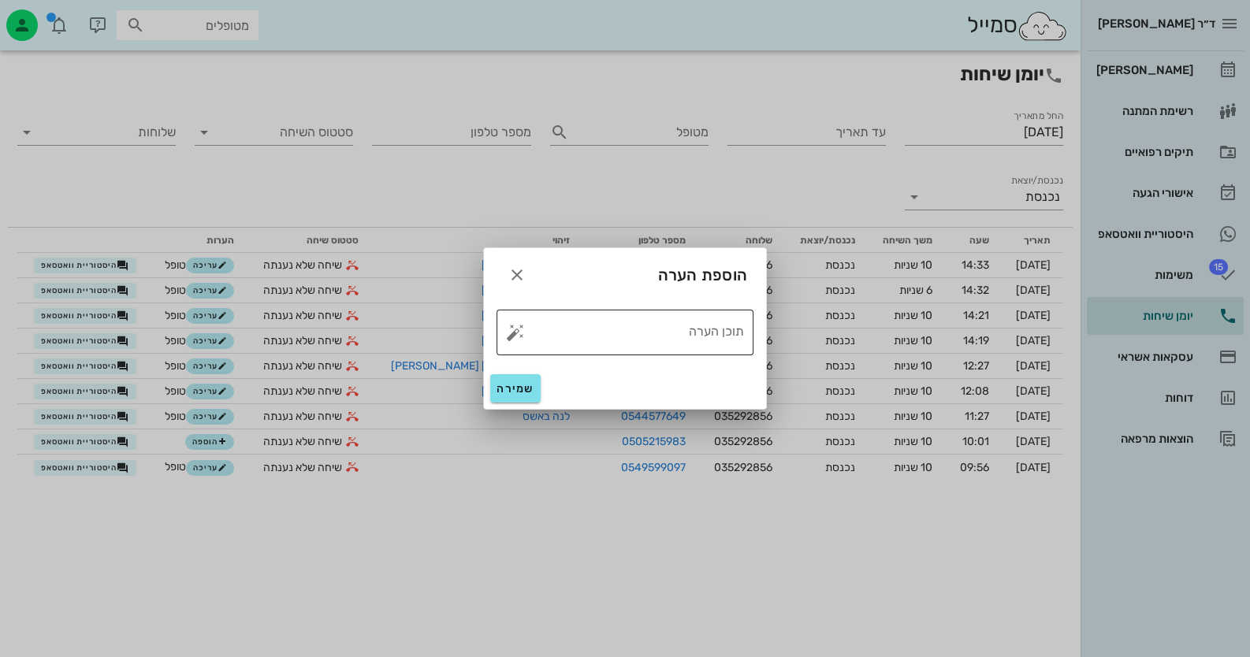
click at [522, 327] on button "button" at bounding box center [515, 332] width 19 height 19
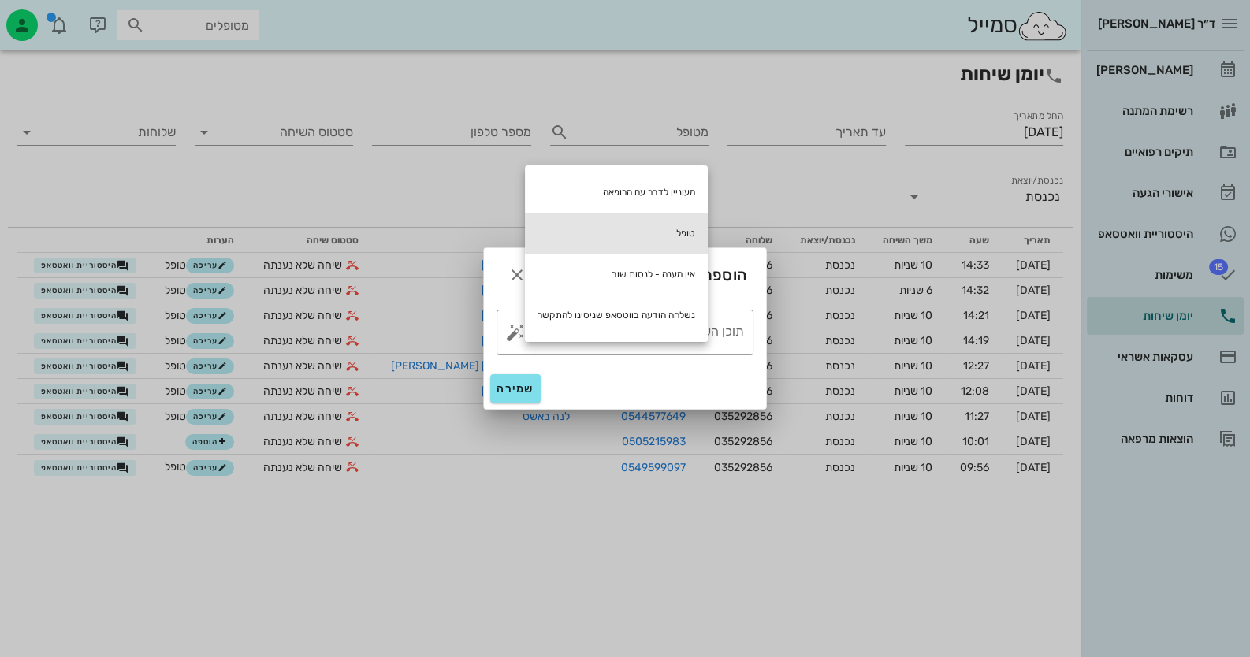
click at [642, 233] on div "טופל" at bounding box center [616, 233] width 183 height 41
type textarea "טופל"
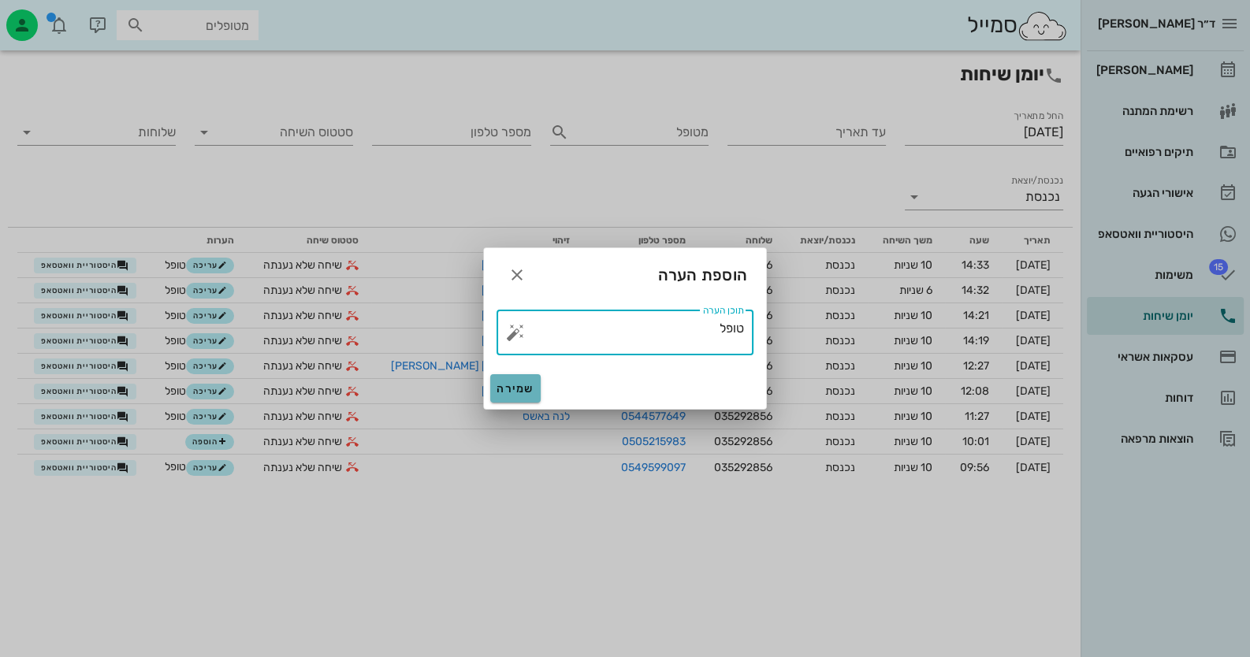
click at [515, 396] on button "שמירה" at bounding box center [515, 388] width 50 height 28
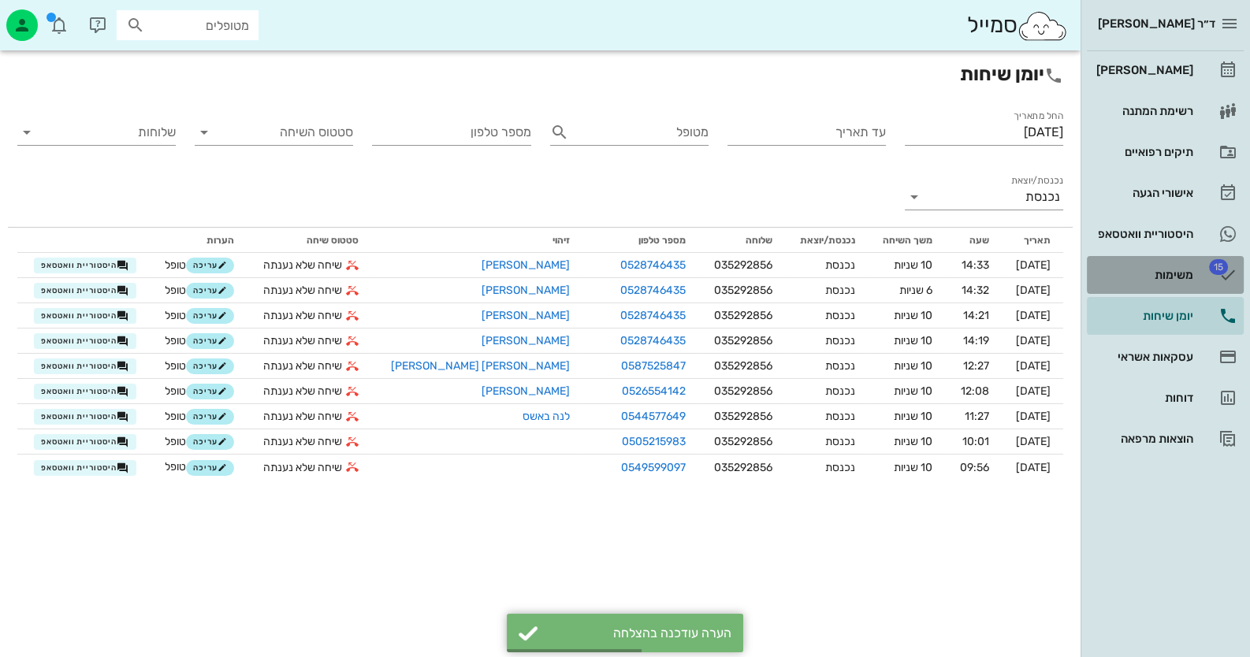
click at [1188, 256] on link "15 משימות" at bounding box center [1165, 275] width 157 height 38
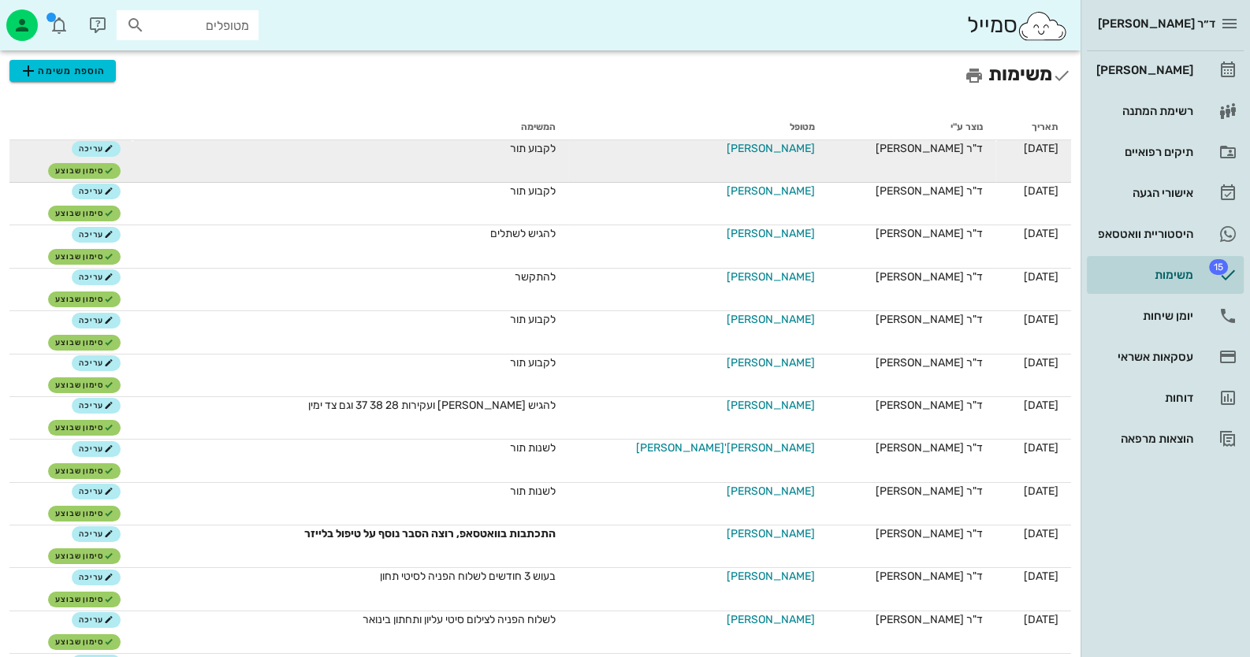
click at [746, 146] on span "[PERSON_NAME]" at bounding box center [771, 148] width 88 height 17
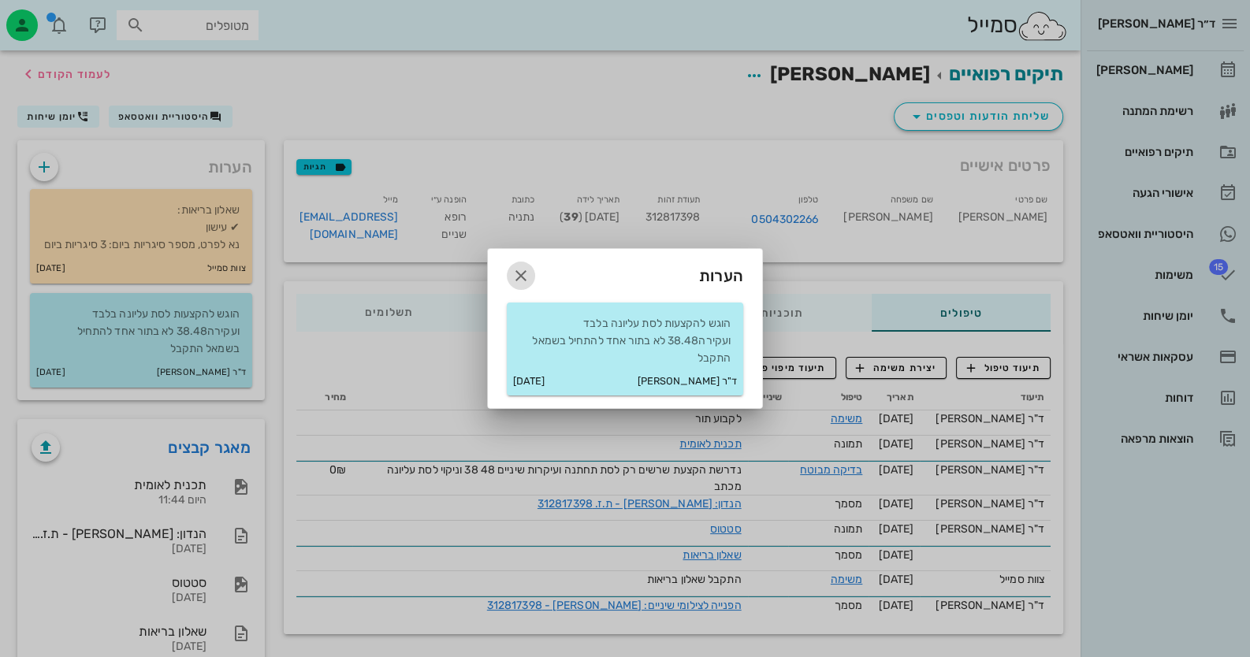
click at [516, 277] on icon "button" at bounding box center [520, 275] width 19 height 19
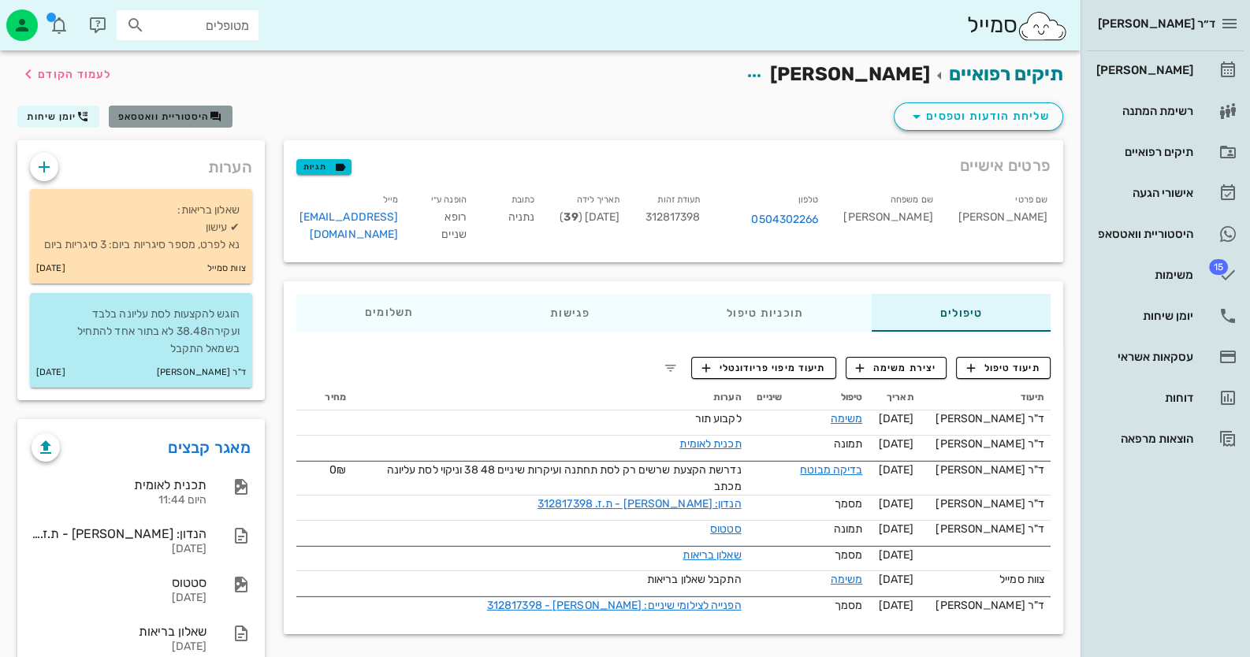
click at [194, 125] on button "היסטוריית וואטסאפ" at bounding box center [171, 117] width 124 height 22
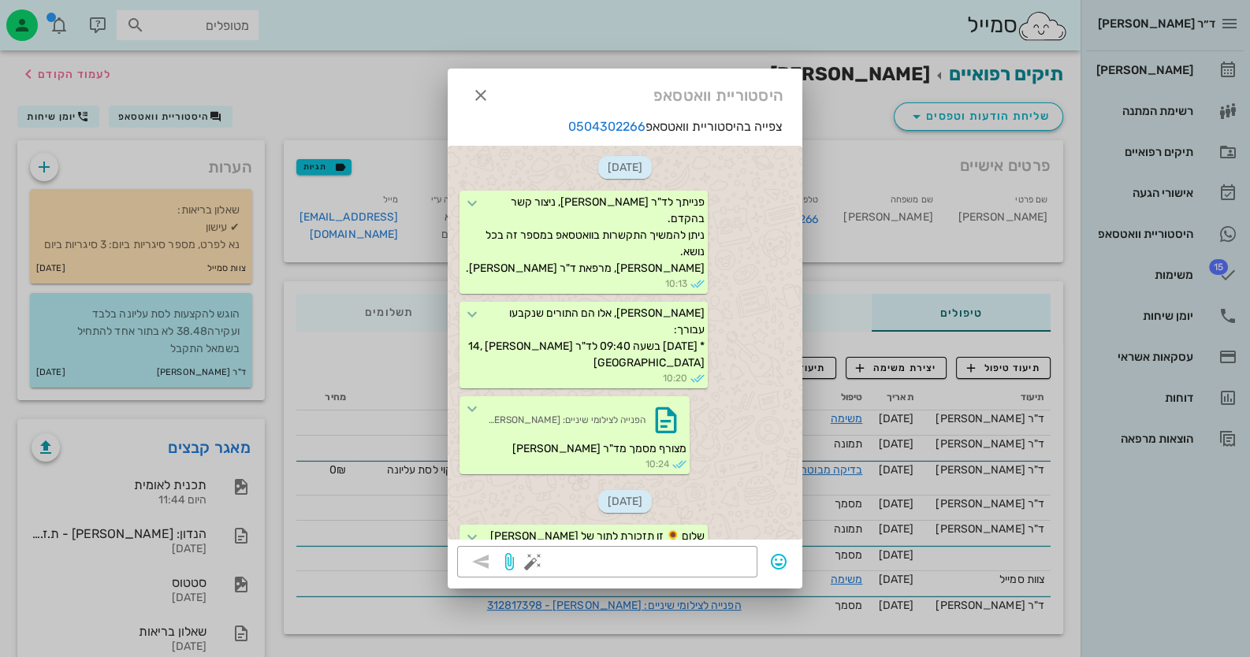
scroll to position [1068, 0]
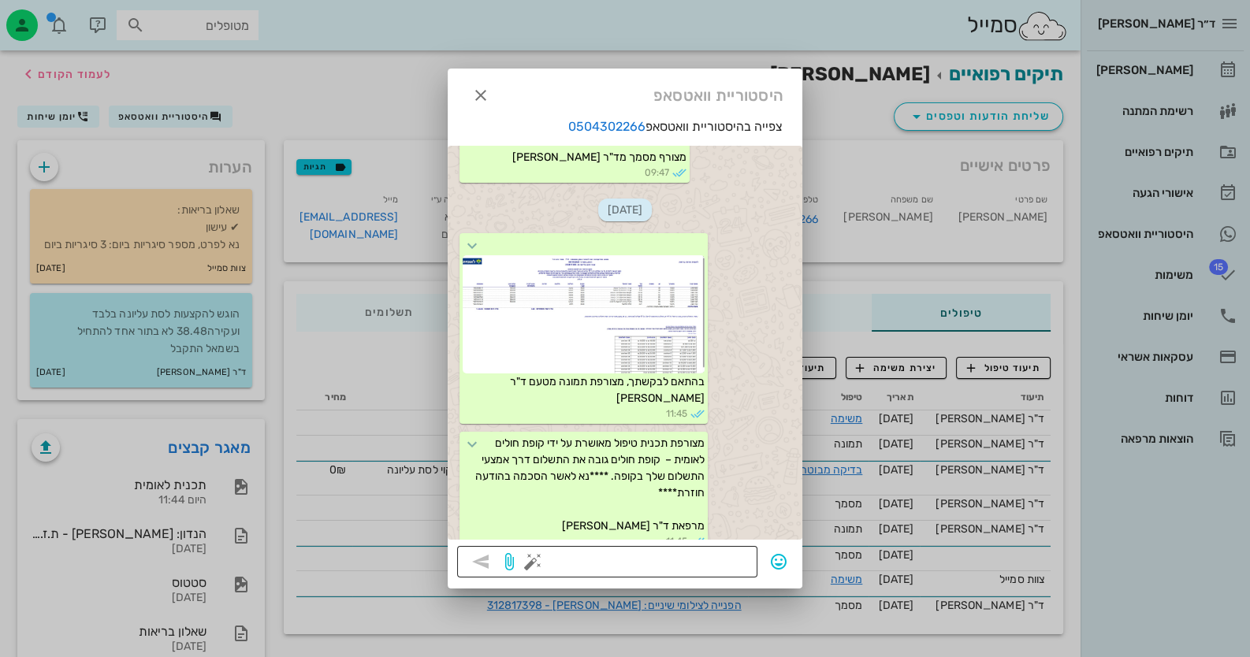
click at [530, 563] on button "button" at bounding box center [532, 561] width 19 height 19
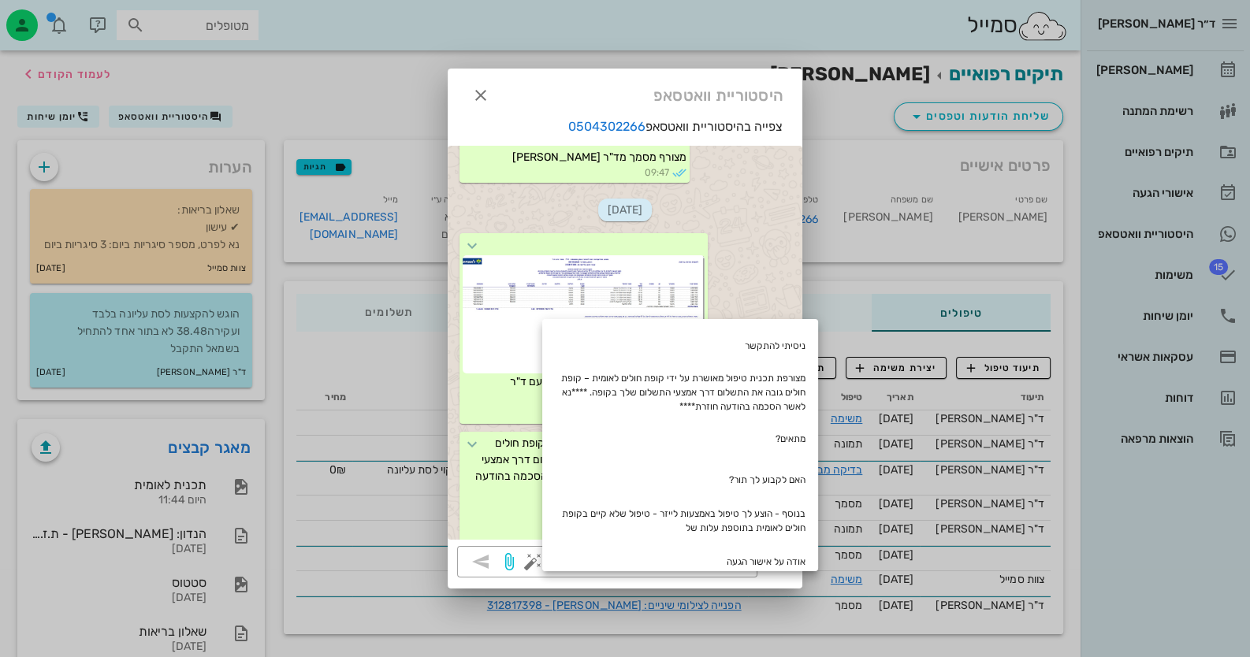
click at [339, 94] on div at bounding box center [625, 328] width 1250 height 657
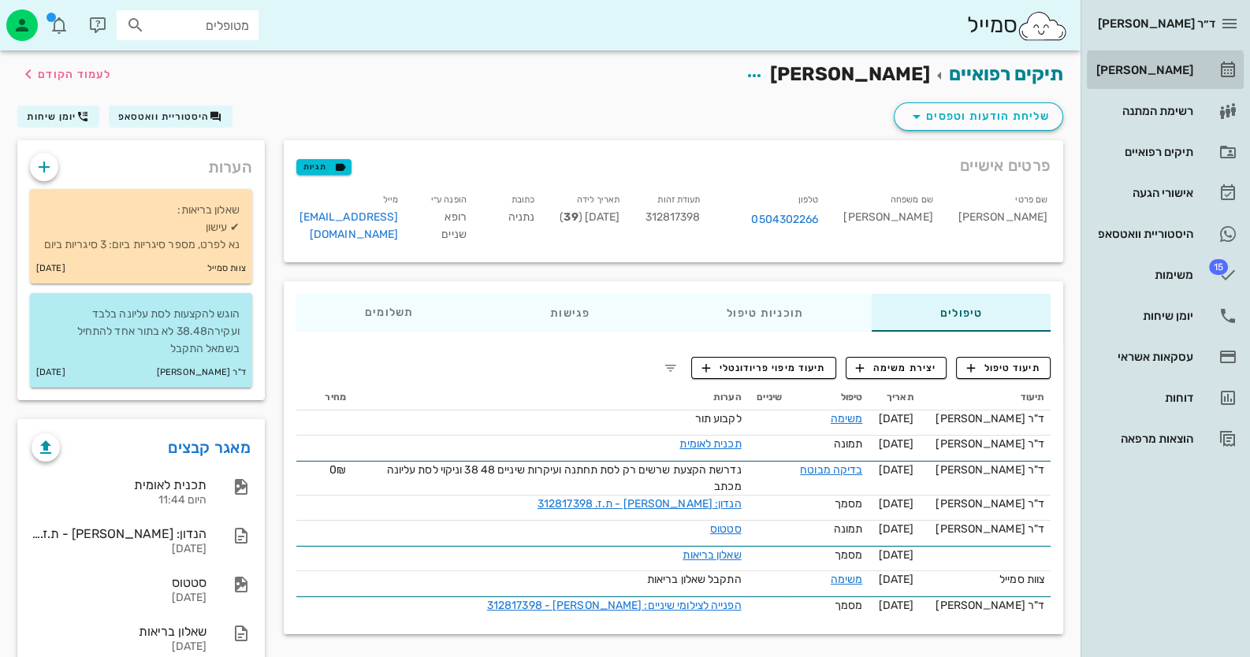
click at [1196, 73] on link "[PERSON_NAME]" at bounding box center [1165, 70] width 157 height 38
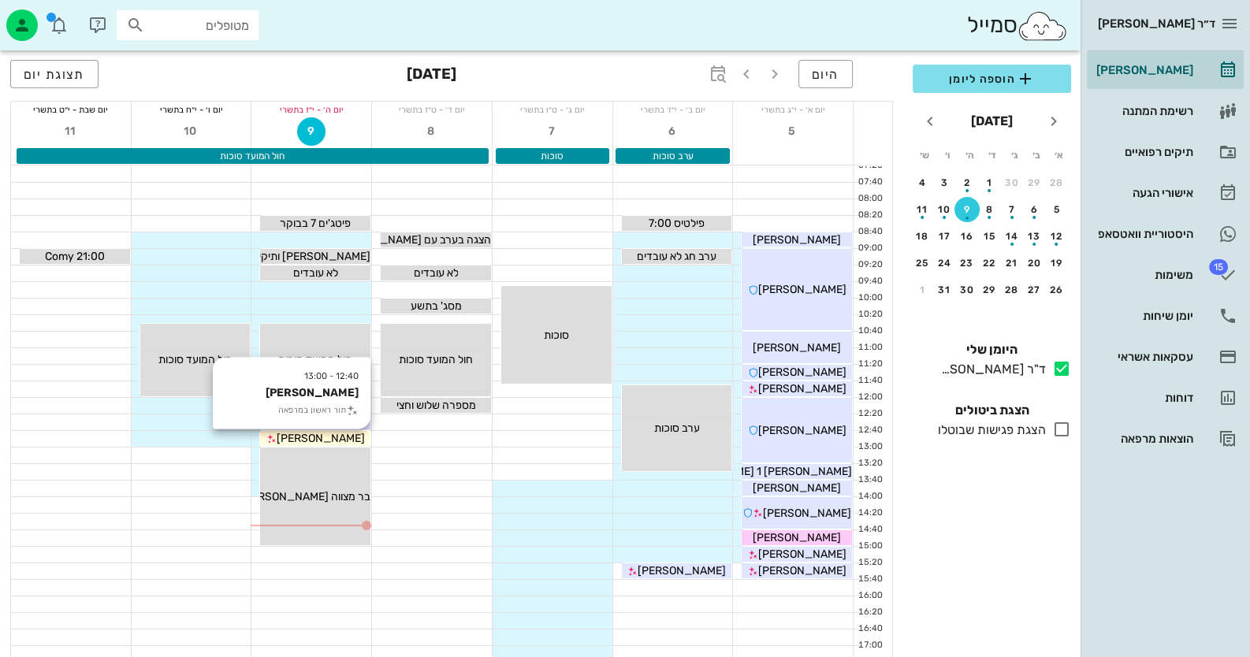
click at [336, 434] on span "[PERSON_NAME]" at bounding box center [321, 438] width 88 height 13
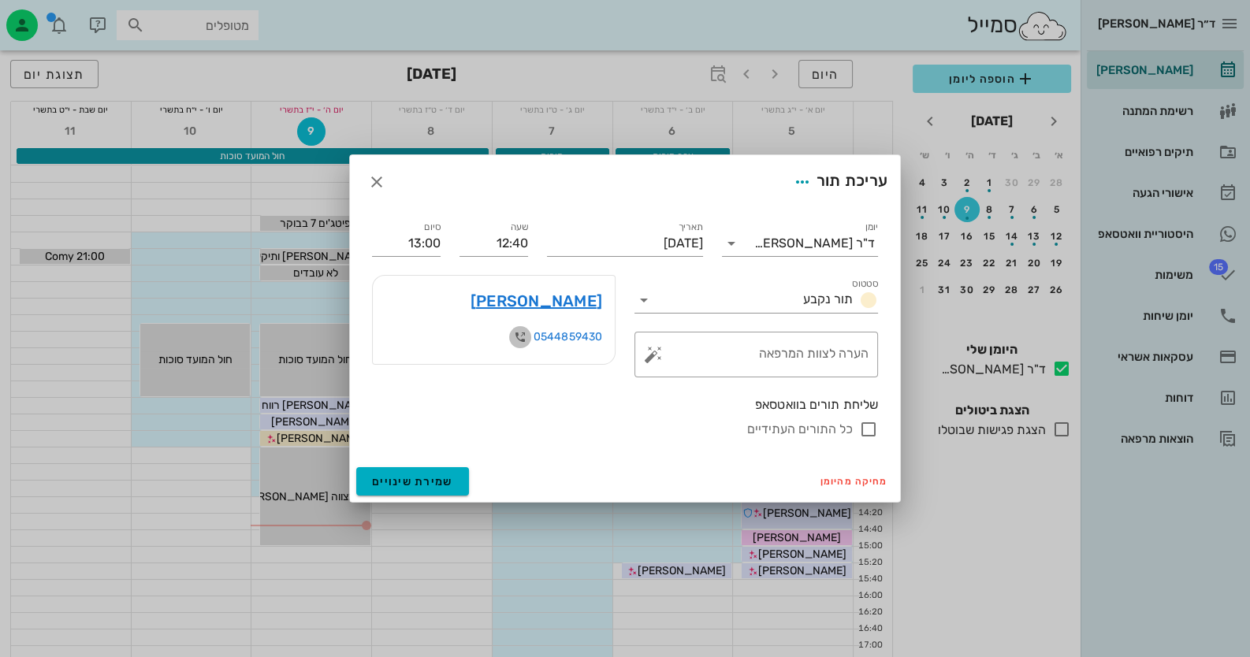
click at [513, 333] on icon "button" at bounding box center [520, 337] width 19 height 19
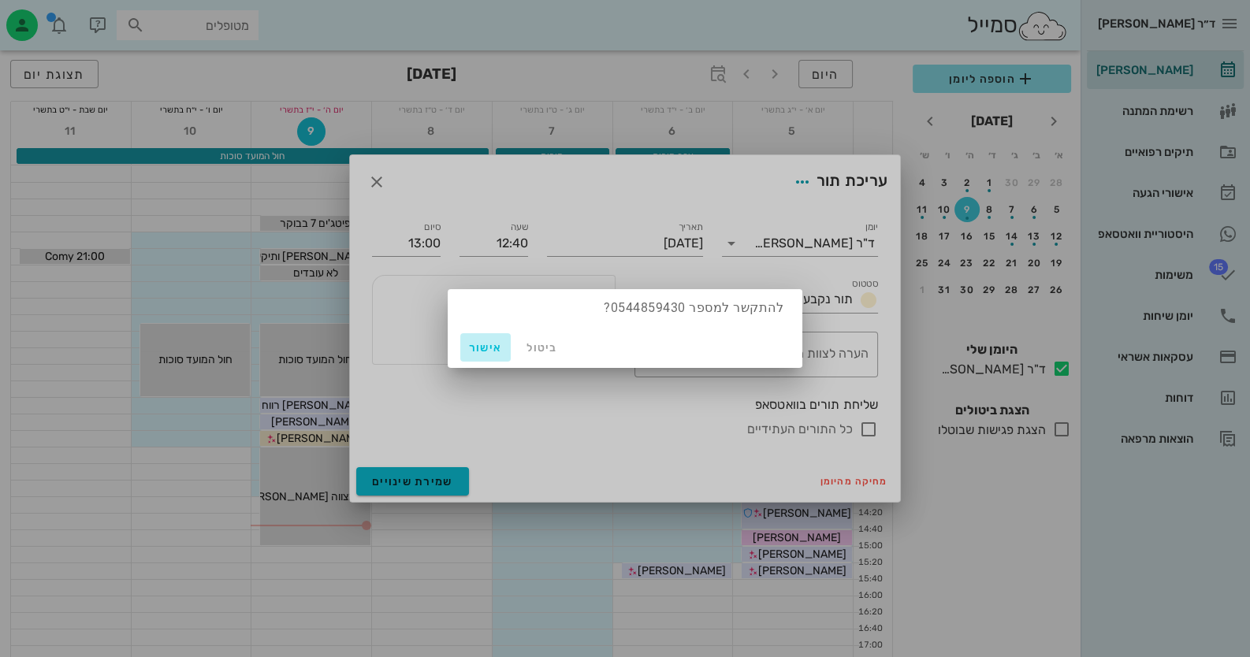
click at [473, 353] on span "אישור" at bounding box center [486, 347] width 38 height 13
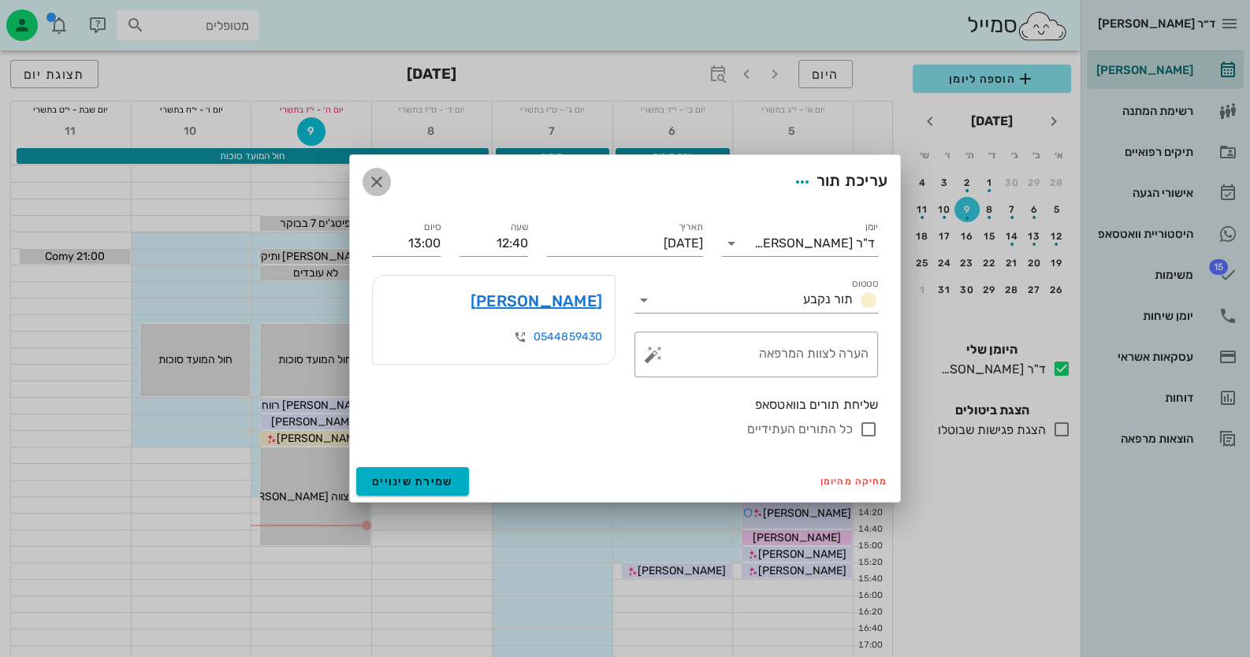
click at [369, 188] on icon "button" at bounding box center [376, 182] width 19 height 19
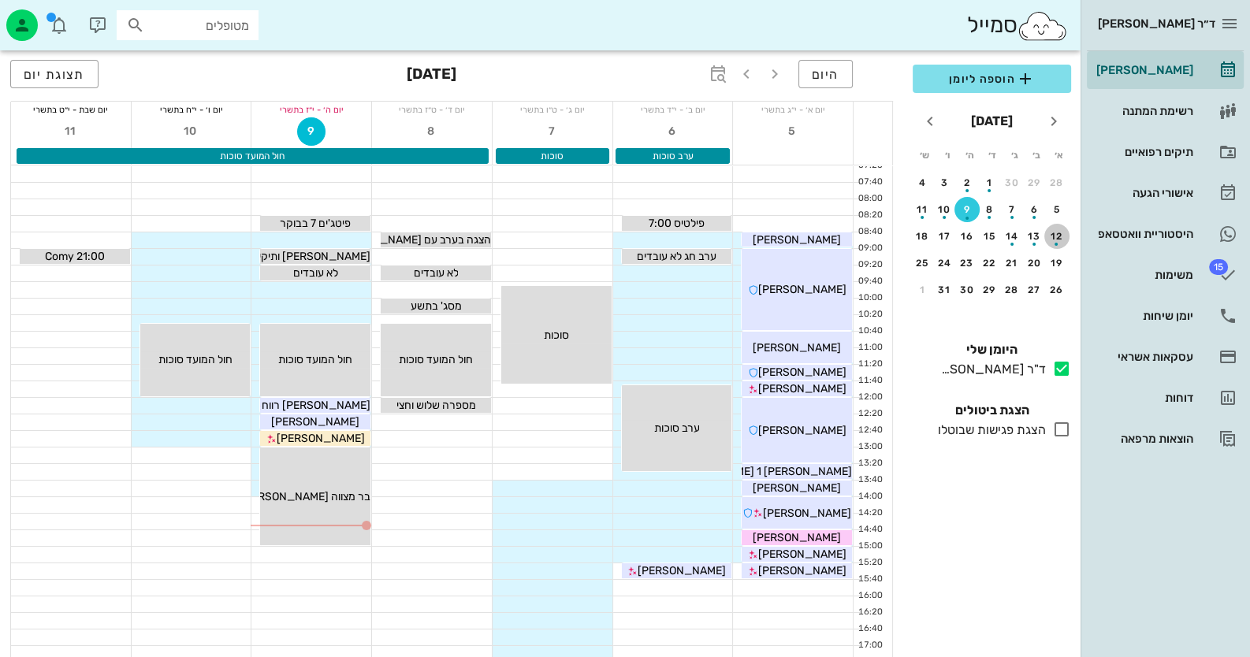
click at [1058, 238] on div "button" at bounding box center [1056, 240] width 25 height 9
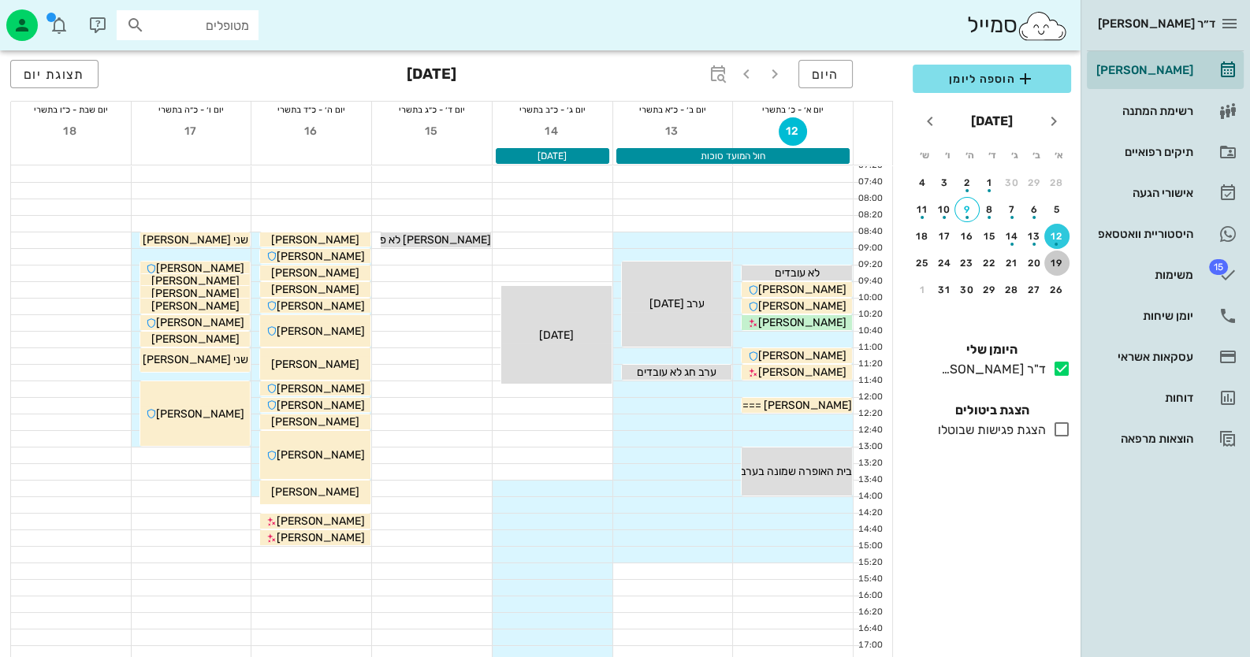
click at [1052, 265] on div "19" at bounding box center [1056, 263] width 25 height 11
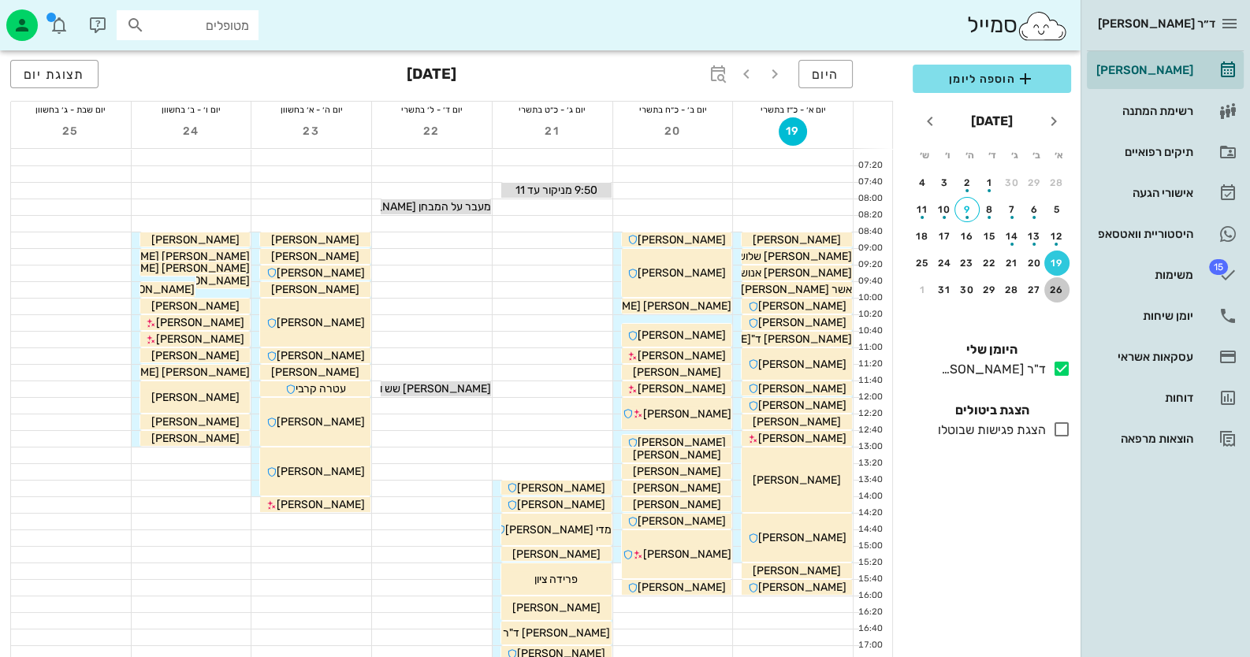
click at [1055, 295] on button "26" at bounding box center [1056, 289] width 25 height 25
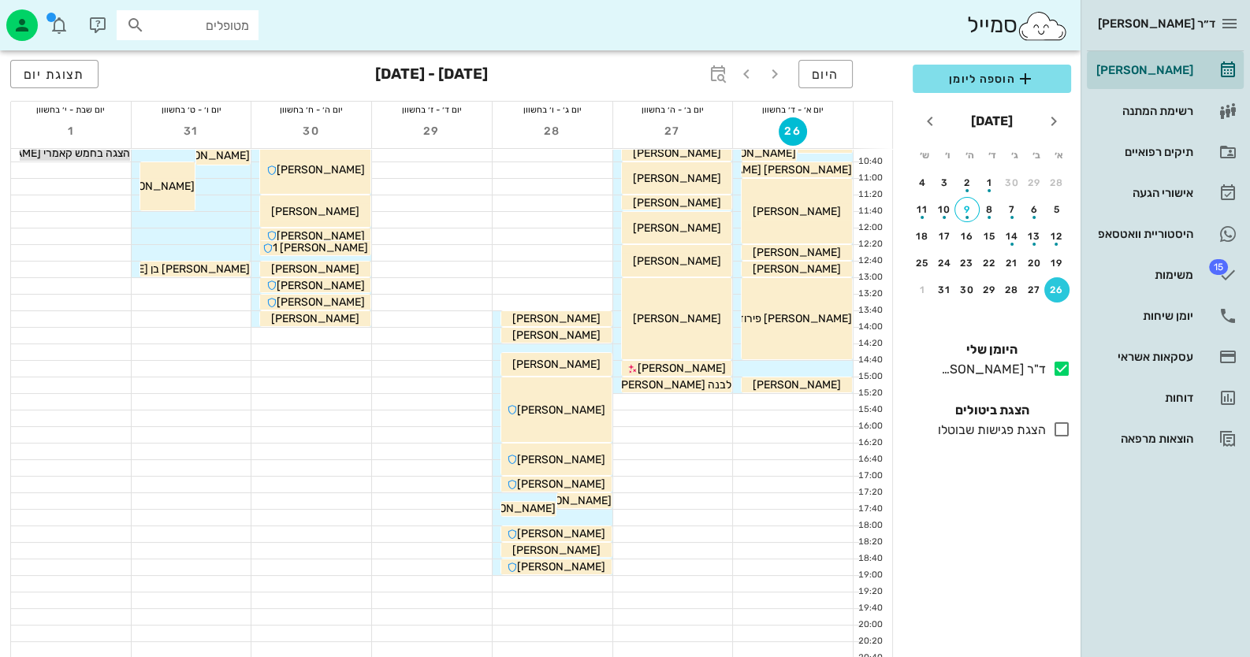
scroll to position [186, 0]
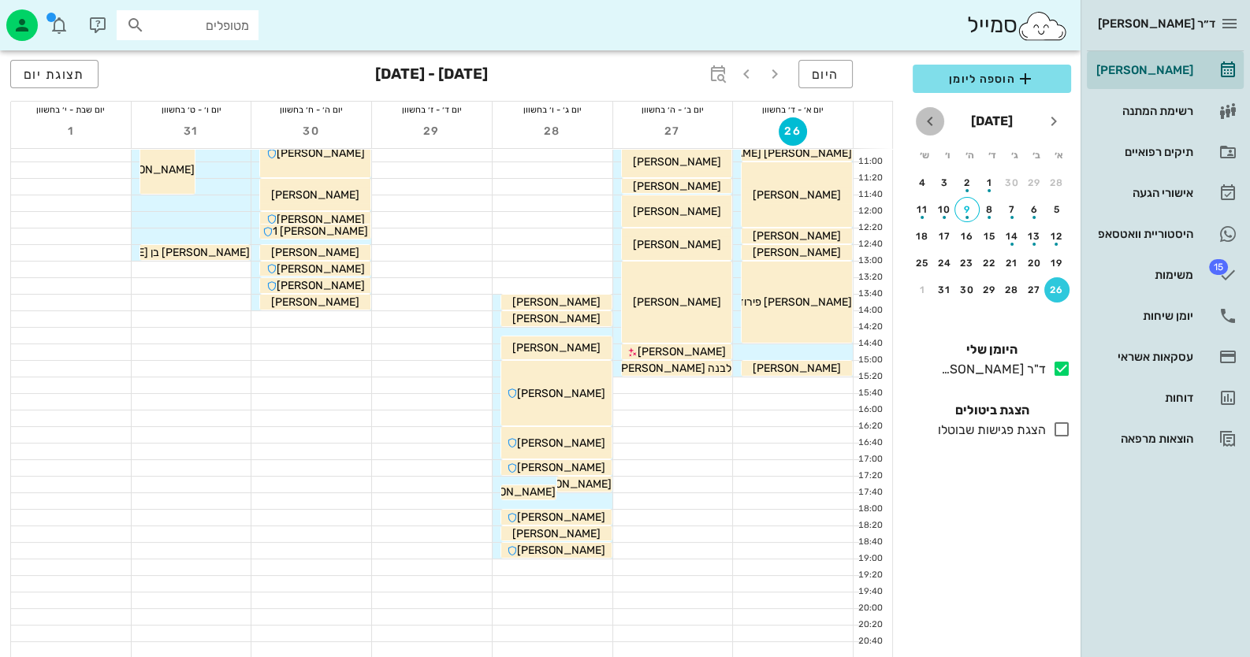
click at [935, 125] on icon "חודש הבא" at bounding box center [929, 121] width 19 height 19
click at [1061, 206] on div "2" at bounding box center [1056, 209] width 25 height 11
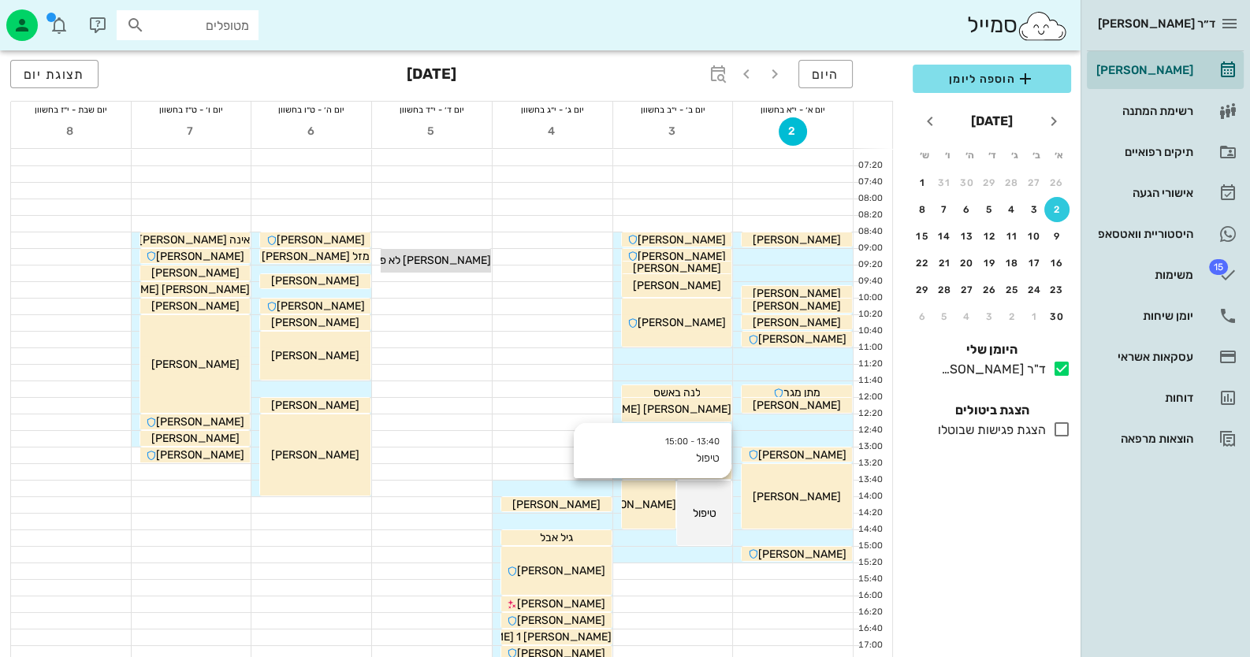
click at [705, 500] on div "13:40 - 15:00 טיפול טיפול" at bounding box center [704, 513] width 54 height 65
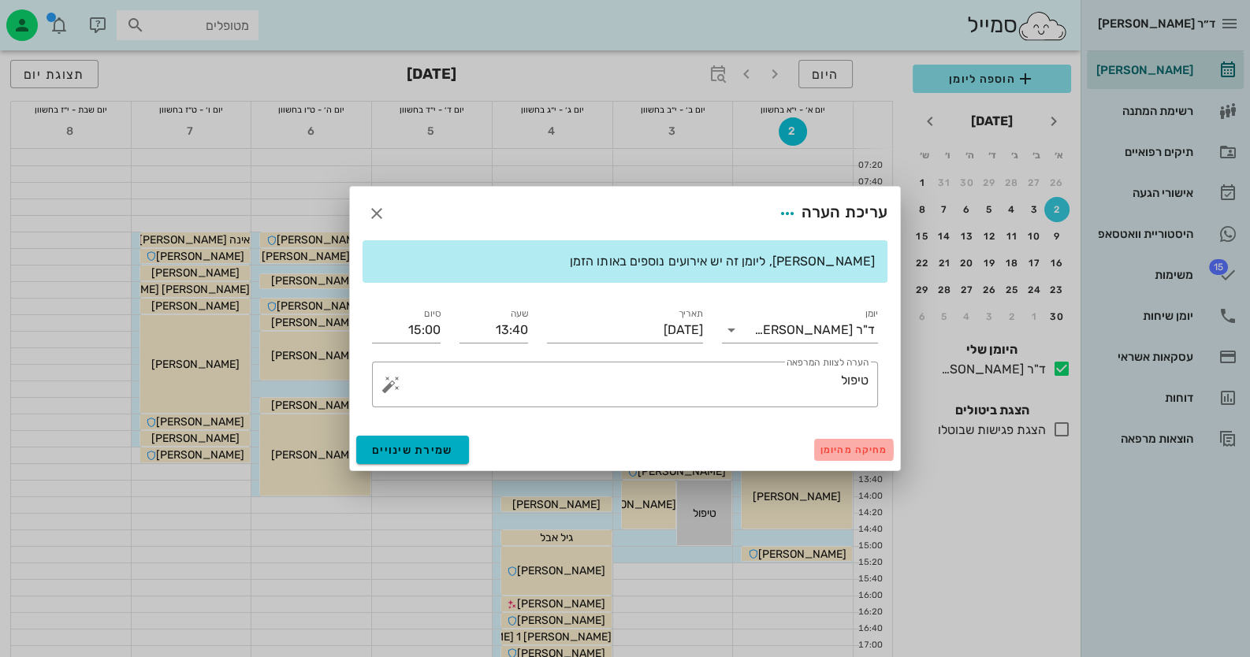
click at [863, 458] on button "מחיקה מהיומן" at bounding box center [854, 450] width 80 height 22
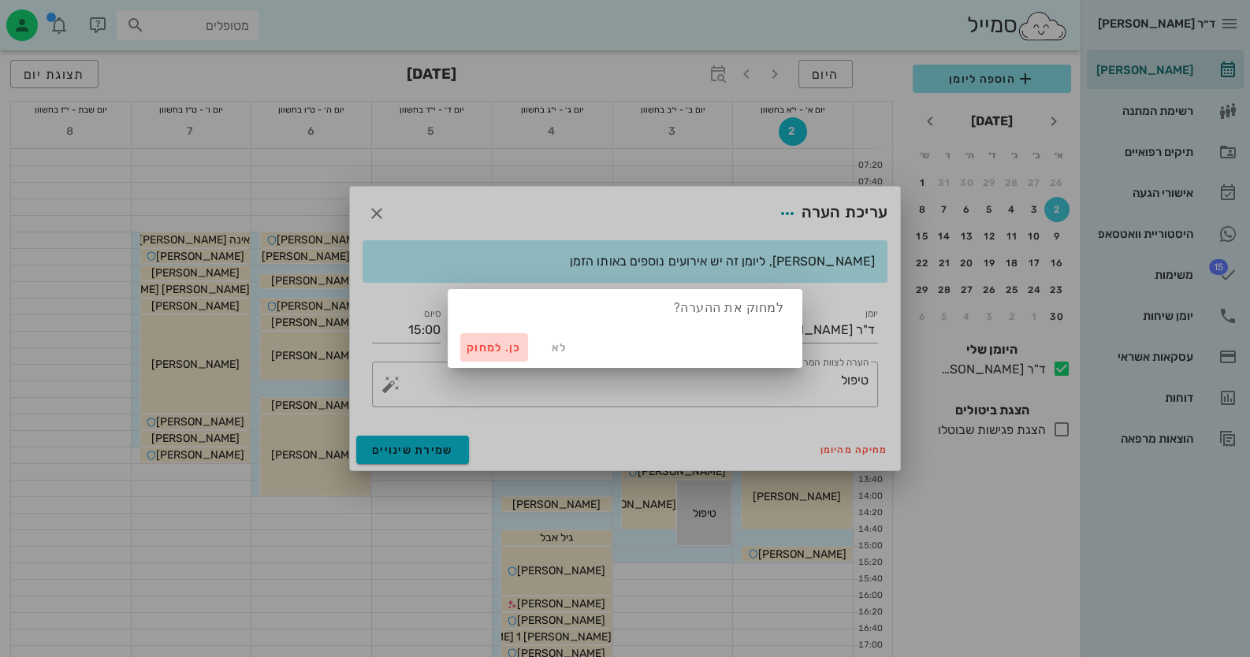
click at [493, 353] on span "כן. למחוק" at bounding box center [494, 347] width 55 height 13
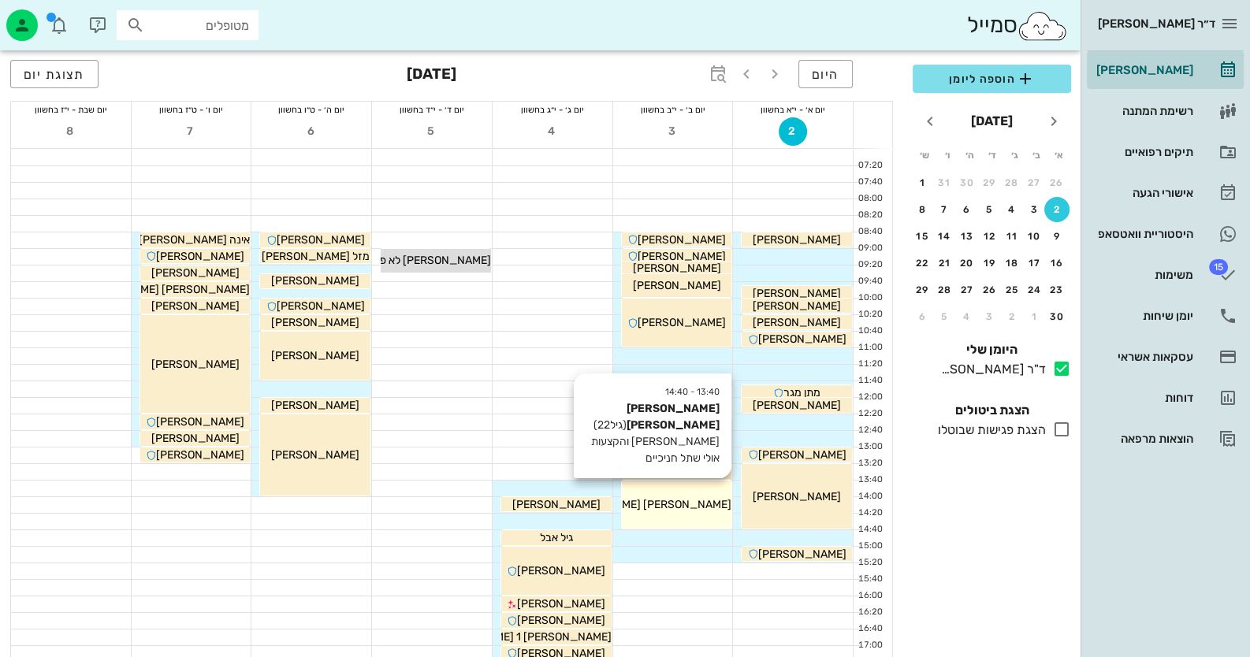
click at [690, 523] on div "13:40 - 14:40 אור חריף (גיל 22 ) פרנקטומי והקצעות אולי שתל חניכיים אור חריף" at bounding box center [677, 505] width 110 height 48
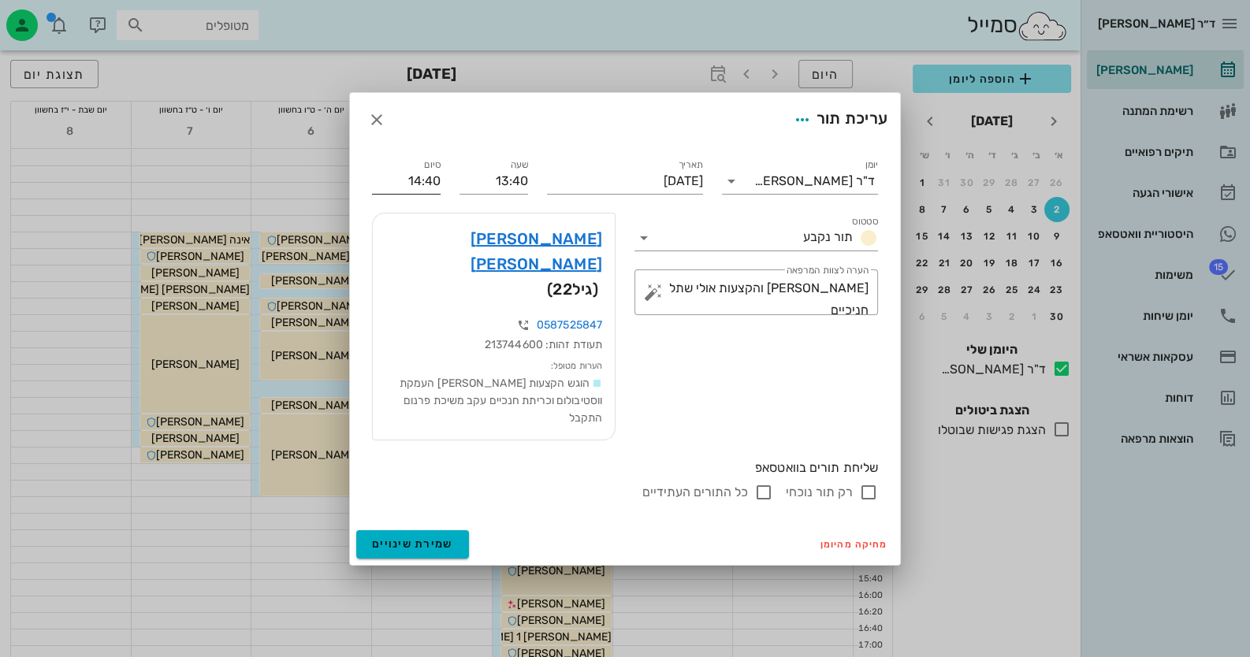
click at [400, 194] on input "14:40" at bounding box center [406, 181] width 69 height 25
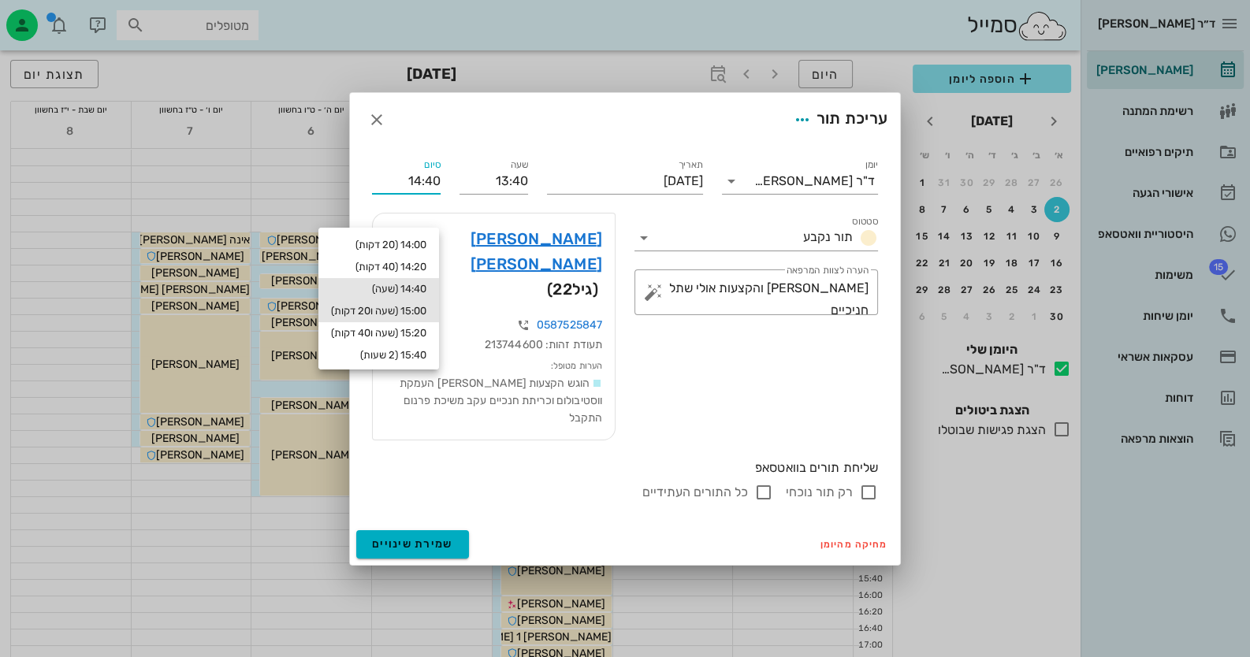
click at [422, 314] on div "15:00 (שעה ו20 דקות)" at bounding box center [378, 311] width 95 height 13
type input "15:00"
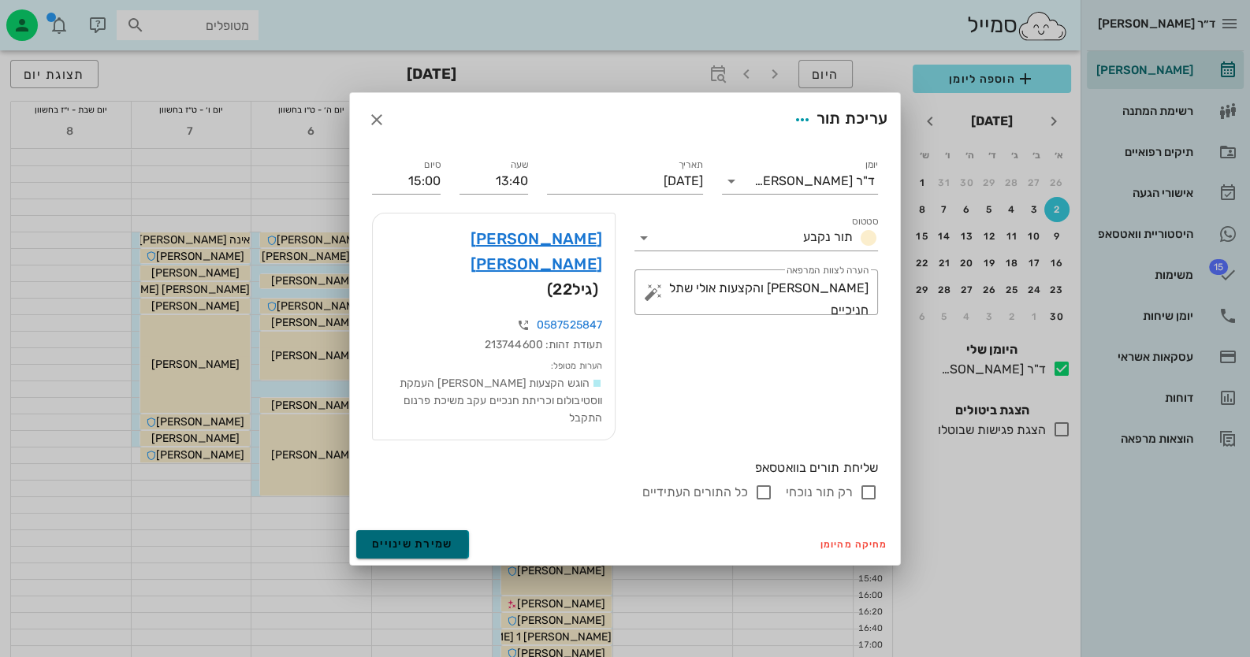
click at [453, 530] on button "שמירת שינויים" at bounding box center [412, 544] width 113 height 28
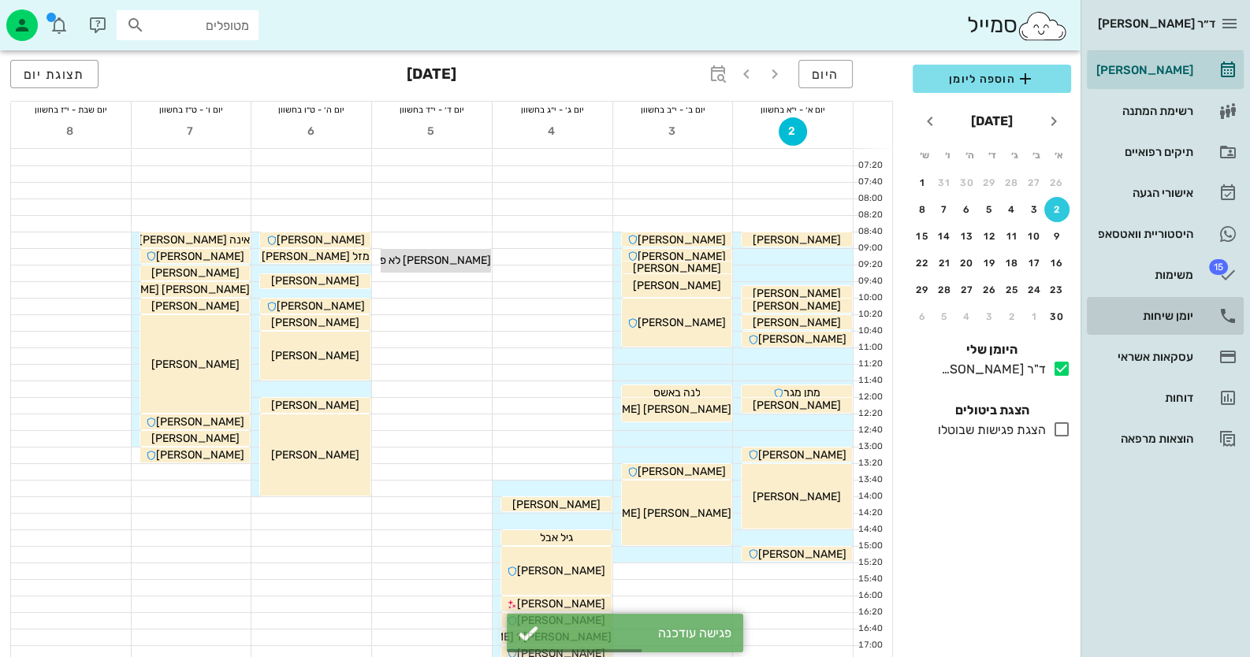
click at [1199, 307] on link "יומן שיחות" at bounding box center [1165, 316] width 157 height 38
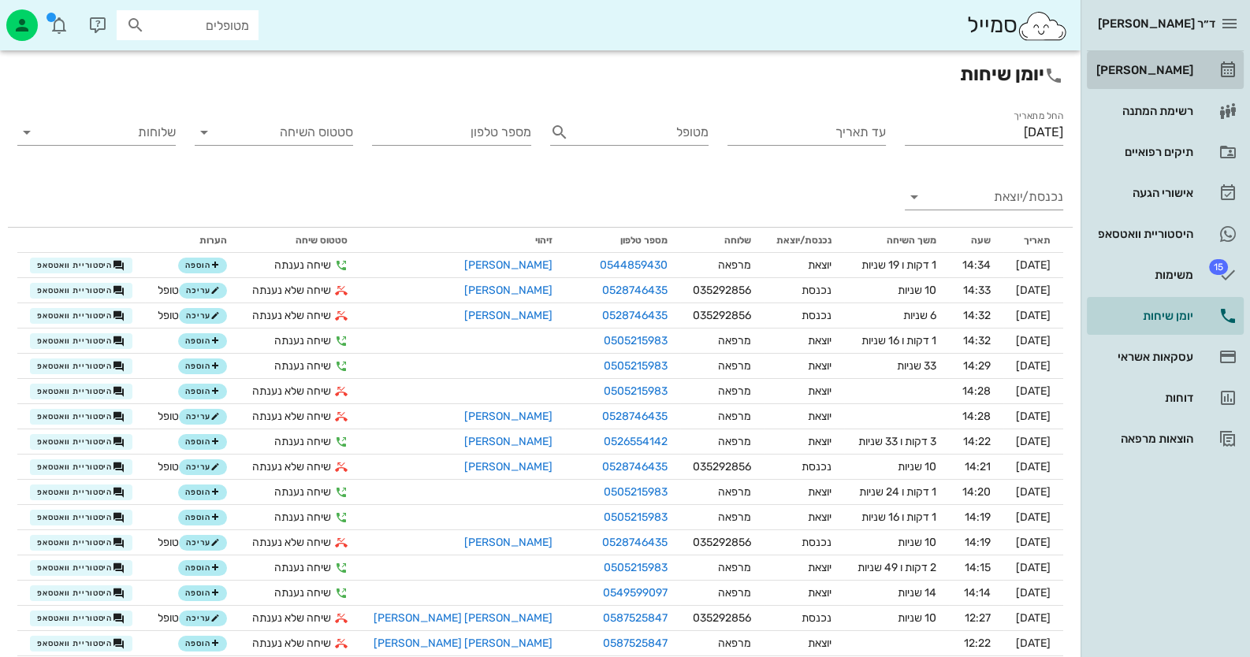
click at [1211, 73] on link "[PERSON_NAME]" at bounding box center [1165, 70] width 157 height 38
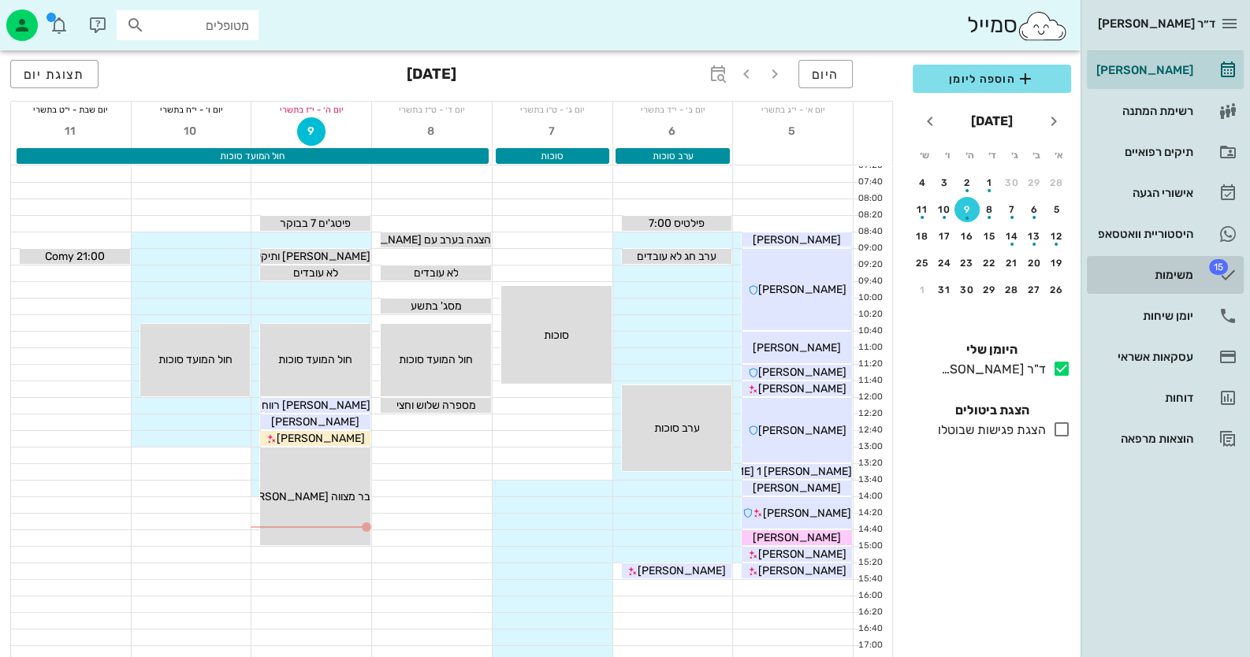
click at [1182, 270] on div "משימות" at bounding box center [1143, 275] width 100 height 13
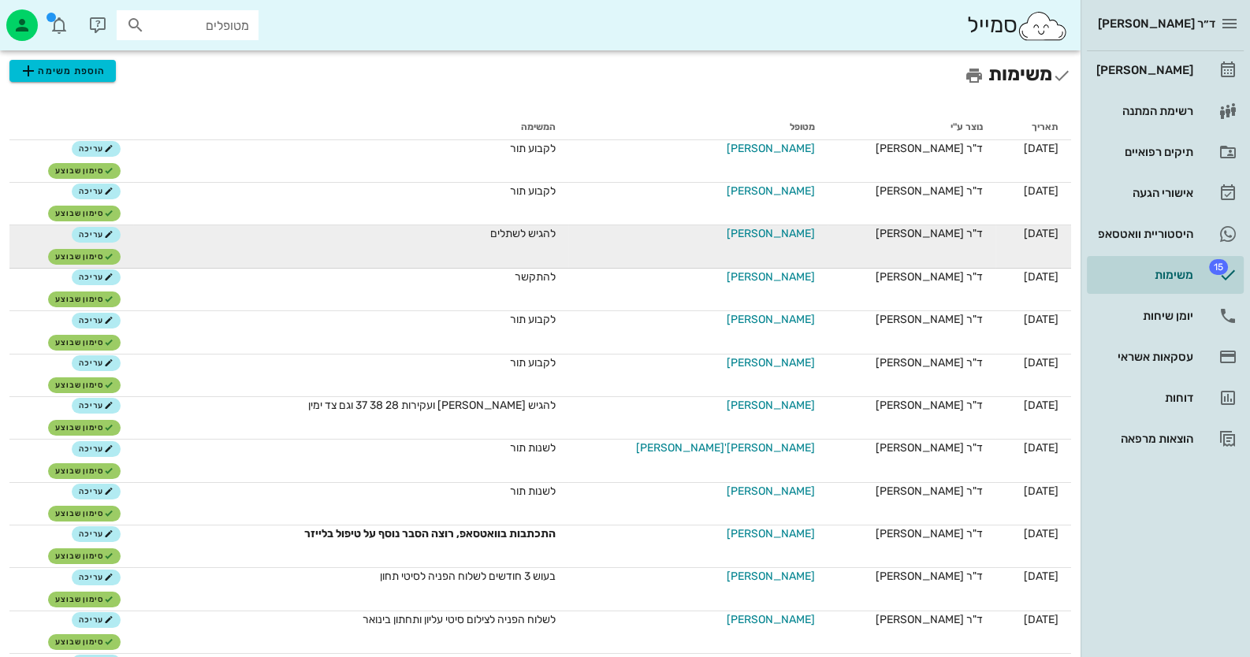
click at [768, 233] on span "וידל לוי" at bounding box center [771, 233] width 88 height 17
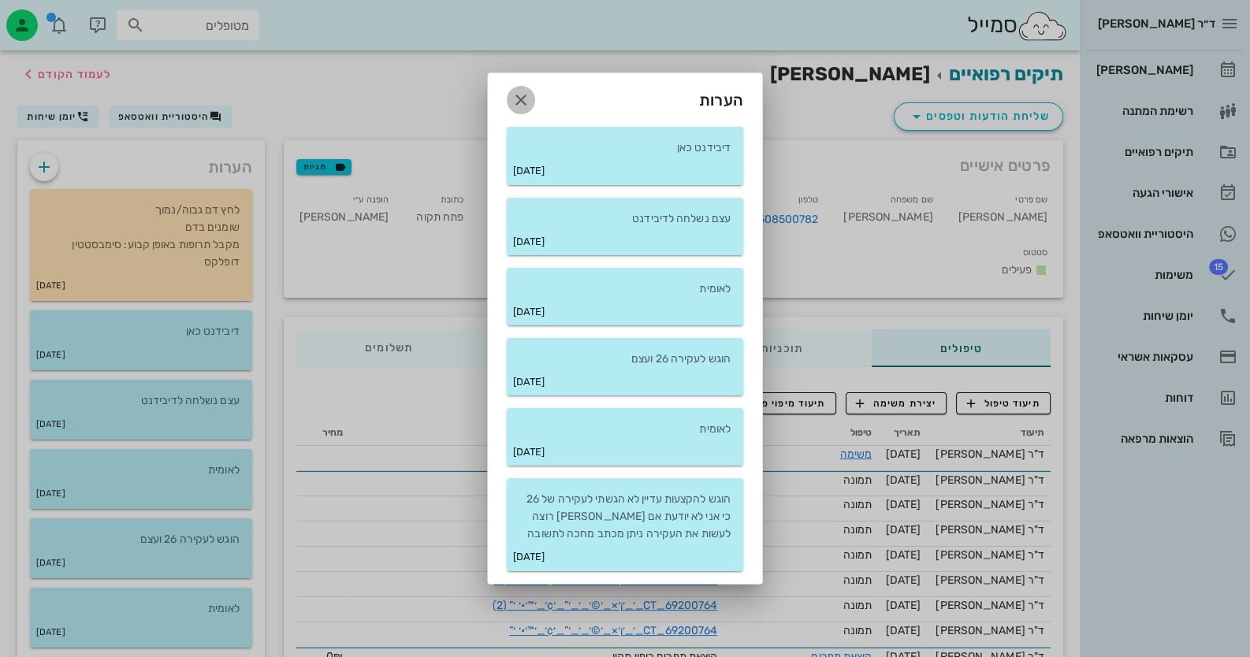
click at [527, 103] on icon "button" at bounding box center [520, 100] width 19 height 19
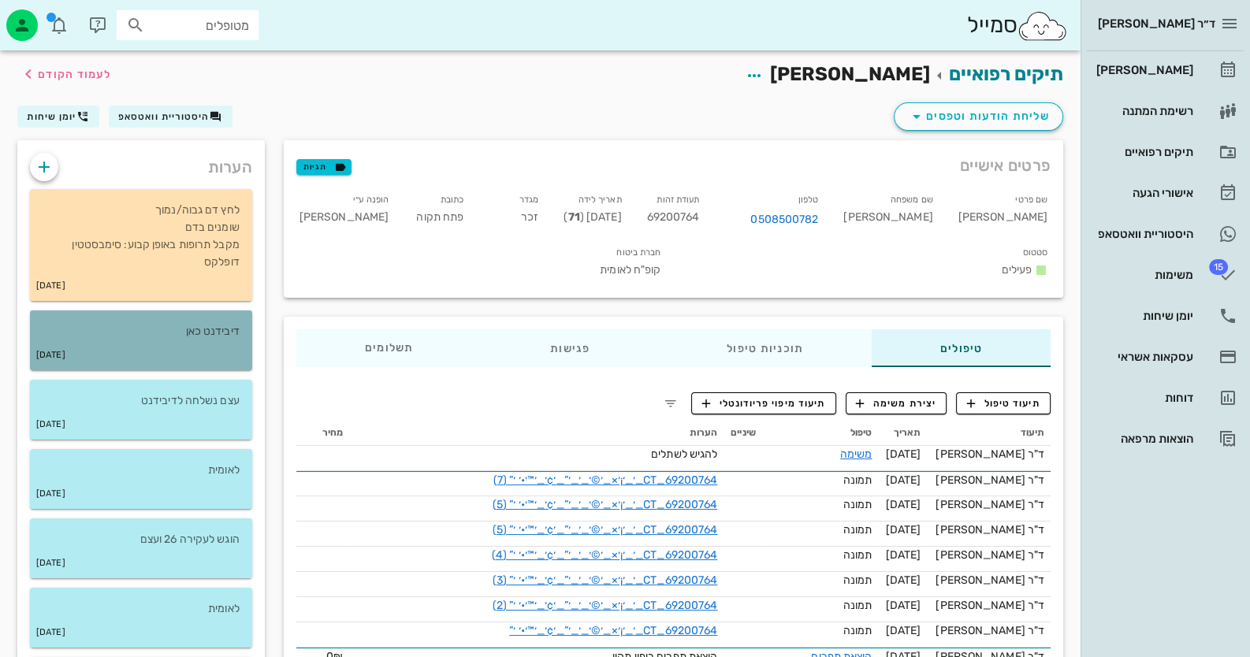
click at [218, 326] on p "דיבידנט כאן" at bounding box center [141, 331] width 197 height 17
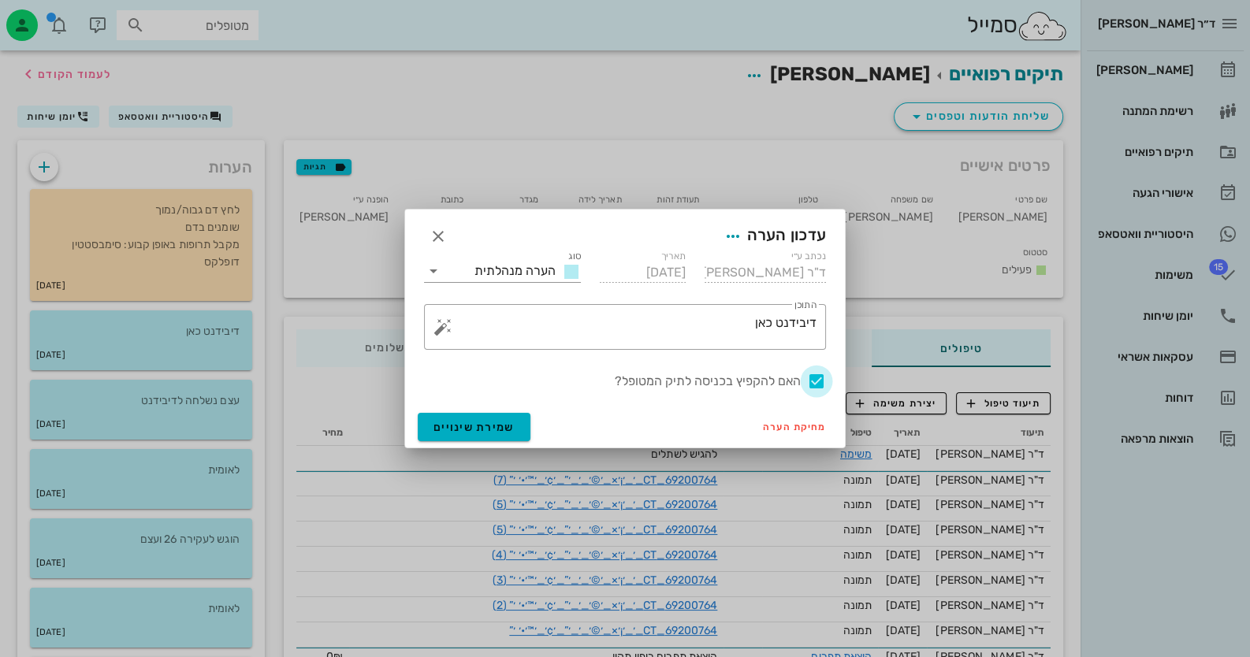
click at [821, 385] on div at bounding box center [816, 381] width 27 height 27
checkbox input "false"
click at [469, 431] on span "שמירת שינויים" at bounding box center [473, 427] width 81 height 13
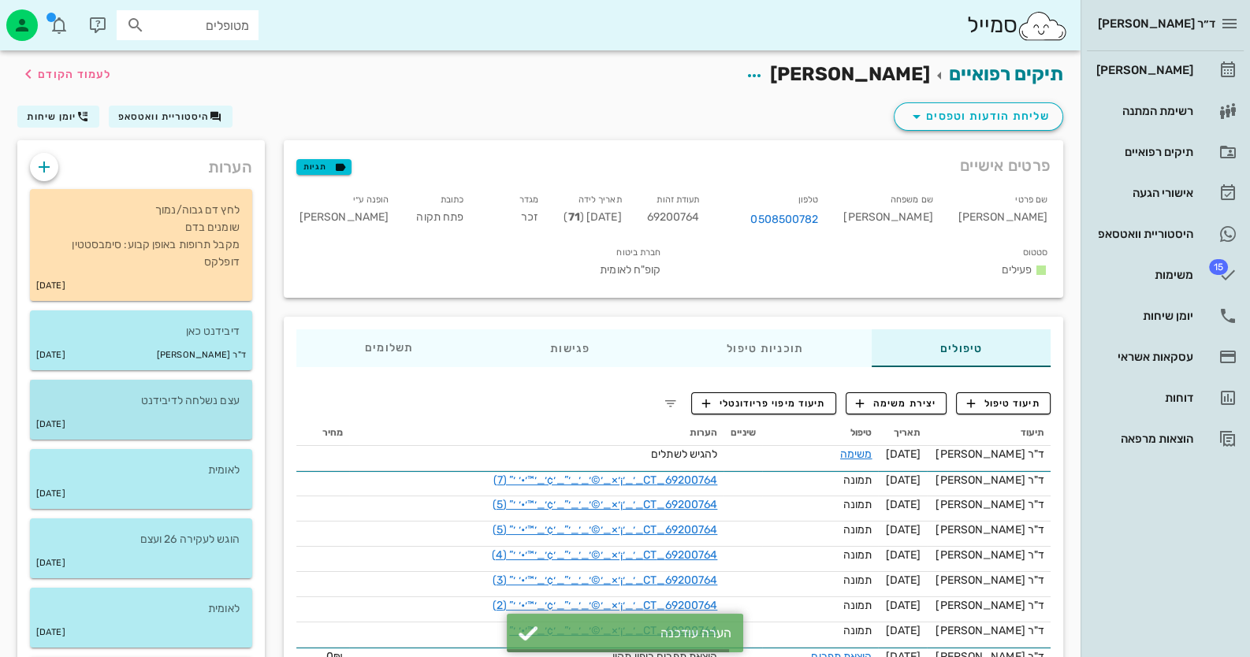
click at [171, 419] on div "24-02-2025" at bounding box center [141, 425] width 222 height 30
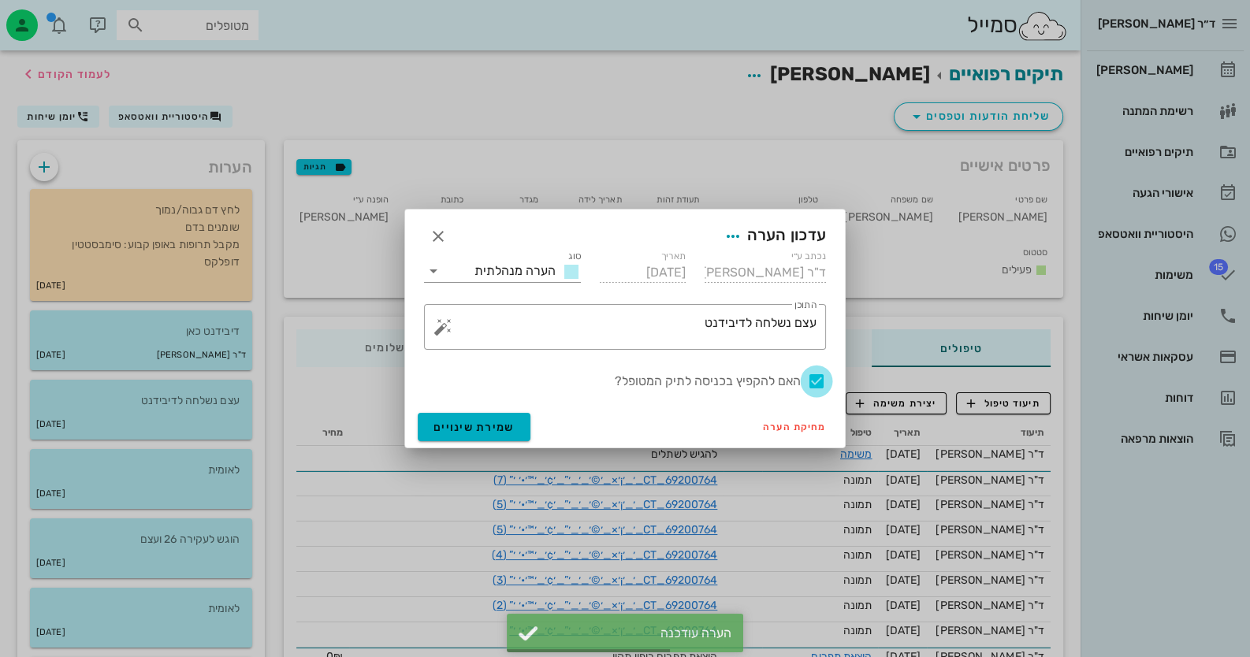
click at [820, 382] on div at bounding box center [816, 381] width 27 height 27
checkbox input "false"
click at [469, 417] on button "שמירת שינויים" at bounding box center [474, 427] width 113 height 28
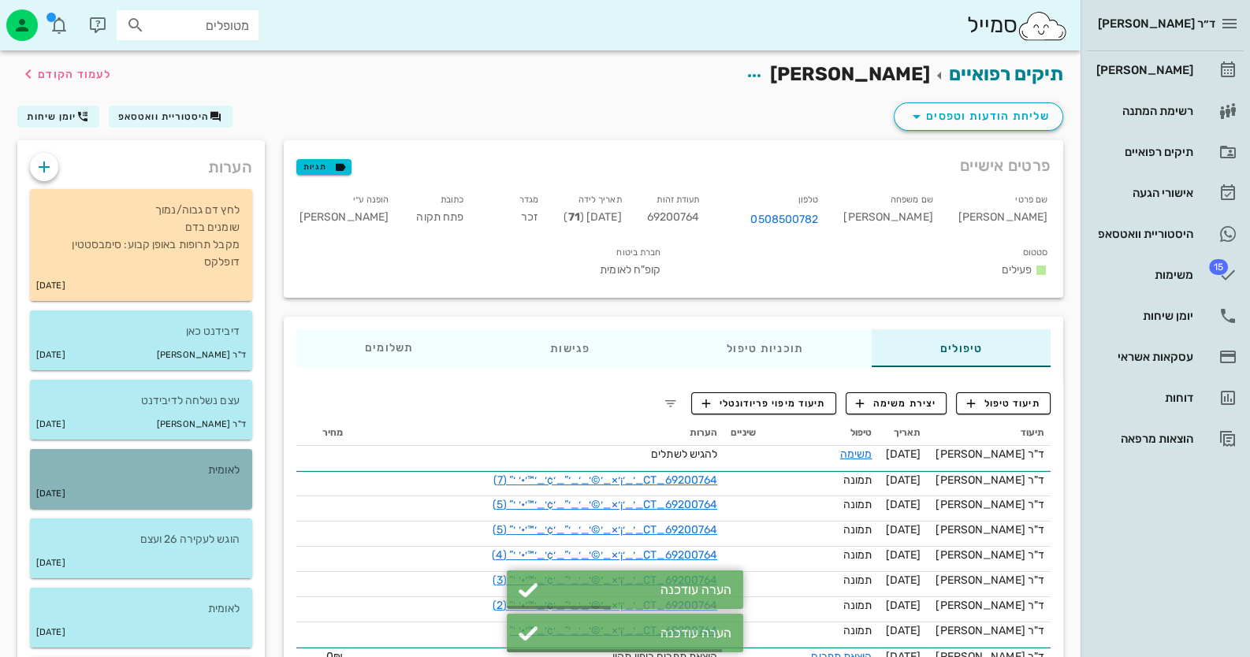
click at [197, 494] on div "07-02-2025" at bounding box center [141, 494] width 222 height 30
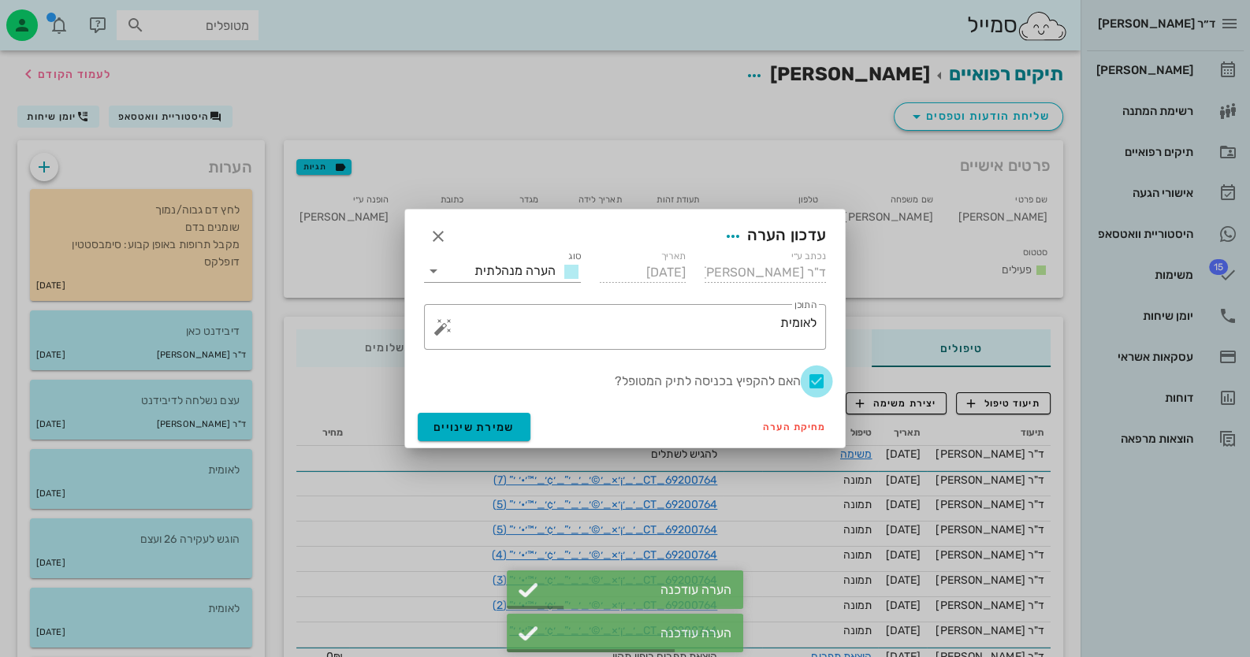
click at [814, 378] on div at bounding box center [816, 381] width 27 height 27
checkbox input "false"
click at [481, 429] on span "שמירת שינויים" at bounding box center [473, 427] width 81 height 13
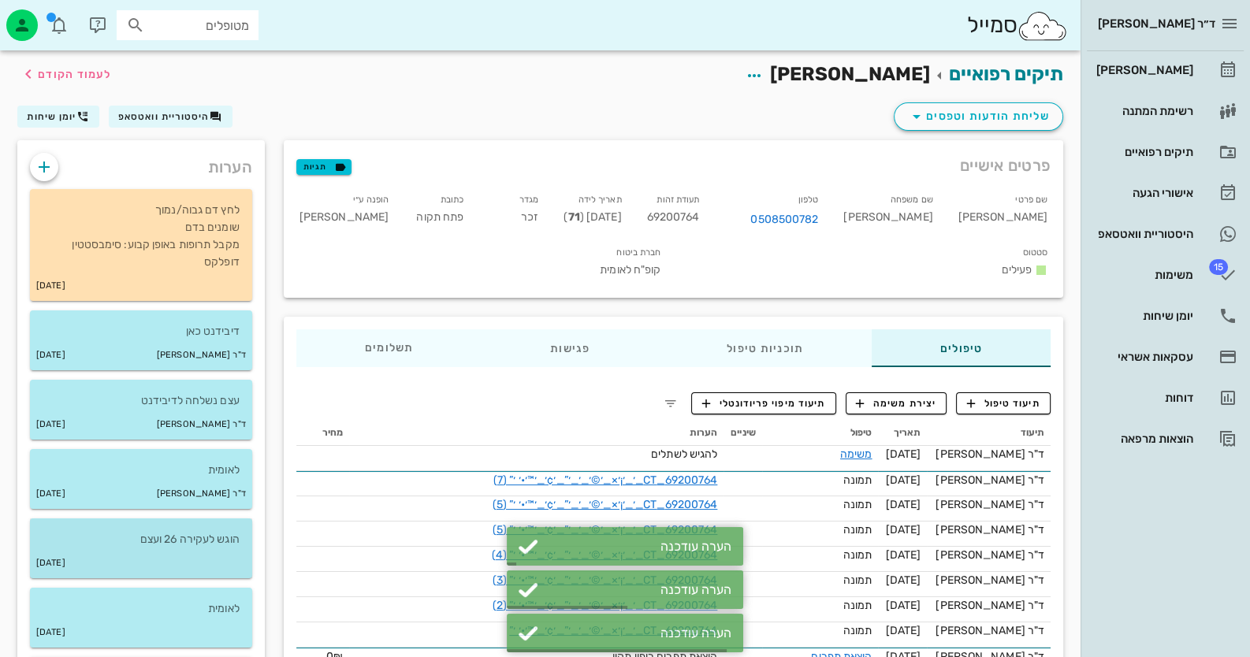
click at [168, 574] on div "03-02-2025" at bounding box center [141, 564] width 222 height 30
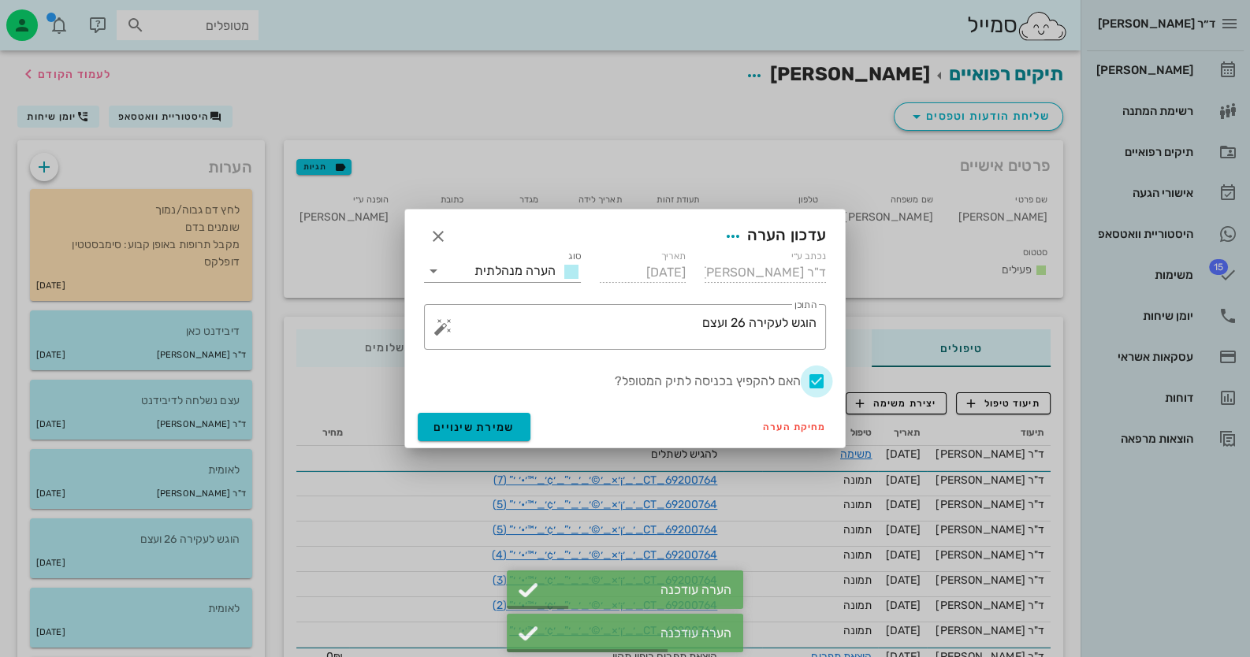
click at [816, 377] on div at bounding box center [816, 381] width 27 height 27
checkbox input "false"
click at [478, 431] on span "שמירת שינויים" at bounding box center [473, 427] width 81 height 13
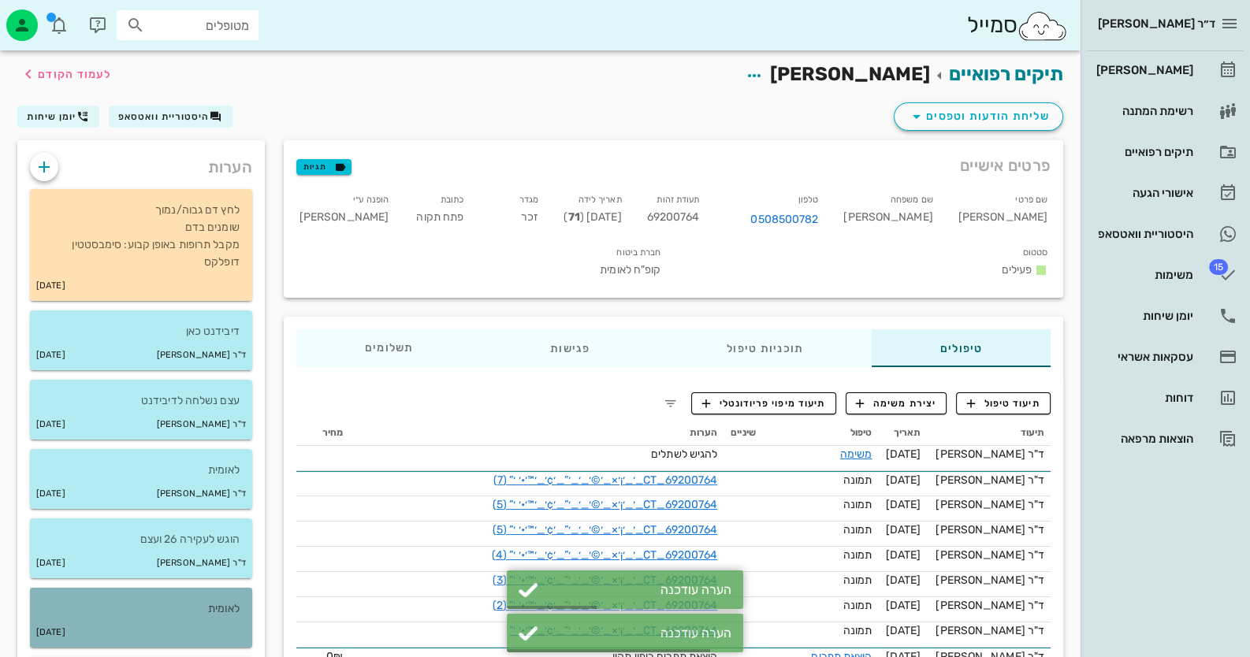
click at [201, 602] on p "לאומית" at bounding box center [141, 609] width 197 height 17
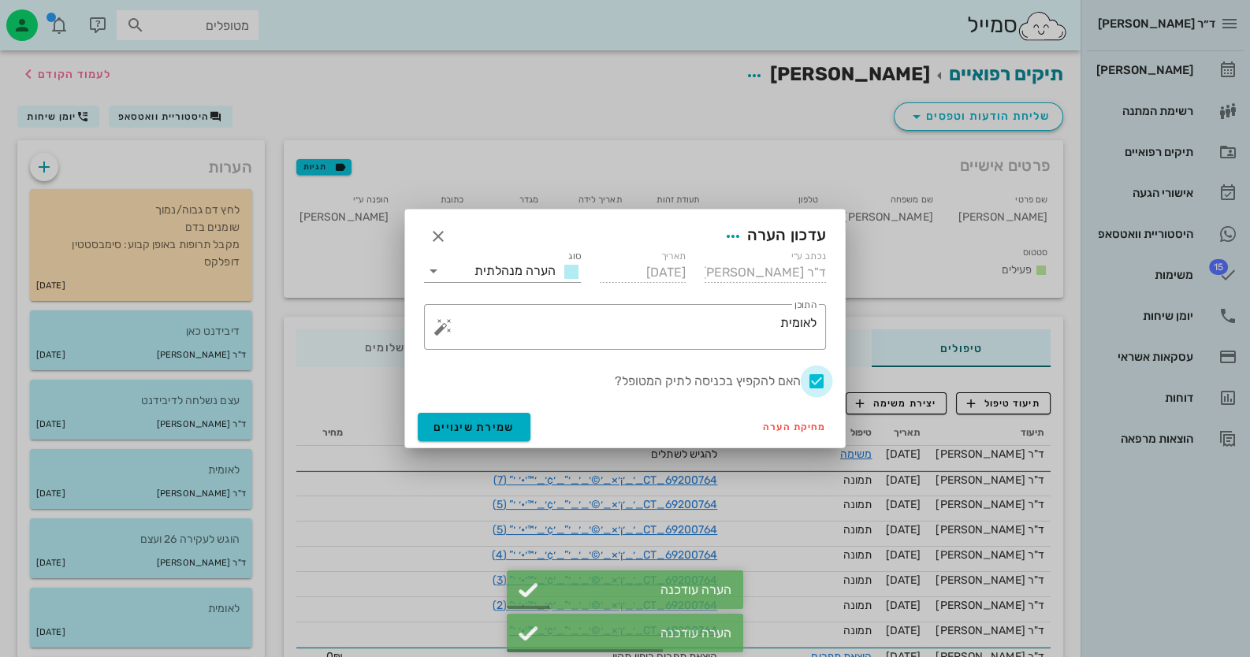
click at [813, 385] on div at bounding box center [816, 381] width 27 height 27
checkbox input "false"
click at [499, 433] on button "שמירת שינויים" at bounding box center [474, 427] width 113 height 28
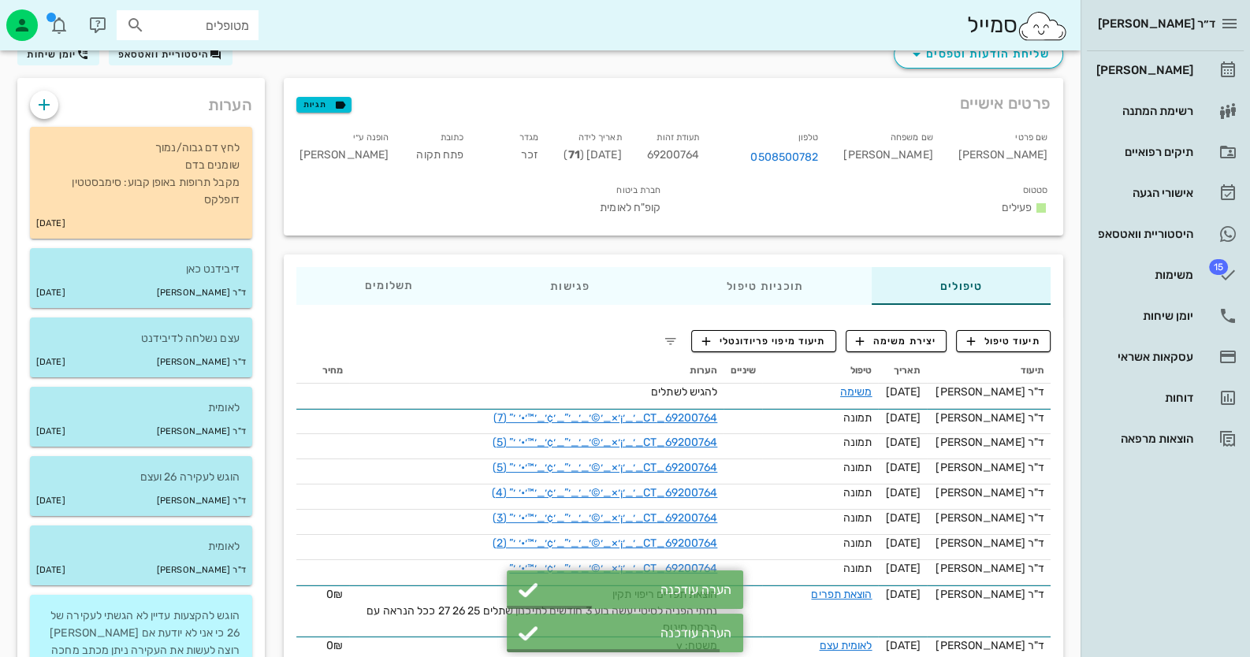
scroll to position [157, 0]
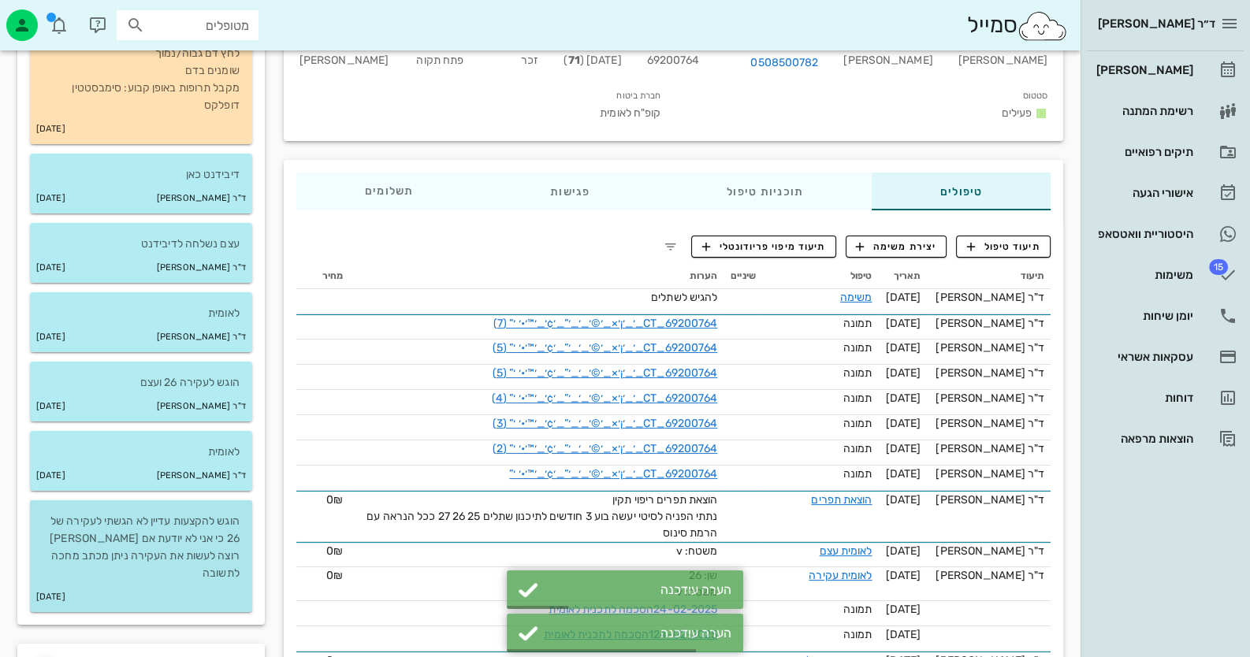
click at [206, 547] on p "הוגש להקצעות עדיין לא הגשתי לעקירה של 26 כי אני לא יודעת אם דוידיאן רוצה לעשות …" at bounding box center [141, 547] width 197 height 69
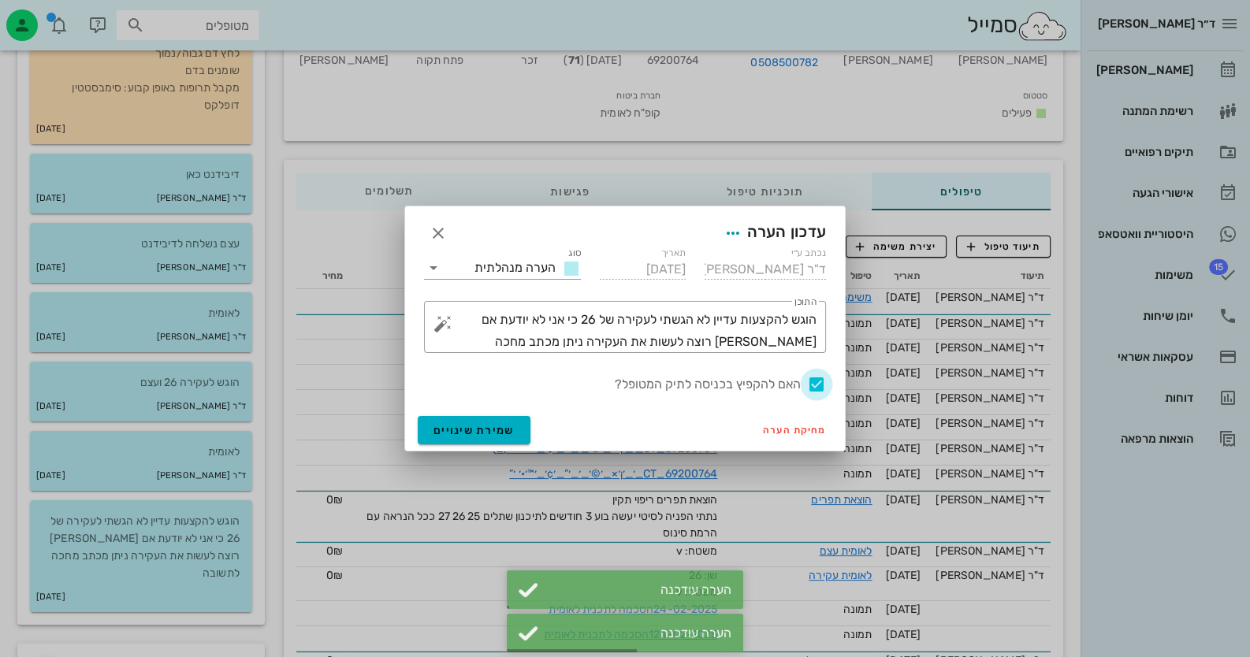
click at [824, 389] on div at bounding box center [816, 384] width 27 height 27
checkbox input "false"
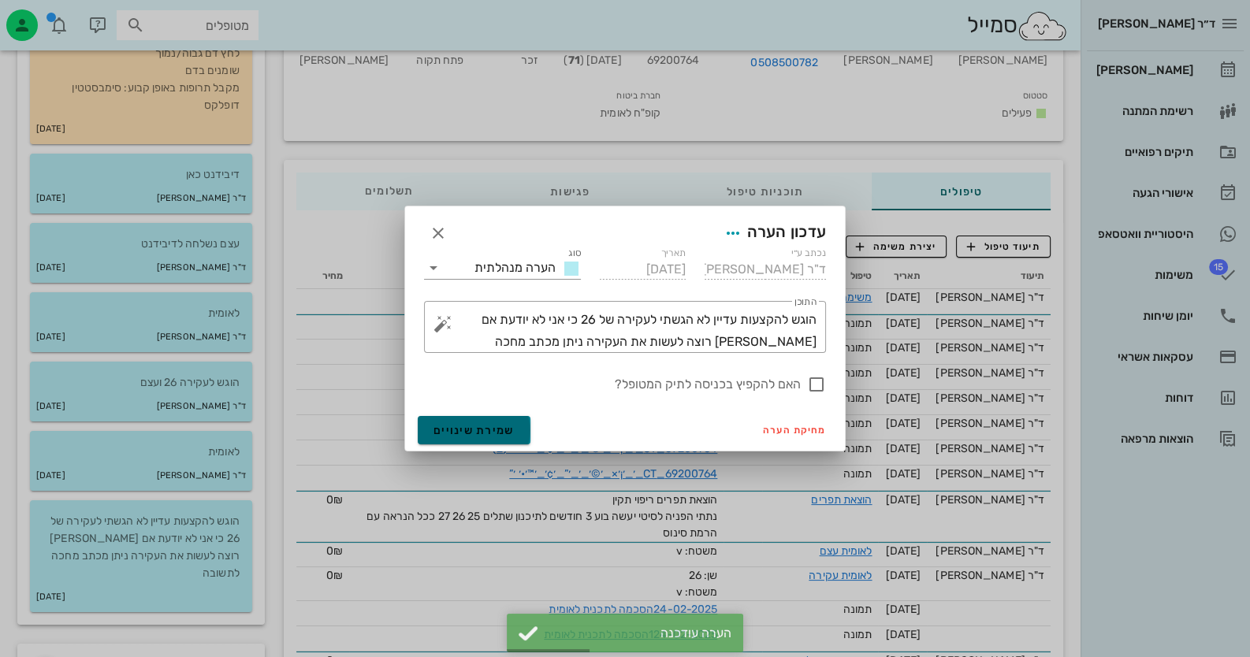
click at [499, 426] on span "שמירת שינויים" at bounding box center [473, 430] width 81 height 13
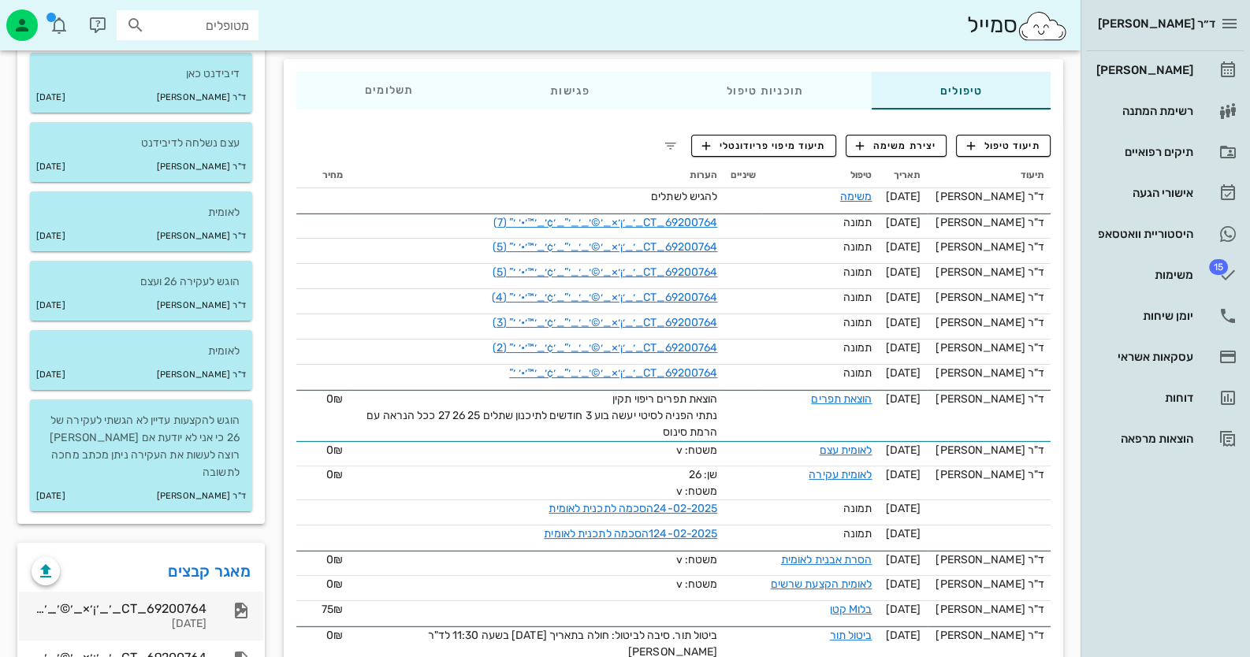
scroll to position [393, 0]
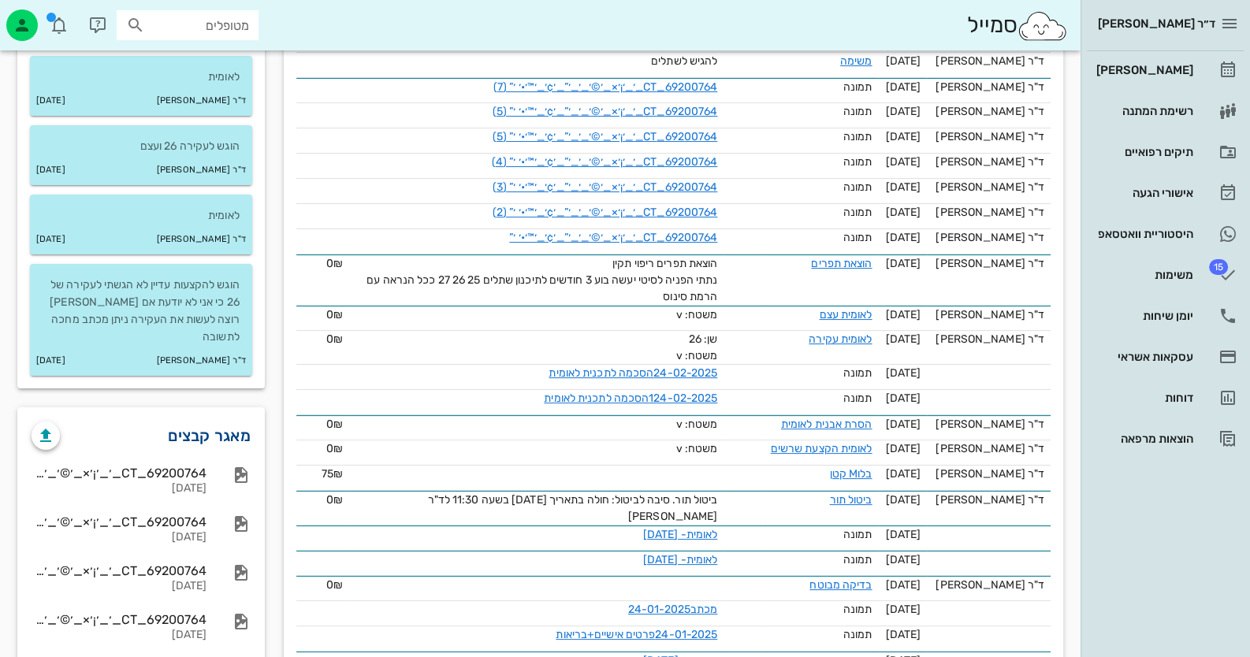
click at [236, 423] on link "מאגר קבצים" at bounding box center [209, 435] width 83 height 25
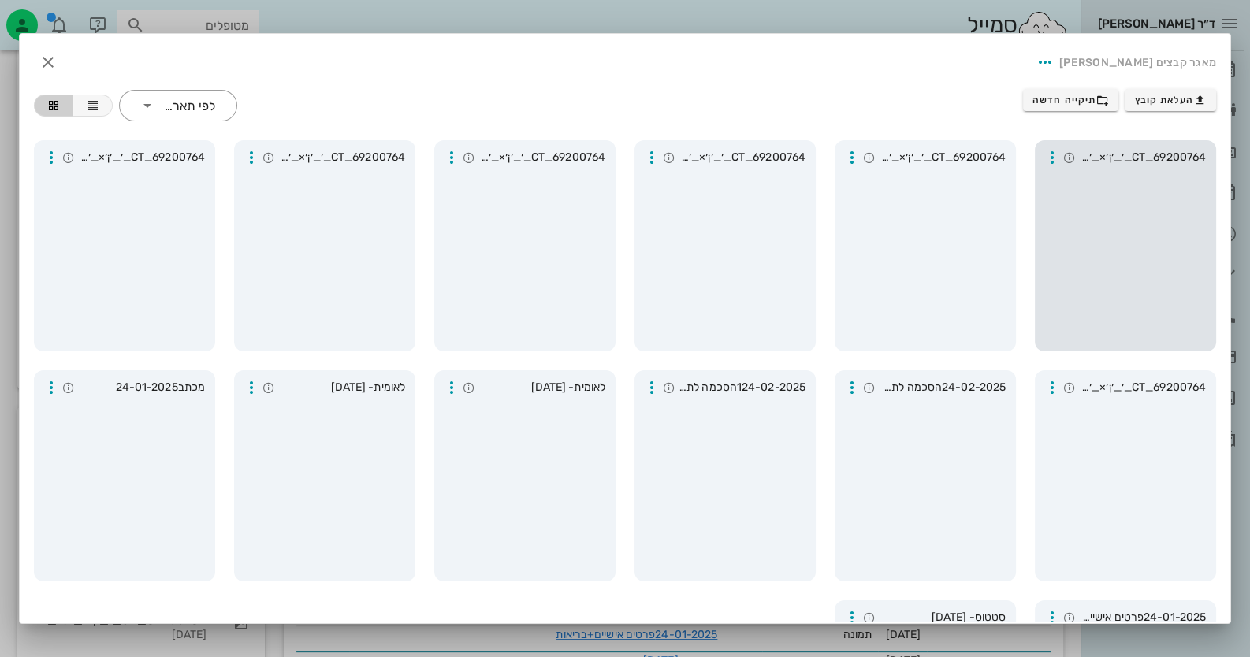
click at [1203, 255] on div at bounding box center [1125, 258] width 169 height 173
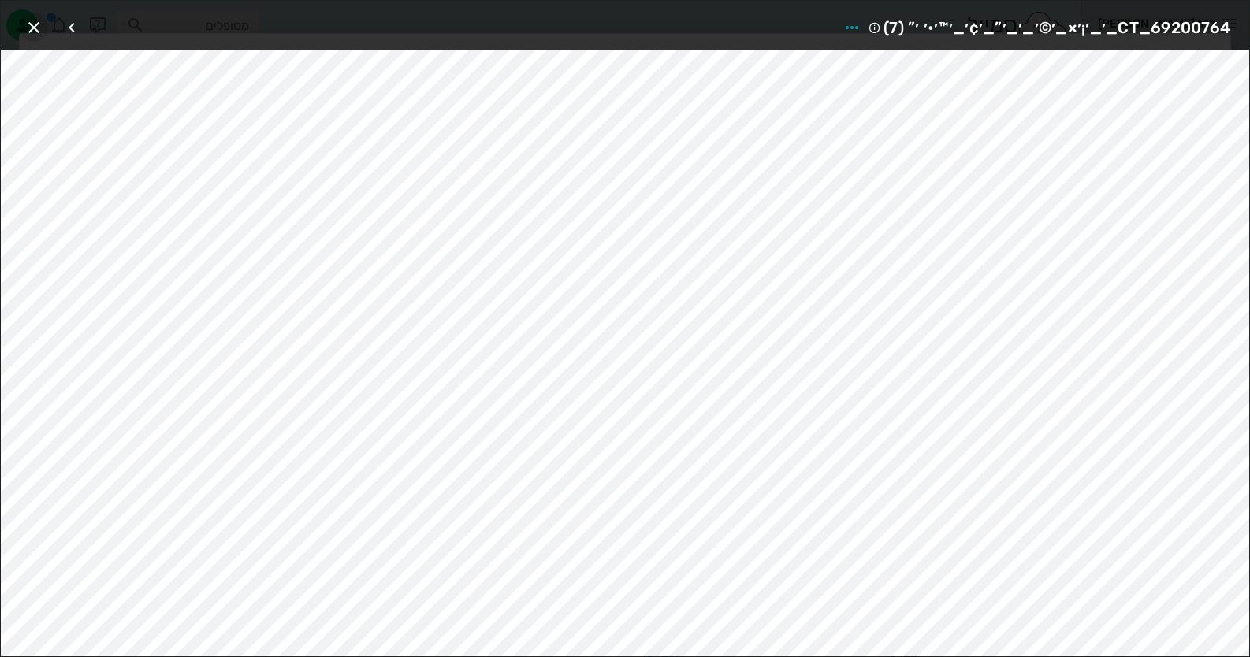
click at [34, 23] on icon "button" at bounding box center [33, 27] width 19 height 19
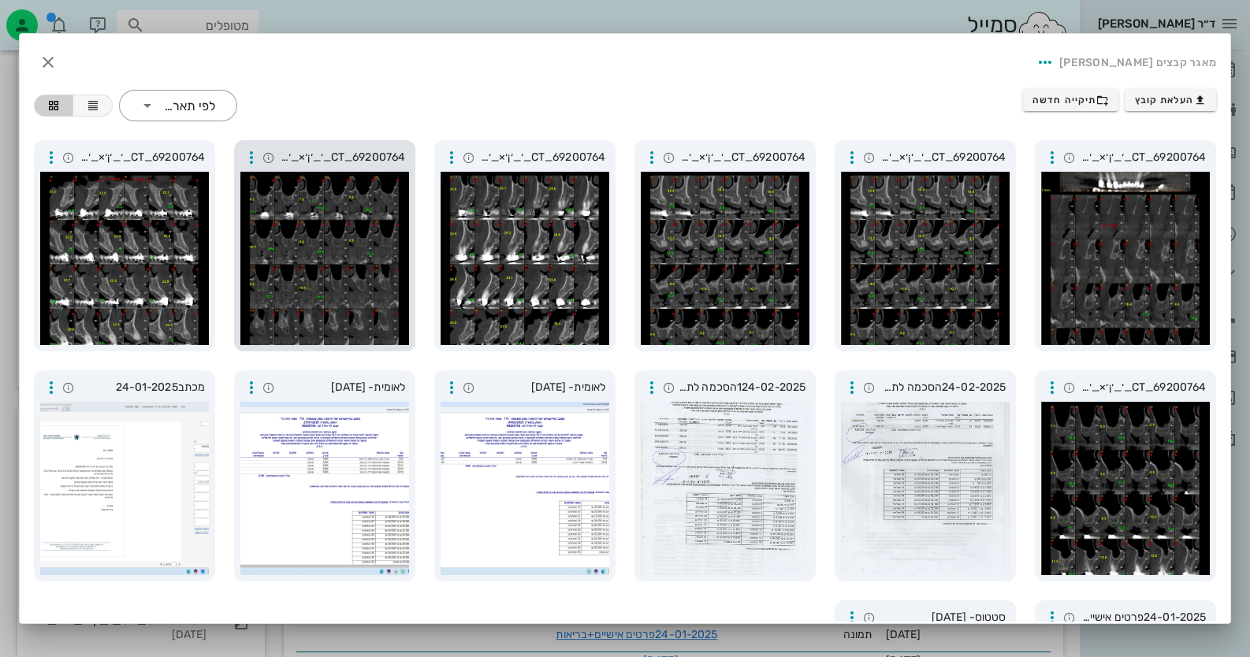
click at [299, 251] on div at bounding box center [324, 258] width 169 height 173
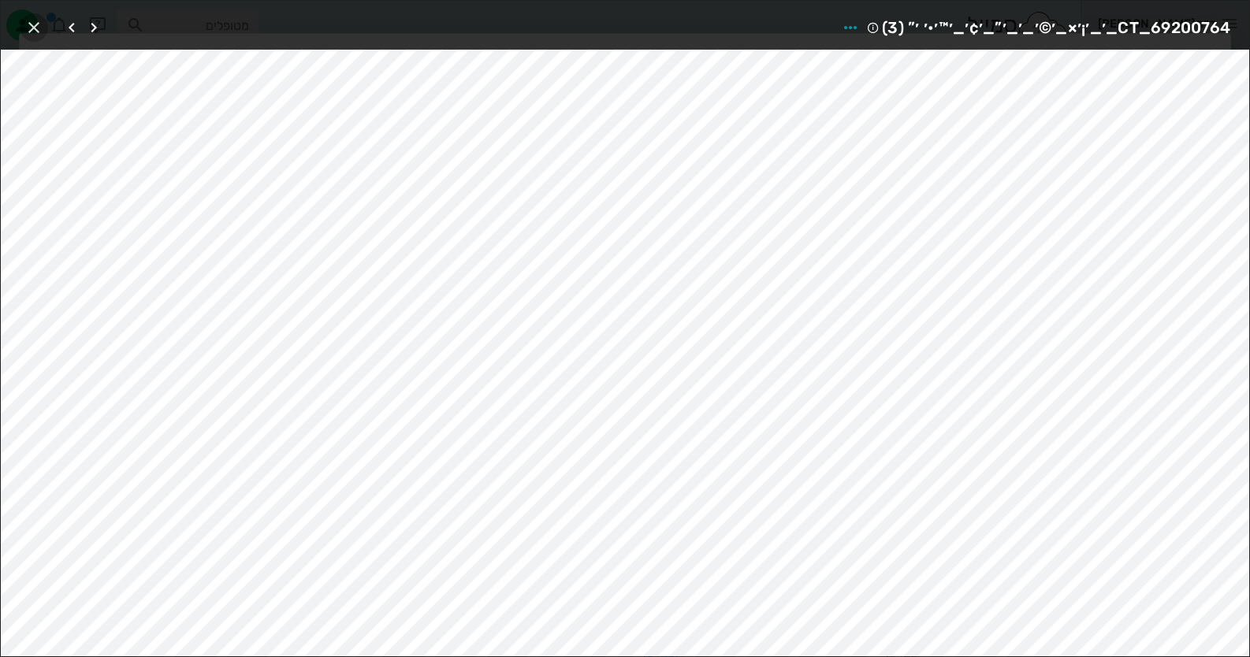
click at [24, 20] on icon "button" at bounding box center [33, 27] width 19 height 19
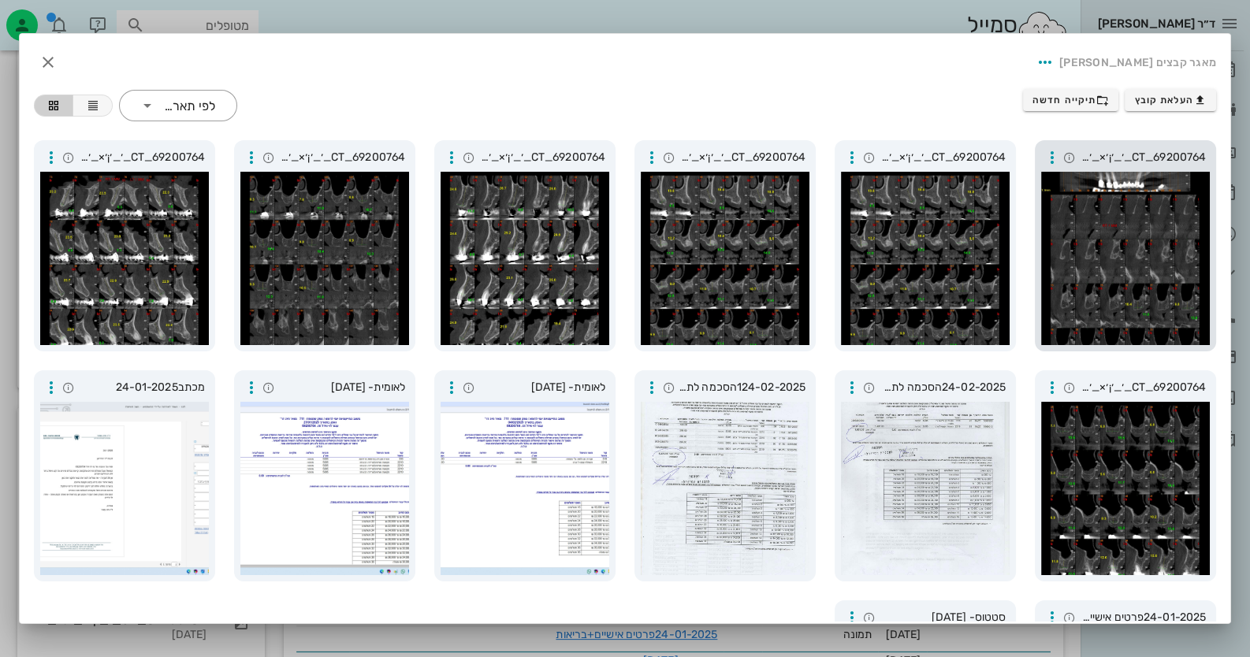
click at [1171, 251] on div at bounding box center [1125, 258] width 169 height 173
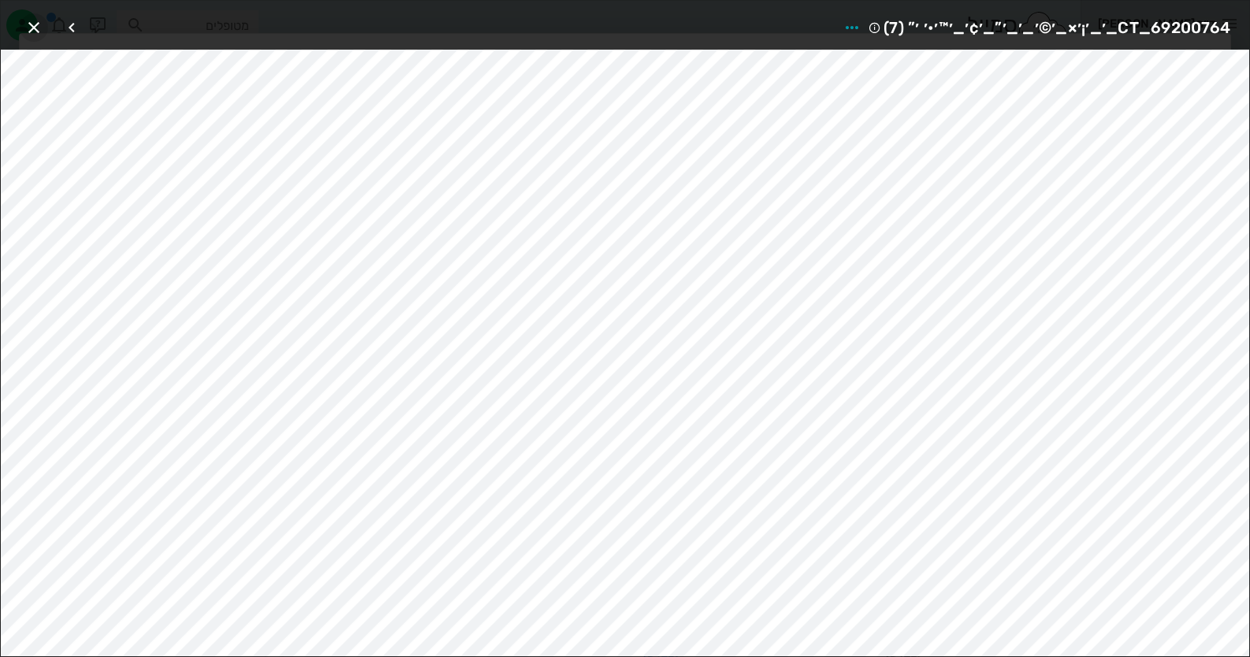
click at [28, 15] on button "button" at bounding box center [34, 27] width 28 height 28
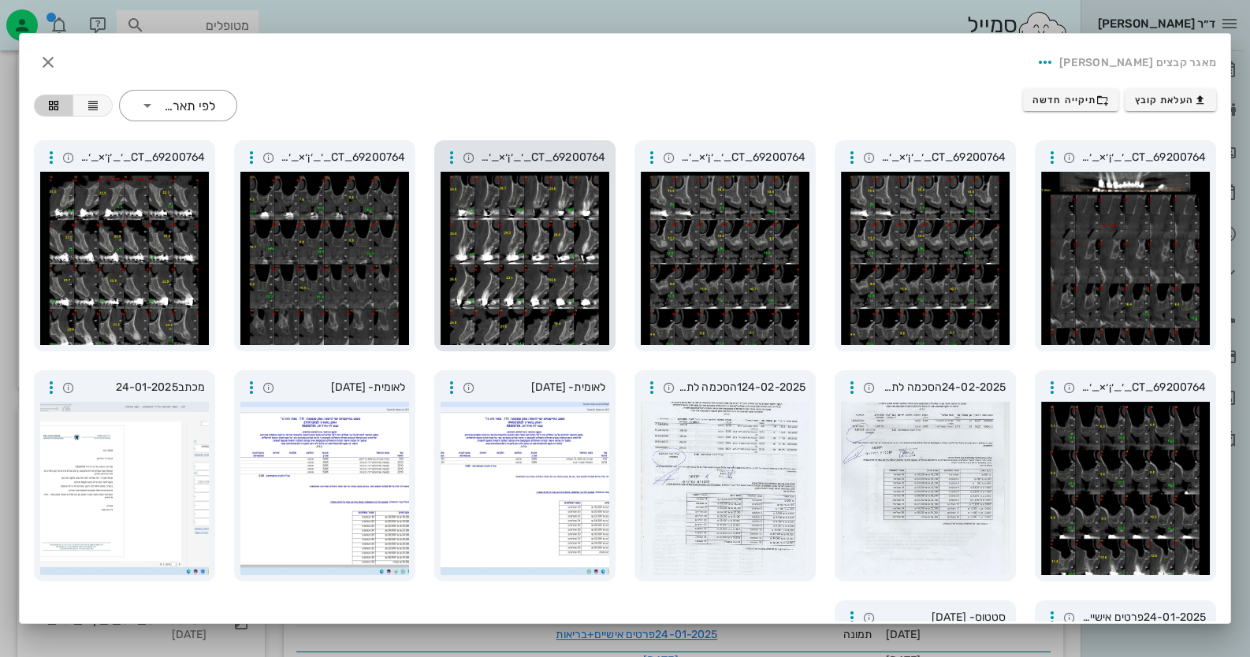
click at [552, 298] on div at bounding box center [525, 258] width 169 height 173
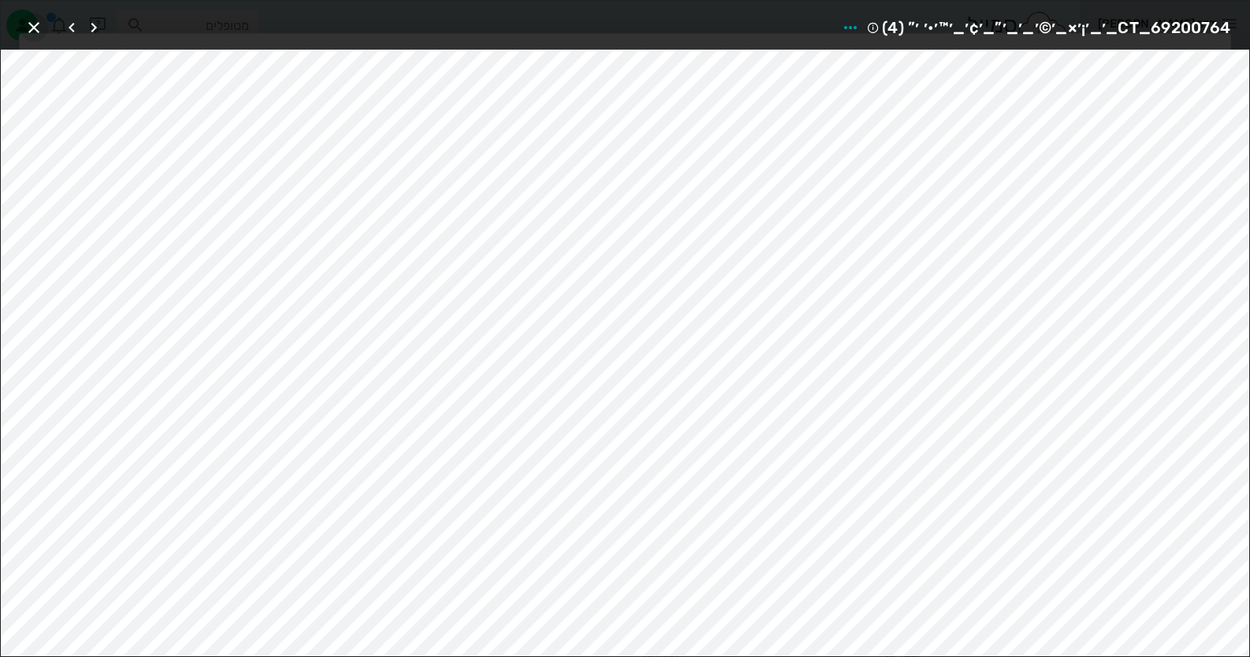
click at [33, 32] on icon "button" at bounding box center [33, 27] width 19 height 19
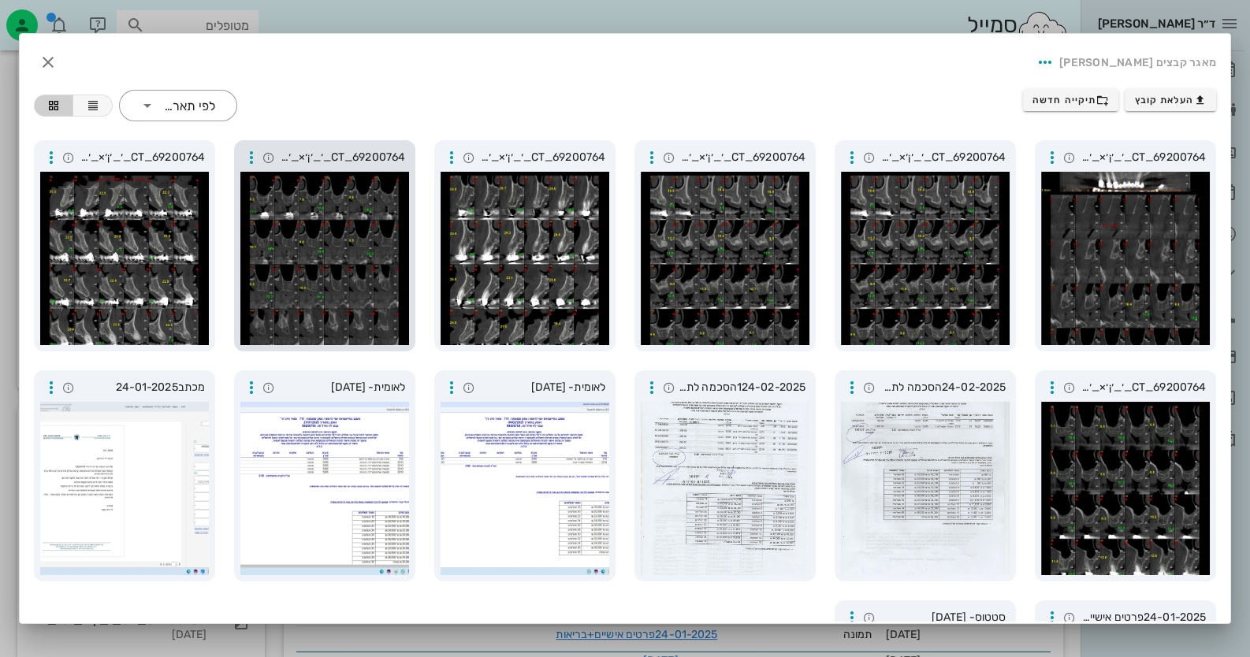
click at [314, 288] on div at bounding box center [324, 258] width 169 height 173
click at [1115, 460] on div at bounding box center [1125, 488] width 169 height 173
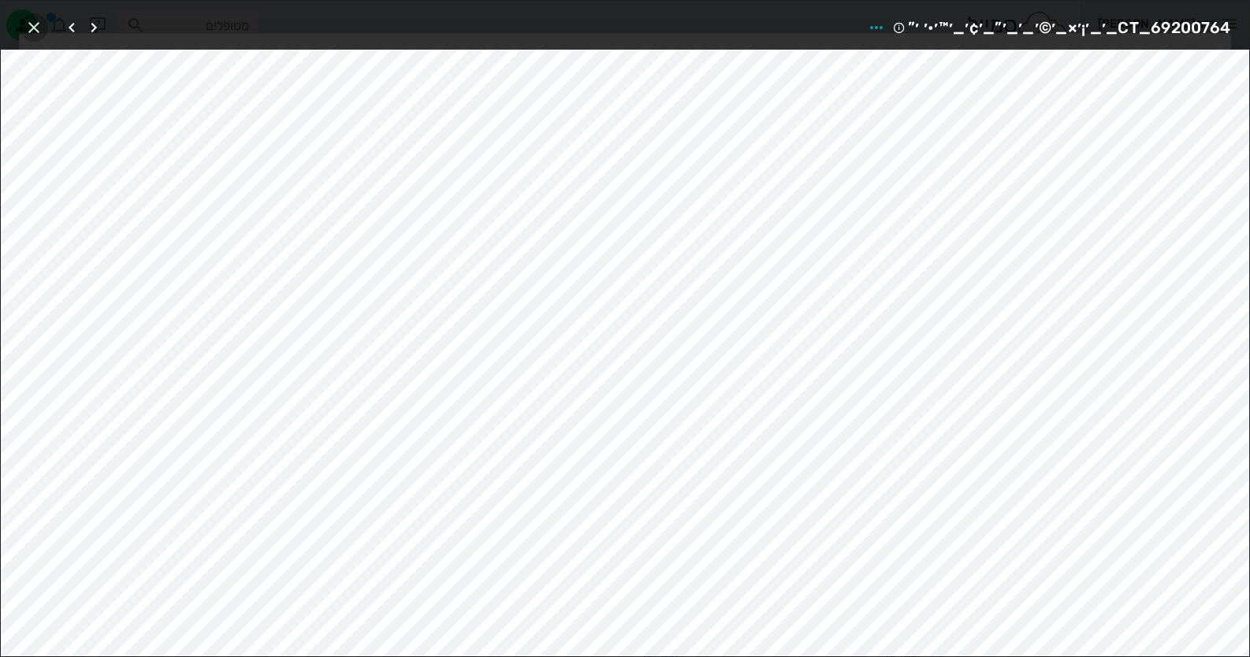
click at [37, 19] on icon "button" at bounding box center [33, 27] width 19 height 19
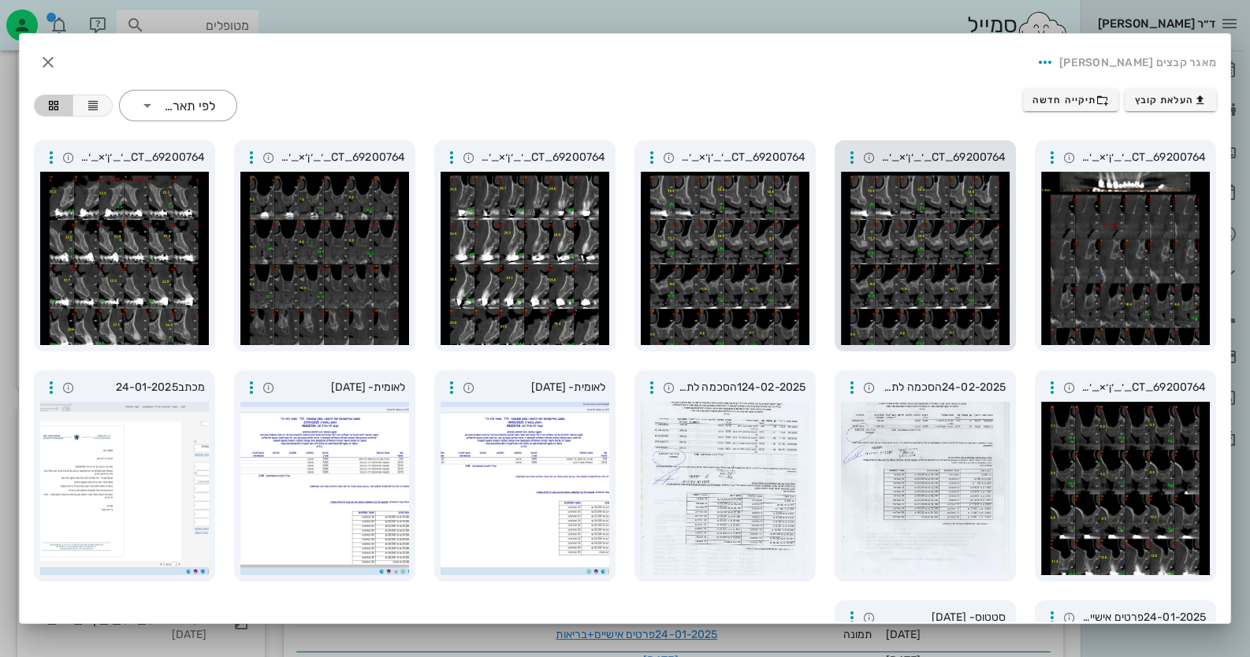
click at [876, 261] on div at bounding box center [925, 258] width 169 height 173
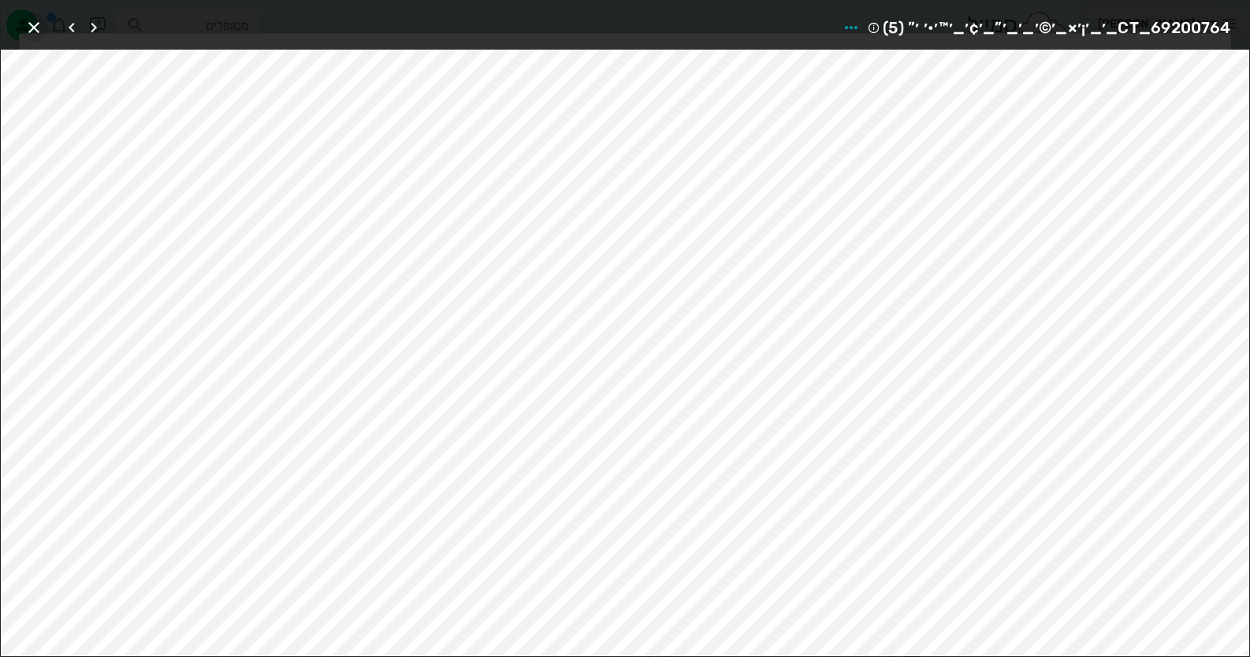
click at [32, 21] on icon "button" at bounding box center [33, 27] width 19 height 19
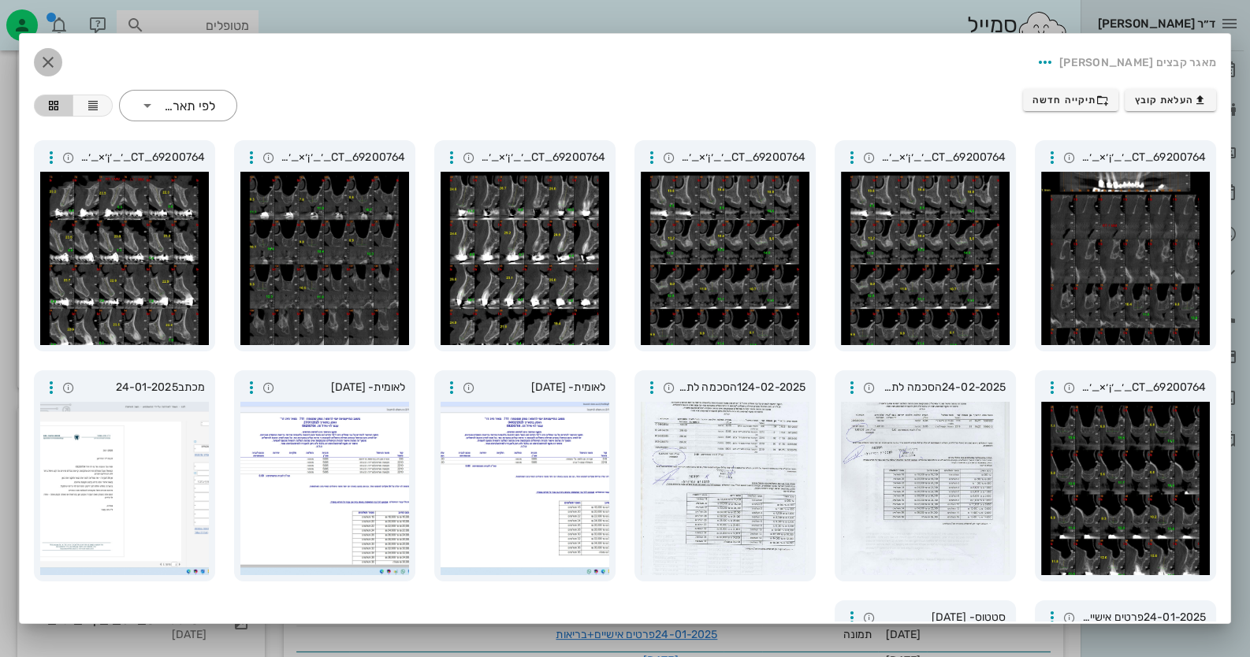
click at [58, 66] on icon "button" at bounding box center [48, 62] width 19 height 19
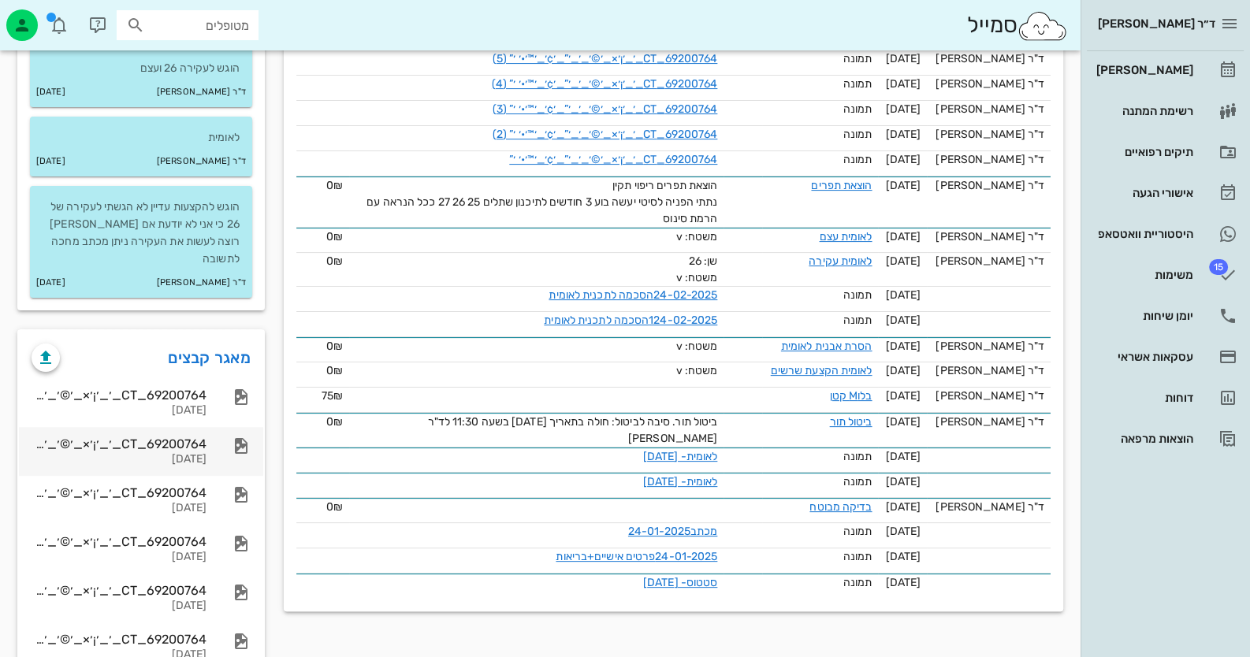
scroll to position [473, 0]
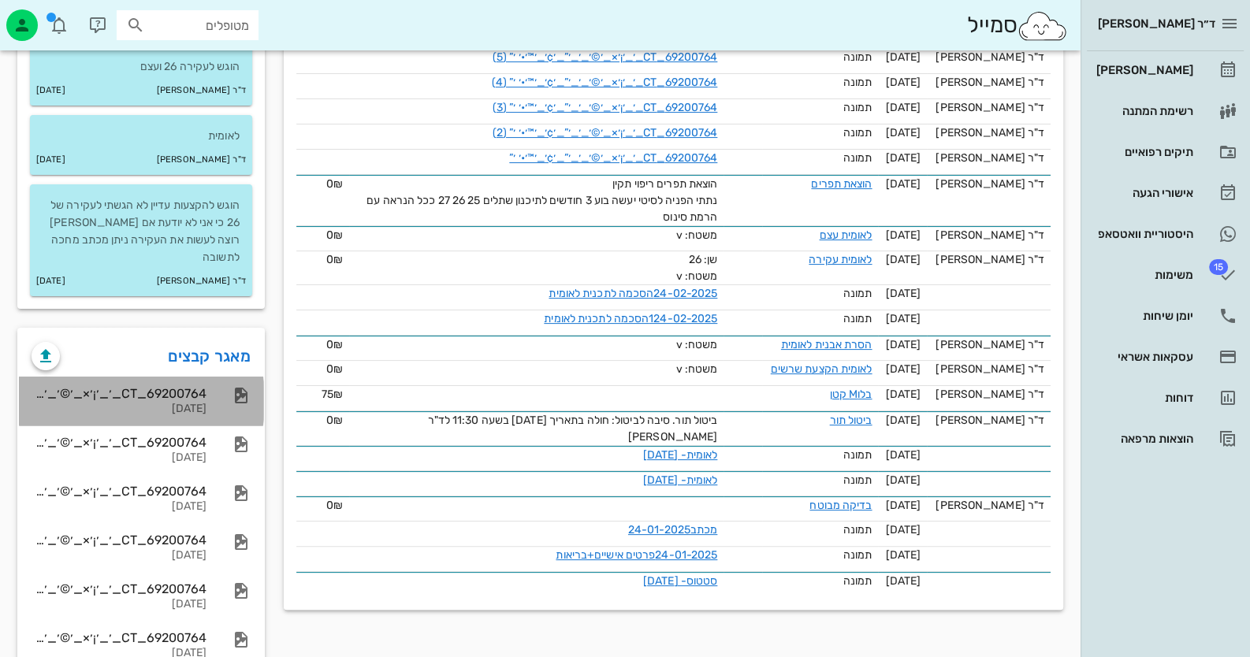
click at [193, 386] on div "69200764_CT_׳_׳¡׳×_׳©׳_׳_׳”_׳¢׳_׳™׳•׳ ׳” (7)" at bounding box center [119, 393] width 175 height 15
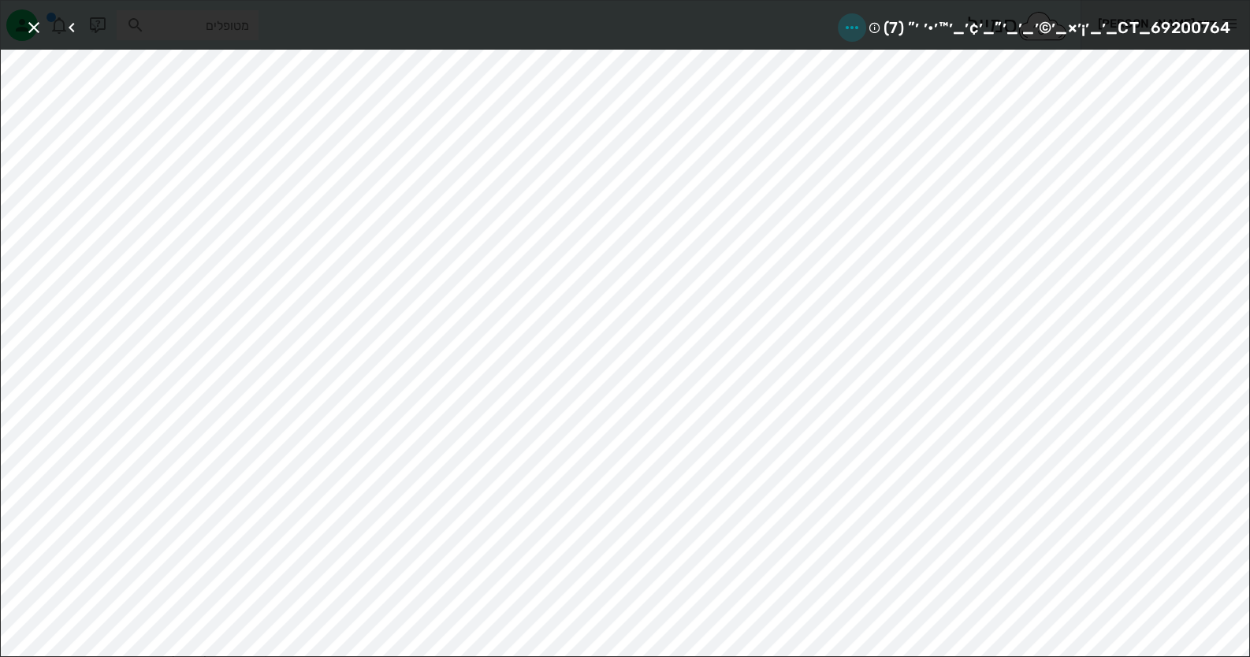
click at [846, 27] on icon "button" at bounding box center [851, 27] width 19 height 19
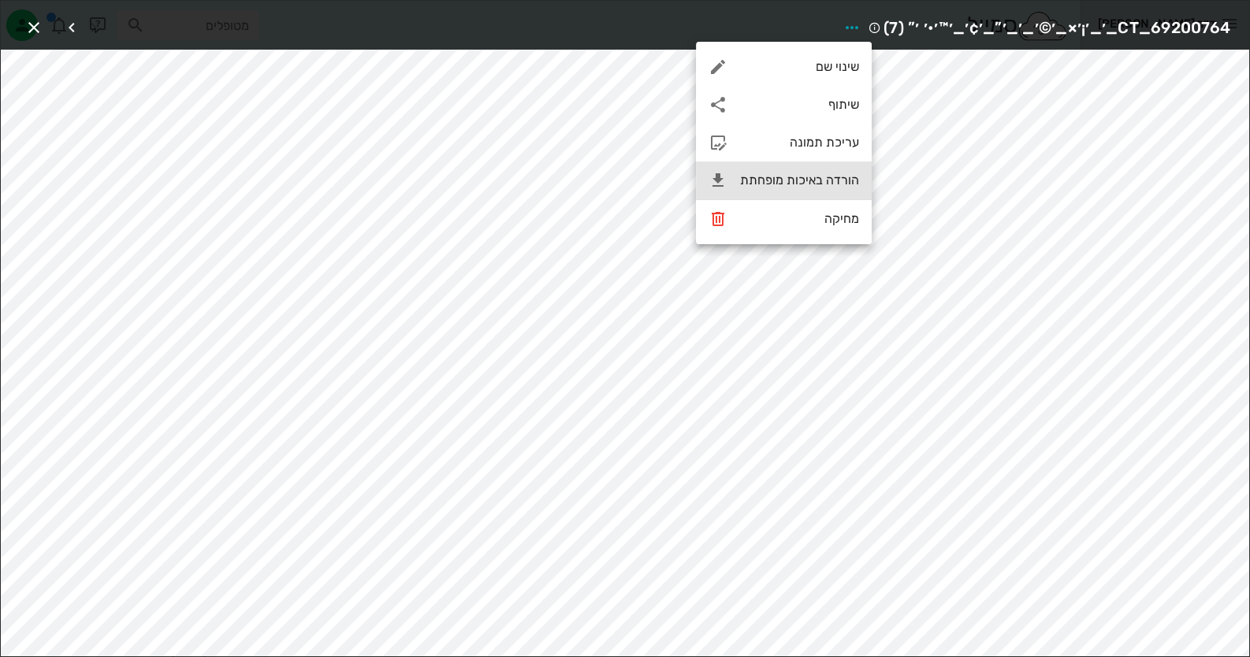
click at [813, 190] on div "הורדה באיכות מופחתת" at bounding box center [784, 181] width 176 height 38
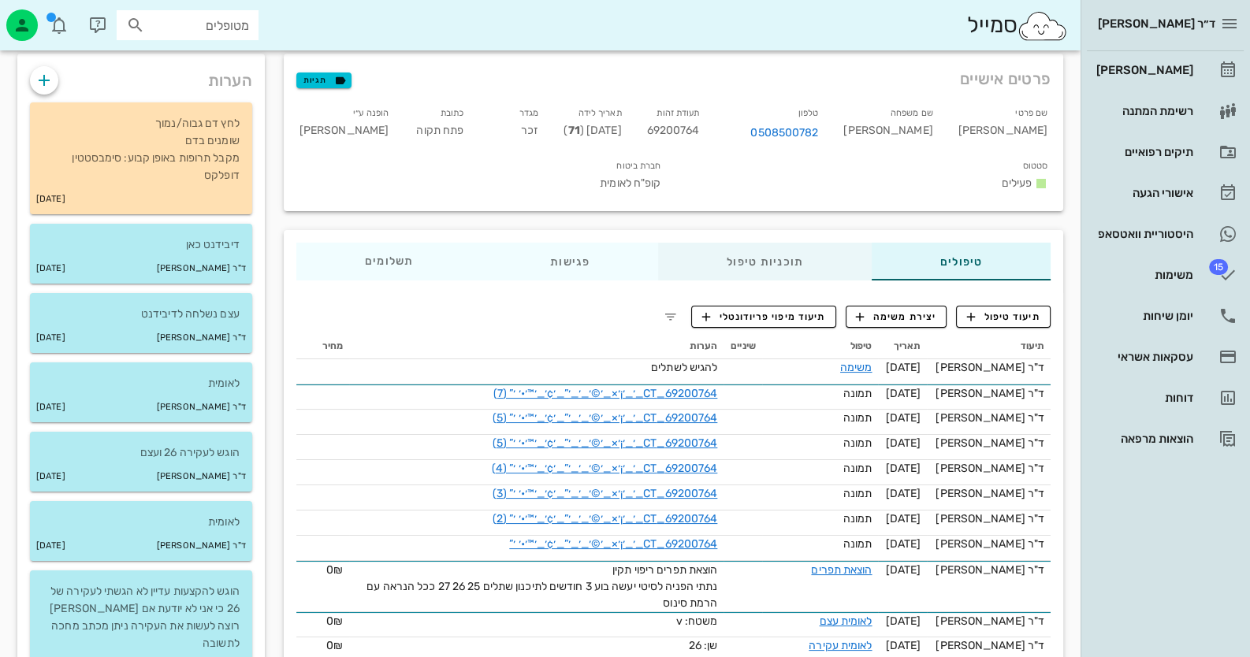
scroll to position [78, 0]
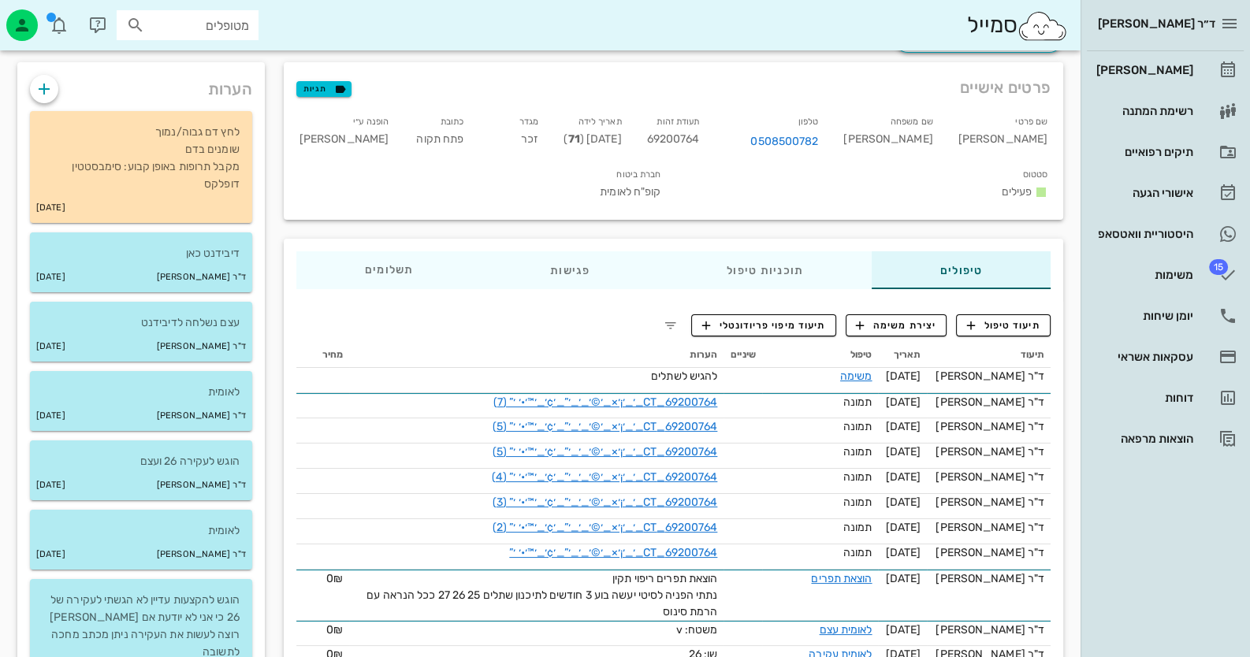
click at [700, 141] on span "69200764" at bounding box center [673, 138] width 53 height 13
copy span "69200764"
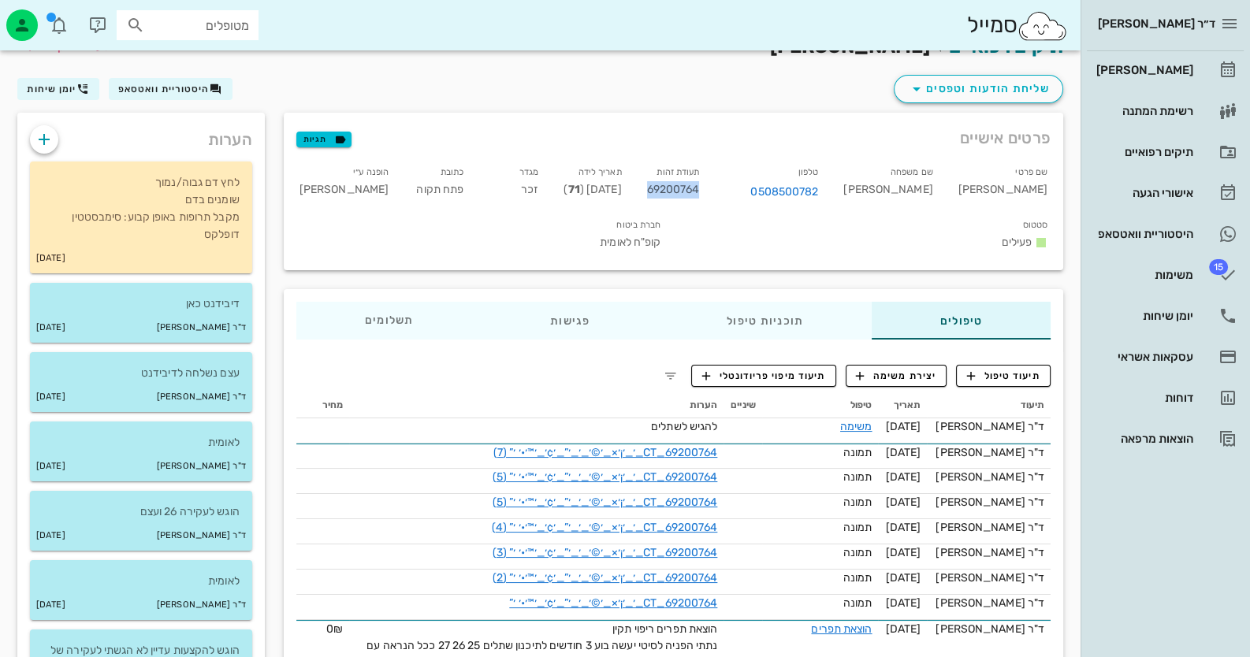
scroll to position [0, 0]
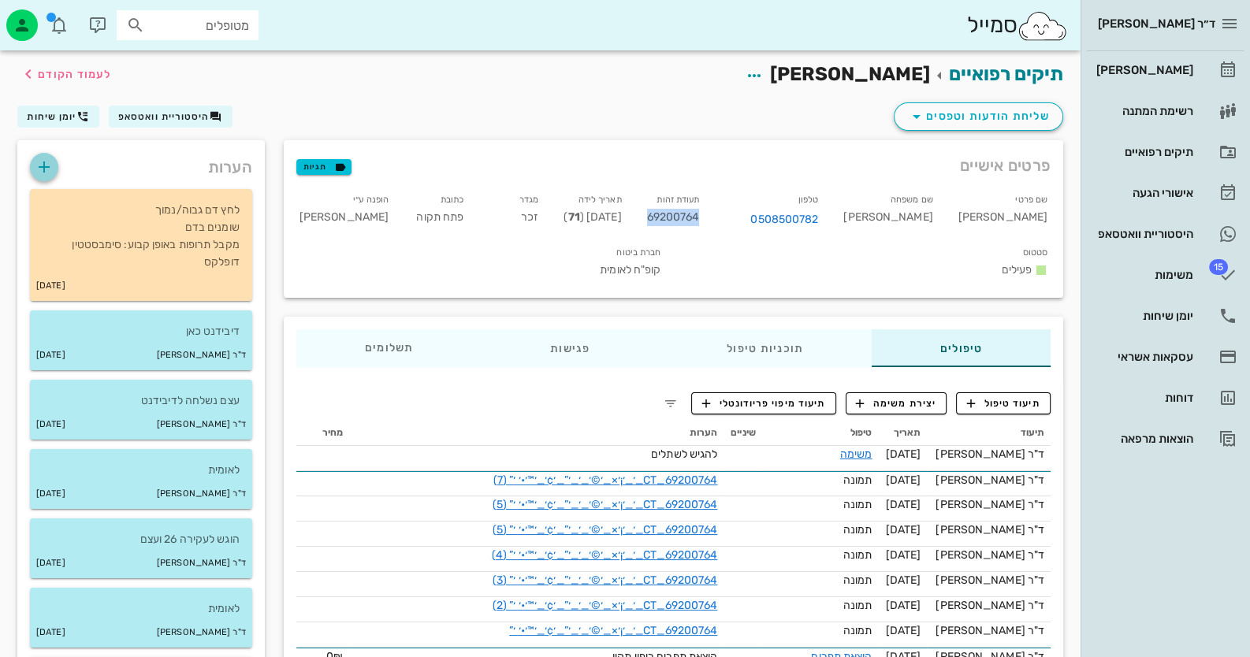
click at [50, 155] on button "button" at bounding box center [44, 167] width 28 height 28
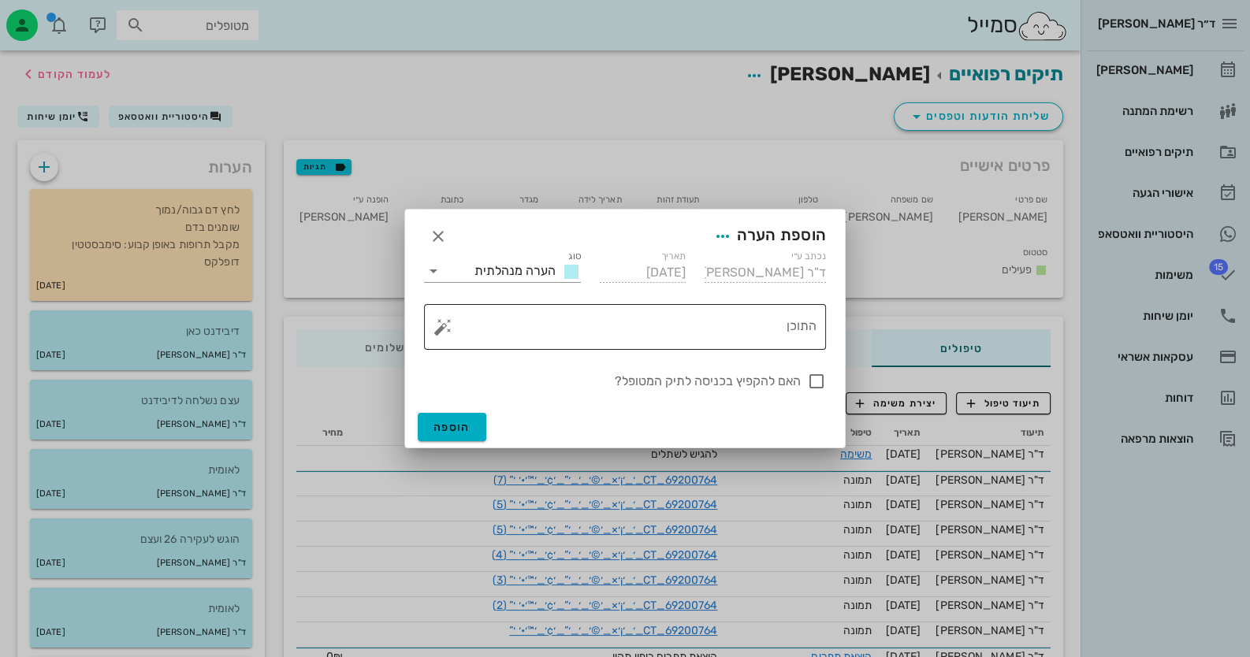
click at [437, 329] on button "button" at bounding box center [442, 327] width 19 height 19
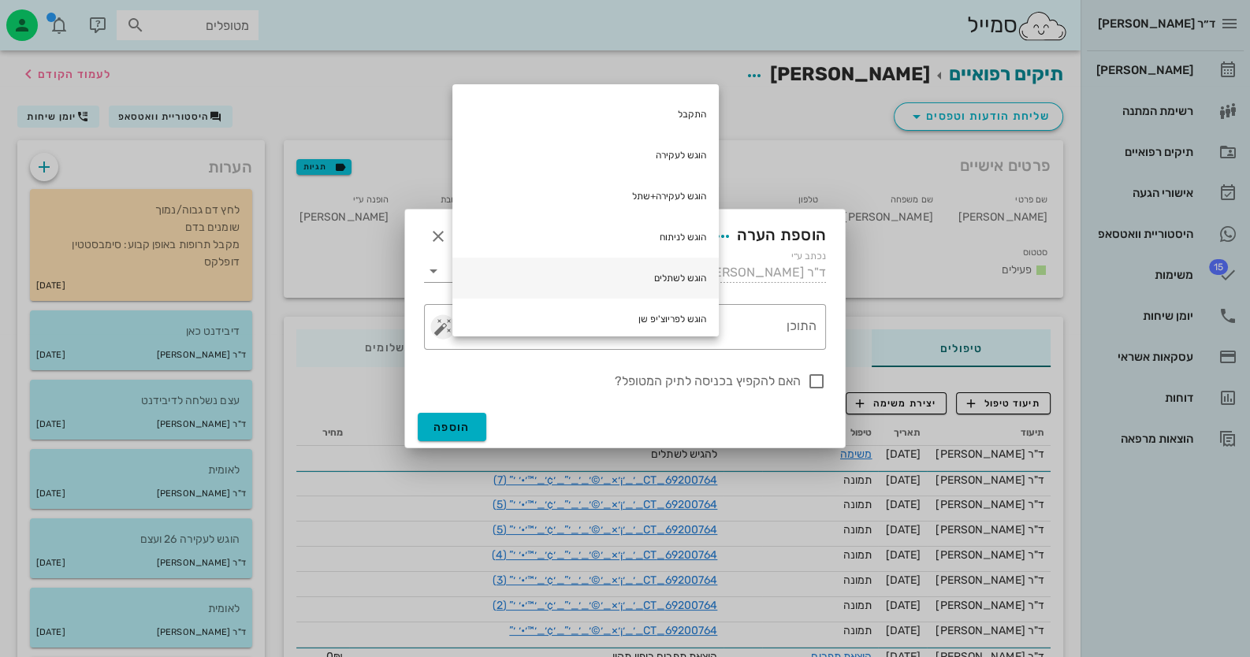
scroll to position [157, 0]
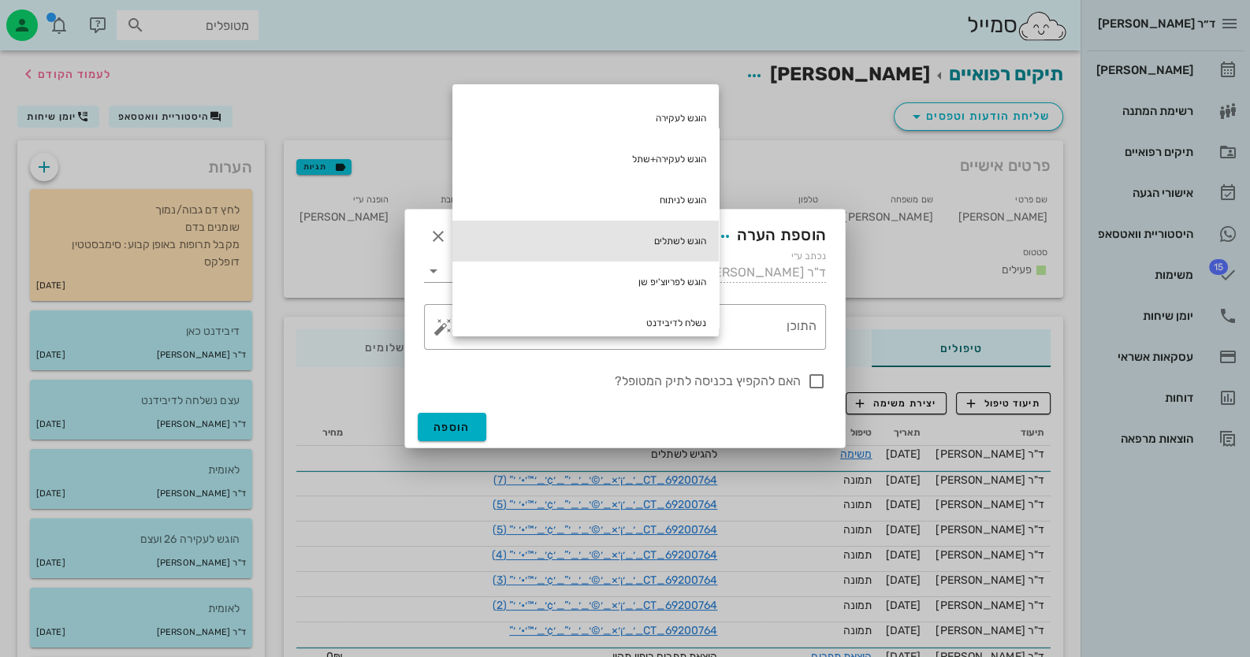
click at [674, 244] on div "הוגש לשתלים" at bounding box center [585, 241] width 266 height 41
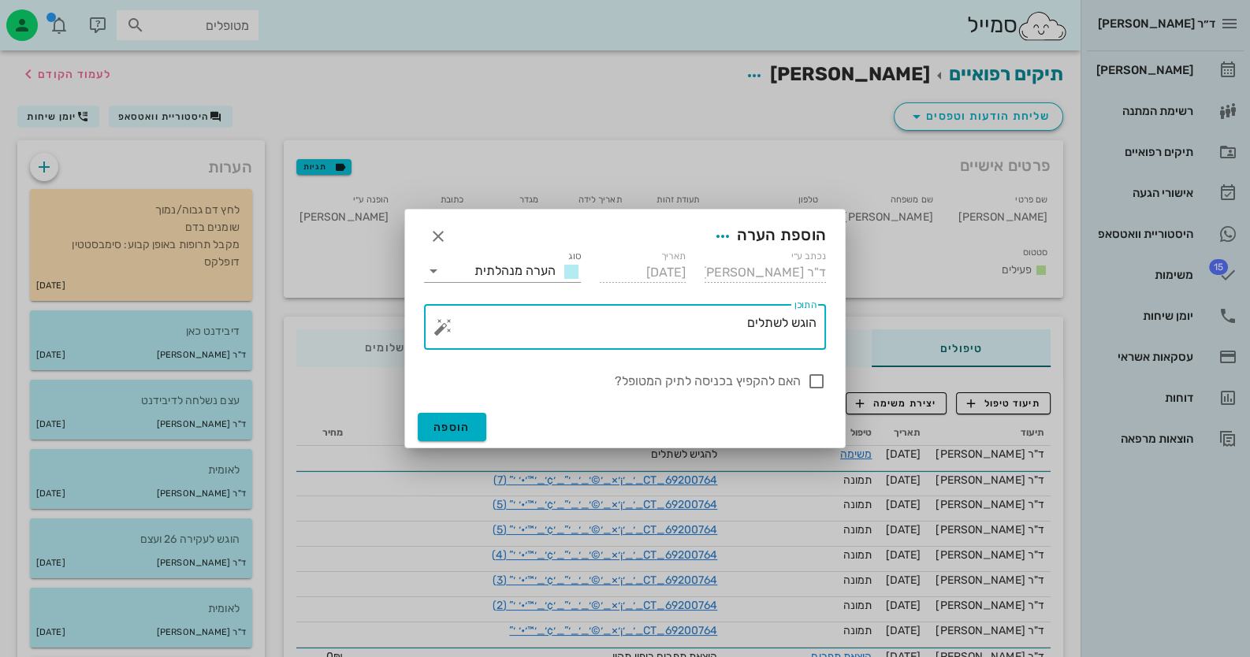
click at [702, 332] on textarea "הוגש לשתלים" at bounding box center [631, 331] width 370 height 38
type textarea "הוגש לשתלים+סינוס"
click at [810, 378] on div at bounding box center [816, 381] width 27 height 27
checkbox input "true"
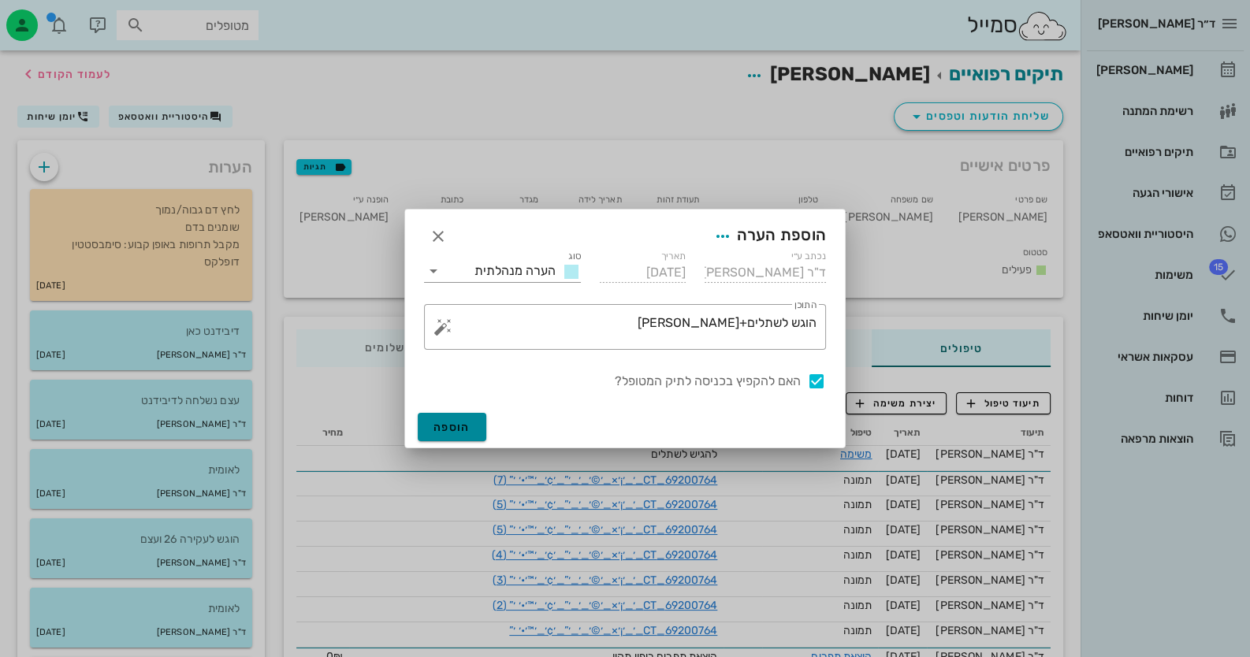
click at [461, 423] on span "הוספה" at bounding box center [451, 427] width 37 height 13
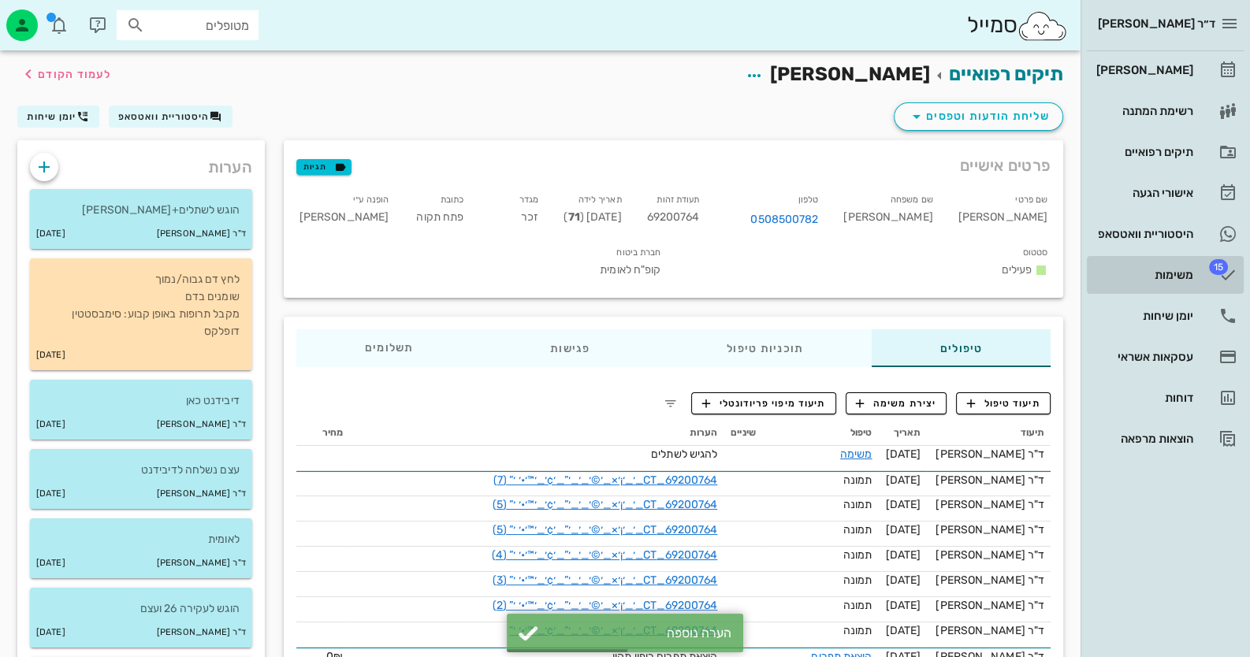
click at [1181, 284] on div "משימות" at bounding box center [1143, 274] width 100 height 25
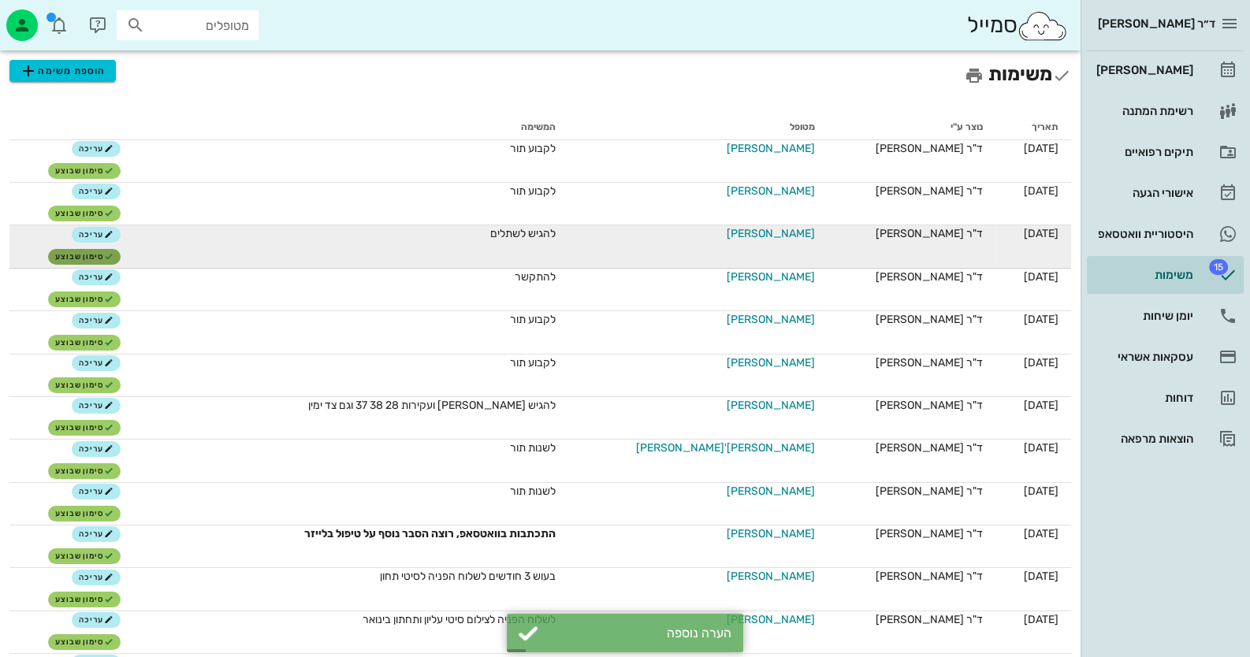
click at [120, 249] on button "סימון שבוצע" at bounding box center [84, 257] width 72 height 16
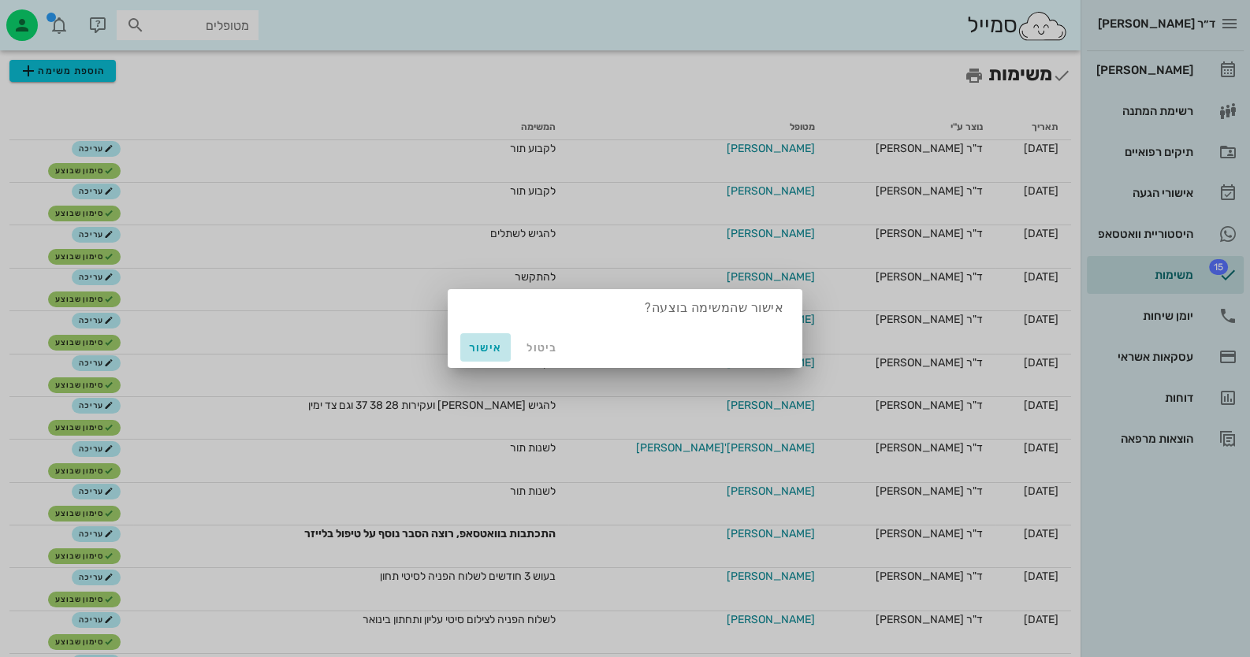
click at [493, 345] on span "אישור" at bounding box center [486, 347] width 38 height 13
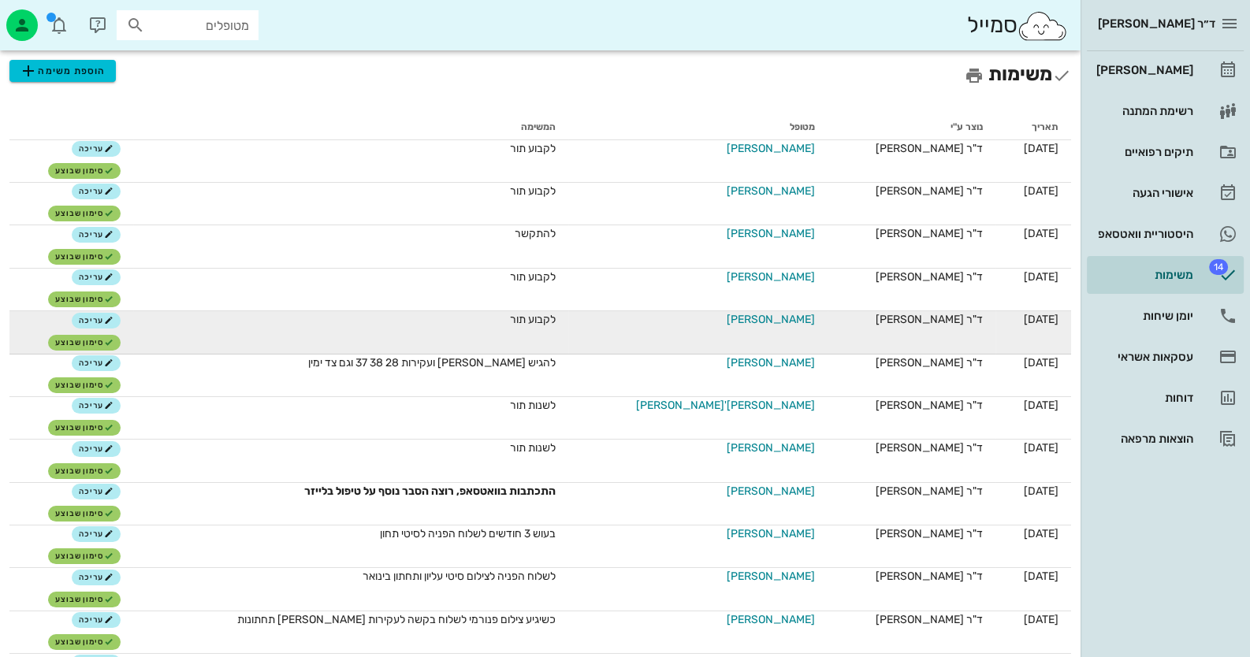
click at [746, 315] on span "[PERSON_NAME]" at bounding box center [771, 319] width 88 height 17
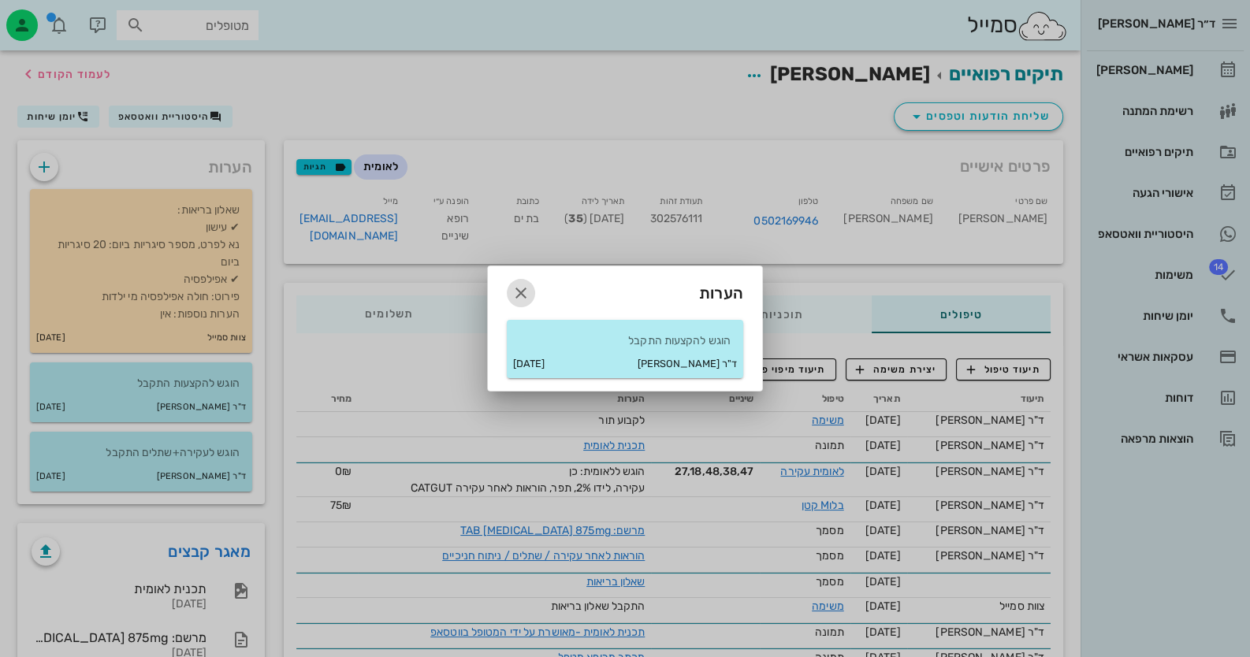
click at [518, 288] on icon "button" at bounding box center [520, 293] width 19 height 19
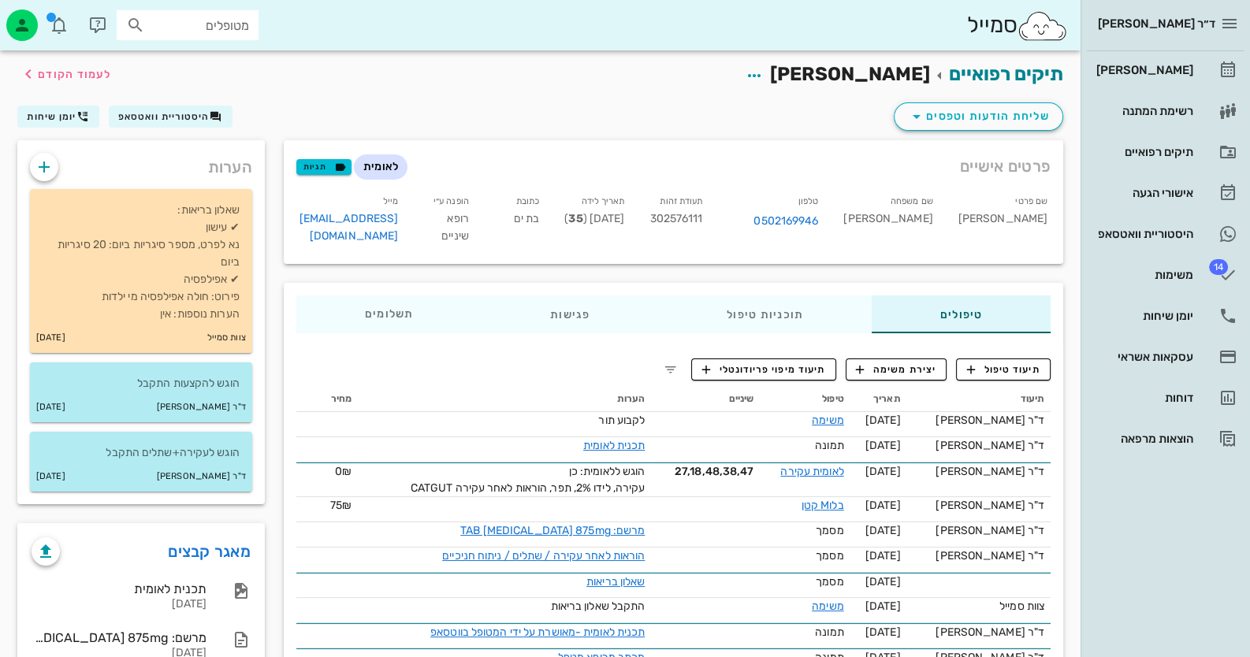
click at [702, 220] on span "302576111" at bounding box center [675, 218] width 53 height 13
click at [1184, 76] on div "[PERSON_NAME]" at bounding box center [1143, 70] width 100 height 13
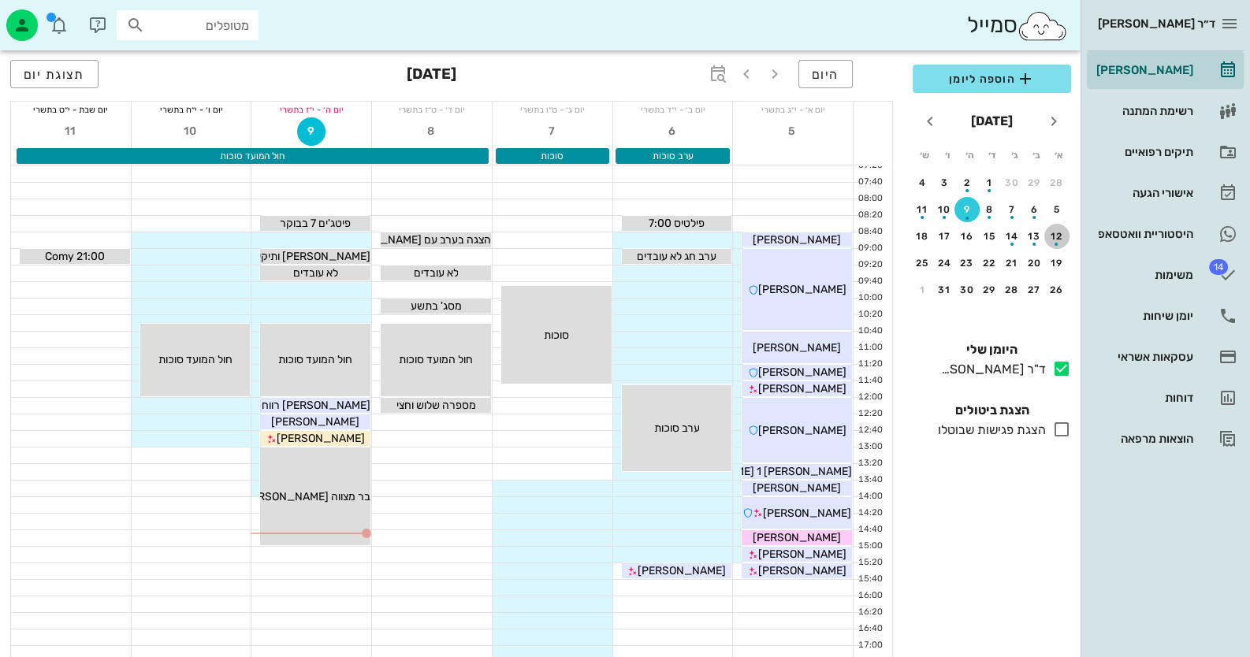
click at [1051, 225] on button "12" at bounding box center [1056, 236] width 25 height 25
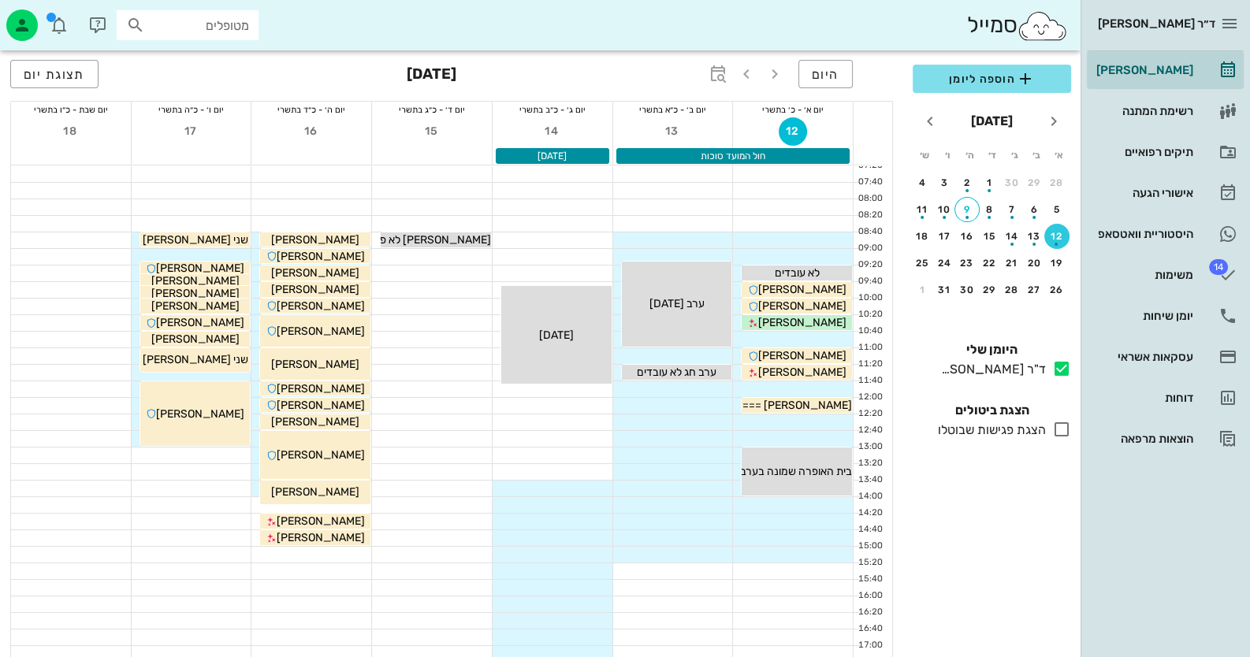
click at [1040, 251] on td "20" at bounding box center [1036, 263] width 20 height 25
click at [1058, 262] on div "19" at bounding box center [1056, 263] width 25 height 11
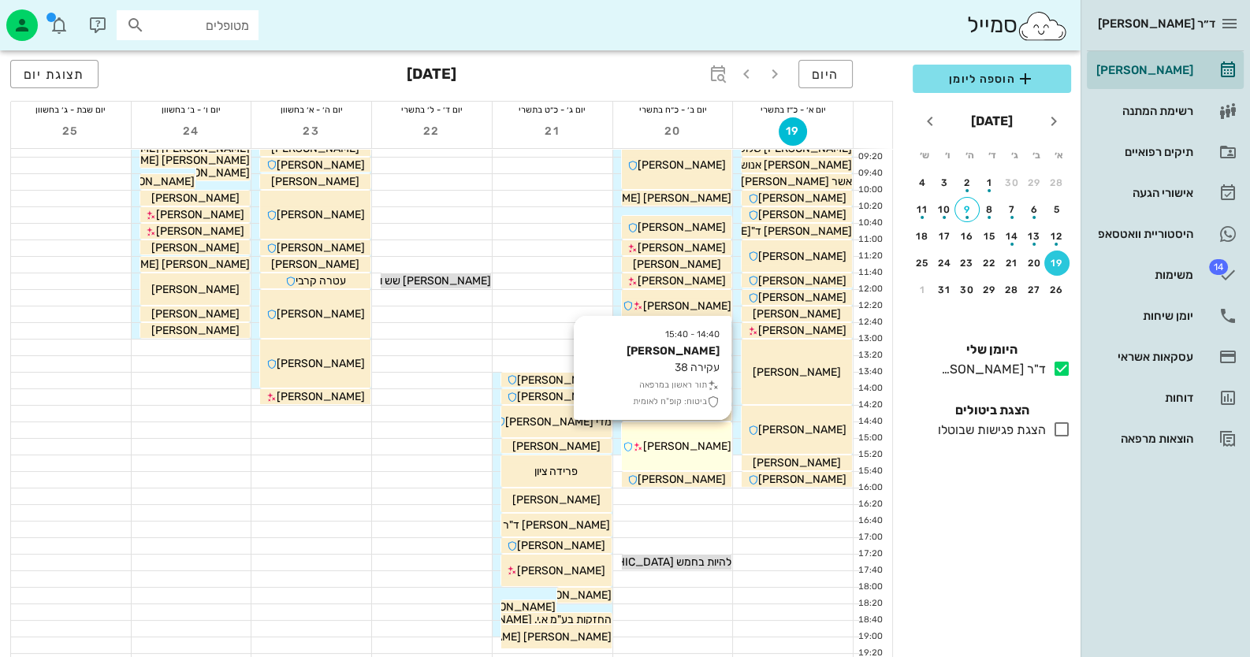
scroll to position [107, 0]
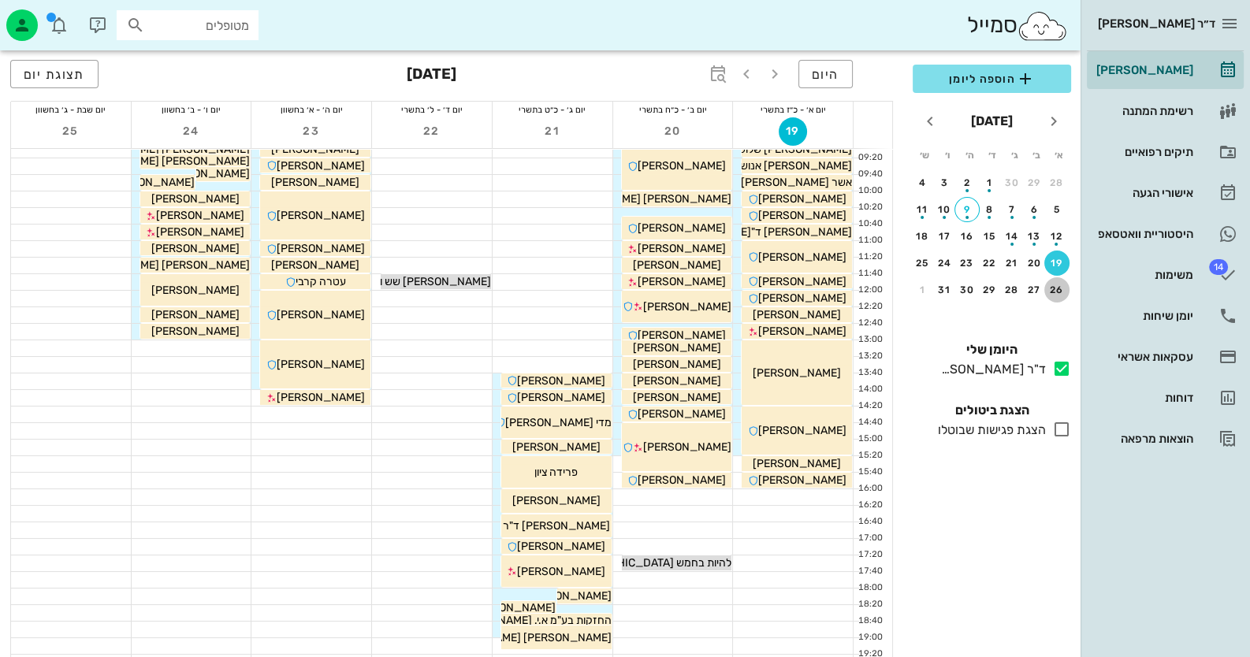
click at [1062, 290] on div "26" at bounding box center [1056, 290] width 25 height 11
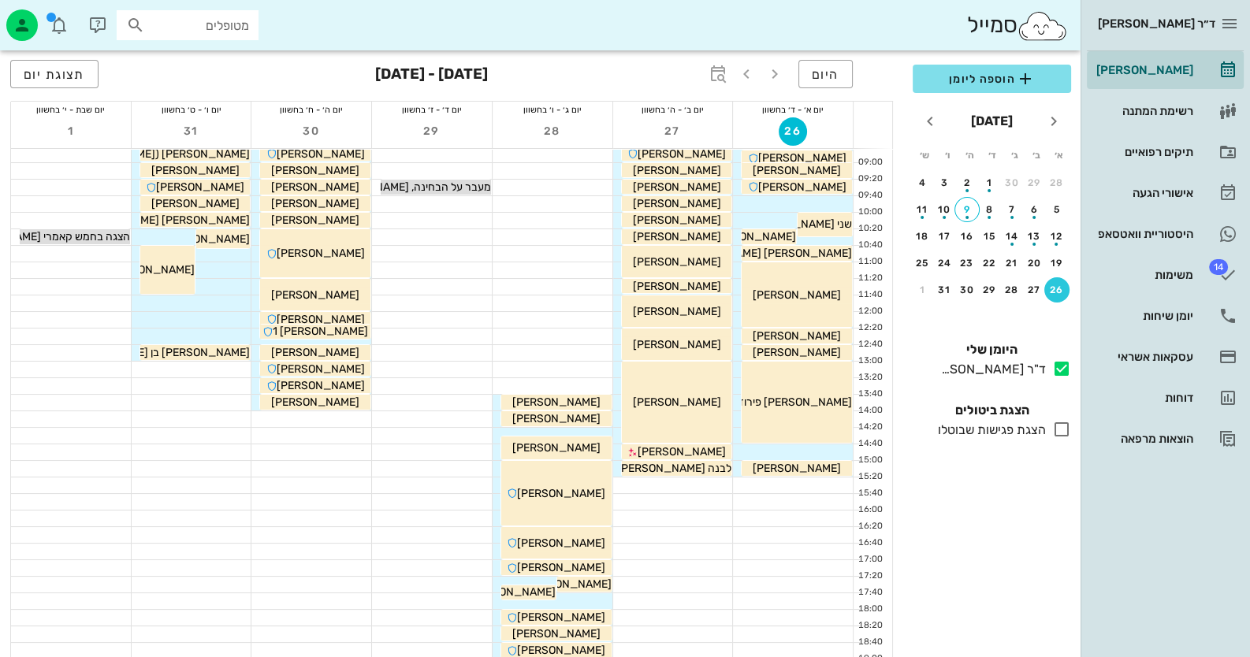
scroll to position [186, 0]
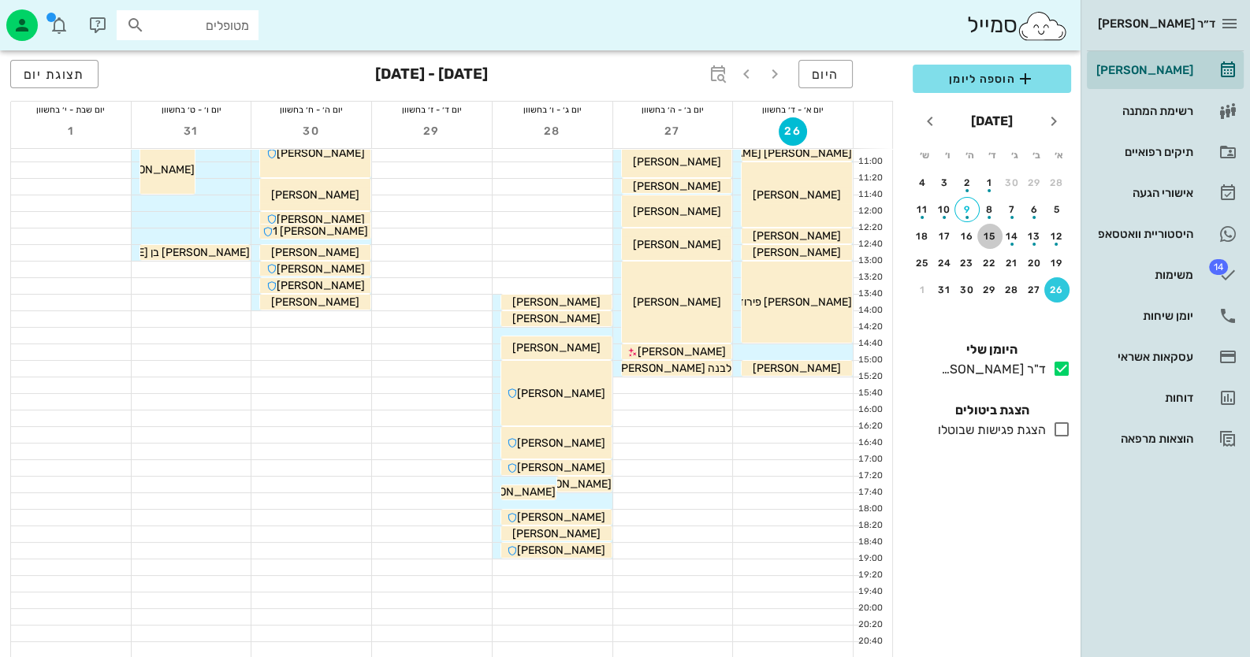
click at [999, 237] on div "15" at bounding box center [989, 236] width 25 height 11
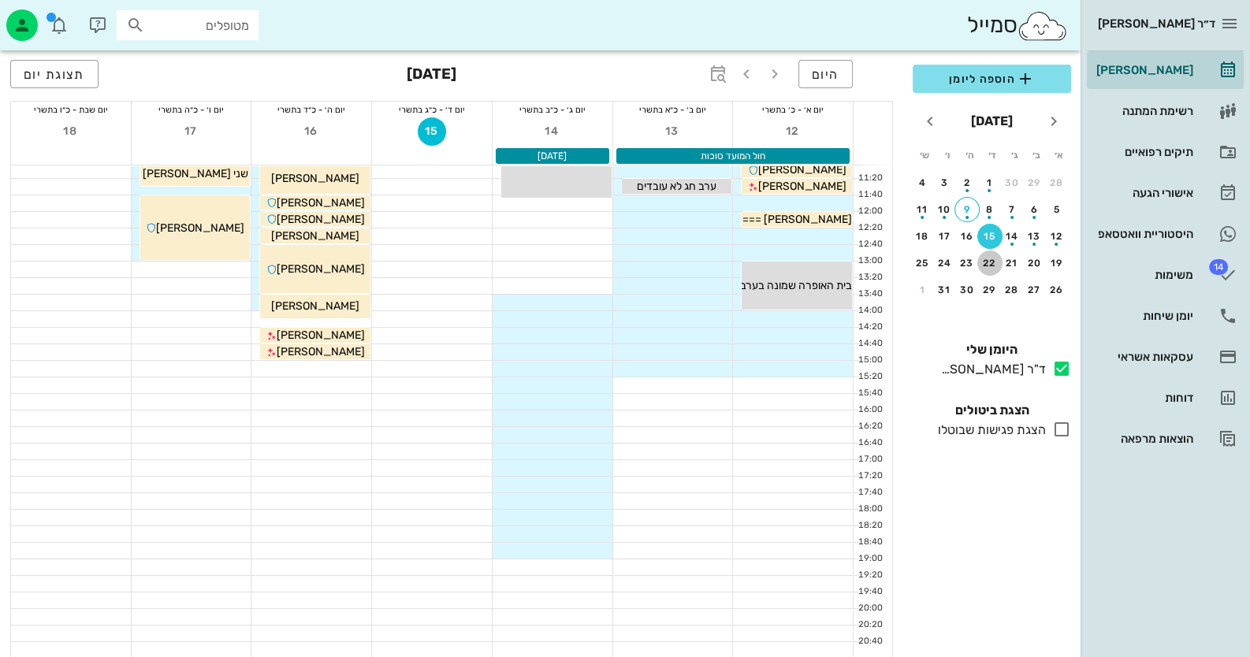
click at [992, 259] on div "22" at bounding box center [989, 263] width 25 height 11
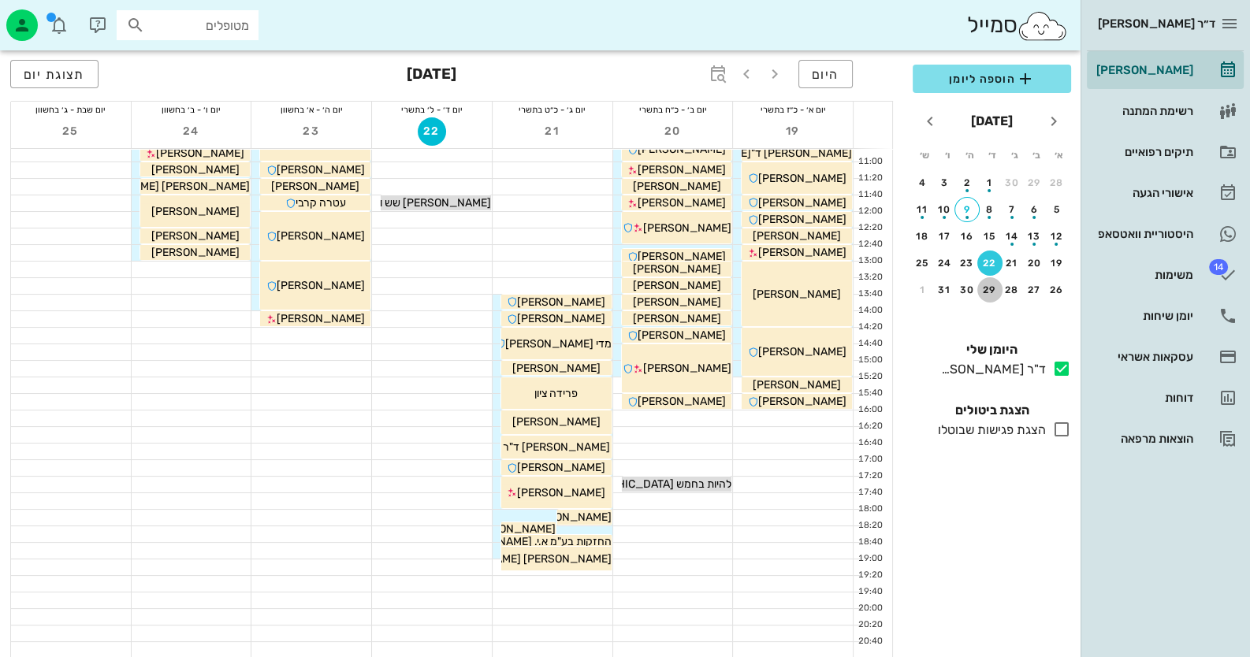
click at [991, 281] on button "29" at bounding box center [989, 289] width 25 height 25
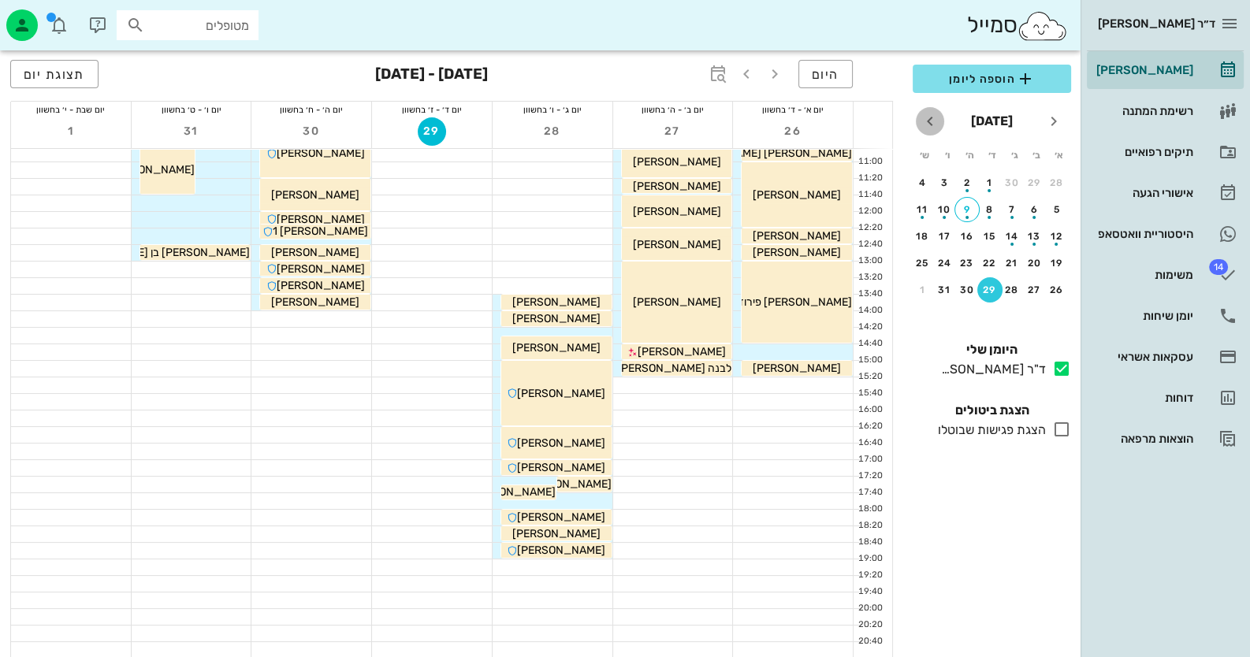
click at [924, 125] on icon "חודש הבא" at bounding box center [929, 121] width 19 height 19
click at [992, 210] on div "5" at bounding box center [989, 209] width 25 height 11
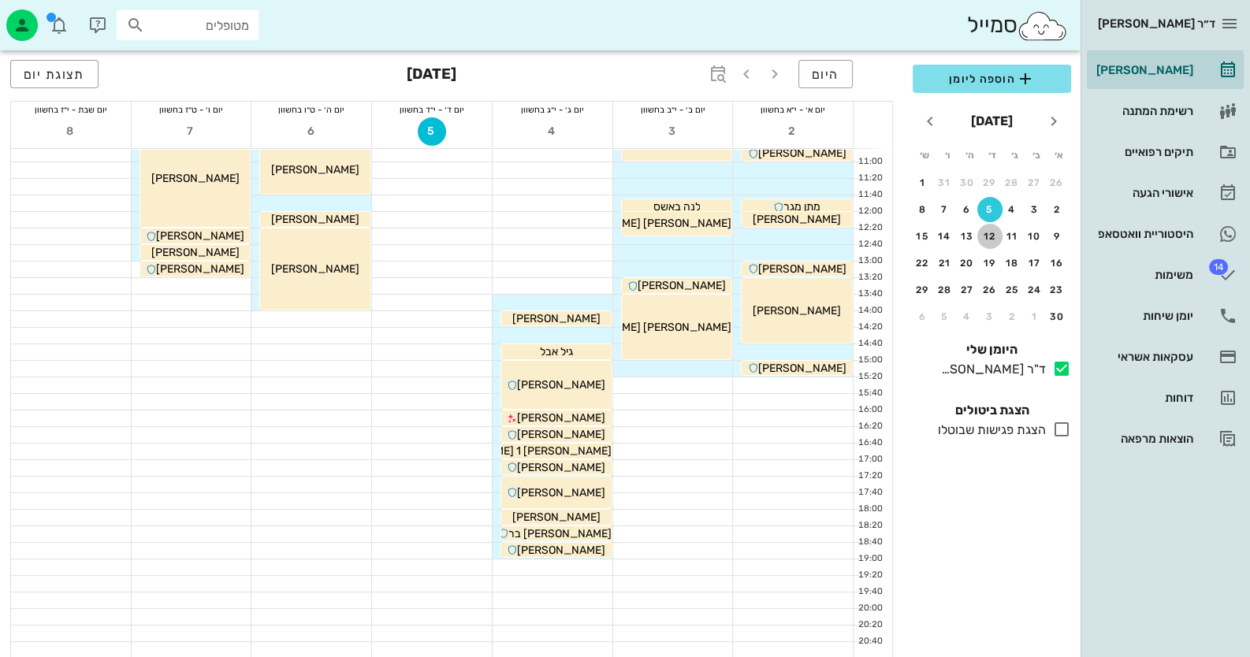
click at [992, 225] on button "12" at bounding box center [989, 236] width 25 height 25
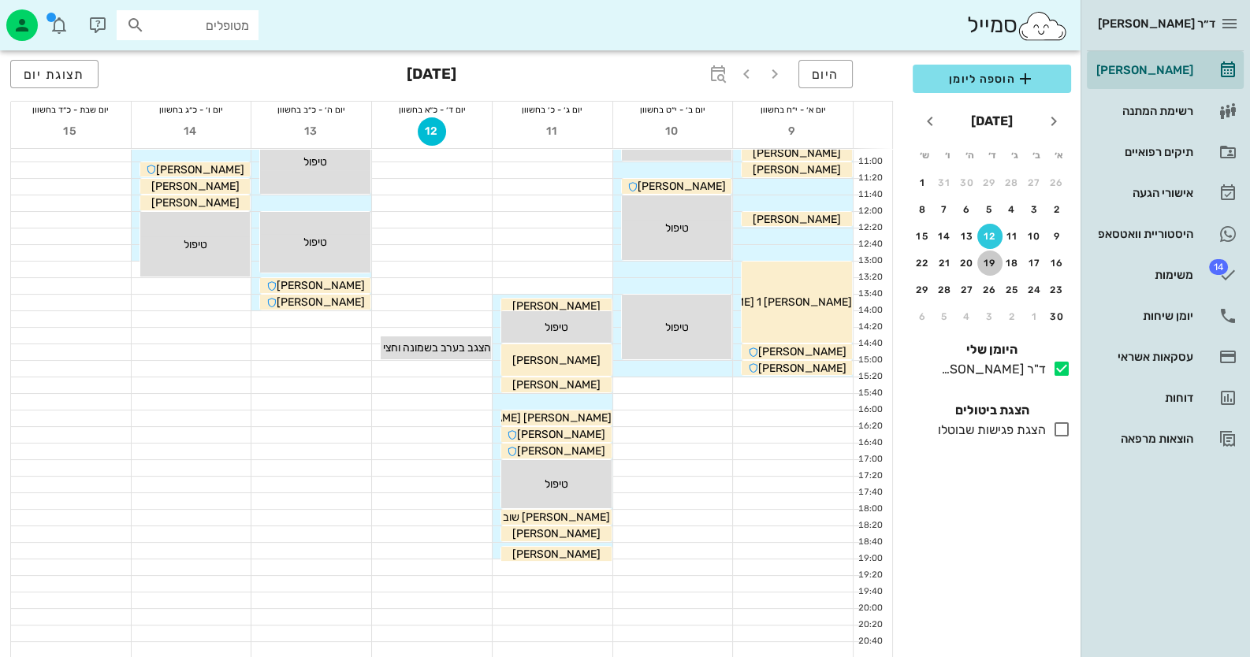
click at [991, 254] on button "19" at bounding box center [989, 263] width 25 height 25
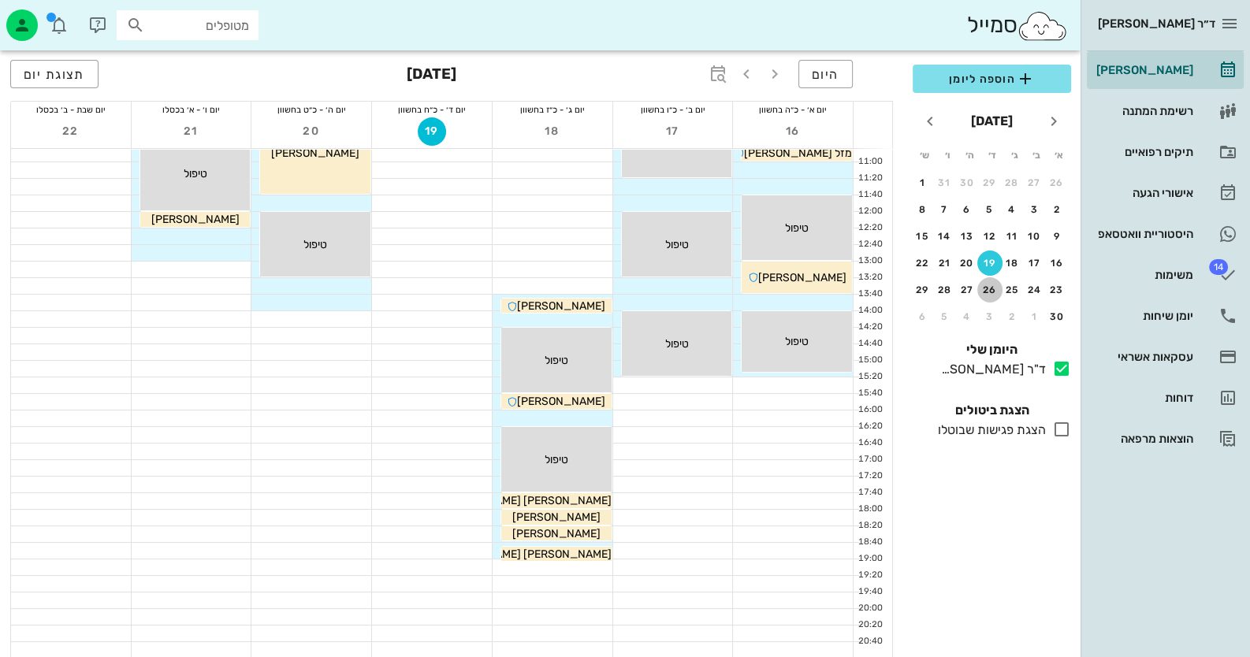
click at [993, 286] on div "26" at bounding box center [989, 290] width 25 height 11
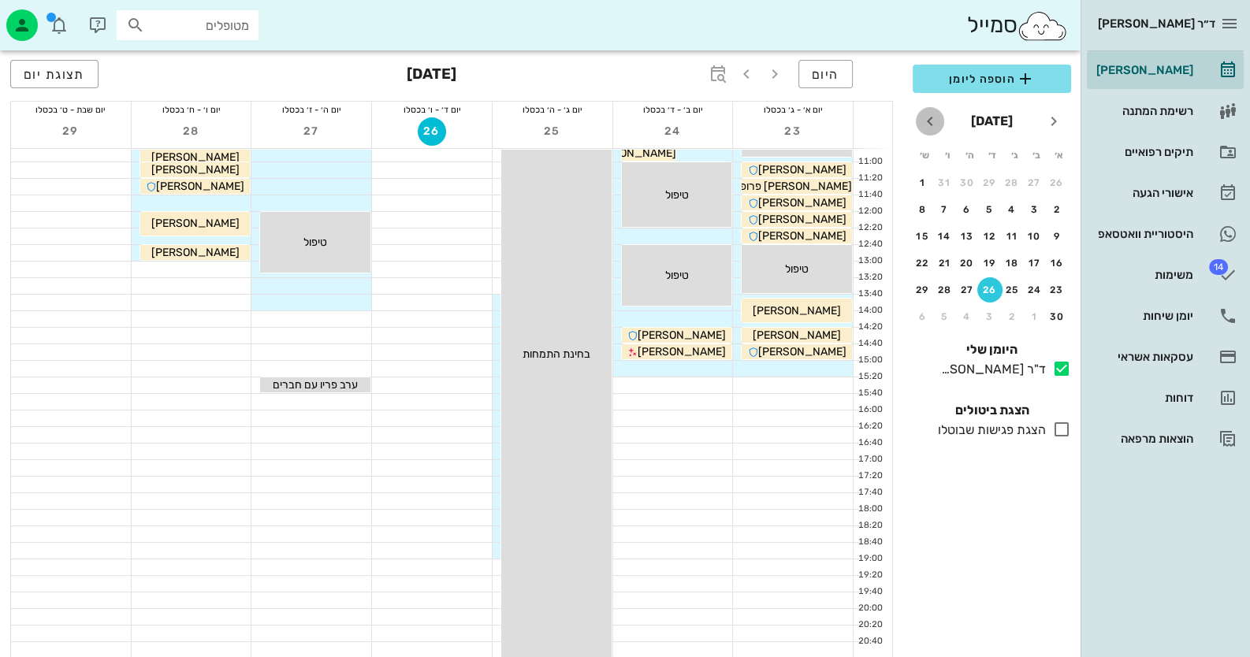
click at [917, 124] on span "חודש הבא" at bounding box center [930, 121] width 28 height 19
click at [995, 177] on div "3" at bounding box center [989, 182] width 25 height 11
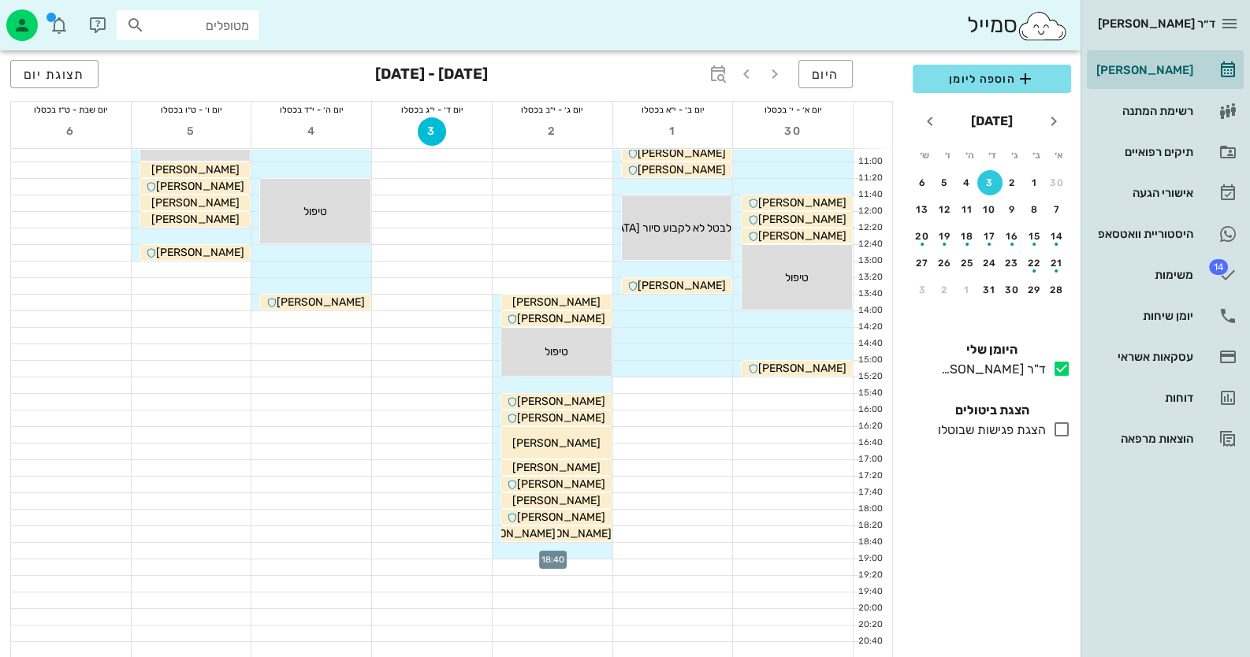
click at [575, 550] on div at bounding box center [553, 551] width 120 height 16
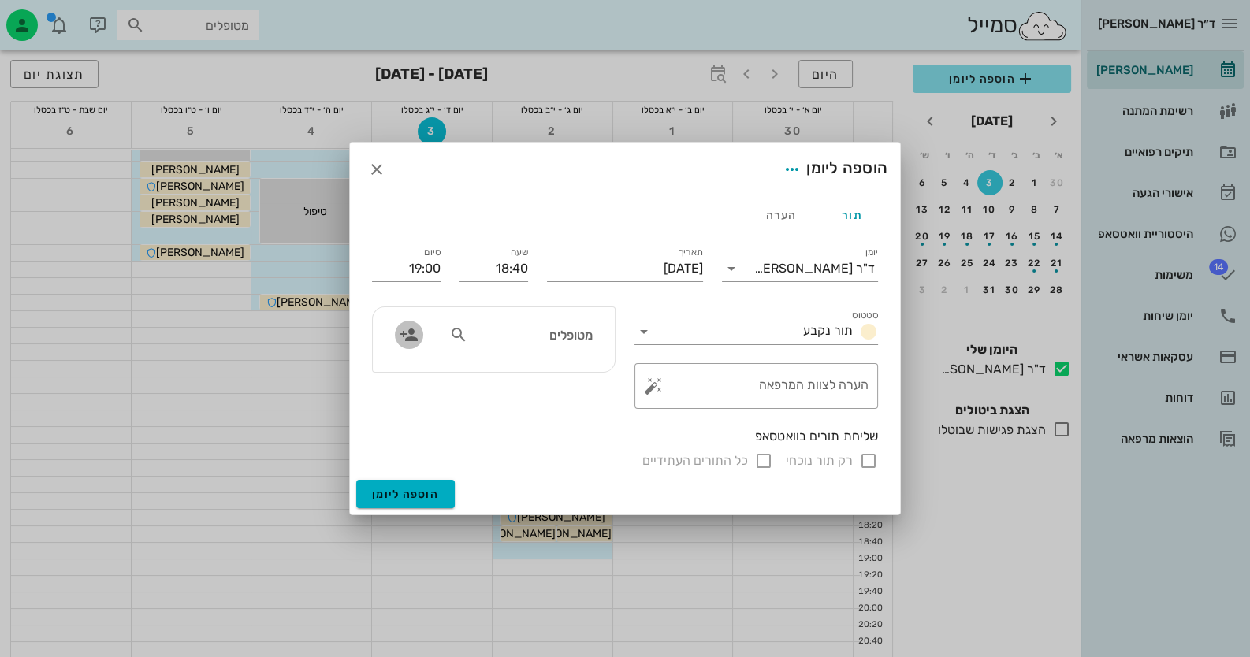
click at [404, 329] on icon "button" at bounding box center [409, 334] width 19 height 19
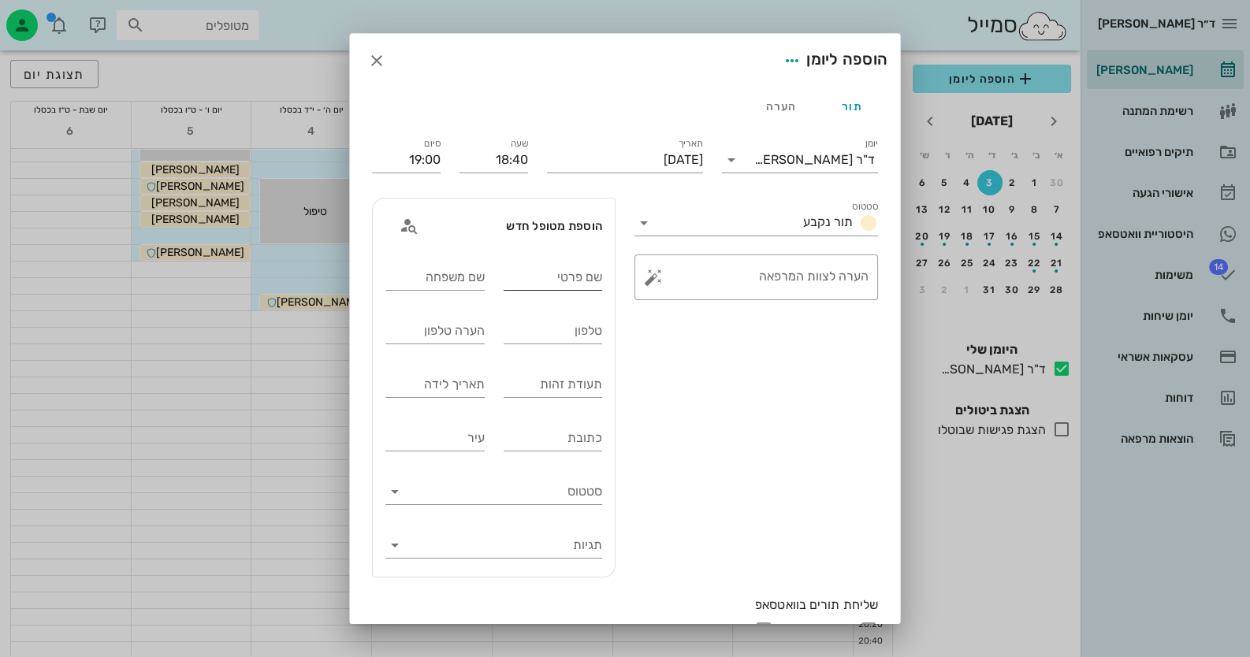
click at [554, 270] on input "שם פרטי" at bounding box center [553, 277] width 99 height 25
type input "ישראל"
type input "חזן"
click at [603, 338] on input "טלפון" at bounding box center [553, 330] width 99 height 25
paste input "0542844744"
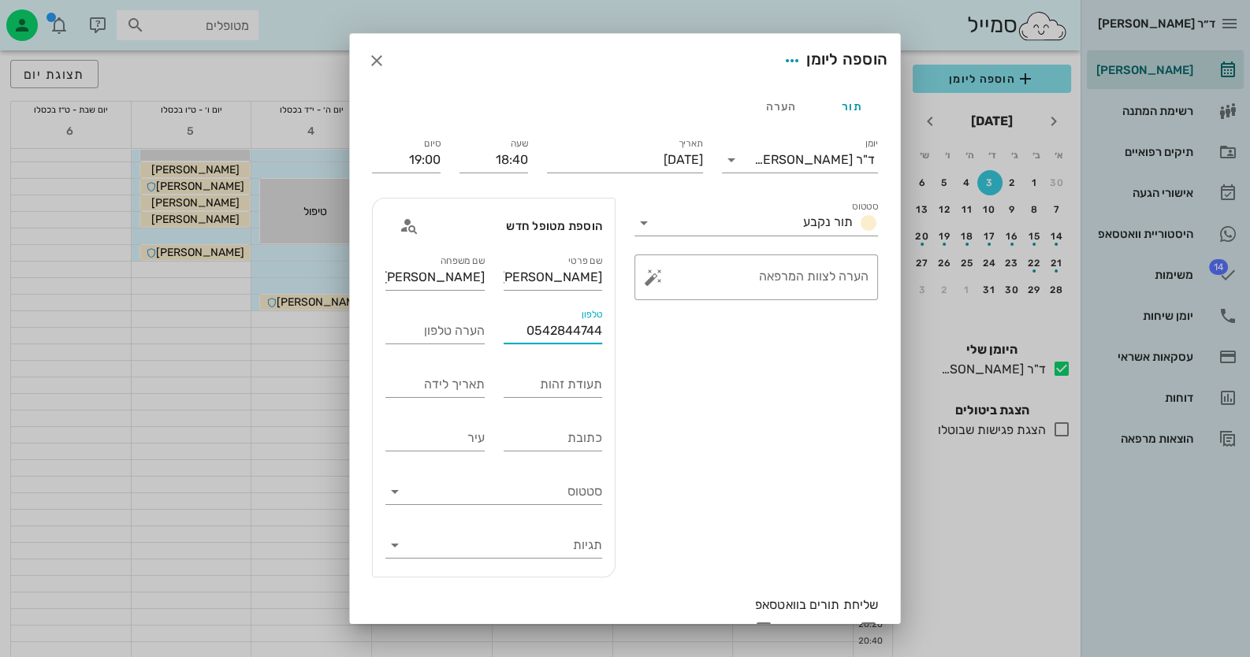
type input "0542844744"
click at [576, 388] on input "תעודת זהות" at bounding box center [553, 384] width 99 height 25
paste input "303045157"
type input "303045157"
click at [812, 288] on textarea "הערה לצוות המרפאה" at bounding box center [762, 281] width 212 height 38
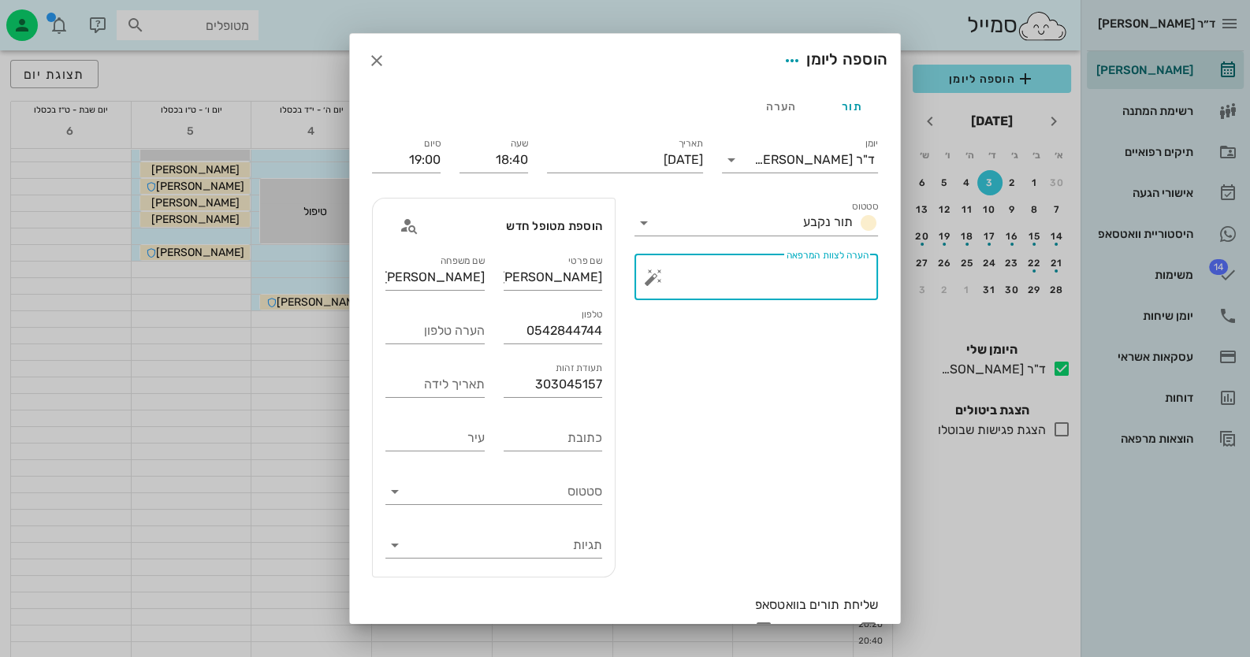
click at [651, 283] on button "button" at bounding box center [653, 277] width 19 height 19
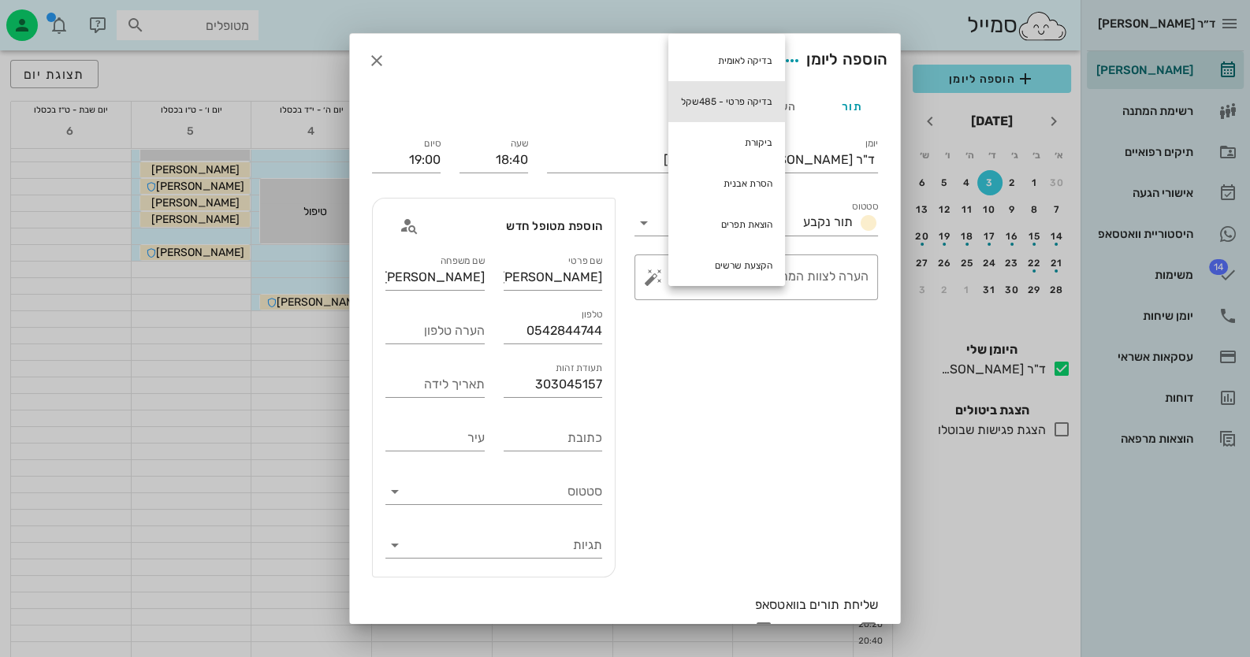
click at [727, 99] on div "בדיקה פרטי - 485שקל" at bounding box center [726, 101] width 117 height 41
type textarea "בדיקה פרטי - 485שקל"
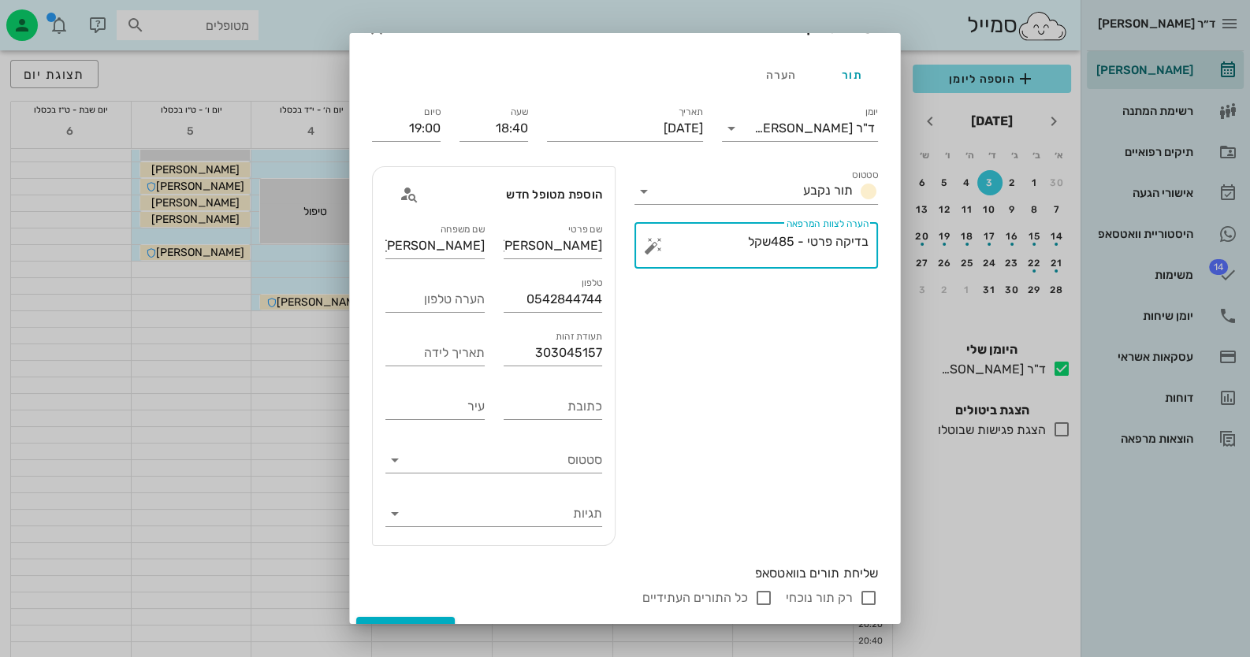
scroll to position [58, 0]
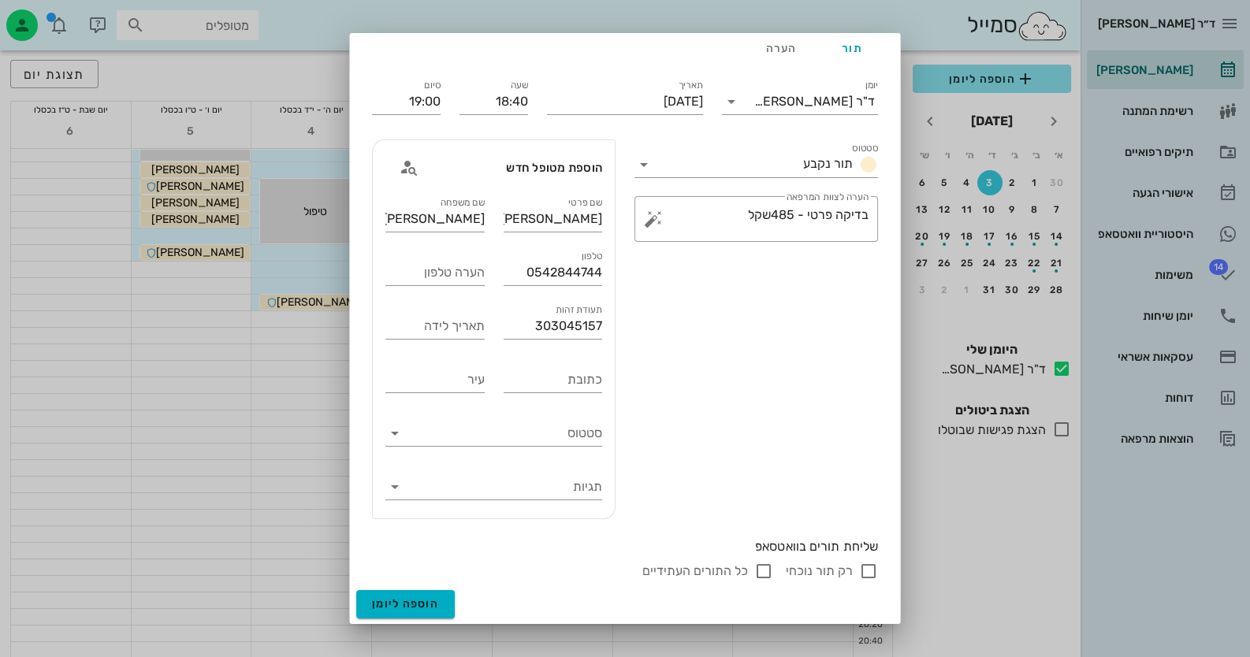
click at [871, 572] on input "רק תור נוכחי" at bounding box center [868, 571] width 19 height 19
checkbox input "false"
click at [421, 604] on span "הוספה ליומן" at bounding box center [405, 603] width 67 height 13
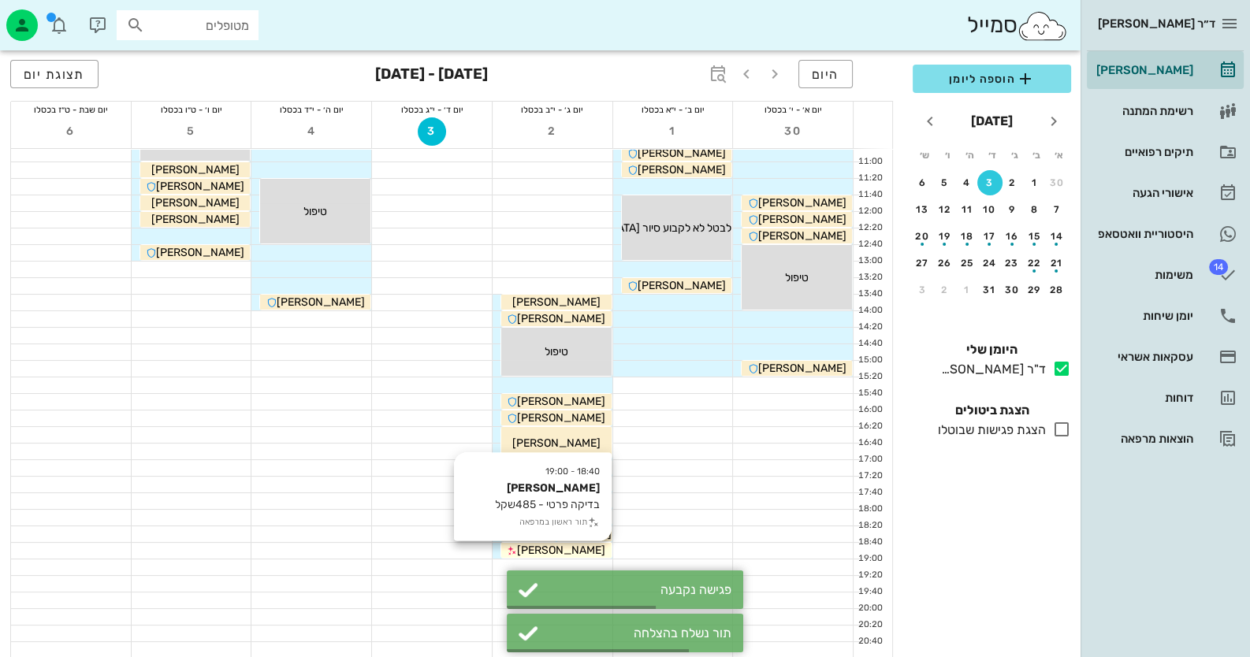
click at [603, 543] on div "[PERSON_NAME]" at bounding box center [556, 550] width 110 height 17
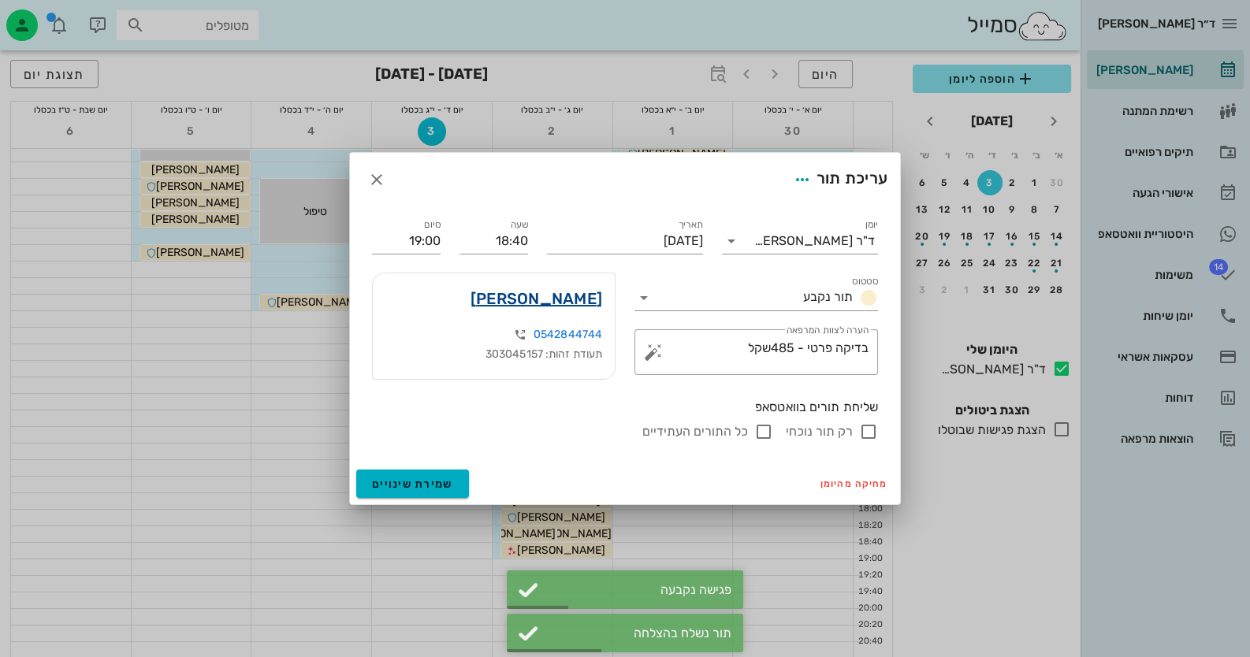
click at [551, 298] on link "ישראל חזן" at bounding box center [536, 298] width 132 height 25
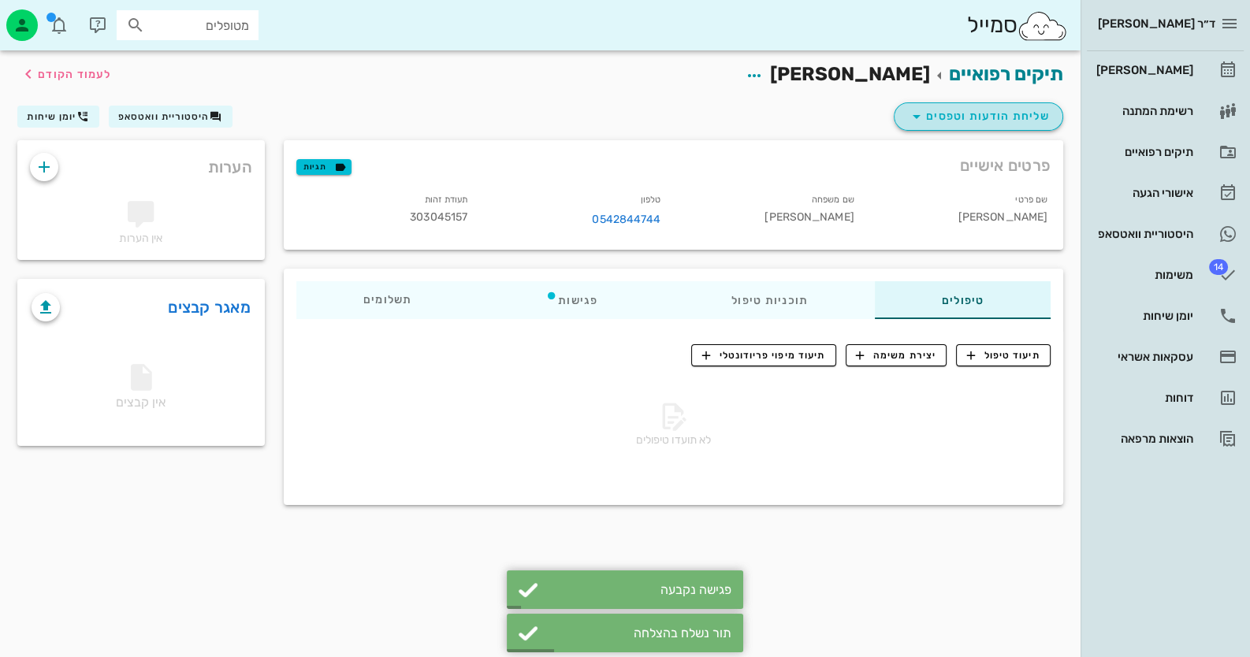
click at [989, 122] on span "שליחת הודעות וטפסים" at bounding box center [978, 116] width 143 height 19
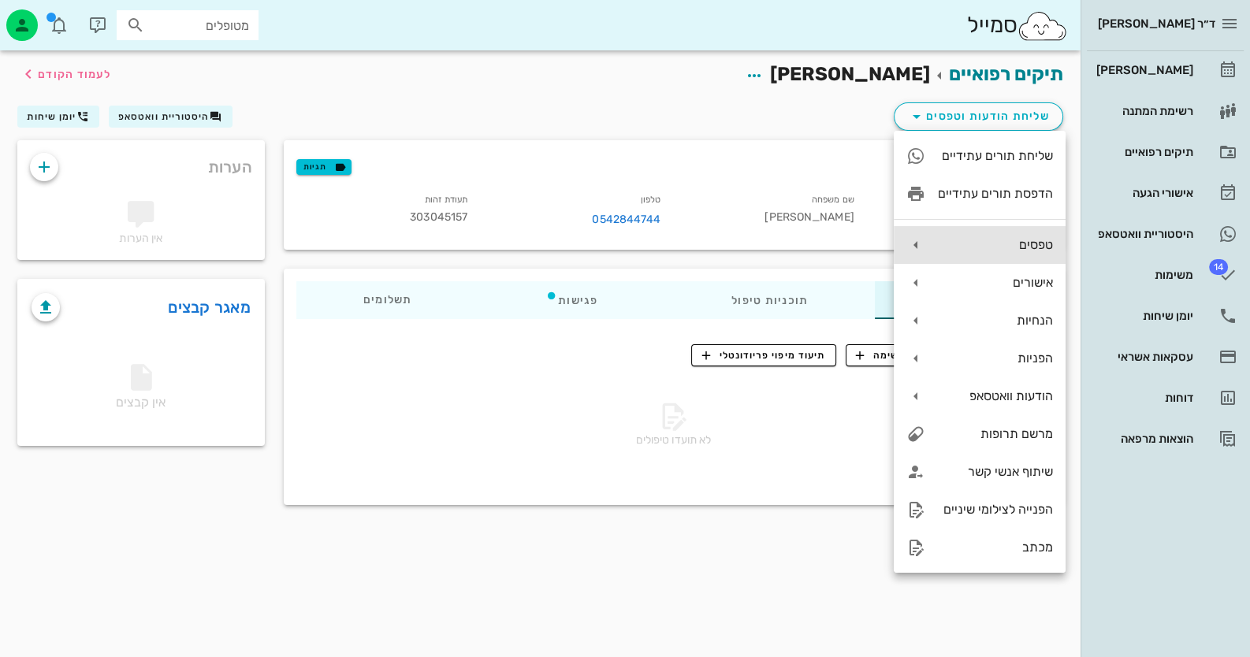
click at [1043, 255] on div "טפסים" at bounding box center [980, 245] width 172 height 38
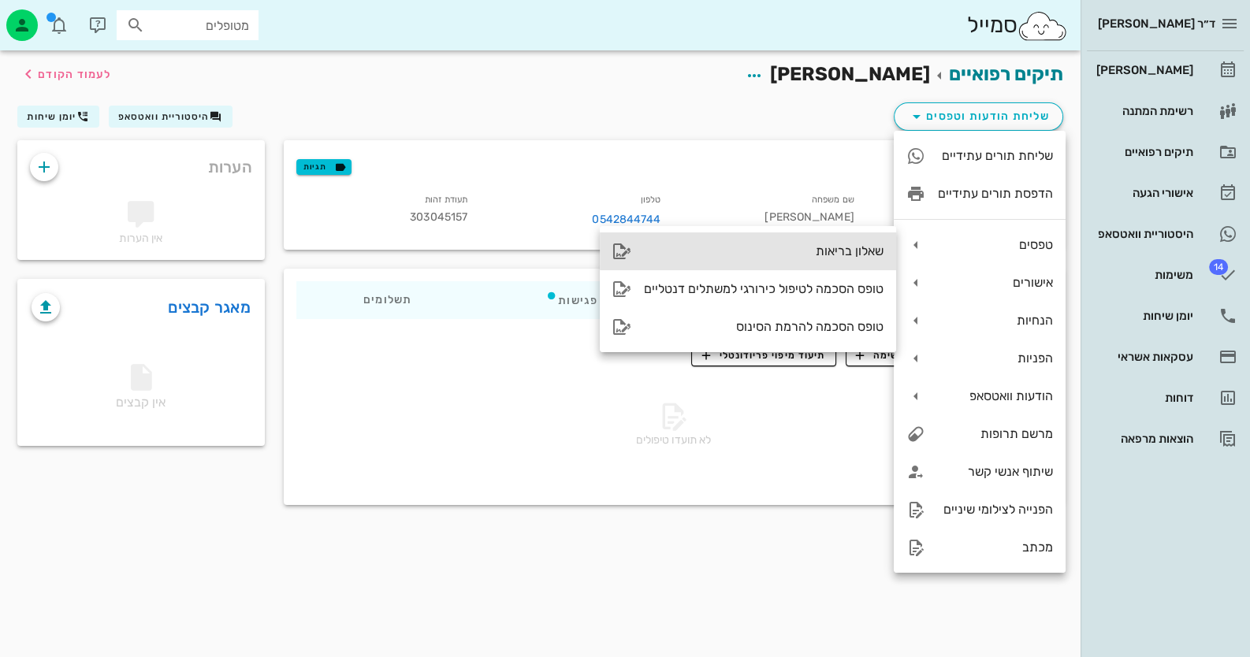
click at [835, 260] on div "שאלון בריאות" at bounding box center [748, 251] width 296 height 38
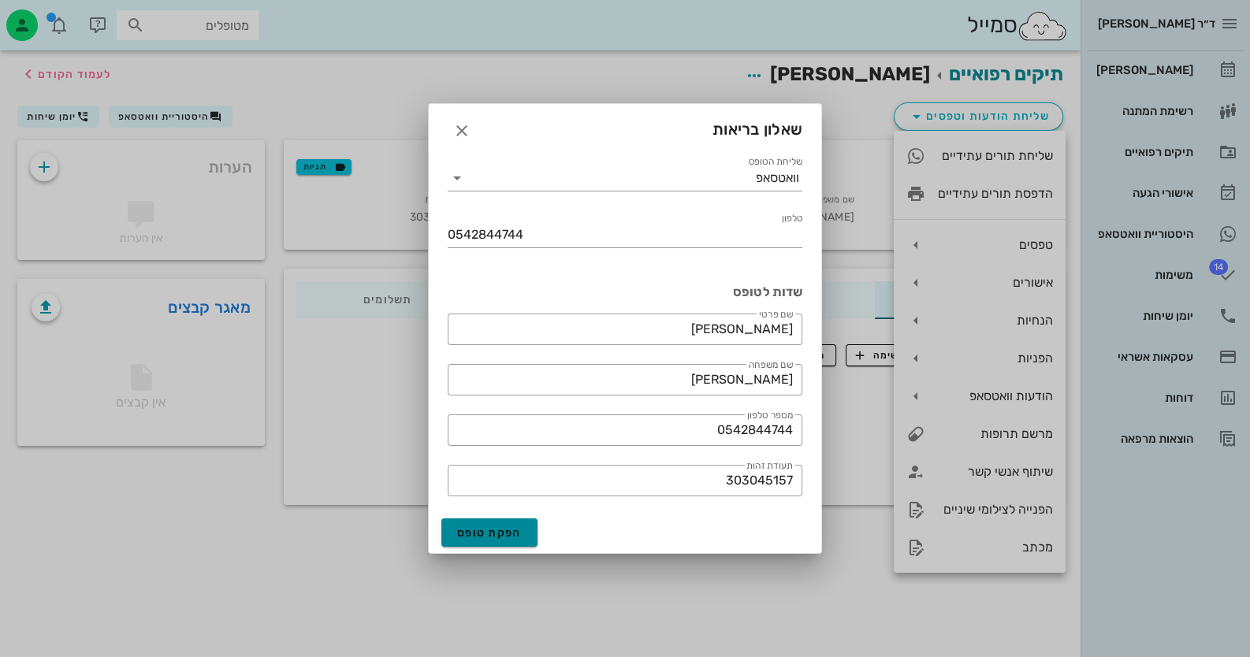
click at [504, 537] on span "הפקת טופס" at bounding box center [489, 532] width 65 height 13
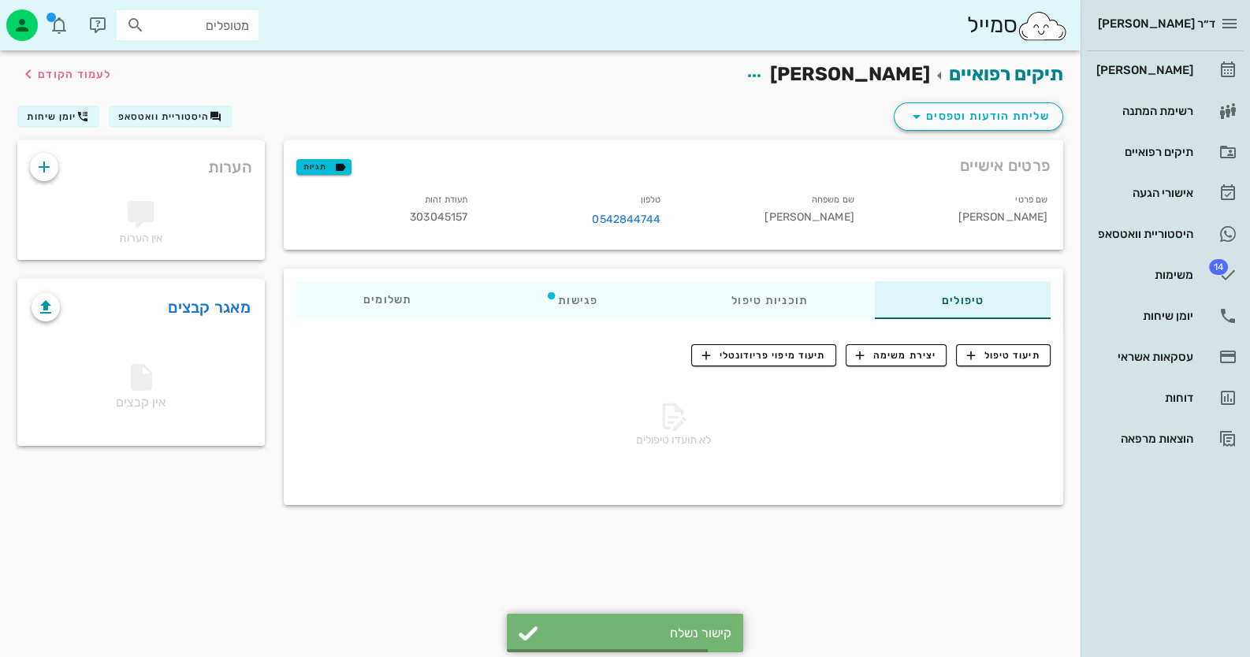
click at [1015, 132] on div "פרטים אישיים תגיות שם פרטי ישראל שם משפחה חזן טלפון 0542844744 תעודת זהות 30304…" at bounding box center [673, 195] width 798 height 128
click at [1021, 117] on span "שליחת הודעות וטפסים" at bounding box center [978, 116] width 143 height 19
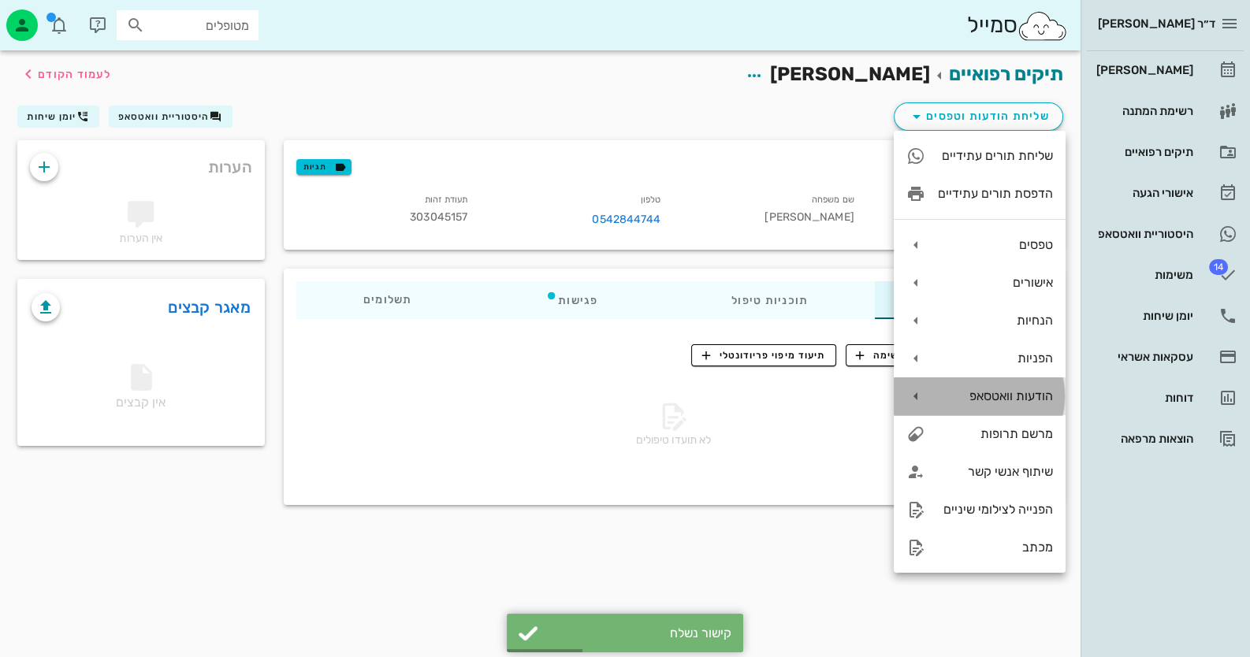
click at [1034, 392] on div "הודעות וואטסאפ" at bounding box center [995, 396] width 115 height 15
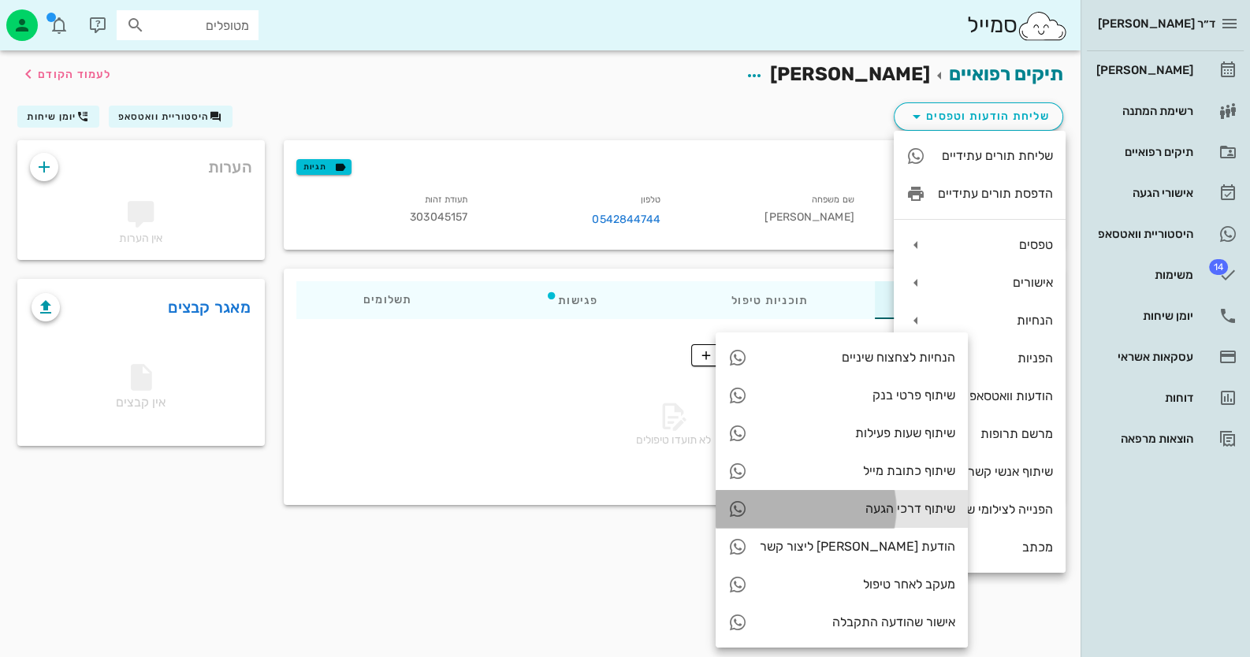
click at [830, 500] on div "שיתוף דרכי הגעה" at bounding box center [842, 509] width 252 height 38
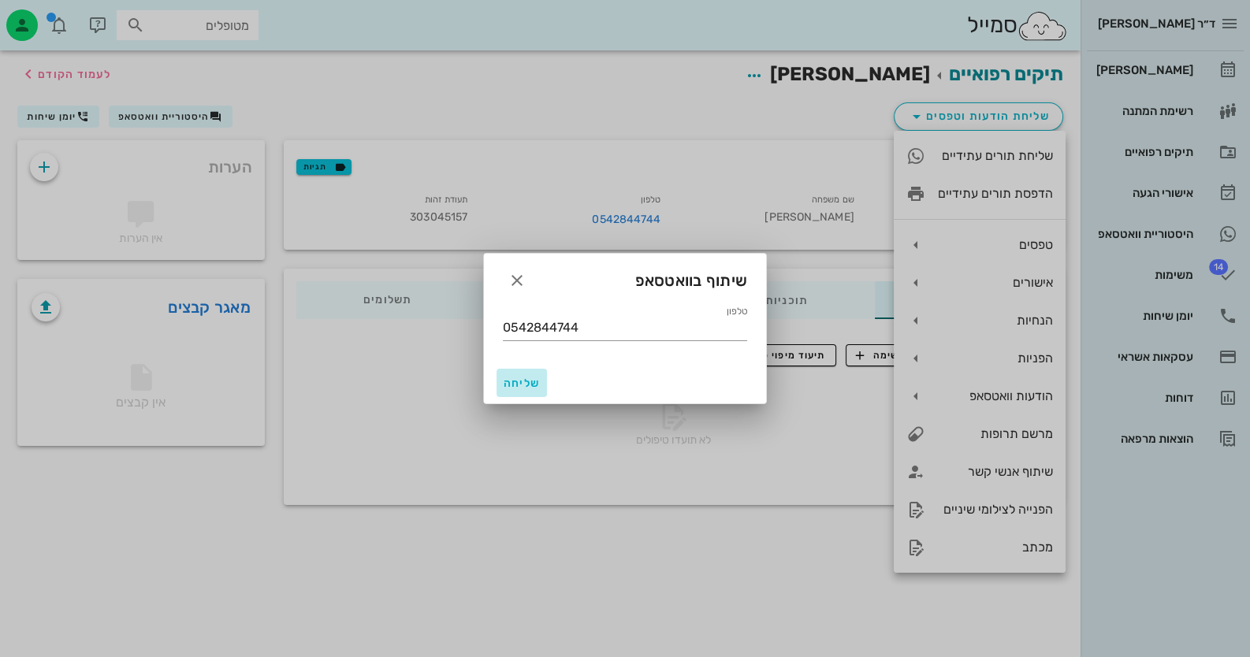
click at [534, 380] on span "שליחה" at bounding box center [522, 383] width 38 height 13
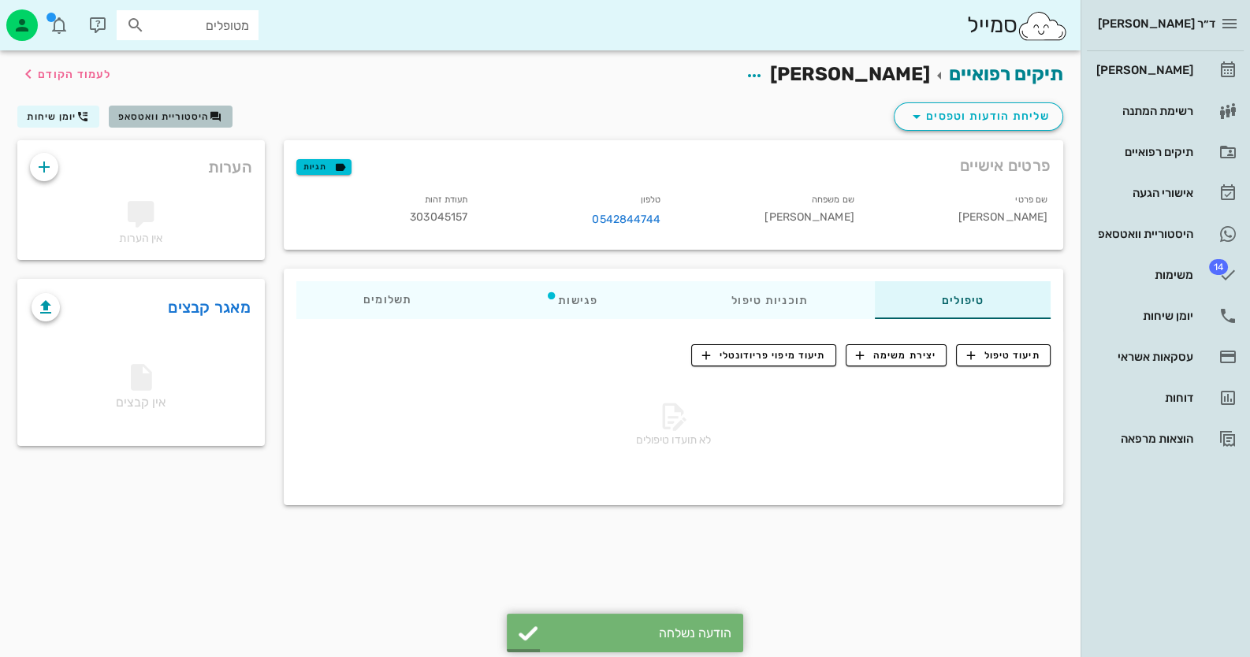
click at [169, 117] on span "היסטוריית וואטסאפ" at bounding box center [163, 116] width 91 height 11
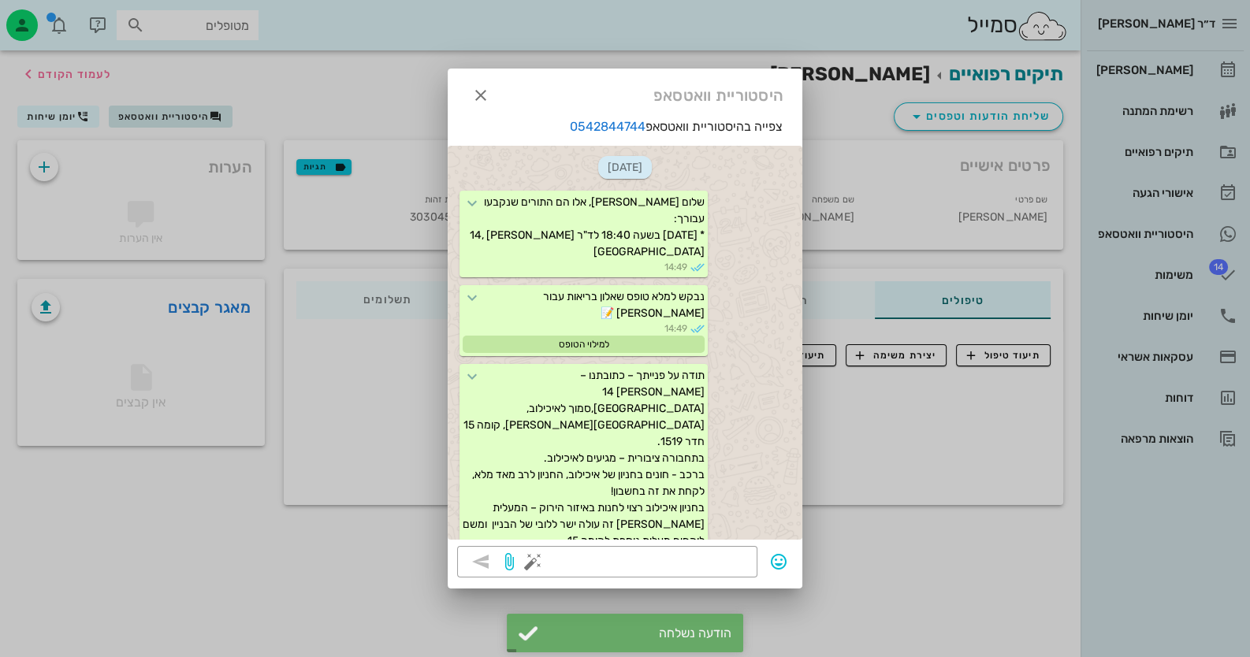
scroll to position [32, 0]
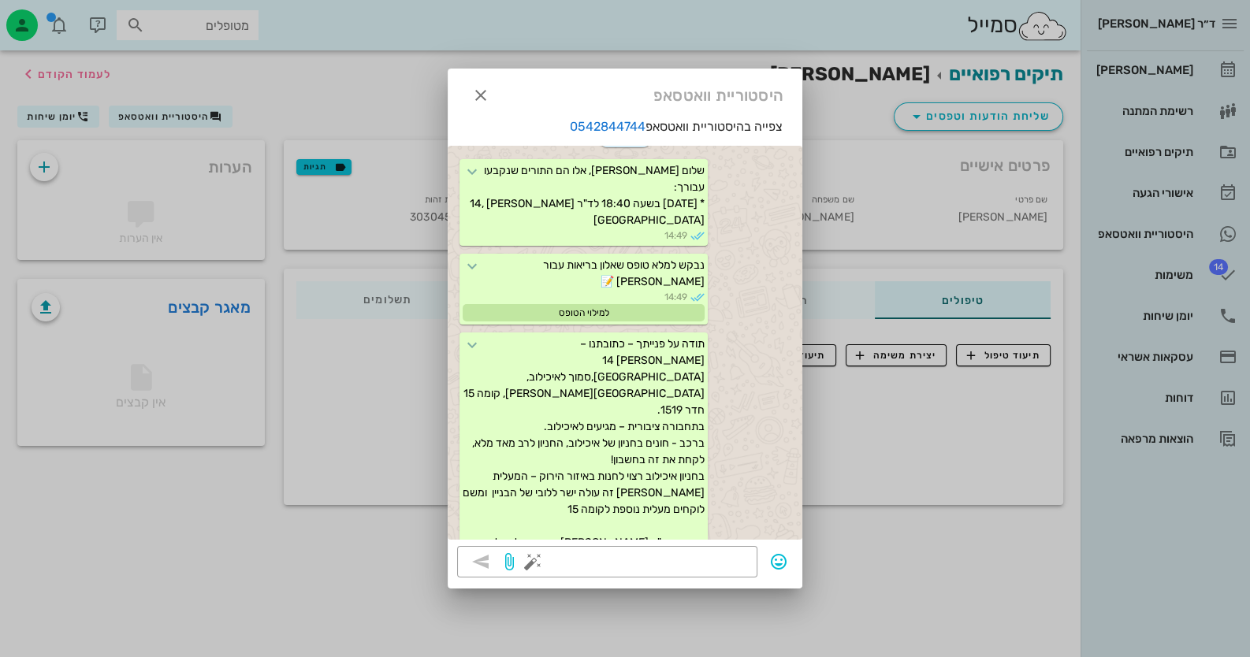
click at [147, 116] on div at bounding box center [625, 328] width 1250 height 657
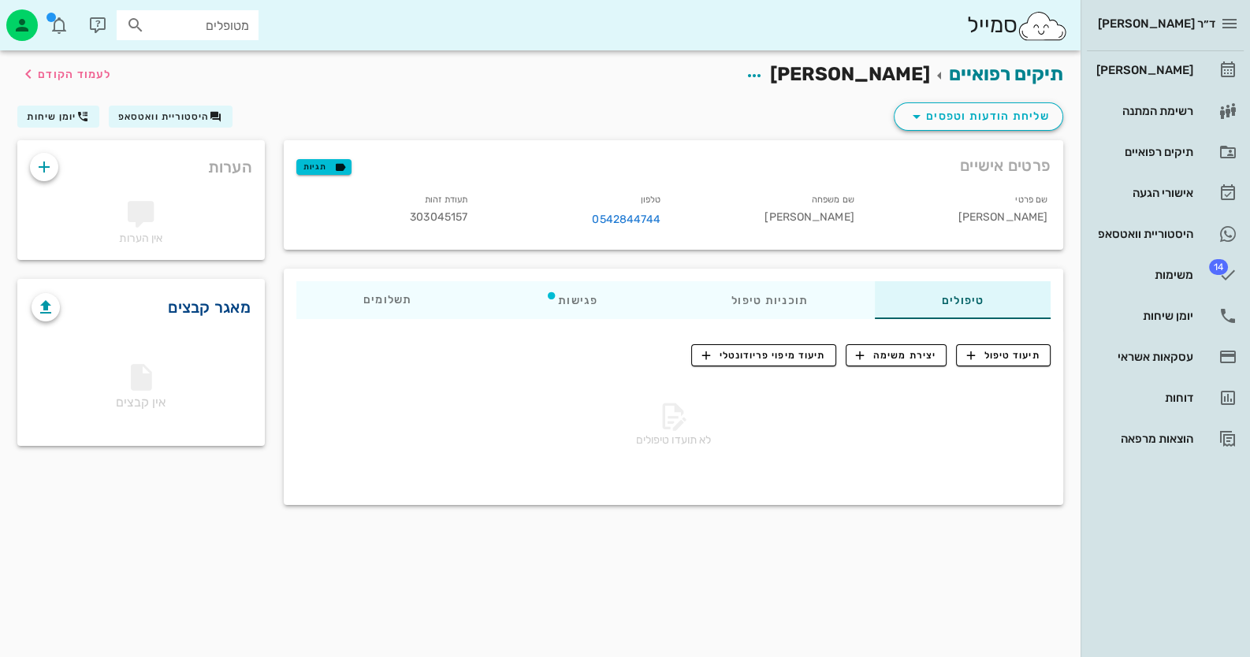
click at [225, 309] on link "מאגר קבצים" at bounding box center [209, 307] width 83 height 25
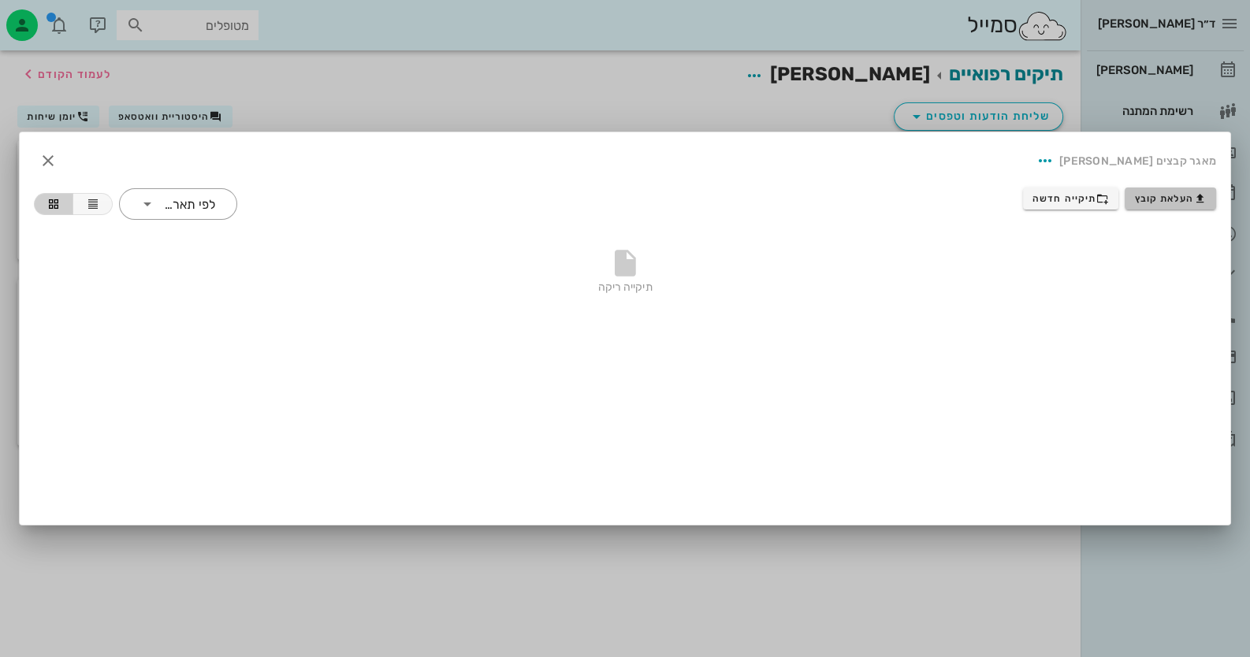
click at [1185, 207] on button "העלאת קובץ" at bounding box center [1170, 199] width 91 height 22
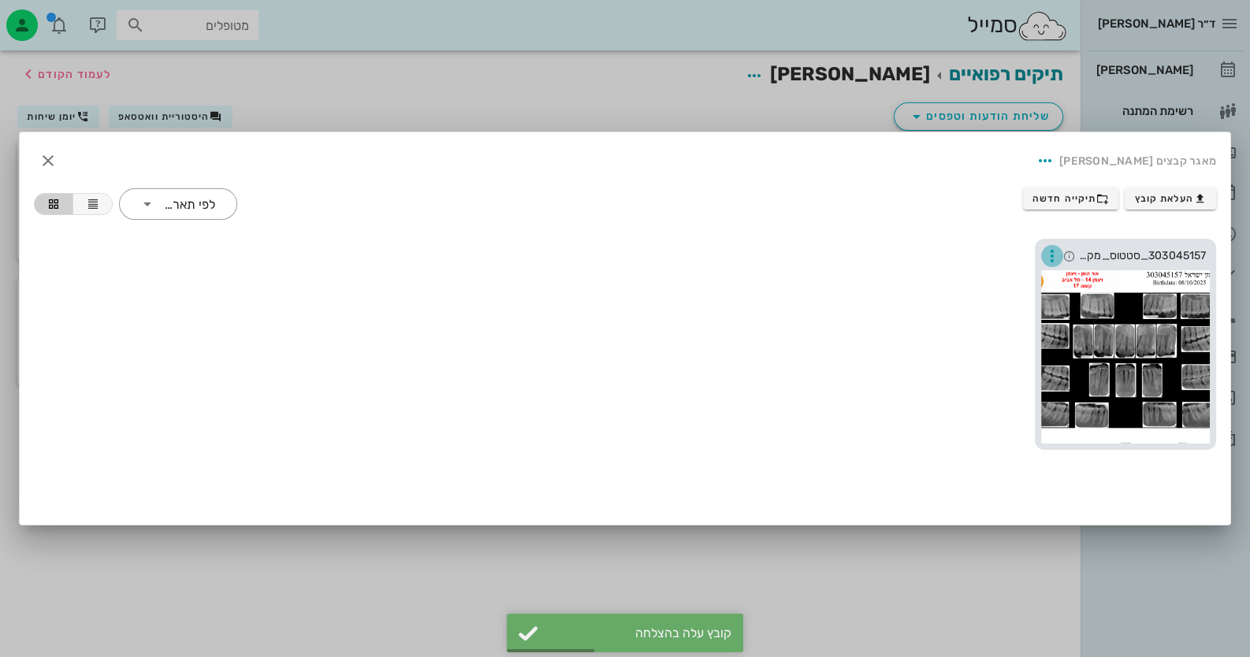
click at [1050, 250] on icon "button" at bounding box center [1052, 256] width 19 height 19
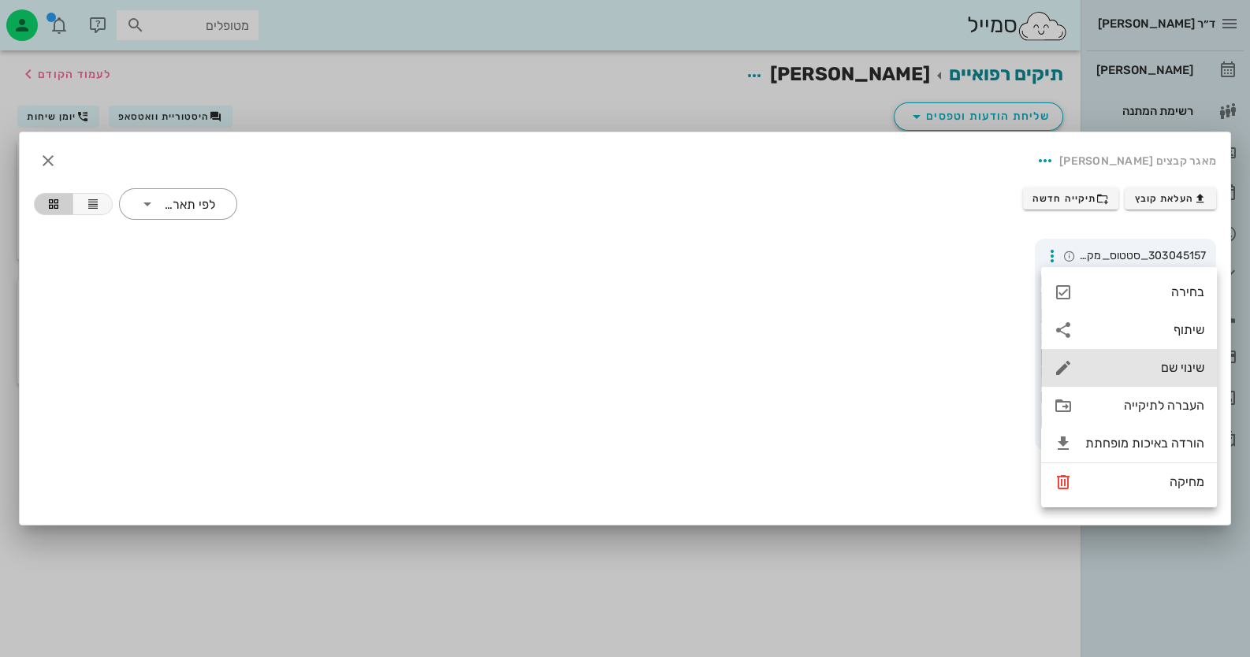
click at [1181, 370] on div "שינוי שם" at bounding box center [1144, 367] width 119 height 15
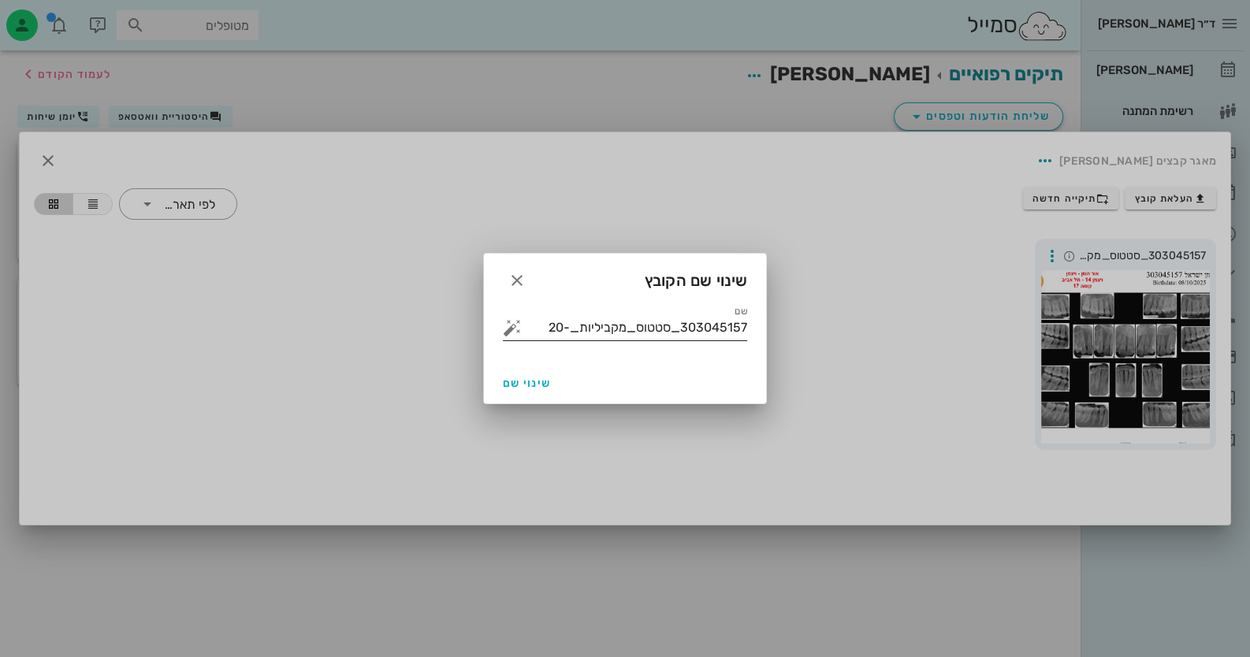
click at [512, 330] on button "button" at bounding box center [512, 327] width 19 height 19
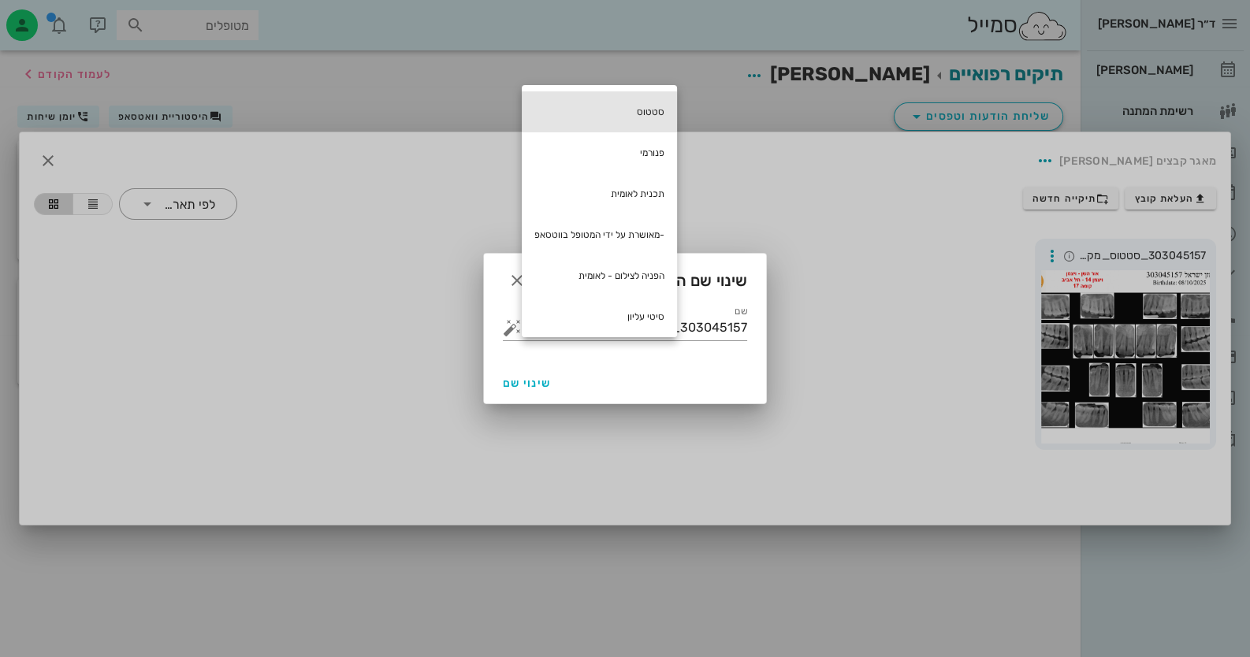
click at [674, 102] on div "סטטוס" at bounding box center [599, 111] width 155 height 41
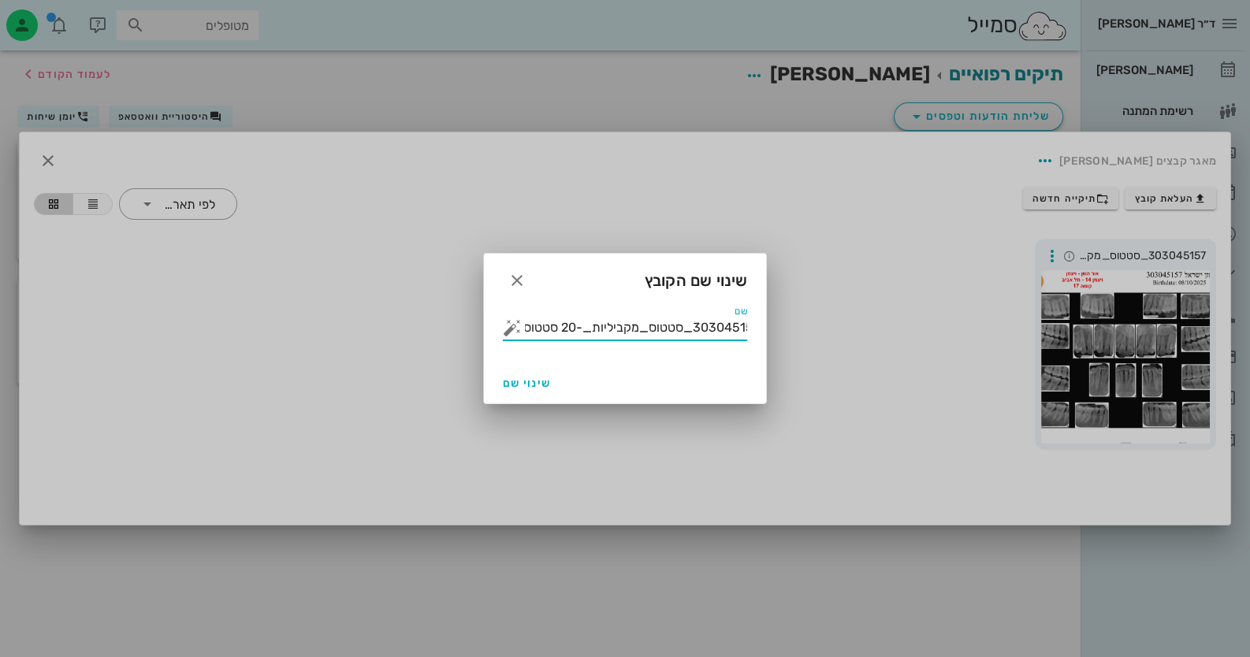
scroll to position [0, 0]
drag, startPoint x: 560, startPoint y: 326, endPoint x: 1217, endPoint y: 325, distance: 657.3
click at [1215, 325] on div "ד״ר חיה מאיר יומן מרפאה רשימת המתנה תיקים רפואיים אישורי הגעה היסטוריית וואטסאפ…" at bounding box center [625, 328] width 1250 height 657
type input "סטטוס"
click at [518, 378] on span "שינוי שם" at bounding box center [527, 383] width 48 height 13
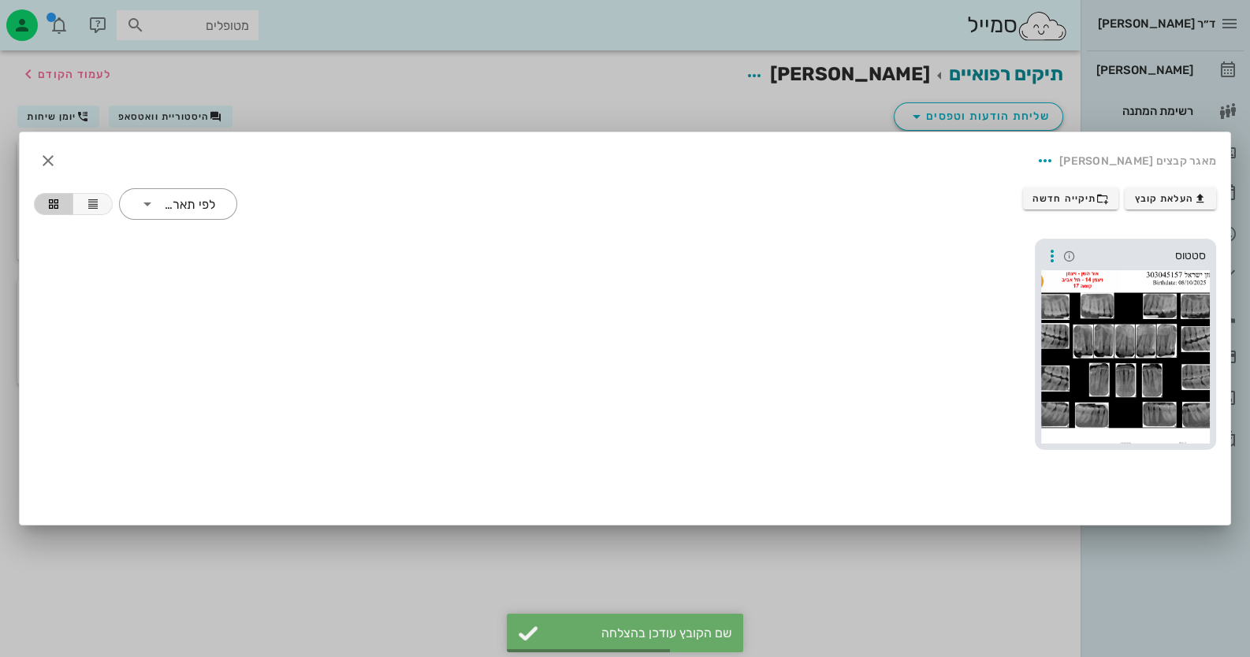
click at [1127, 275] on div at bounding box center [1125, 356] width 169 height 173
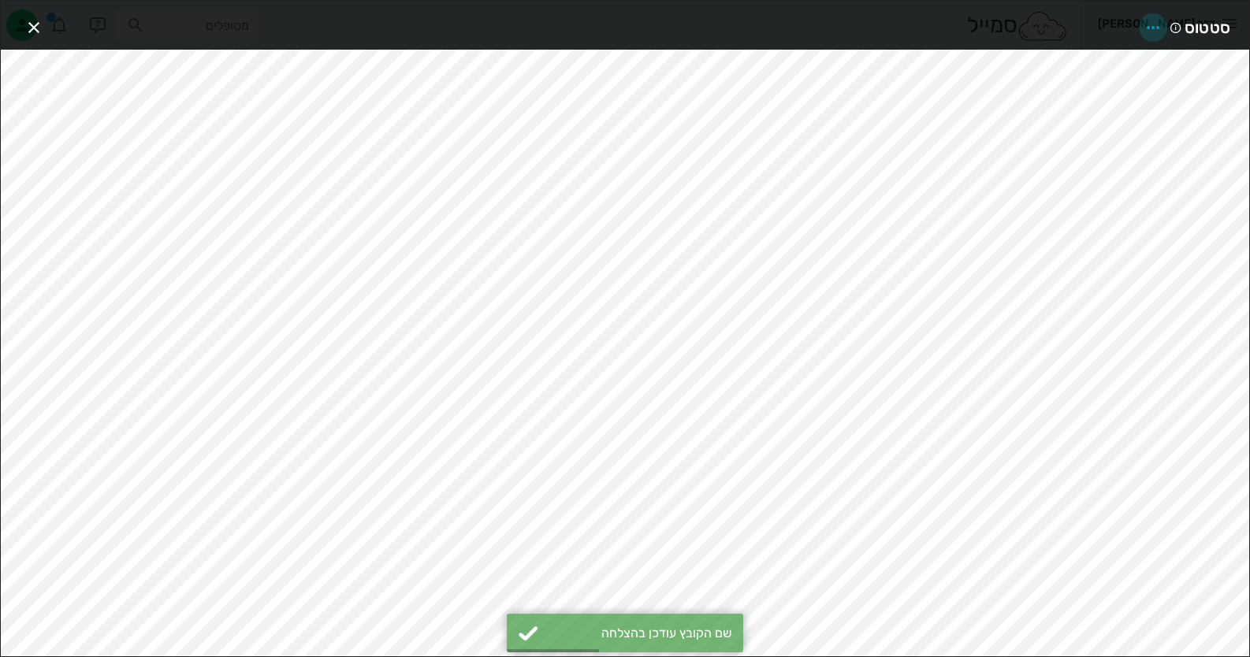
click at [1157, 25] on icon "button" at bounding box center [1153, 27] width 19 height 19
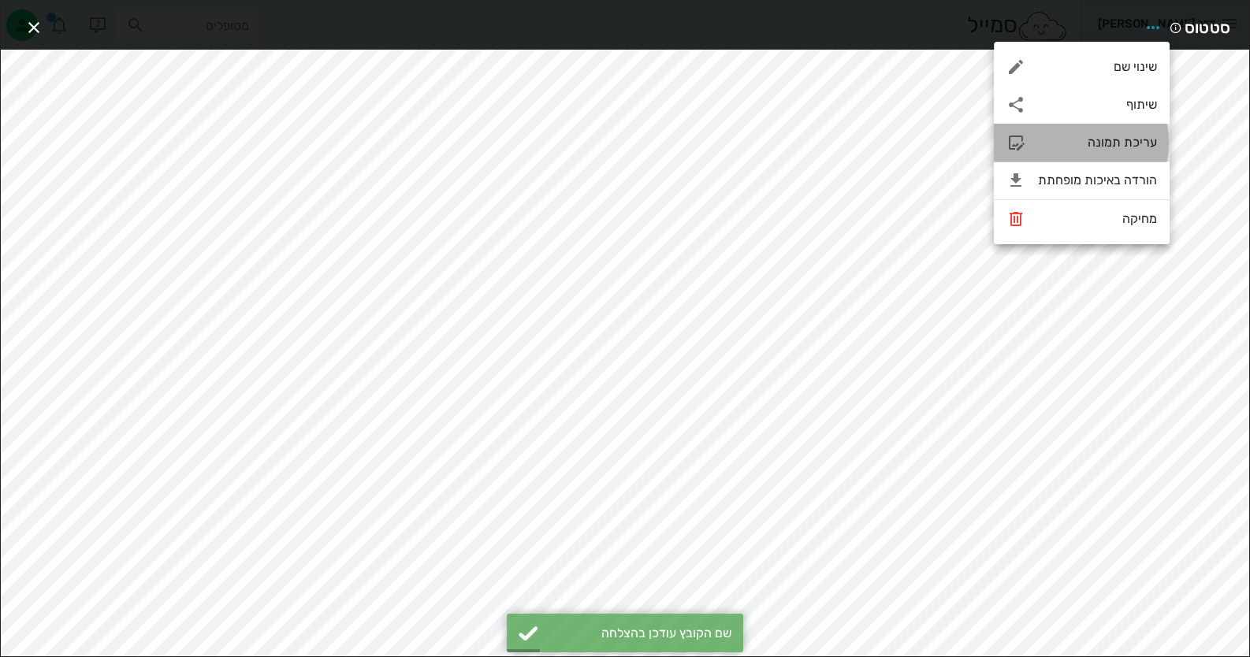
click at [1076, 154] on div "עריכת תמונה" at bounding box center [1082, 143] width 176 height 38
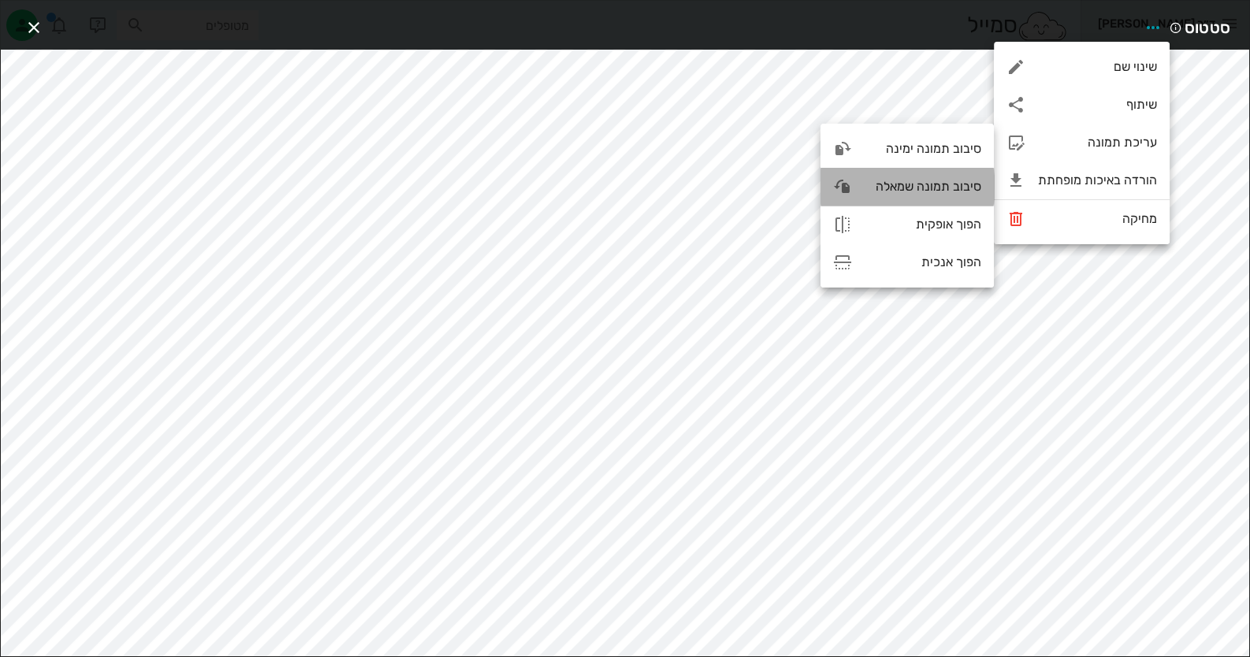
click at [935, 181] on div "סיבוב תמונה שמאלה" at bounding box center [923, 186] width 117 height 15
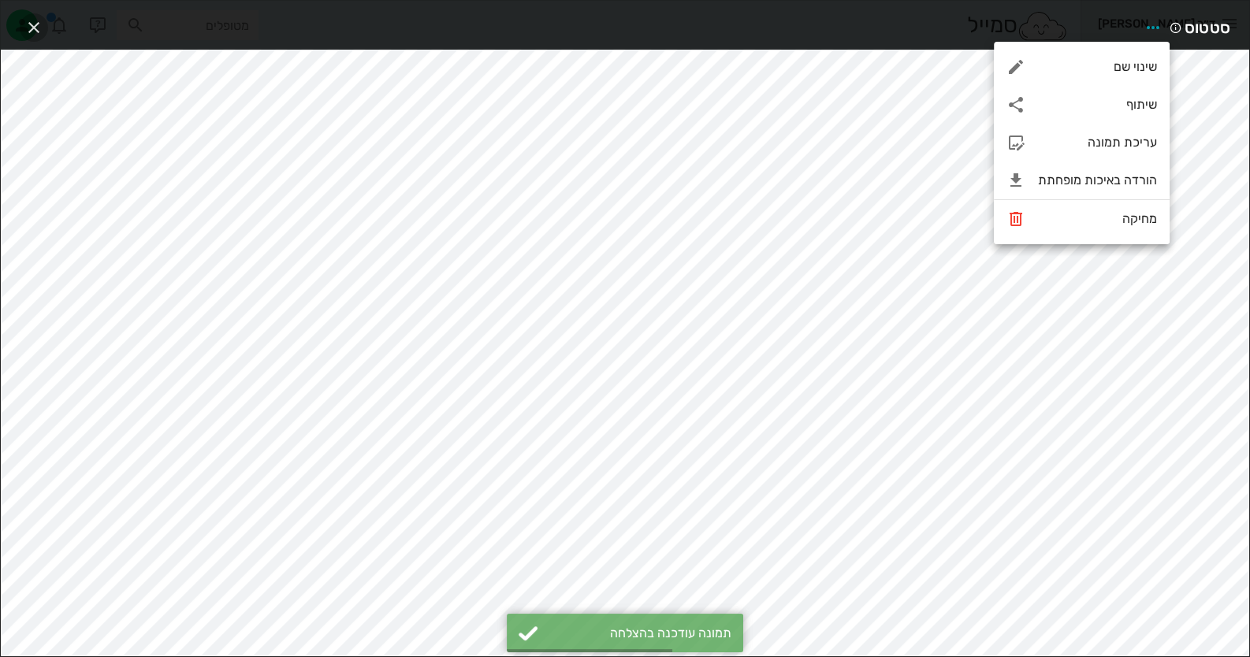
click at [37, 32] on icon "button" at bounding box center [33, 27] width 19 height 19
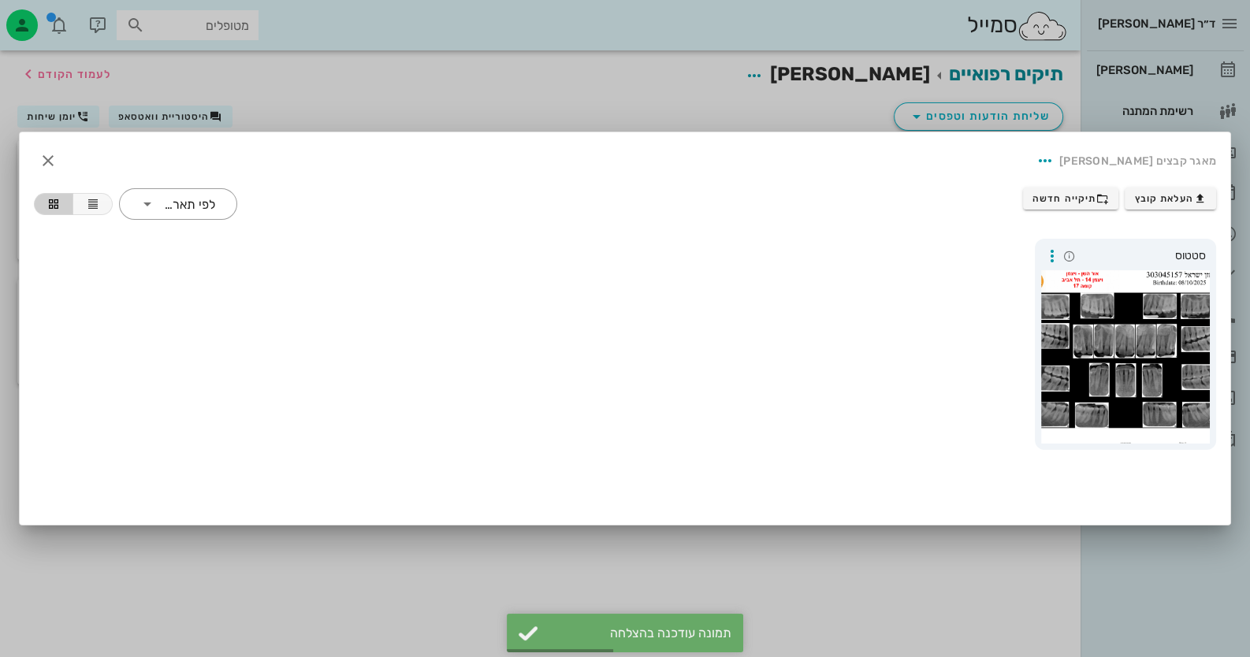
click at [32, 149] on div "מאגר קבצים ישראל חזן" at bounding box center [624, 161] width 1207 height 54
click at [39, 152] on icon "button" at bounding box center [48, 160] width 19 height 19
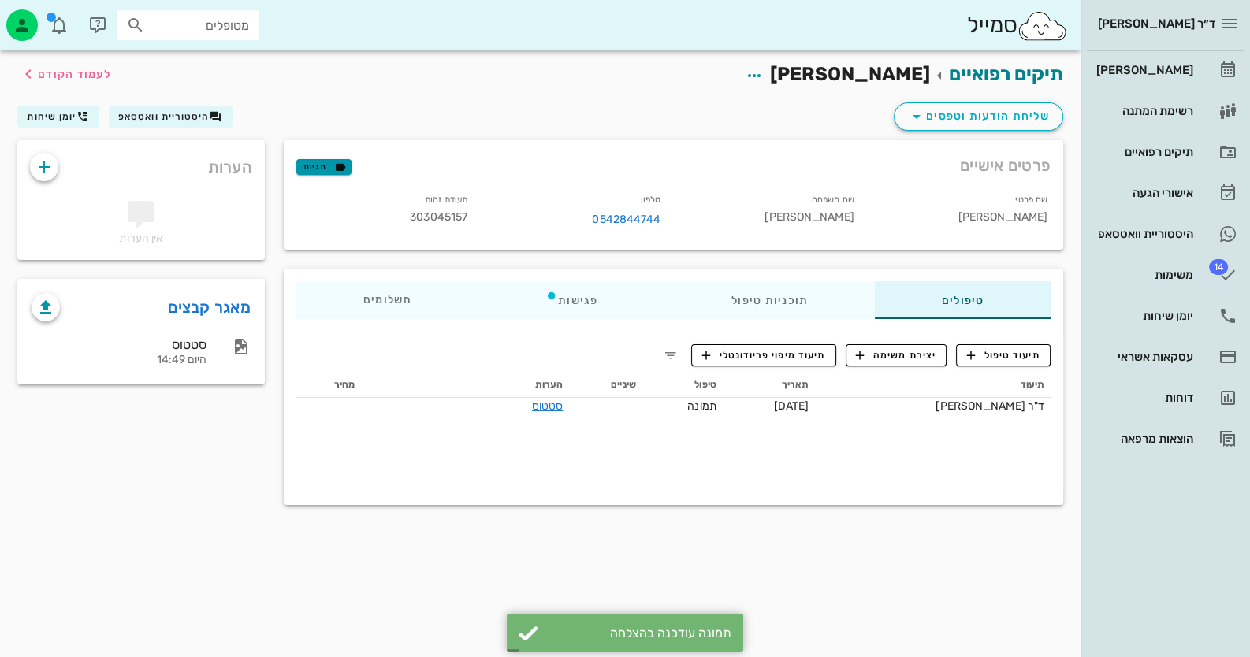
click at [319, 169] on span "תגיות" at bounding box center [323, 167] width 41 height 14
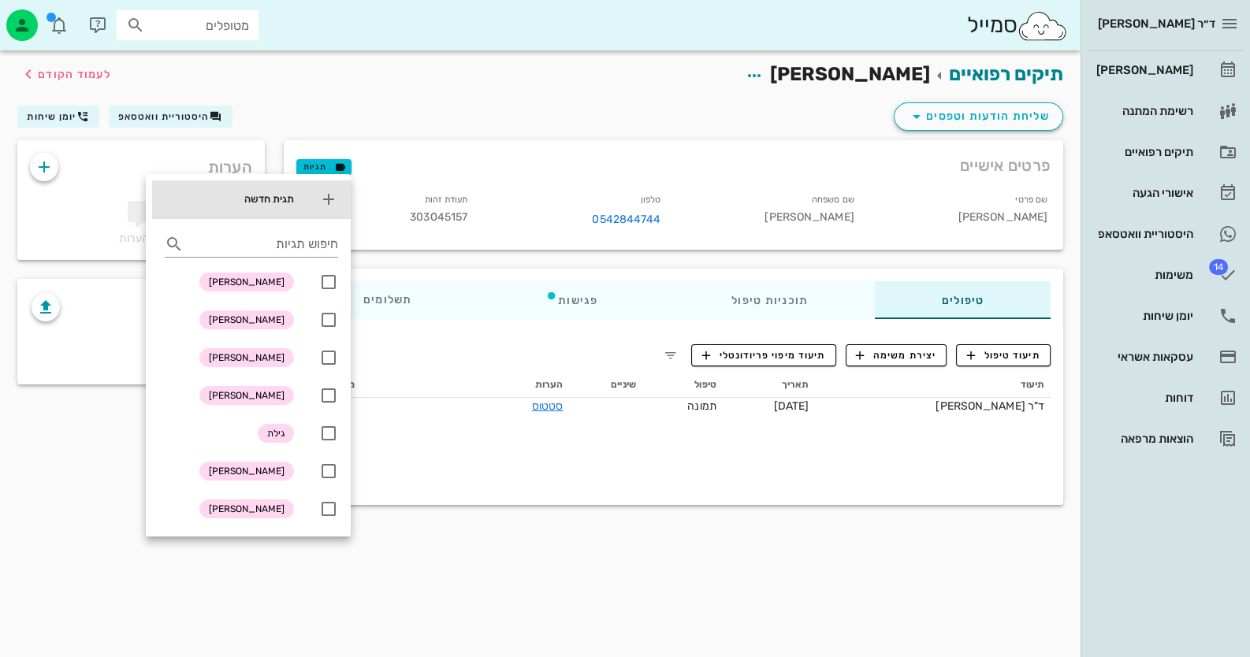
click at [330, 199] on icon at bounding box center [328, 199] width 19 height 19
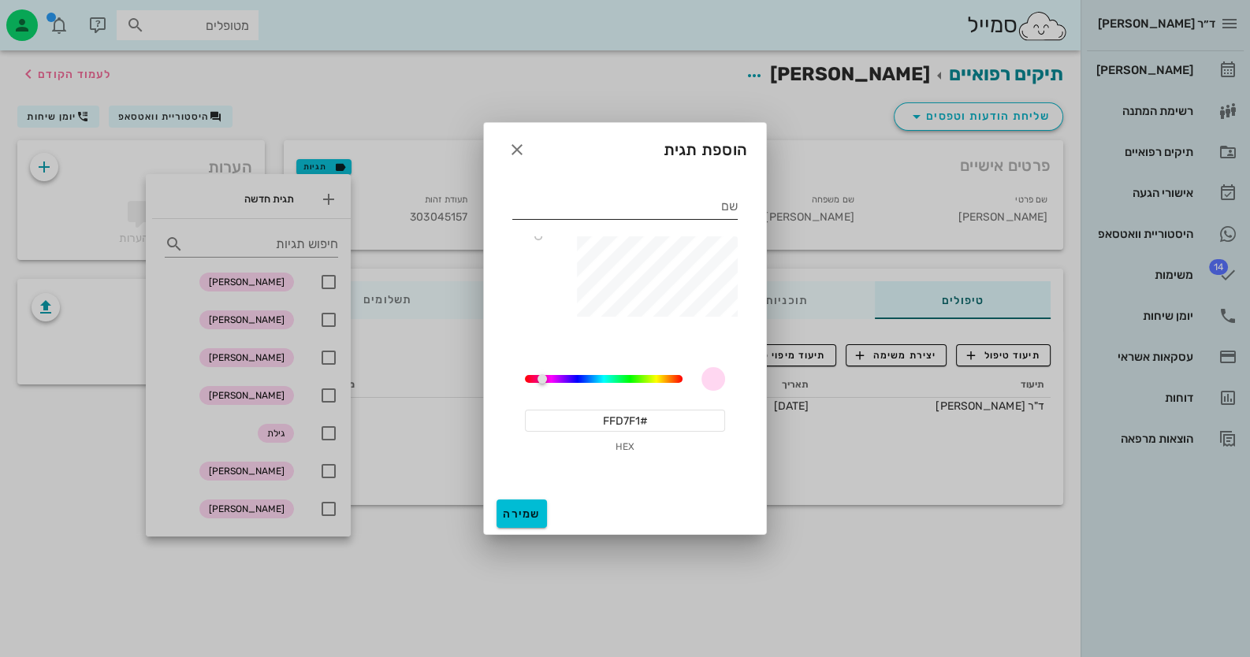
click at [714, 216] on input "שם" at bounding box center [624, 206] width 225 height 25
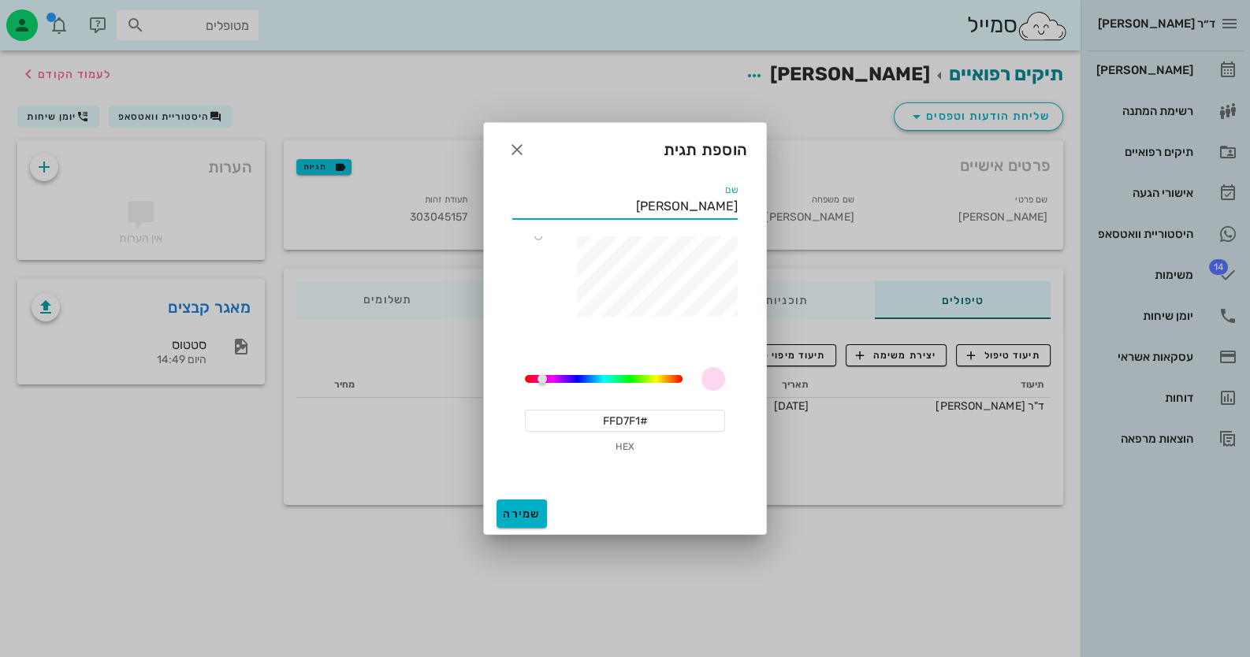
type input "חגי נדלר"
click at [534, 523] on button "שמירה" at bounding box center [521, 514] width 50 height 28
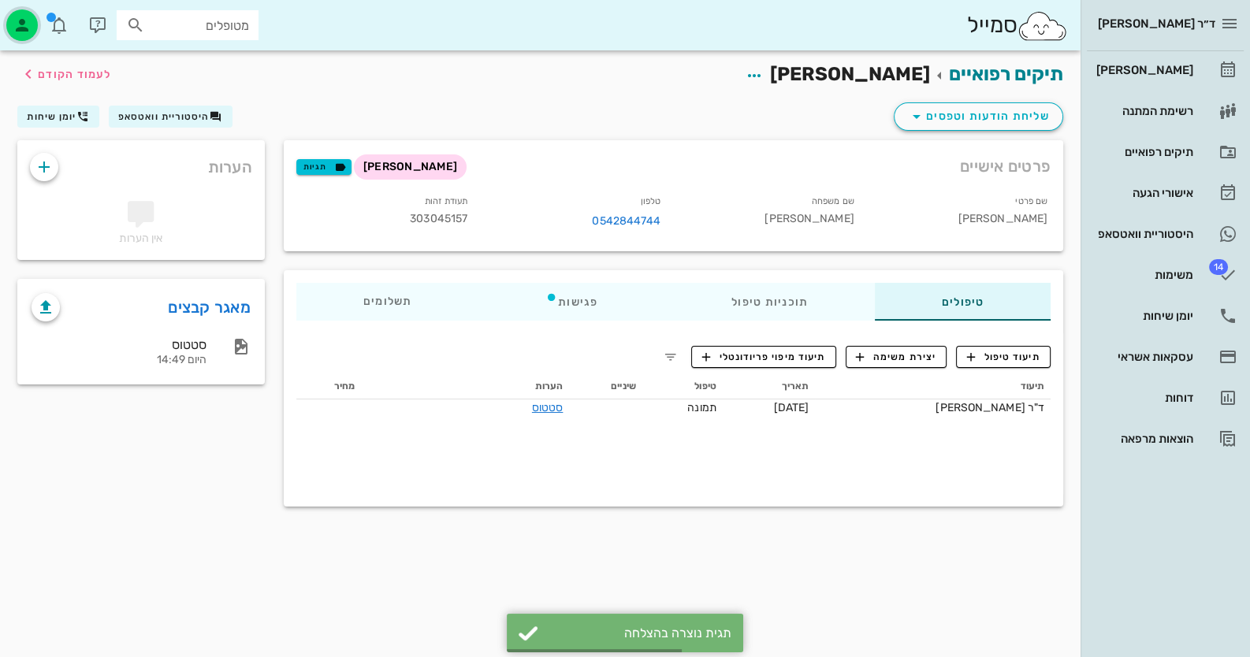
click at [21, 18] on icon "button" at bounding box center [22, 25] width 19 height 19
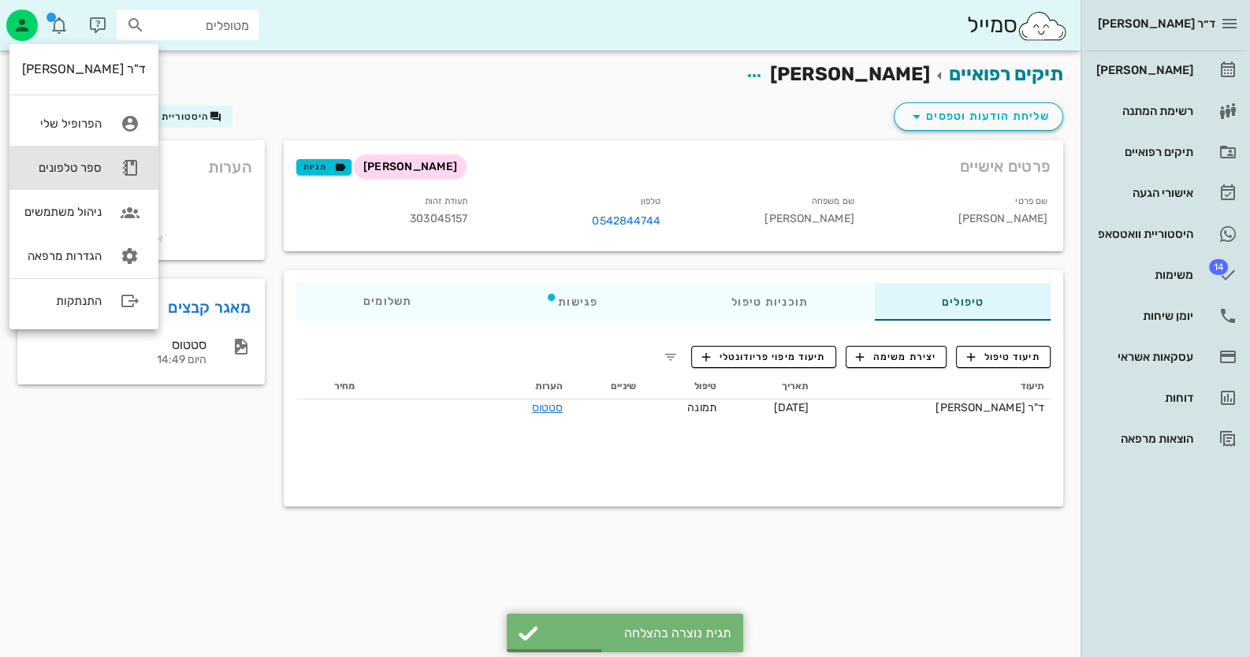
click at [97, 167] on div "ספר טלפונים" at bounding box center [62, 168] width 80 height 14
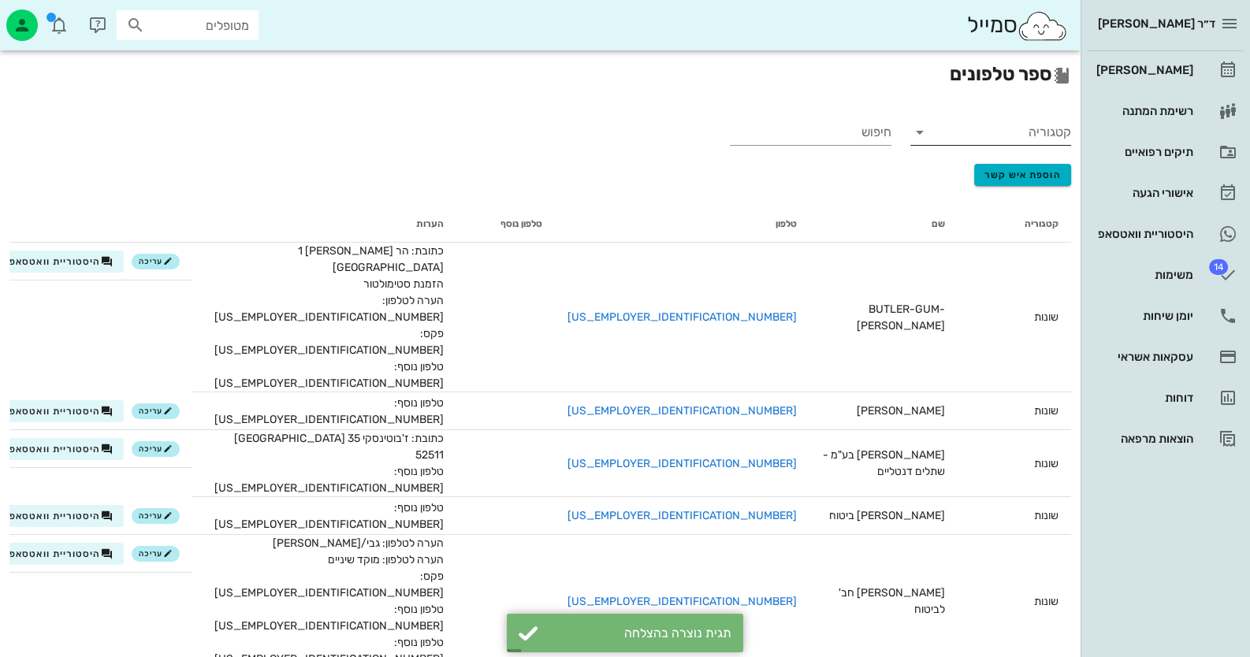
click at [1064, 137] on input "קטגוריה" at bounding box center [1003, 132] width 136 height 25
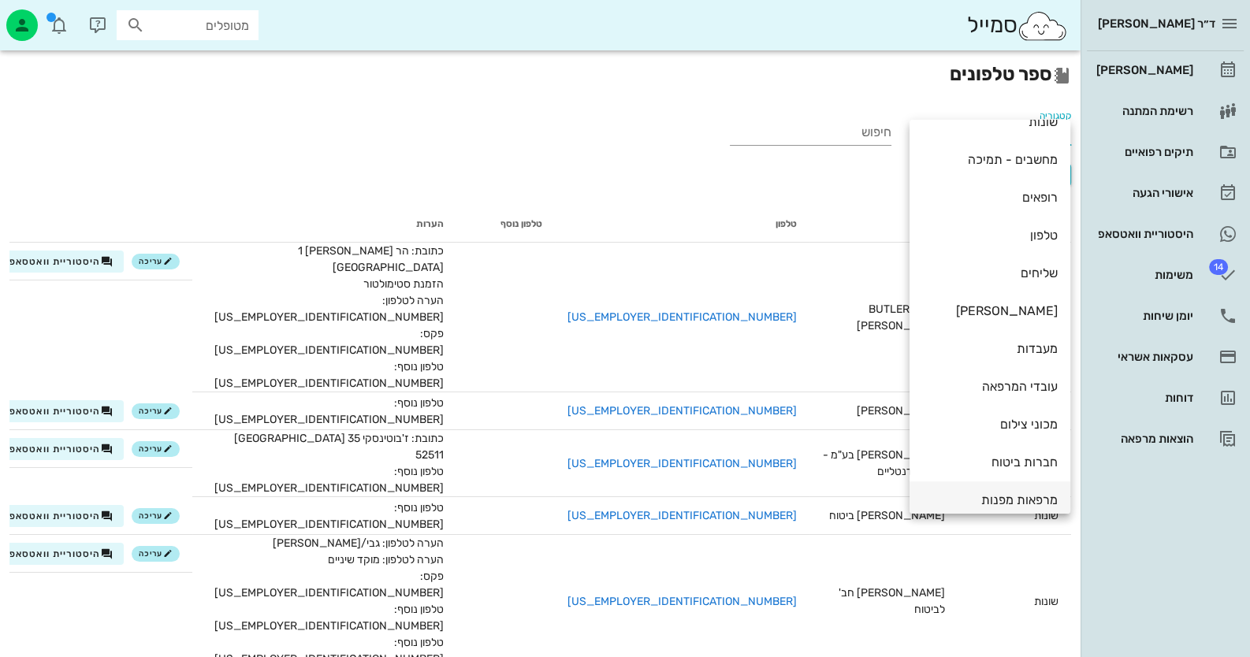
scroll to position [35, 0]
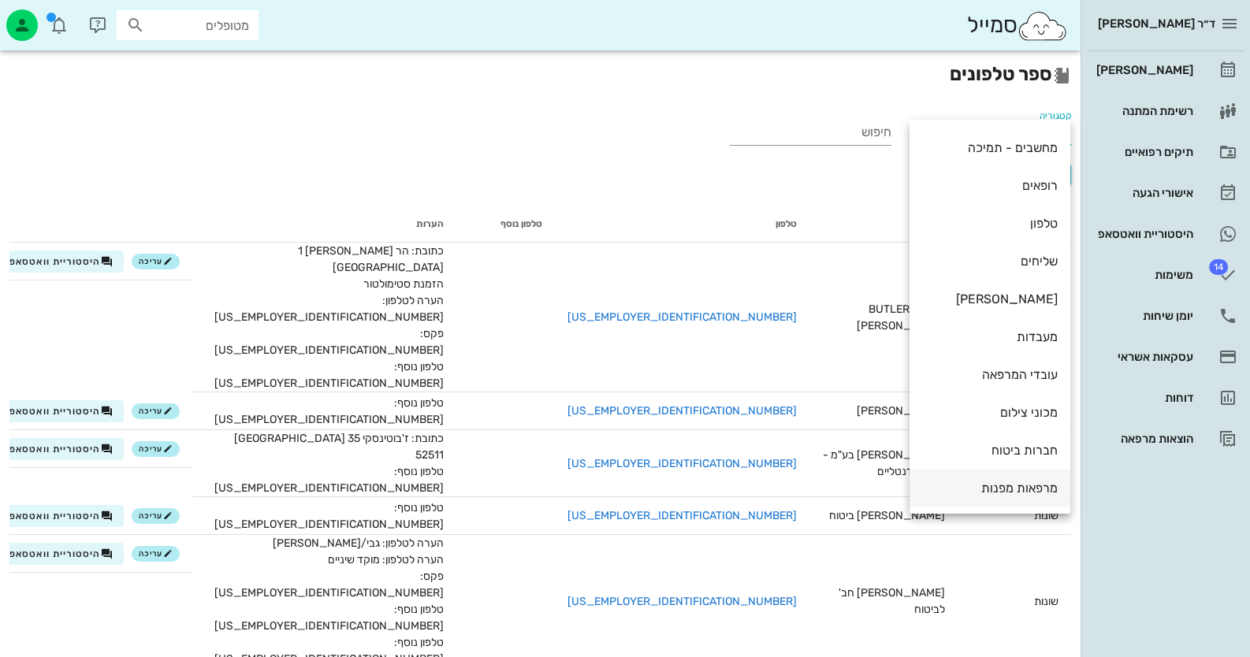
click at [1006, 485] on div "מרפאות מפנות" at bounding box center [990, 488] width 136 height 15
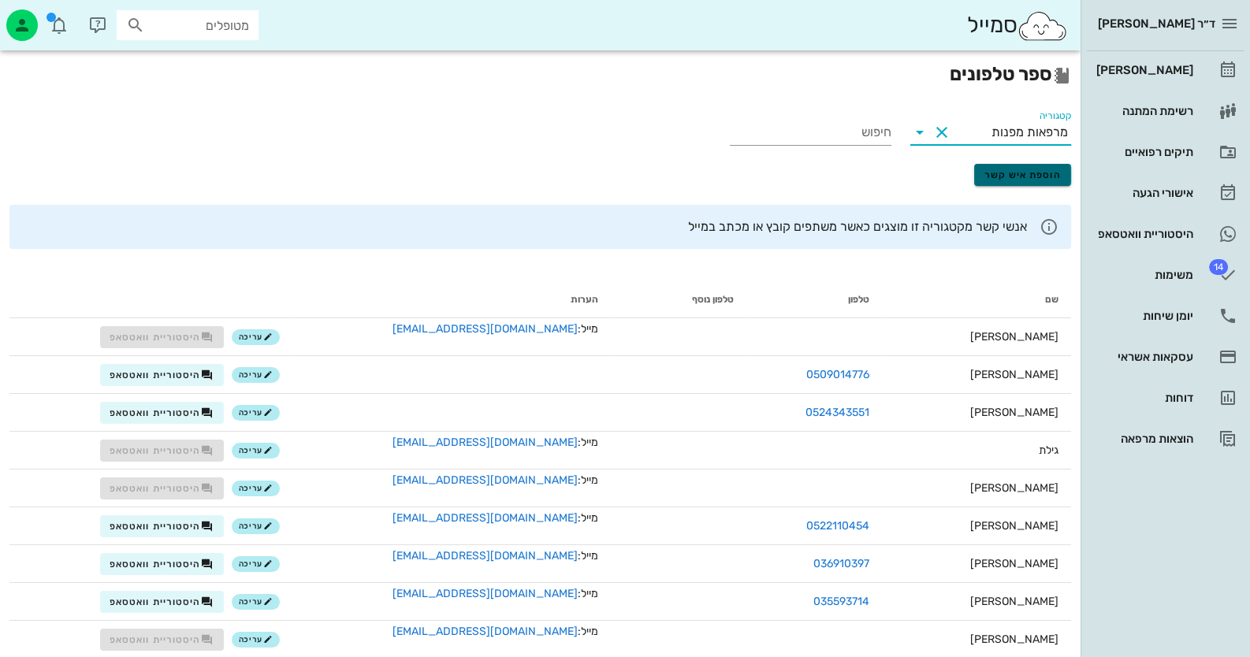
click at [1014, 180] on span "הוספת איש קשר" at bounding box center [1022, 174] width 77 height 11
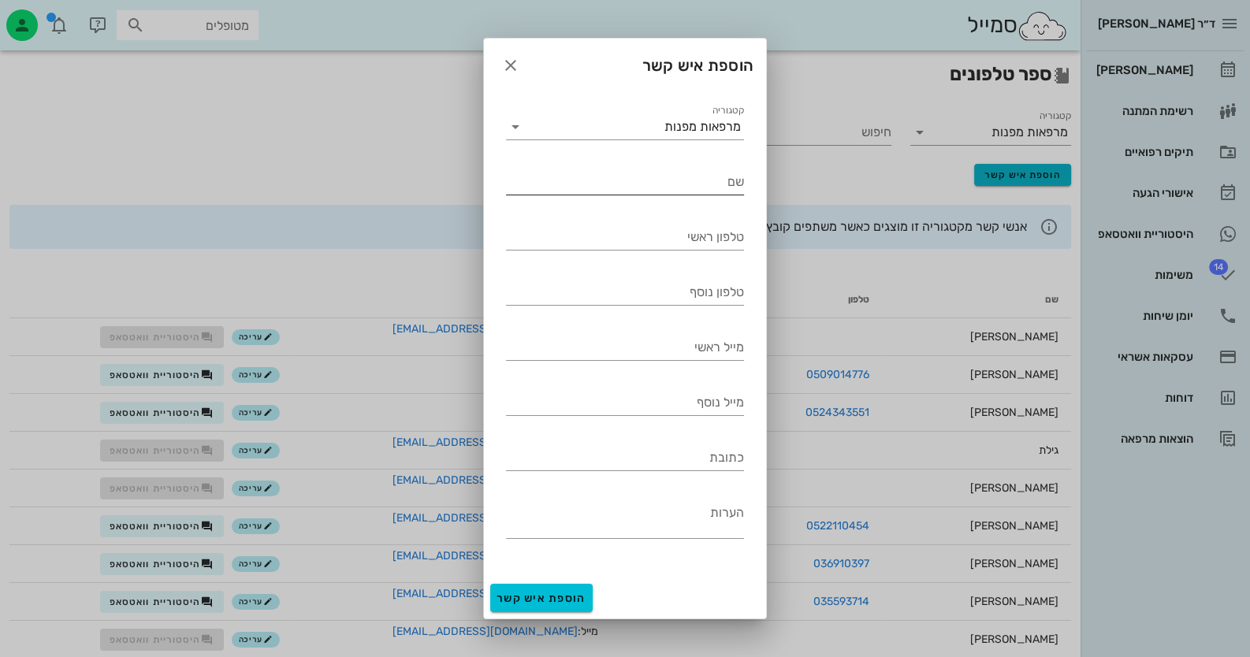
click at [727, 192] on input "שם" at bounding box center [625, 181] width 238 height 25
type input "נדלר חגי"
click at [725, 342] on div "מייל ראשי" at bounding box center [625, 347] width 238 height 25
type input "nadlerh@gmail.com"
click at [707, 238] on input "טלפון ראשי" at bounding box center [625, 237] width 238 height 25
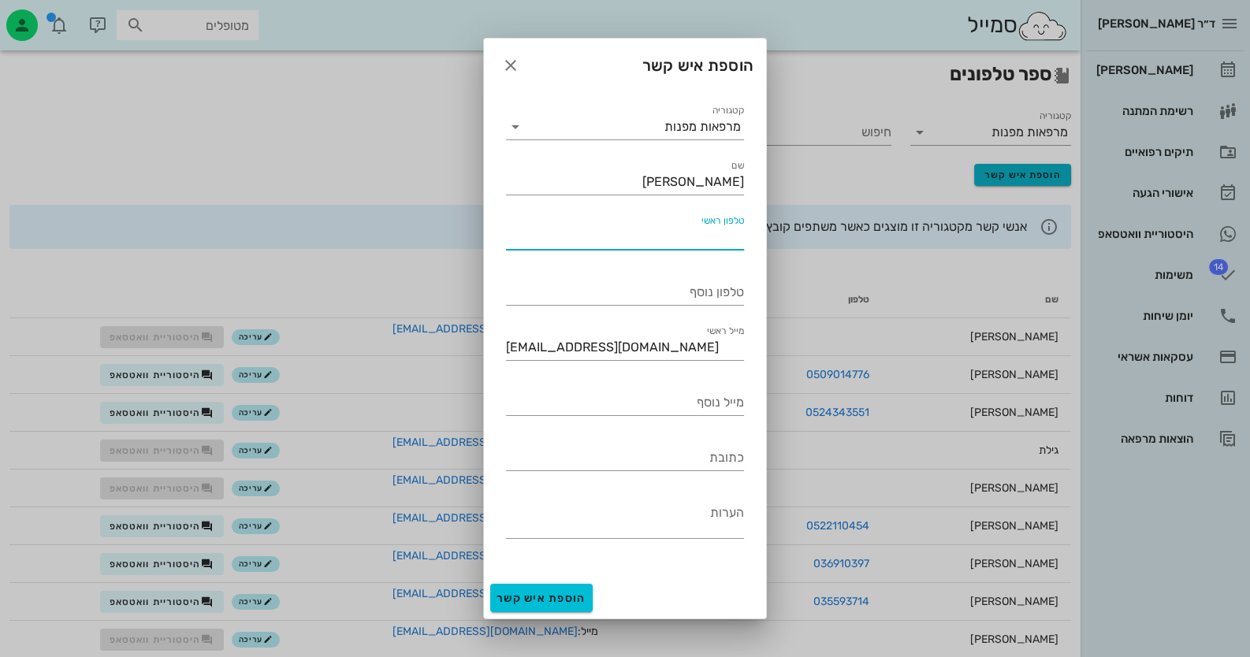
paste input "3-5244733"
drag, startPoint x: 675, startPoint y: 234, endPoint x: 691, endPoint y: 233, distance: 16.6
click at [691, 233] on input "3-5244733" at bounding box center [625, 237] width 238 height 25
type input "035244733"
click at [720, 452] on div "כתובת" at bounding box center [625, 457] width 238 height 25
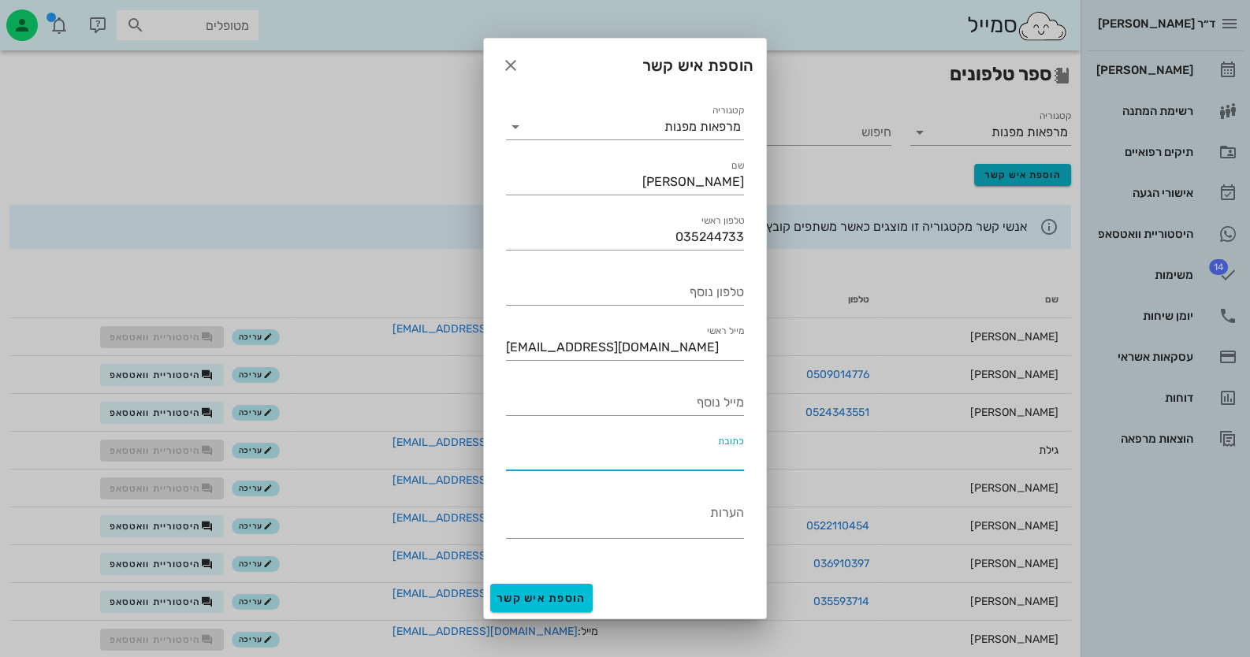
type input "p"
type input "פרישמן 69 תל אביב"
click at [578, 592] on span "הוספת איש קשר" at bounding box center [541, 598] width 90 height 13
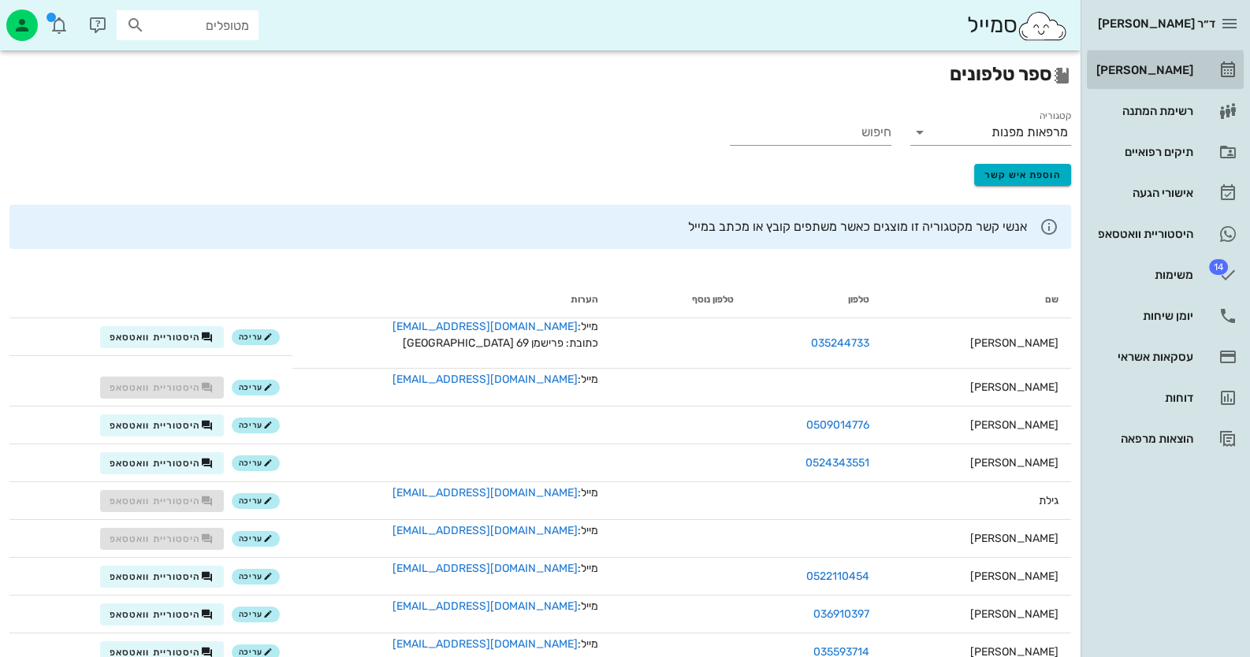
click at [1216, 58] on link "[PERSON_NAME]" at bounding box center [1165, 70] width 157 height 38
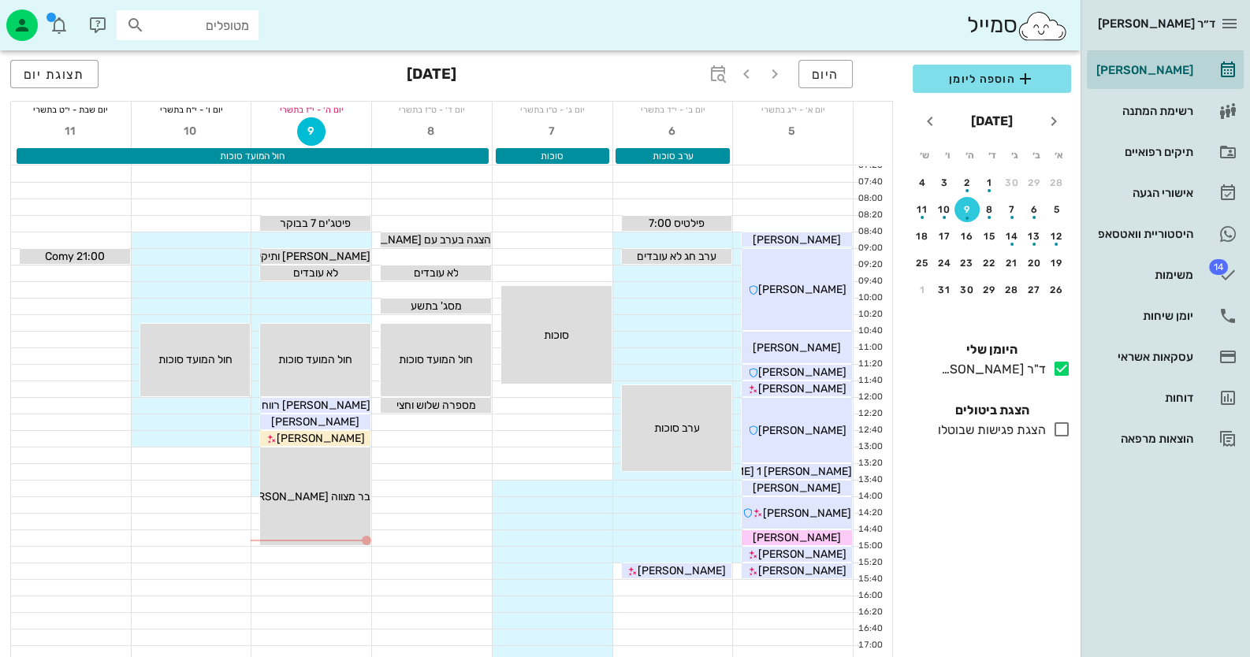
click at [175, 13] on div "מטופלים" at bounding box center [188, 25] width 142 height 30
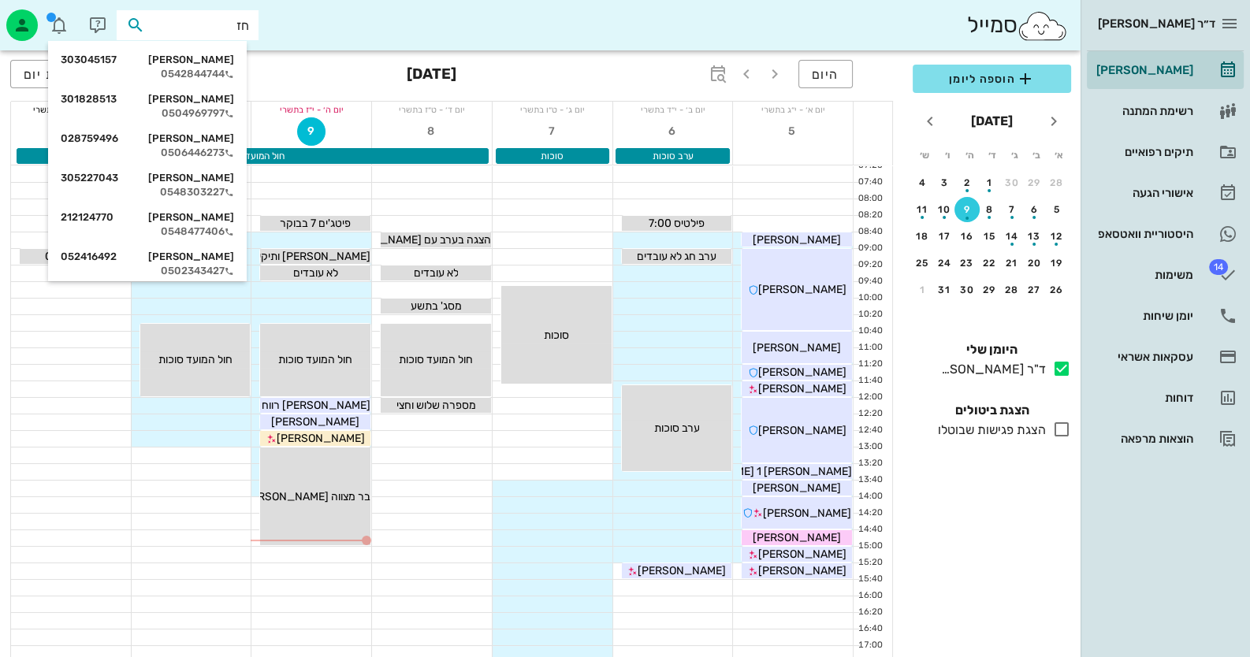
type input "חזן"
click at [137, 72] on div "0542844744" at bounding box center [147, 74] width 173 height 13
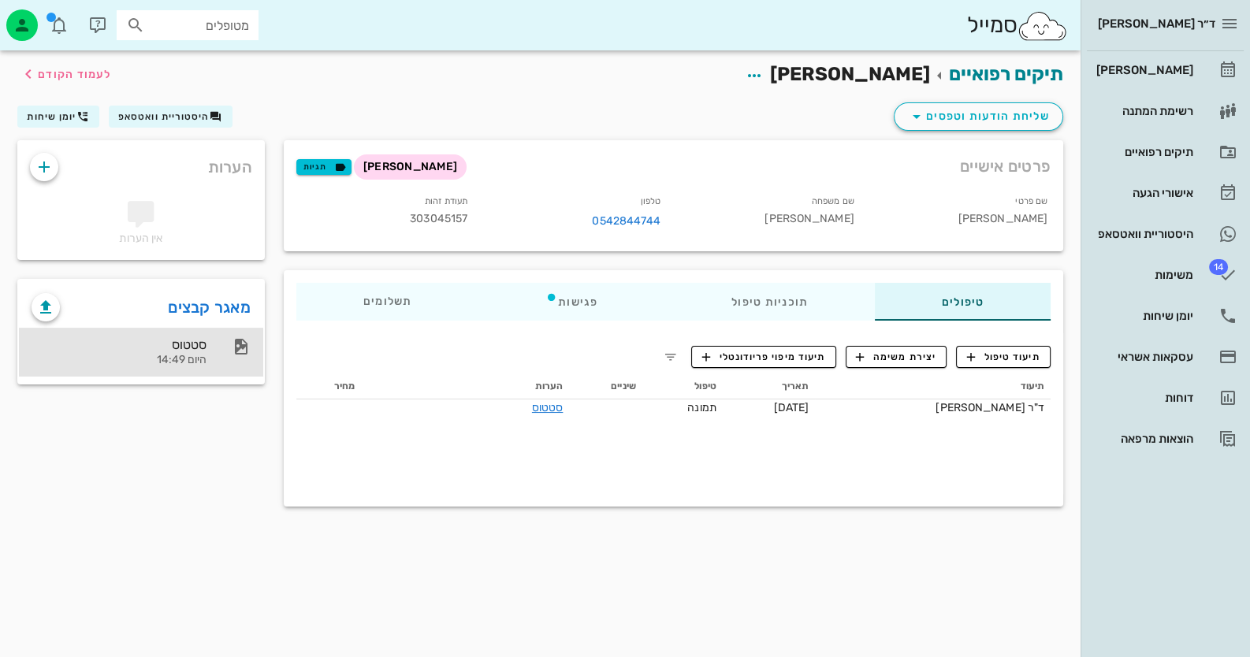
click at [218, 359] on div "סטטוס היום 14:49" at bounding box center [141, 352] width 244 height 49
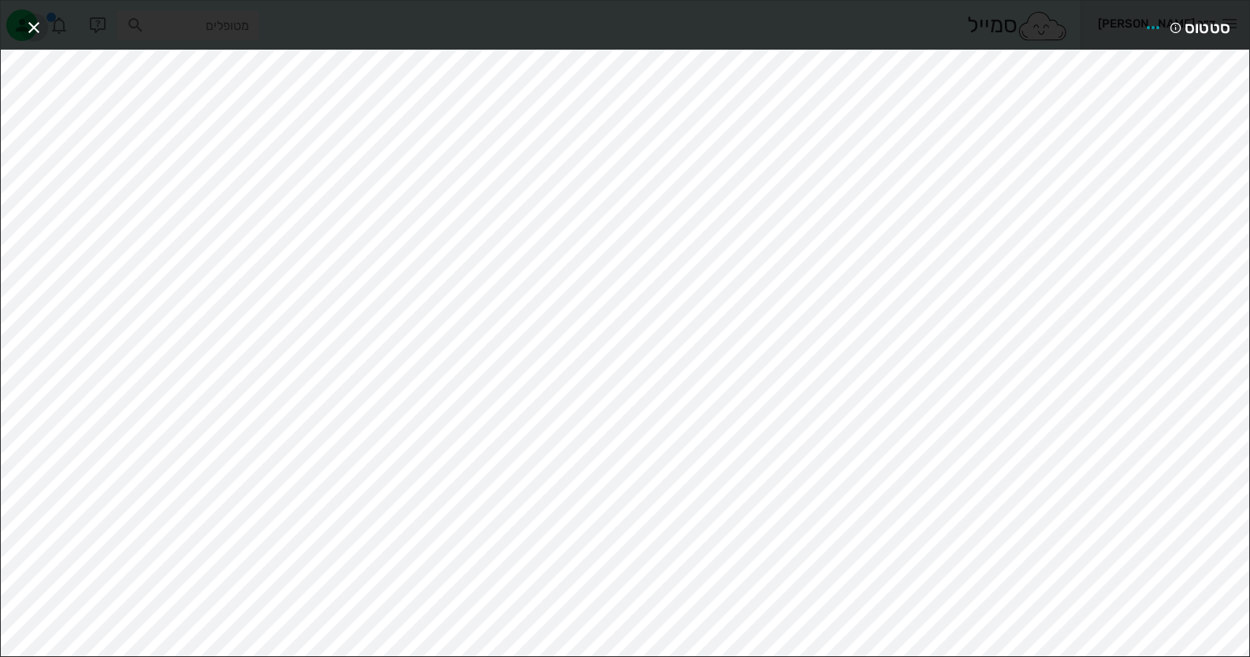
click at [35, 22] on icon "button" at bounding box center [33, 27] width 19 height 19
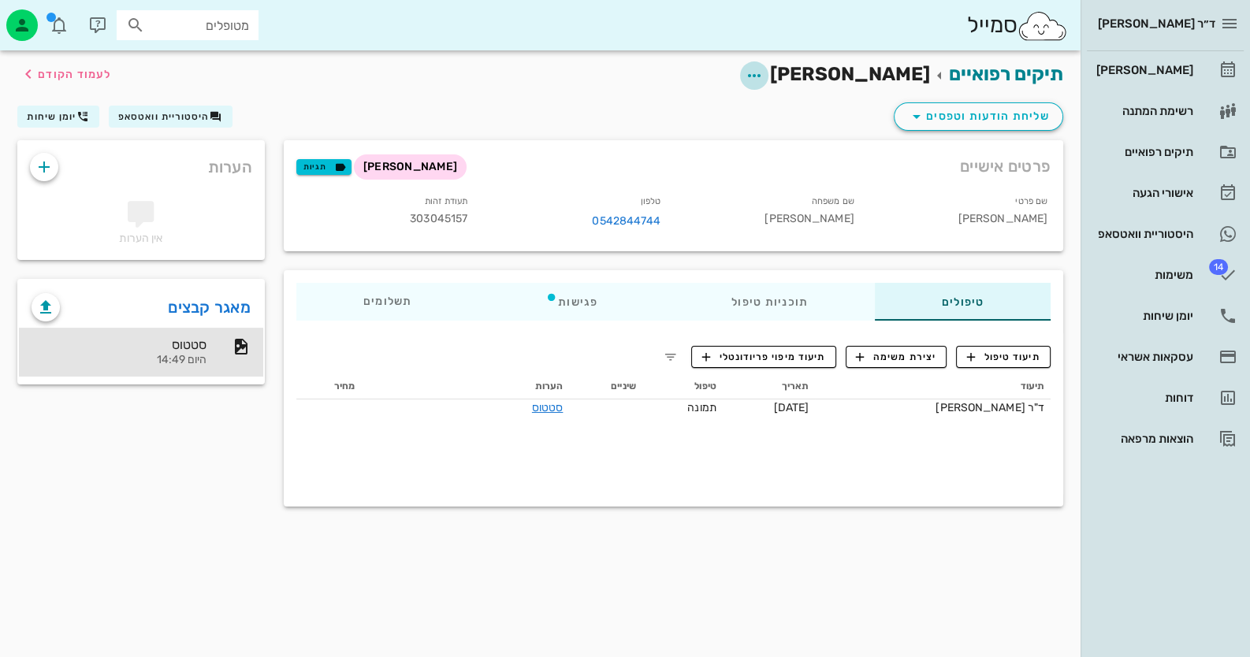
click at [768, 63] on button "button" at bounding box center [754, 75] width 28 height 28
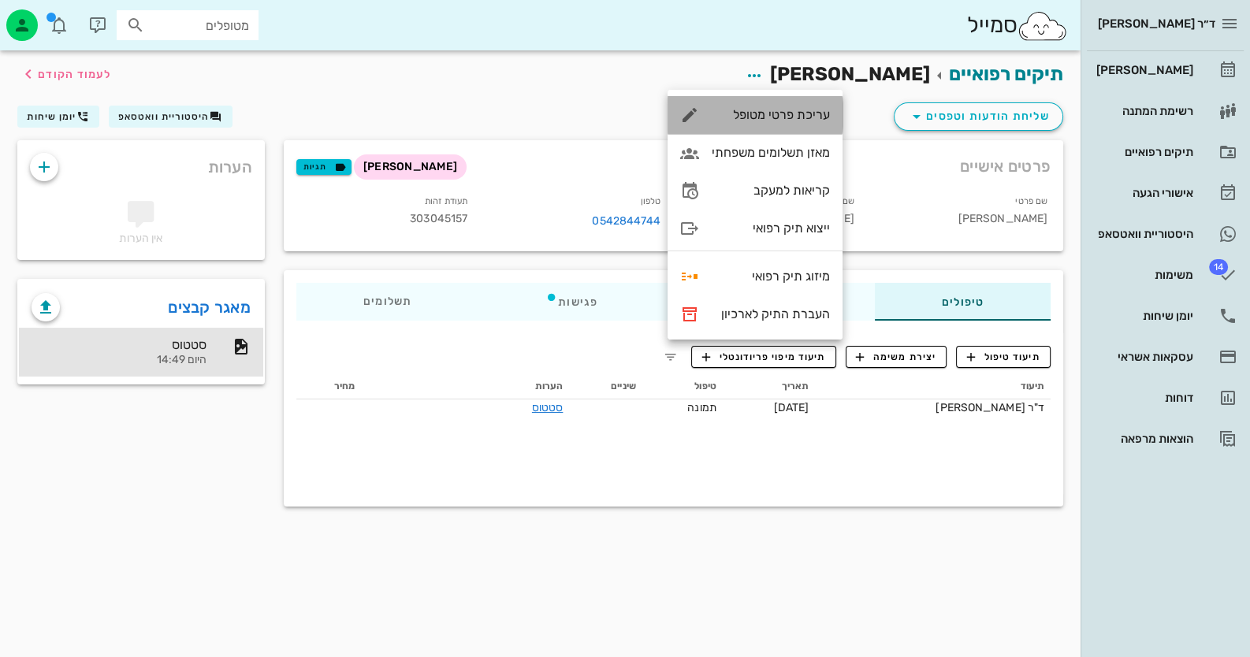
click at [809, 121] on div "עריכת פרטי מטופל" at bounding box center [771, 114] width 118 height 15
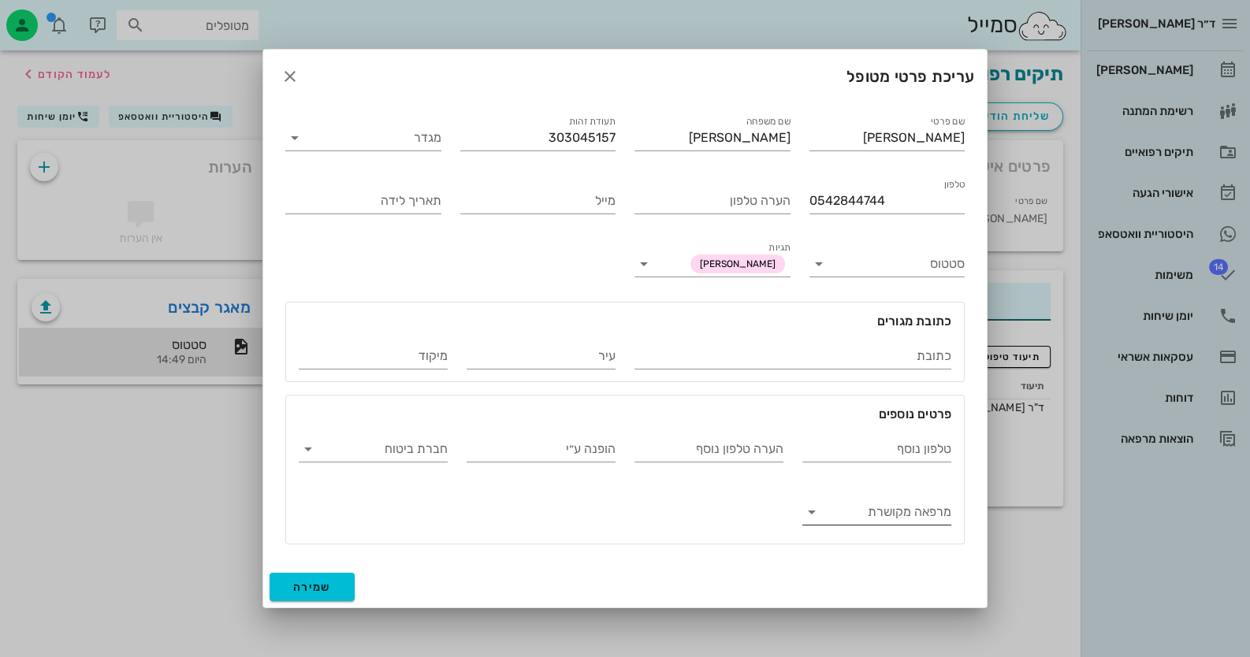
click at [908, 511] on input "מרפאה מקושרת" at bounding box center [889, 512] width 124 height 25
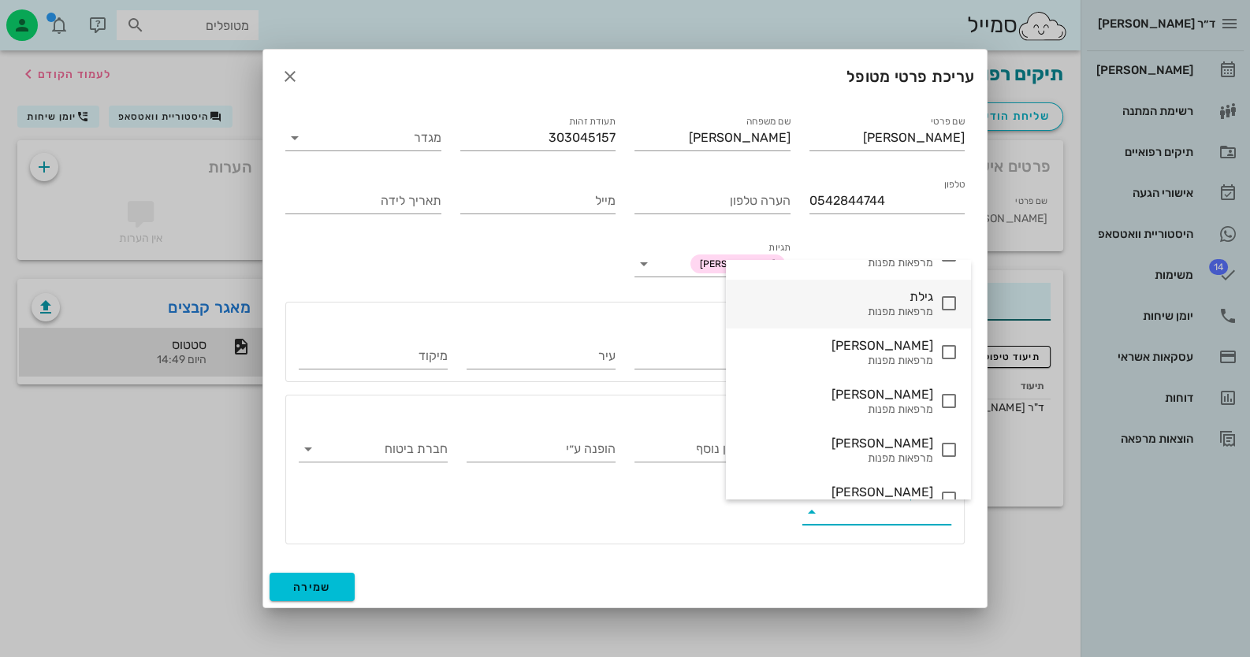
scroll to position [236, 0]
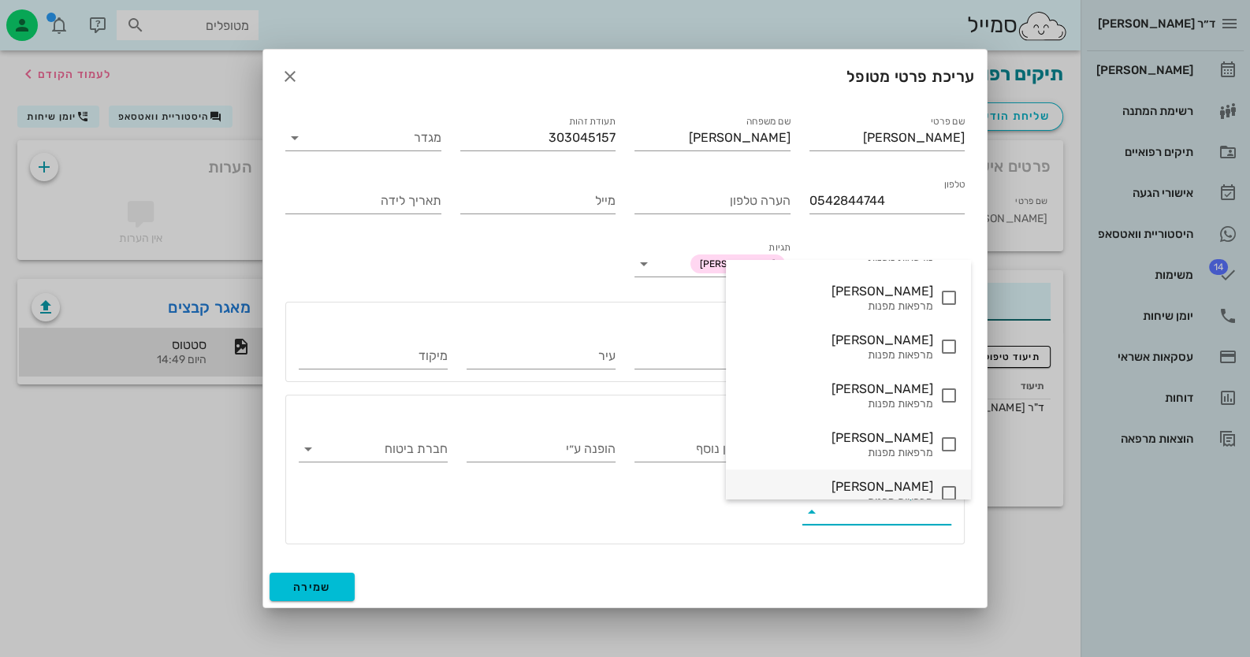
click at [939, 492] on icon at bounding box center [948, 493] width 19 height 19
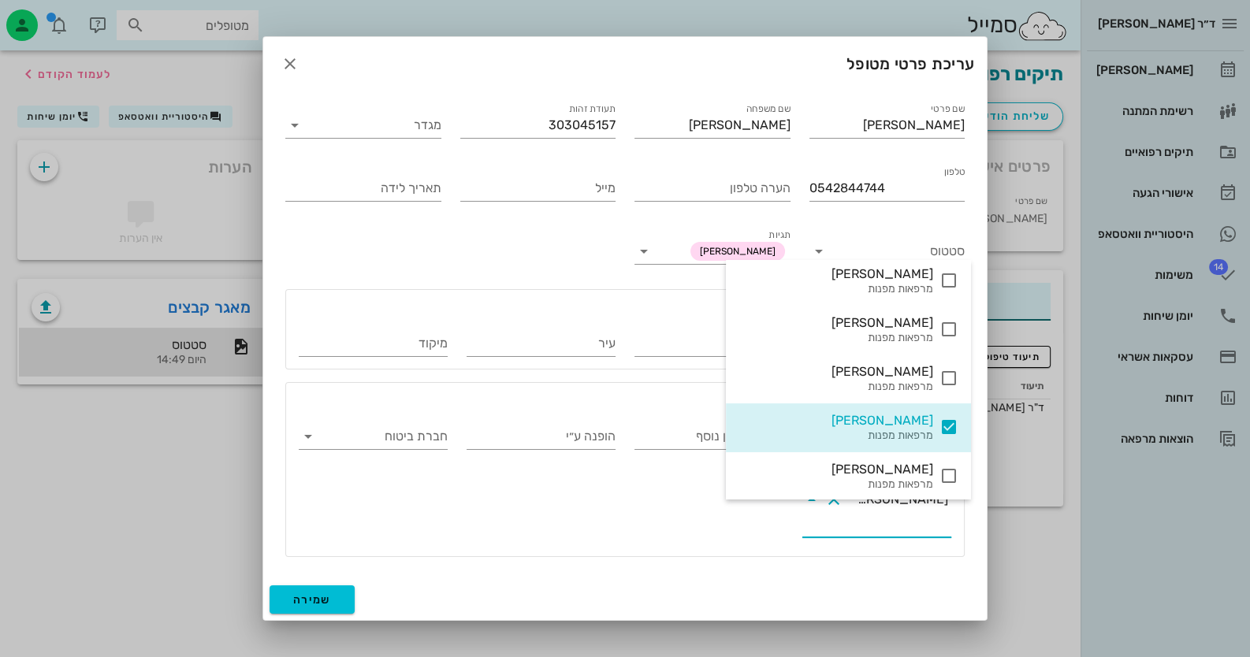
scroll to position [303, 0]
click at [304, 593] on button "שמירה" at bounding box center [312, 600] width 85 height 28
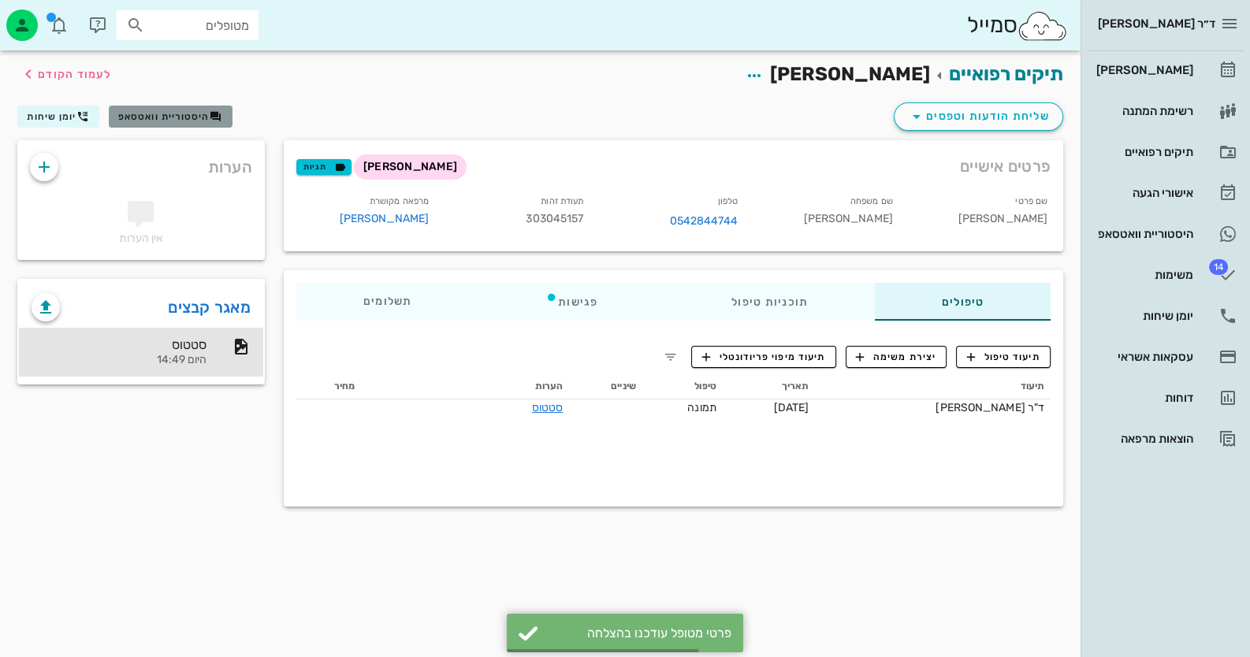
click at [168, 126] on button "היסטוריית וואטסאפ" at bounding box center [171, 117] width 124 height 22
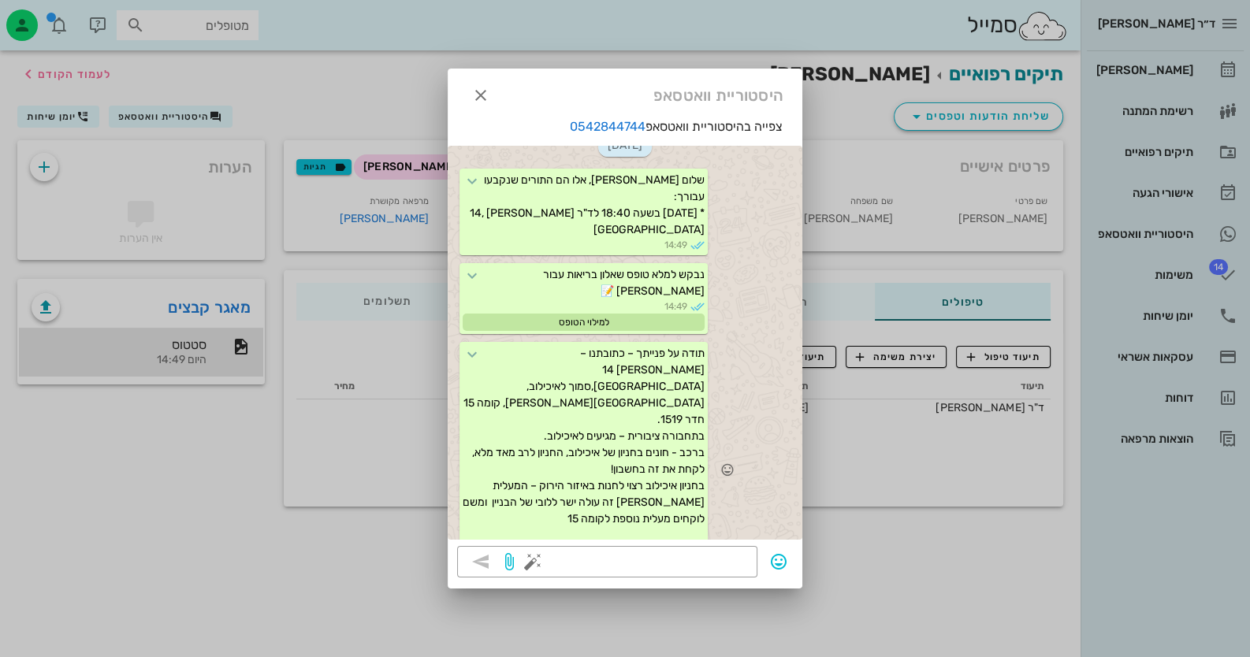
scroll to position [32, 0]
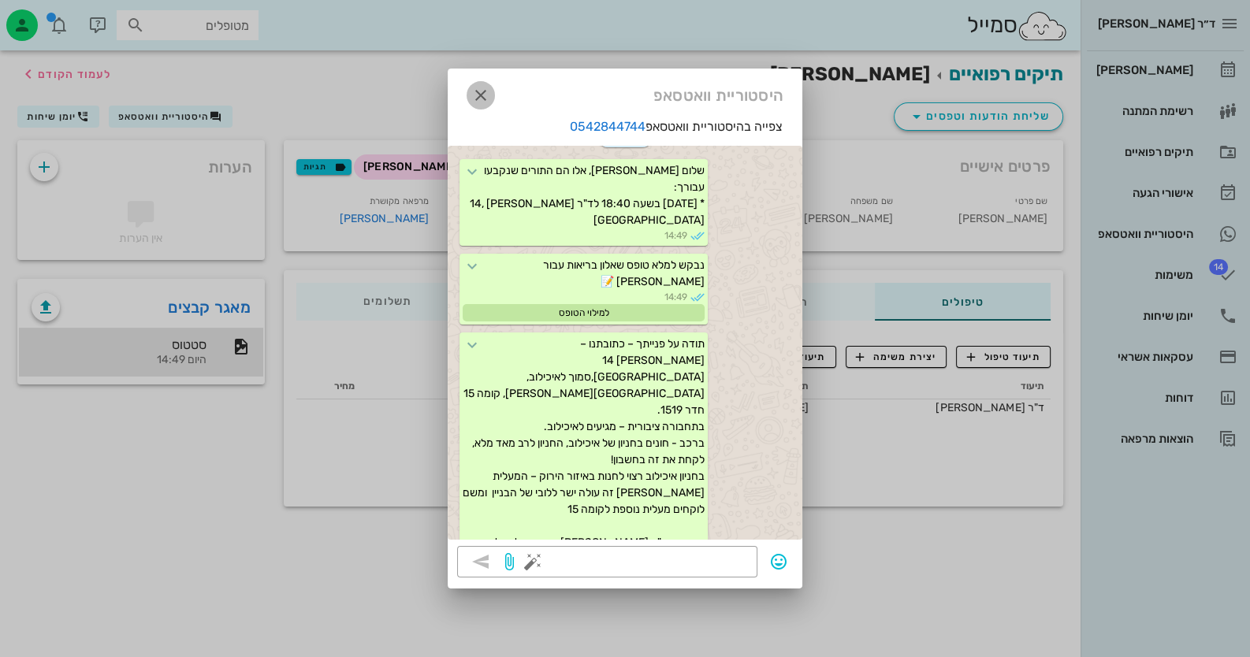
click at [478, 82] on button "button" at bounding box center [481, 95] width 28 height 28
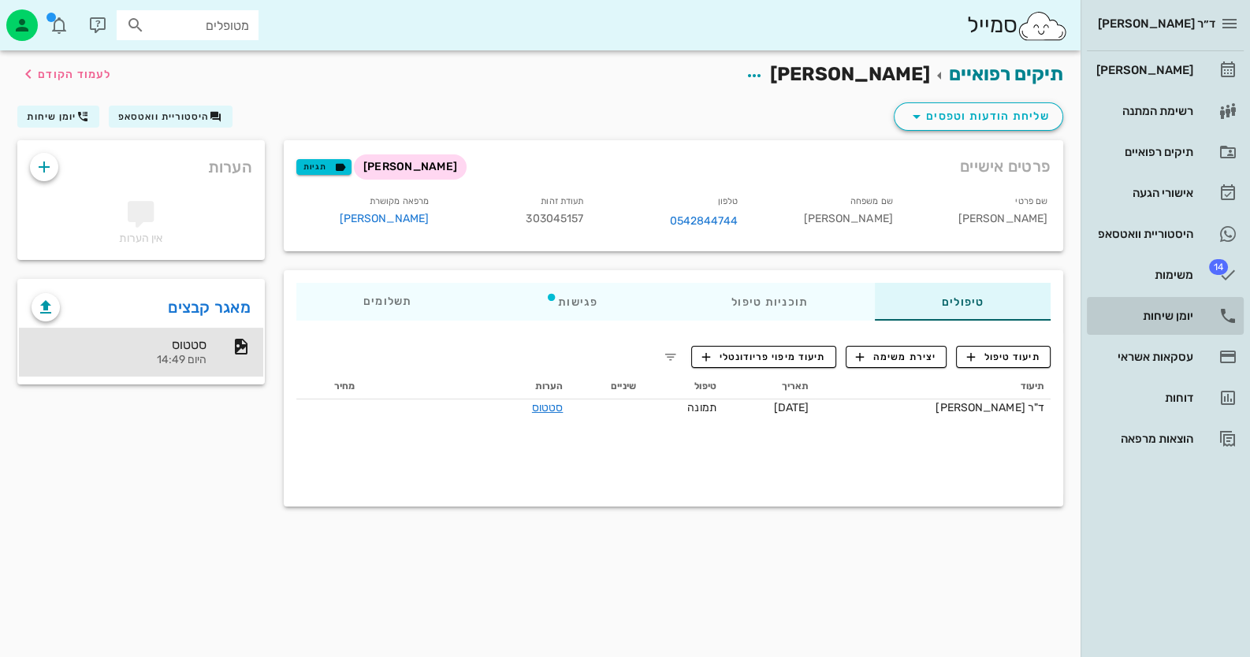
click at [1186, 300] on link "יומן שיחות" at bounding box center [1165, 316] width 157 height 38
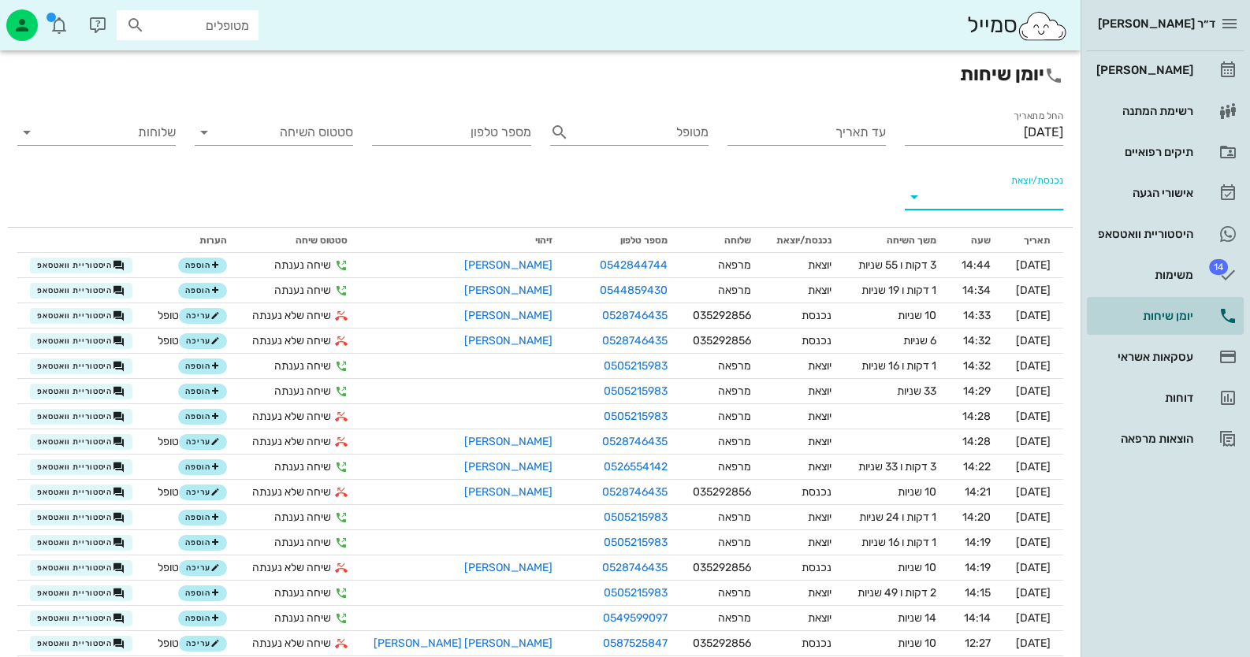
click at [1047, 196] on input "נכנסת/יוצאת" at bounding box center [996, 196] width 133 height 25
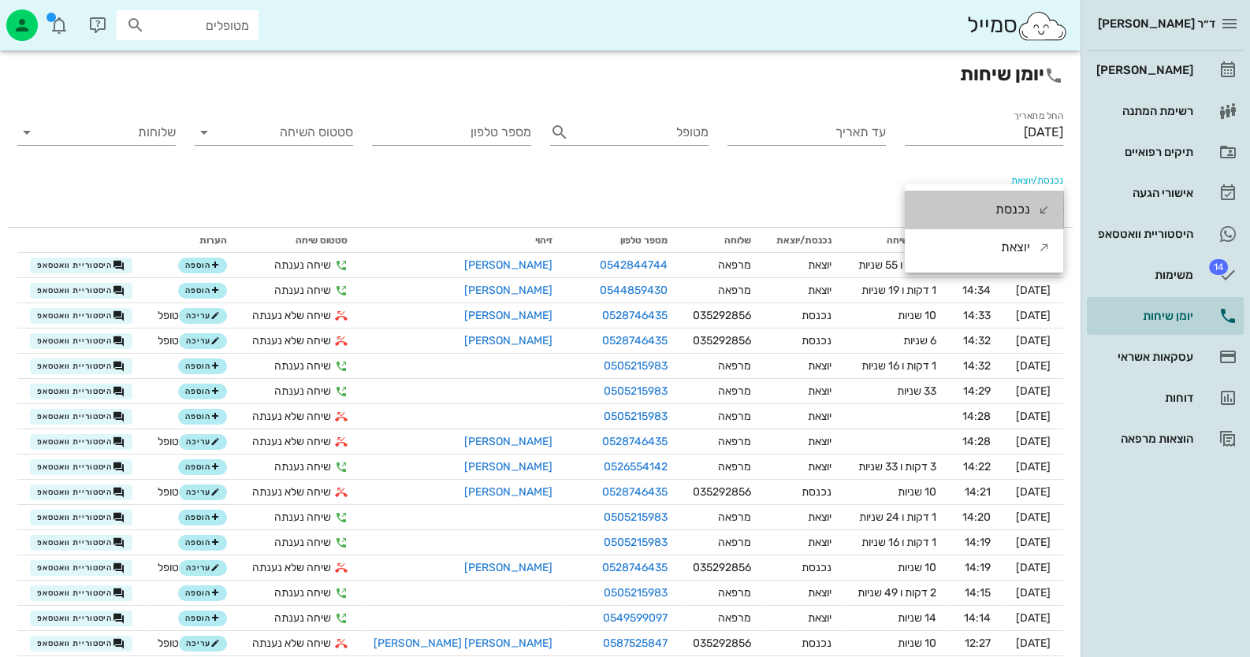
click at [1047, 196] on div "נכנסת" at bounding box center [1022, 210] width 55 height 38
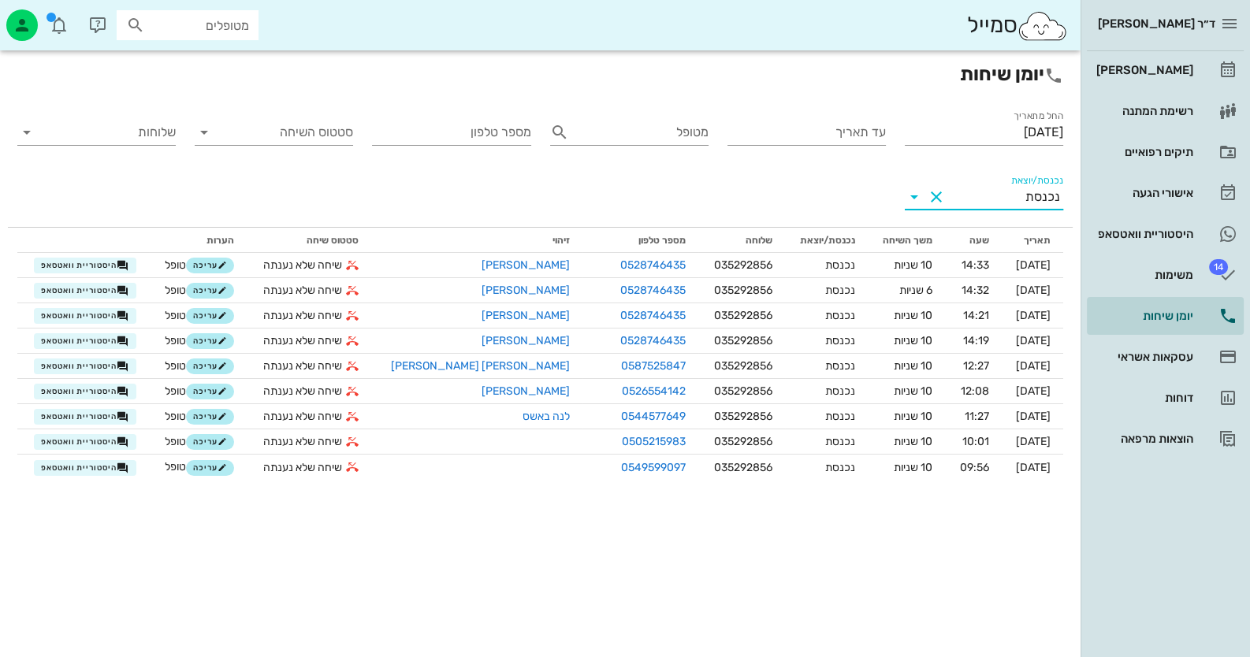
click at [1051, 195] on div "נכנסת" at bounding box center [1042, 197] width 35 height 14
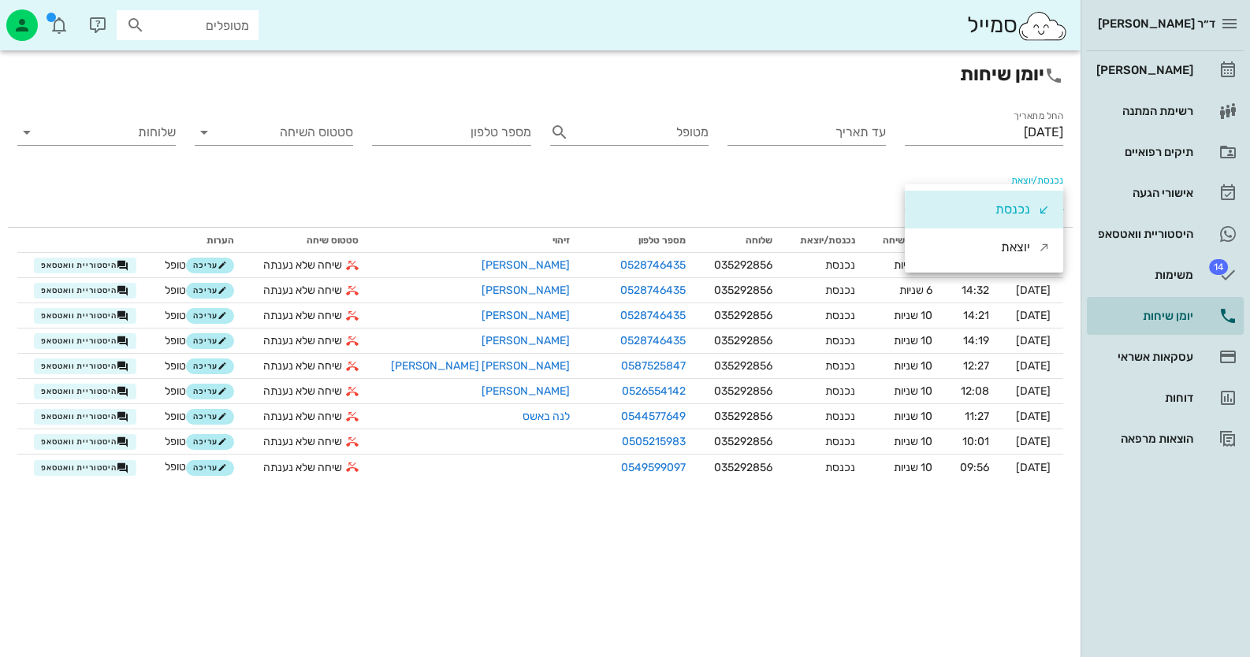
click at [1051, 195] on div "נכנסת" at bounding box center [984, 210] width 158 height 38
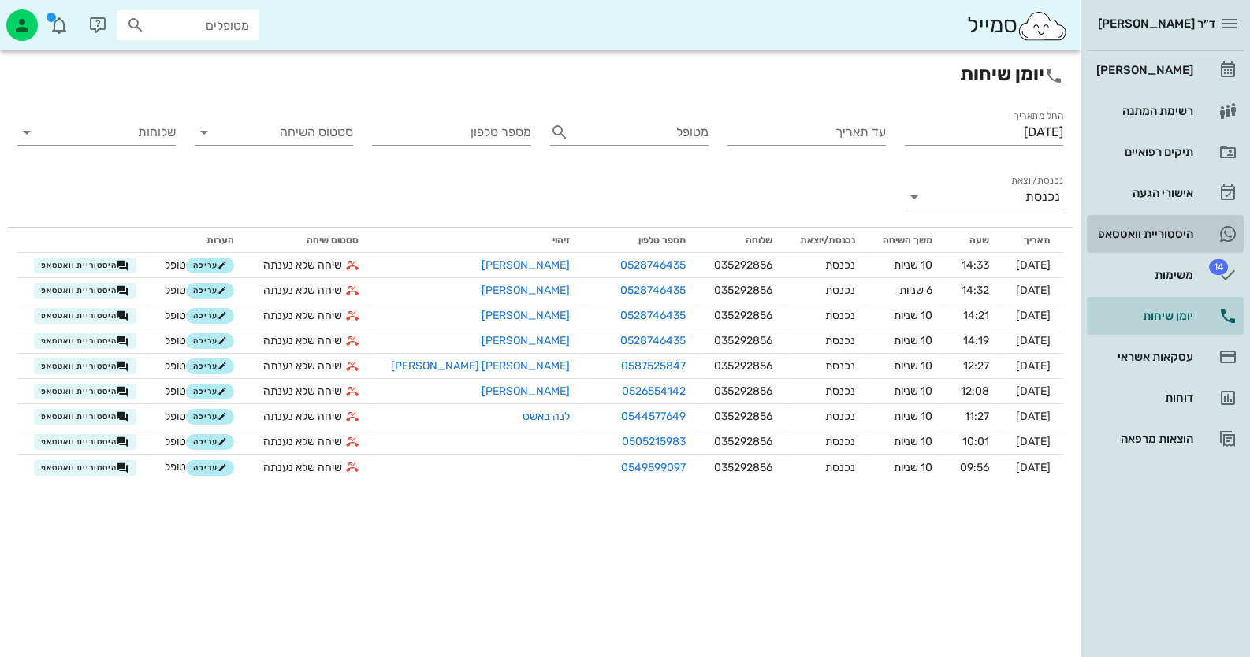
click at [1211, 219] on link "היסטוריית וואטסאפ" at bounding box center [1165, 234] width 157 height 38
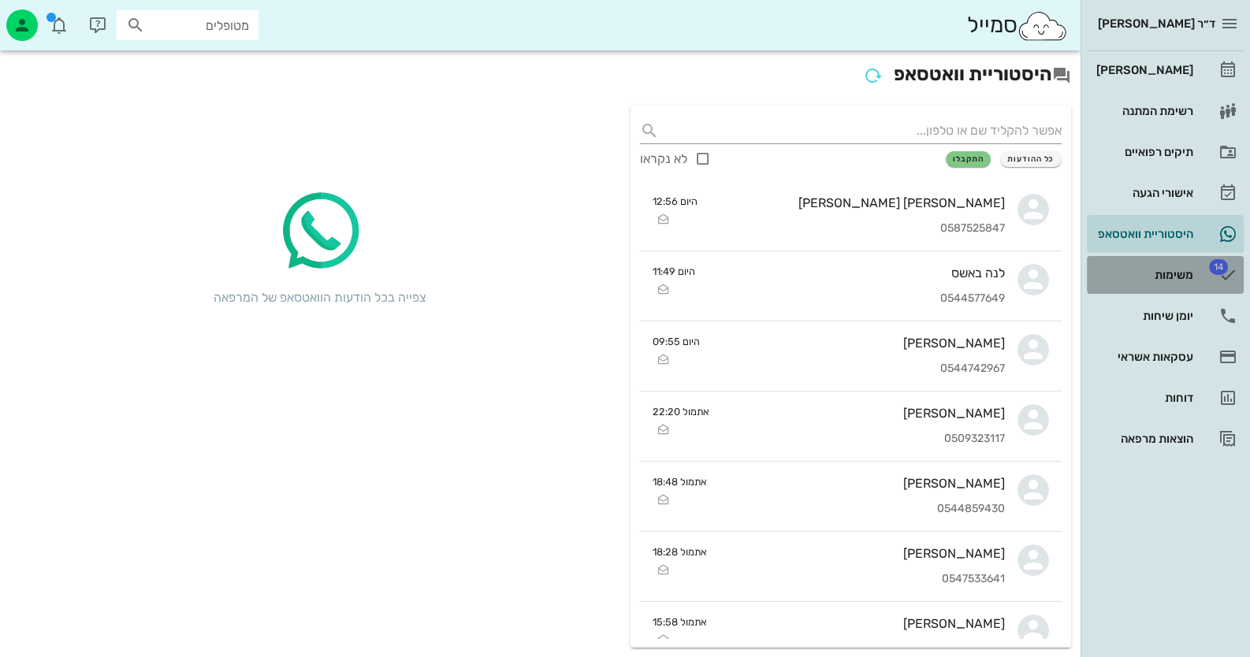
click at [1206, 271] on link "14 משימות" at bounding box center [1165, 275] width 157 height 38
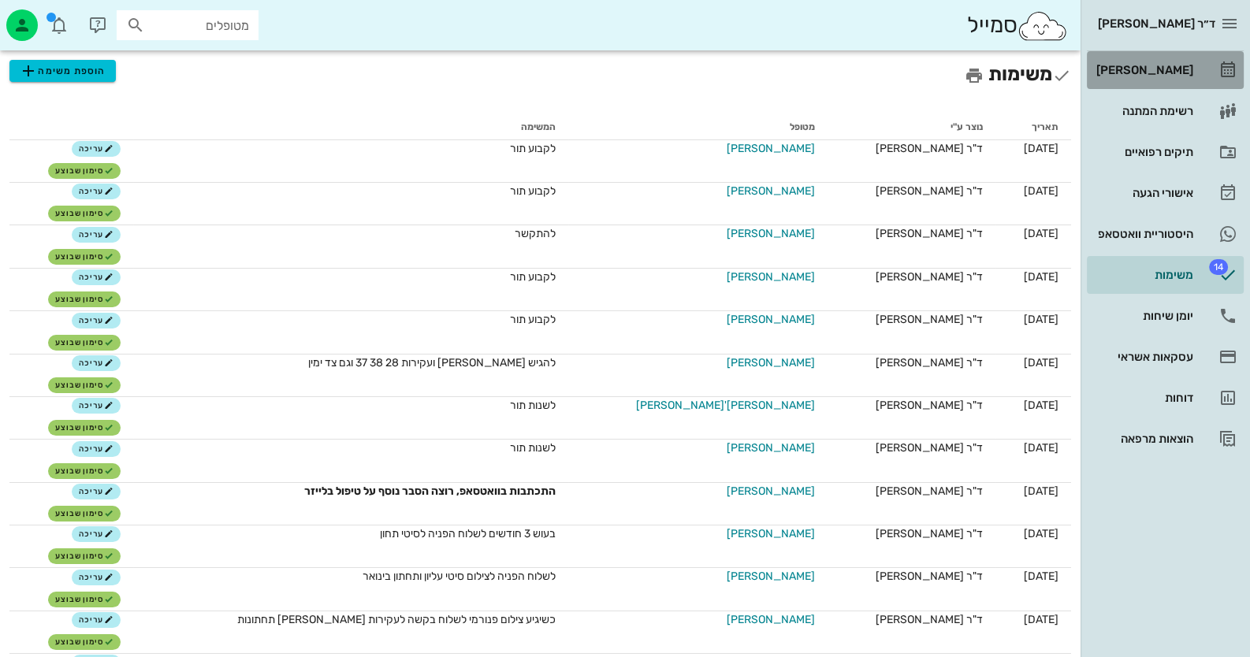
click at [1183, 75] on div "[PERSON_NAME]" at bounding box center [1143, 70] width 100 height 13
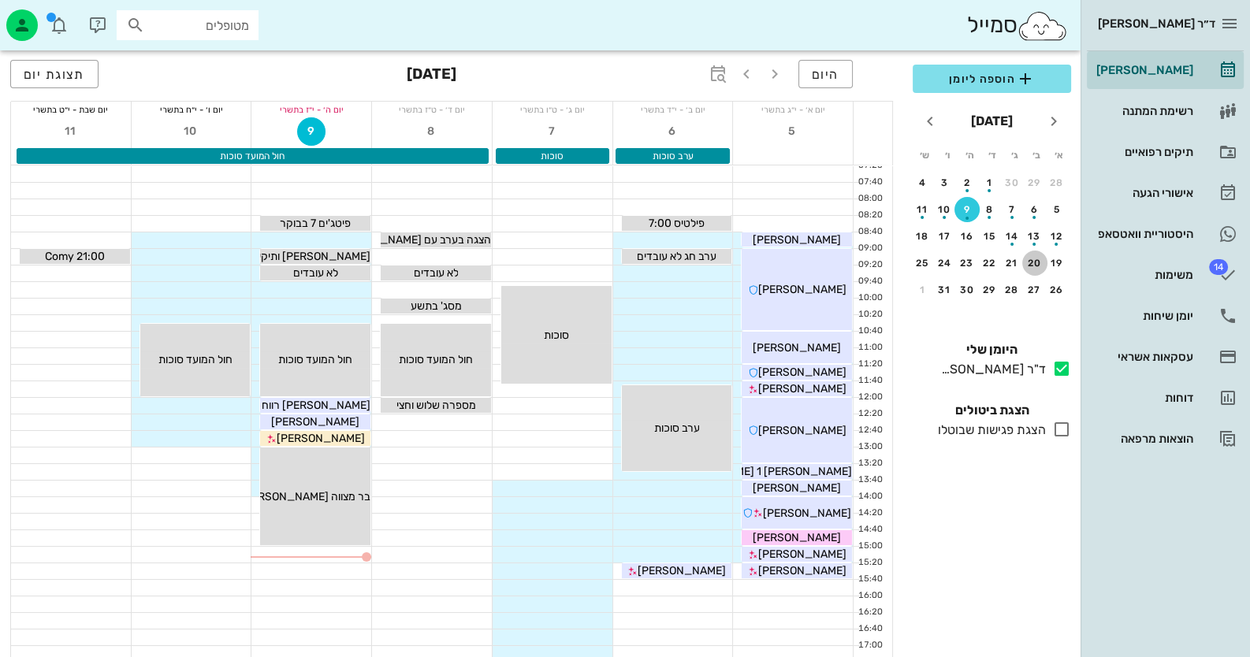
click at [1034, 259] on div "20" at bounding box center [1034, 263] width 25 height 11
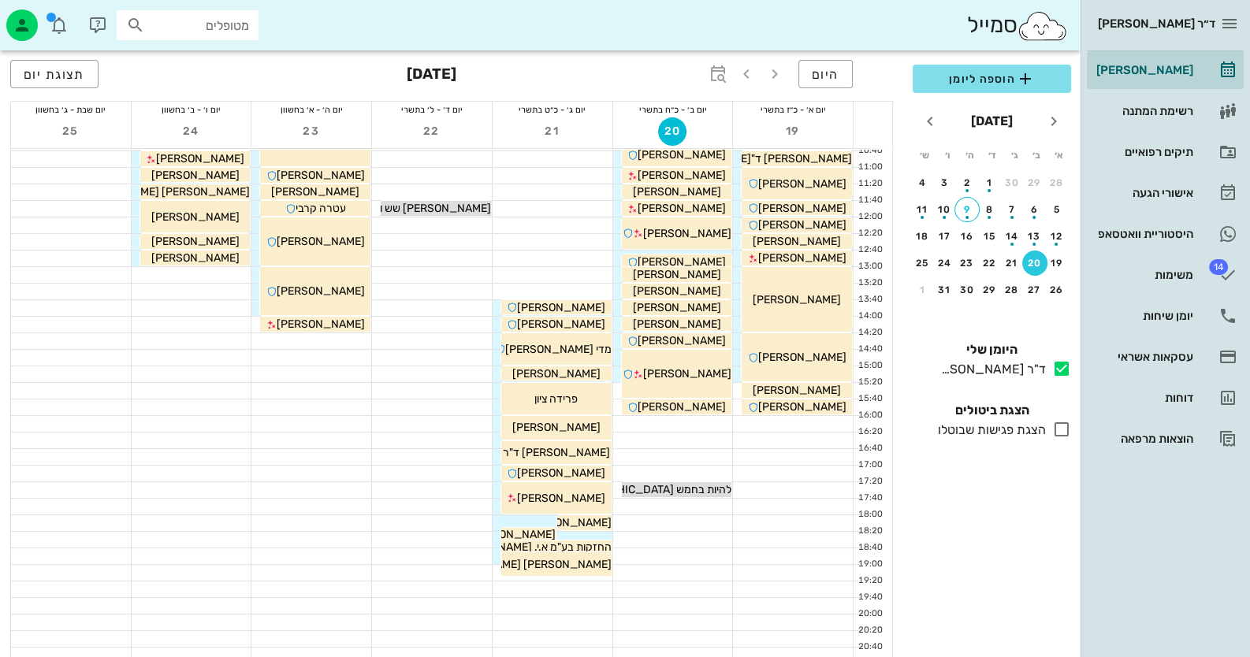
scroll to position [186, 0]
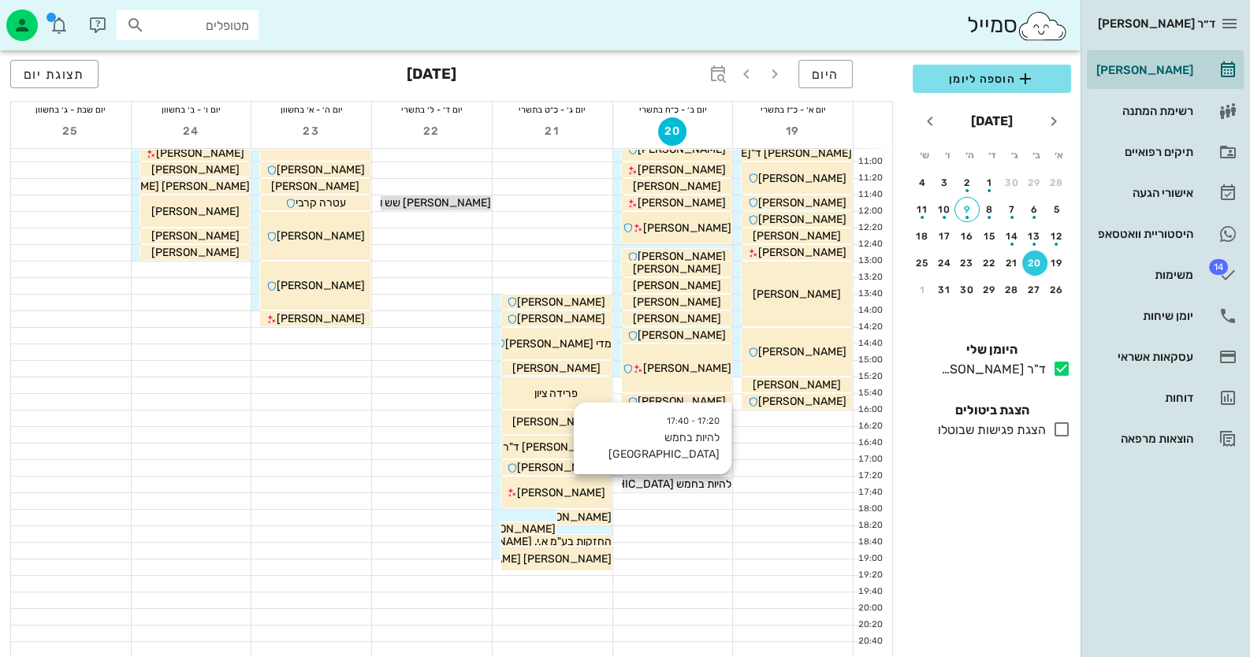
drag, startPoint x: 701, startPoint y: 482, endPoint x: 719, endPoint y: 488, distance: 18.4
click at [719, 488] on span "להיות בחמש [GEOGRAPHIC_DATA]" at bounding box center [647, 484] width 169 height 13
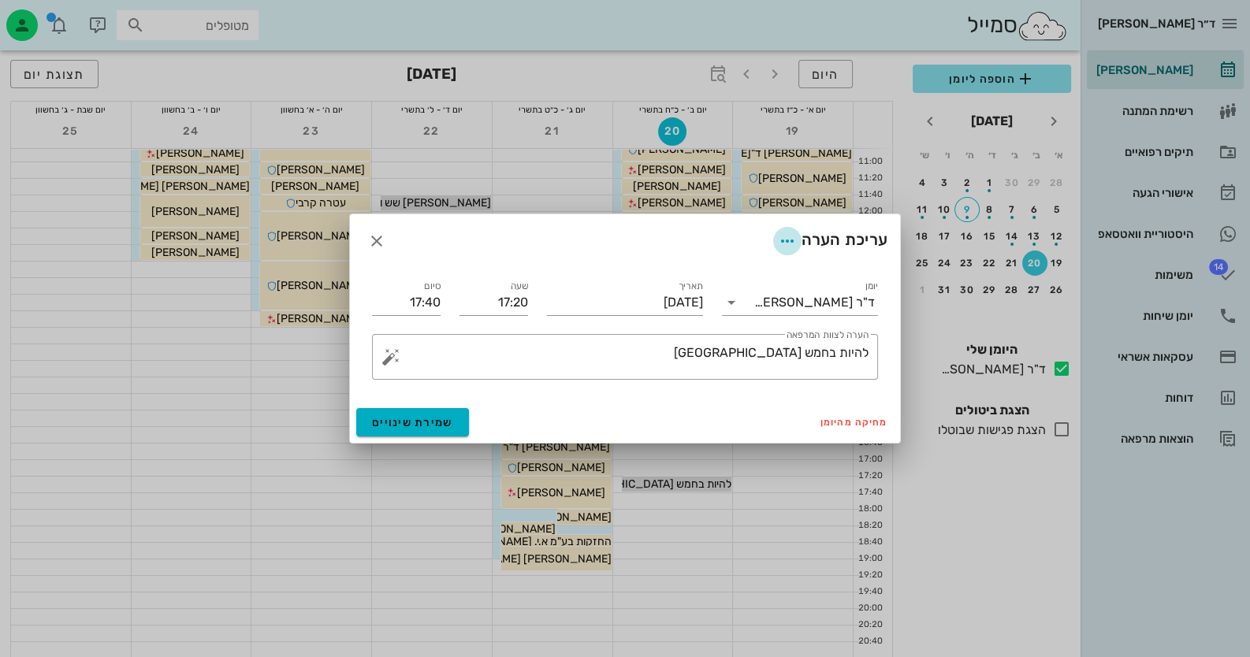
click at [794, 239] on span "button" at bounding box center [787, 241] width 28 height 19
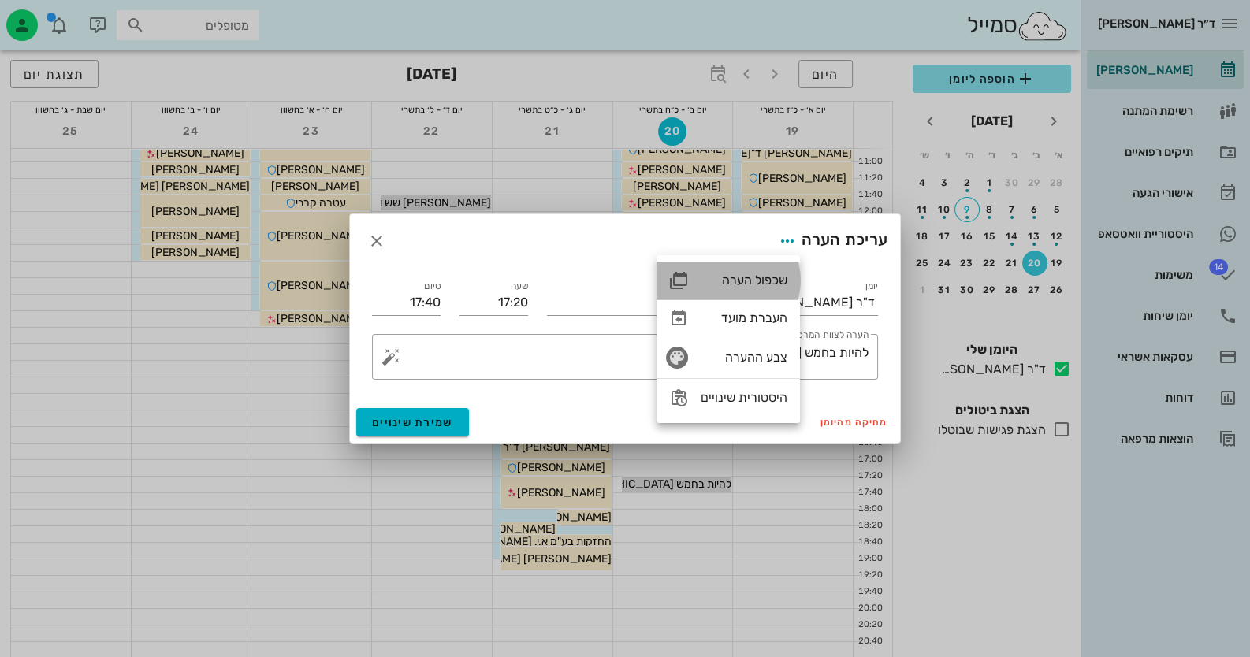
click at [772, 294] on div "שכפול הערה" at bounding box center [727, 281] width 143 height 38
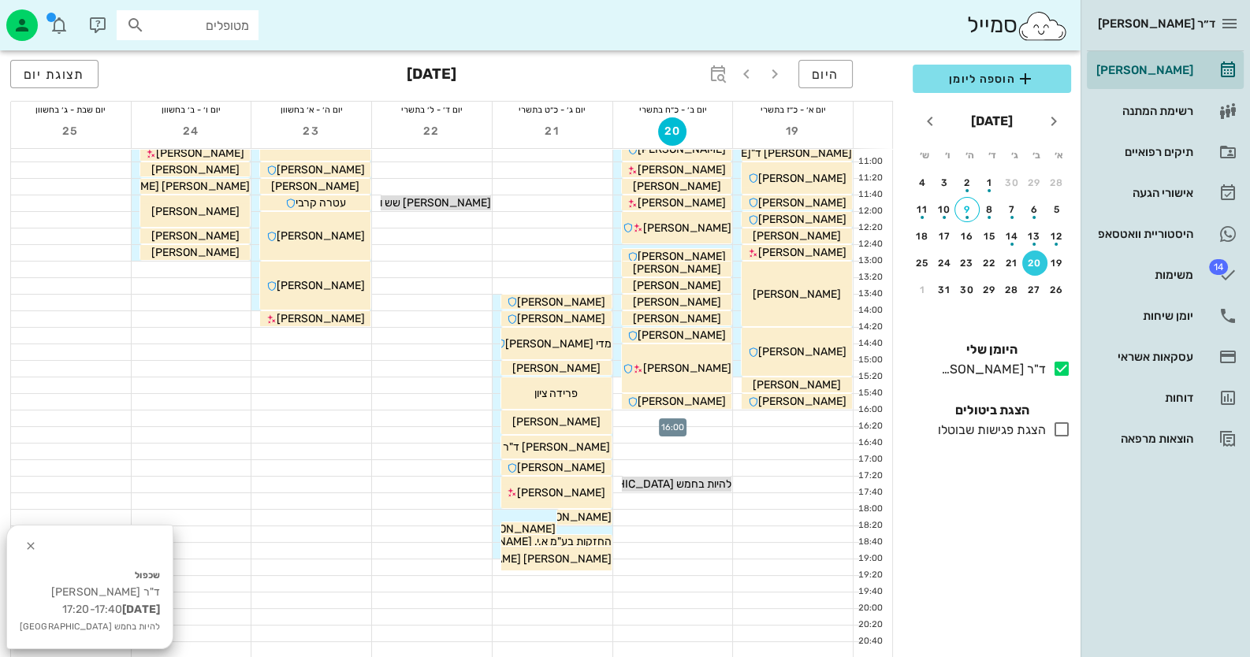
click at [713, 417] on div at bounding box center [673, 419] width 120 height 16
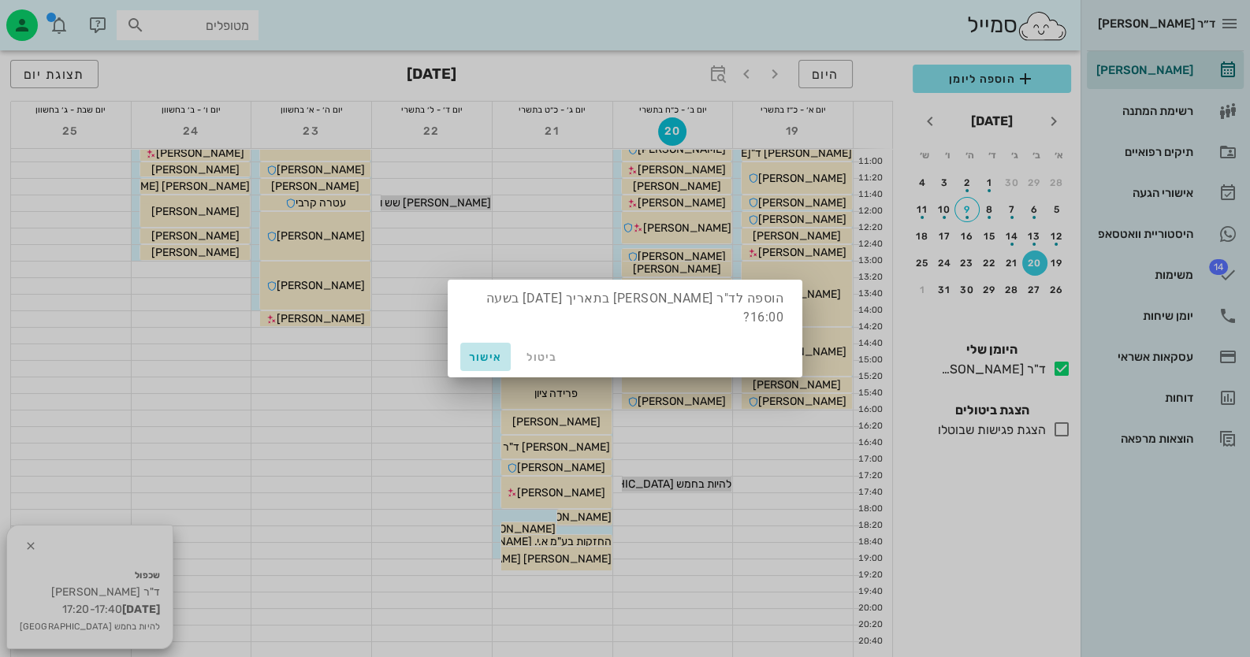
click at [497, 351] on span "אישור" at bounding box center [486, 357] width 38 height 13
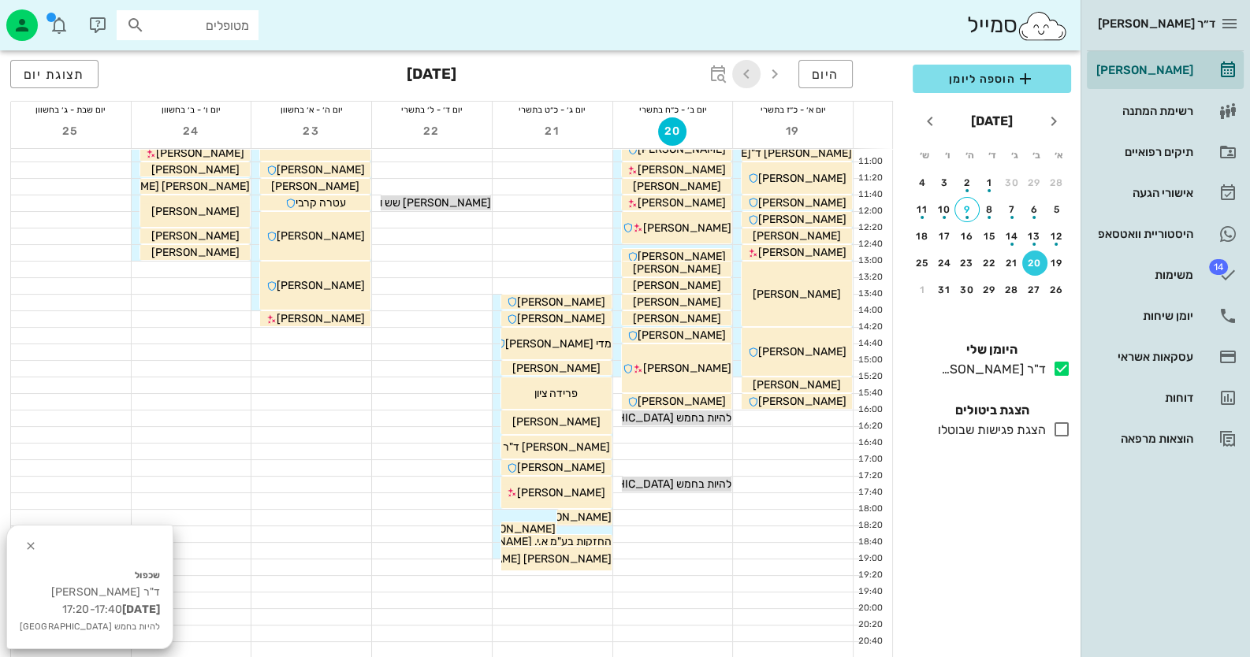
click at [760, 71] on span "button" at bounding box center [746, 74] width 28 height 19
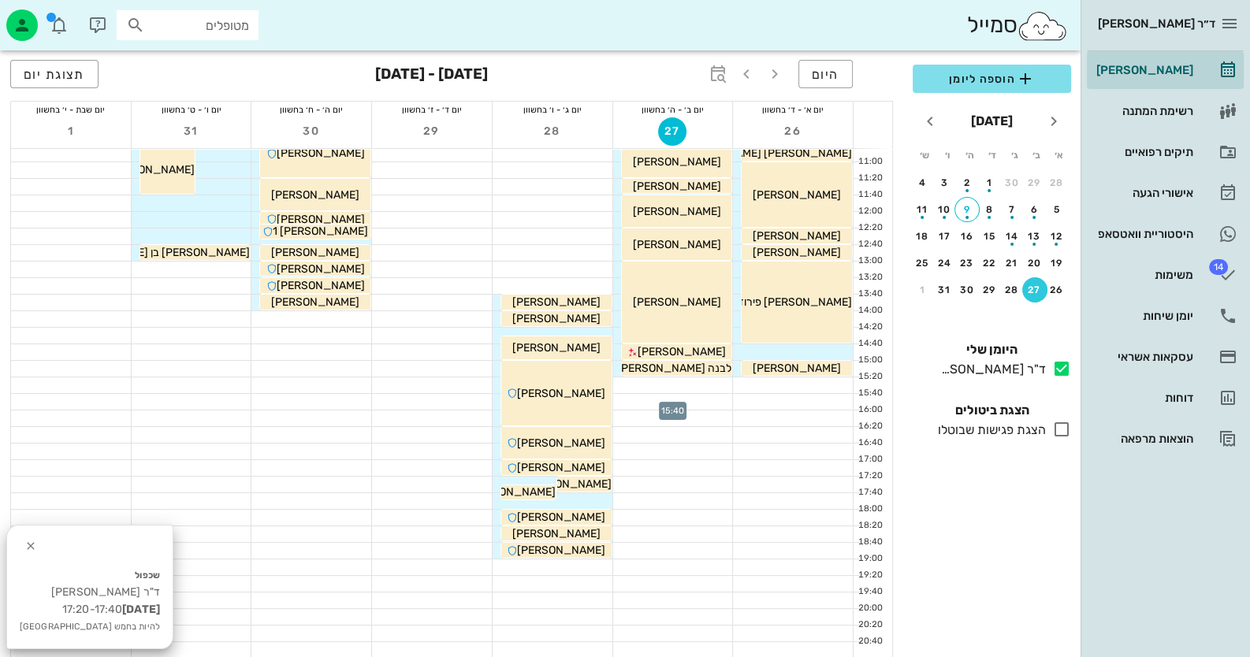
click at [708, 400] on div at bounding box center [673, 402] width 120 height 16
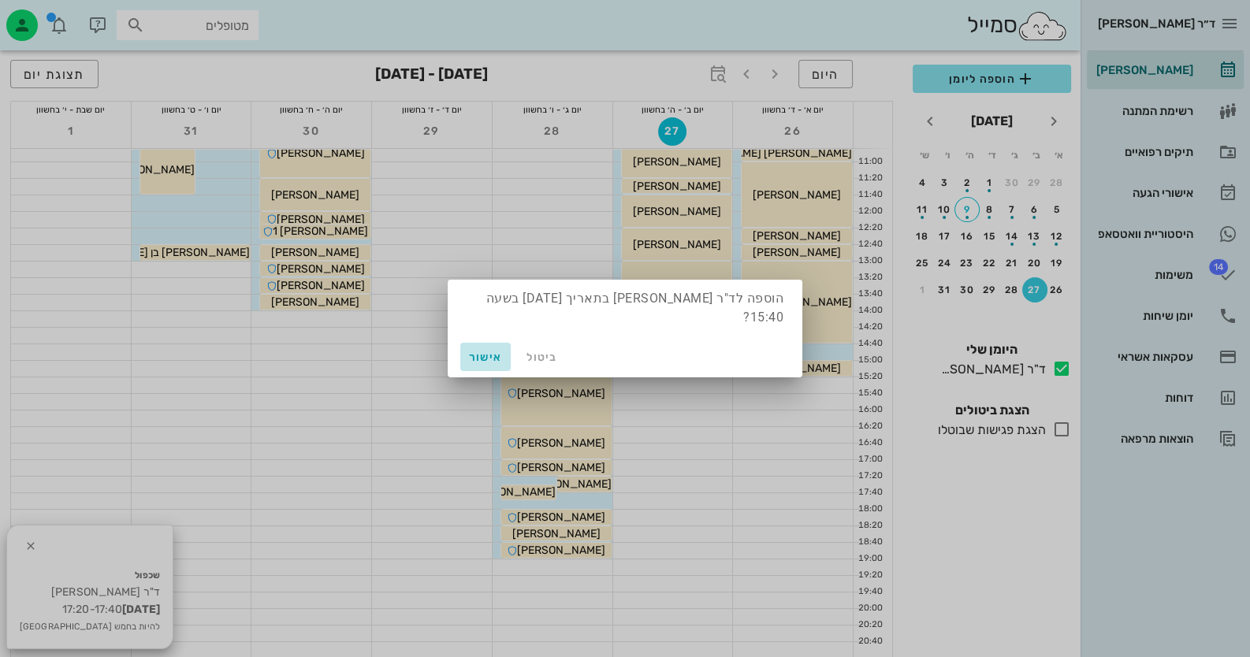
click at [473, 358] on button "אישור" at bounding box center [485, 357] width 50 height 28
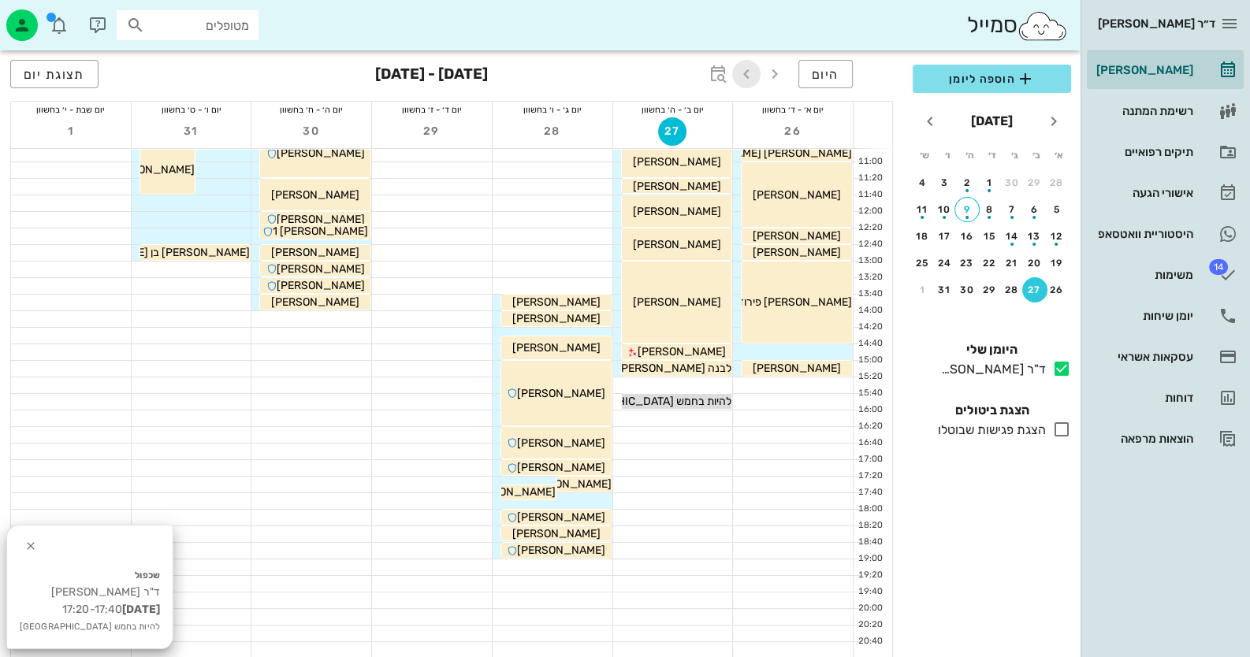
click at [753, 62] on button "button" at bounding box center [746, 74] width 28 height 28
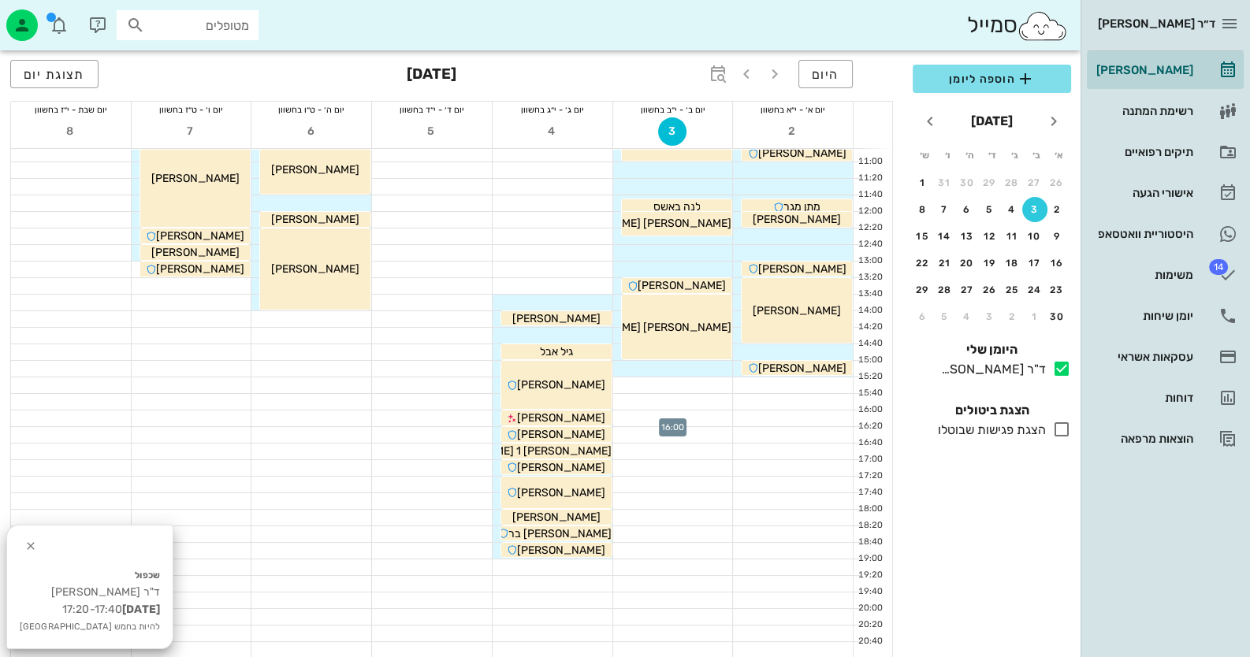
click at [697, 421] on div at bounding box center [673, 419] width 120 height 16
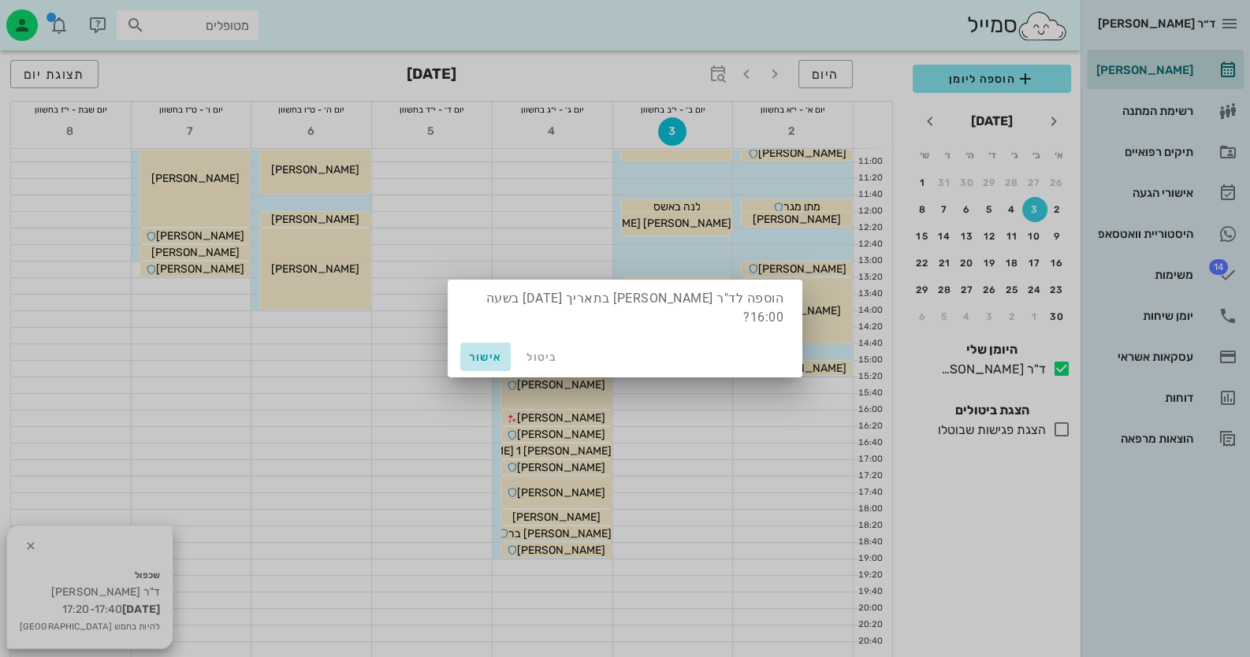
click at [487, 351] on span "אישור" at bounding box center [486, 357] width 38 height 13
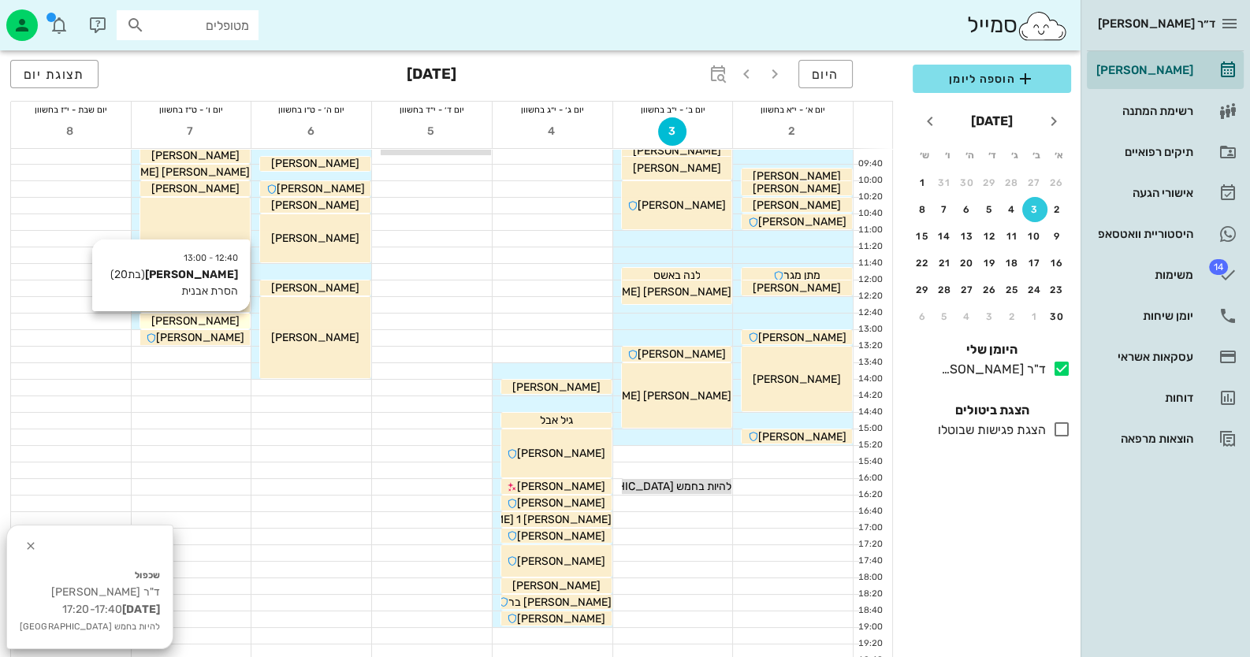
scroll to position [28, 0]
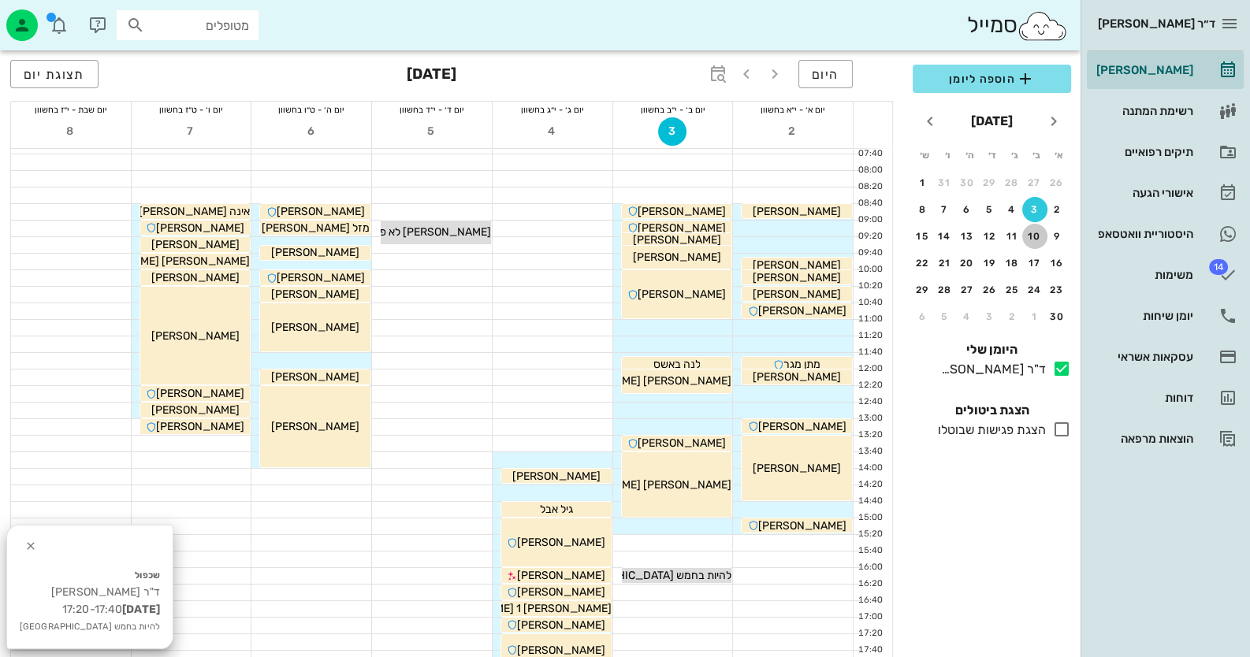
click at [1036, 228] on button "10" at bounding box center [1034, 236] width 25 height 25
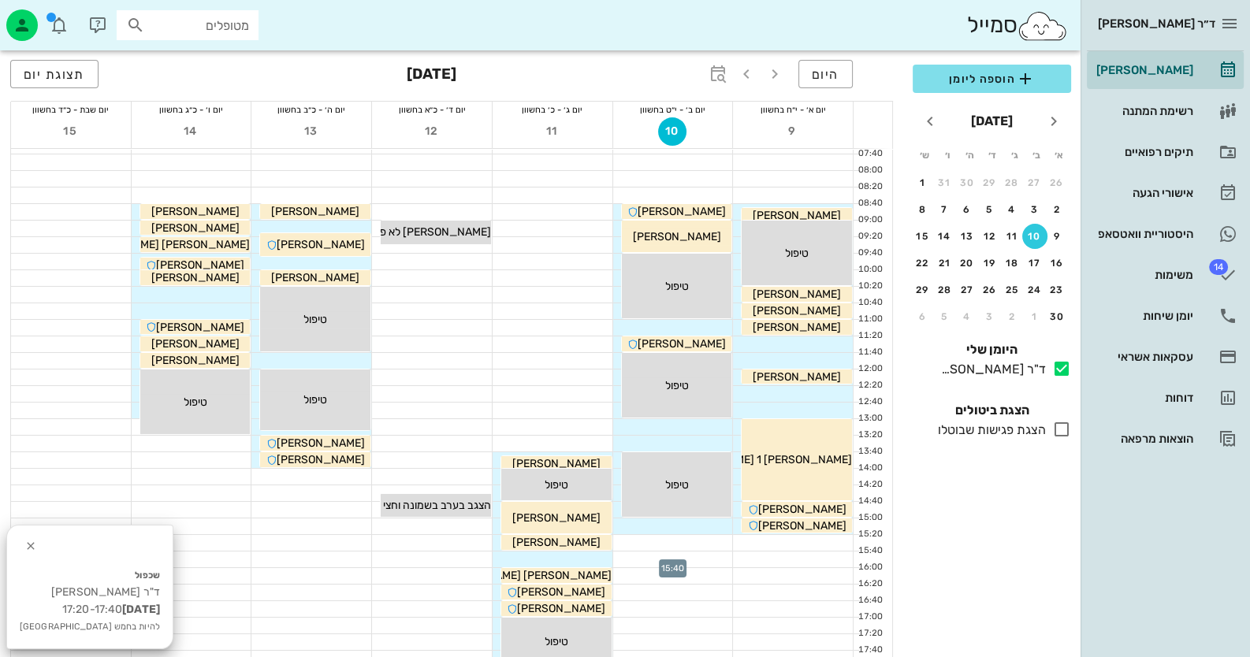
click at [716, 559] on div at bounding box center [673, 560] width 120 height 16
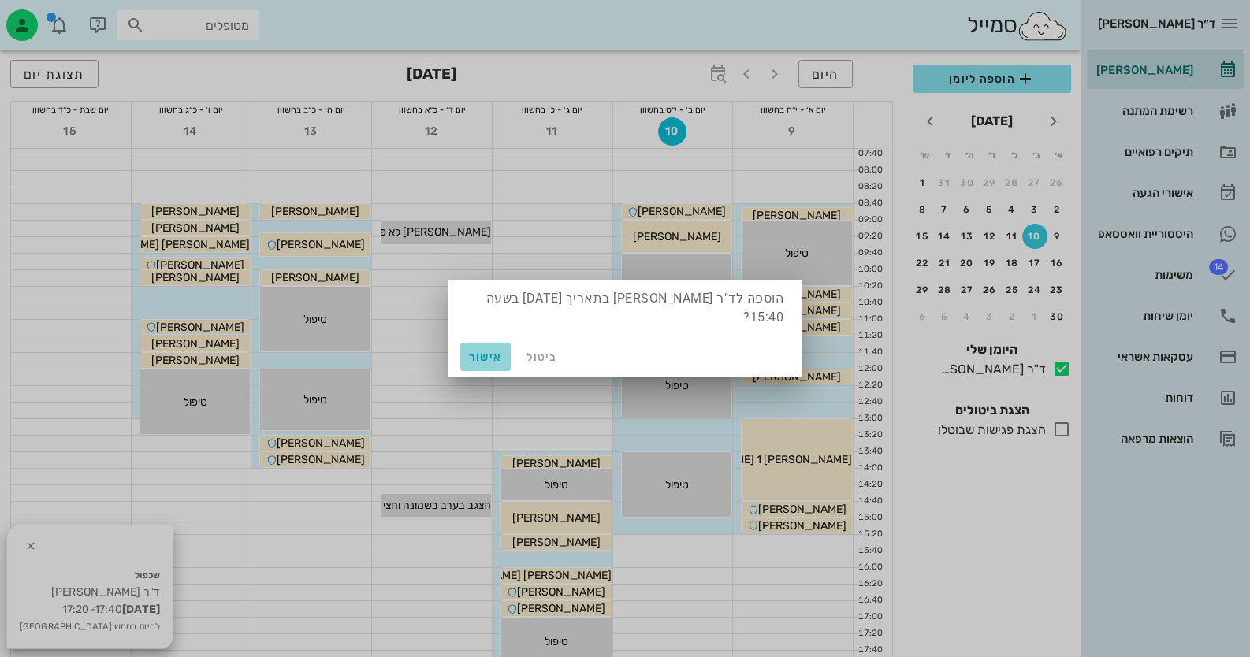
click at [486, 351] on span "אישור" at bounding box center [486, 357] width 38 height 13
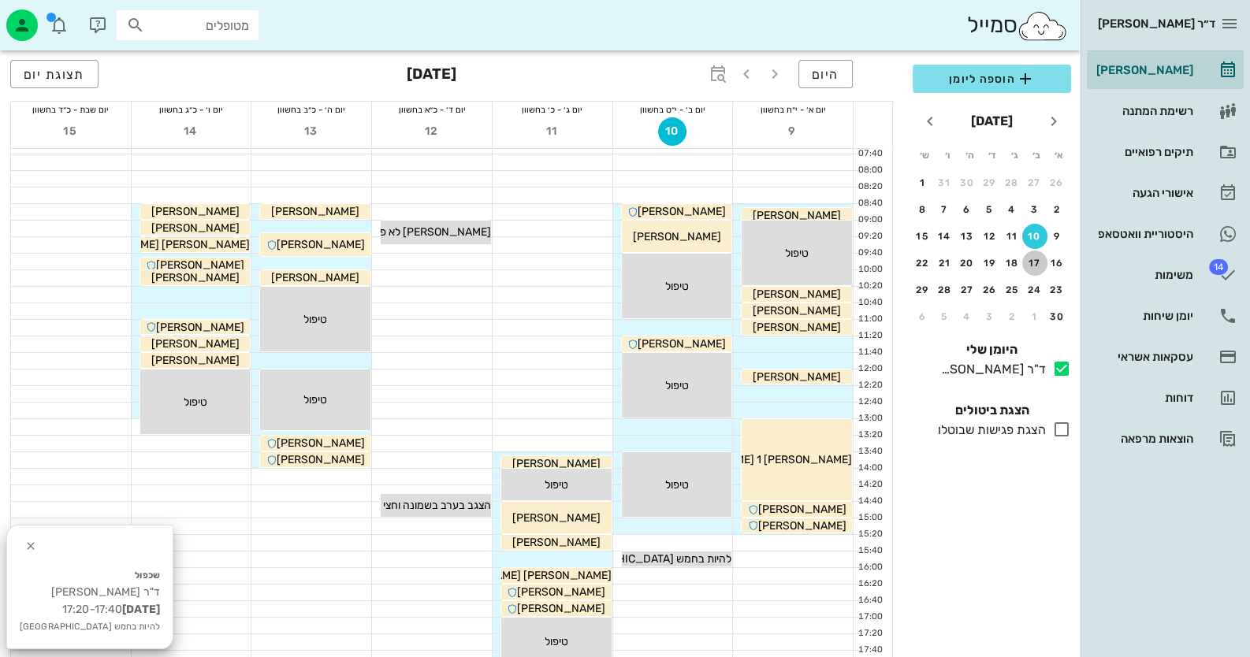
click at [1040, 260] on div "17" at bounding box center [1034, 263] width 25 height 11
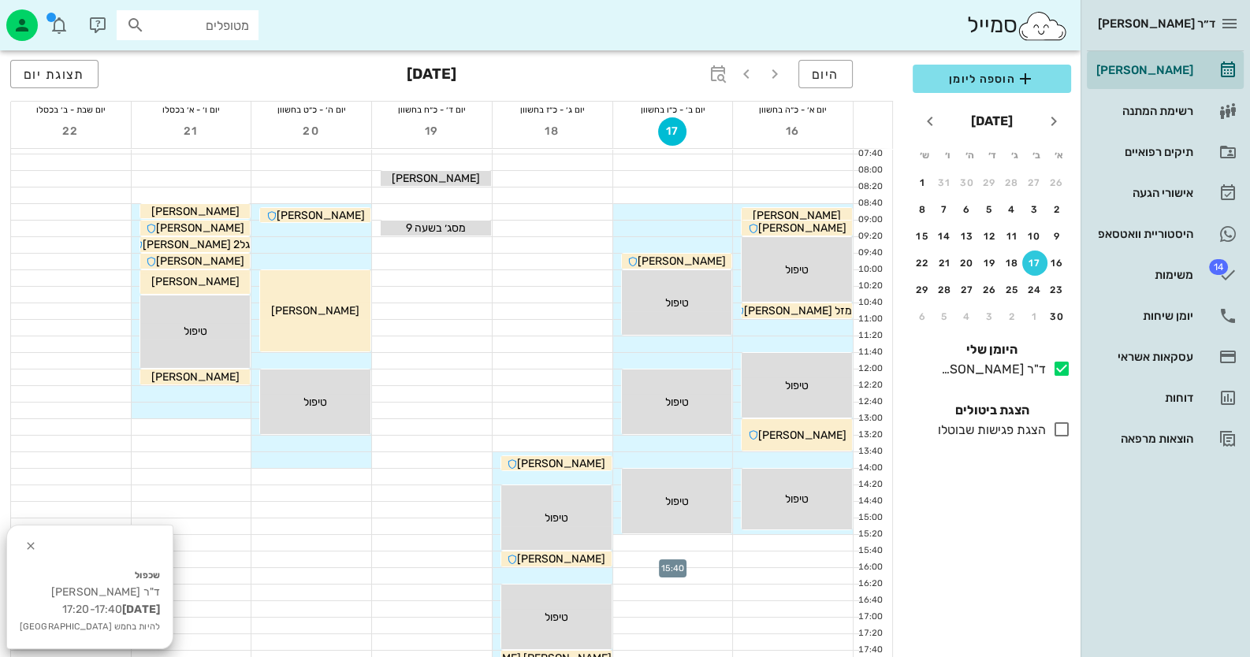
click at [714, 559] on div at bounding box center [673, 560] width 120 height 16
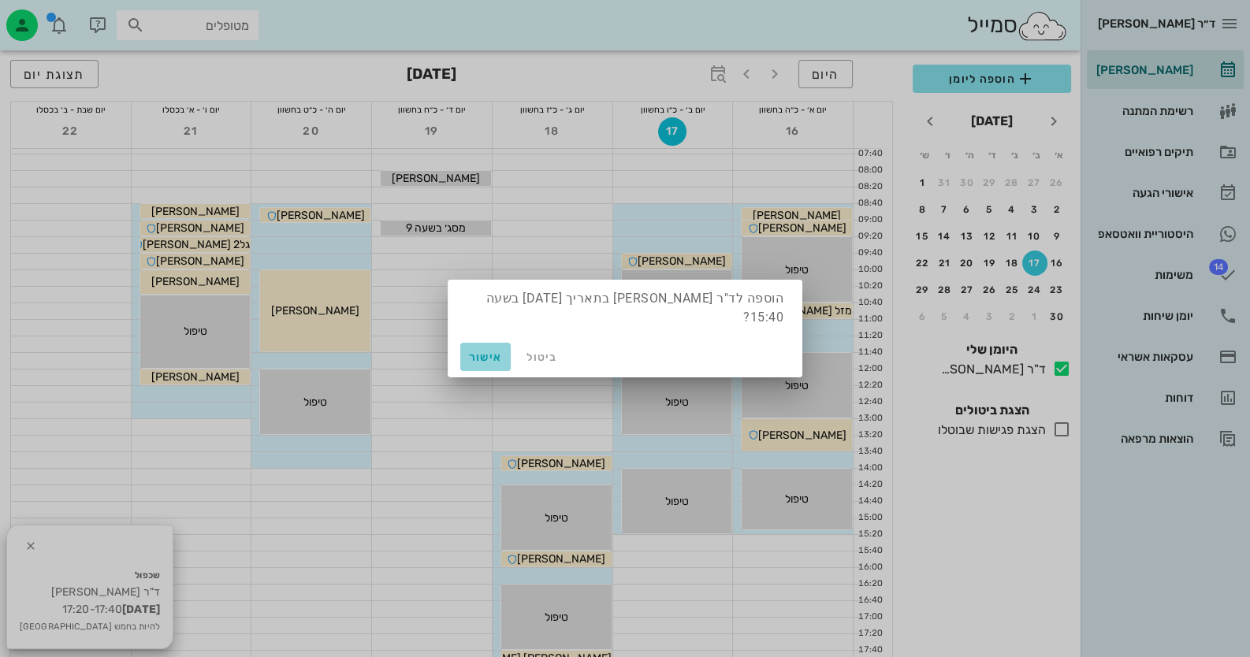
click at [489, 351] on span "אישור" at bounding box center [486, 357] width 38 height 13
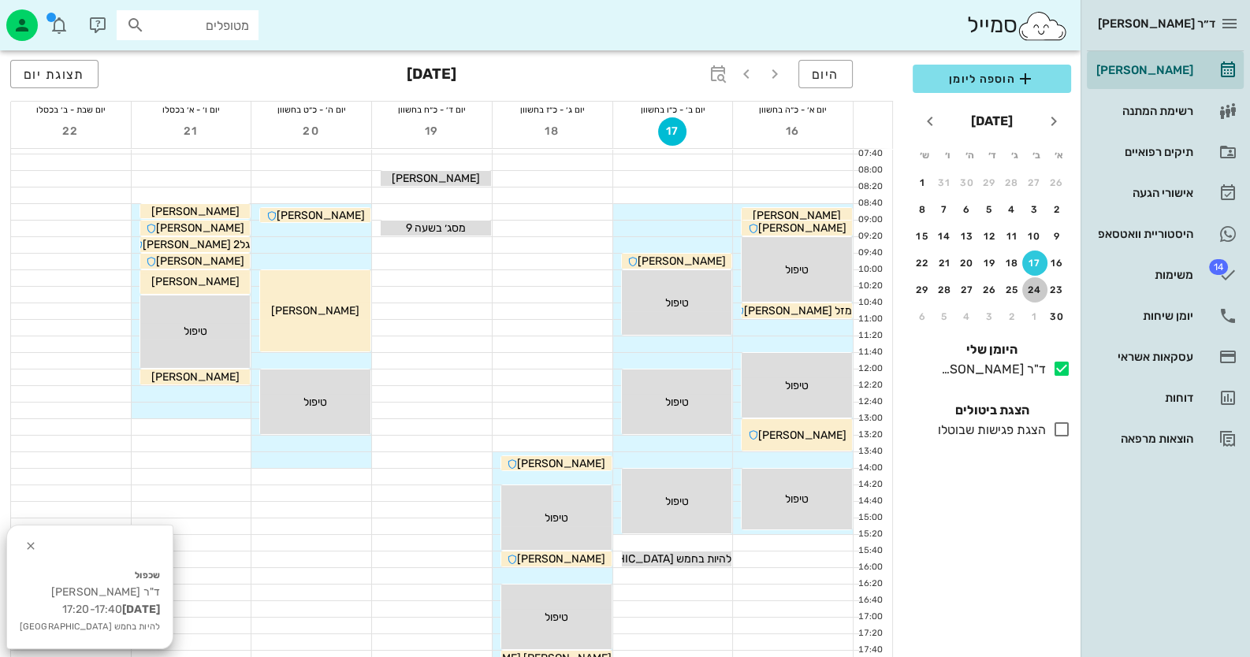
click at [1030, 277] on button "24" at bounding box center [1034, 289] width 25 height 25
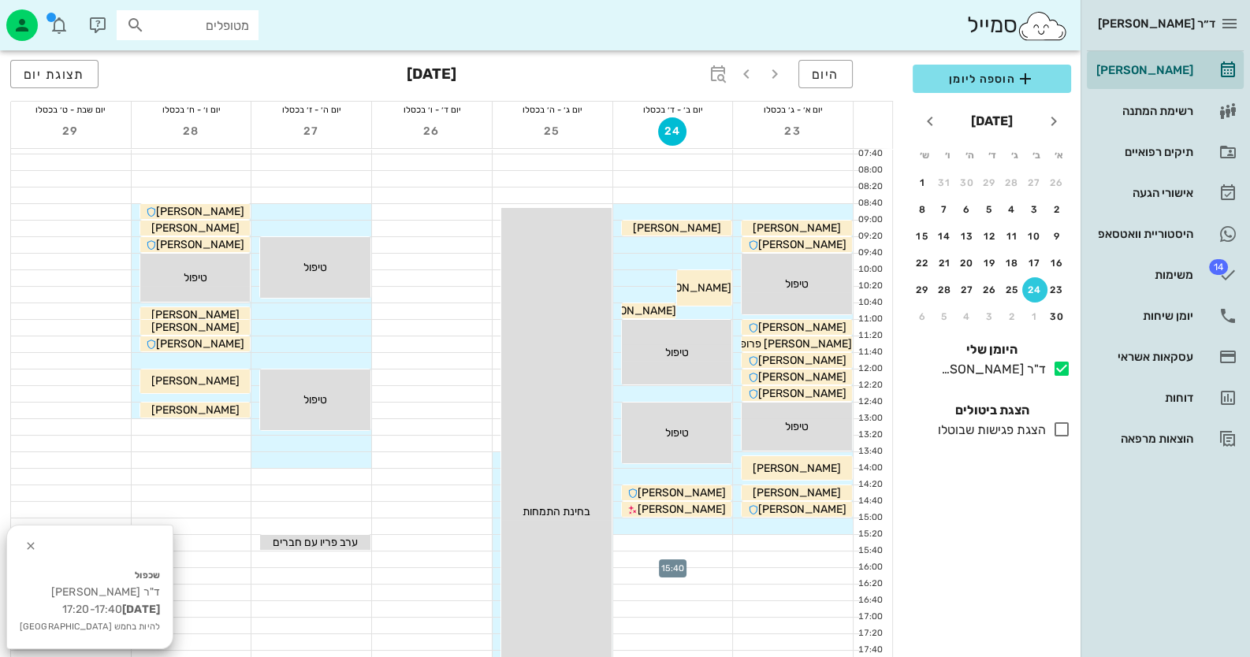
click at [708, 556] on div at bounding box center [673, 560] width 120 height 16
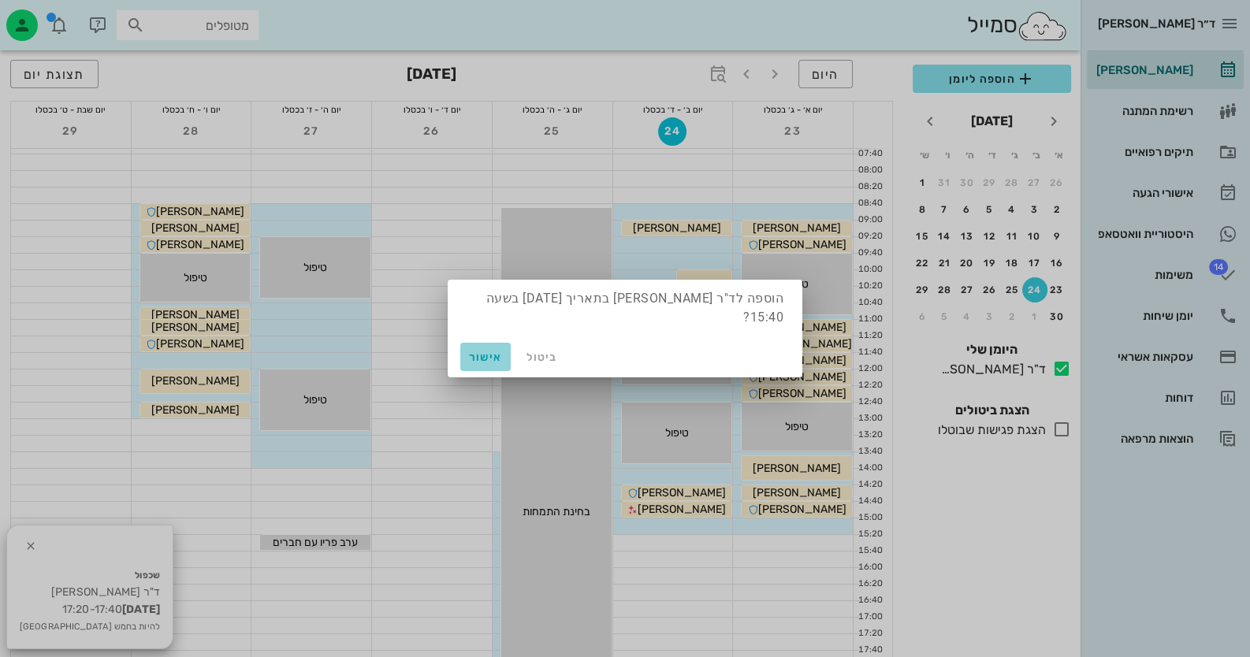
click at [492, 351] on span "אישור" at bounding box center [486, 357] width 38 height 13
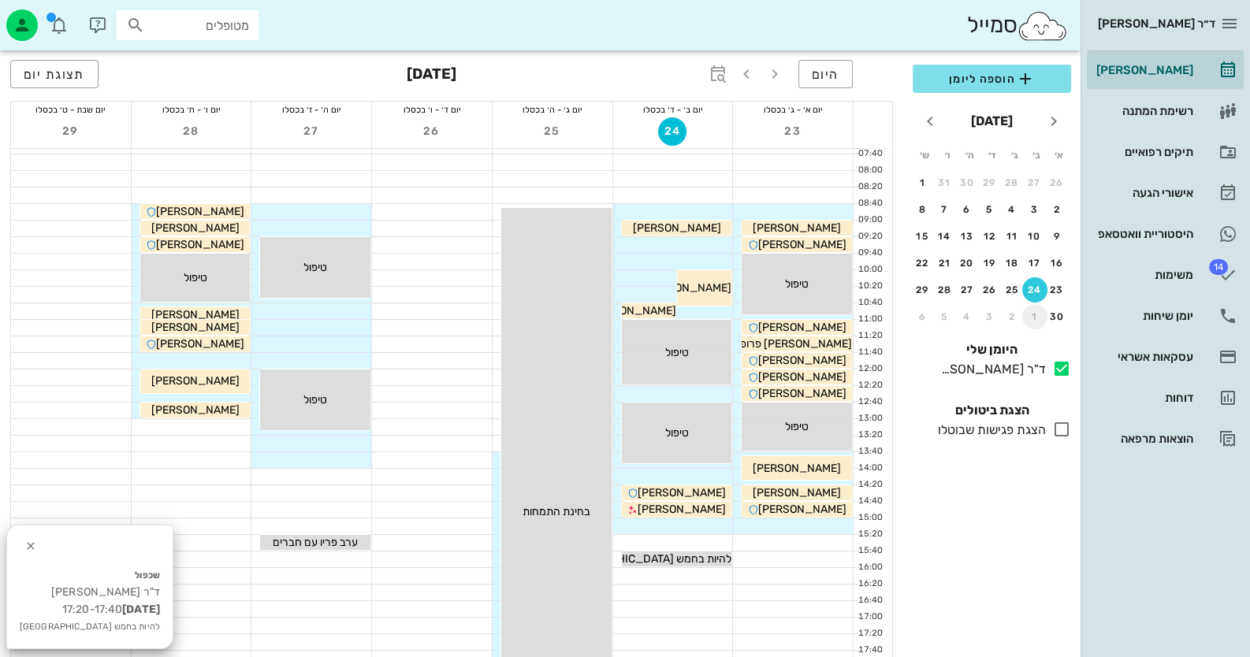
click at [1030, 311] on div "1" at bounding box center [1034, 316] width 25 height 11
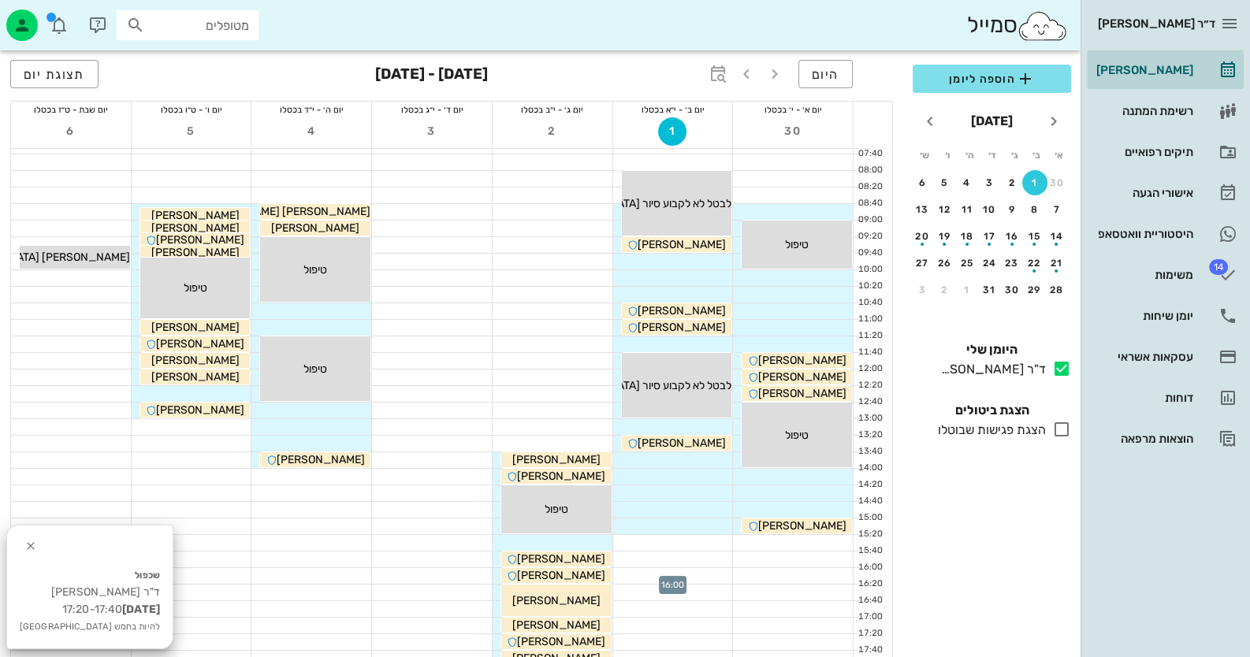
click at [703, 575] on div at bounding box center [673, 576] width 120 height 16
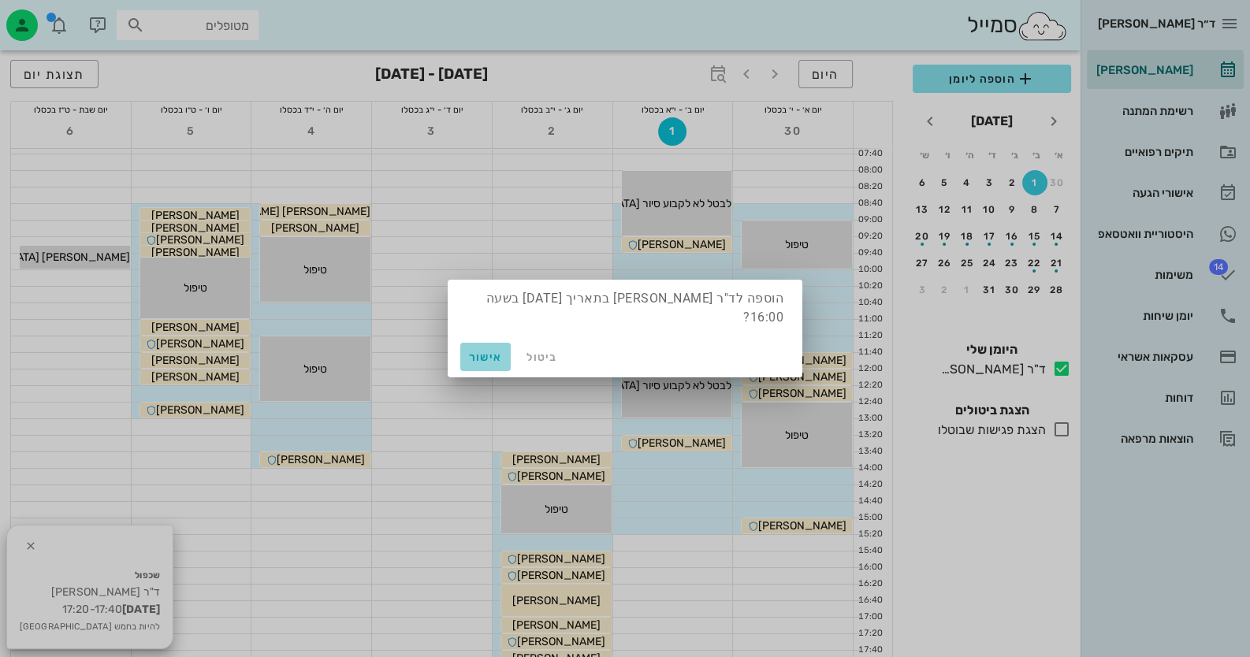
click at [465, 344] on button "אישור" at bounding box center [485, 357] width 50 height 28
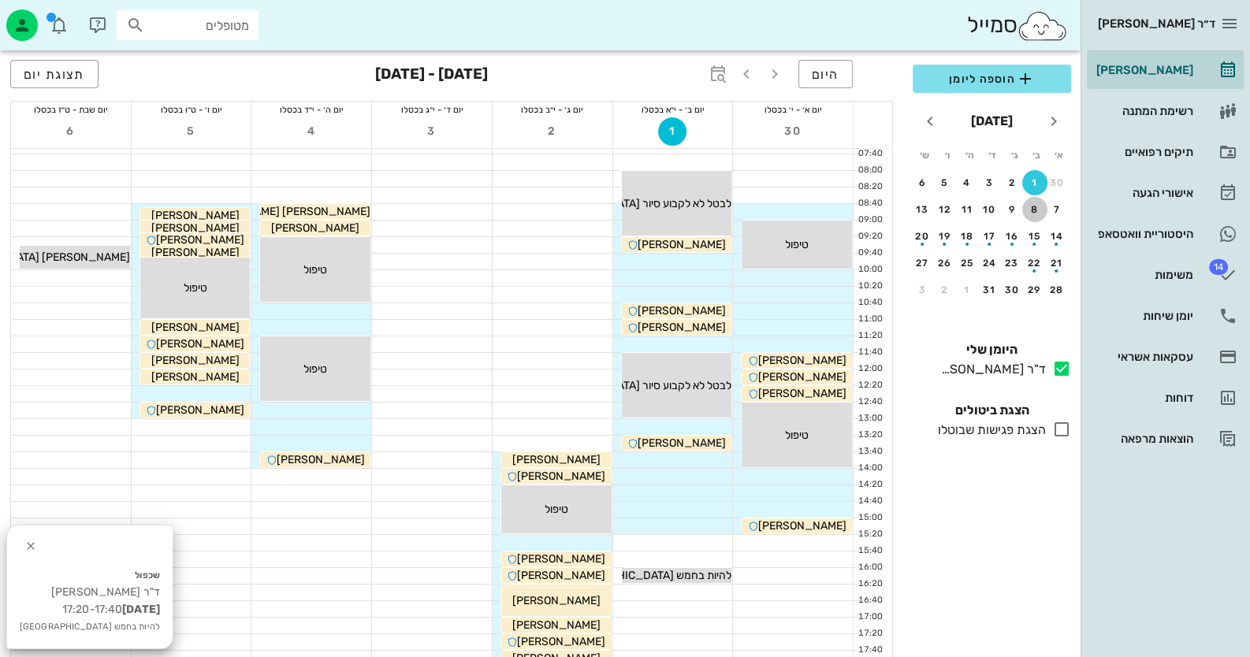
click at [1044, 210] on div "8" at bounding box center [1034, 209] width 25 height 11
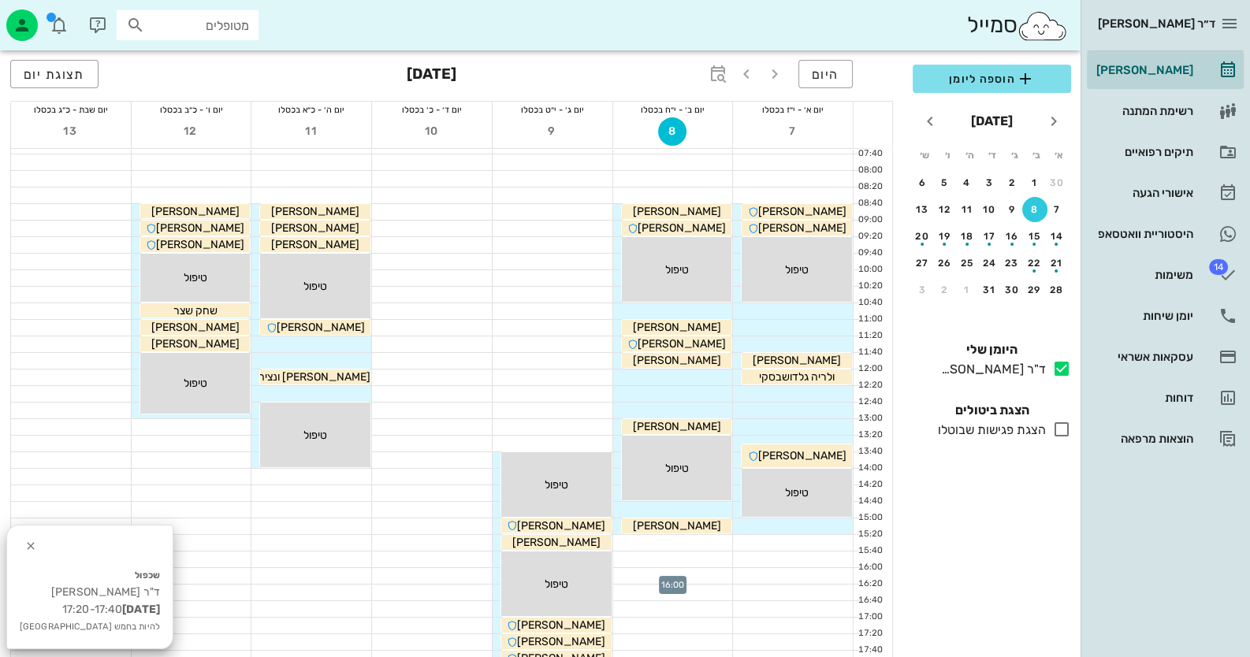
click at [715, 575] on div at bounding box center [673, 576] width 120 height 16
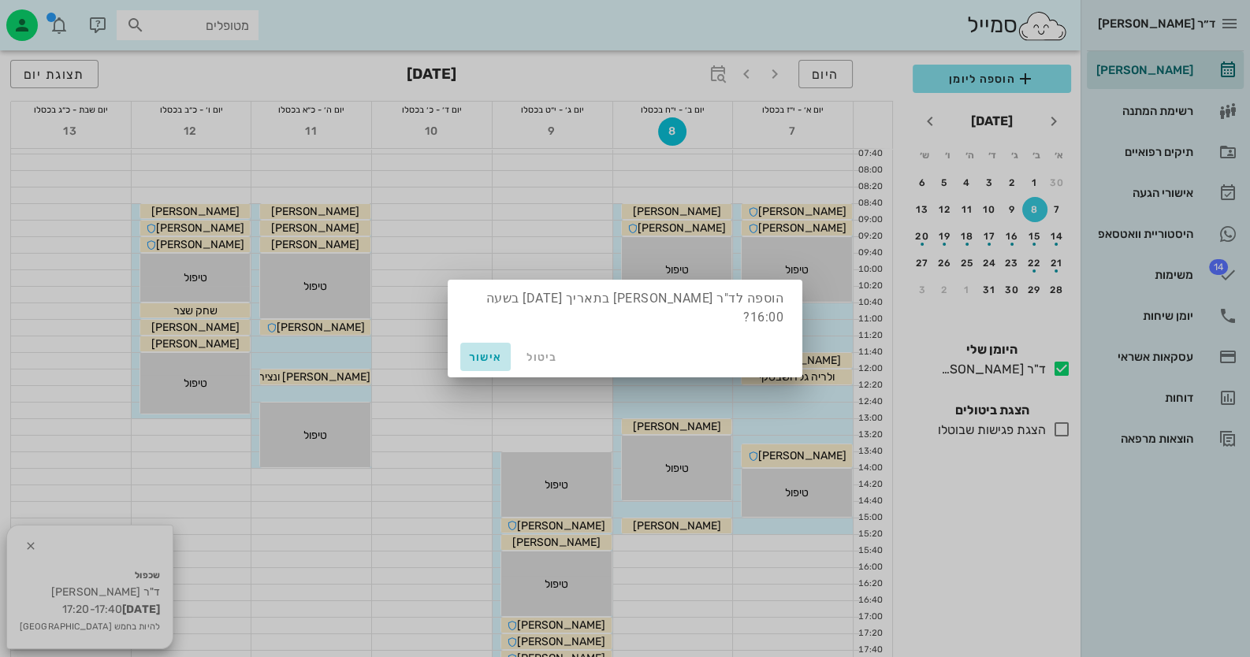
click at [493, 351] on span "אישור" at bounding box center [486, 357] width 38 height 13
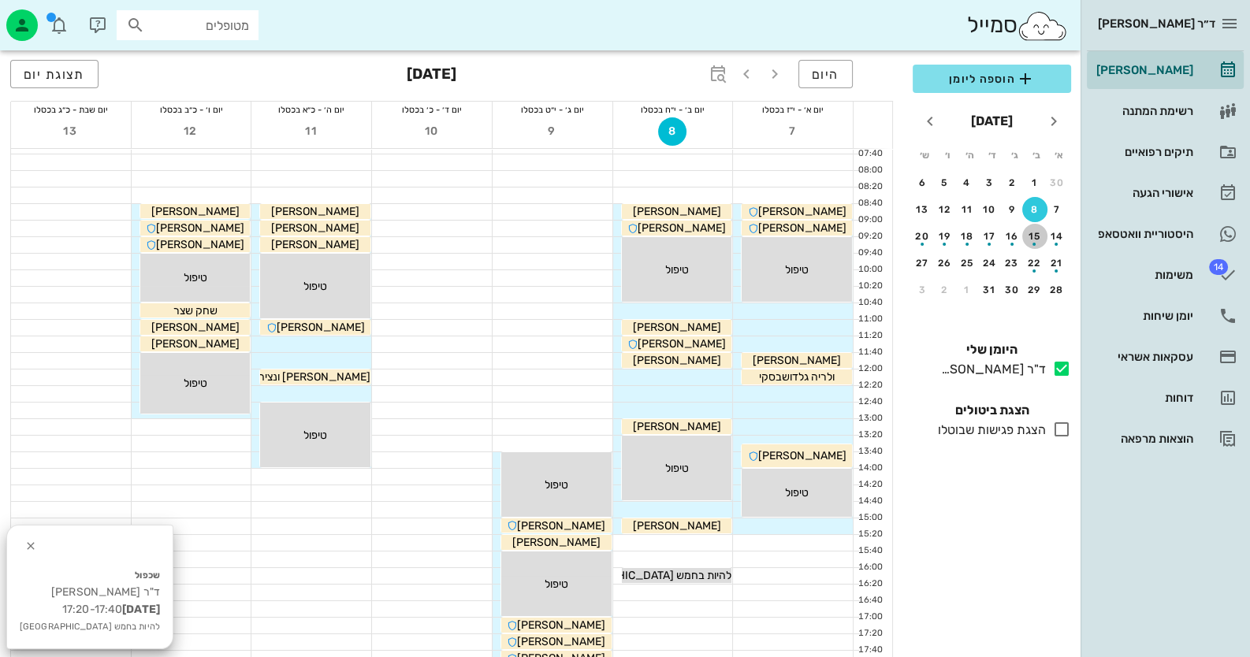
click at [1029, 236] on div "button" at bounding box center [1034, 240] width 25 height 9
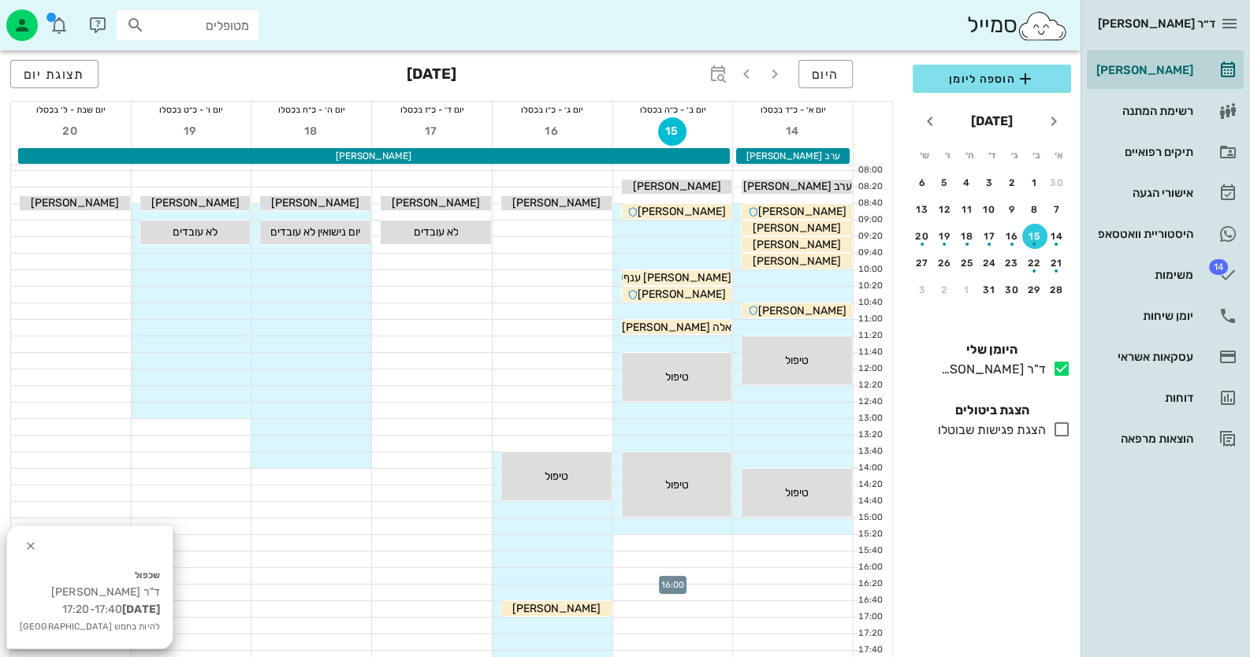
click at [683, 573] on div at bounding box center [673, 576] width 120 height 16
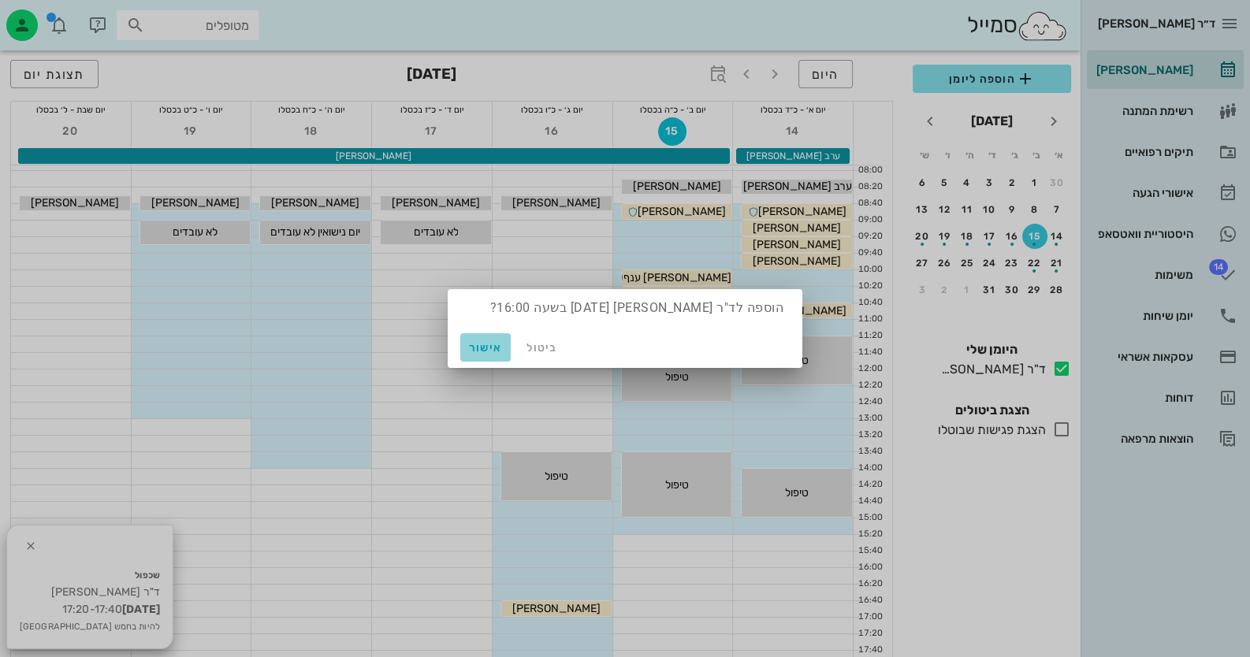
click at [490, 344] on span "אישור" at bounding box center [486, 347] width 38 height 13
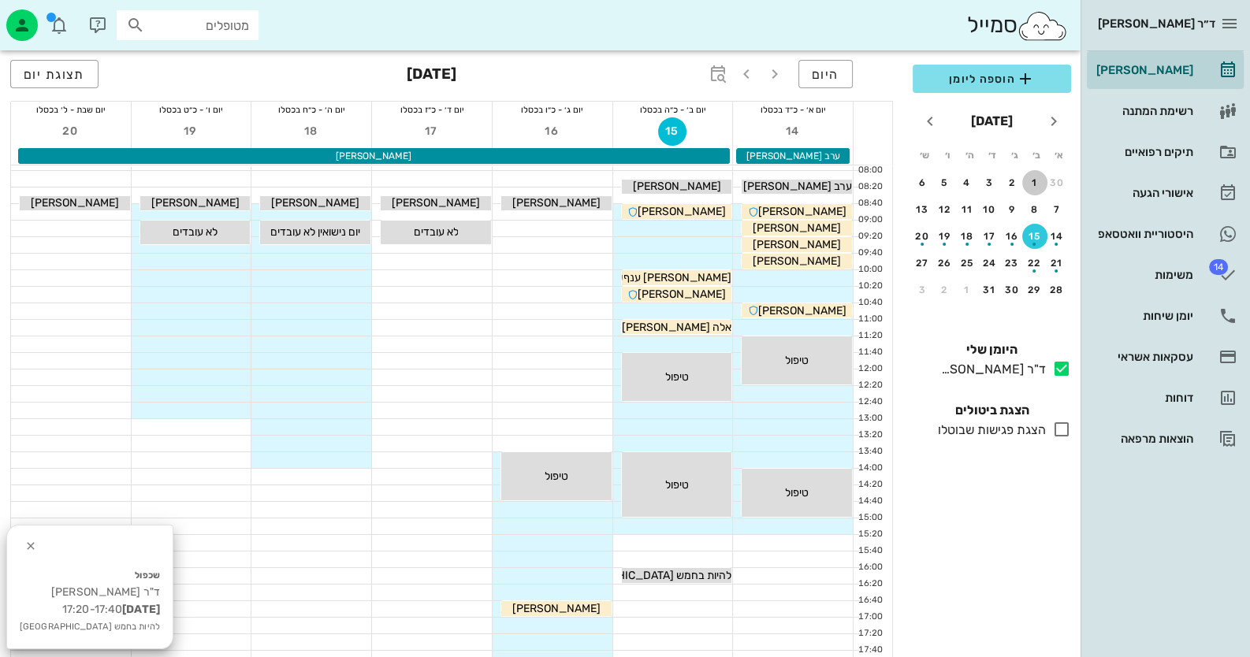
click at [1028, 180] on div "1" at bounding box center [1034, 182] width 25 height 11
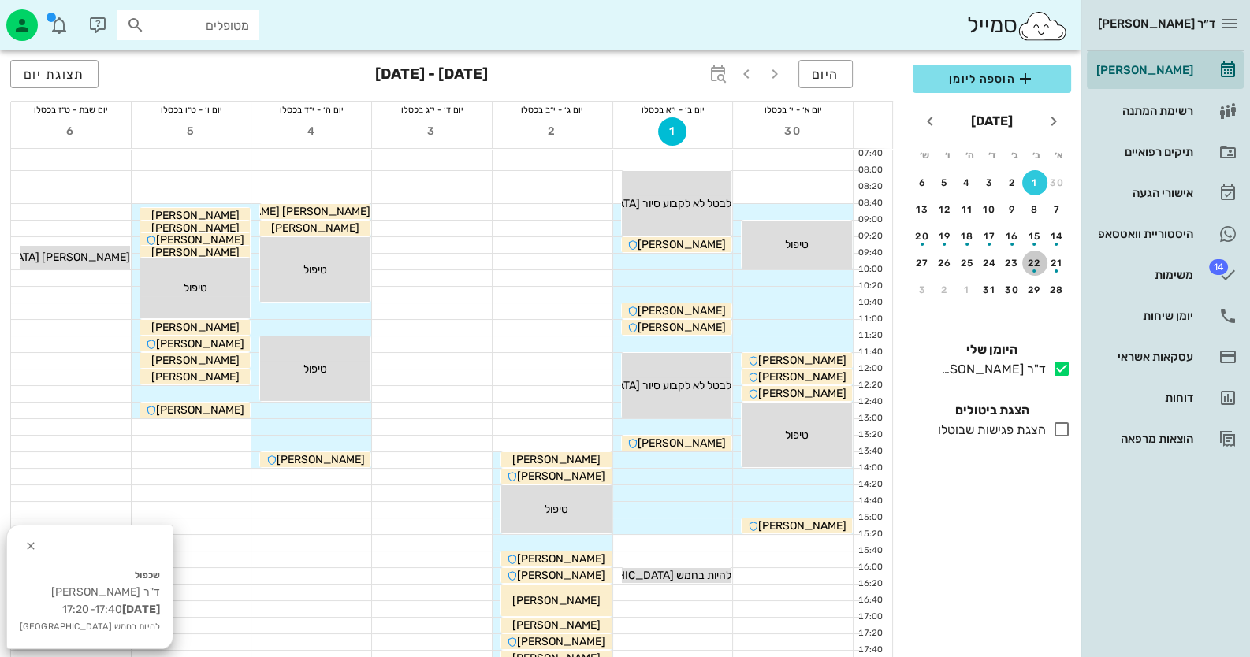
click at [1047, 264] on div "button" at bounding box center [1034, 266] width 25 height 9
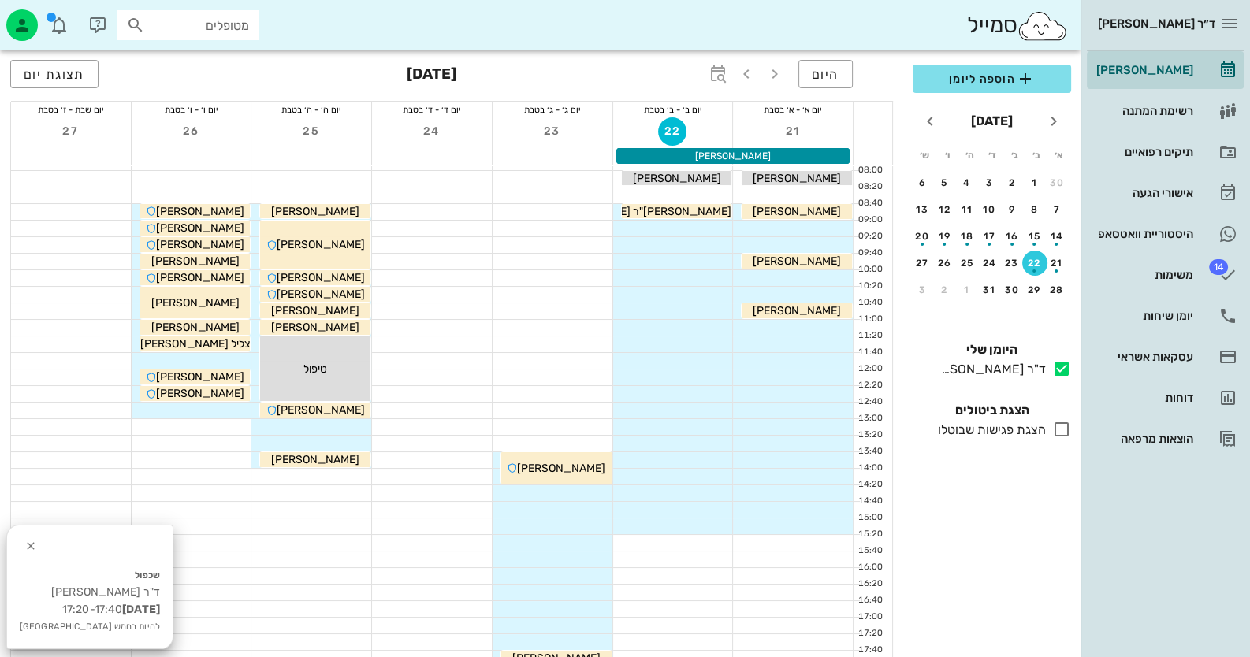
click at [686, 292] on div at bounding box center [673, 295] width 120 height 16
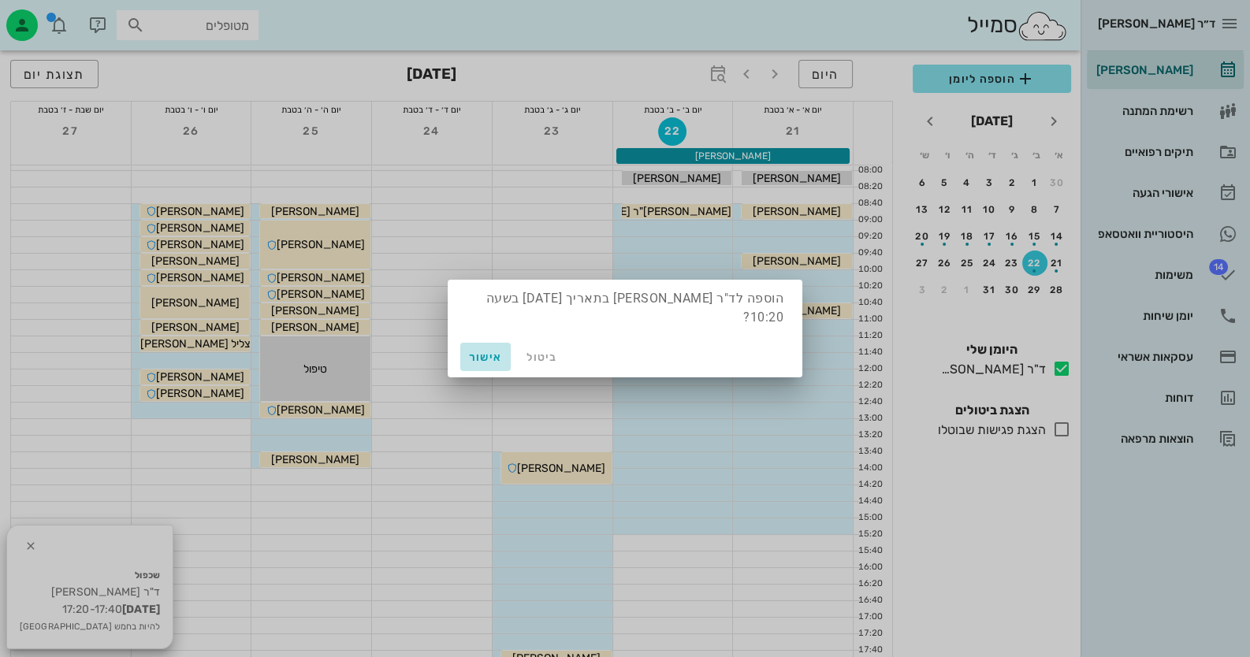
click at [481, 351] on span "אישור" at bounding box center [486, 357] width 38 height 13
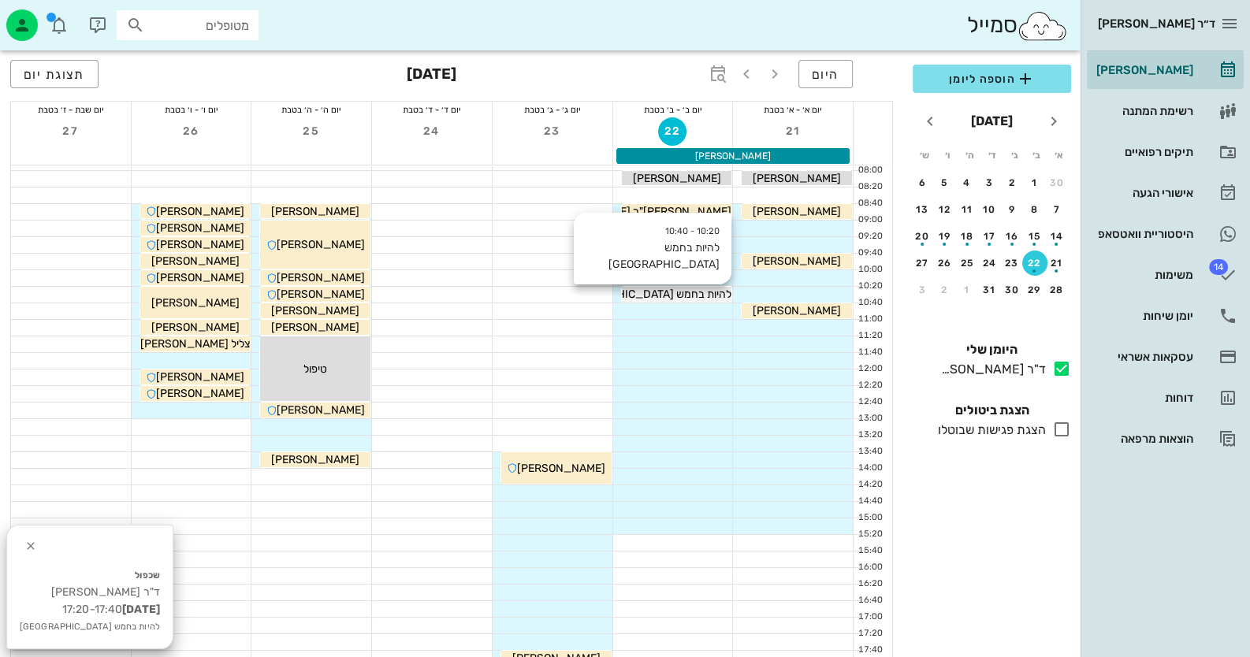
click at [710, 293] on span "להיות בחמש [GEOGRAPHIC_DATA]" at bounding box center [647, 294] width 169 height 13
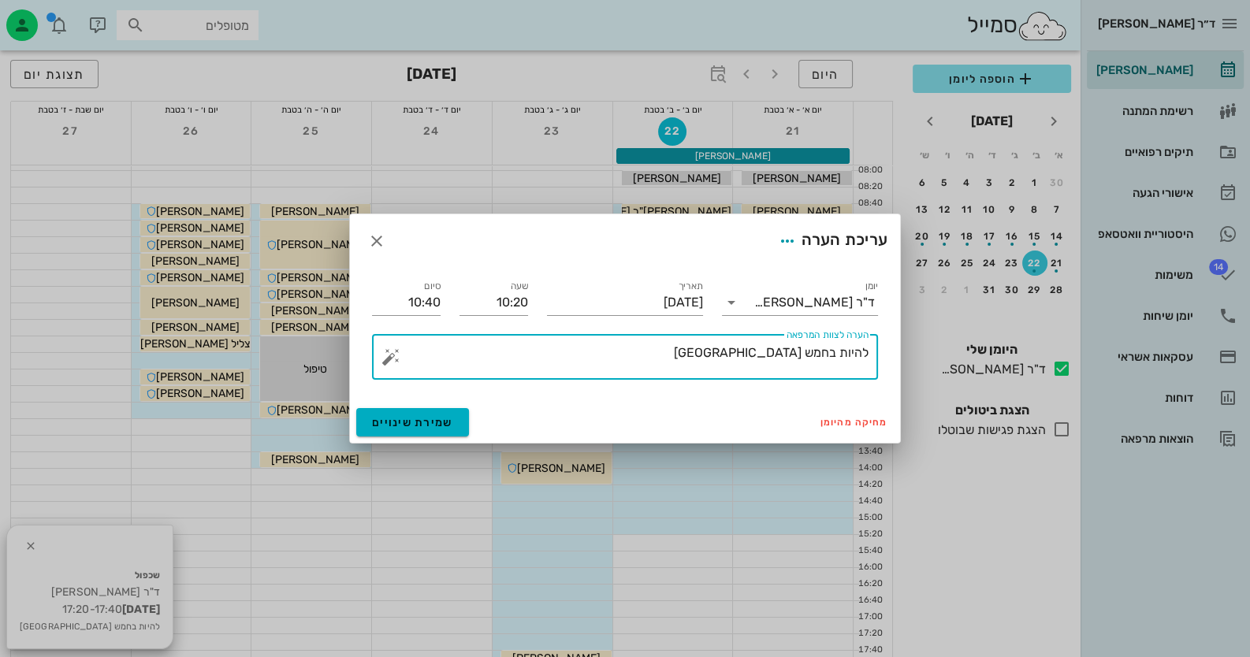
drag, startPoint x: 733, startPoint y: 354, endPoint x: 950, endPoint y: 354, distance: 216.7
click at [950, 354] on div "ד״ר [PERSON_NAME] רשימת המתנה תיקים רפואיים אישורי הגעה היסטוריית וואטסאפ 14 מש…" at bounding box center [625, 500] width 1250 height 1057
type textarea "יום מלא - לבטל - לא עובדים"
click at [410, 303] on input "10:40" at bounding box center [406, 302] width 69 height 25
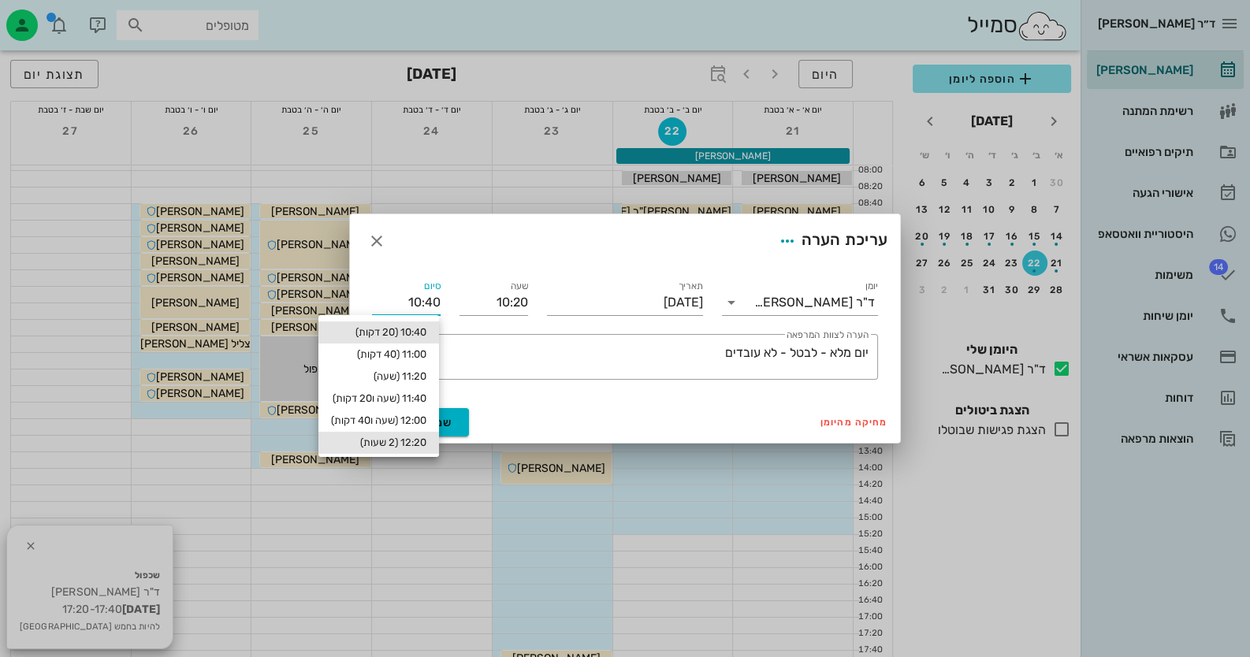
click at [400, 443] on div "12:20 (2 שעות)" at bounding box center [378, 443] width 95 height 13
type input "12:20"
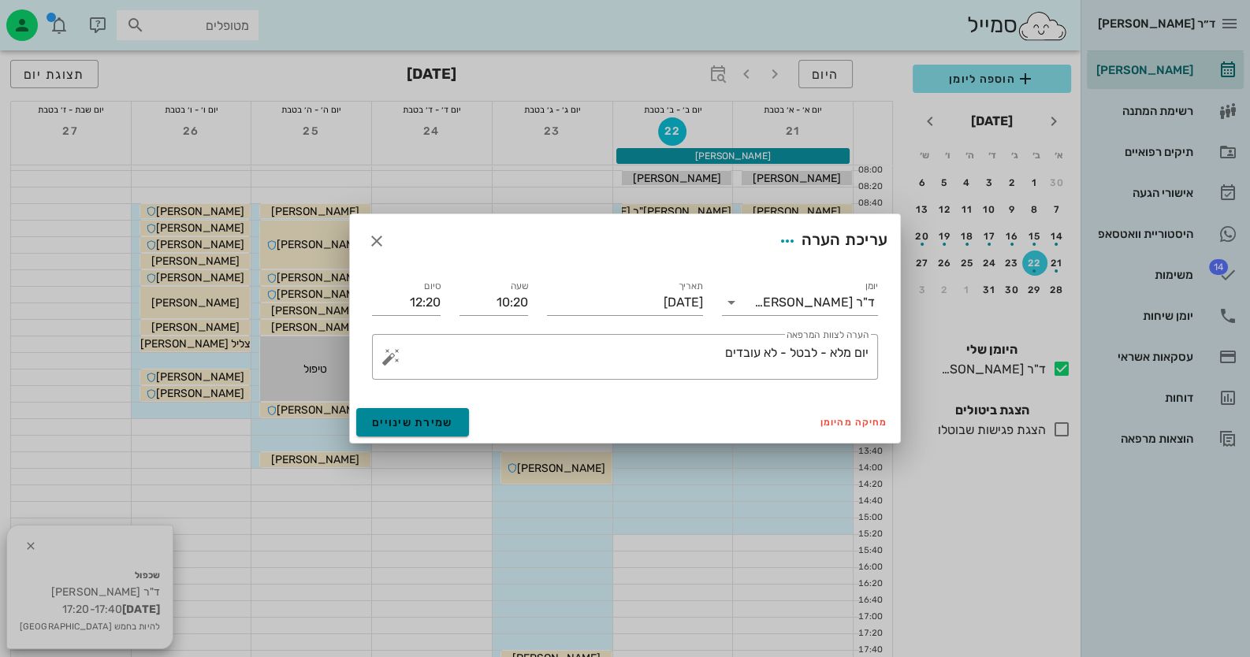
click at [432, 423] on span "שמירת שינויים" at bounding box center [412, 422] width 81 height 13
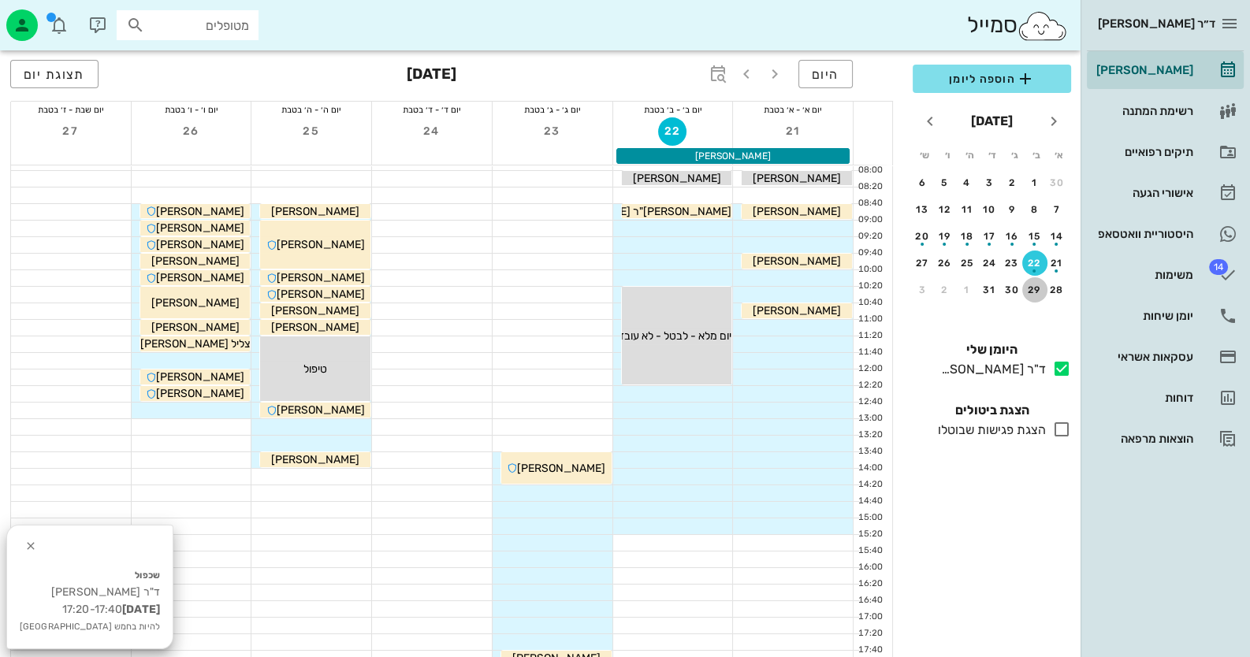
click at [1033, 292] on div "29" at bounding box center [1034, 290] width 25 height 11
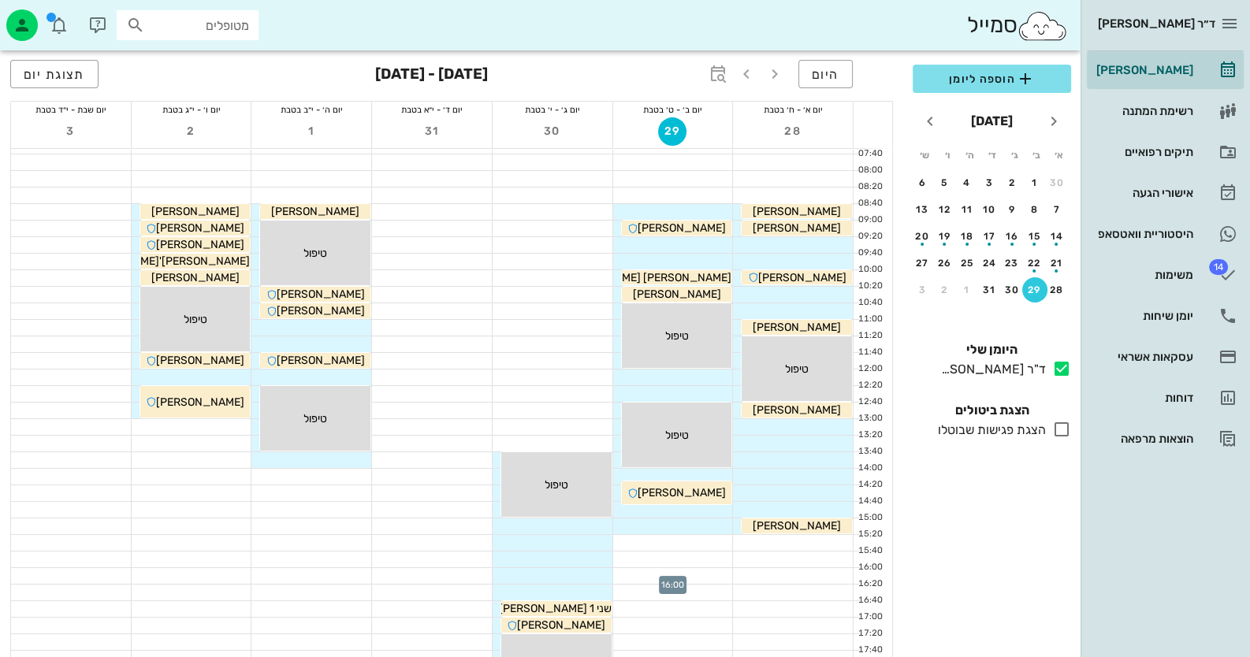
click at [685, 569] on div at bounding box center [673, 576] width 120 height 16
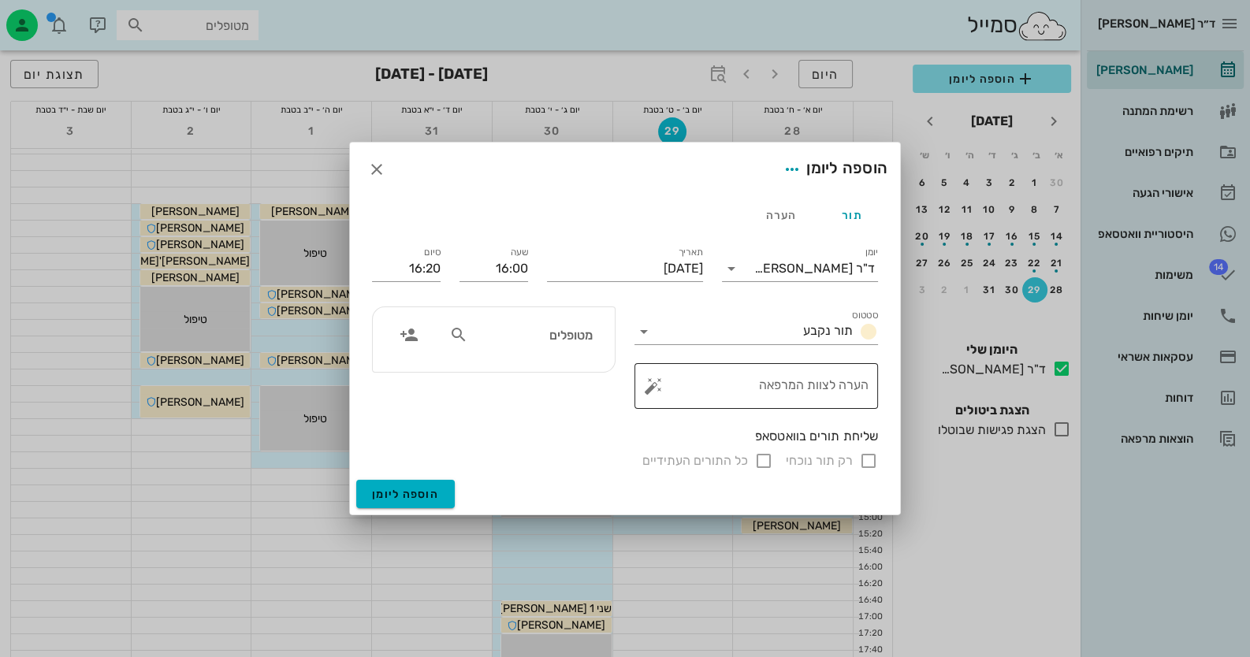
click at [741, 384] on textarea "הערה לצוות המרפאה" at bounding box center [762, 390] width 212 height 38
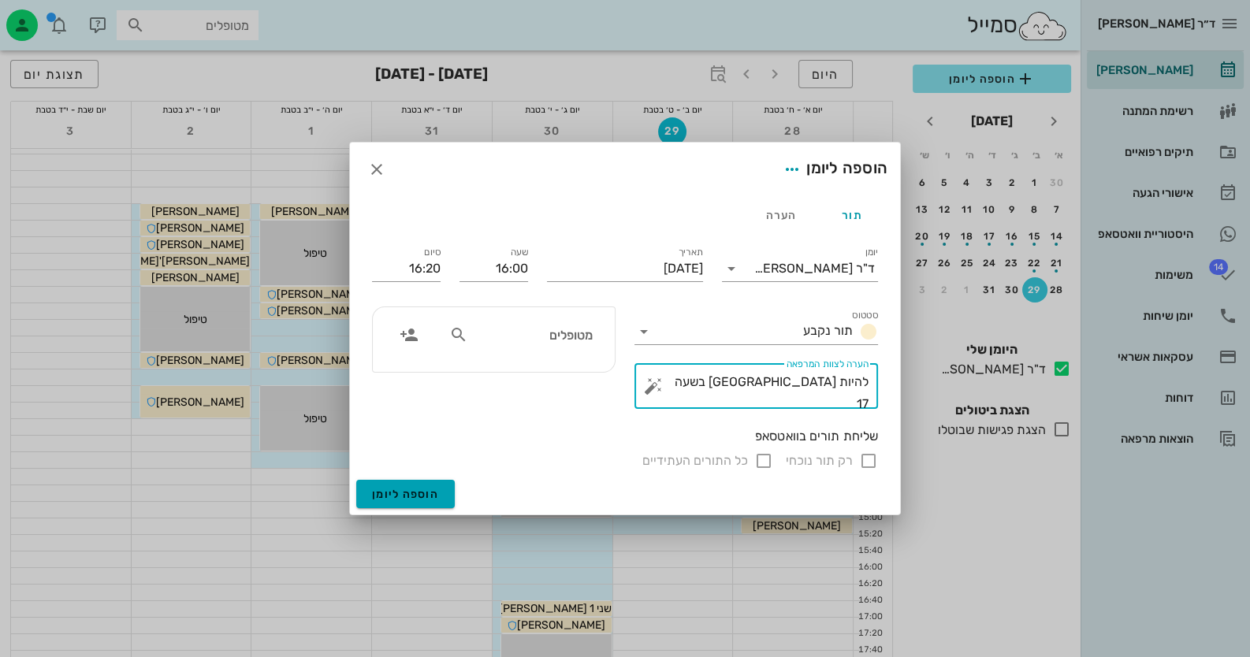
type textarea "להיות [GEOGRAPHIC_DATA] בשעה 17"
click at [394, 492] on span "הוספה ליומן" at bounding box center [405, 494] width 67 height 13
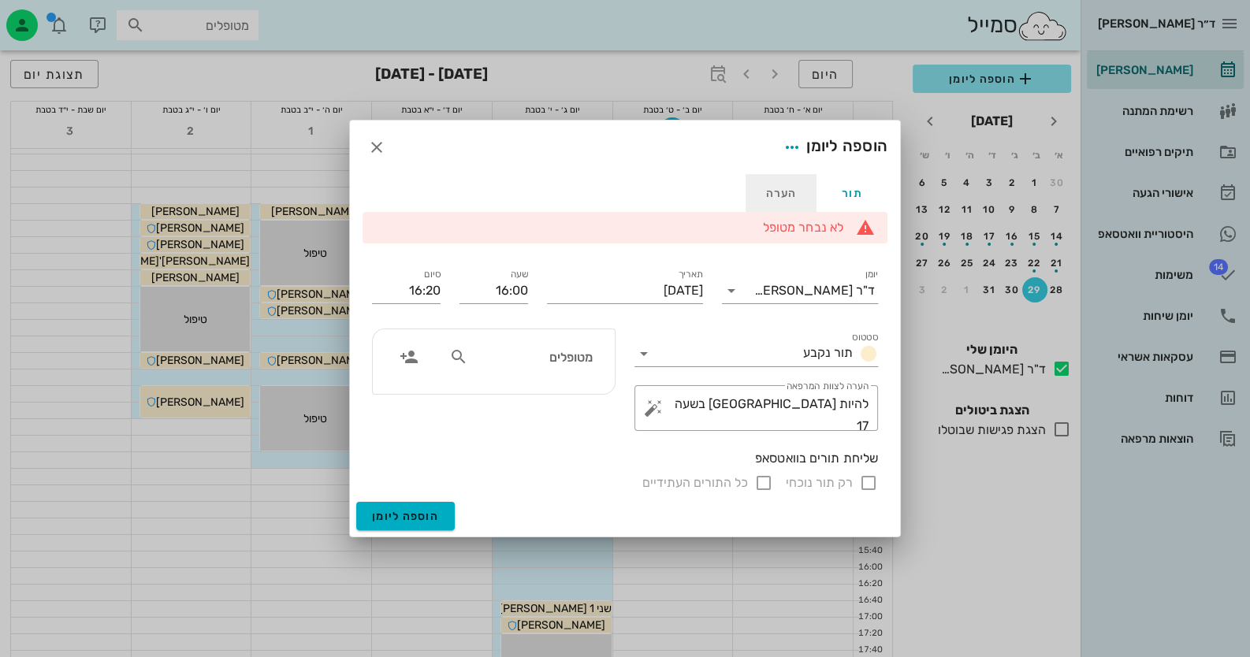
click at [774, 192] on div "הערה" at bounding box center [781, 193] width 71 height 38
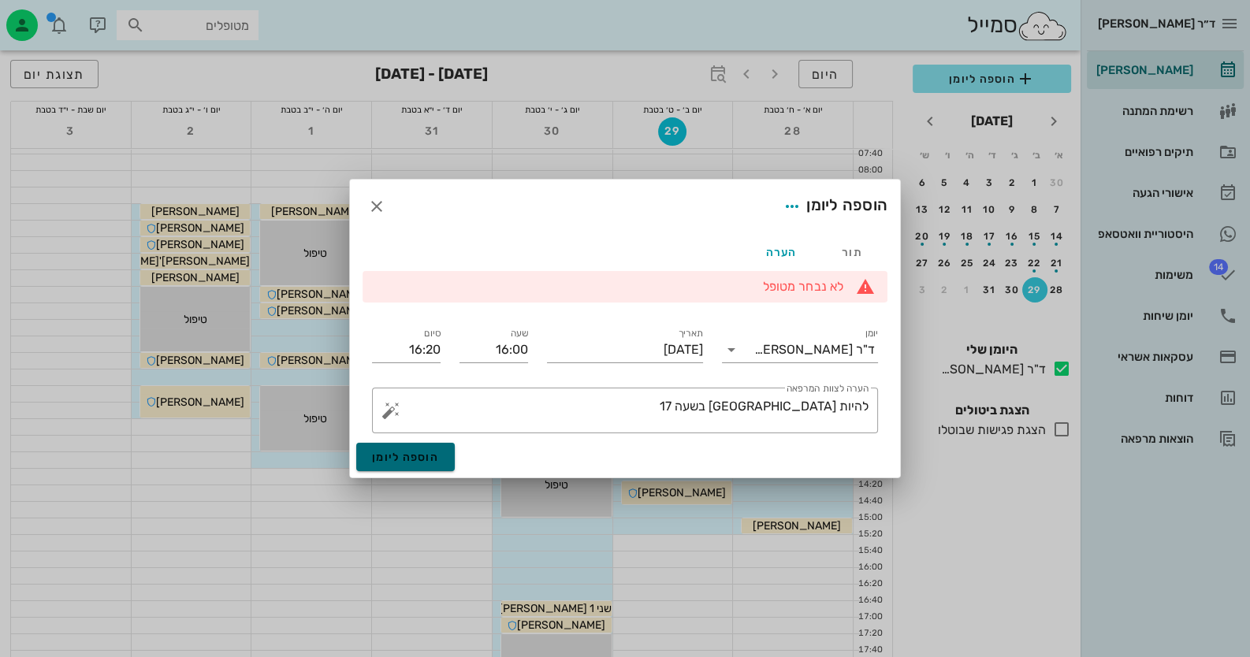
click at [406, 460] on span "הוספה ליומן" at bounding box center [405, 457] width 67 height 13
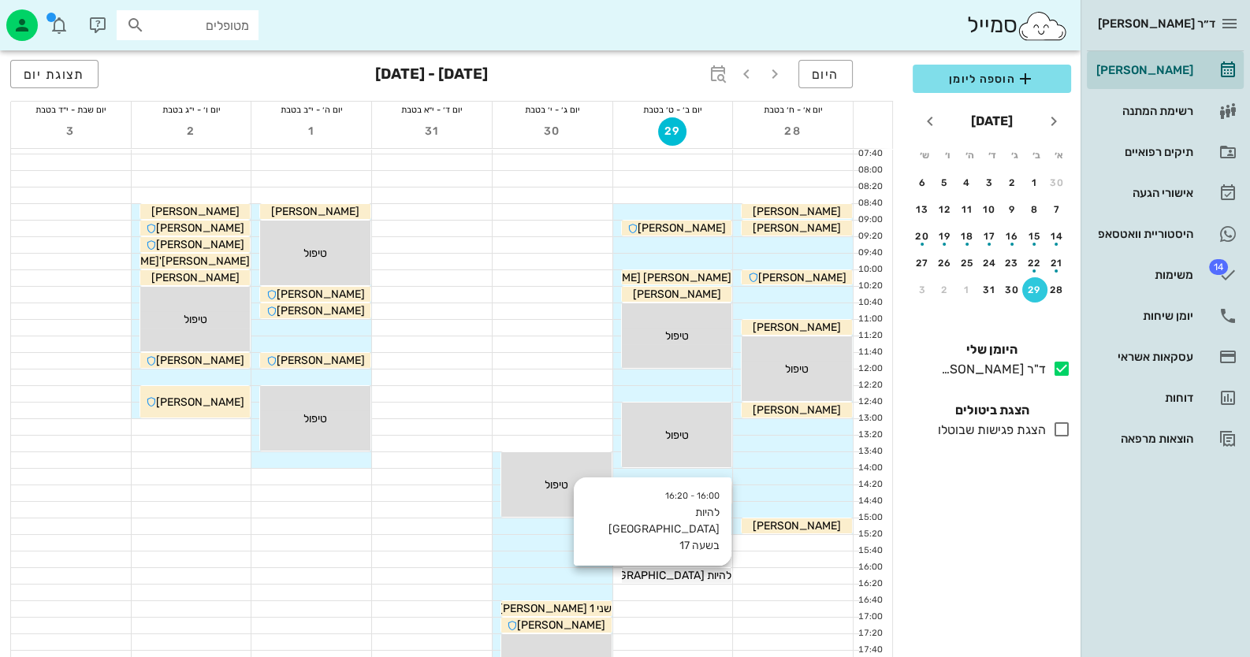
click at [720, 573] on span "להיות [GEOGRAPHIC_DATA] בשעה 17" at bounding box center [641, 575] width 180 height 13
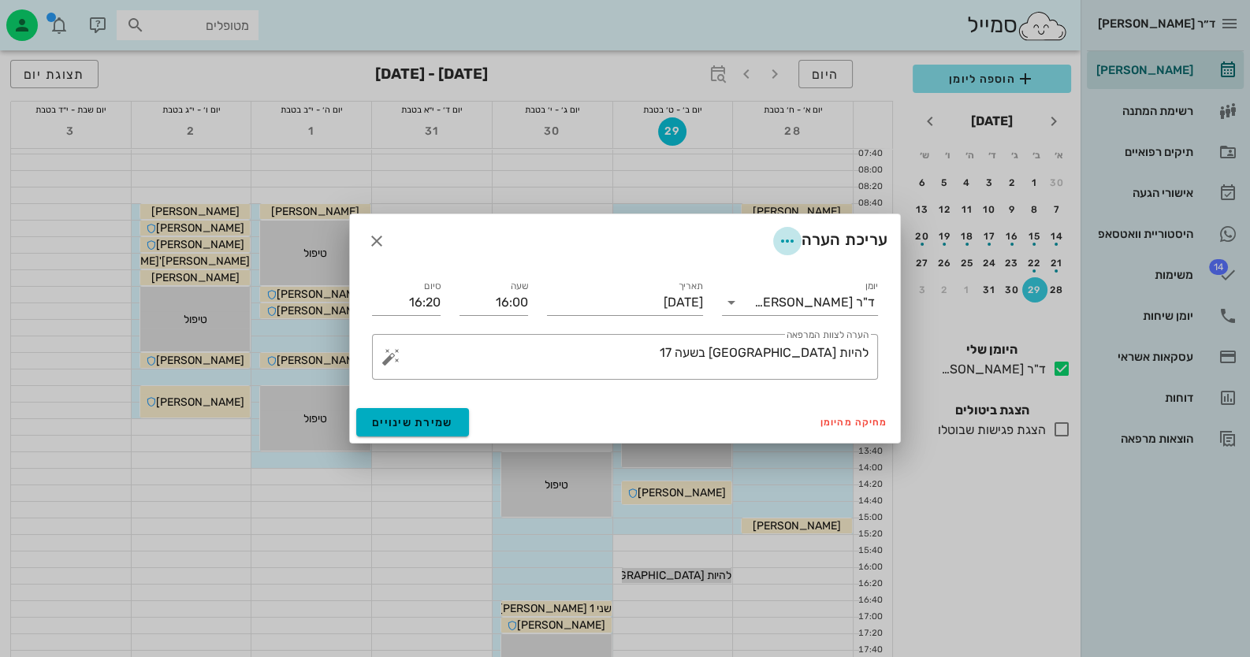
click at [778, 233] on icon "button" at bounding box center [787, 241] width 19 height 19
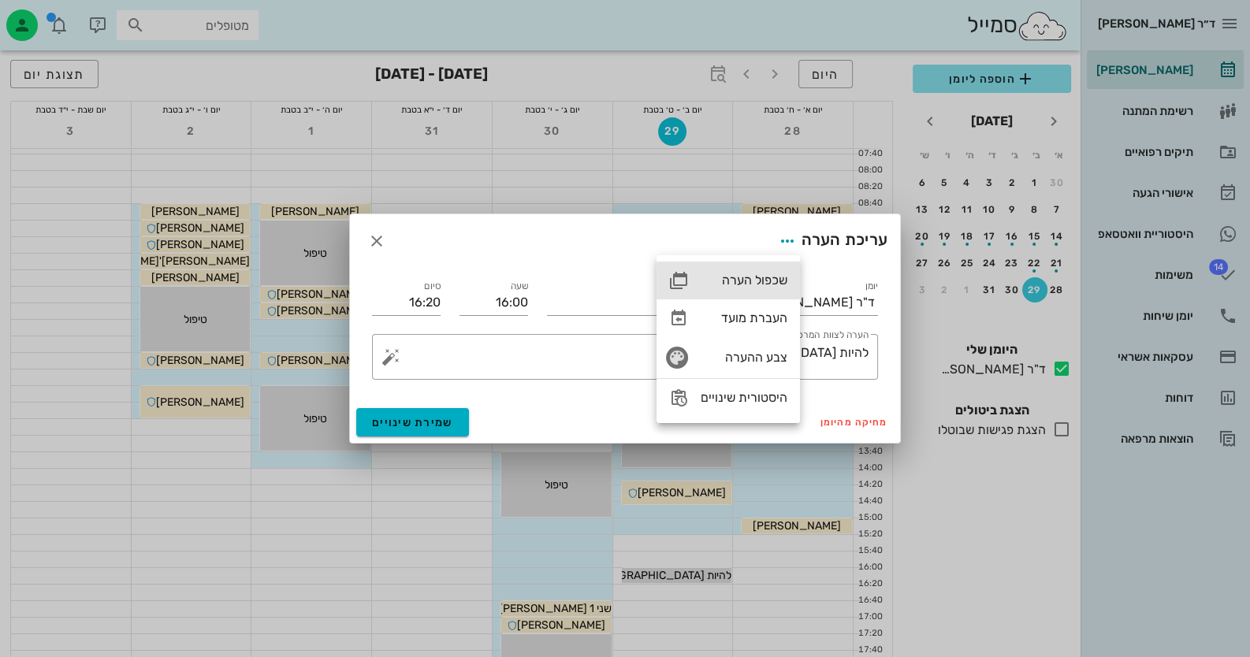
click at [746, 275] on div "שכפול הערה" at bounding box center [744, 280] width 87 height 15
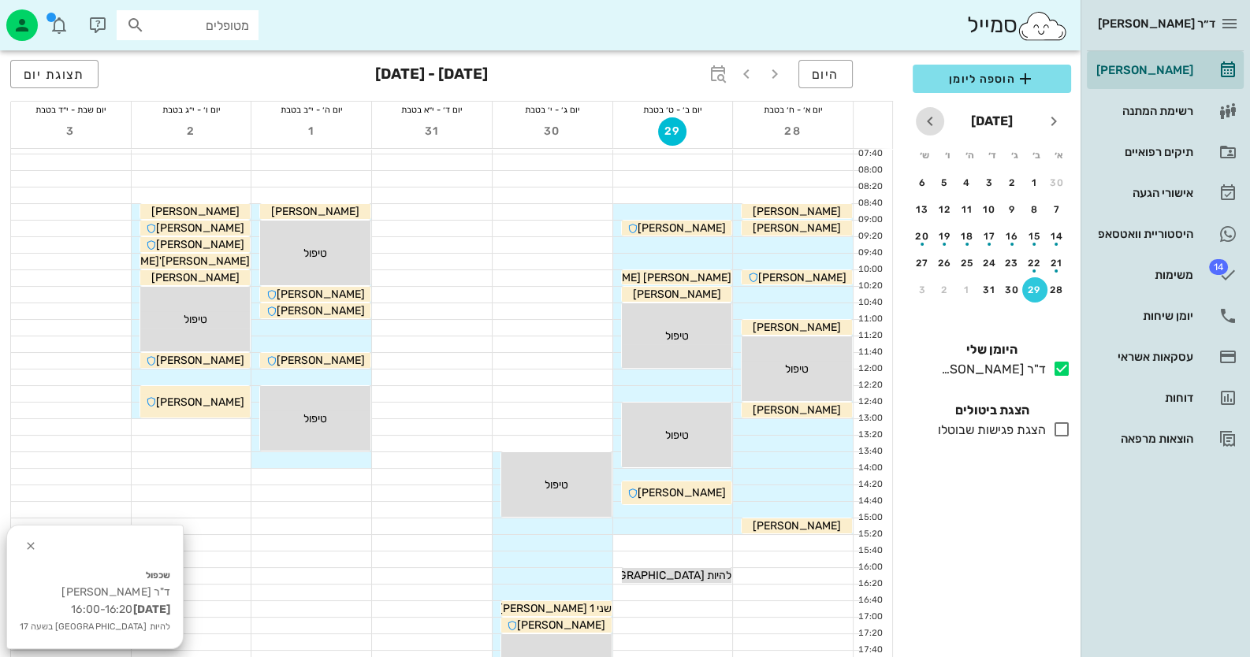
click at [932, 124] on icon "חודש הבא" at bounding box center [929, 121] width 19 height 19
click at [1032, 207] on div "5" at bounding box center [1034, 209] width 25 height 11
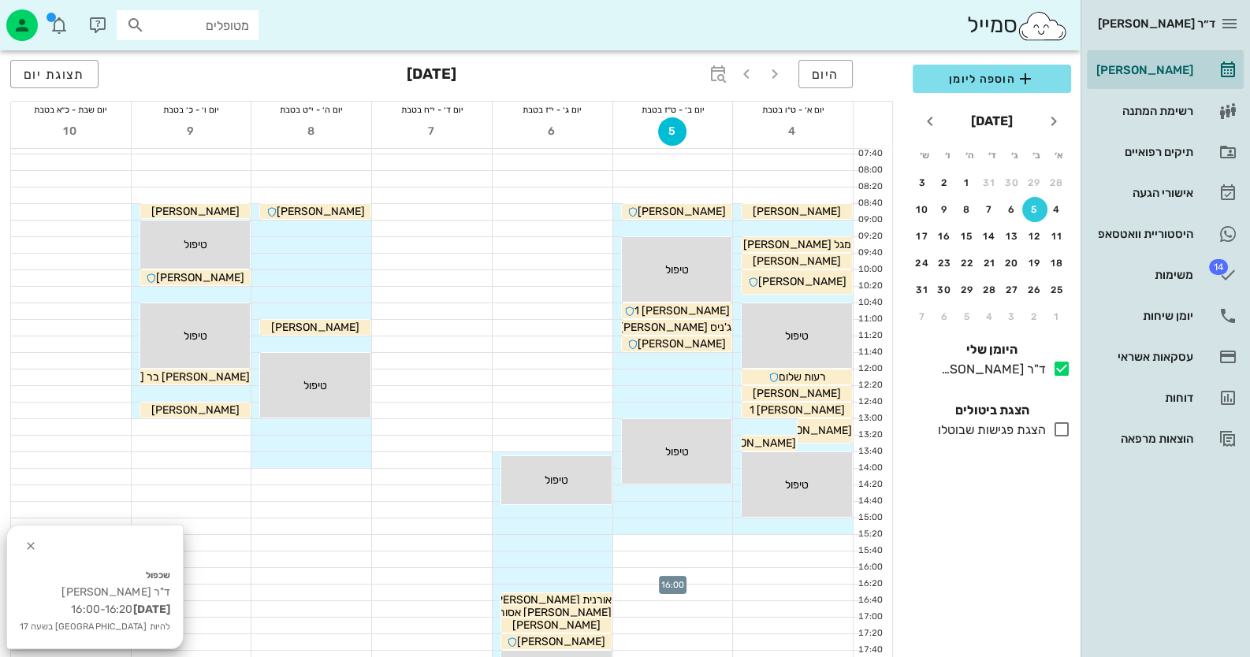
click at [717, 569] on div at bounding box center [673, 576] width 120 height 16
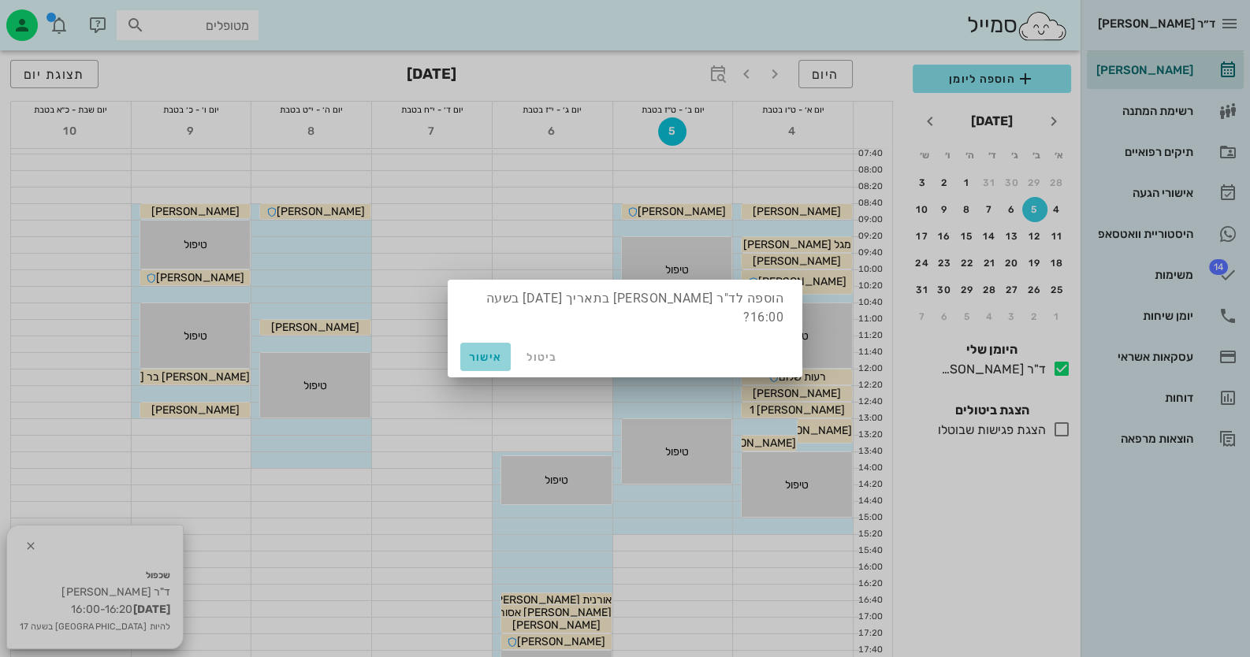
click at [485, 351] on span "אישור" at bounding box center [486, 357] width 38 height 13
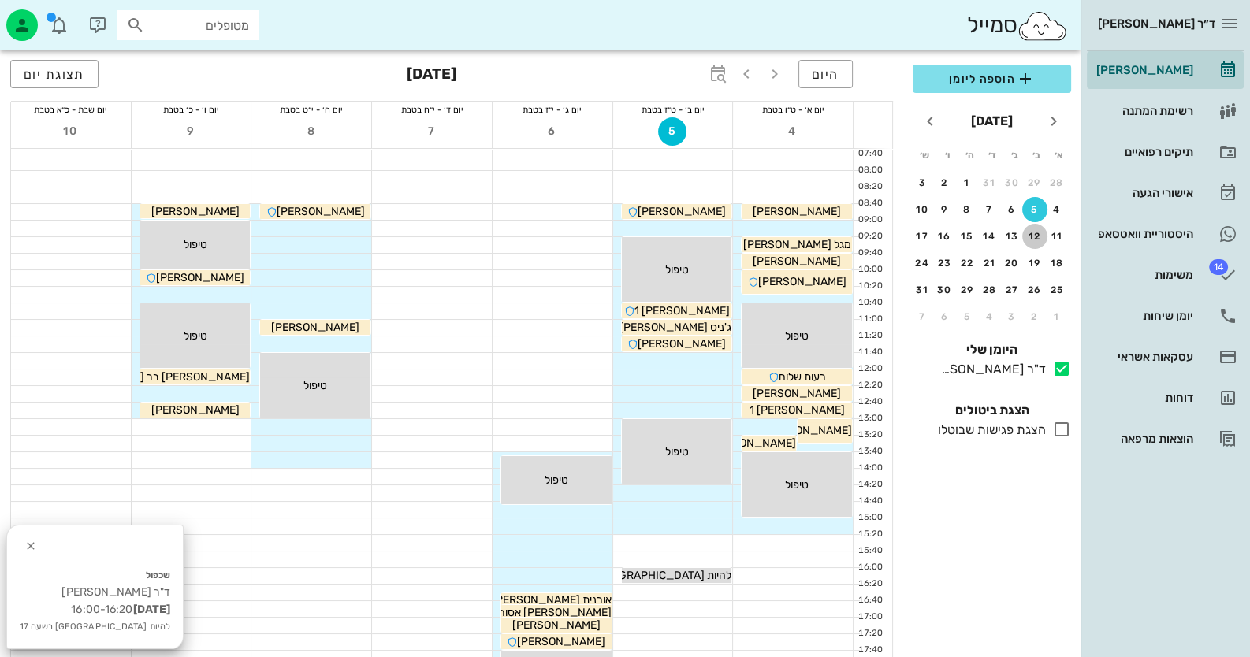
click at [1028, 232] on div "12" at bounding box center [1034, 236] width 25 height 11
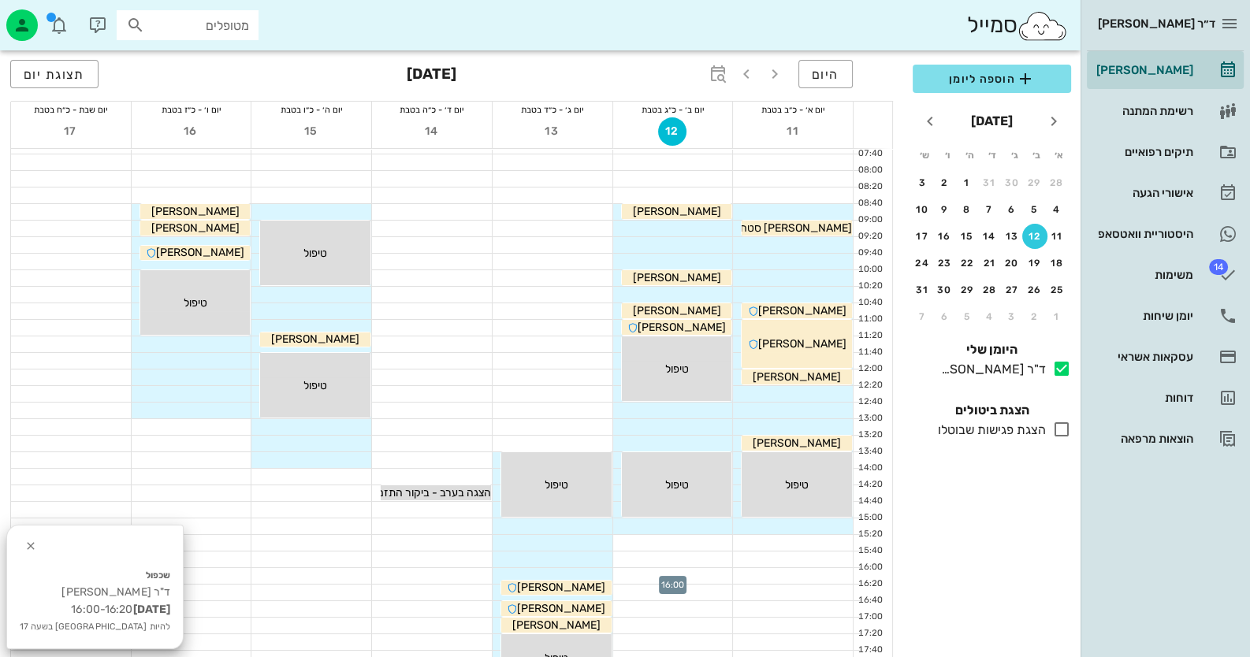
click at [700, 571] on div at bounding box center [673, 576] width 120 height 16
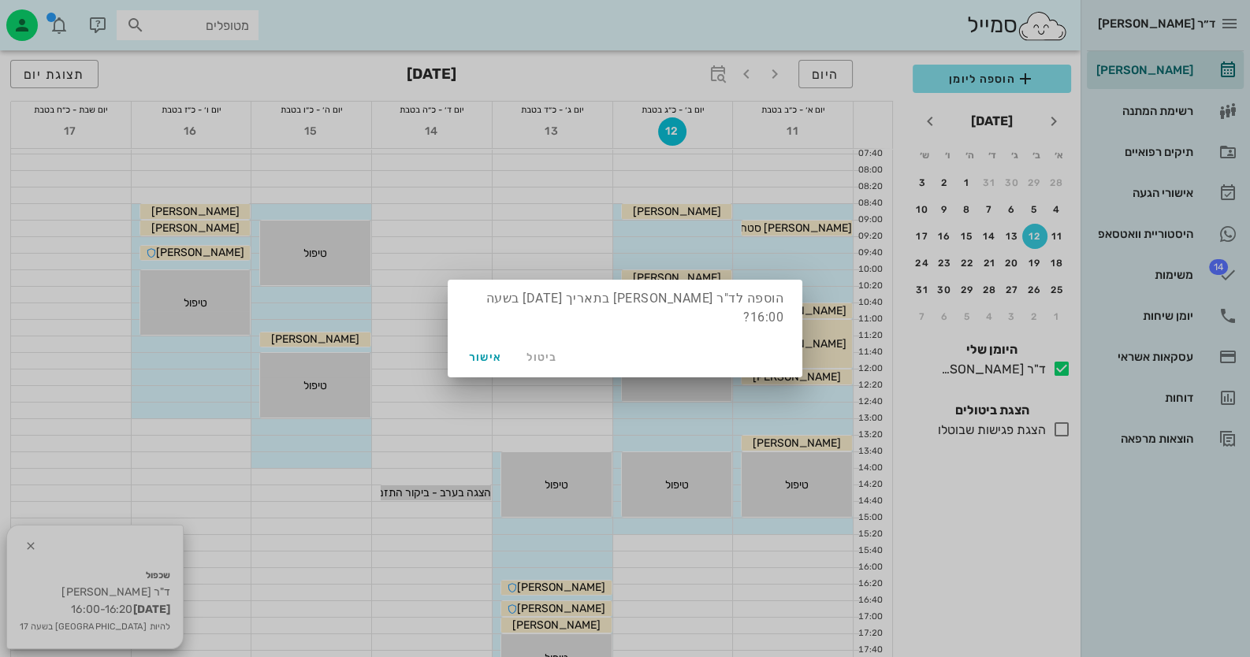
click at [459, 342] on div "ביטול אישור" at bounding box center [625, 357] width 355 height 41
click at [477, 351] on span "אישור" at bounding box center [486, 357] width 38 height 13
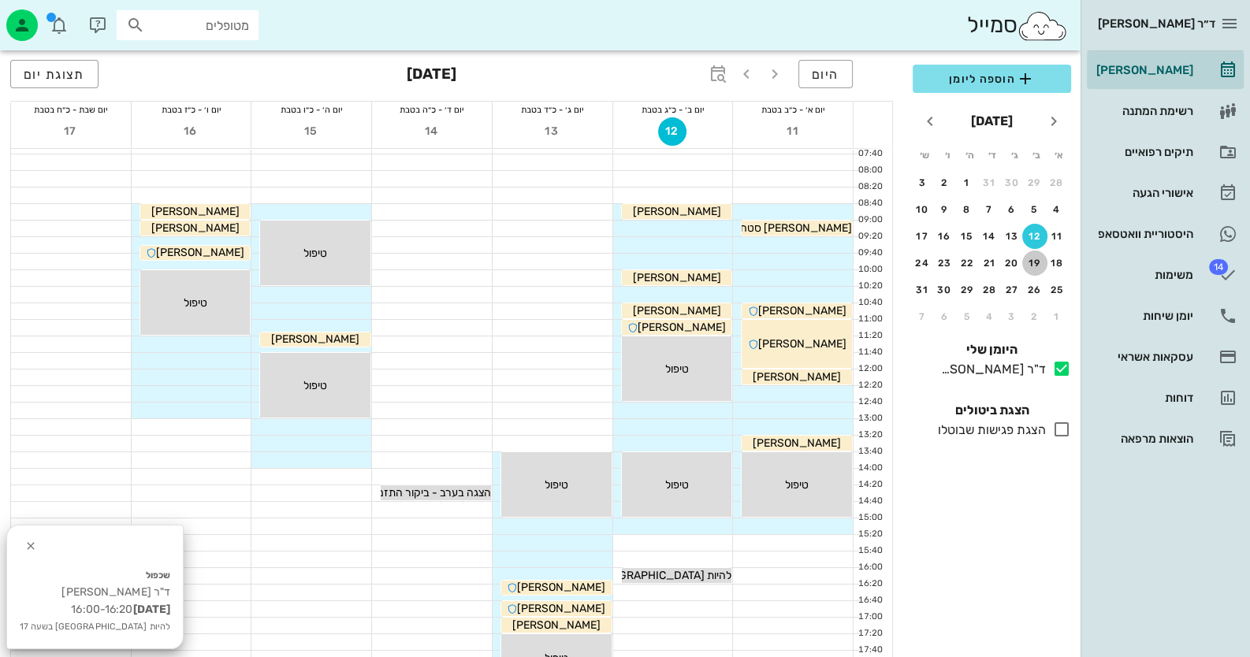
click at [1033, 267] on div "19" at bounding box center [1034, 263] width 25 height 11
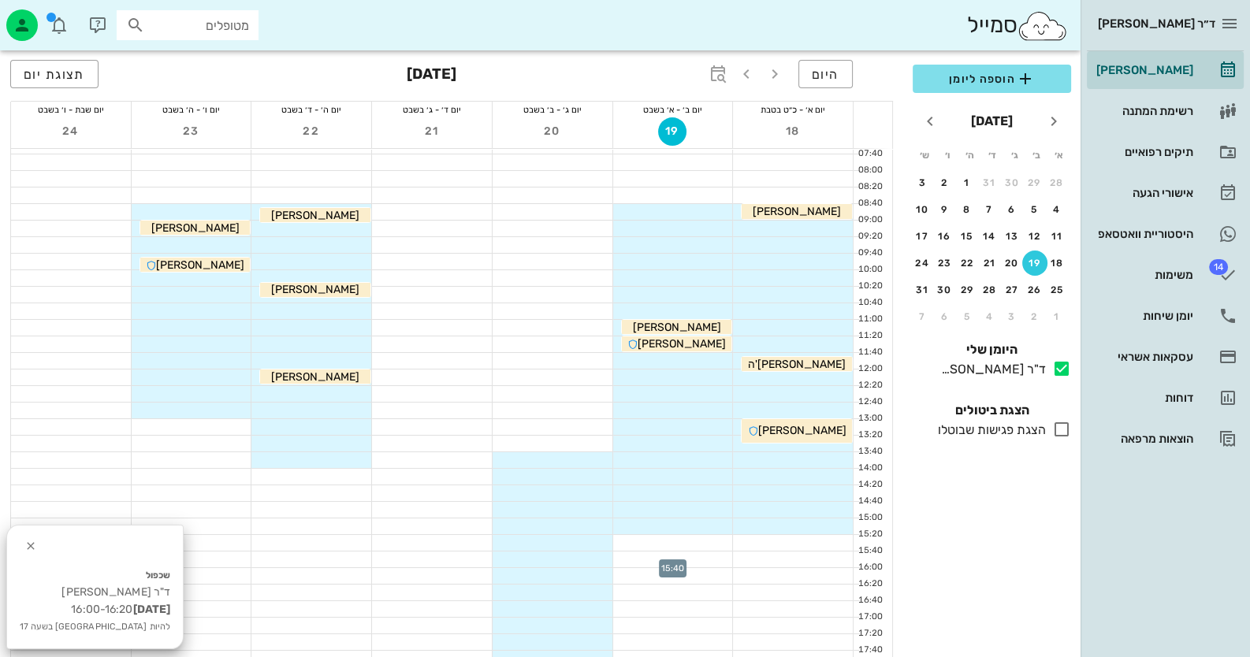
click at [711, 553] on div at bounding box center [673, 560] width 120 height 16
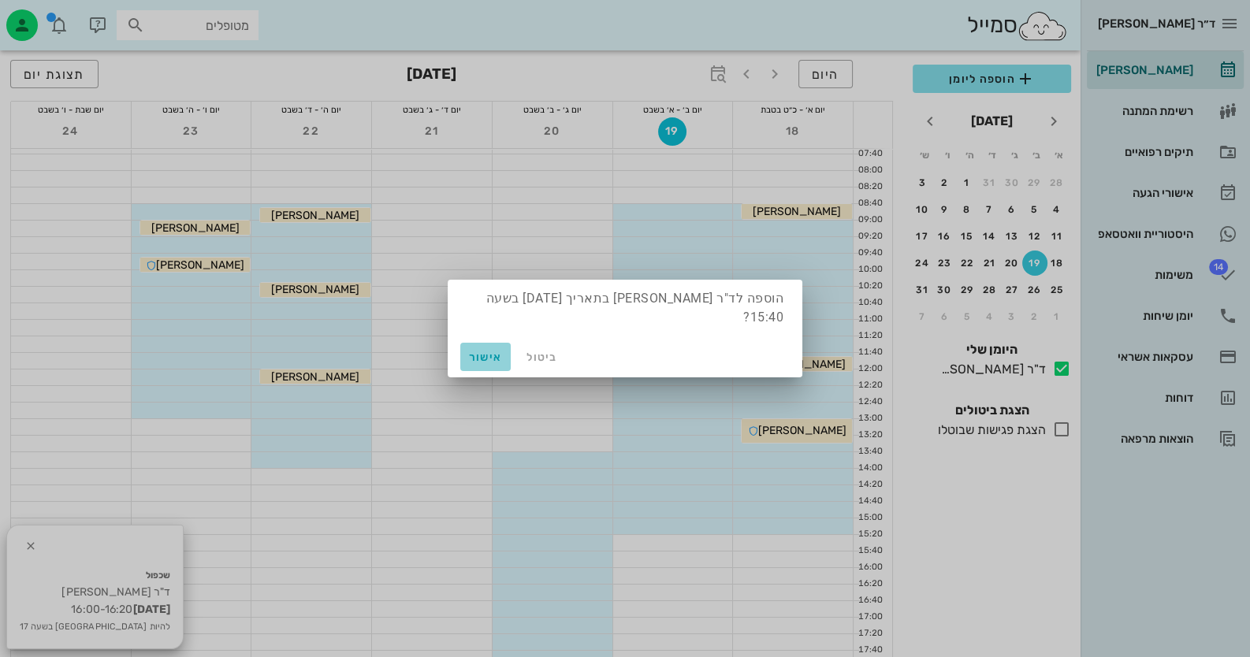
click at [479, 356] on button "אישור" at bounding box center [485, 357] width 50 height 28
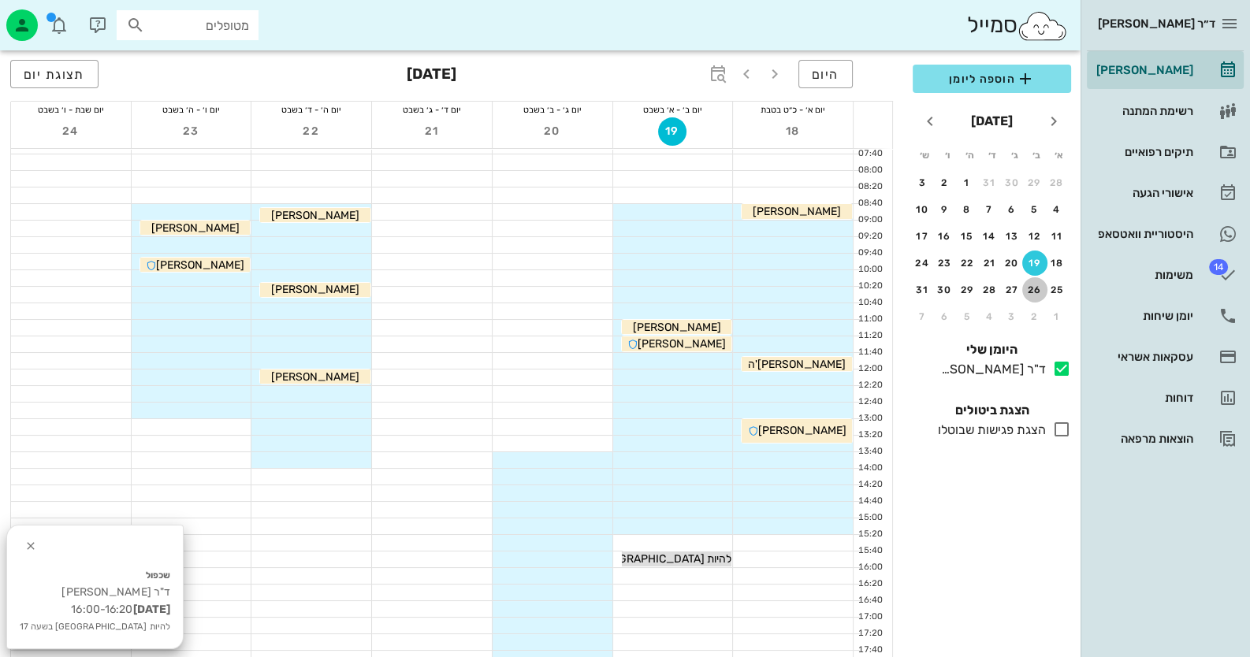
click at [1040, 286] on div "26" at bounding box center [1034, 290] width 25 height 11
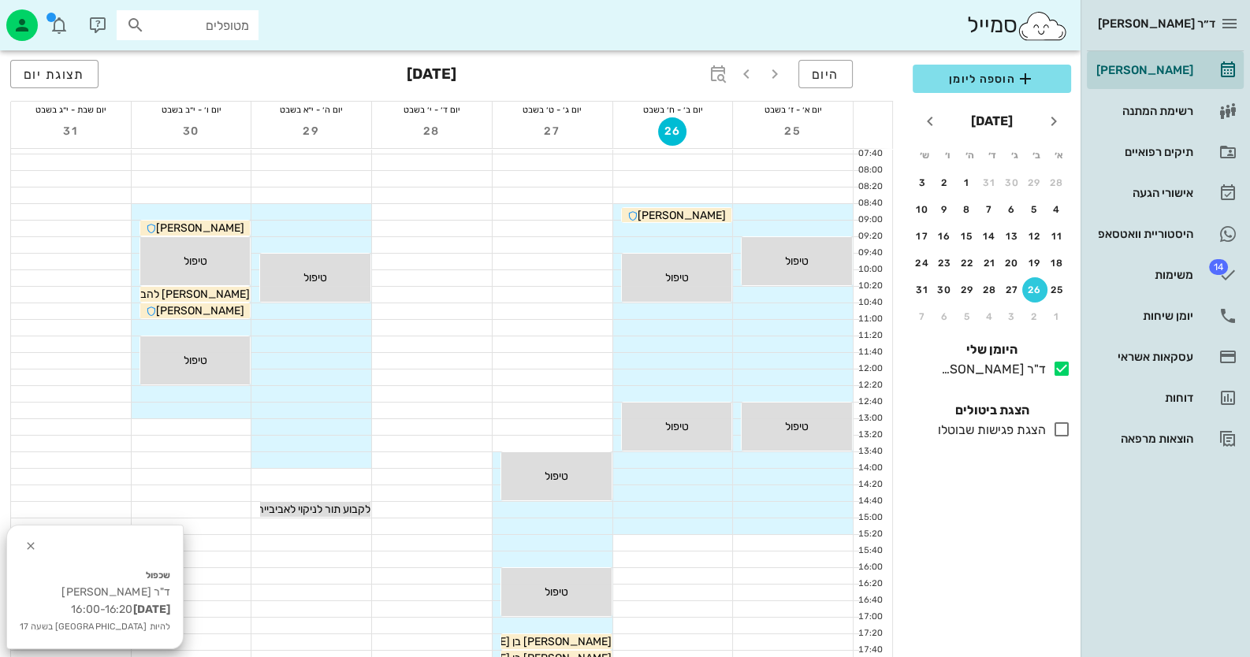
click at [711, 563] on div at bounding box center [673, 560] width 120 height 16
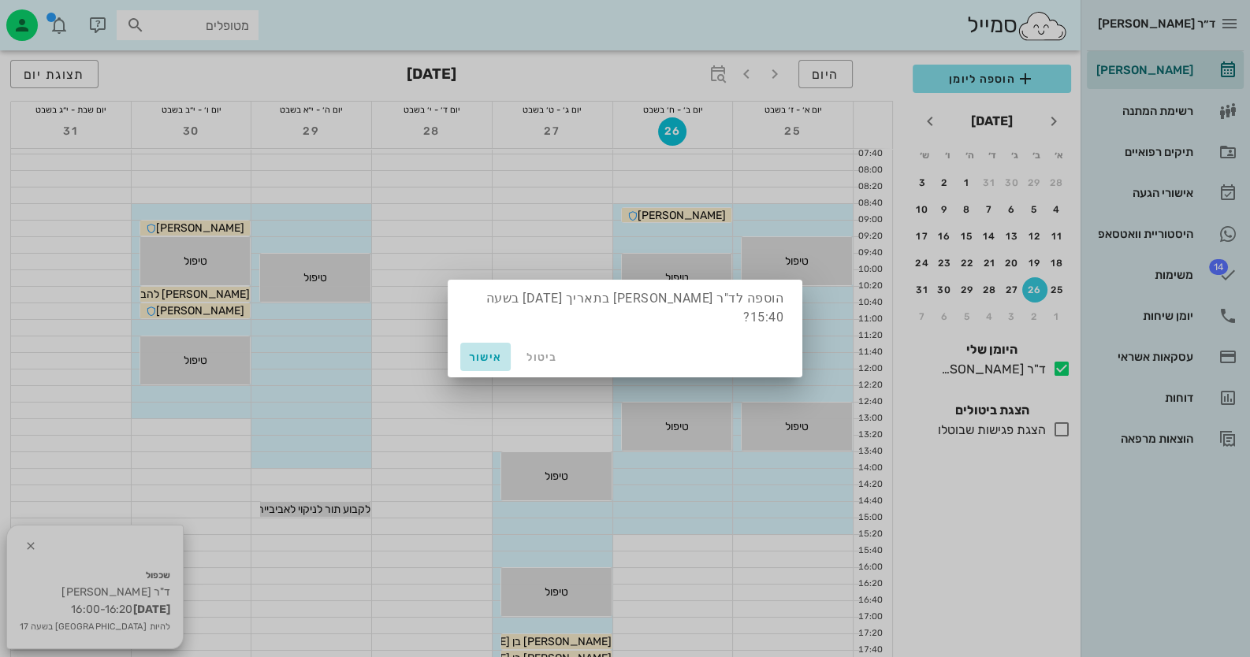
click at [482, 343] on button "אישור" at bounding box center [485, 357] width 50 height 28
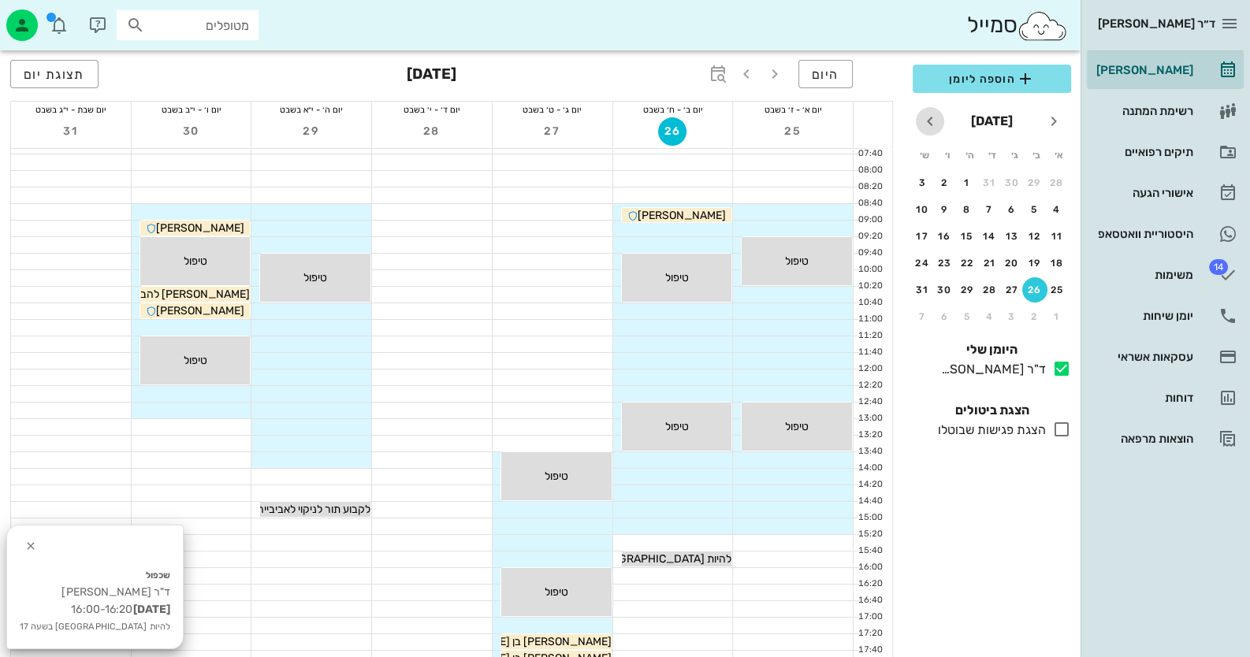
click at [930, 130] on icon "חודש הבא" at bounding box center [929, 121] width 19 height 19
click at [1028, 180] on div "2" at bounding box center [1034, 182] width 25 height 11
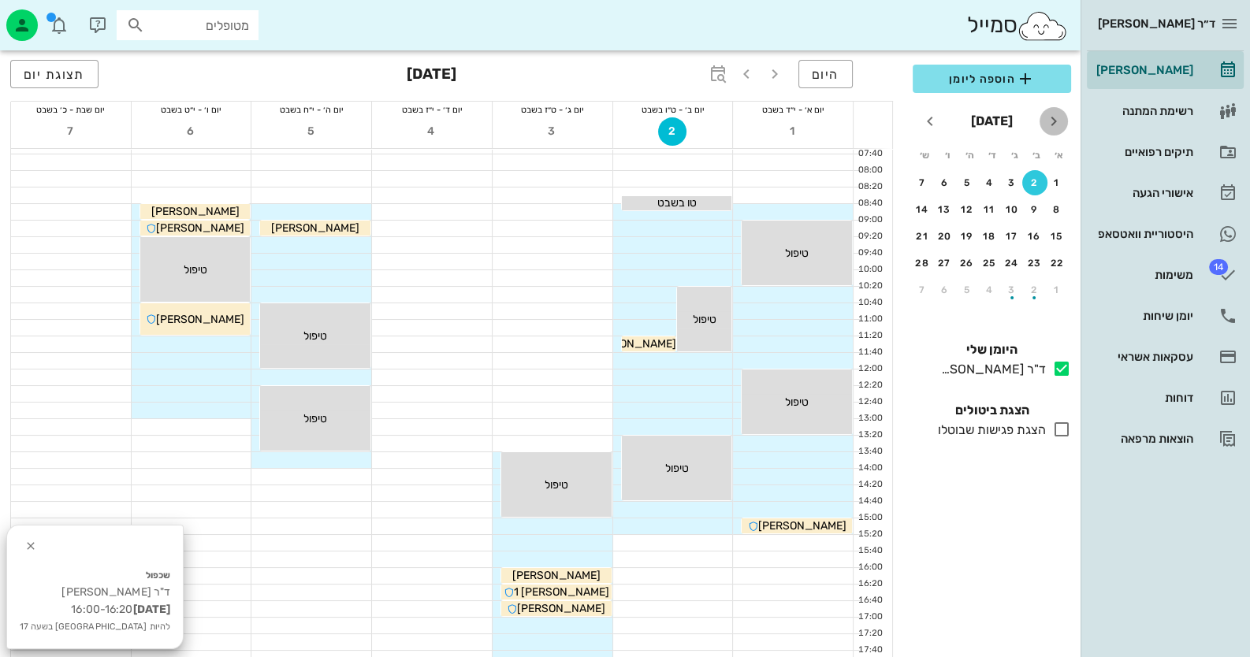
click at [1045, 117] on icon "חודש שעבר" at bounding box center [1053, 121] width 19 height 19
click at [1006, 291] on div "27" at bounding box center [1011, 290] width 25 height 11
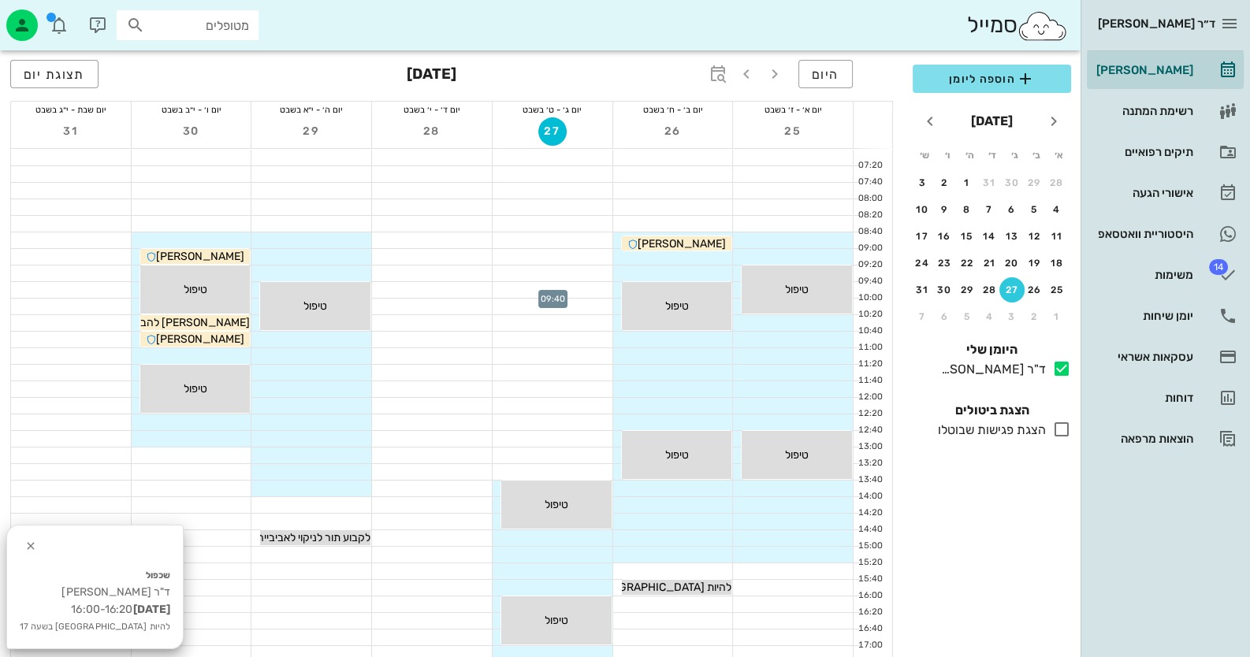
click at [571, 283] on div at bounding box center [553, 290] width 120 height 16
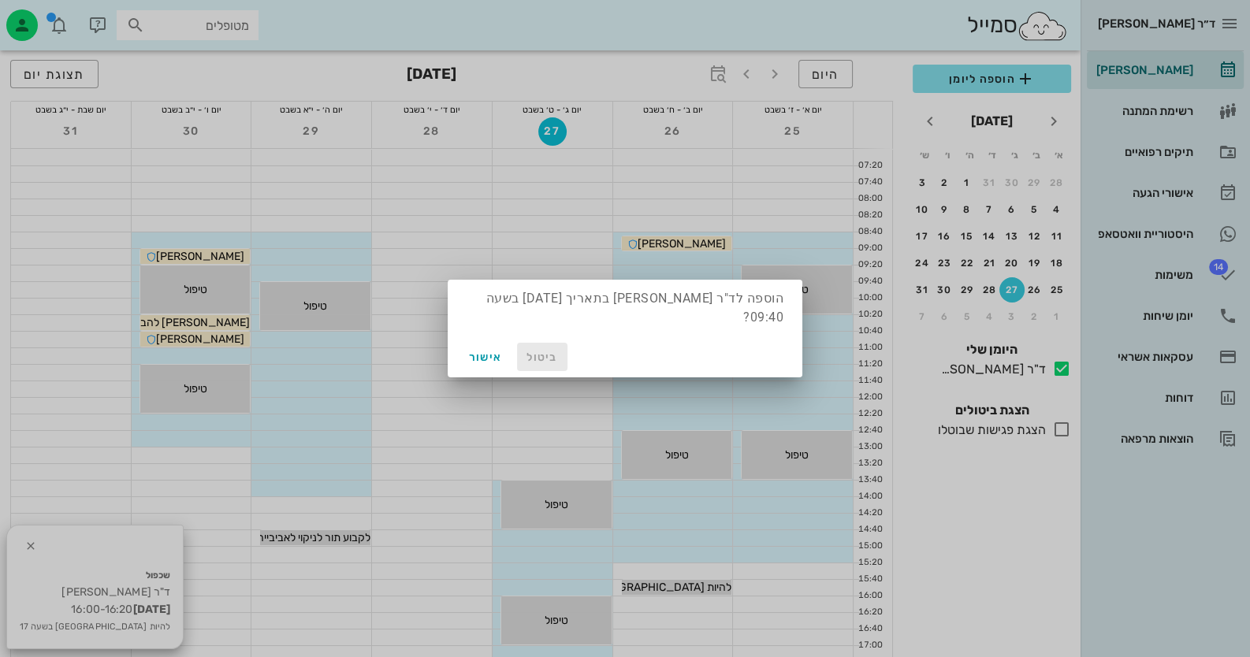
click at [526, 351] on span "ביטול" at bounding box center [542, 357] width 38 height 13
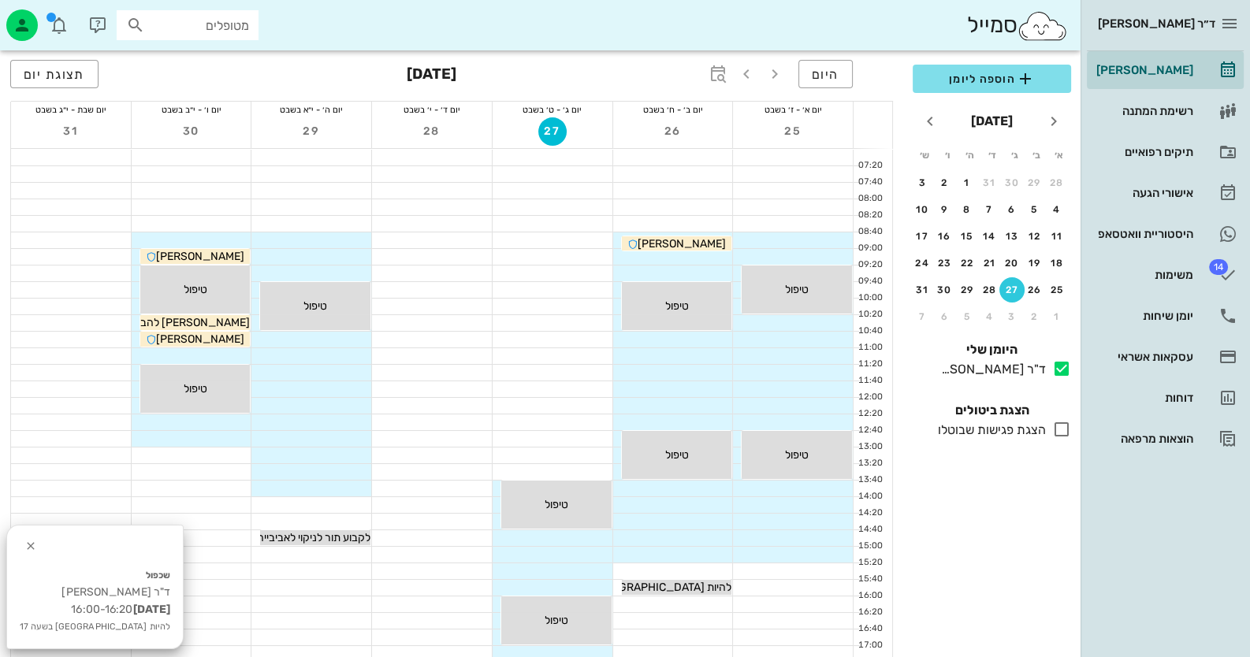
click at [547, 275] on div at bounding box center [553, 274] width 120 height 16
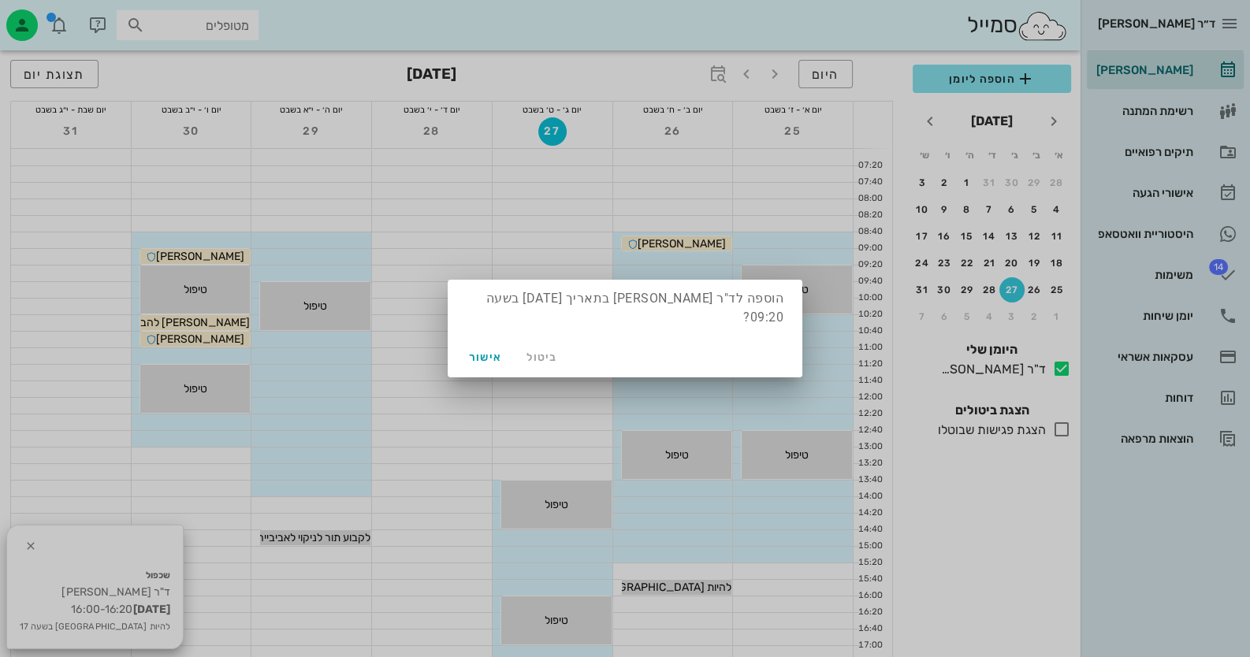
drag, startPoint x: 547, startPoint y: 275, endPoint x: 464, endPoint y: 228, distance: 95.3
click at [455, 226] on div at bounding box center [625, 328] width 1250 height 657
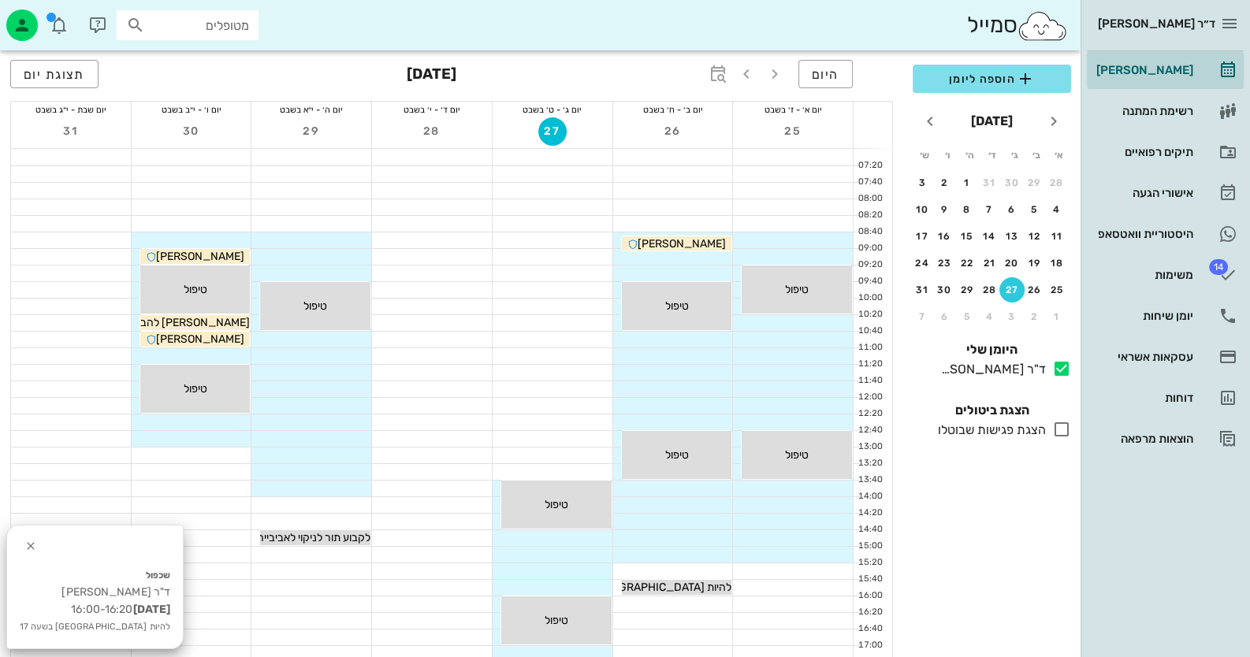
click at [42, 549] on div at bounding box center [95, 546] width 176 height 41
click at [34, 547] on icon "button" at bounding box center [30, 546] width 19 height 19
click at [558, 322] on div at bounding box center [553, 323] width 120 height 16
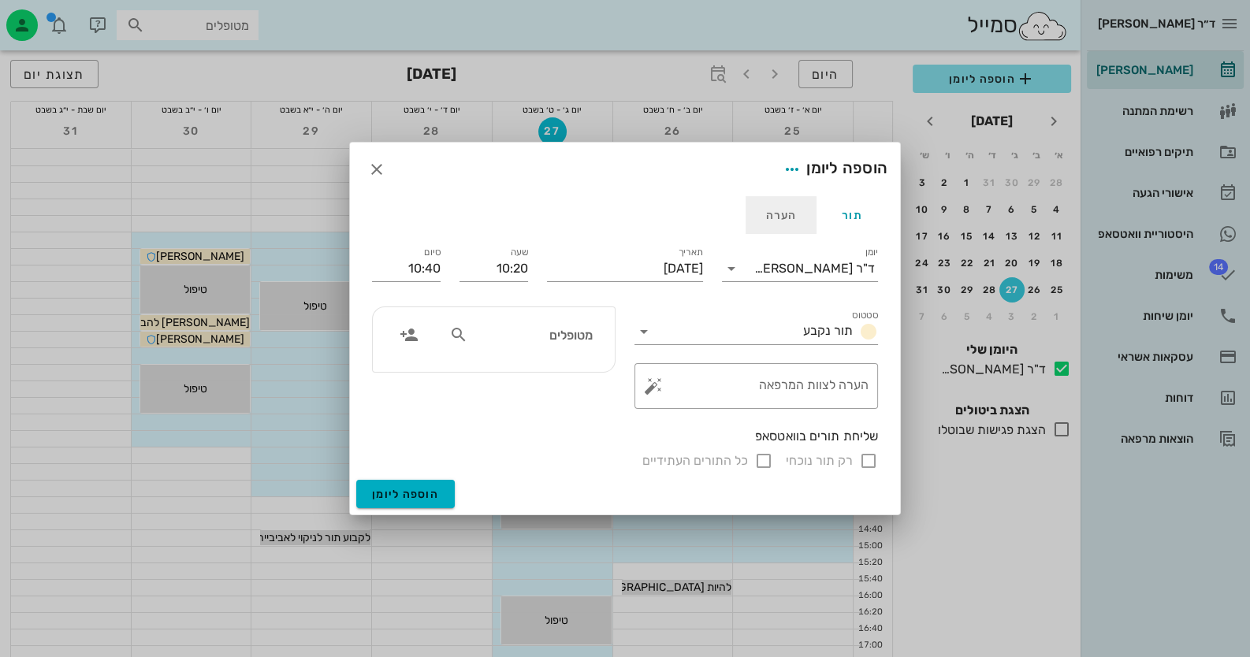
click at [787, 200] on div "הערה" at bounding box center [781, 215] width 71 height 38
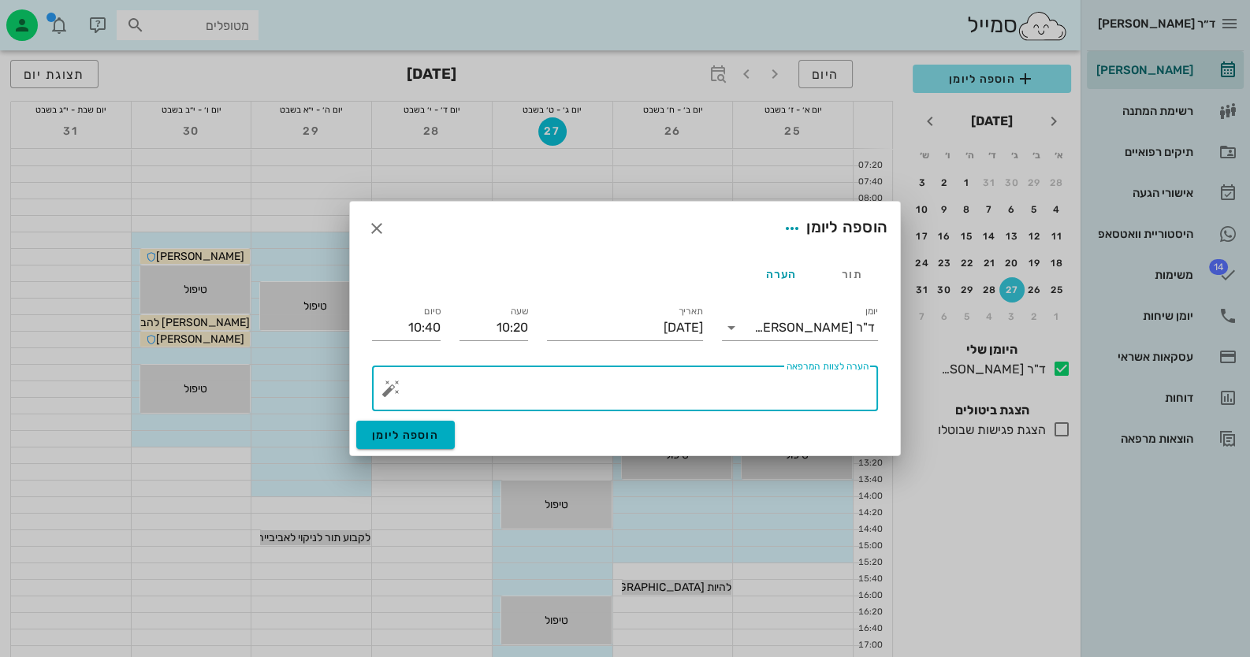
click at [804, 394] on textarea "הערה לצוות המרפאה" at bounding box center [631, 393] width 474 height 38
type textarea "לעבוד בבוקר עד השעה 14"
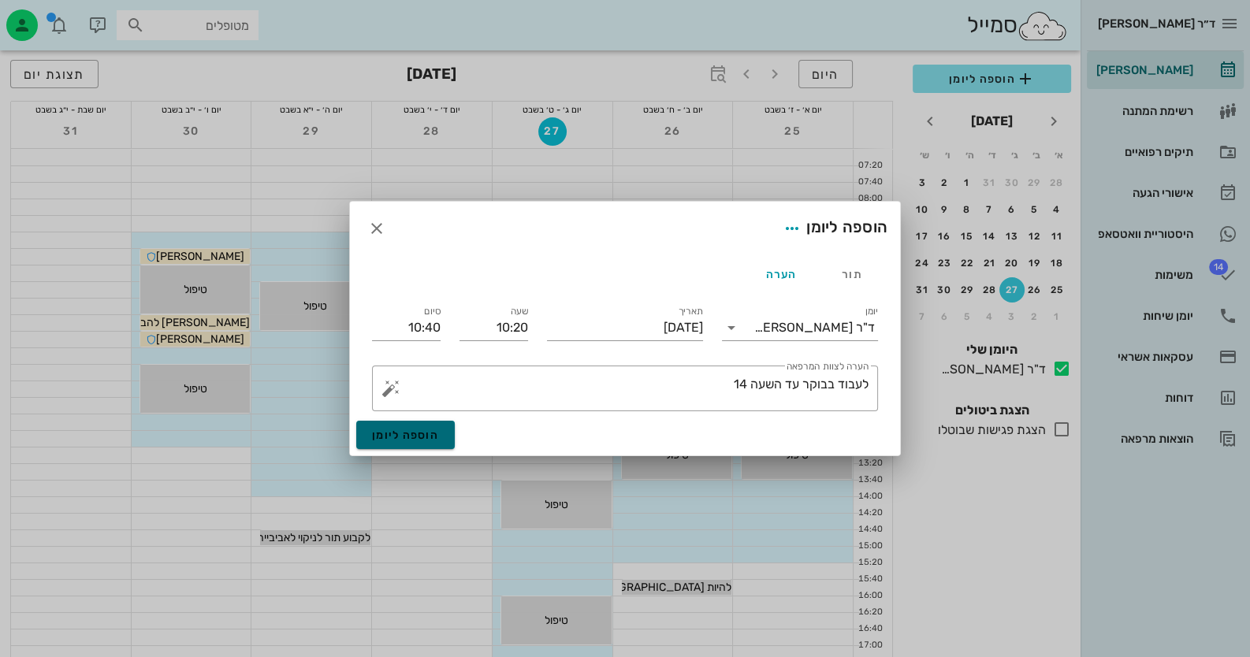
click at [441, 430] on button "הוספה ליומן" at bounding box center [405, 435] width 99 height 28
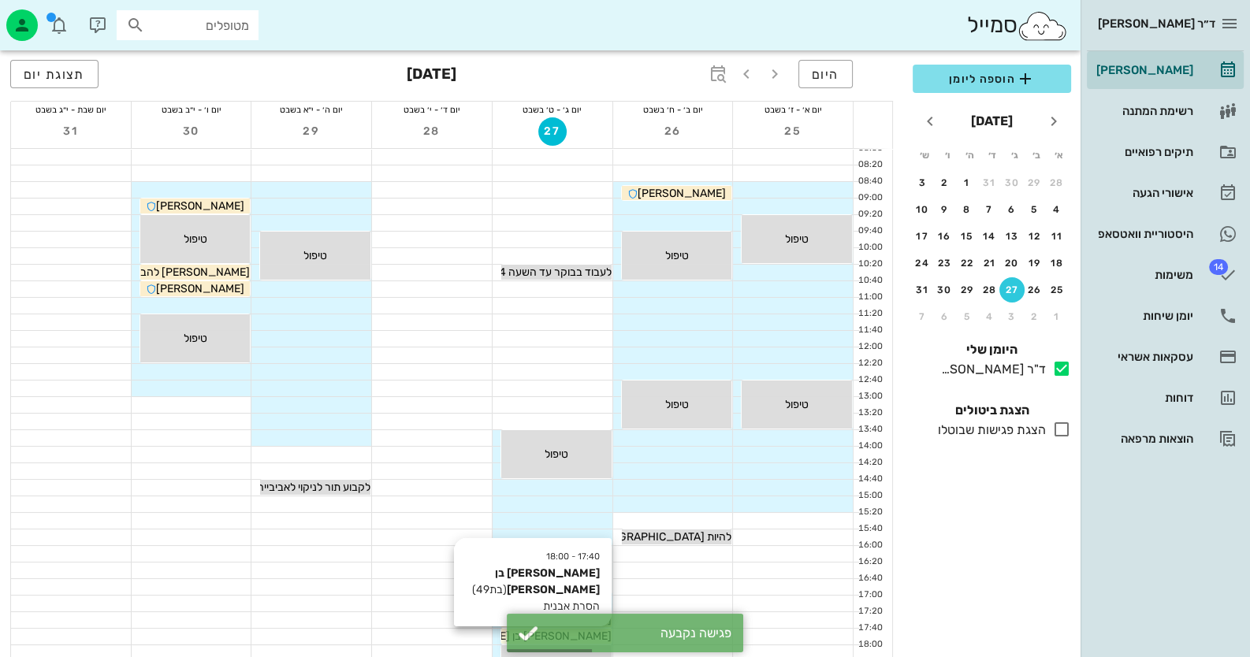
scroll to position [78, 0]
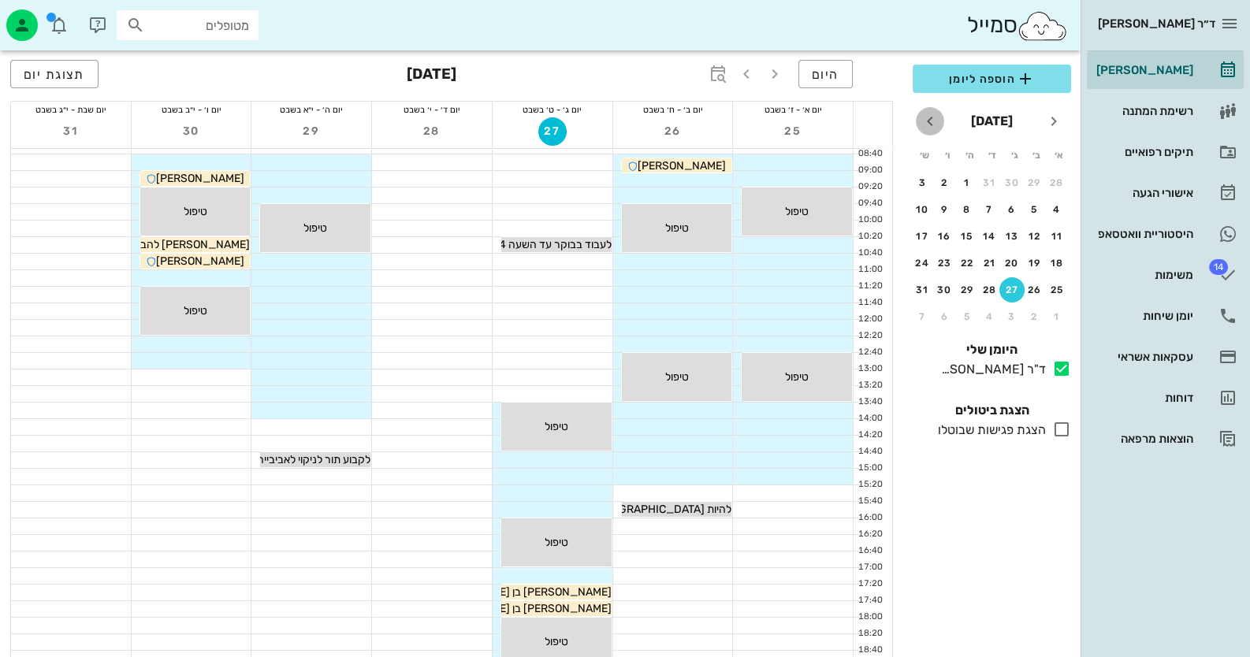
click at [930, 121] on icon "חודש הבא" at bounding box center [929, 121] width 19 height 19
click at [1032, 181] on div "2" at bounding box center [1034, 182] width 25 height 11
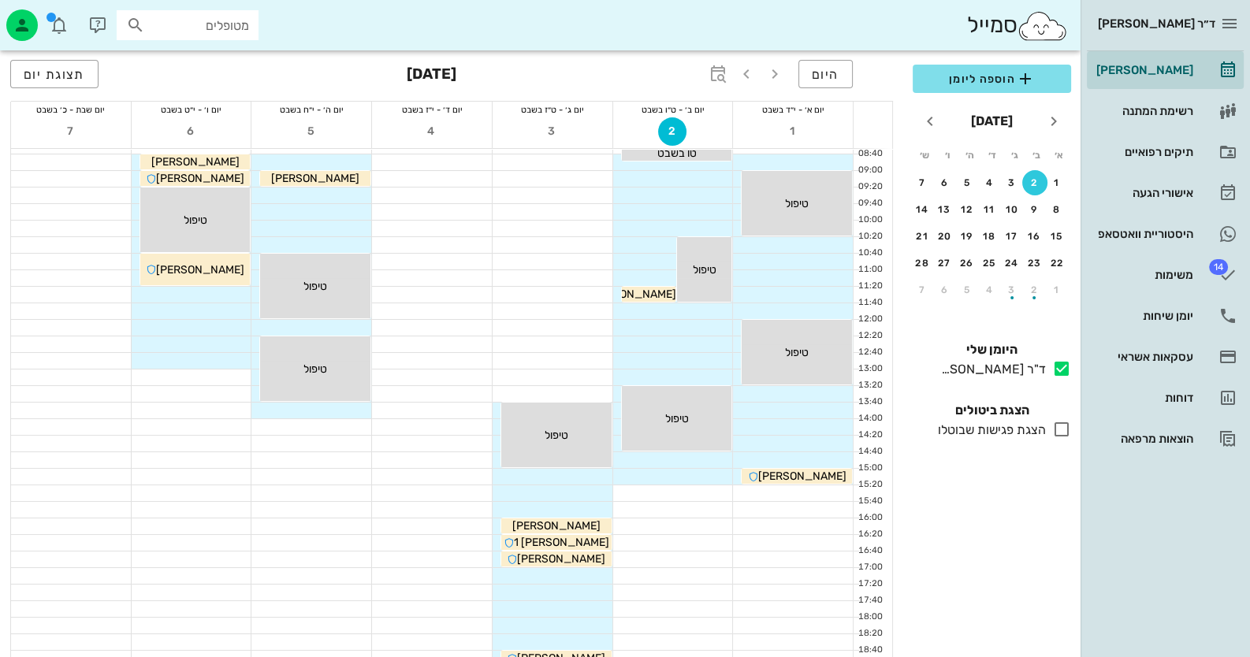
click at [706, 573] on div at bounding box center [673, 576] width 120 height 16
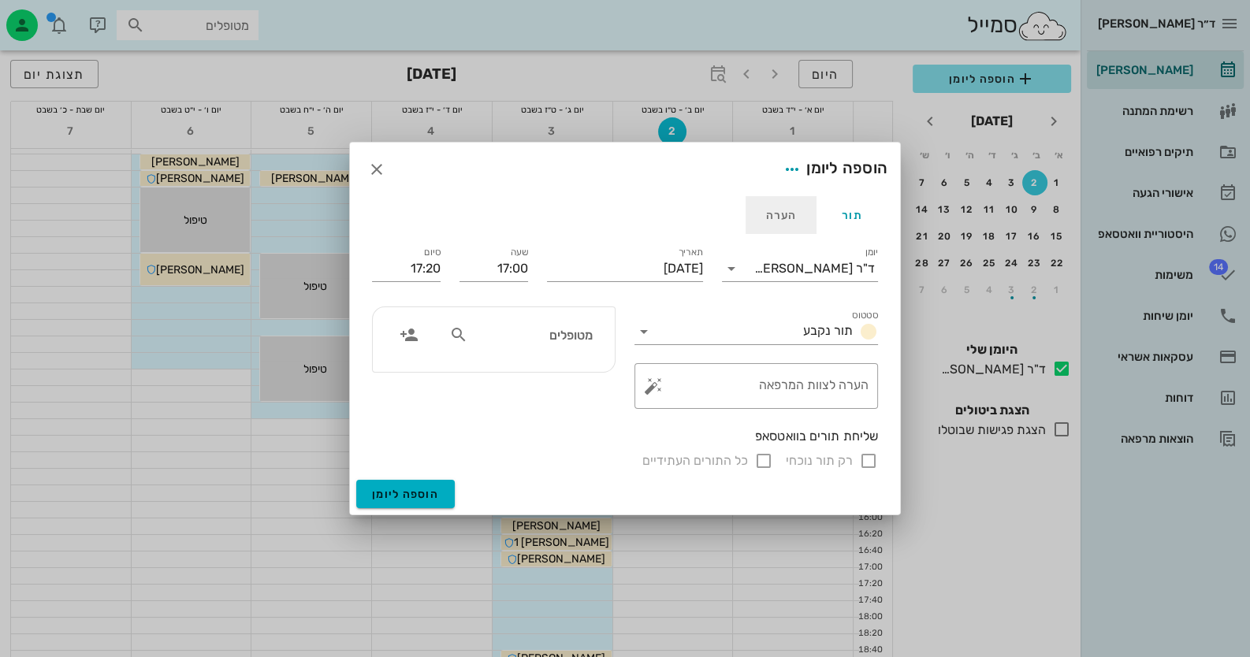
click at [783, 208] on div "הערה" at bounding box center [781, 215] width 71 height 38
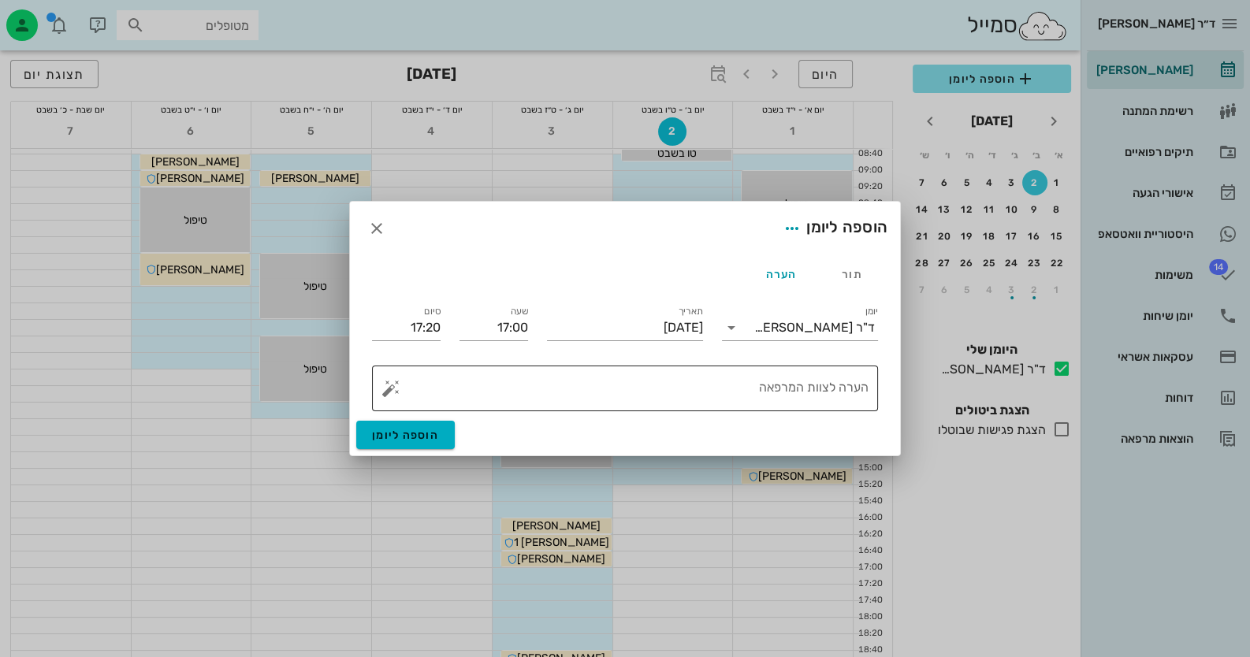
click at [844, 402] on textarea "הערה לצוות המרפאה" at bounding box center [631, 393] width 474 height 38
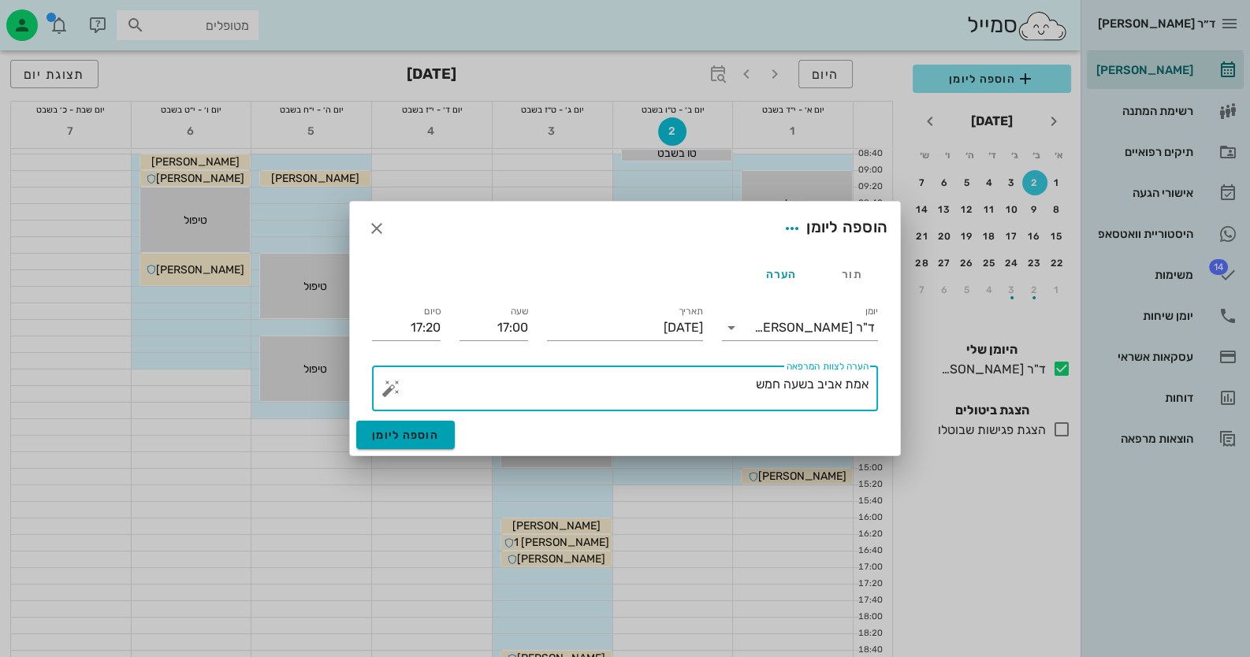
type textarea "אמת אביב בשעה חמש"
click at [400, 433] on span "הוספה ליומן" at bounding box center [405, 435] width 67 height 13
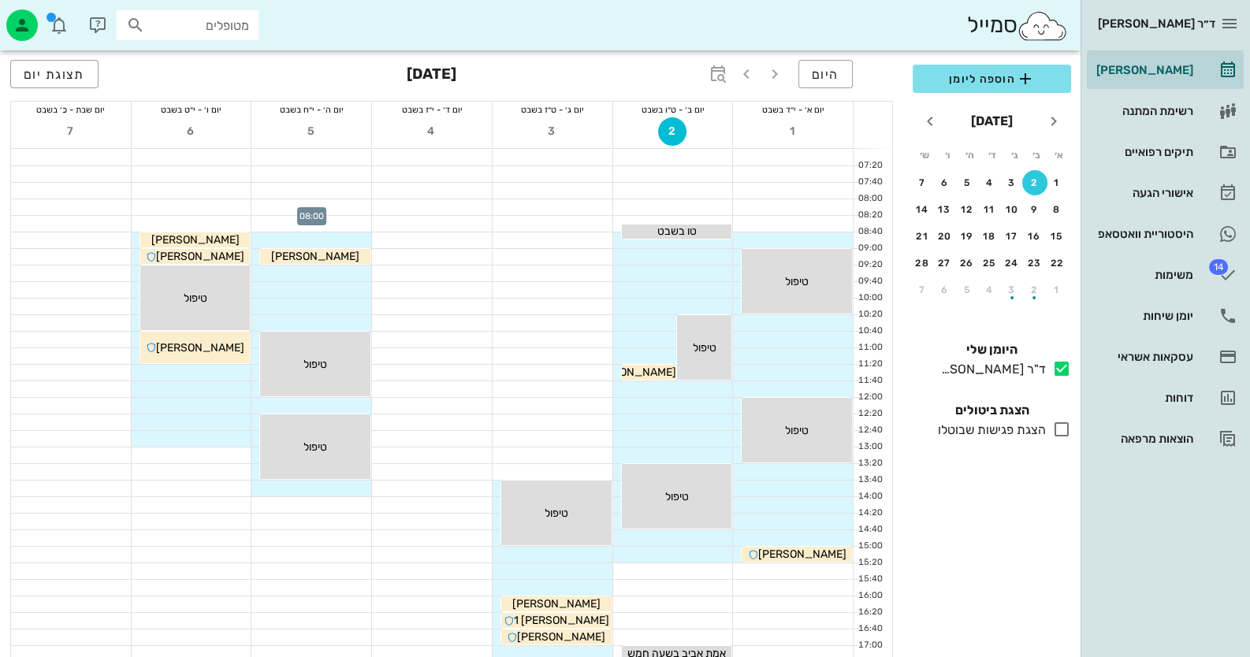
click at [359, 204] on div at bounding box center [311, 207] width 120 height 16
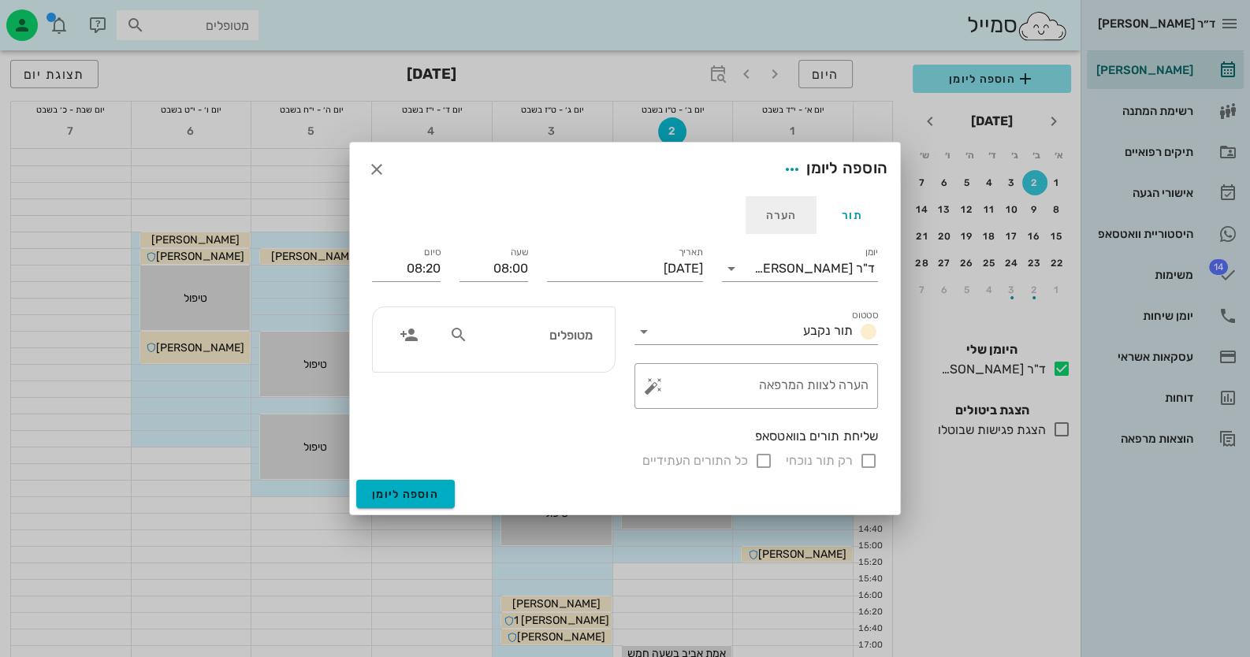
click at [783, 219] on div "הערה" at bounding box center [781, 215] width 71 height 38
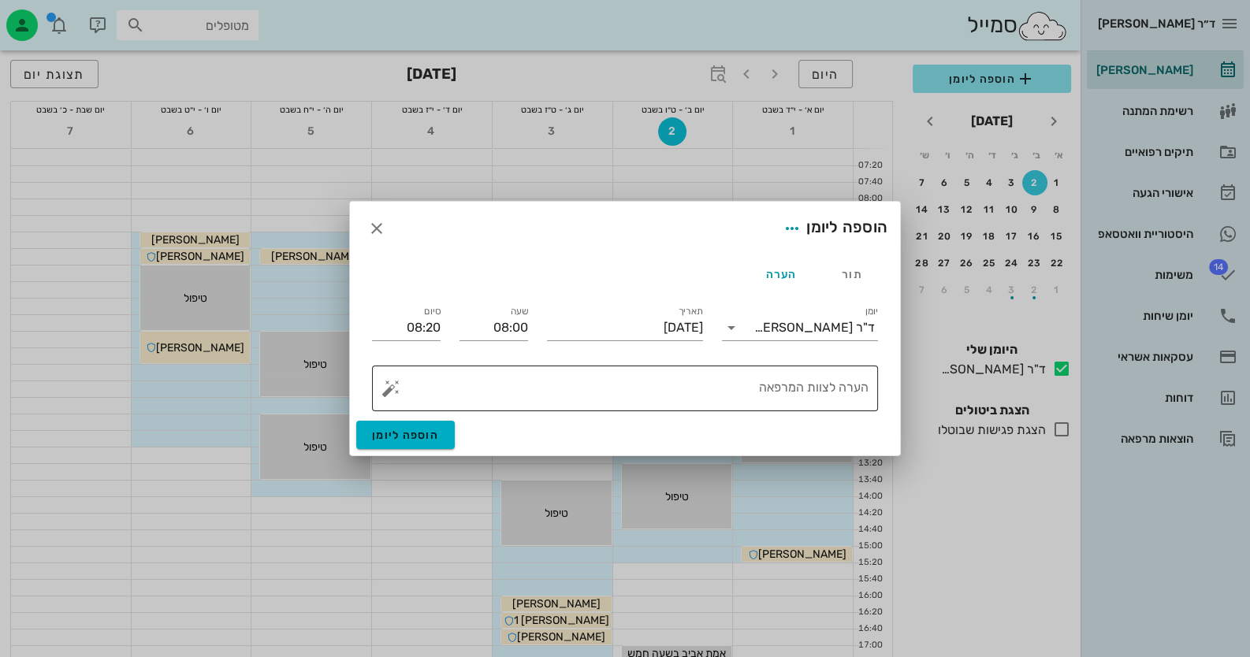
click at [810, 401] on textarea "הערה לצוות המרפאה" at bounding box center [631, 393] width 474 height 38
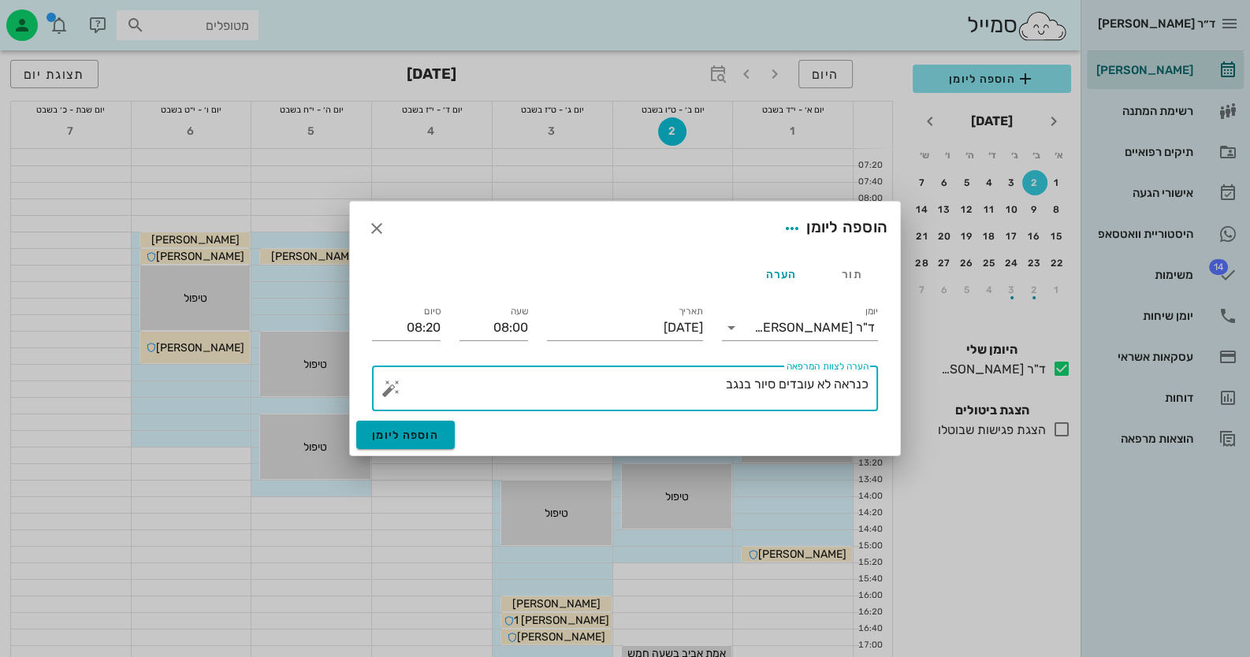
type textarea "כנראה לא עובדים סיור בנגב"
click at [422, 433] on span "הוספה ליומן" at bounding box center [405, 435] width 67 height 13
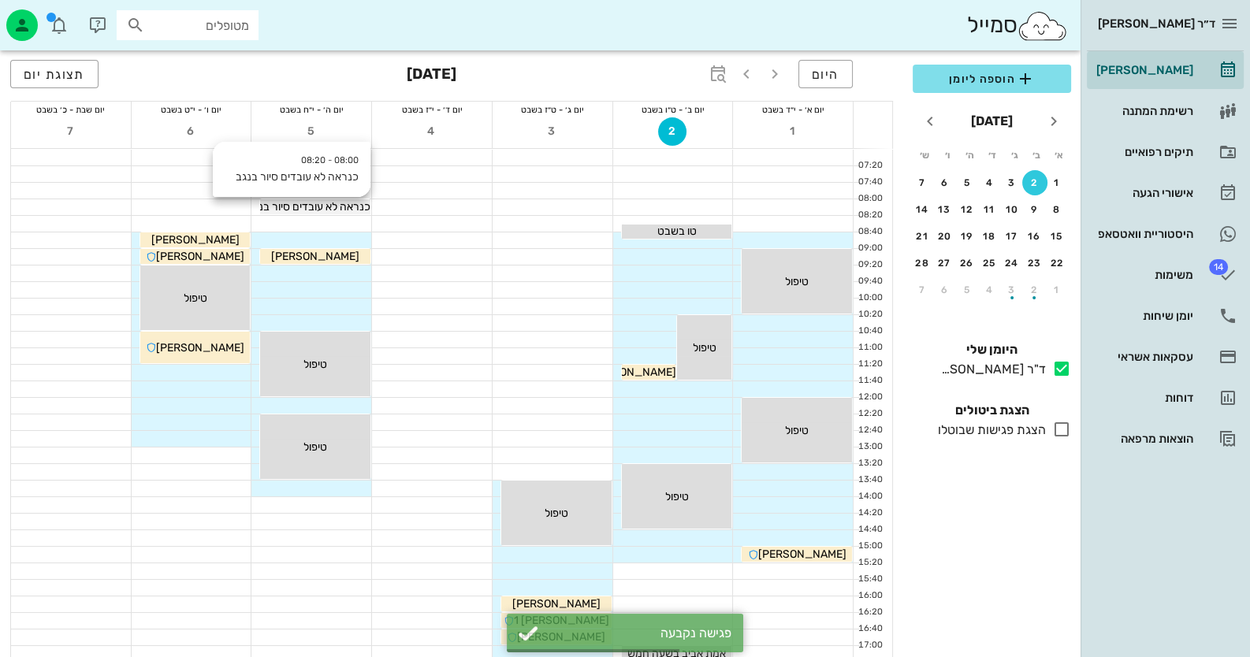
click at [354, 203] on span "כנראה לא עובדים סיור בנגב" at bounding box center [308, 206] width 123 height 13
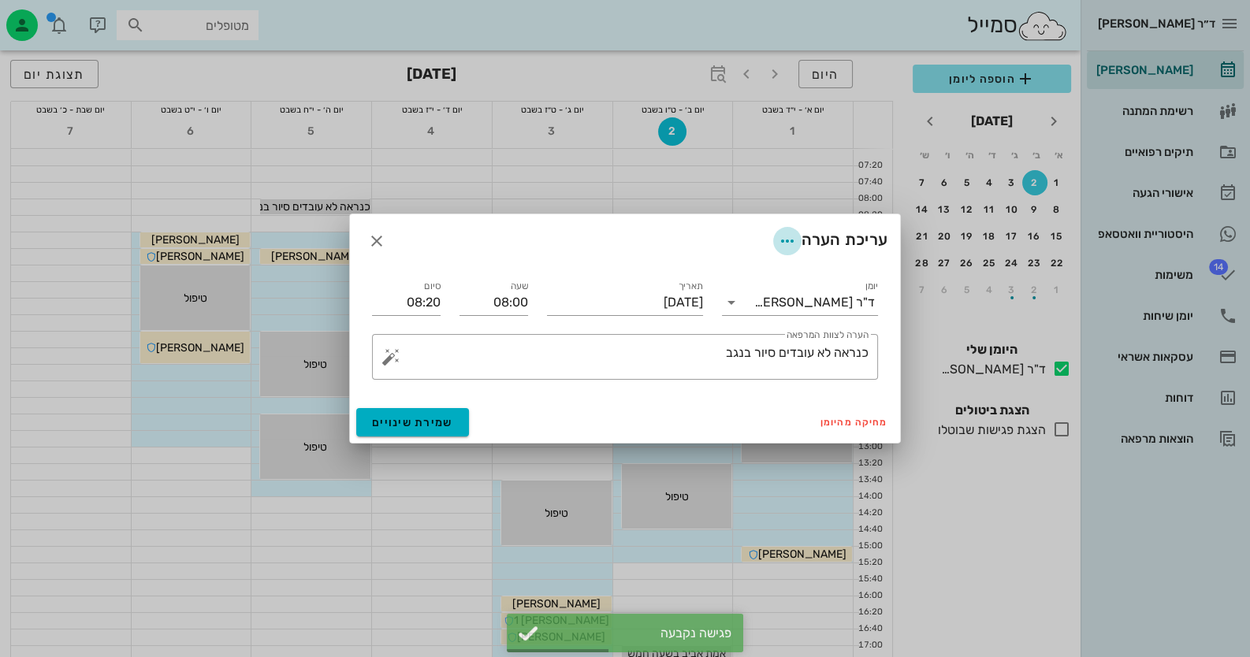
click at [780, 240] on icon "button" at bounding box center [787, 241] width 19 height 19
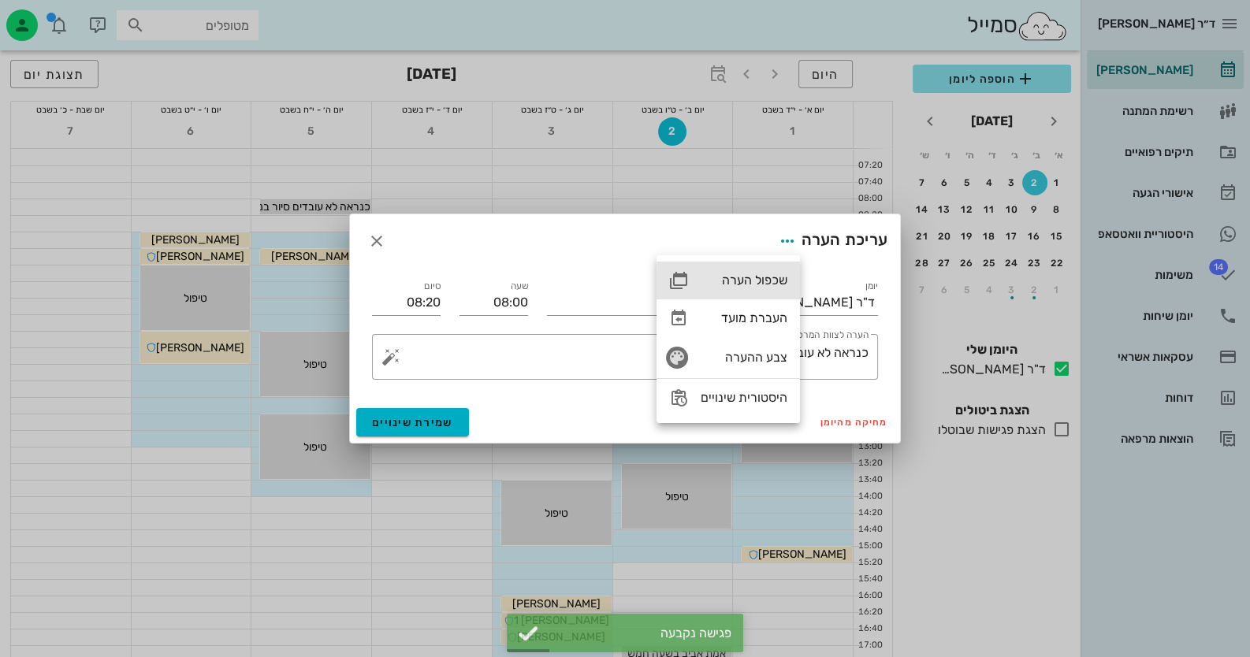
click at [764, 285] on div "שכפול הערה" at bounding box center [744, 280] width 87 height 15
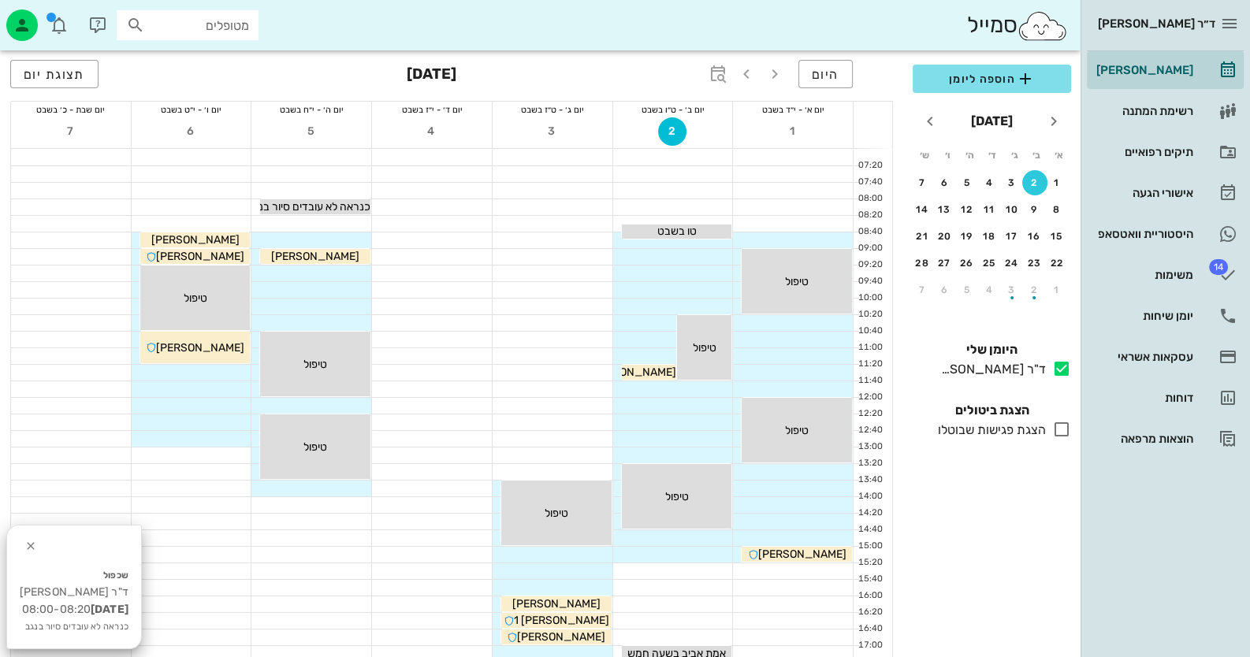
click at [236, 208] on div at bounding box center [192, 207] width 120 height 16
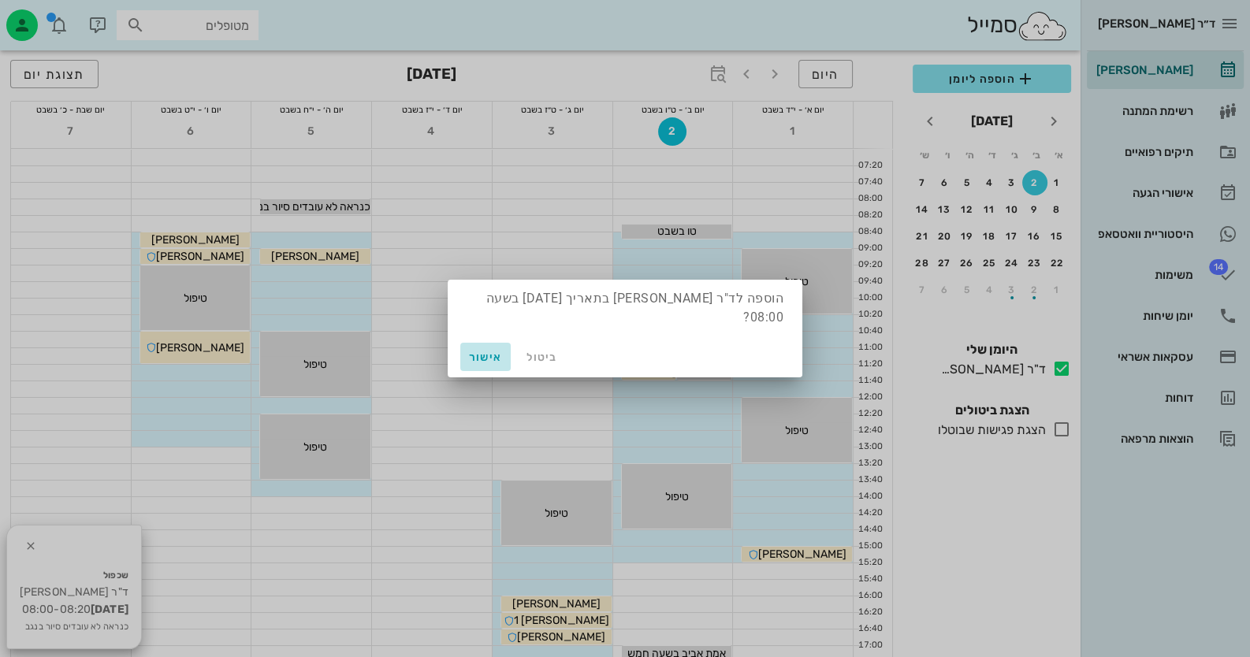
click at [482, 355] on button "אישור" at bounding box center [485, 357] width 50 height 28
